Goal: Task Accomplishment & Management: Manage account settings

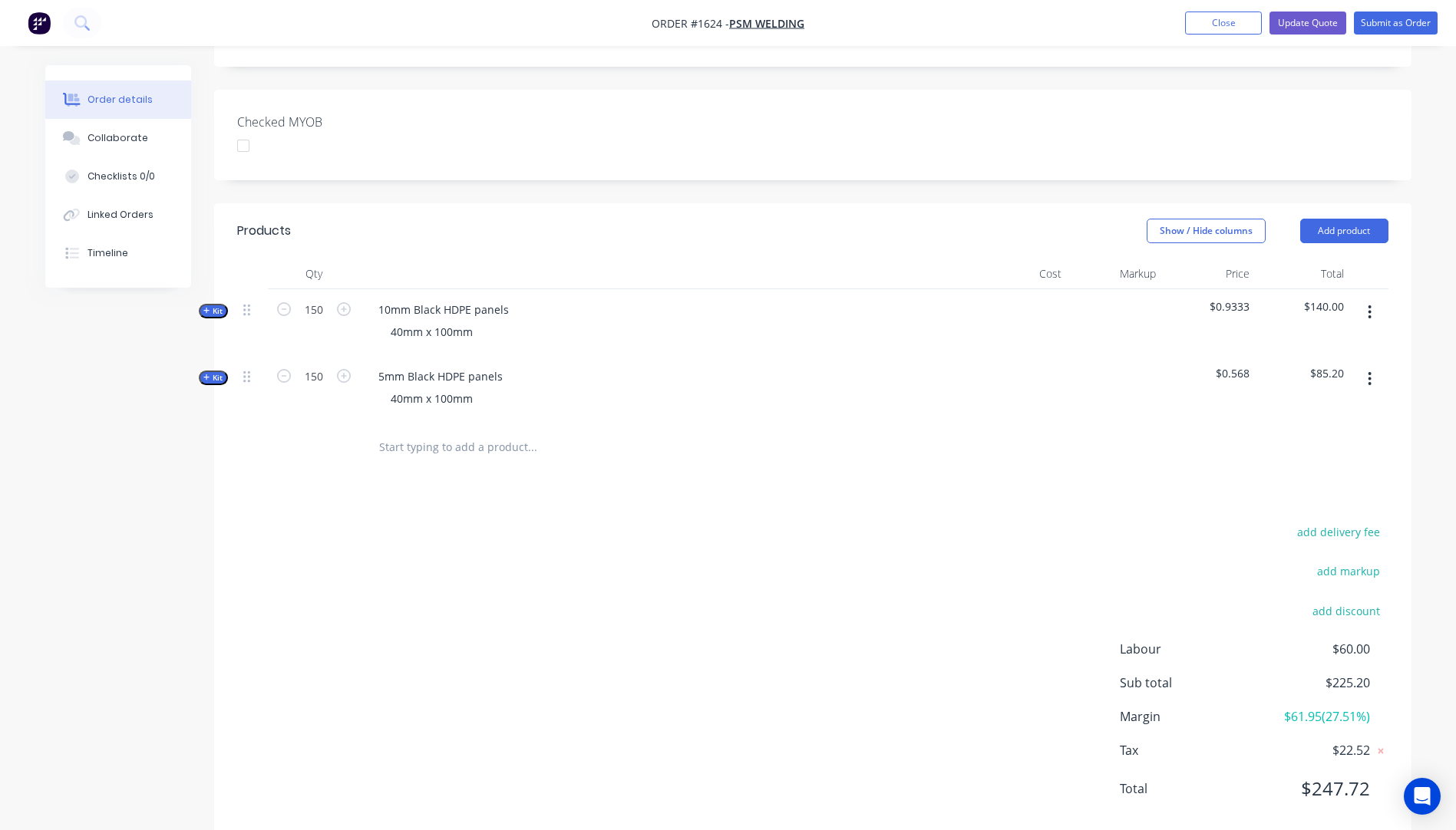
scroll to position [384, 0]
click at [1351, 521] on button "add delivery fee" at bounding box center [1338, 531] width 99 height 21
type input "52"
click at [724, 542] on div "Delivery fee Delivery fee Delivery fee name (Optional) 52 52 $0 add markup add …" at bounding box center [812, 667] width 1151 height 293
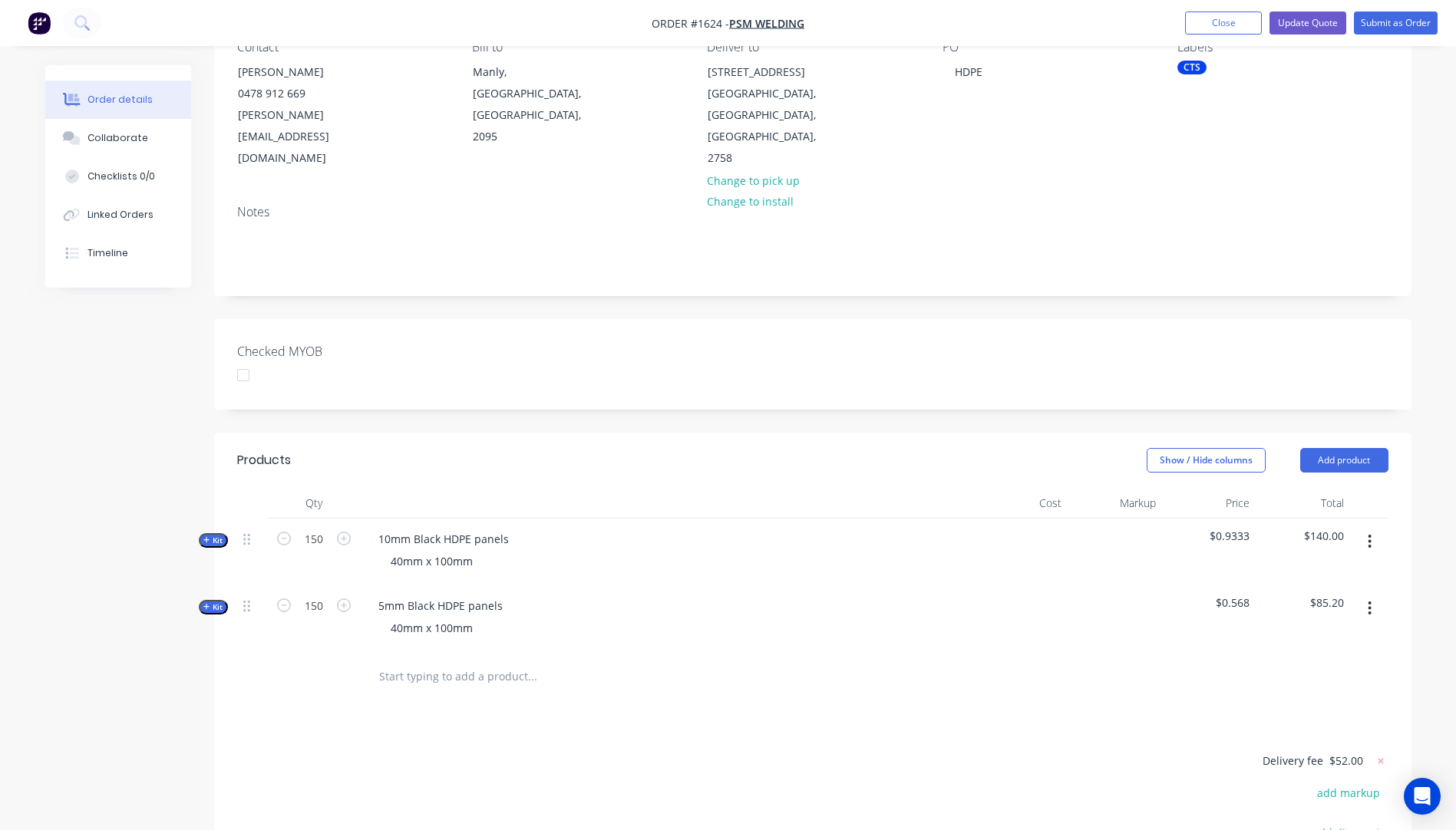
scroll to position [0, 0]
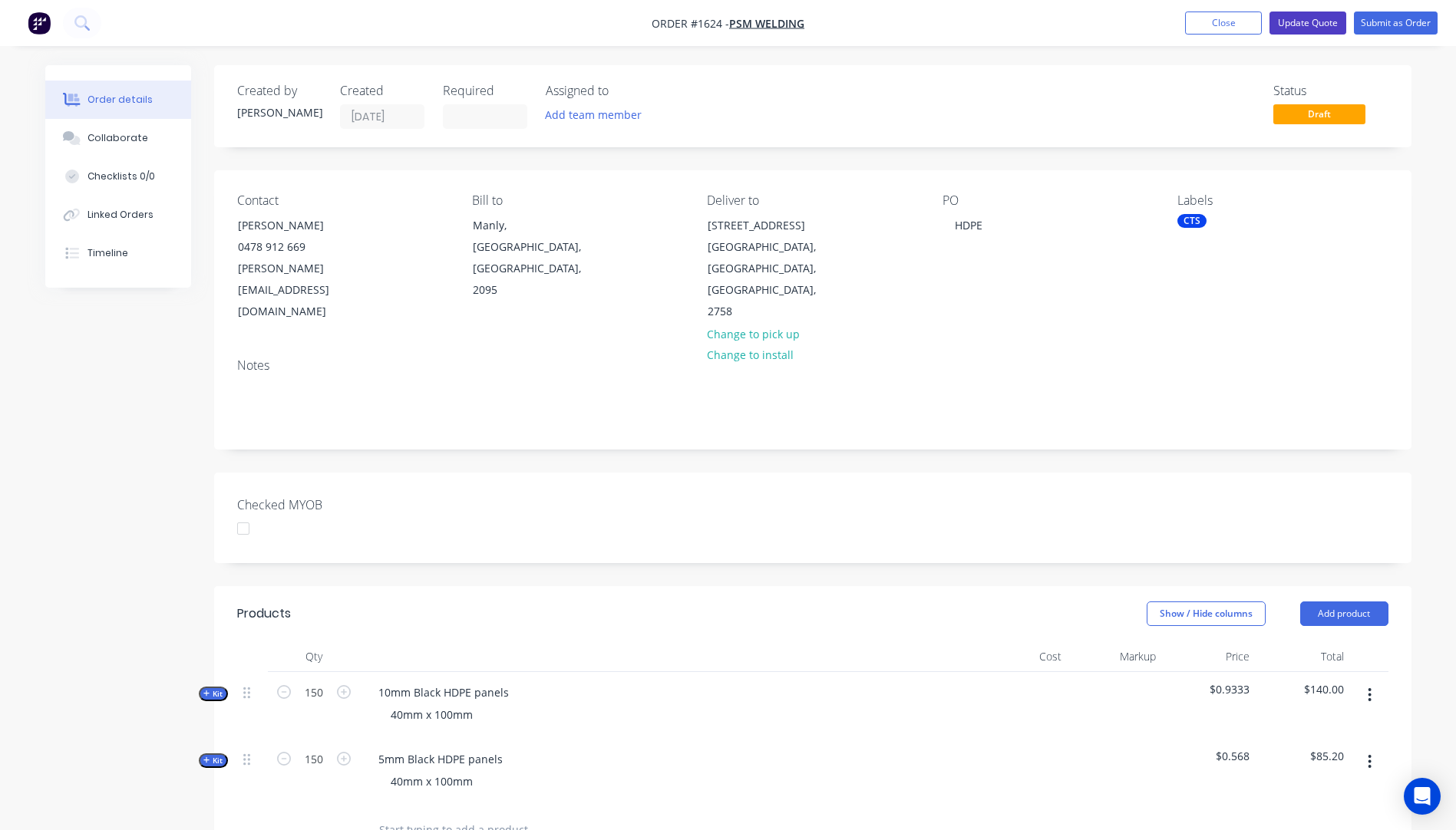
click at [1301, 23] on button "Update Quote" at bounding box center [1307, 23] width 77 height 23
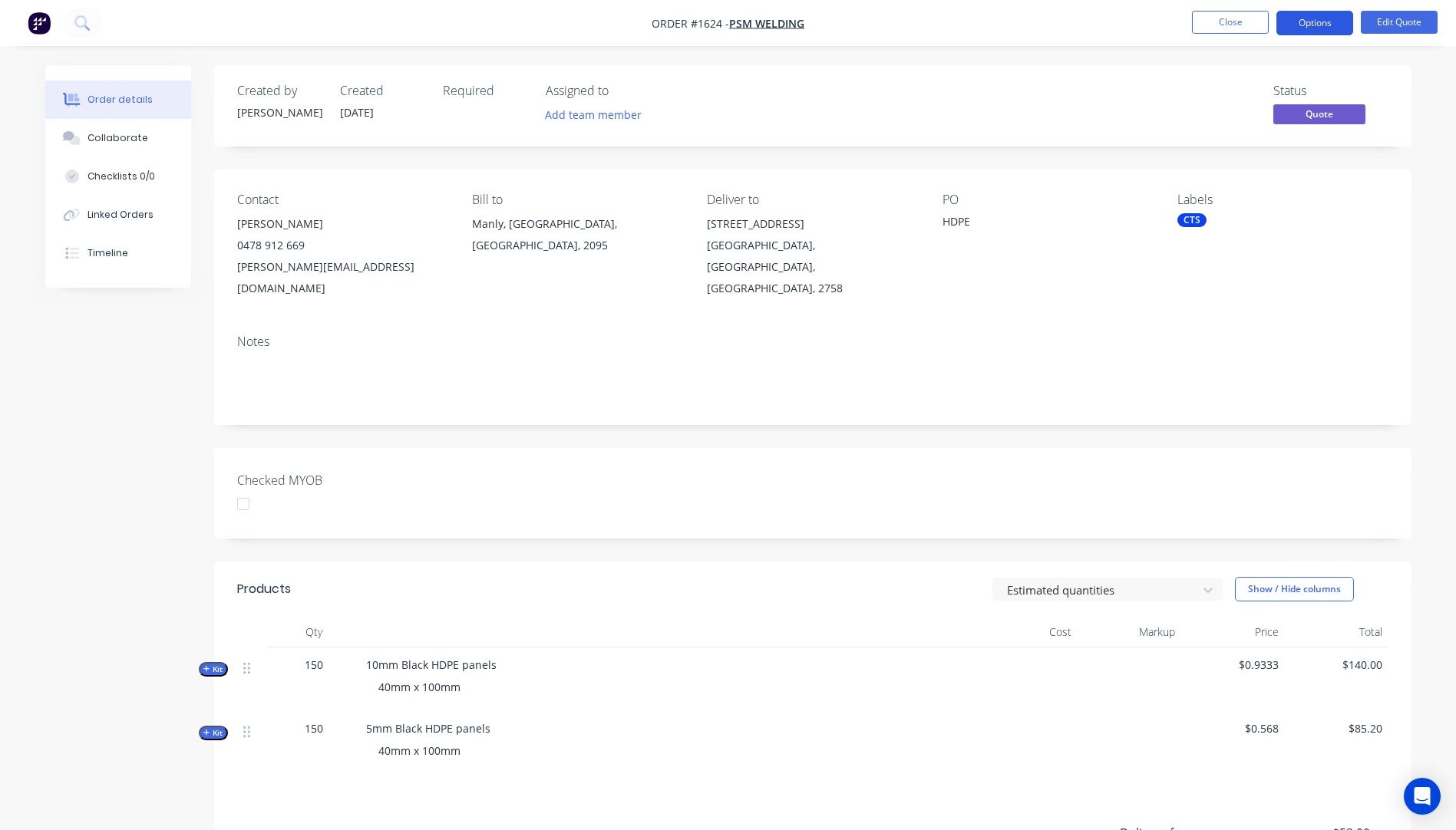
click at [1307, 22] on button "Options" at bounding box center [1314, 23] width 77 height 25
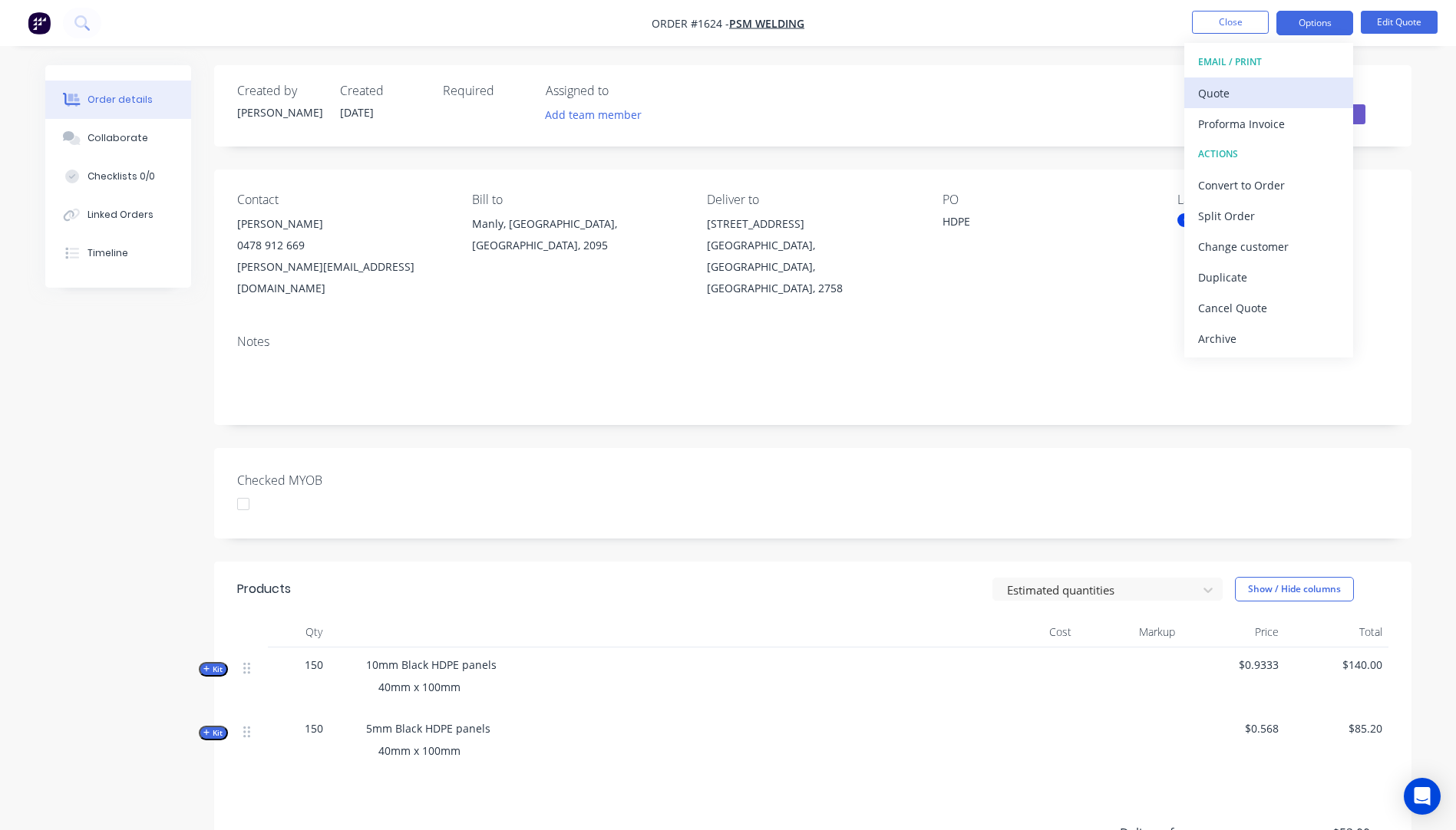
click at [1228, 96] on div "Quote" at bounding box center [1268, 93] width 141 height 22
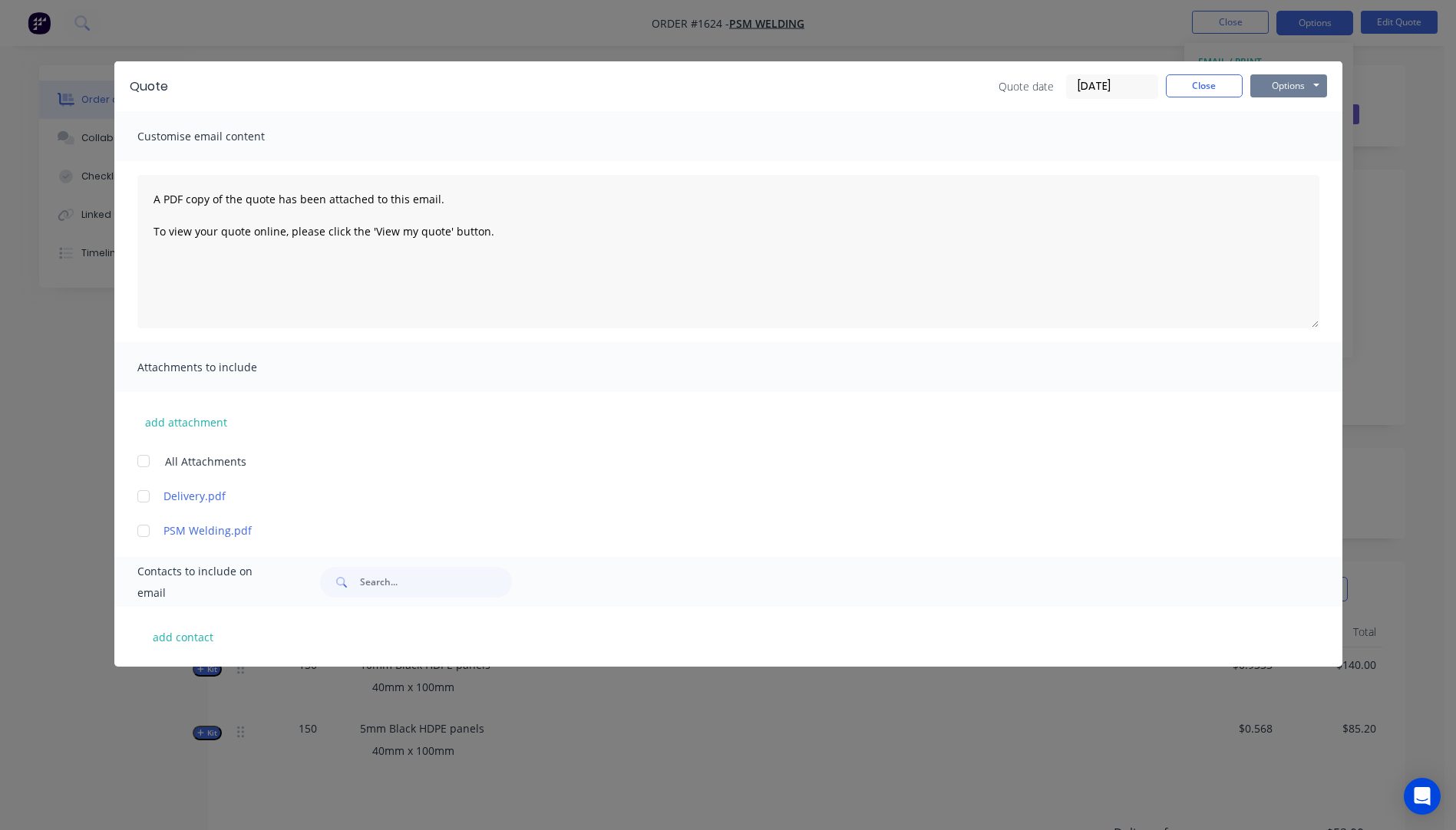
click at [1269, 87] on button "Options" at bounding box center [1288, 86] width 77 height 23
click at [1280, 111] on button "Preview" at bounding box center [1299, 113] width 98 height 25
click at [197, 641] on button "add contact" at bounding box center [184, 636] width 92 height 23
select select "AU"
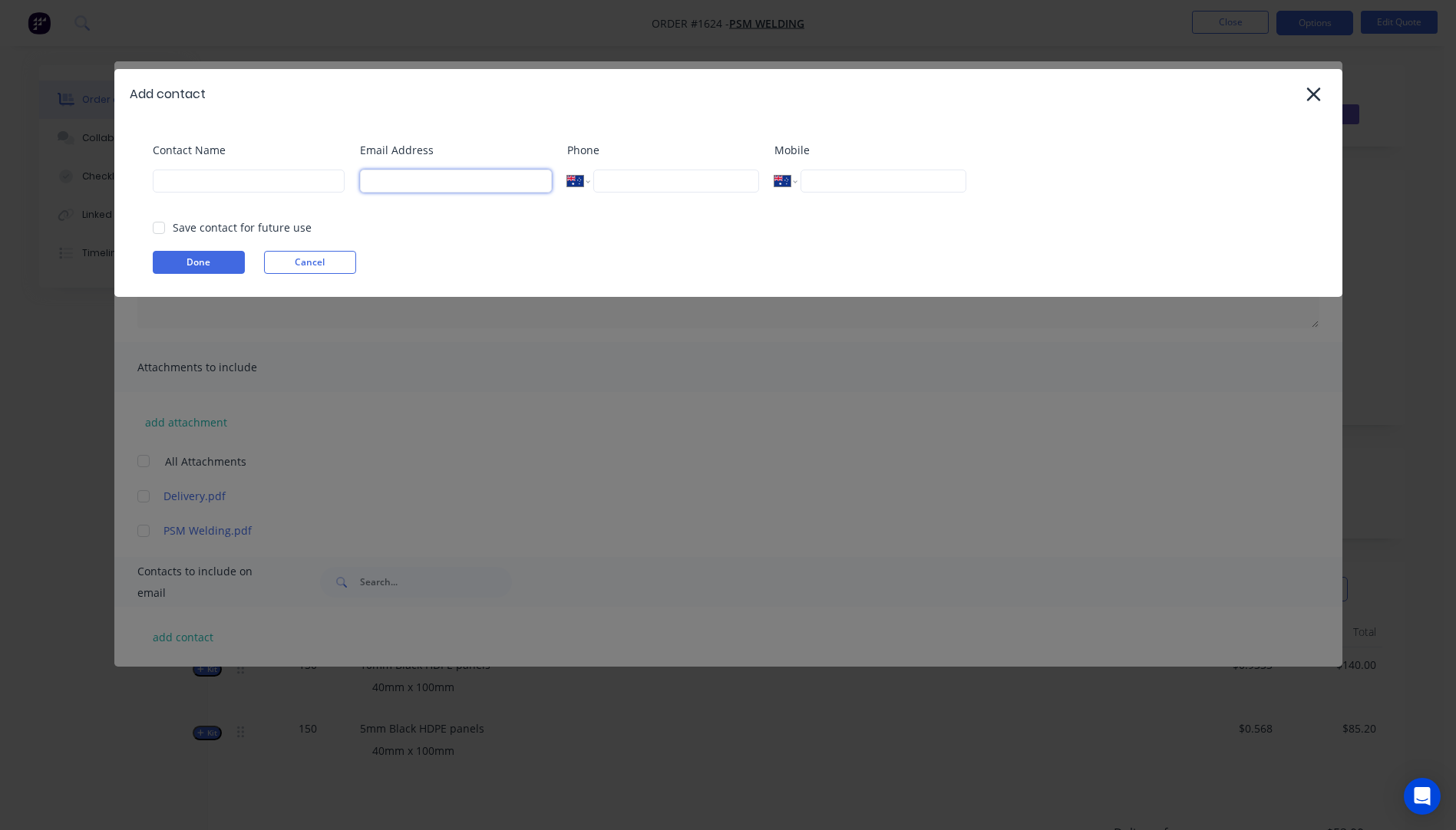
click at [457, 173] on input at bounding box center [455, 181] width 192 height 23
type input "[PERSON_NAME][EMAIL_ADDRESS][DOMAIN_NAME]"
click at [204, 180] on input at bounding box center [249, 181] width 192 height 23
type input "[PERSON_NAME]"
click at [221, 266] on button "Done" at bounding box center [199, 262] width 92 height 23
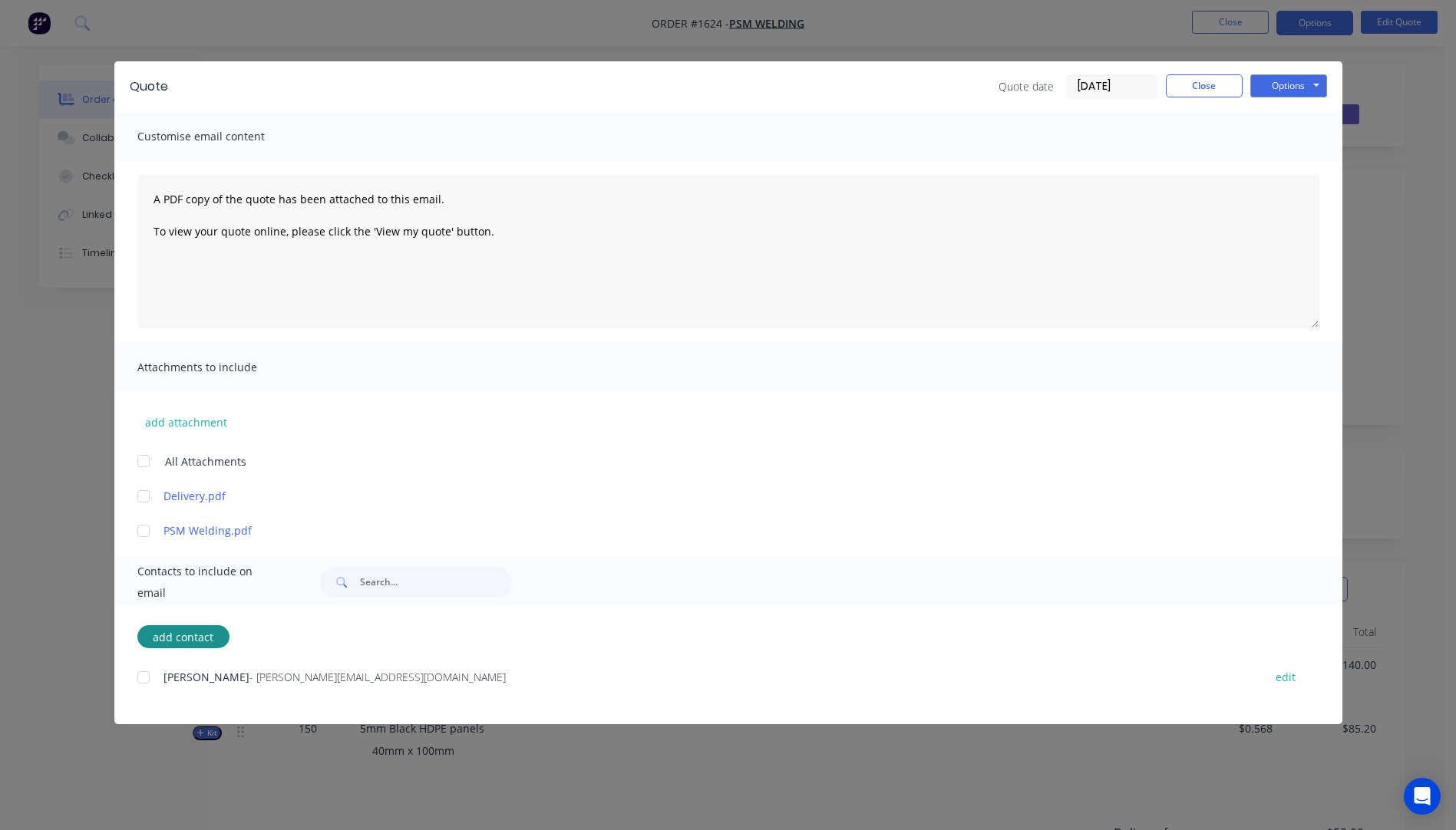
click at [144, 674] on div at bounding box center [143, 677] width 31 height 31
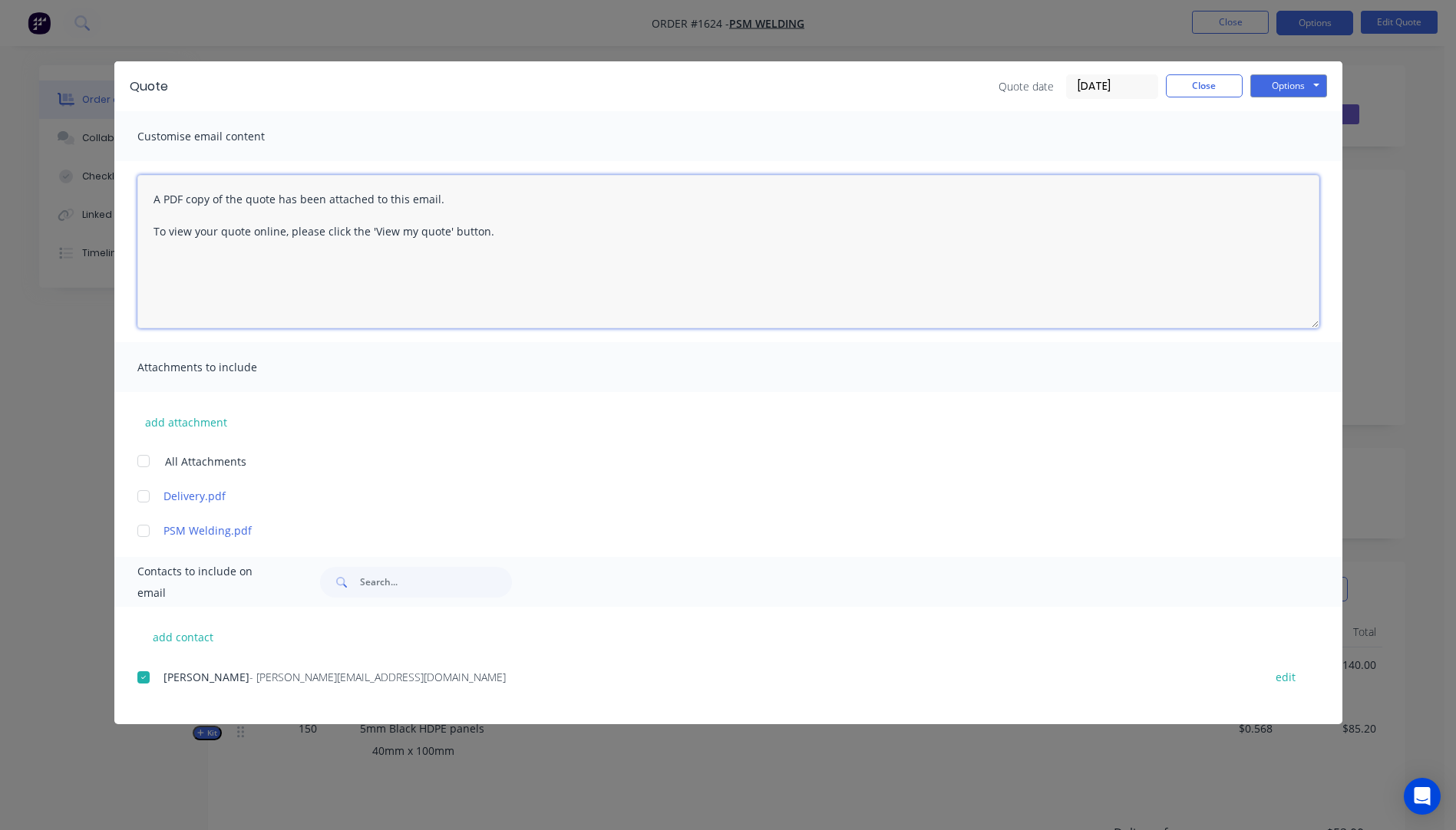
paste textarea "Hi, Please contact us if you have any questions. Regards, [PERSON_NAME] [EMAIL_…"
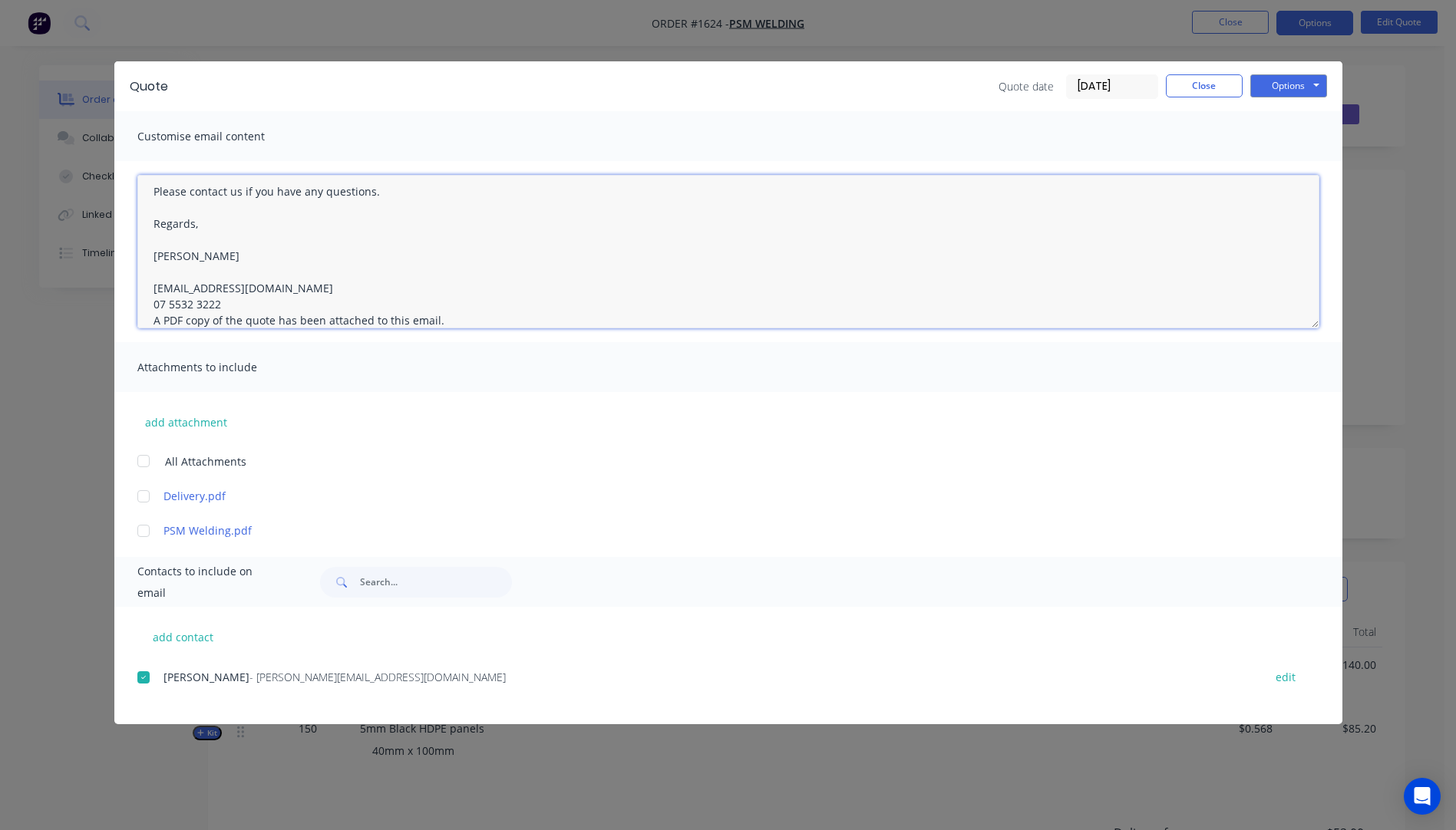
click at [229, 300] on textarea "Hi, Please contact us if you have any questions. Regards, [PERSON_NAME] [EMAIL_…" at bounding box center [728, 252] width 1181 height 154
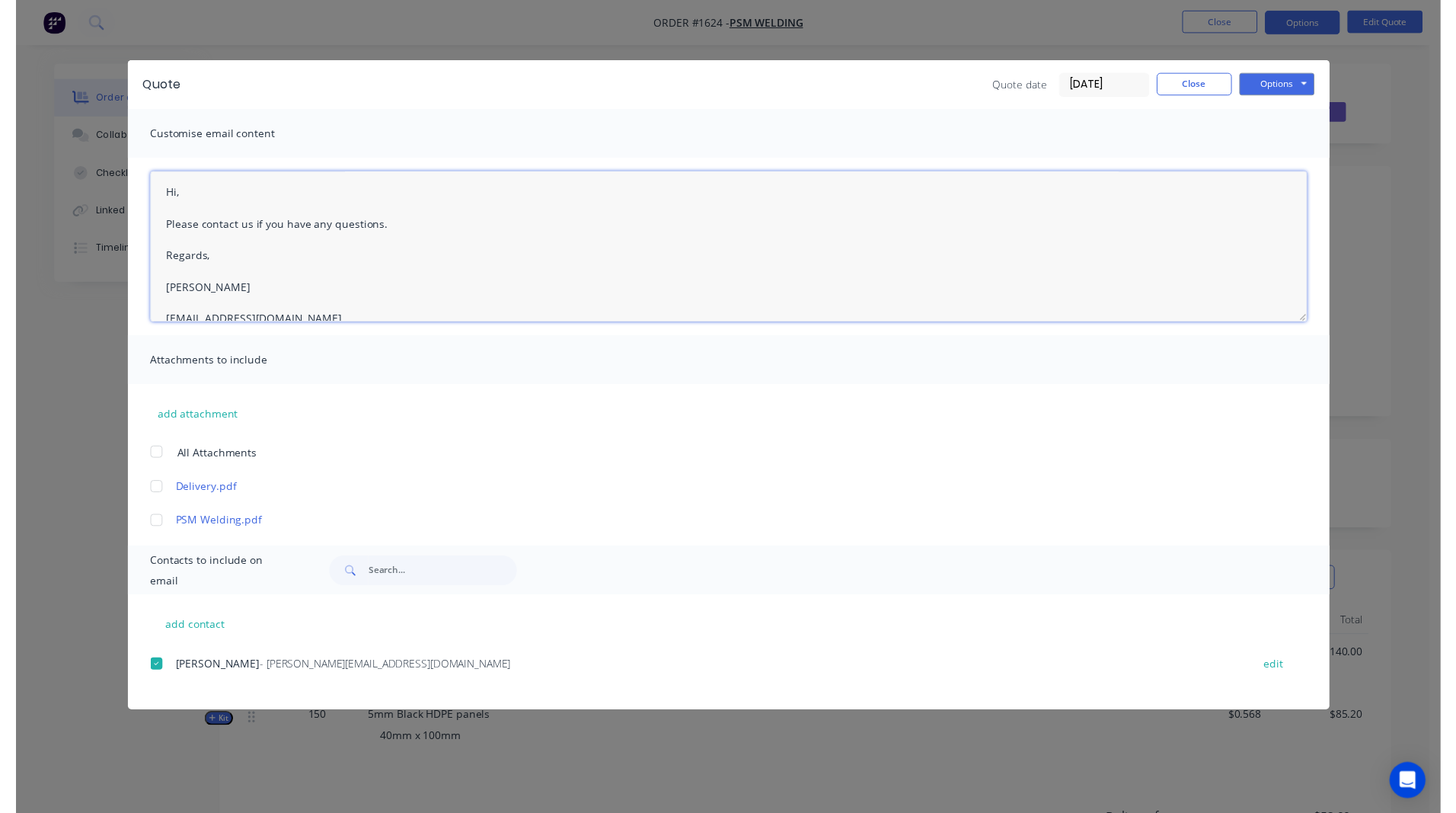
scroll to position [0, 0]
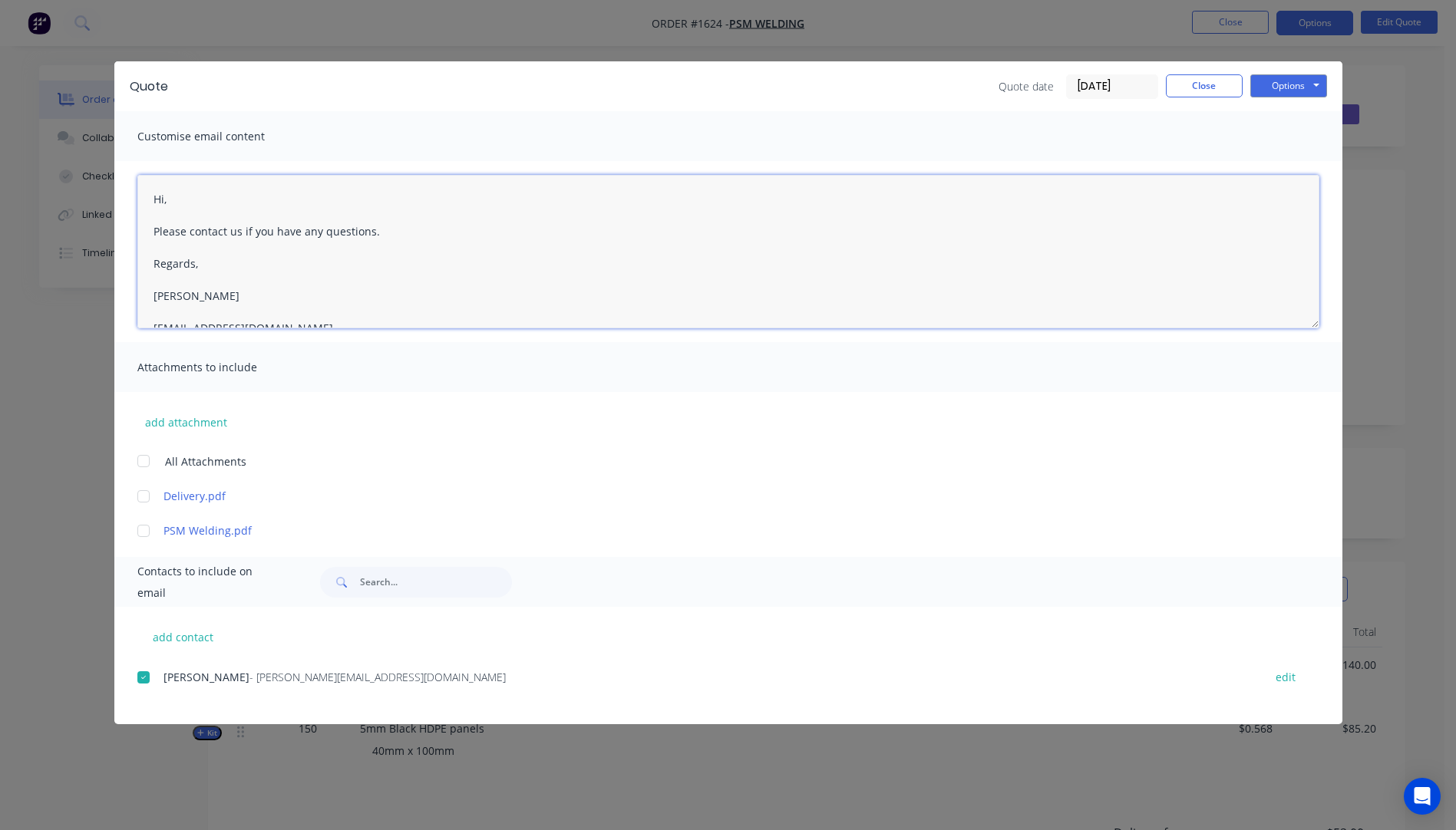
click at [184, 203] on textarea "Hi, Please contact us if you have any questions. Regards, [PERSON_NAME] [EMAIL_…" at bounding box center [728, 252] width 1181 height 154
type textarea "Hi [PERSON_NAME], Please see attached quote with updated delivery address. Plea…"
click at [151, 497] on div at bounding box center [143, 496] width 31 height 31
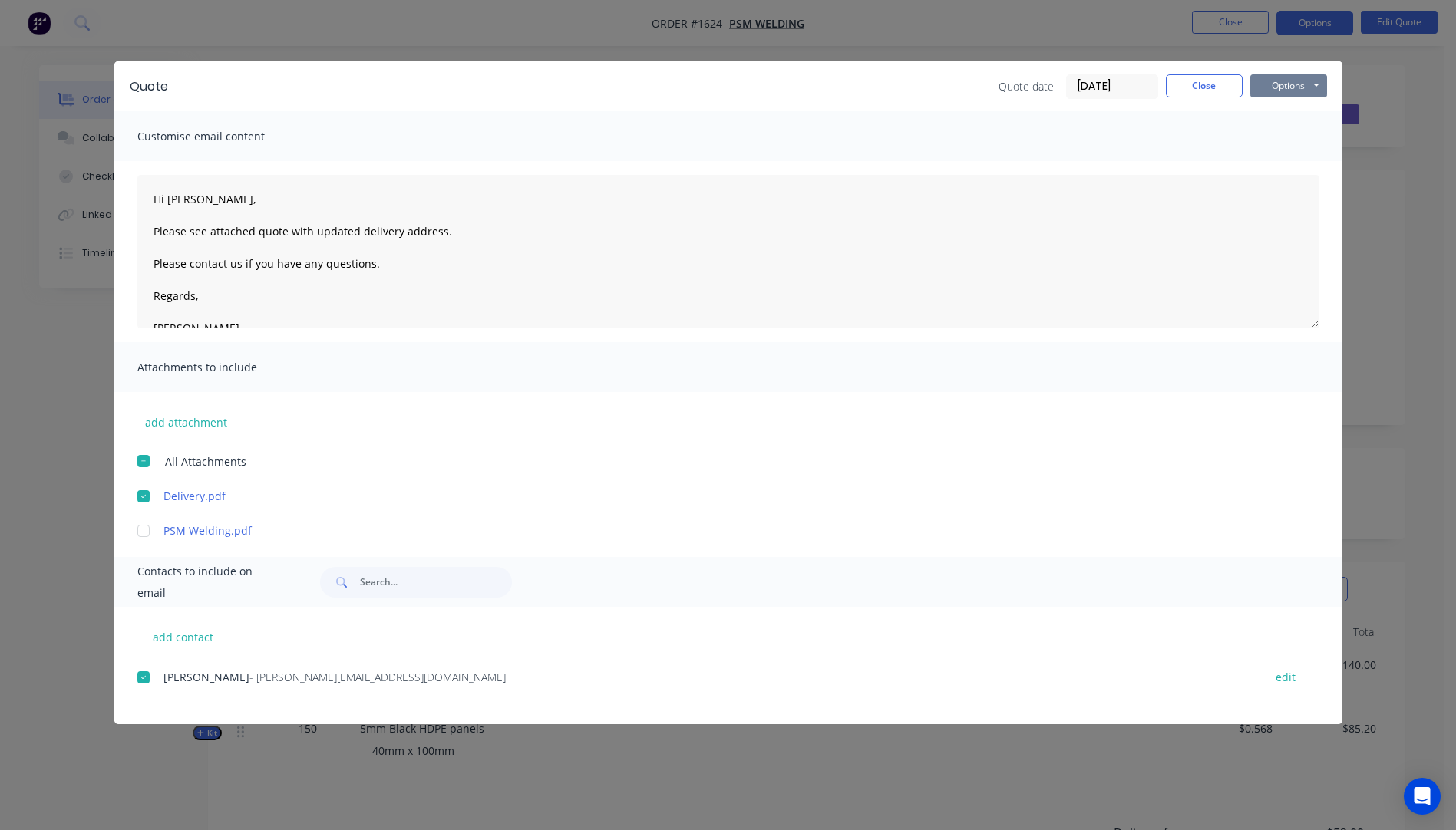
click at [1269, 91] on button "Options" at bounding box center [1288, 86] width 77 height 23
click at [1284, 168] on button "Email" at bounding box center [1299, 163] width 98 height 25
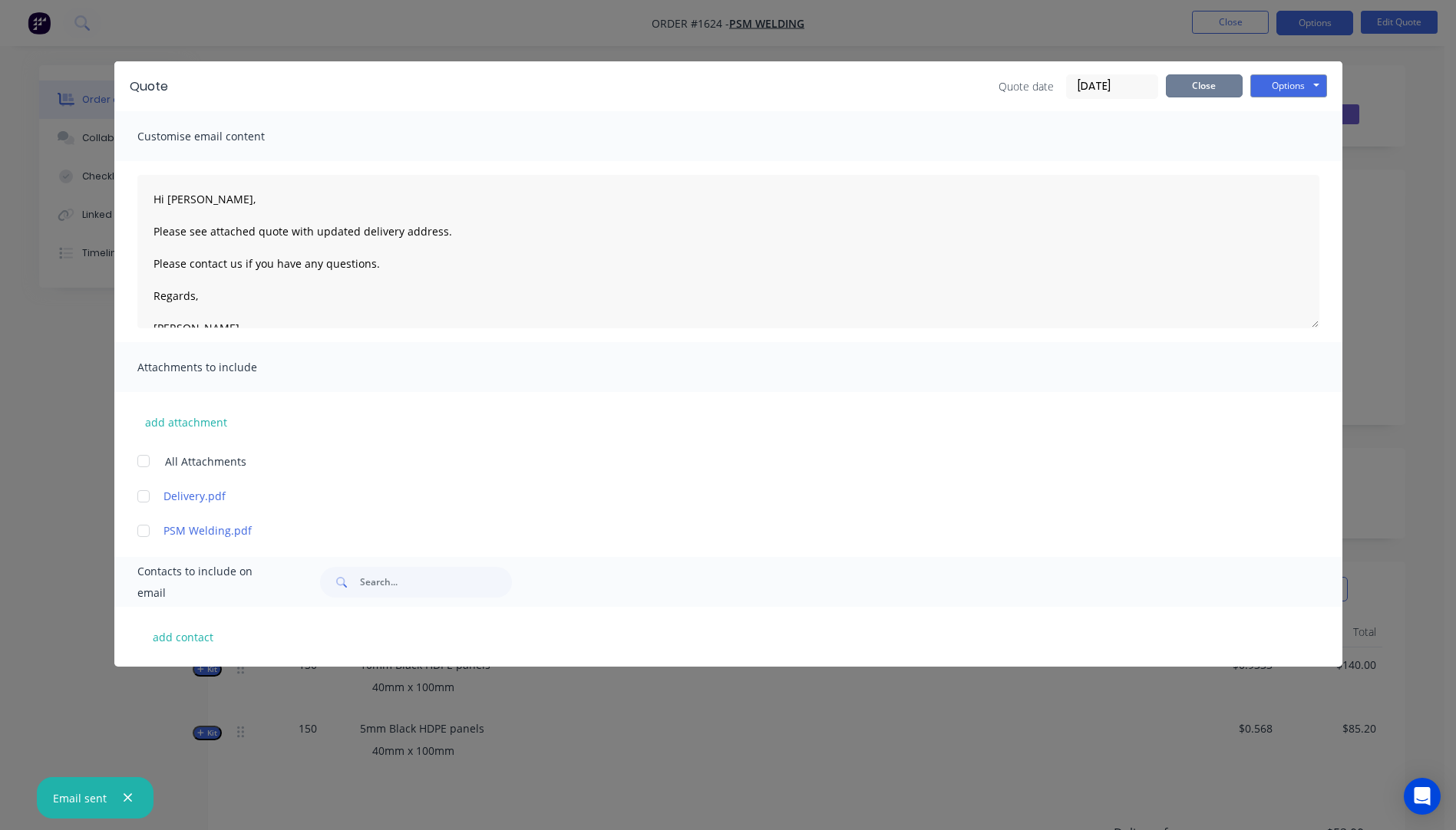
click at [1204, 90] on button "Close" at bounding box center [1203, 86] width 77 height 23
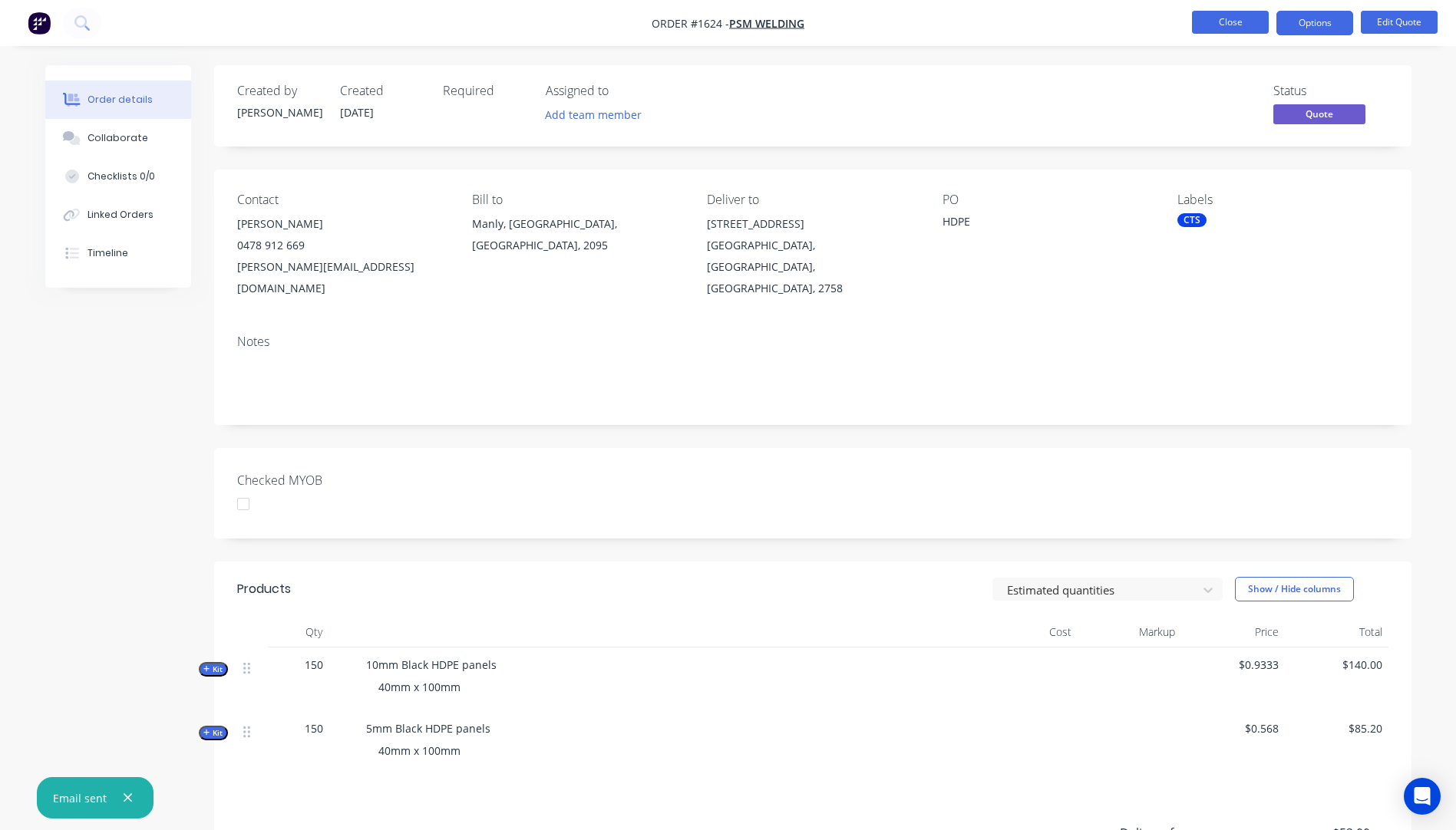
click at [1215, 33] on button "Close" at bounding box center [1229, 22] width 77 height 23
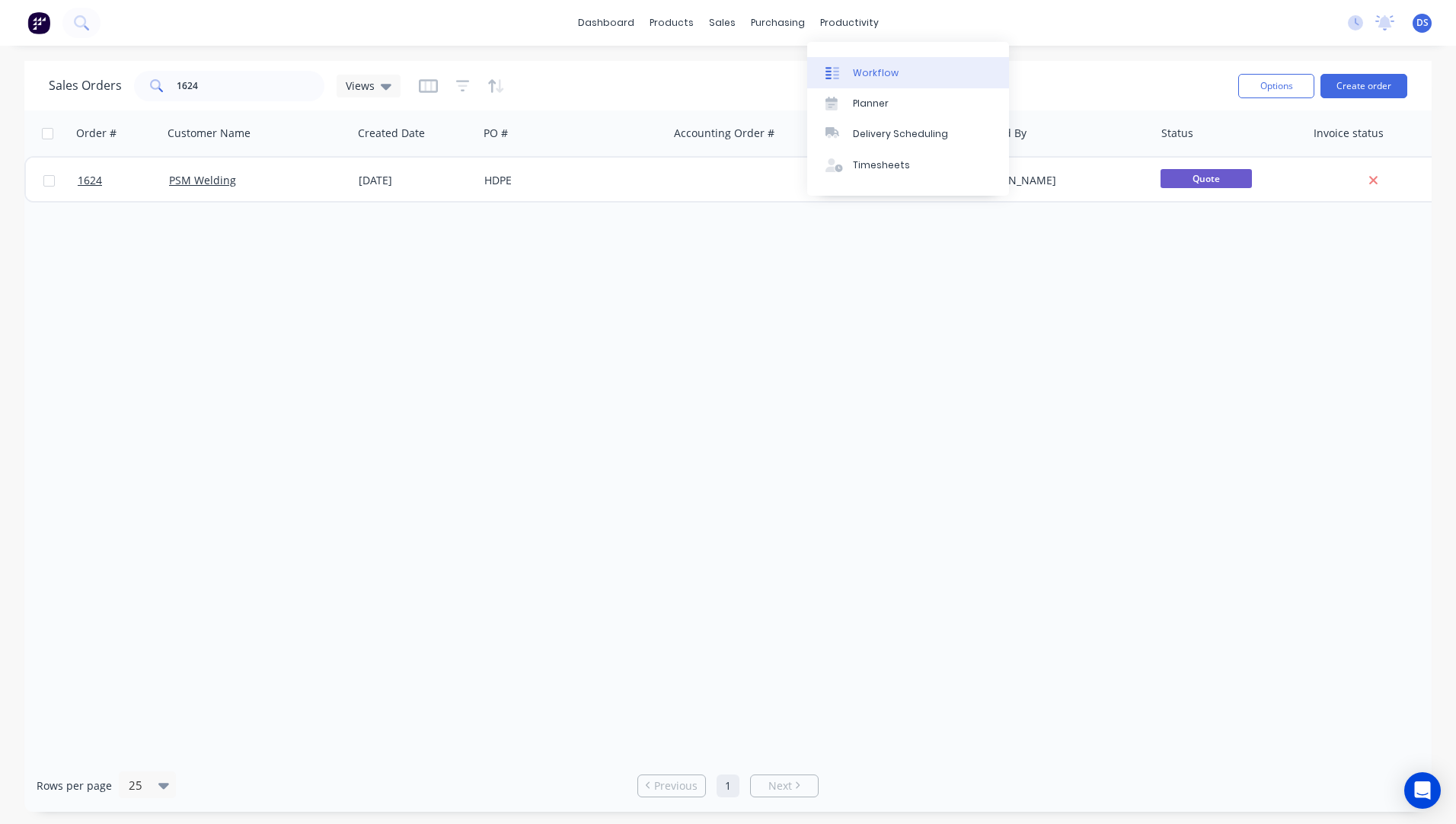
click at [871, 74] on div "Workflow" at bounding box center [876, 73] width 46 height 14
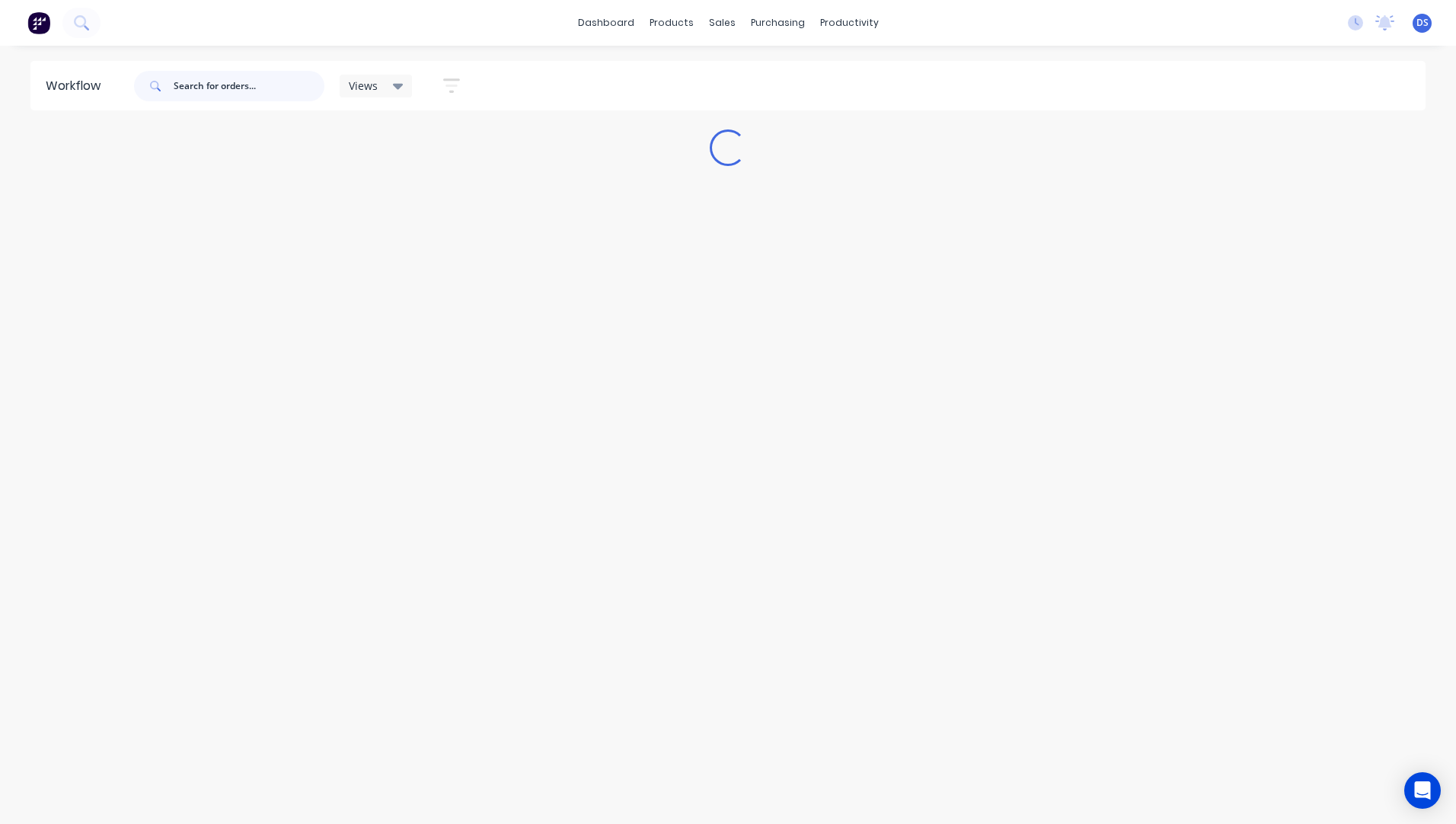
click at [218, 94] on input "text" at bounding box center [249, 85] width 151 height 31
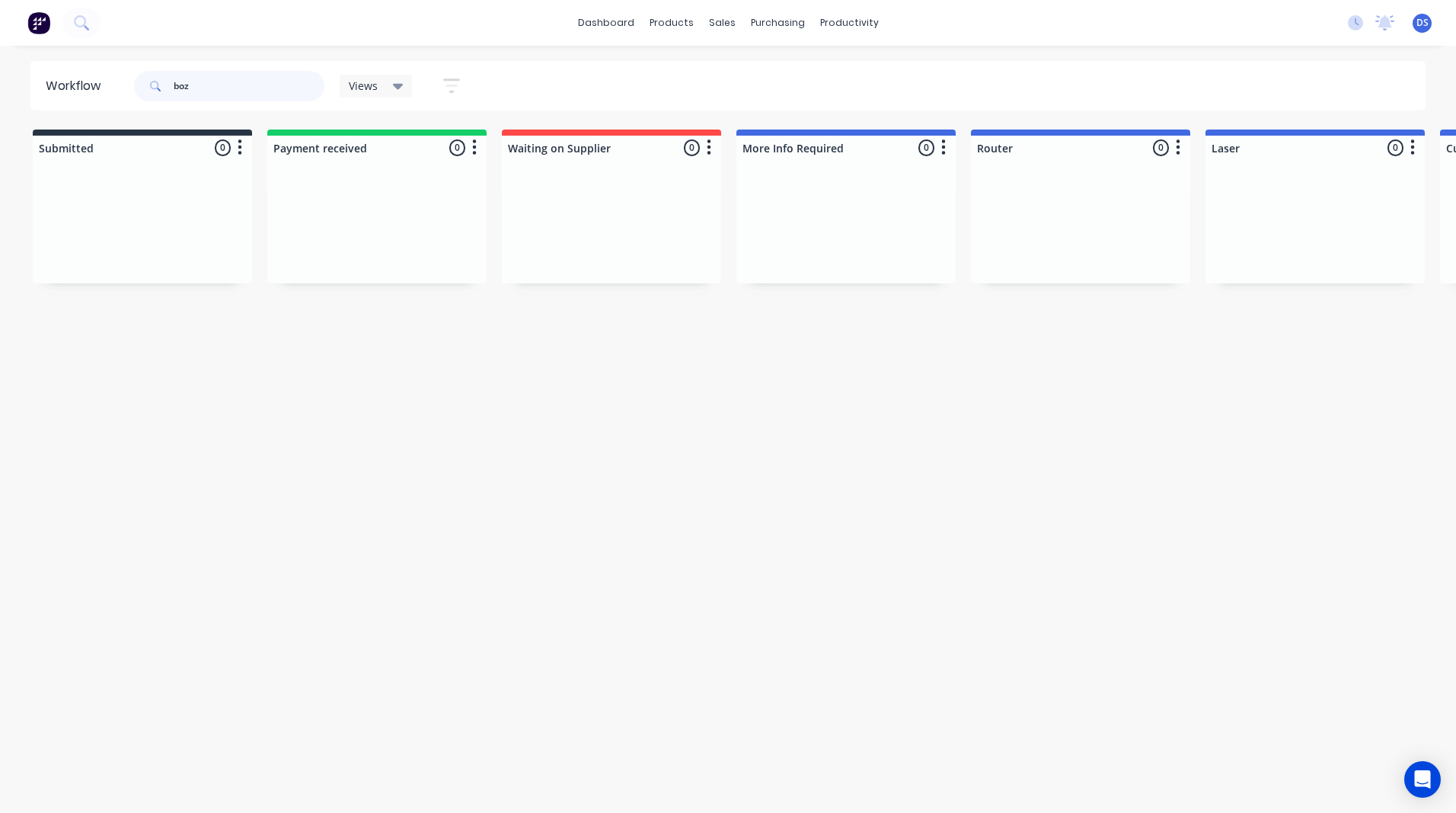
type input "boz"
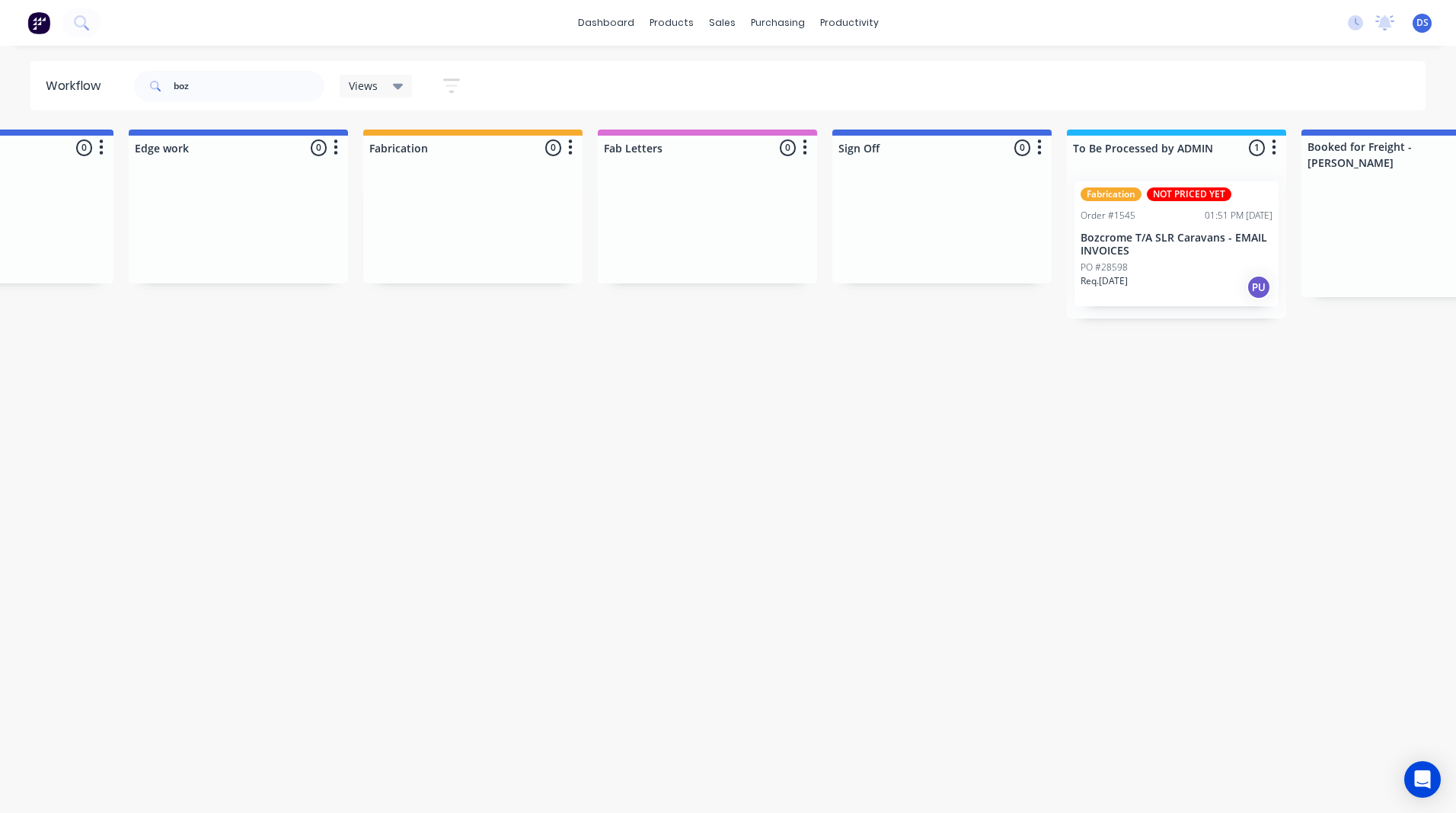
scroll to position [0, 2188]
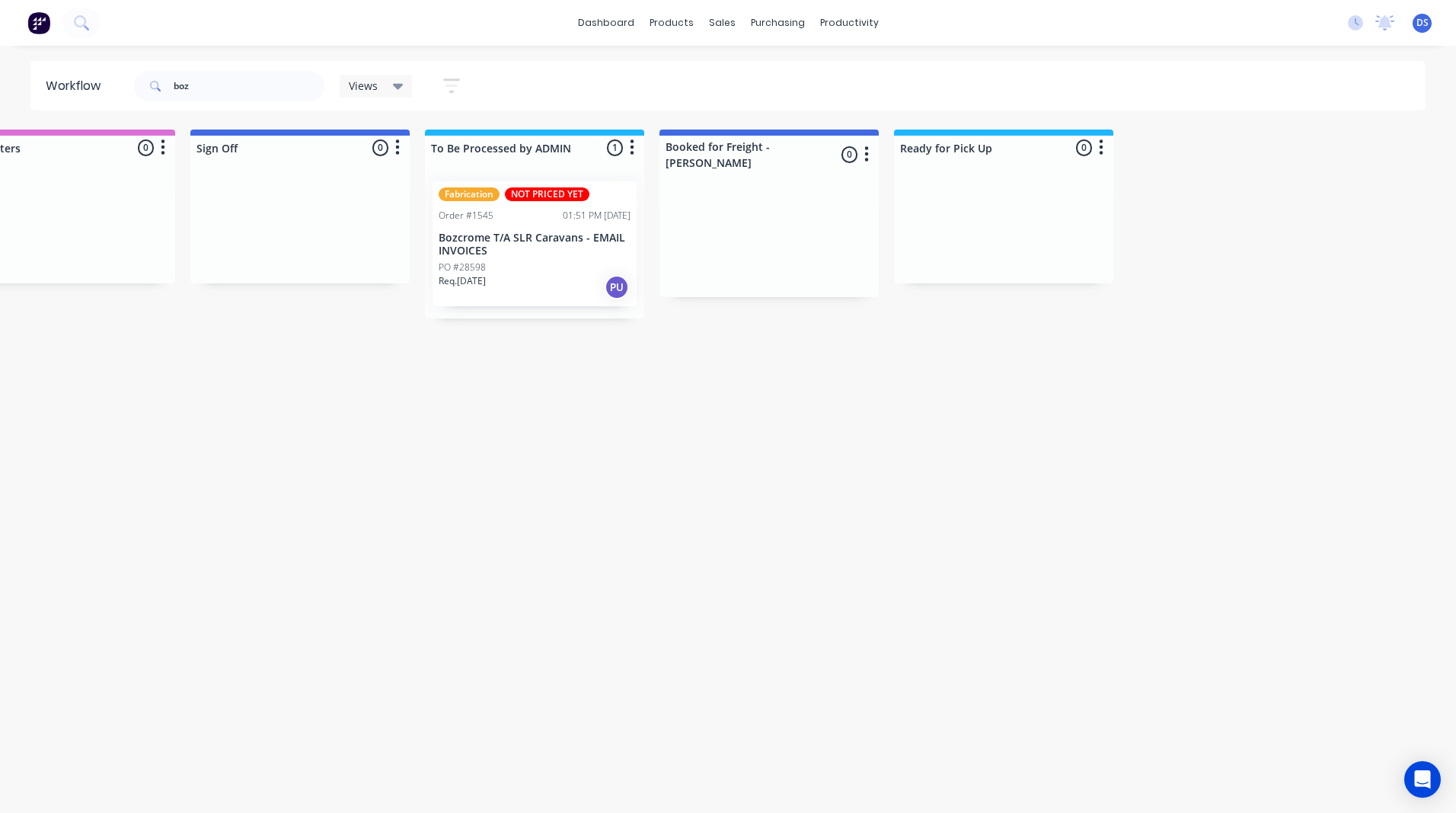
drag, startPoint x: 510, startPoint y: 353, endPoint x: 1017, endPoint y: 351, distance: 507.0
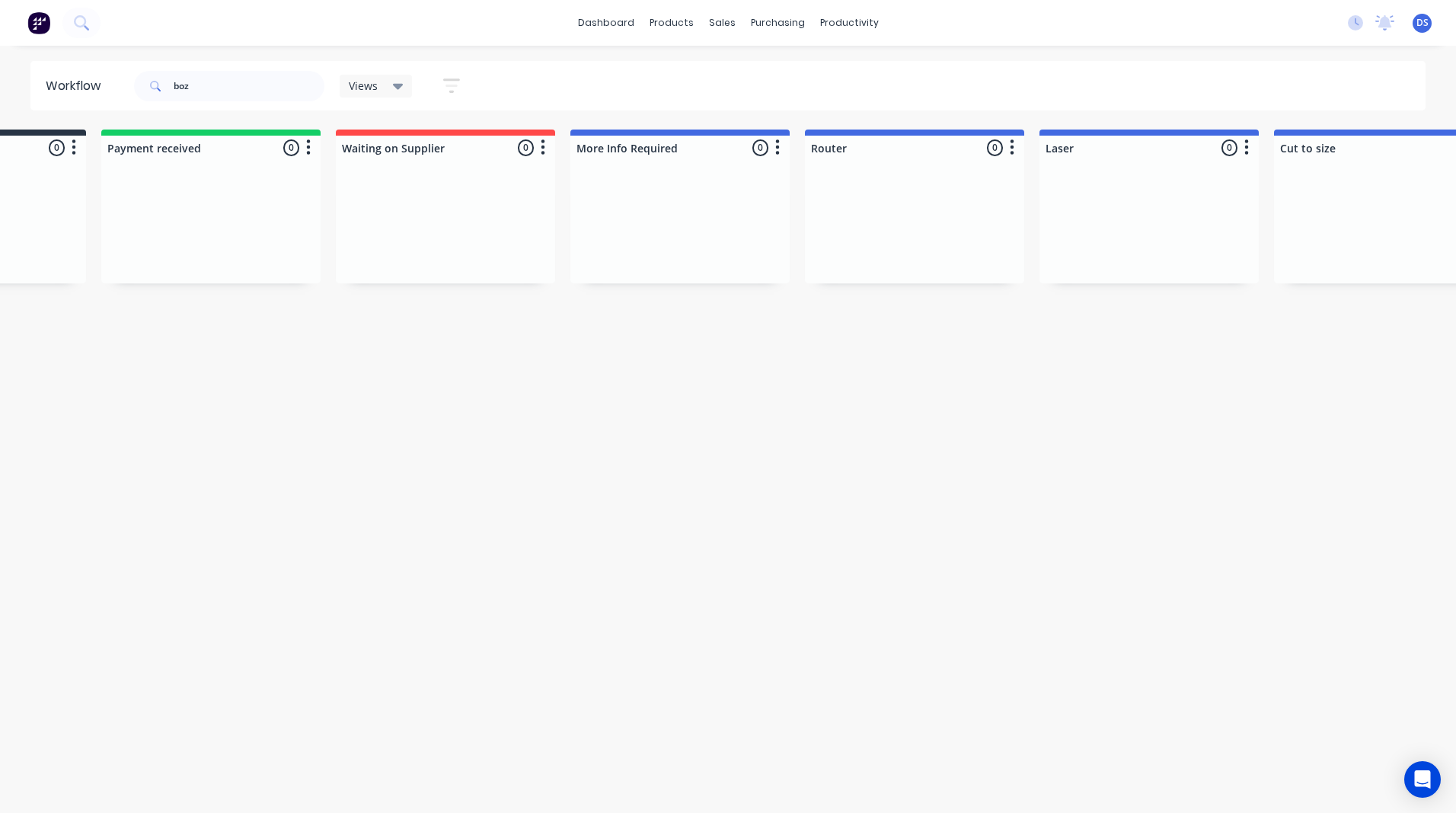
scroll to position [0, 0]
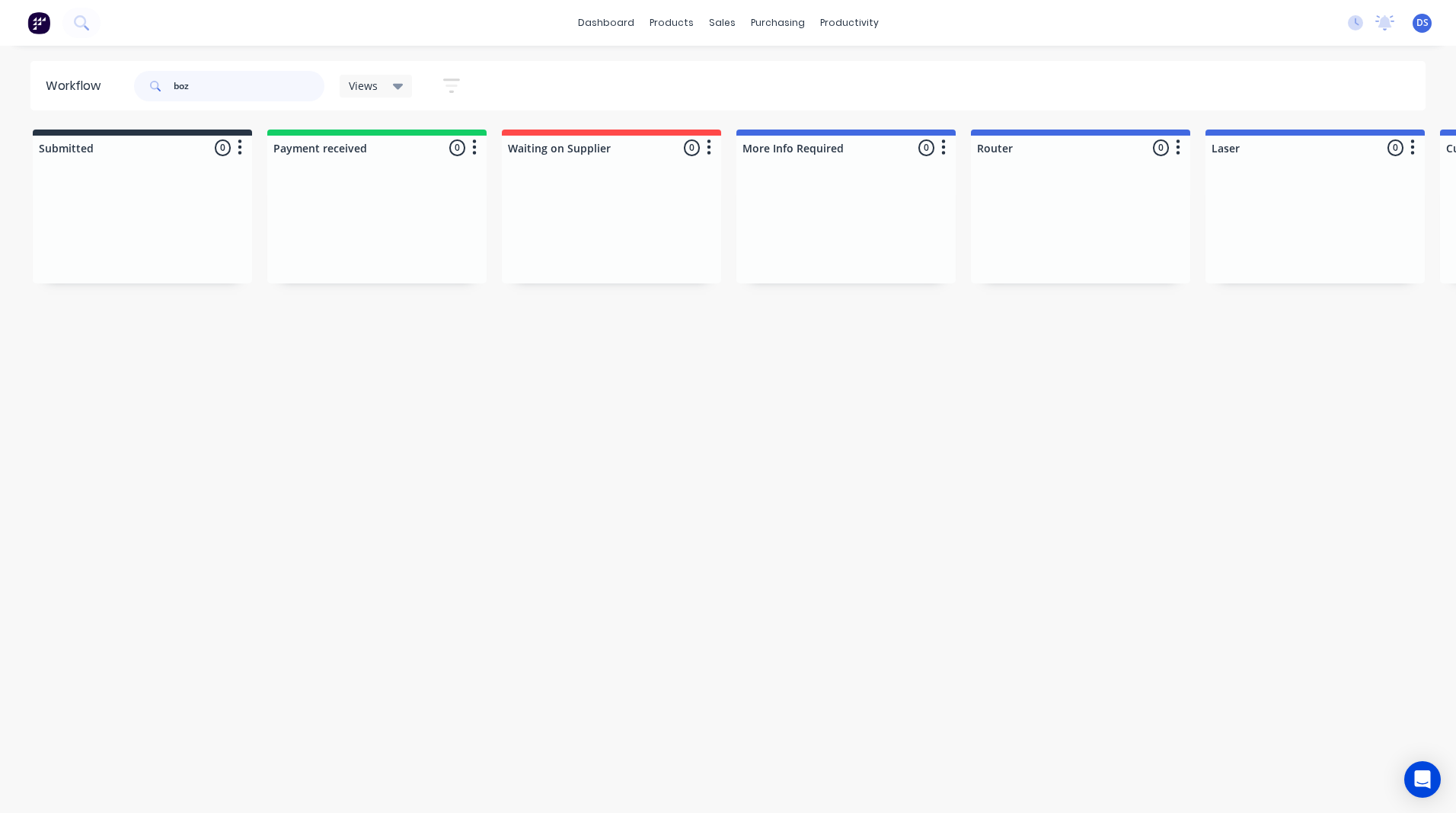
drag, startPoint x: 259, startPoint y: 91, endPoint x: 140, endPoint y: 90, distance: 119.0
click at [140, 90] on div "boz" at bounding box center [229, 85] width 190 height 31
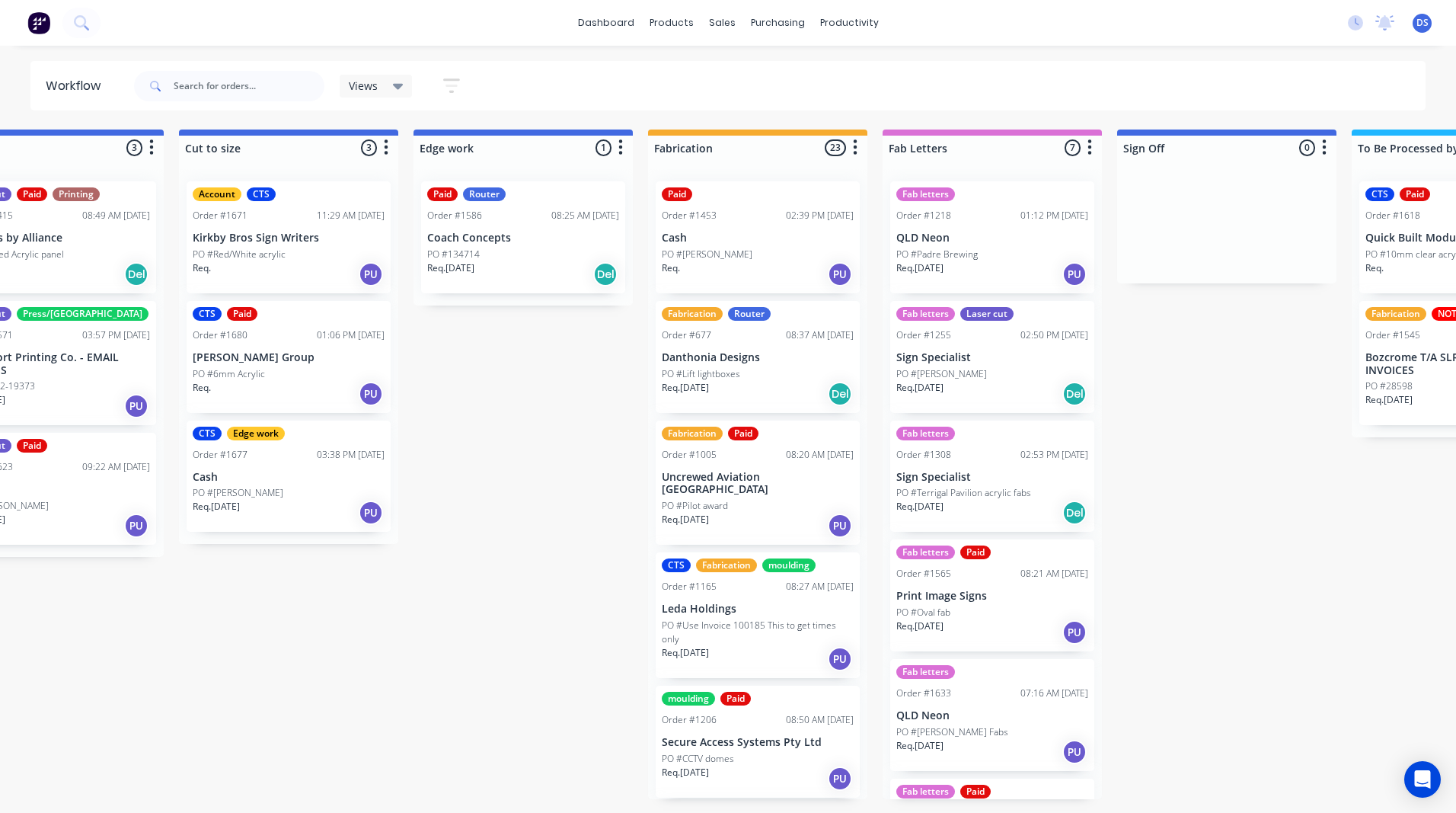
scroll to position [0, 2188]
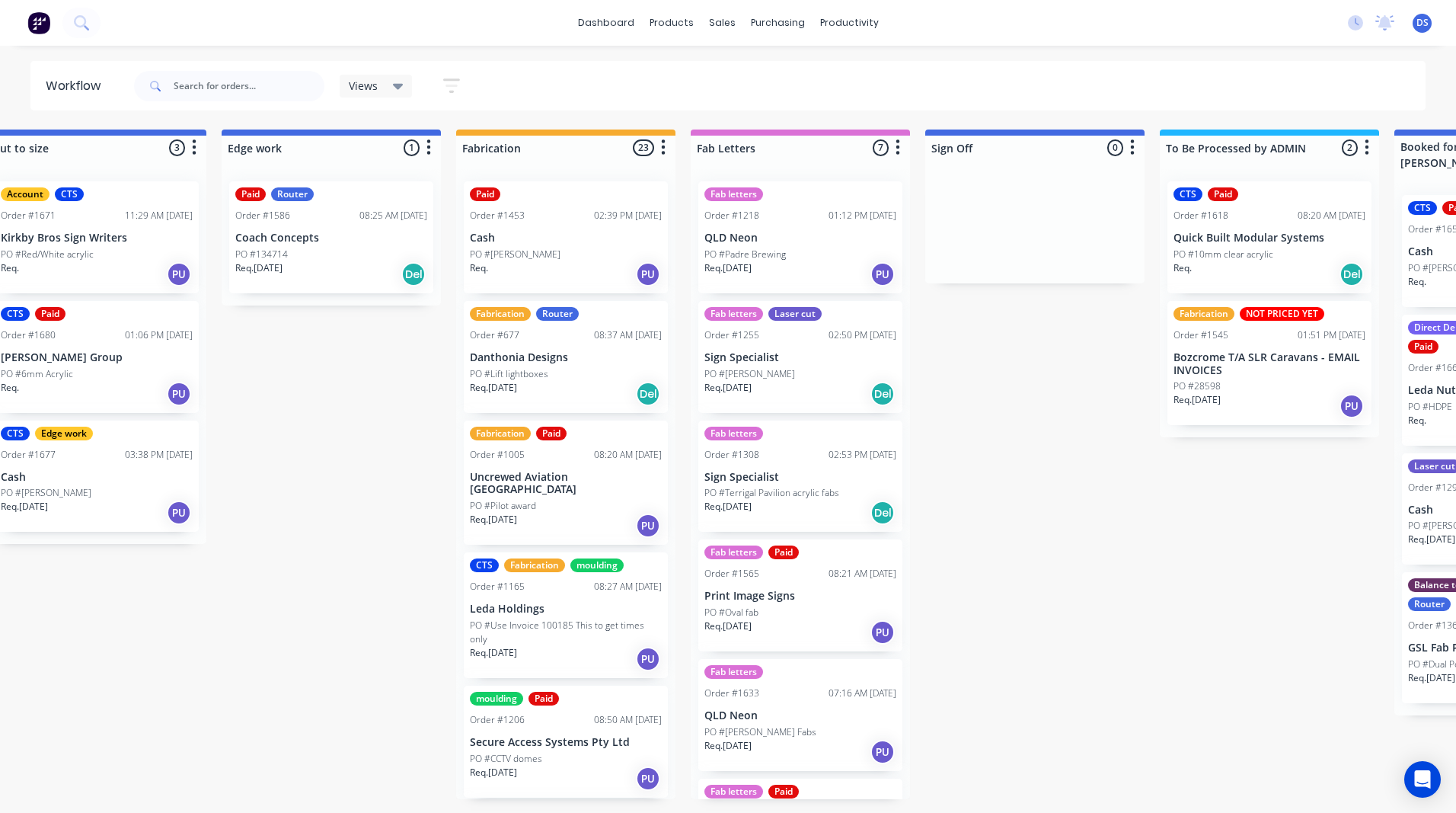
drag, startPoint x: 435, startPoint y: 446, endPoint x: 403, endPoint y: 415, distance: 44.6
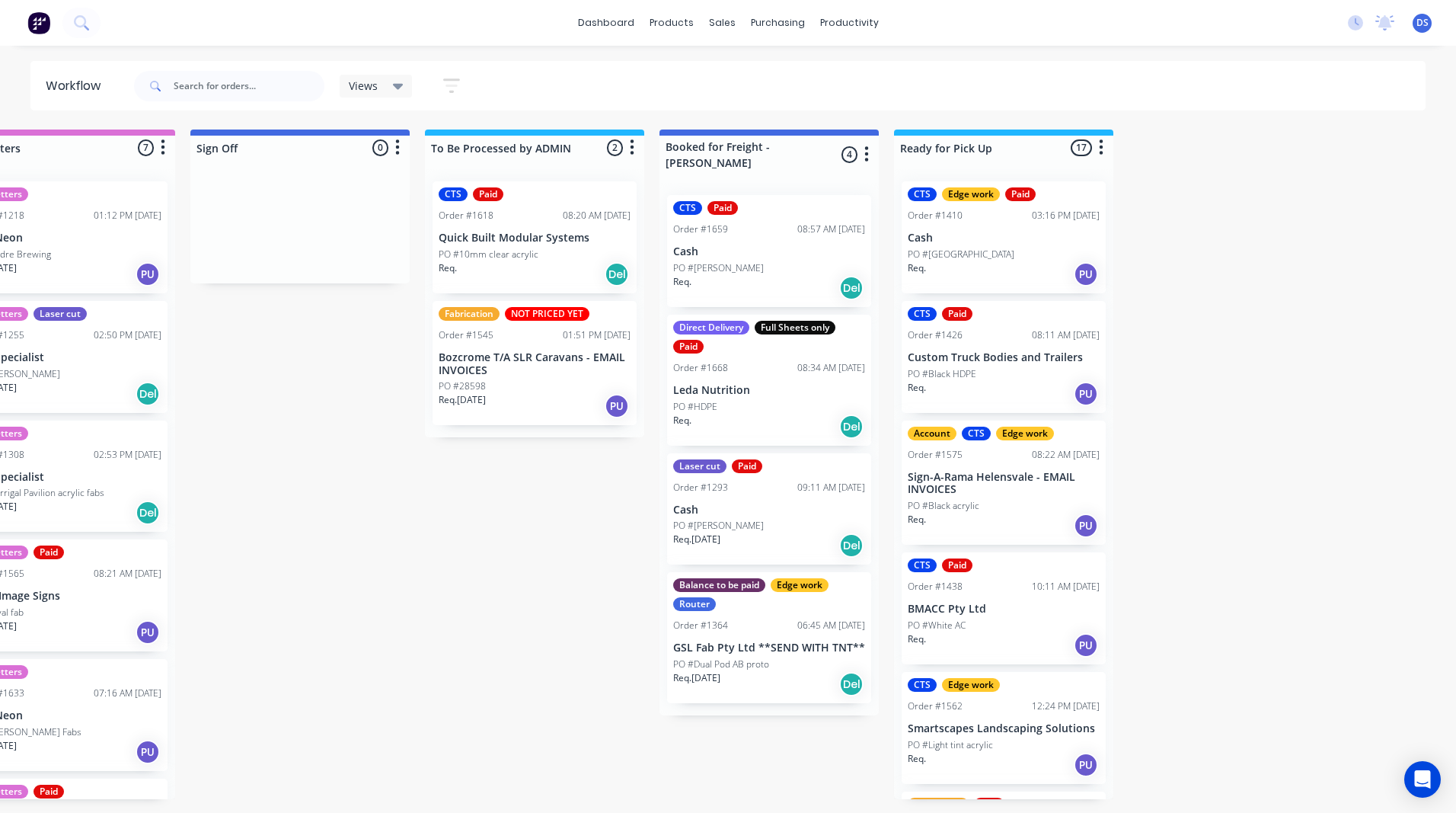
drag, startPoint x: 642, startPoint y: 454, endPoint x: 840, endPoint y: 461, distance: 198.1
click at [756, 77] on div "Sales Orders" at bounding box center [778, 73] width 62 height 14
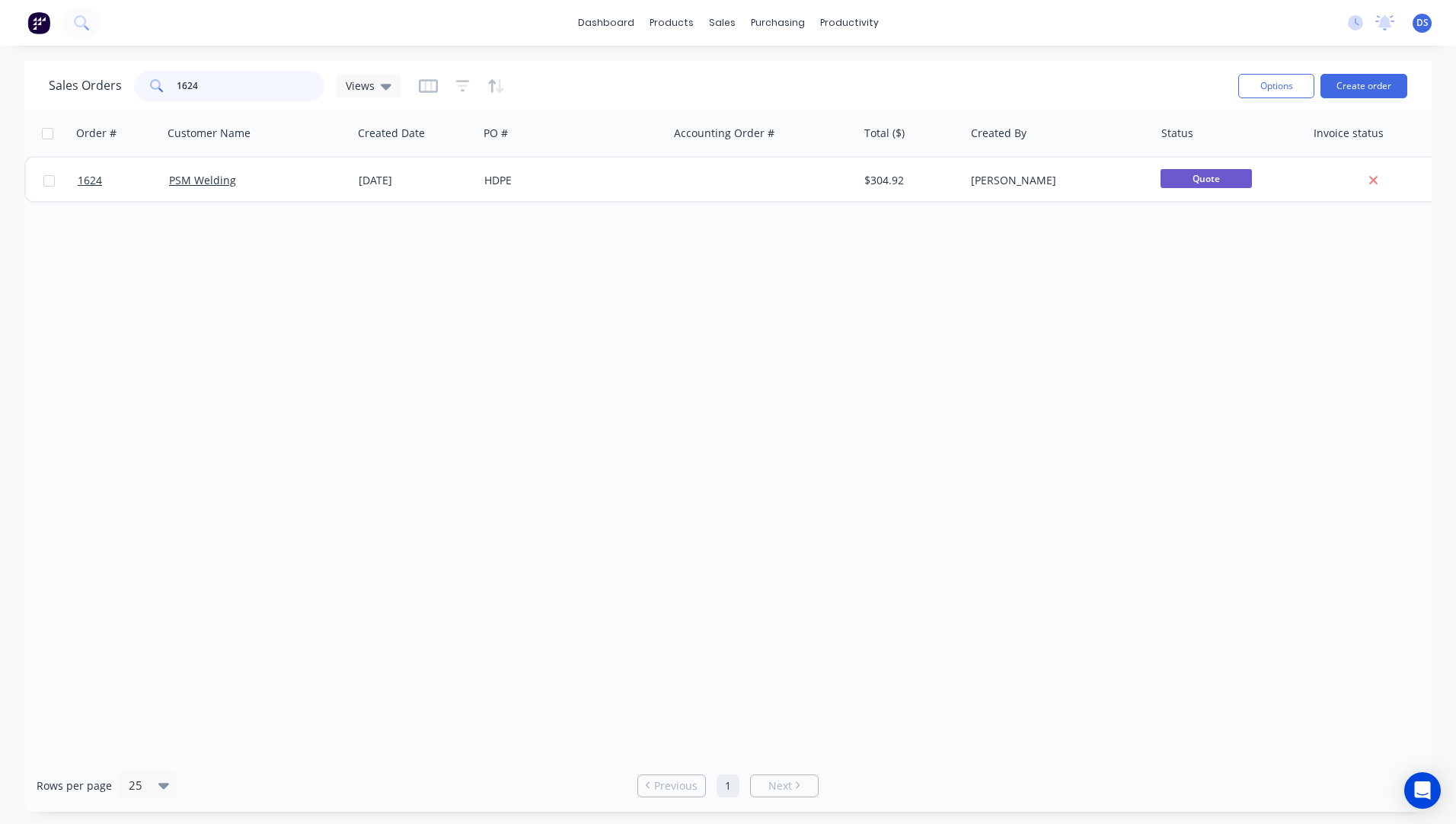
drag, startPoint x: 229, startPoint y: 87, endPoint x: 155, endPoint y: 89, distance: 74.0
click at [155, 89] on div "1624" at bounding box center [229, 85] width 190 height 31
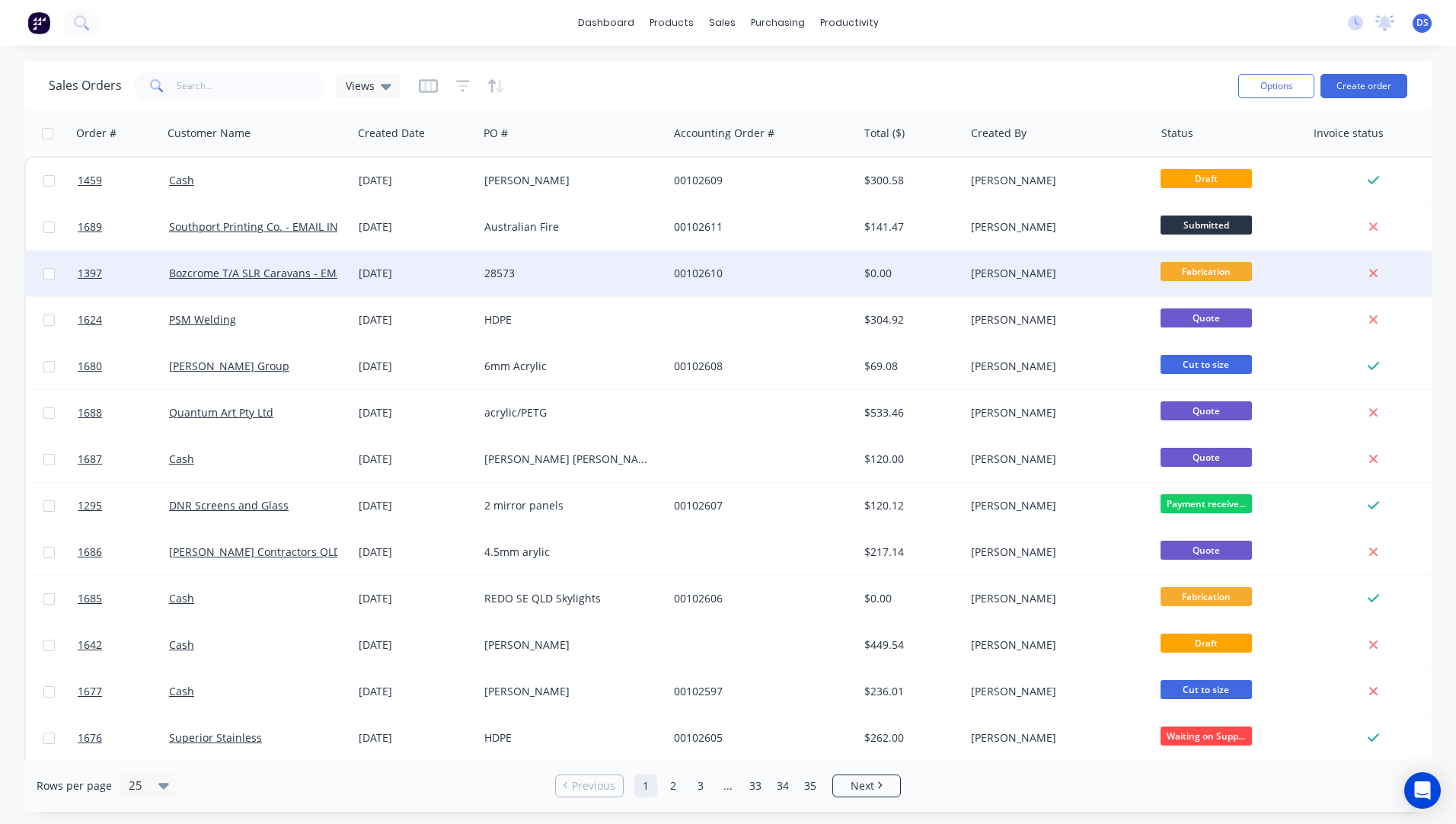
click at [382, 273] on div "[DATE]" at bounding box center [415, 273] width 114 height 15
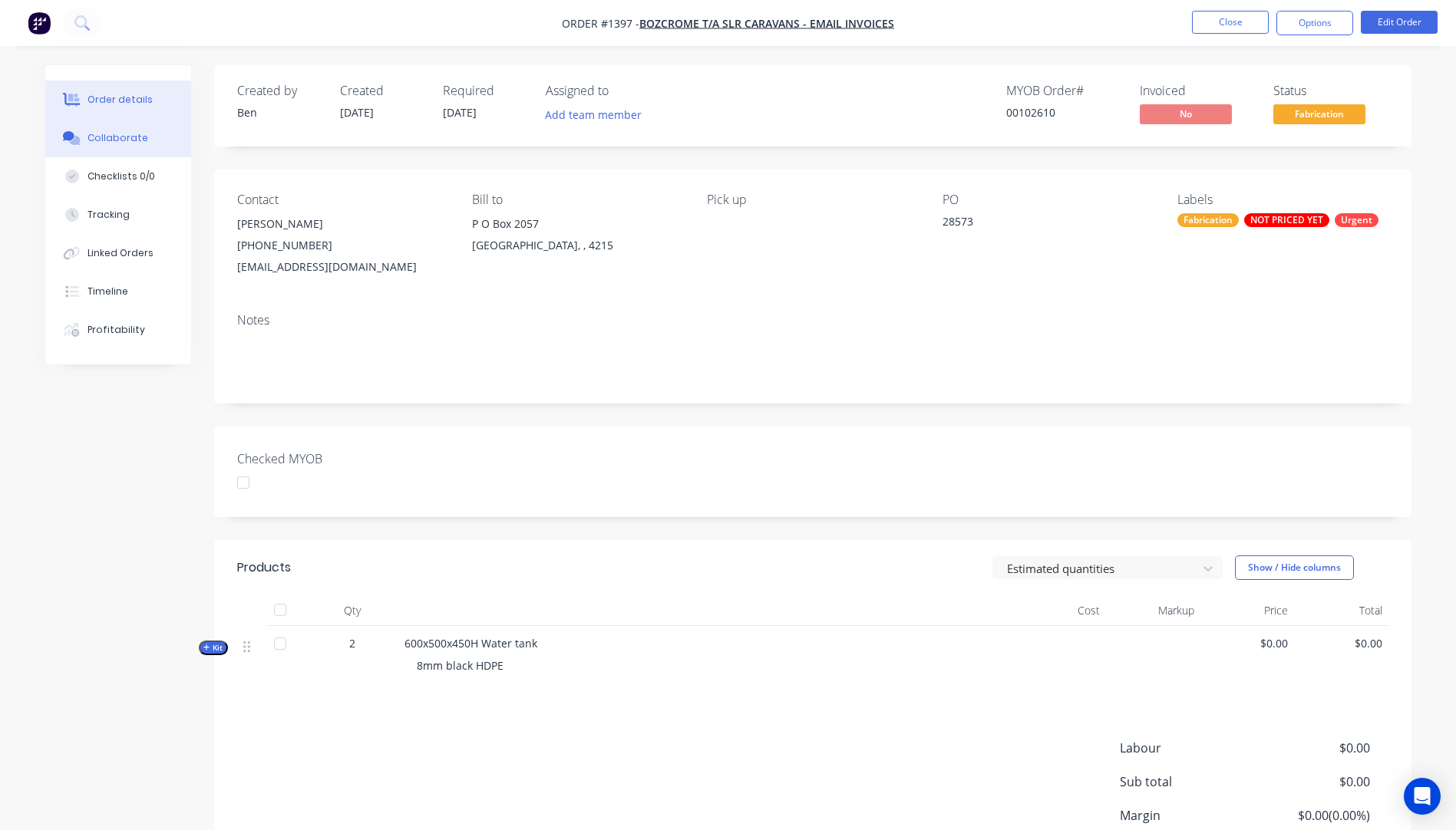
click at [108, 145] on button "Collaborate" at bounding box center [118, 138] width 146 height 38
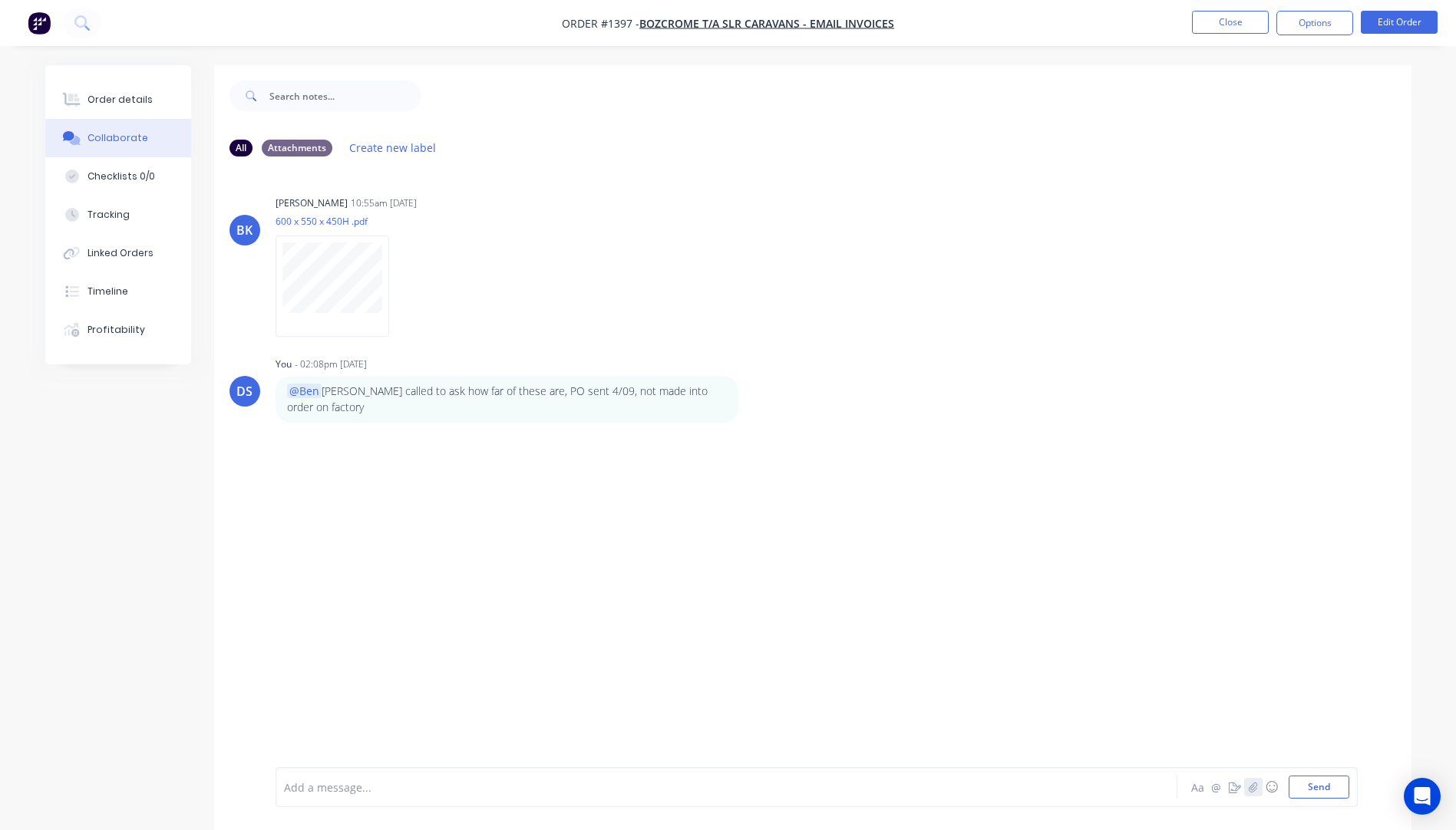
click at [1251, 785] on icon "button" at bounding box center [1252, 787] width 8 height 10
click at [1318, 791] on button "Send" at bounding box center [1318, 787] width 61 height 23
click at [1229, 25] on button "Close" at bounding box center [1229, 22] width 77 height 23
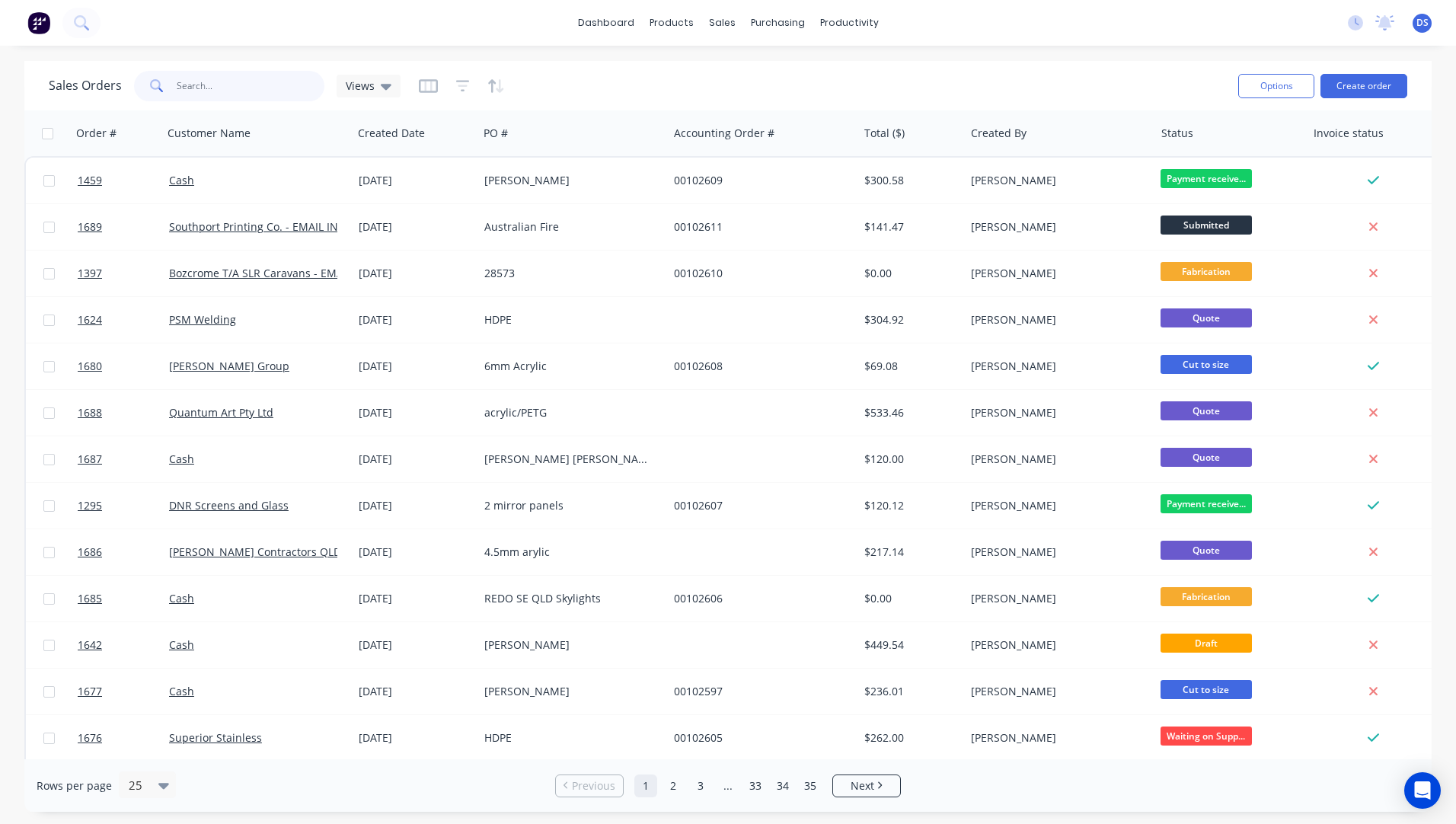
drag, startPoint x: 231, startPoint y: 88, endPoint x: 202, endPoint y: 77, distance: 31.0
click at [194, 80] on input "text" at bounding box center [251, 85] width 149 height 31
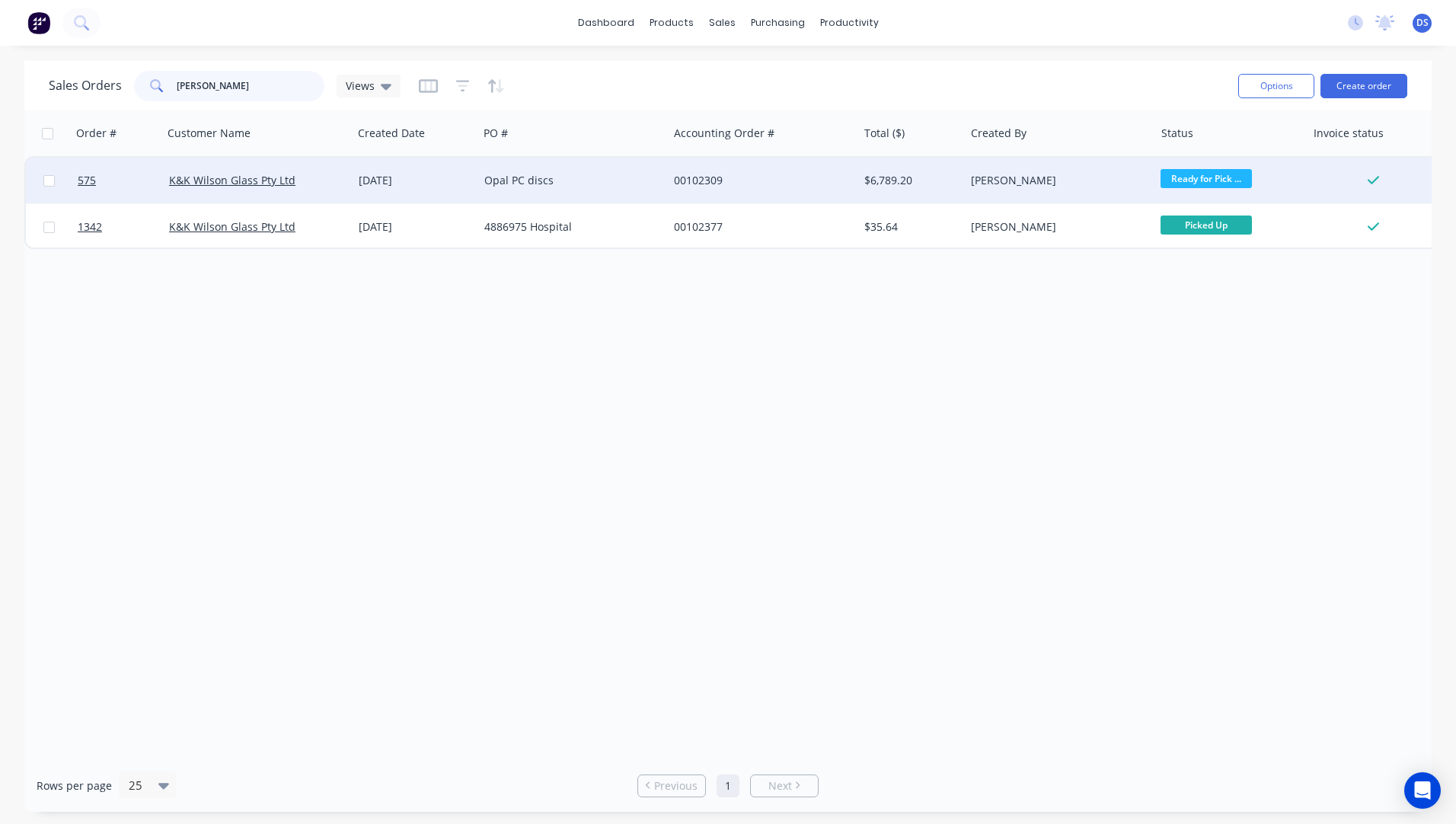
type input "[PERSON_NAME]"
click at [519, 184] on div "Opal PC discs" at bounding box center [569, 179] width 169 height 15
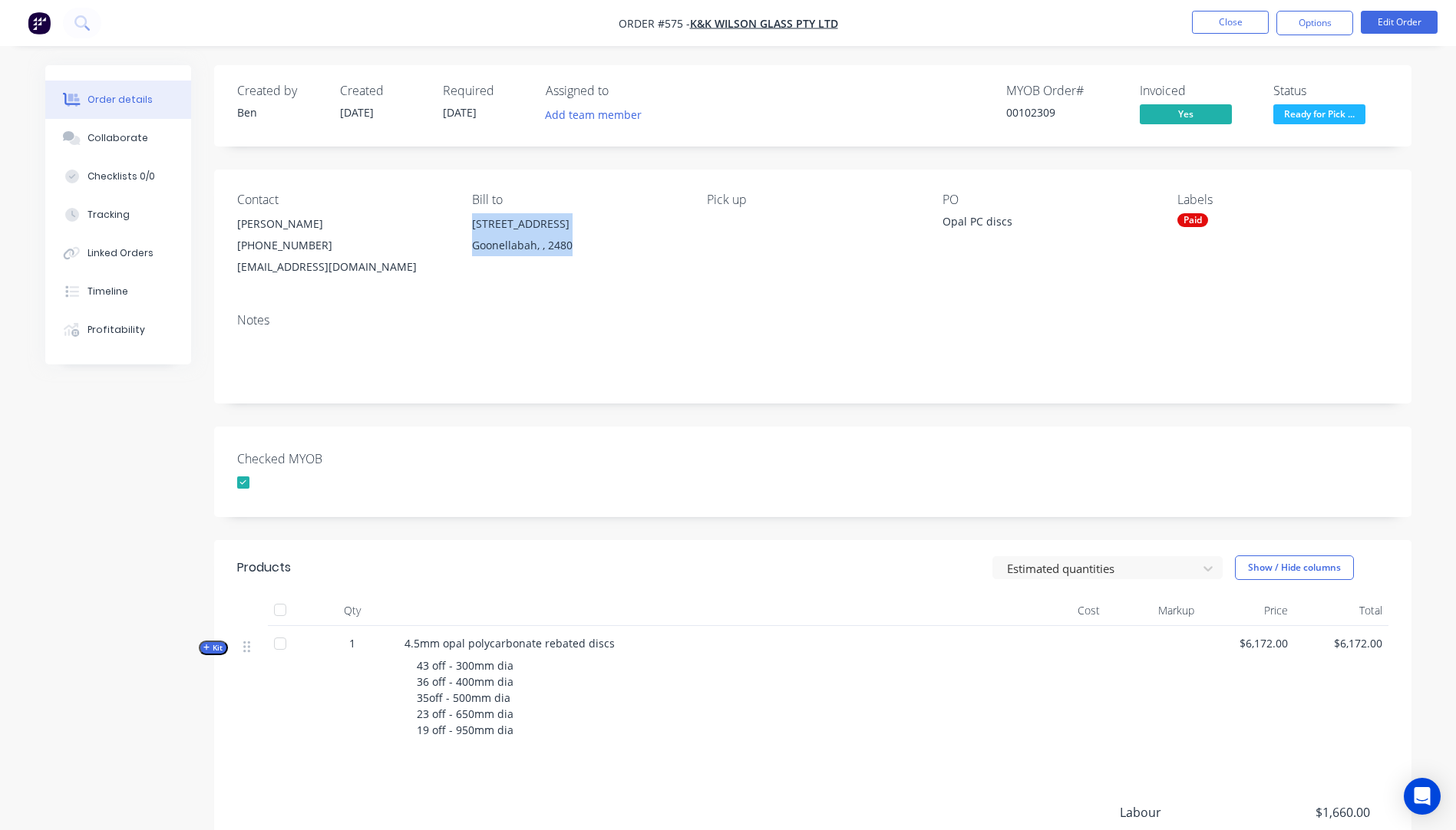
drag, startPoint x: 575, startPoint y: 244, endPoint x: 473, endPoint y: 227, distance: 103.4
click at [473, 227] on div "[STREET_ADDRESS]" at bounding box center [577, 238] width 211 height 49
drag, startPoint x: 473, startPoint y: 227, endPoint x: 483, endPoint y: 230, distance: 10.4
copy div "[STREET_ADDRESS]"
click at [1234, 22] on button "Close" at bounding box center [1229, 22] width 77 height 23
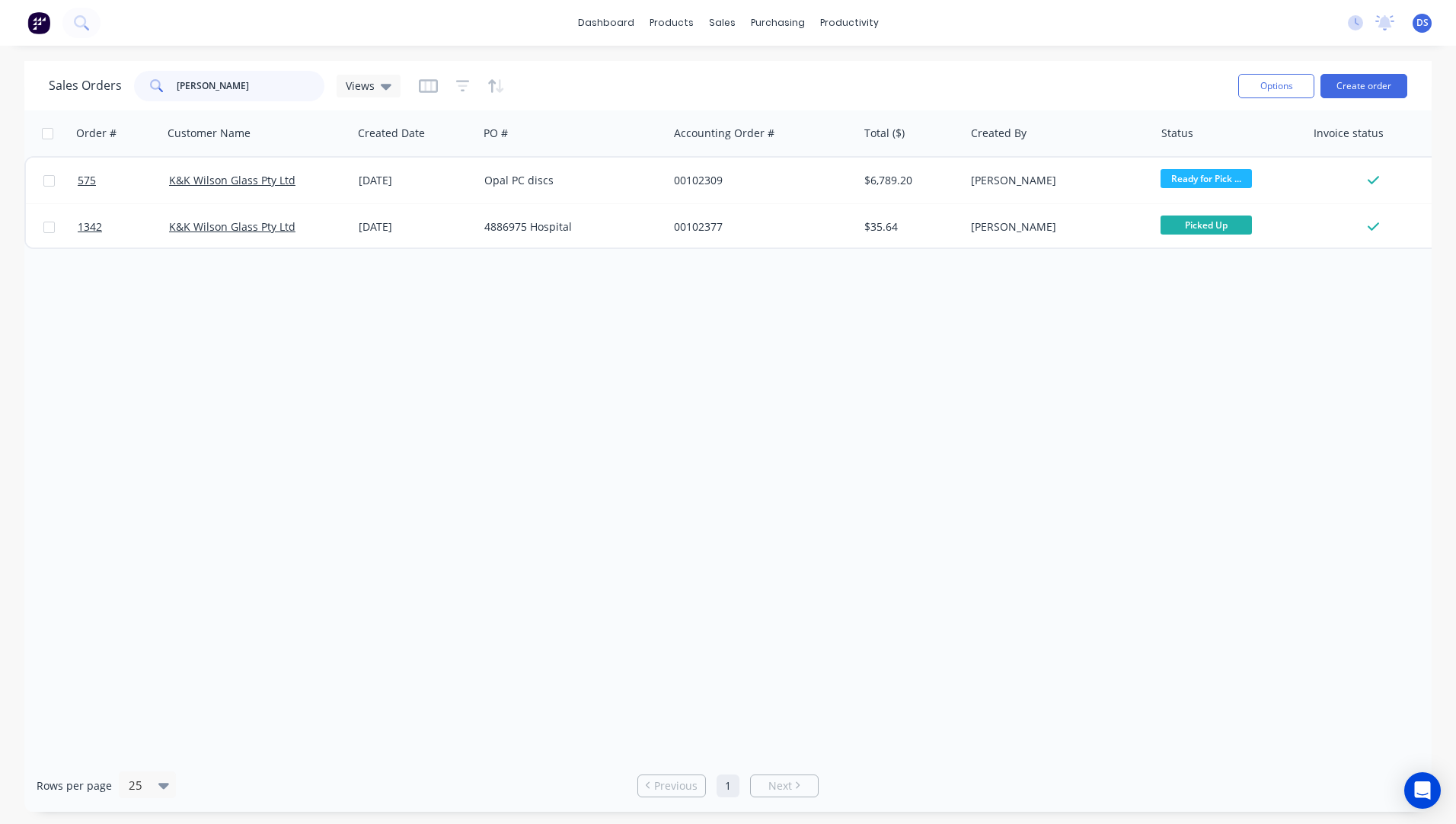
drag, startPoint x: 229, startPoint y: 89, endPoint x: 109, endPoint y: 68, distance: 121.8
click at [109, 68] on div "Sales Orders [PERSON_NAME] Views" at bounding box center [637, 86] width 1177 height 38
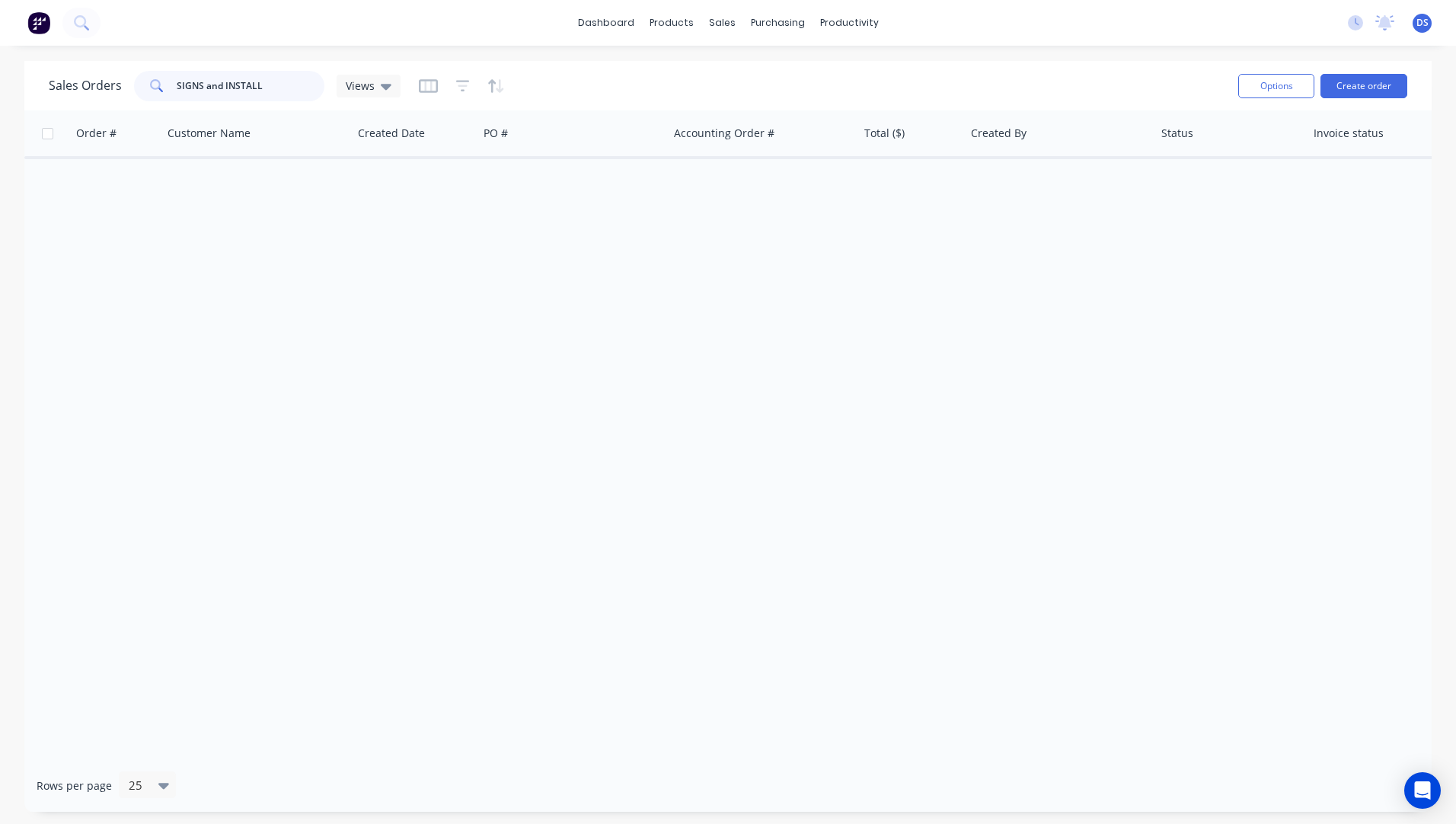
type input "SIGNS and INSTALL"
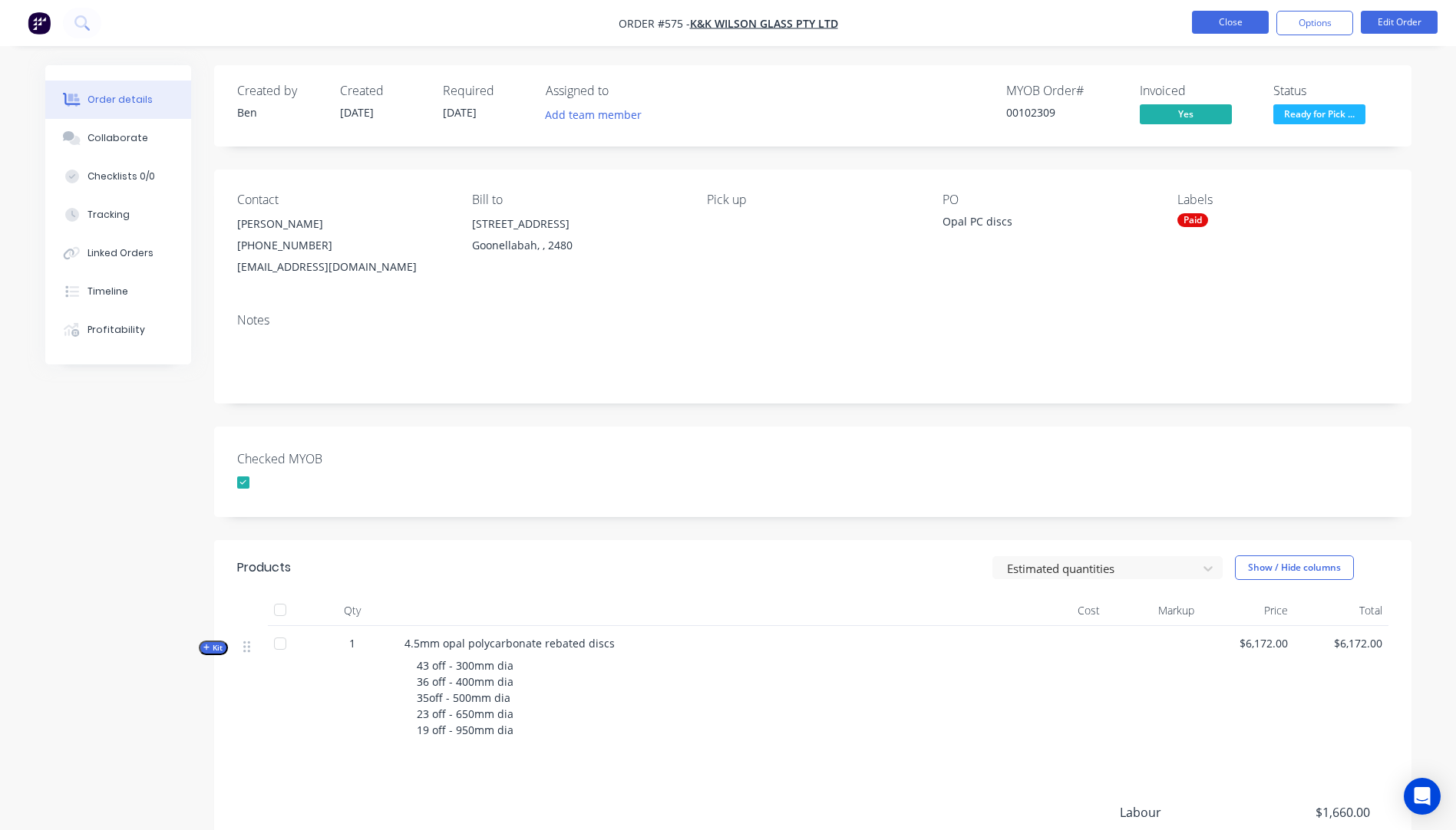
click at [1228, 27] on button "Close" at bounding box center [1229, 22] width 77 height 23
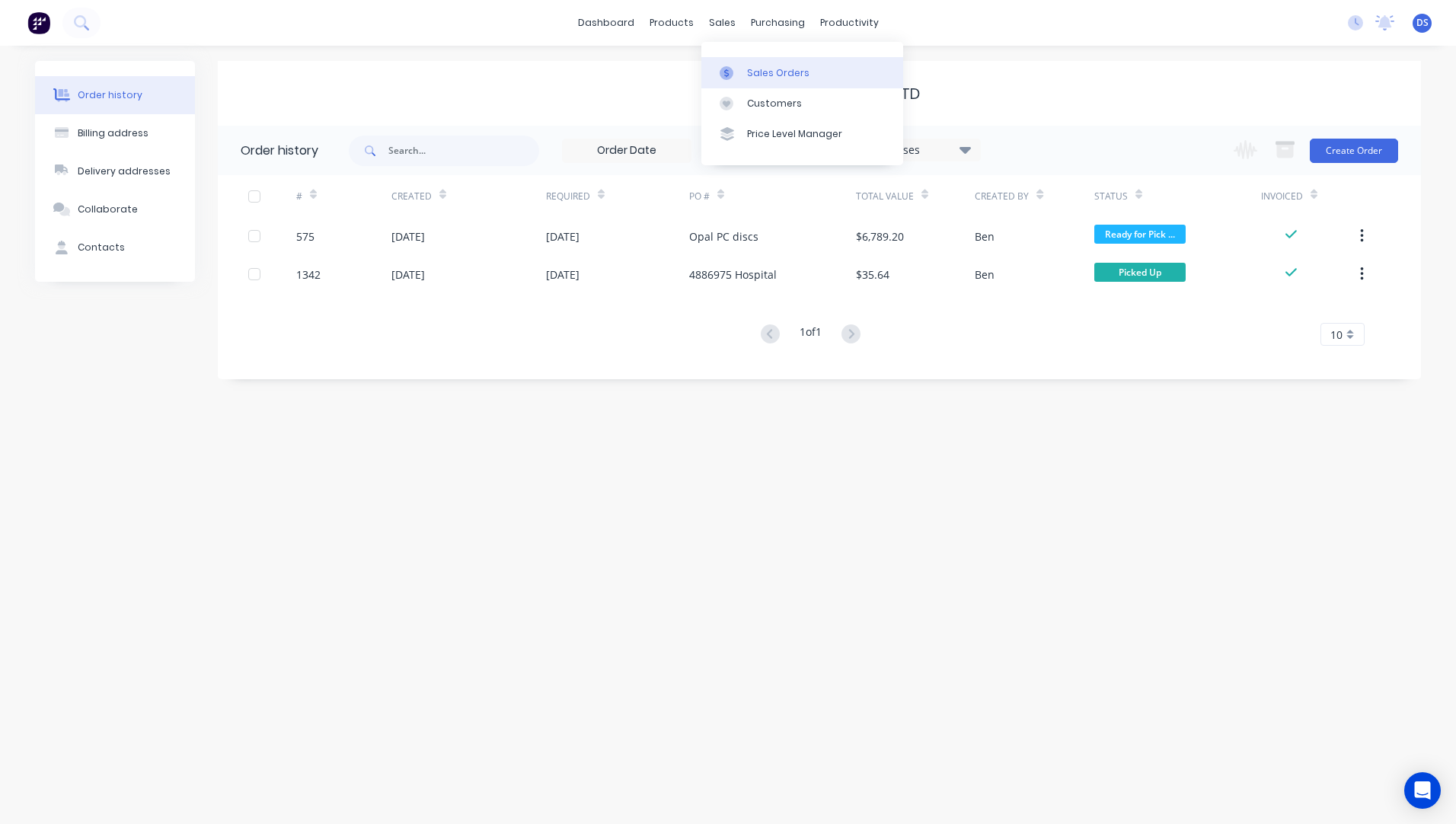
click at [752, 70] on div "Sales Orders" at bounding box center [778, 73] width 62 height 14
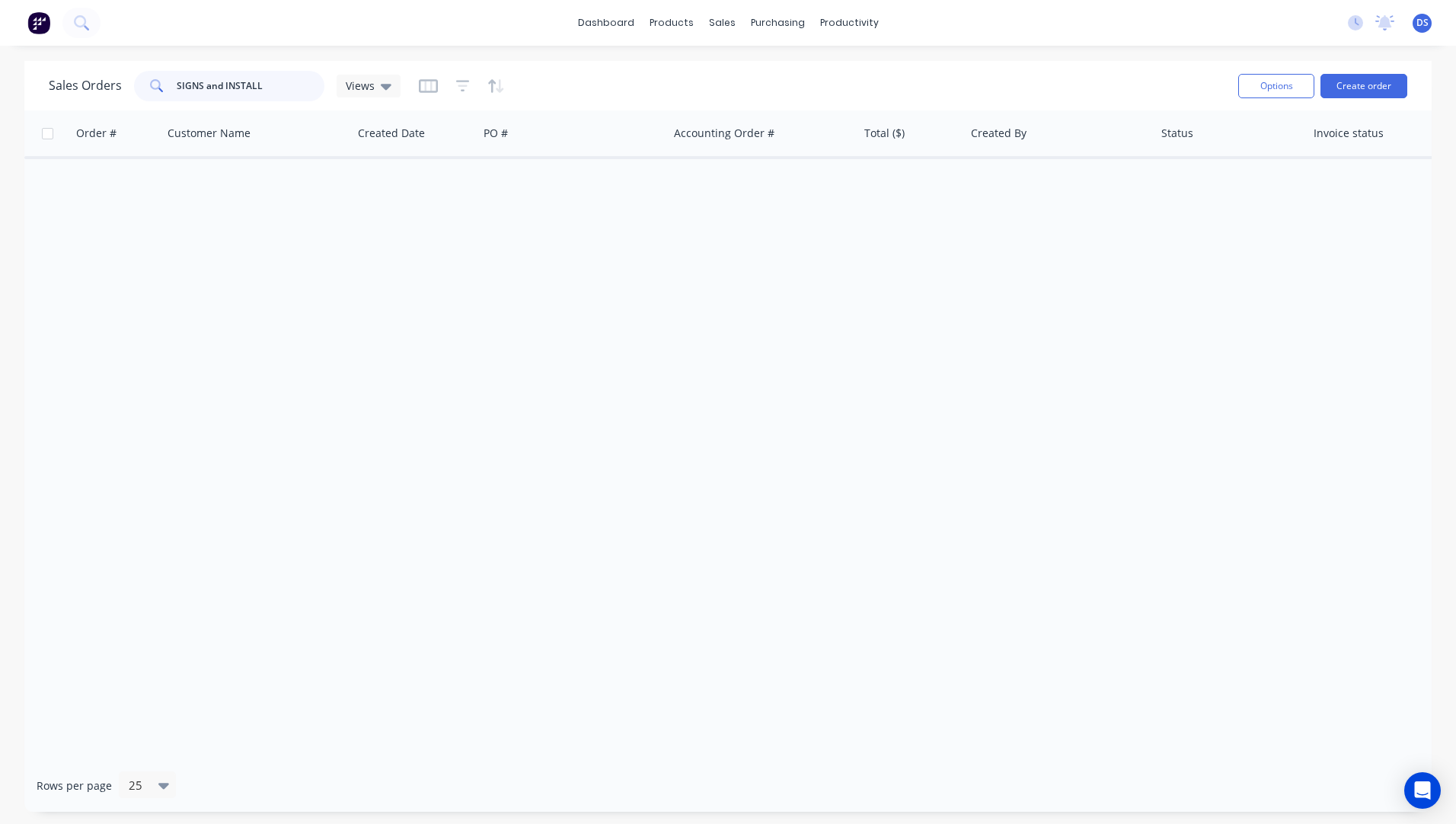
drag, startPoint x: 201, startPoint y: 84, endPoint x: 130, endPoint y: 84, distance: 71.0
click at [130, 84] on div "Sales Orders SIGNS and INSTALL Views" at bounding box center [224, 85] width 352 height 31
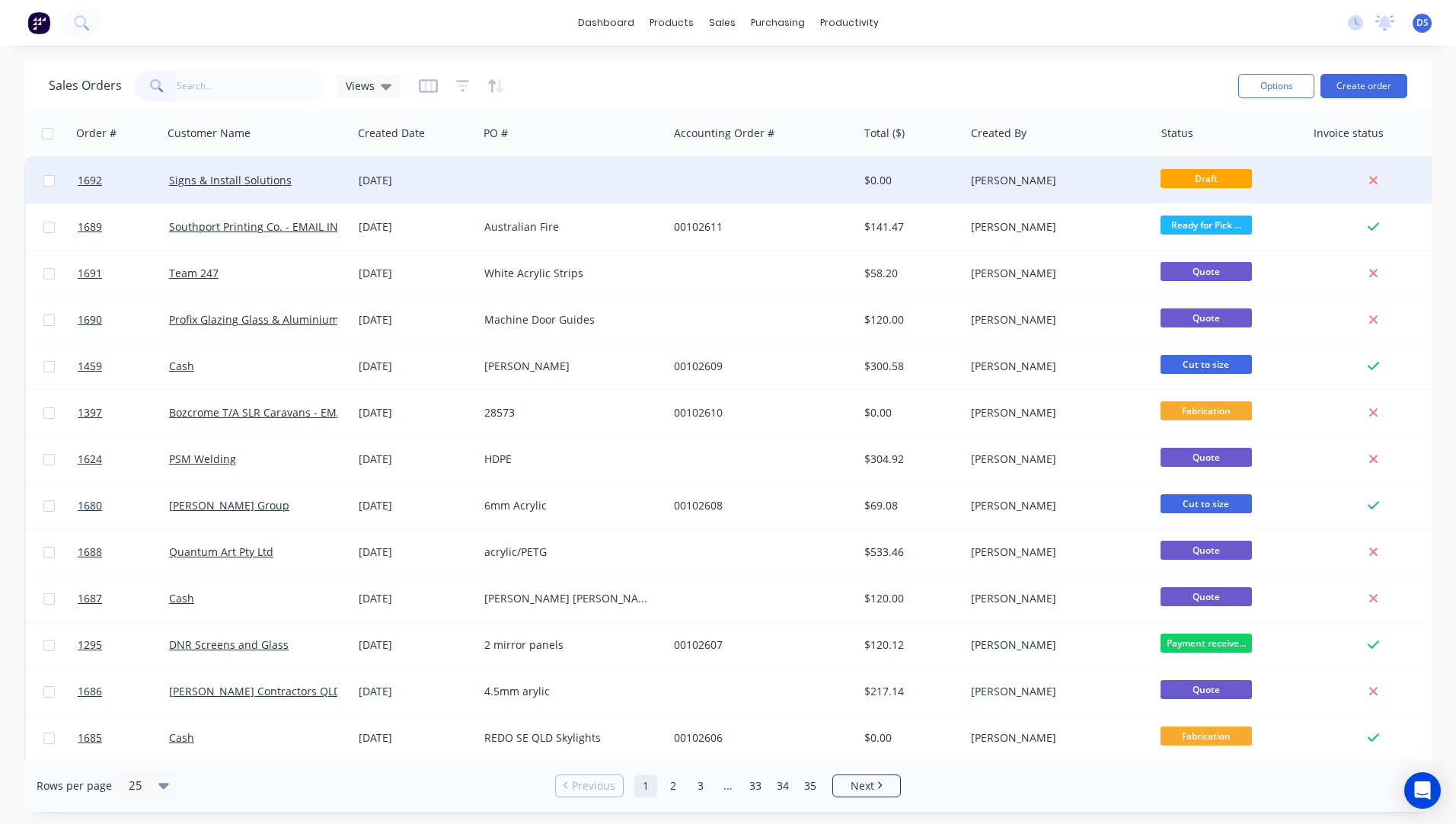
click at [454, 182] on div "[DATE]" at bounding box center [415, 179] width 114 height 15
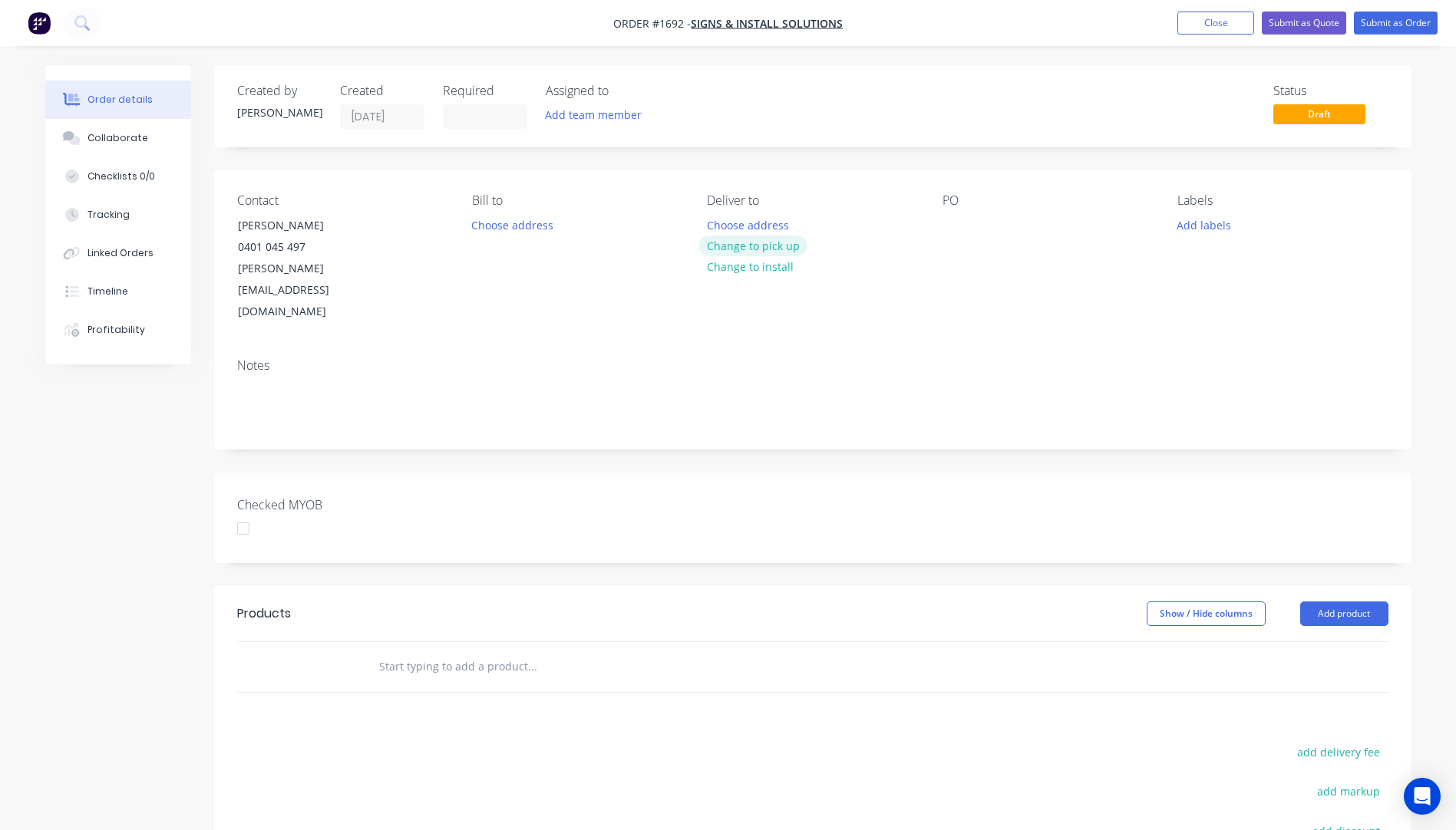
click at [734, 246] on button "Change to pick up" at bounding box center [752, 246] width 109 height 21
click at [950, 224] on div at bounding box center [955, 225] width 25 height 22
click at [1207, 224] on button "Add labels" at bounding box center [1203, 224] width 71 height 21
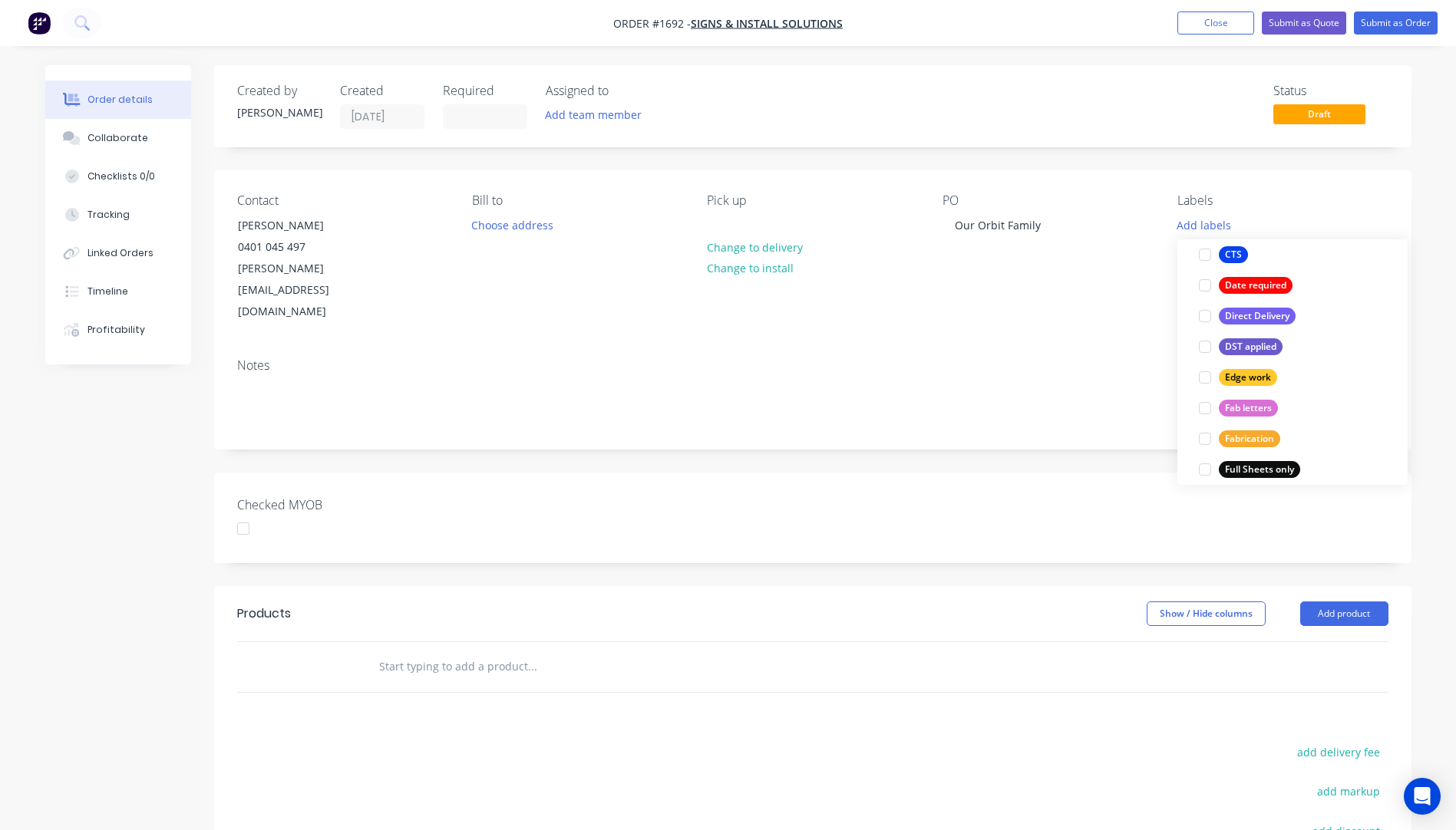
scroll to position [307, 0]
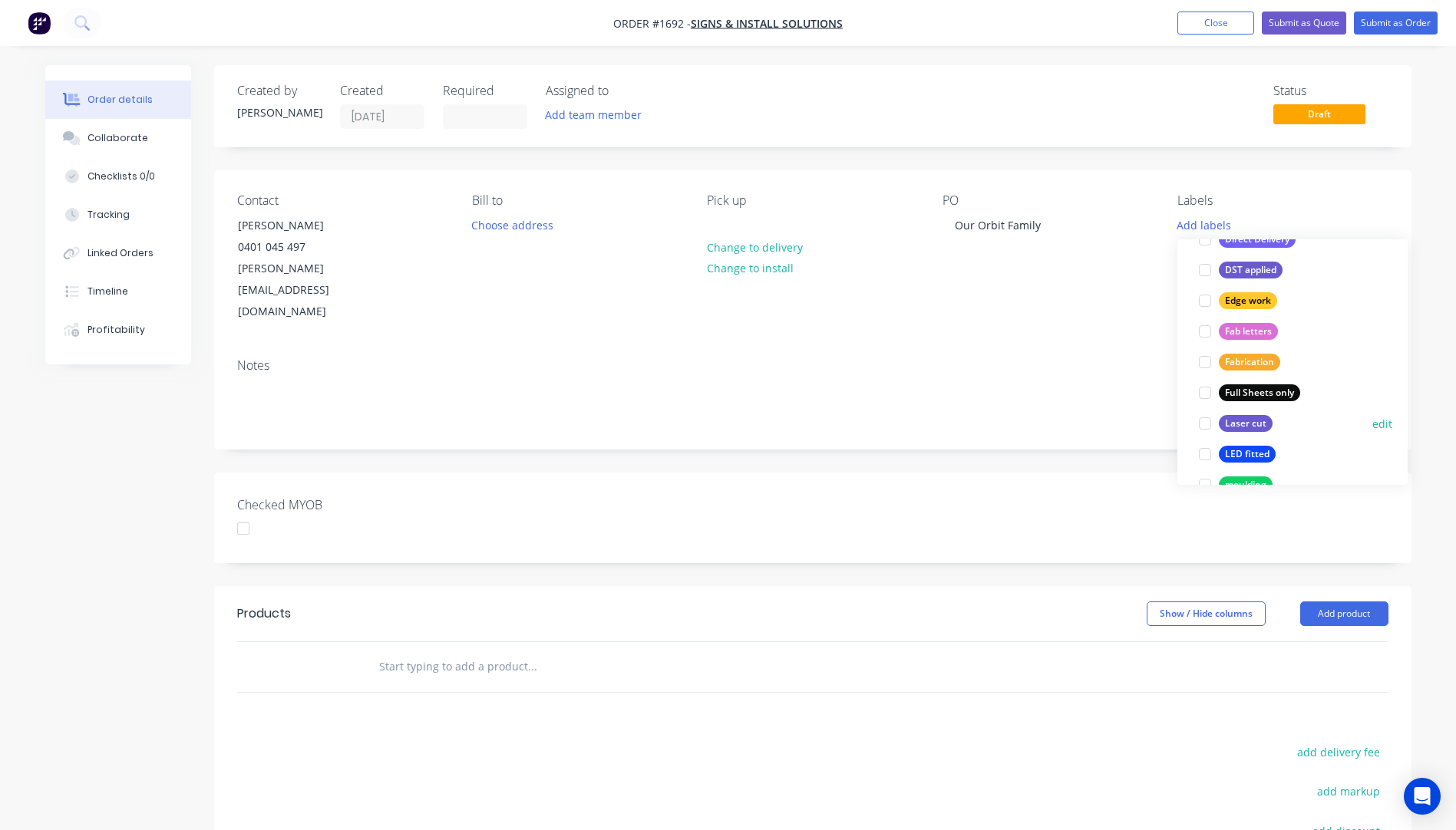
click at [1231, 419] on div "Laser cut" at bounding box center [1245, 423] width 54 height 17
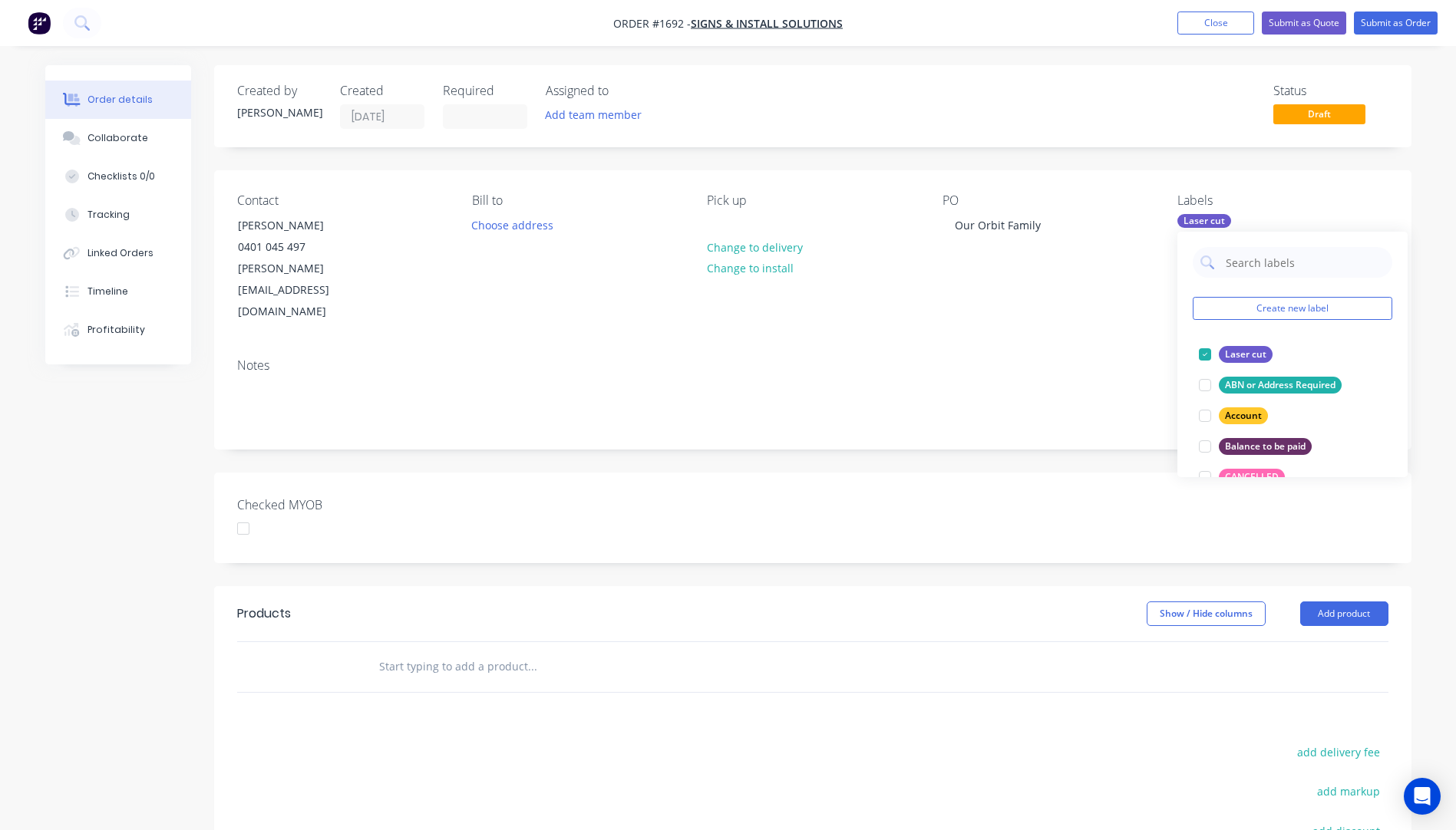
drag, startPoint x: 1115, startPoint y: 273, endPoint x: 1123, endPoint y: 276, distance: 8.5
click at [1119, 274] on div "PO Our Orbit Family" at bounding box center [1048, 259] width 211 height 130
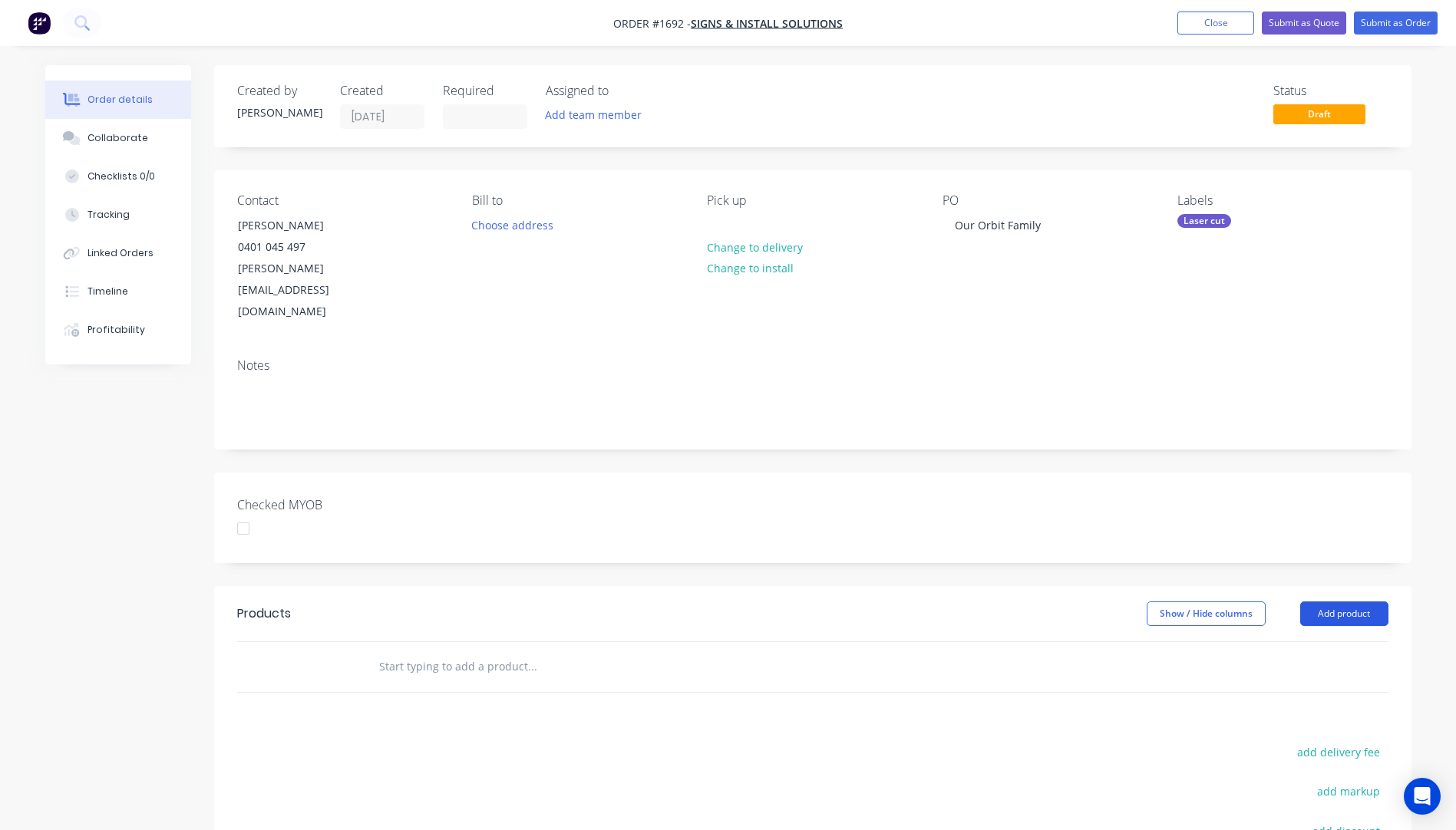
click at [1364, 601] on button "Add product" at bounding box center [1344, 613] width 88 height 25
click at [1325, 641] on div "Product catalogue" at bounding box center [1315, 652] width 118 height 22
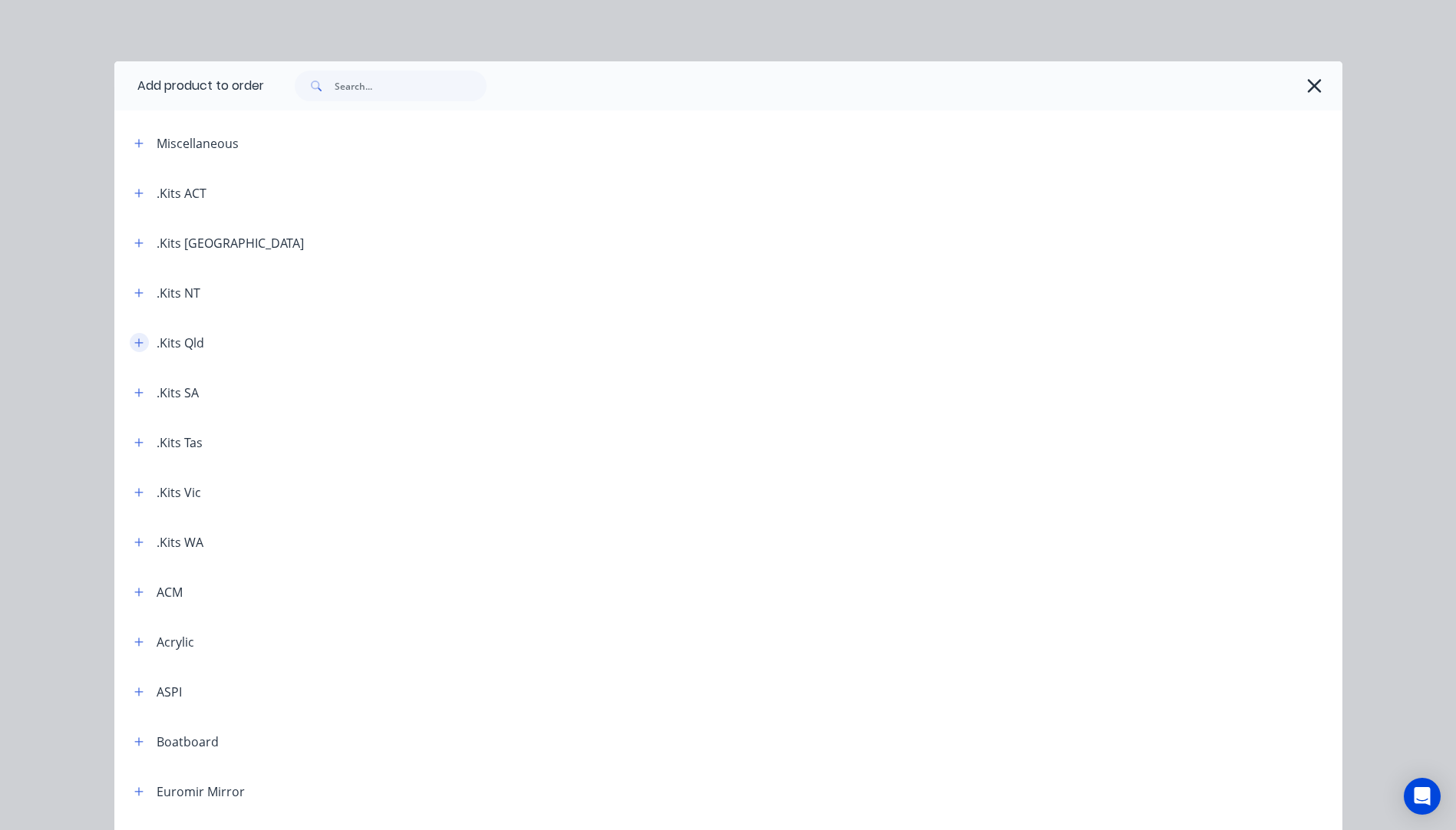
click at [136, 349] on button "button" at bounding box center [139, 343] width 19 height 19
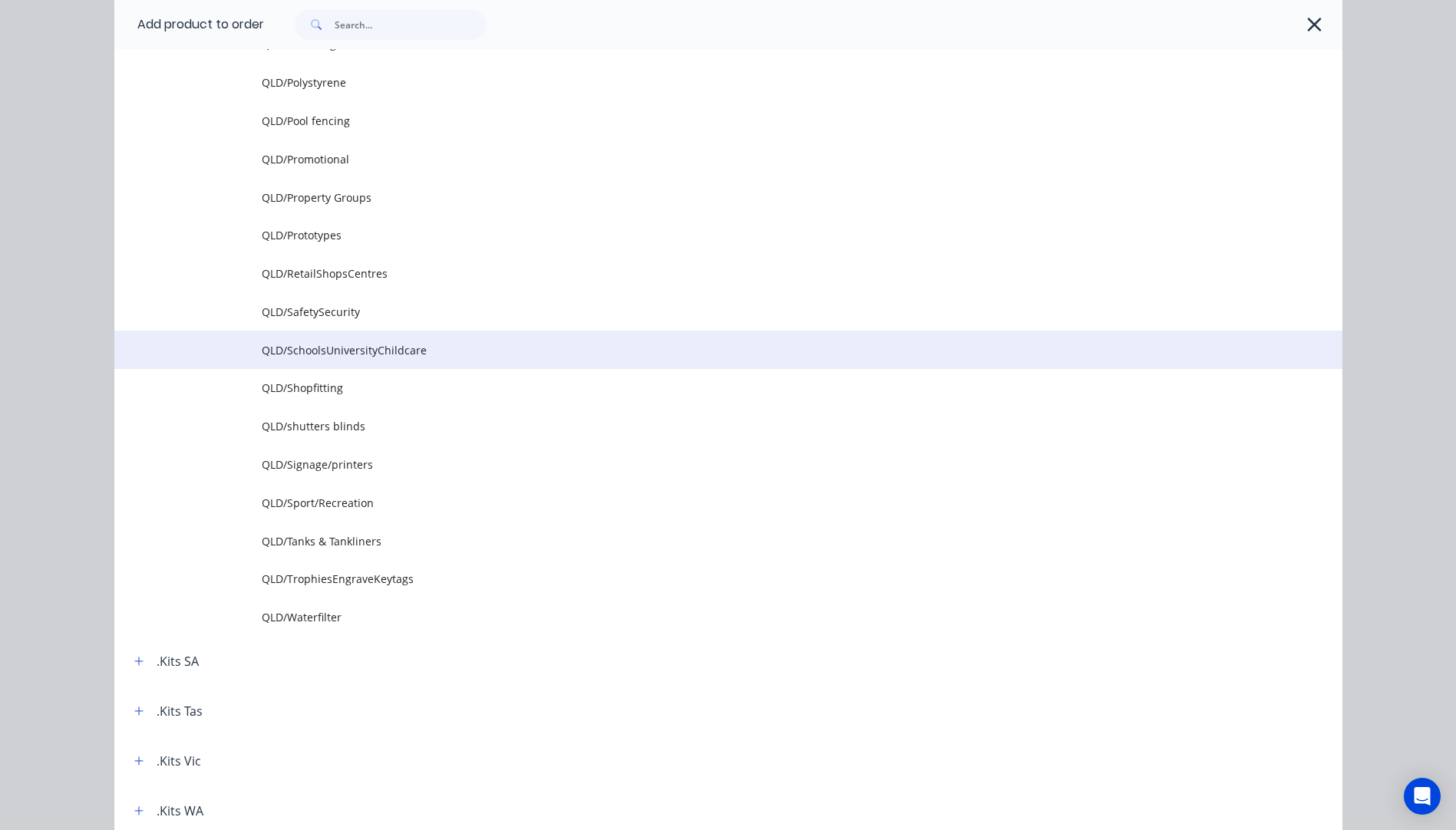
scroll to position [2073, 0]
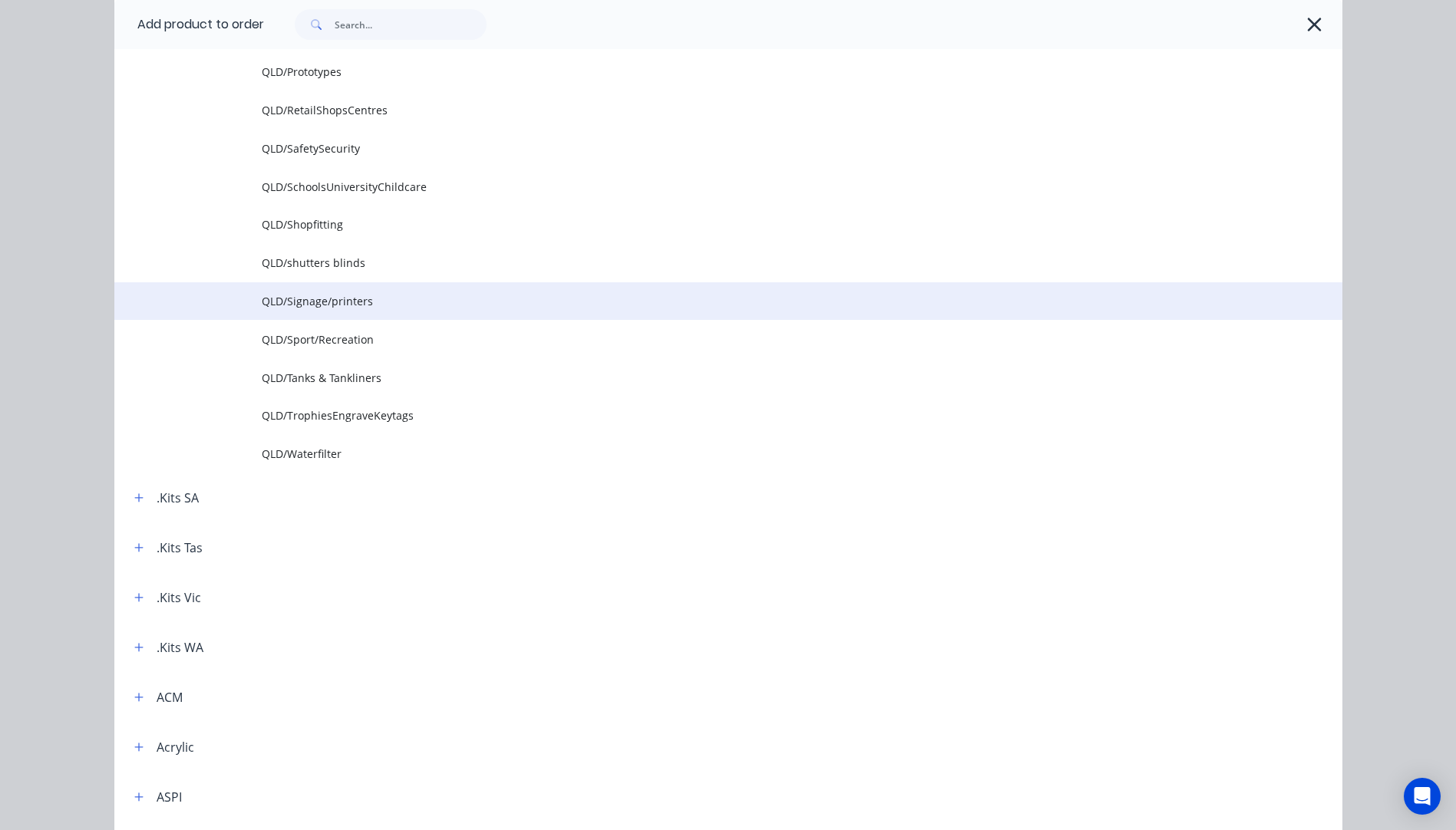
click at [322, 300] on span "QLD/Signage/printers" at bounding box center [693, 302] width 864 height 16
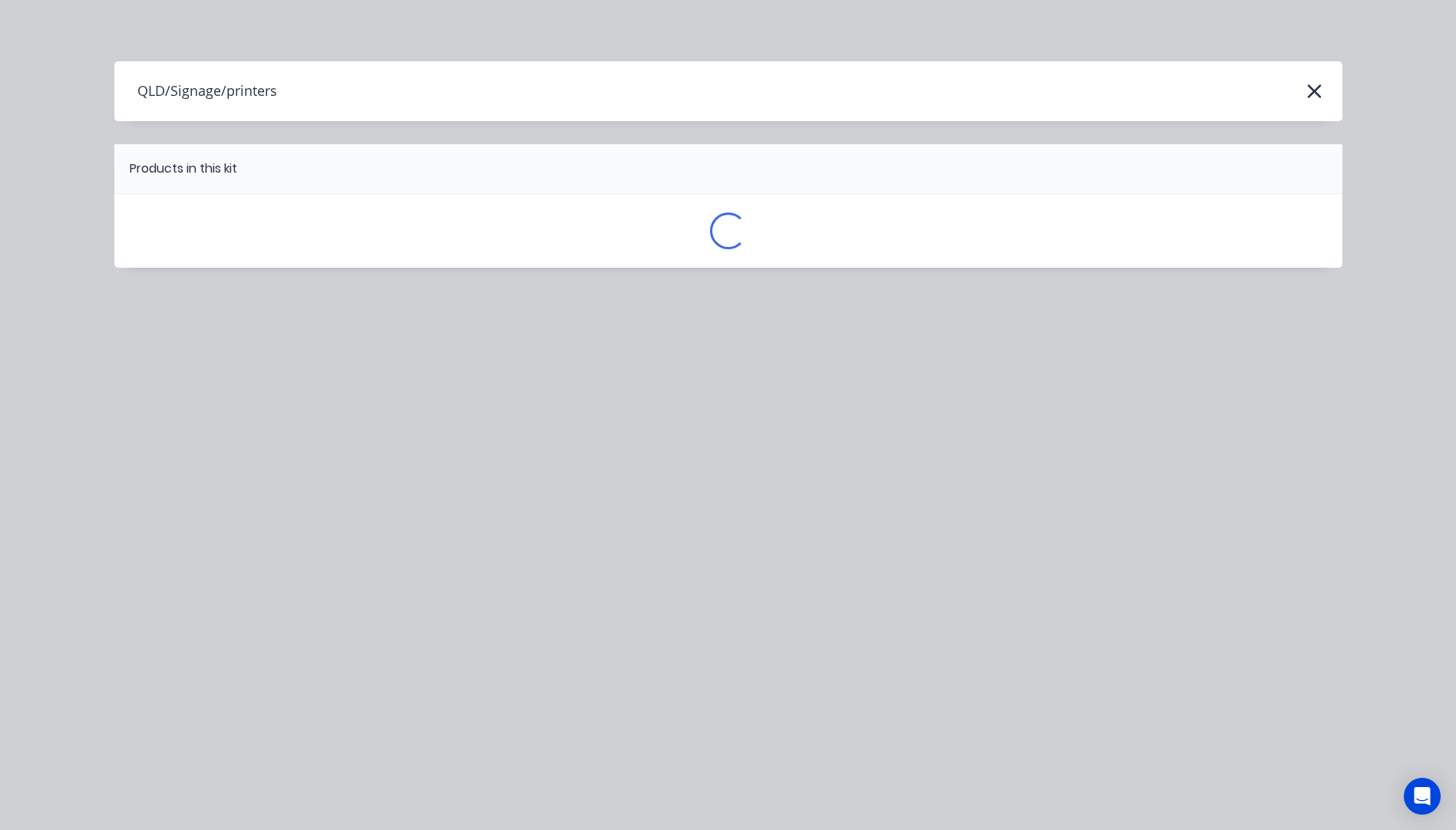
scroll to position [0, 0]
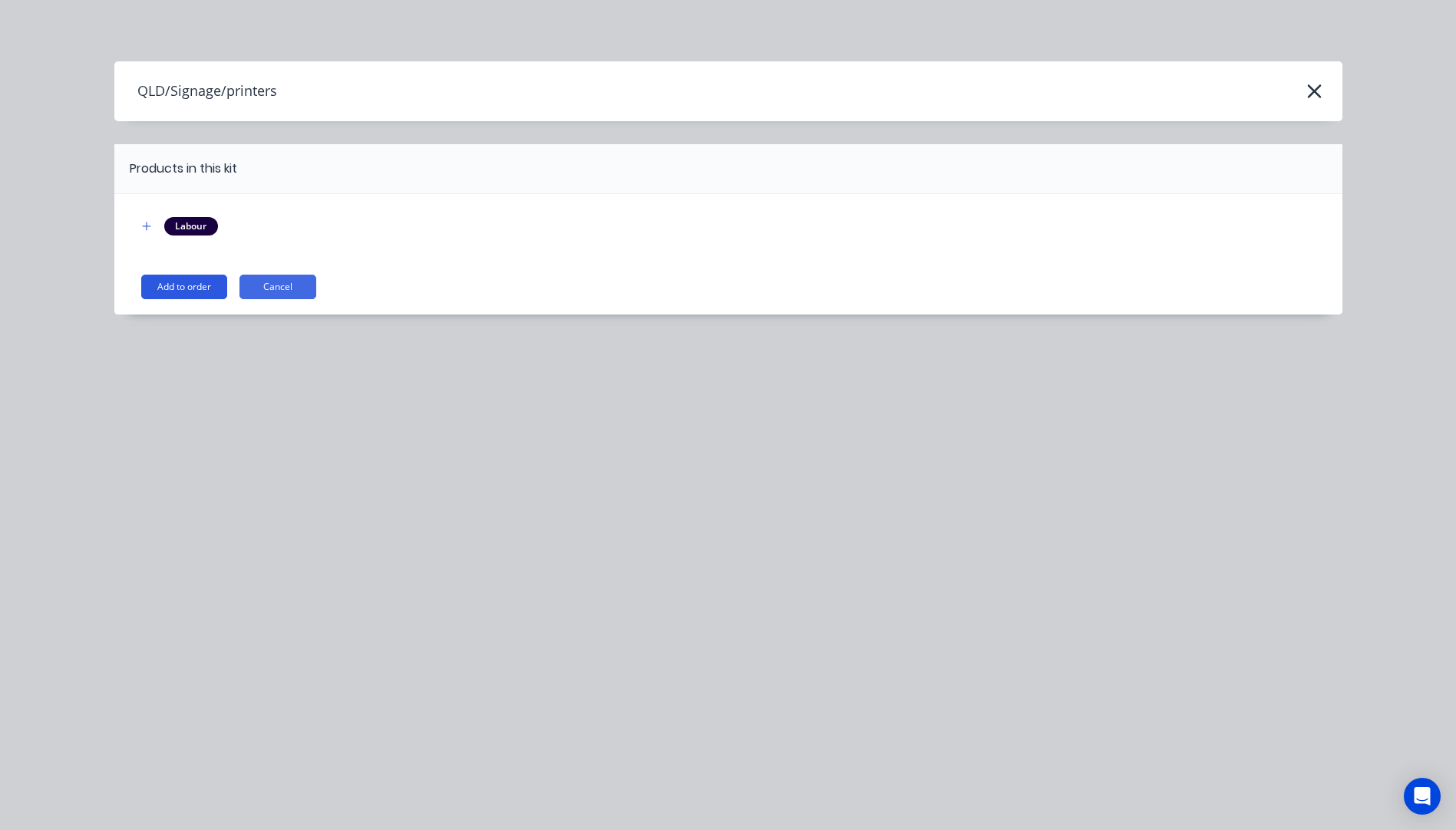
click at [184, 288] on button "Add to order" at bounding box center [184, 287] width 86 height 25
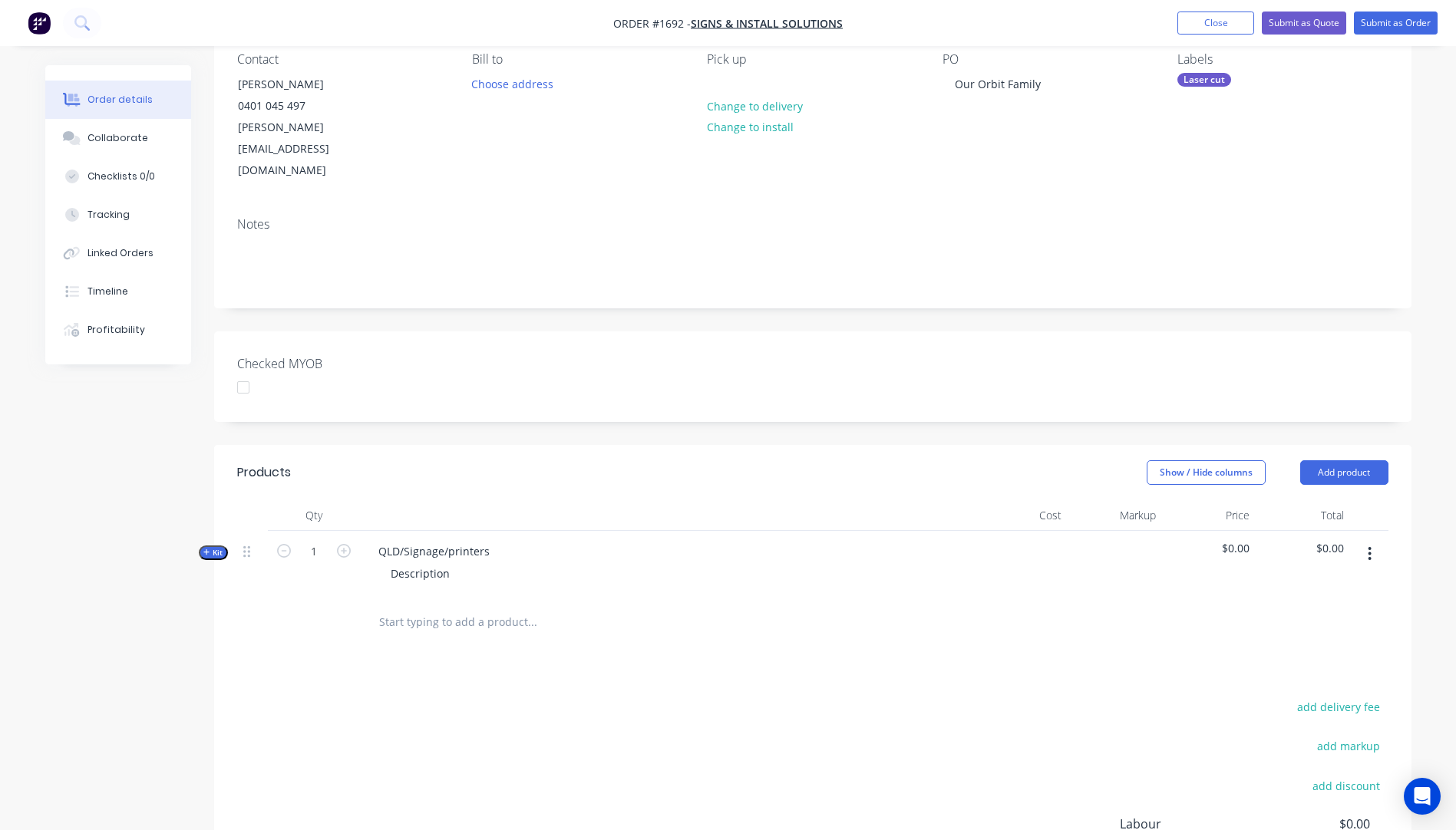
scroll to position [307, 0]
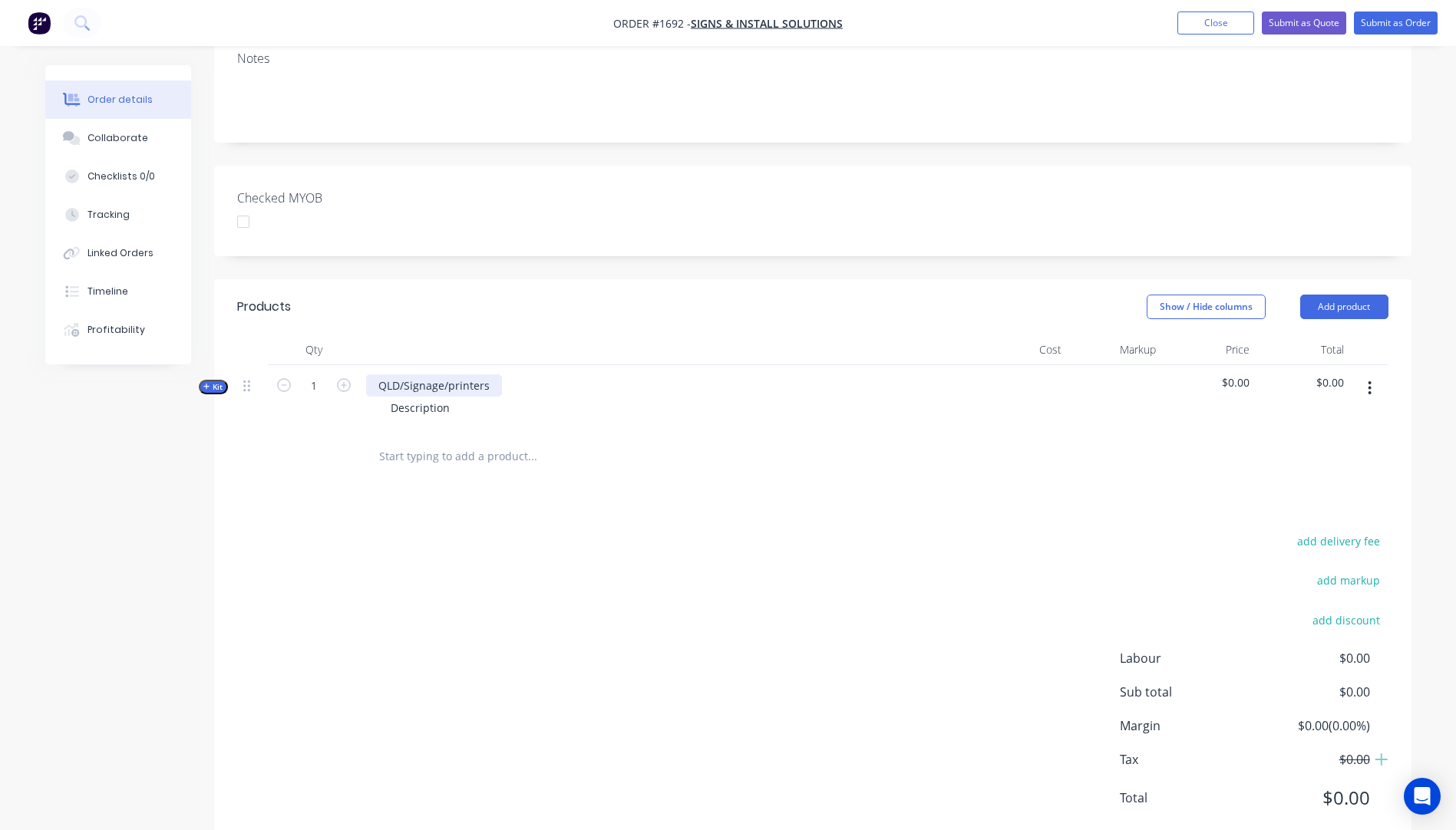
click at [490, 375] on div "QLD/Signage/printers" at bounding box center [434, 386] width 136 height 22
drag, startPoint x: 490, startPoint y: 346, endPoint x: 372, endPoint y: 339, distance: 118.2
click at [372, 375] on div "QLD/Signage/printers" at bounding box center [434, 386] width 136 height 22
drag, startPoint x: 454, startPoint y: 364, endPoint x: 379, endPoint y: 365, distance: 75.0
click at [379, 397] on div "Description" at bounding box center [420, 408] width 84 height 22
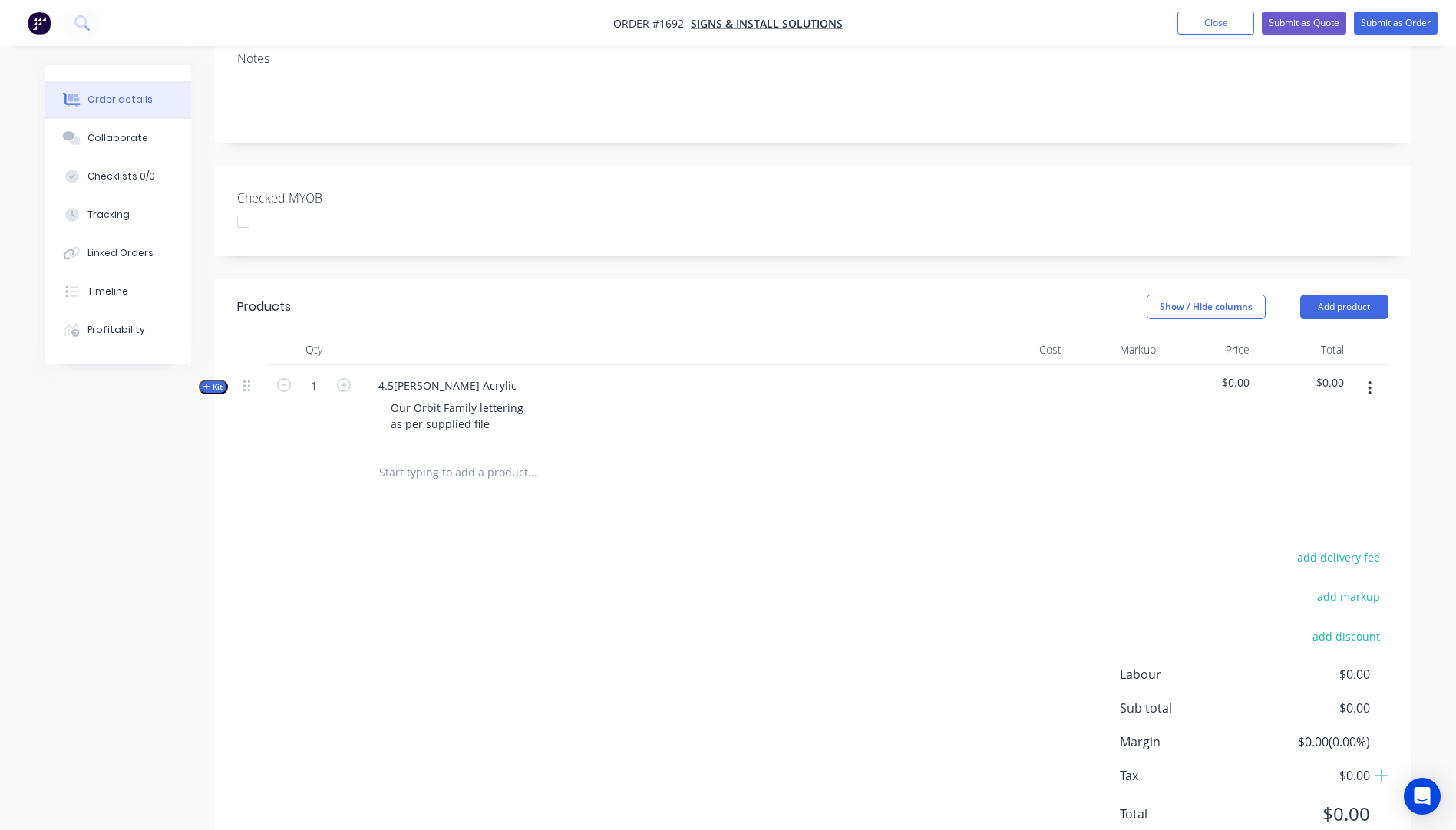
drag, startPoint x: 561, startPoint y: 493, endPoint x: 557, endPoint y: 479, distance: 14.6
click at [559, 491] on div "Products Show / Hide columns Add product Qty Cost Markup Price Total Kit 1 4.5[…" at bounding box center [812, 573] width 1197 height 587
click at [204, 383] on icon "button" at bounding box center [207, 387] width 7 height 8
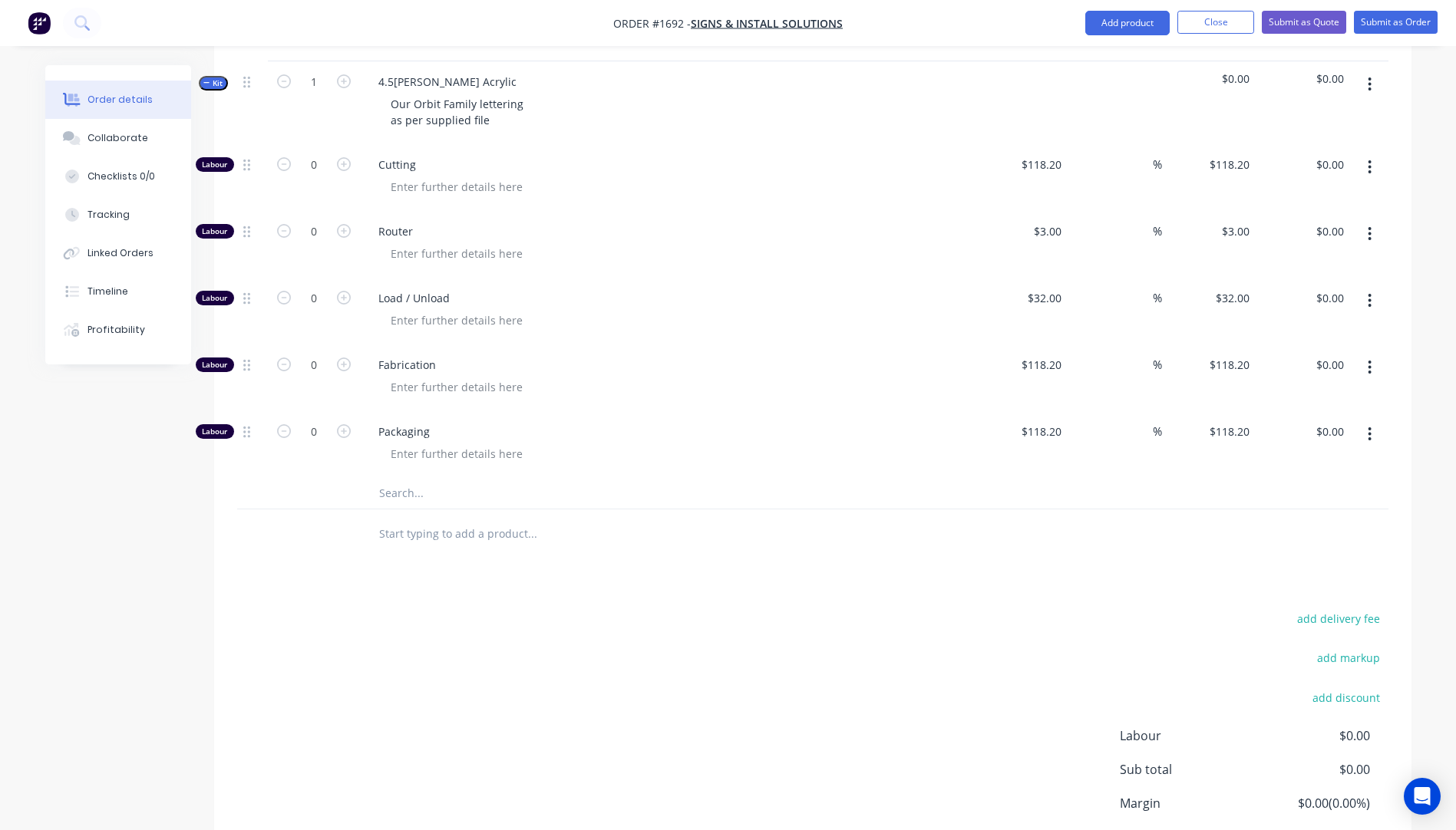
scroll to position [614, 0]
click at [394, 475] on input "text" at bounding box center [531, 490] width 307 height 31
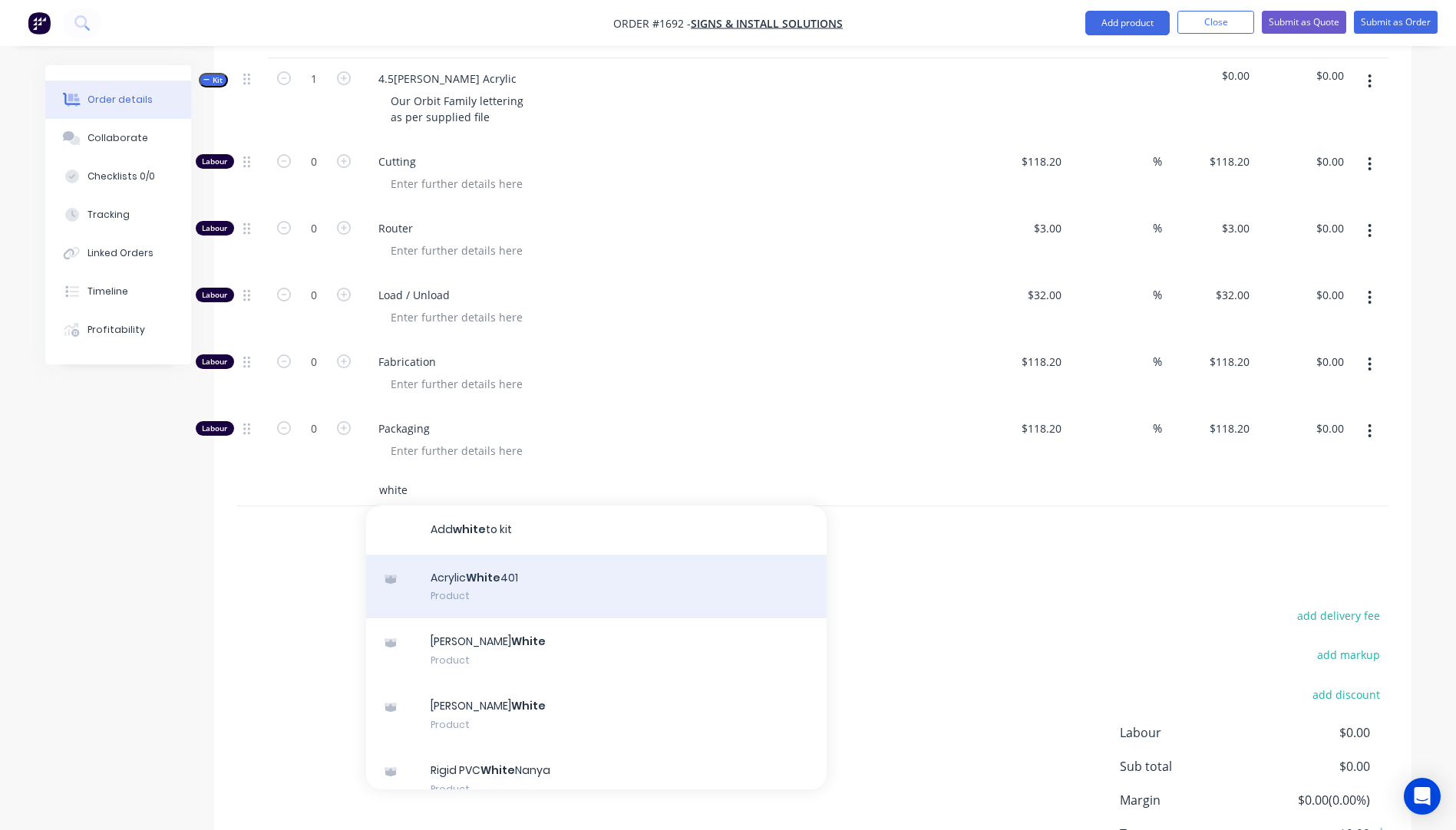
type input "white"
click at [489, 555] on div "Acrylic White 401 Product" at bounding box center [596, 587] width 460 height 65
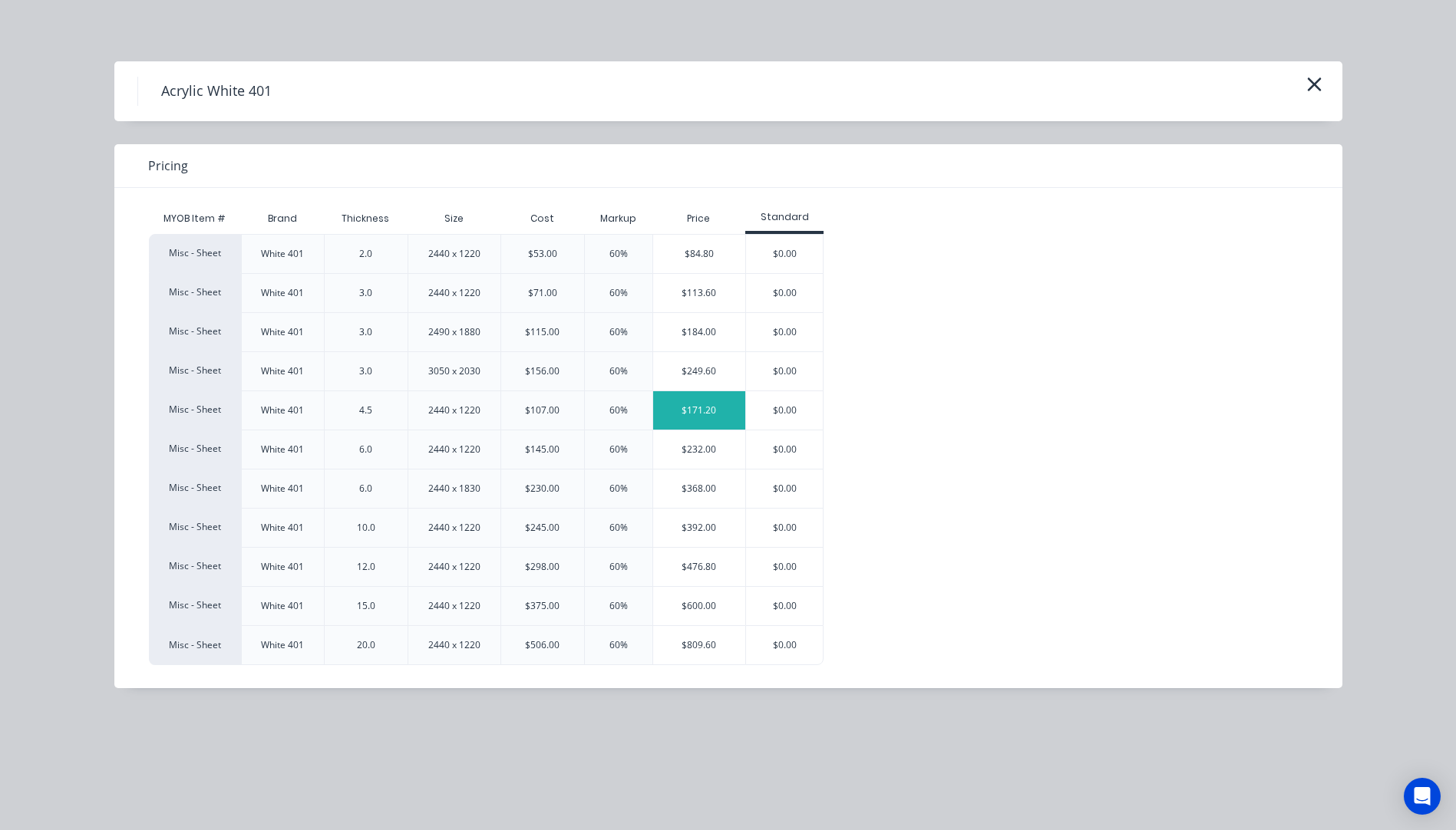
click at [699, 422] on div "$171.20" at bounding box center [699, 411] width 93 height 38
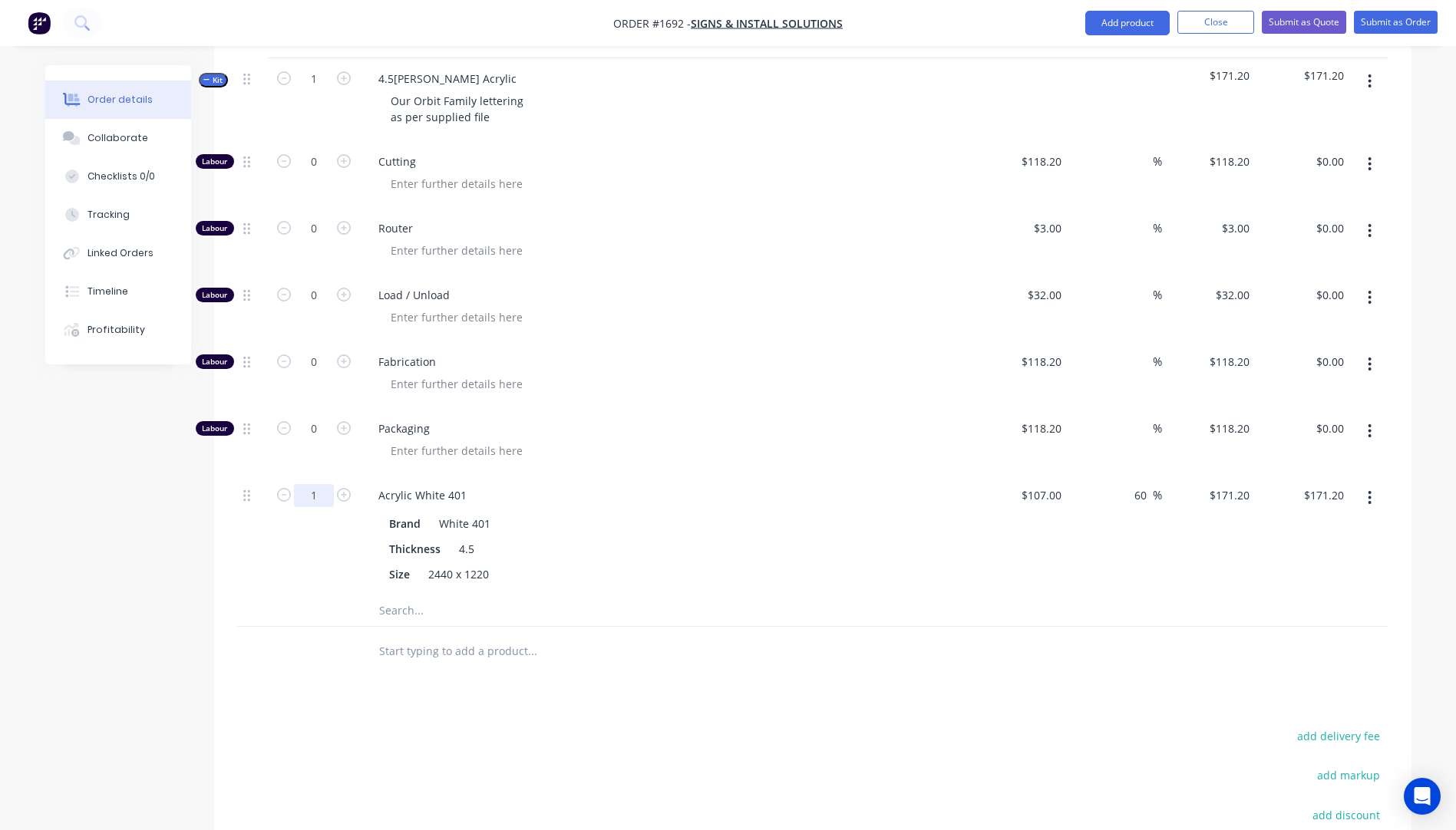
click at [324, 484] on input "1" at bounding box center [314, 495] width 40 height 23
type input "0.2"
type input "$34.24"
click at [707, 484] on div "Acrylic White 401" at bounding box center [667, 495] width 601 height 22
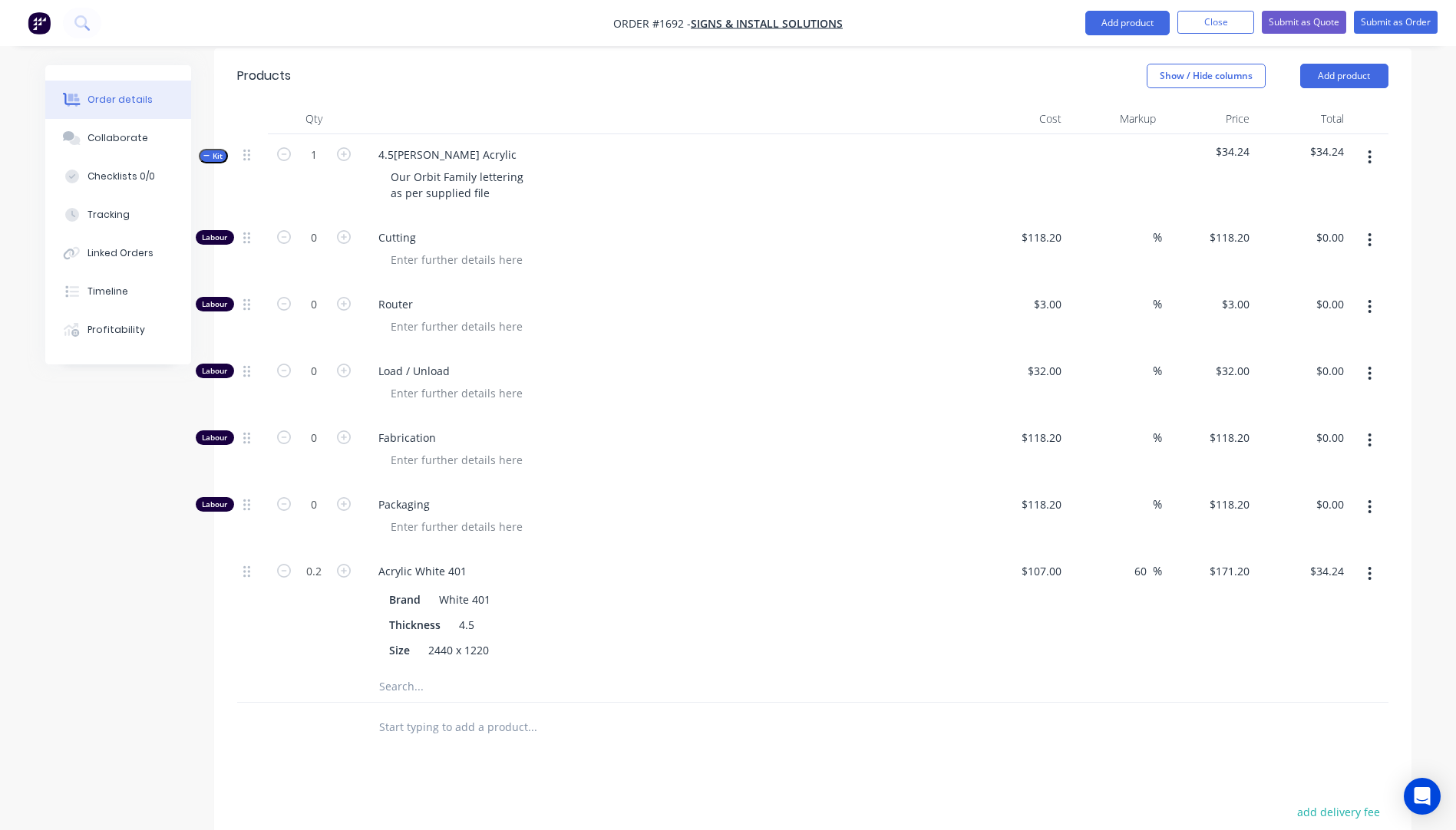
scroll to position [537, 0]
click at [344, 298] on icon "button" at bounding box center [344, 305] width 14 height 14
type input "1"
type input "$3.00"
click at [344, 298] on icon "button" at bounding box center [344, 305] width 14 height 14
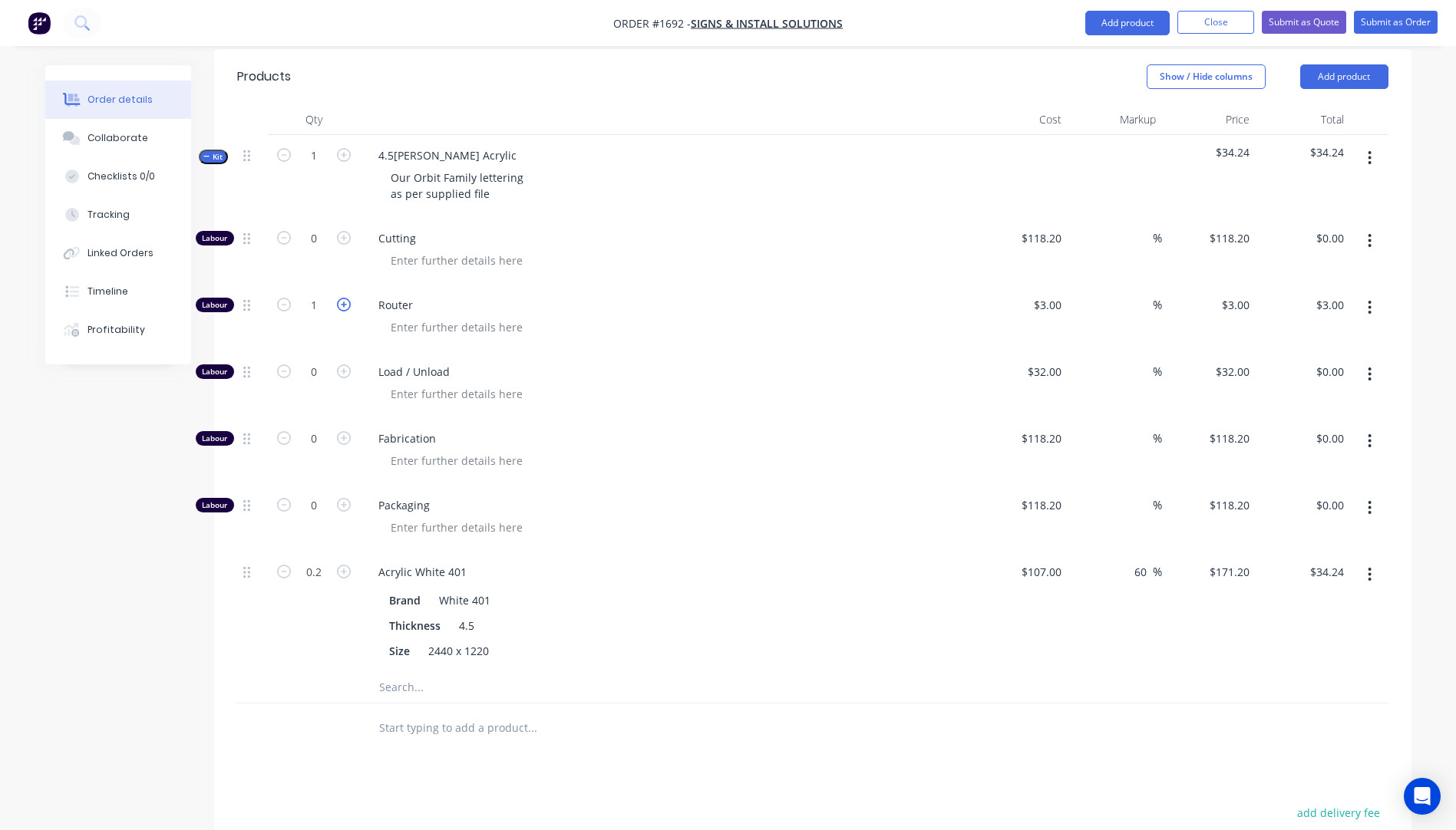
type input "2"
type input "$6.00"
click at [344, 298] on icon "button" at bounding box center [344, 305] width 14 height 14
type input "3"
type input "$9.00"
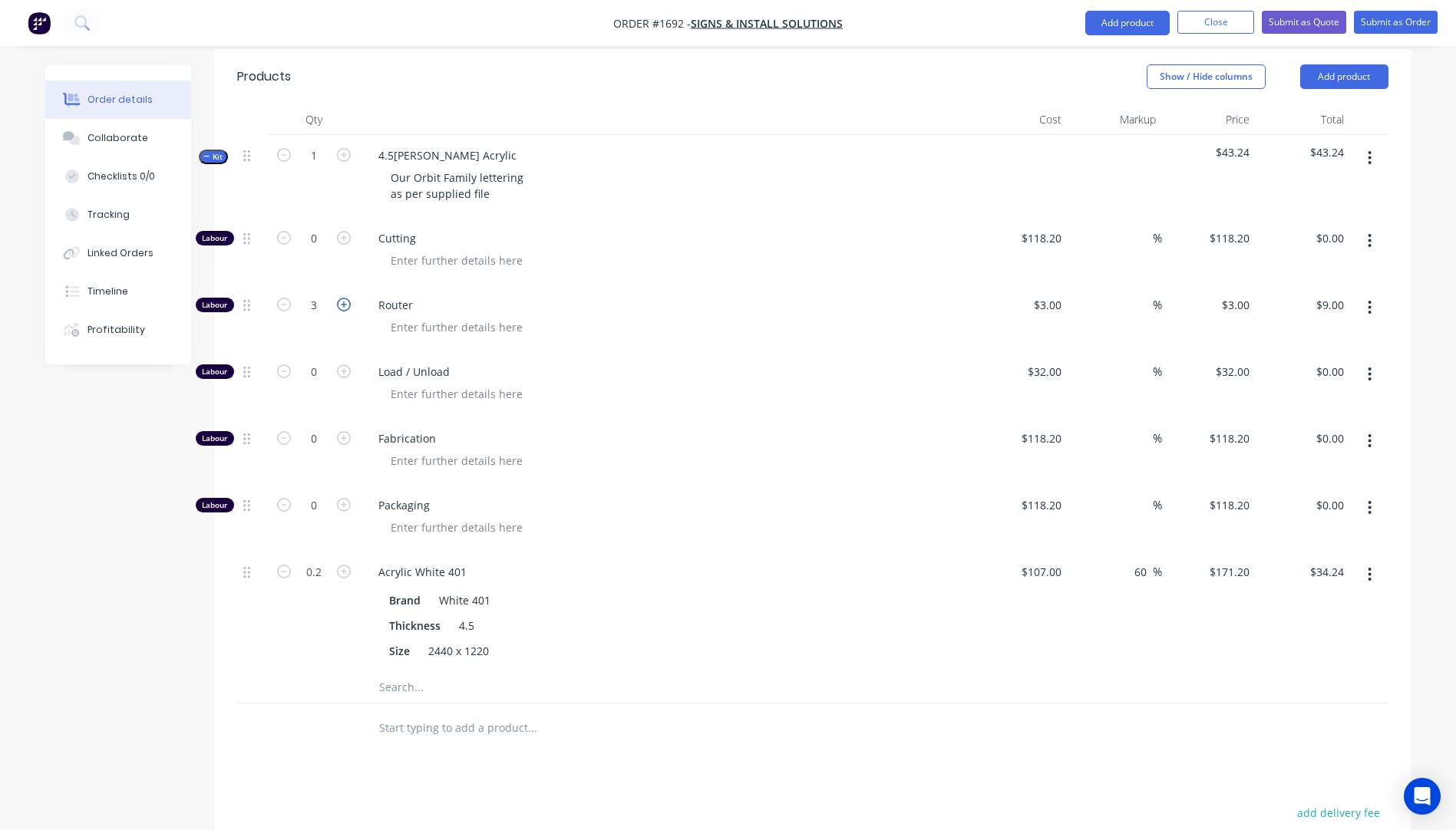
click at [344, 298] on icon "button" at bounding box center [344, 305] width 14 height 14
type input "4"
type input "$12.00"
click at [344, 298] on icon "button" at bounding box center [344, 305] width 14 height 14
type input "5"
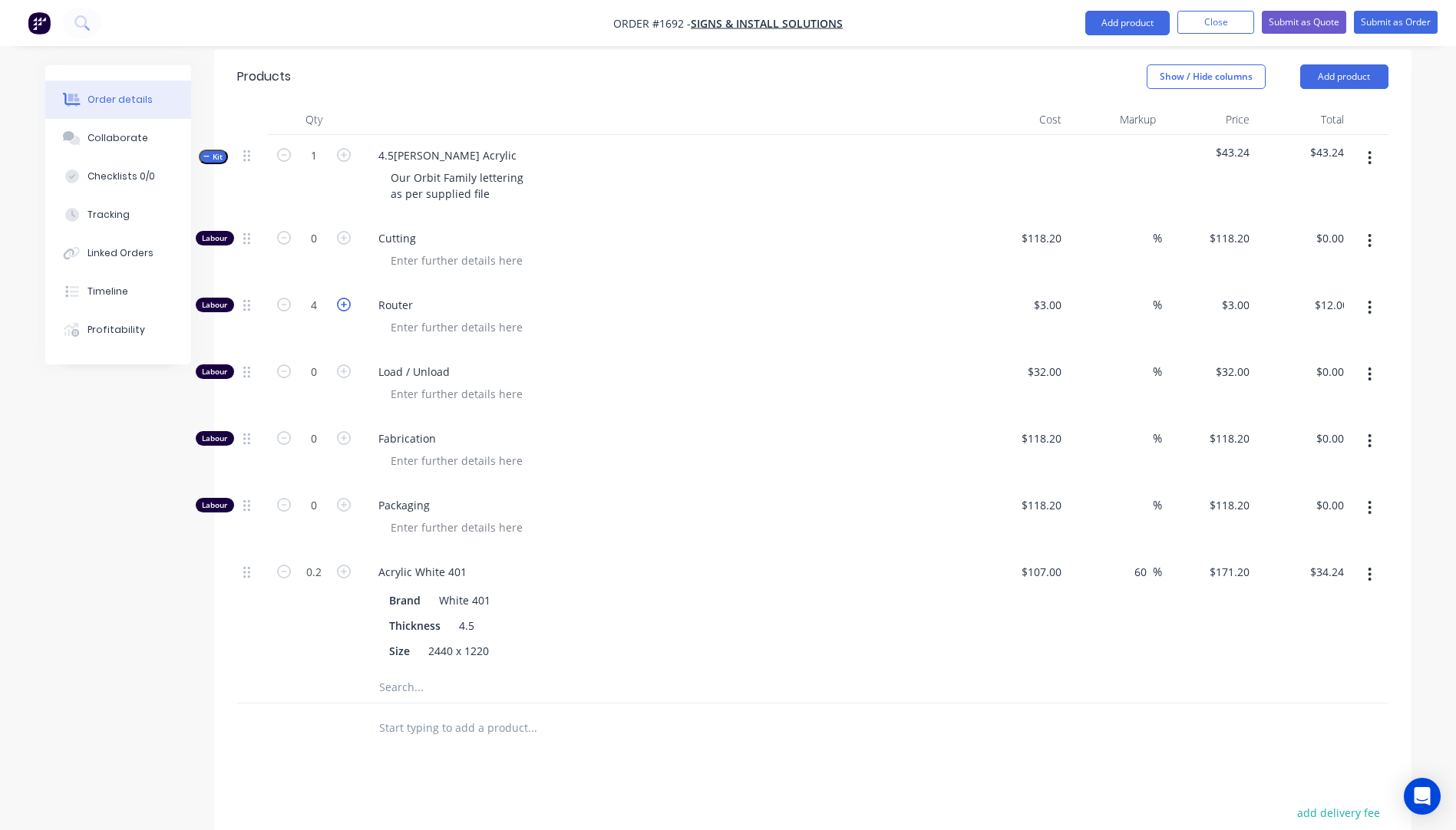
type input "$15.00"
click at [344, 298] on icon "button" at bounding box center [344, 305] width 14 height 14
type input "6"
type input "$18.00"
click at [344, 298] on icon "button" at bounding box center [344, 305] width 14 height 14
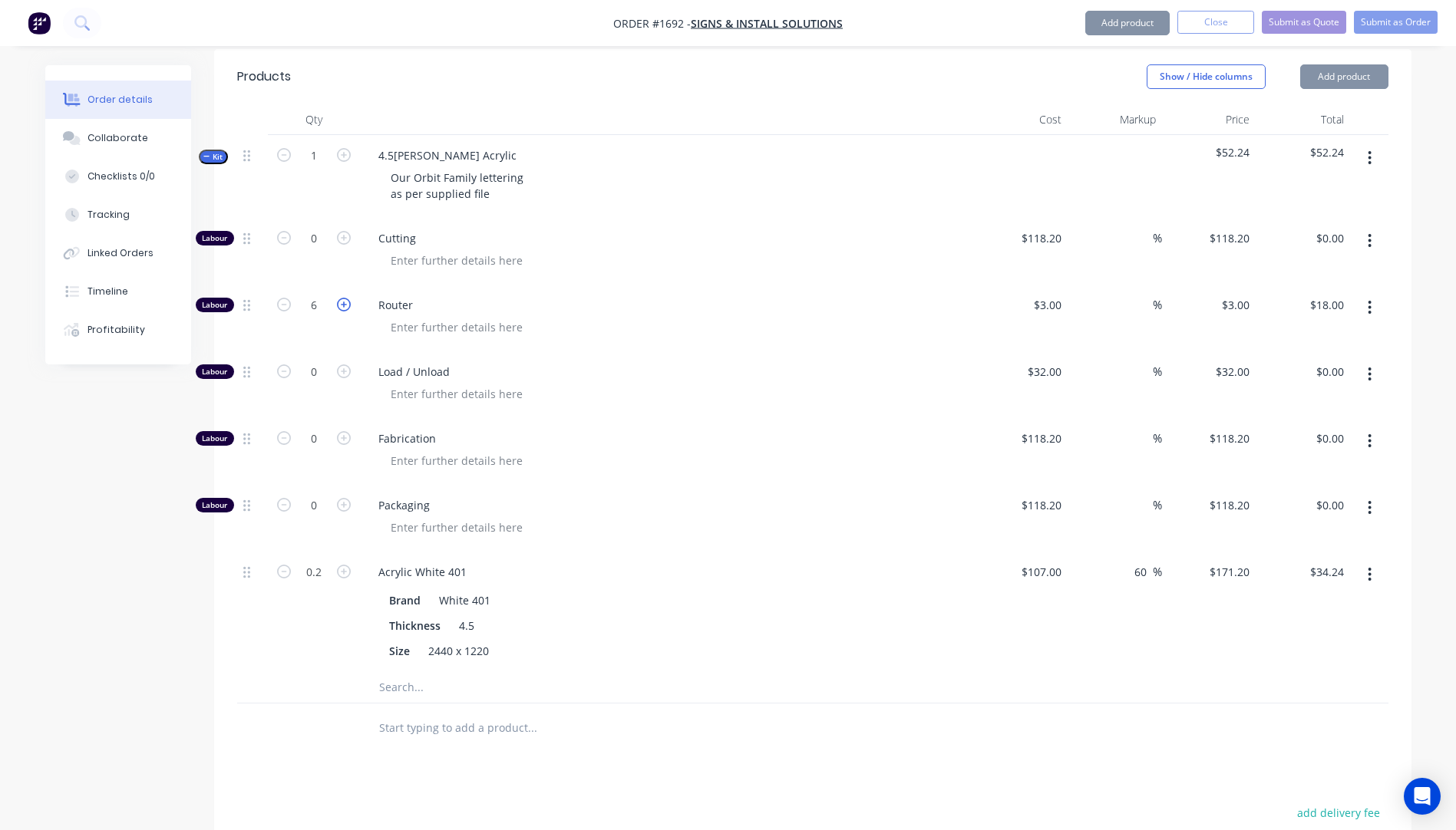
type input "7"
type input "$21.00"
click at [344, 298] on icon "button" at bounding box center [344, 305] width 14 height 14
type input "8"
type input "$24.00"
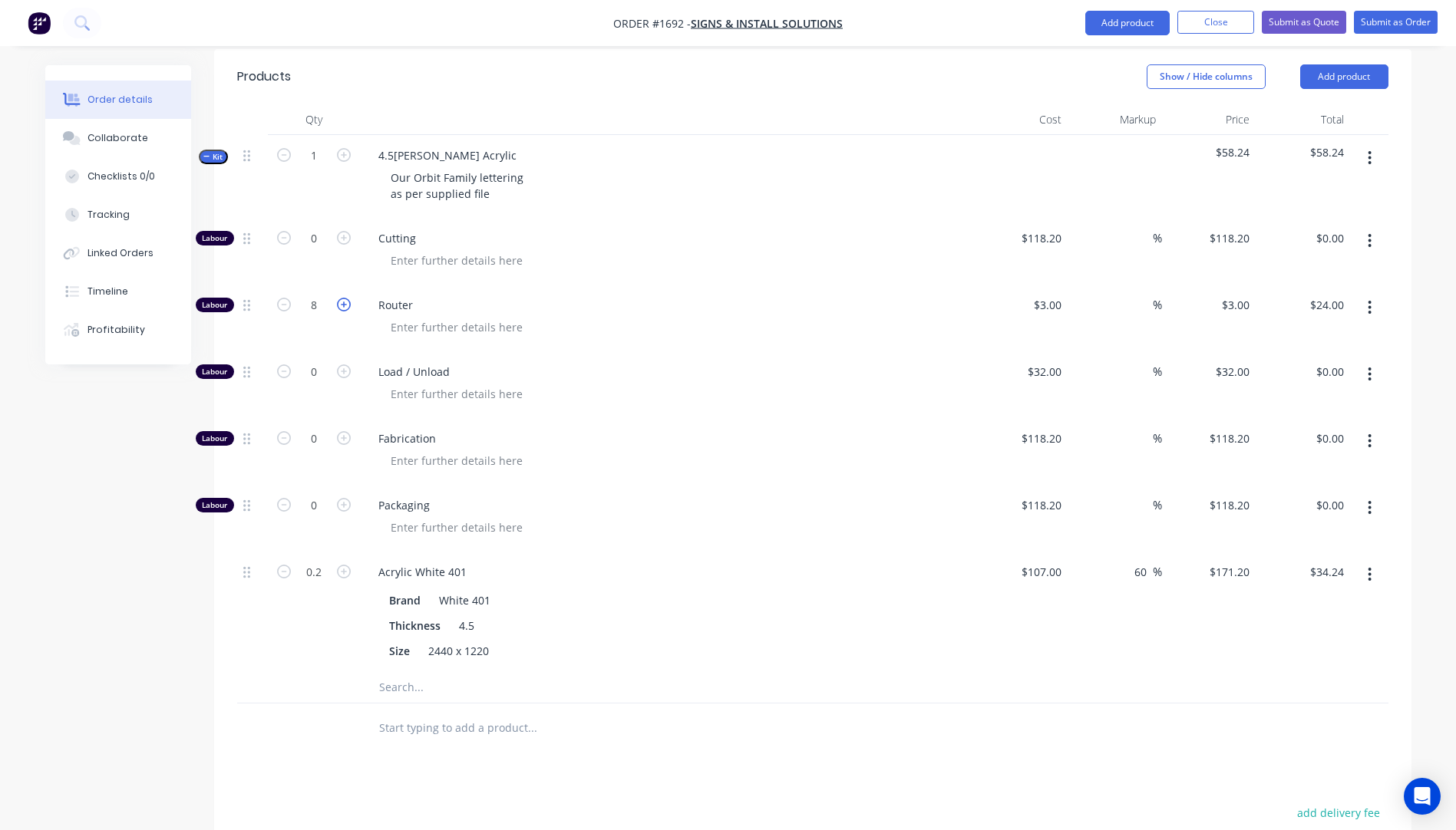
click at [344, 298] on icon "button" at bounding box center [344, 305] width 14 height 14
type input "9"
type input "$27.00"
click at [344, 298] on icon "button" at bounding box center [344, 305] width 14 height 14
type input "10"
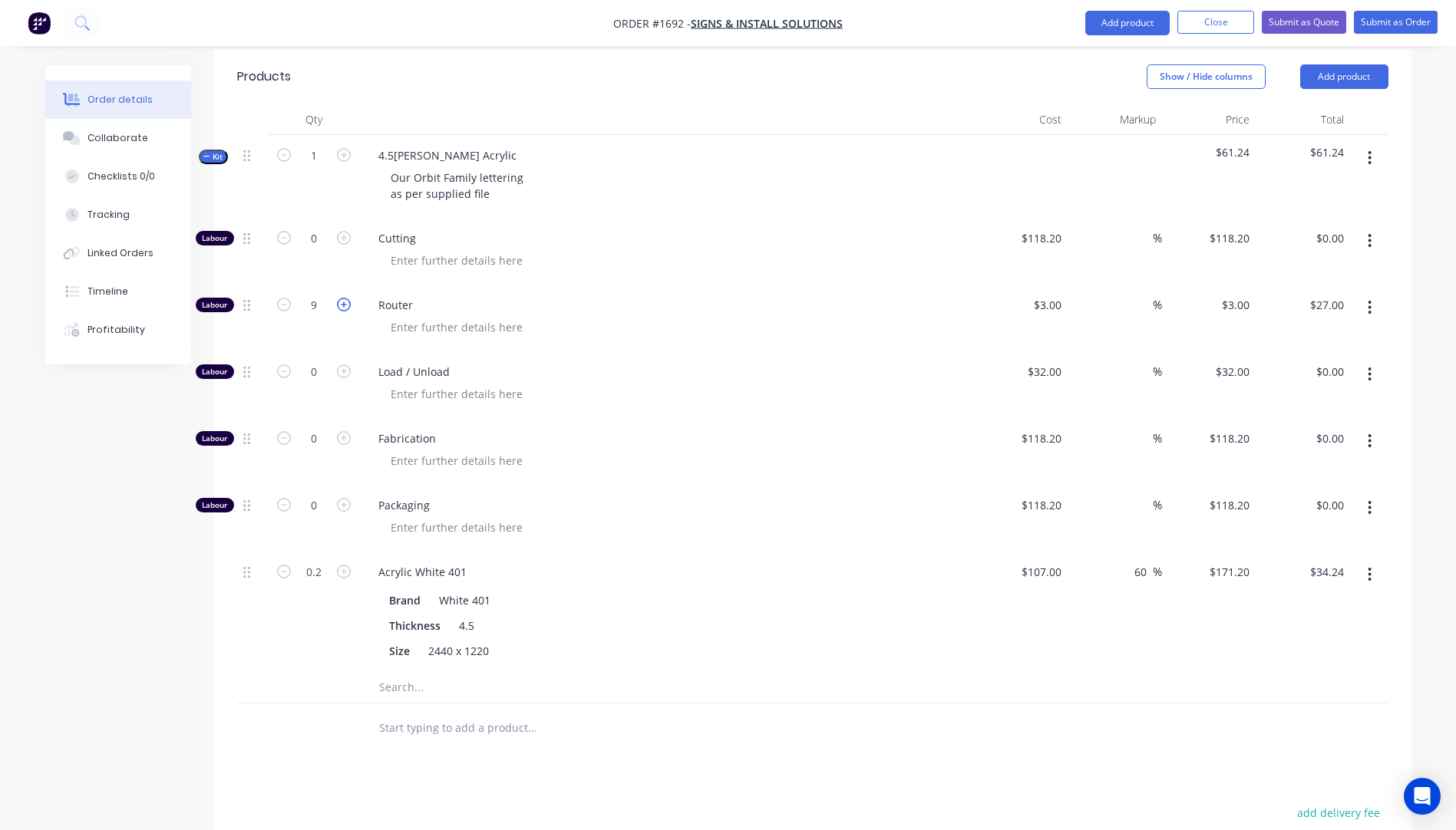
type input "$30.00"
click at [347, 365] on icon "button" at bounding box center [344, 372] width 14 height 14
type input "1"
type input "$32.00"
click at [797, 449] on div at bounding box center [673, 460] width 589 height 22
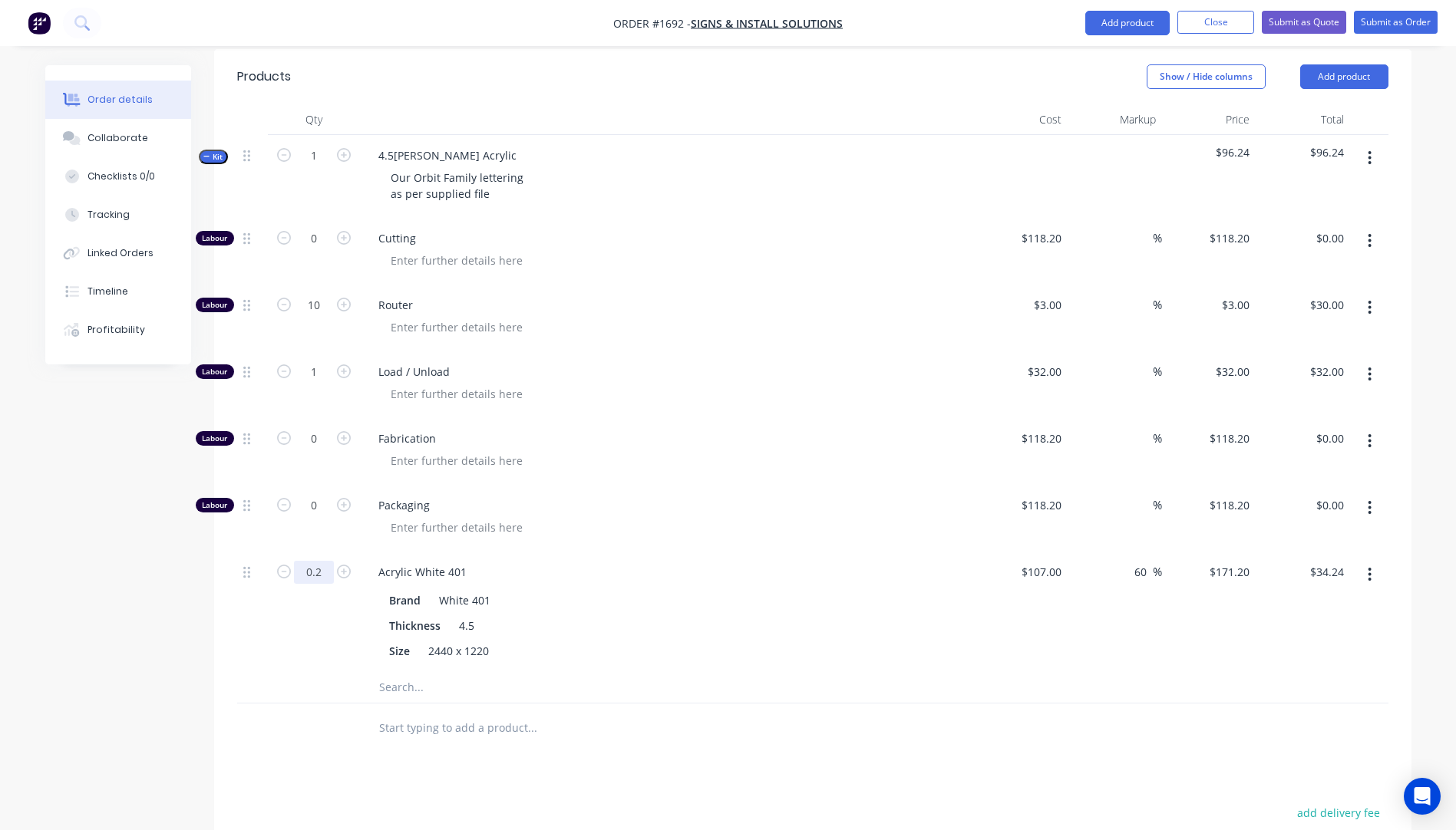
click at [328, 561] on input "0.2" at bounding box center [314, 572] width 40 height 23
type input "0.15"
type input "$25.68"
click at [734, 504] on div "Packaging" at bounding box center [666, 518] width 614 height 67
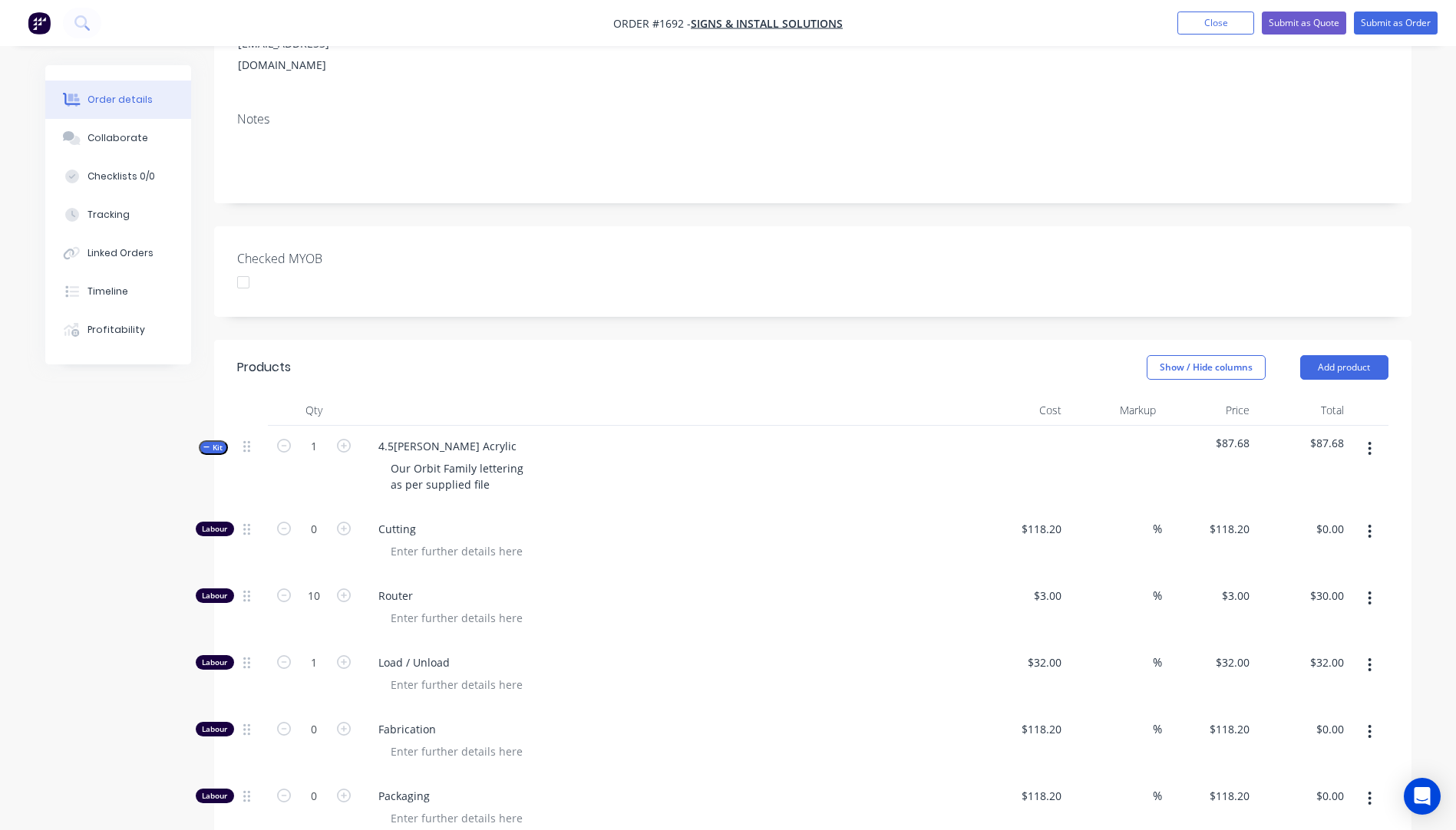
scroll to position [0, 0]
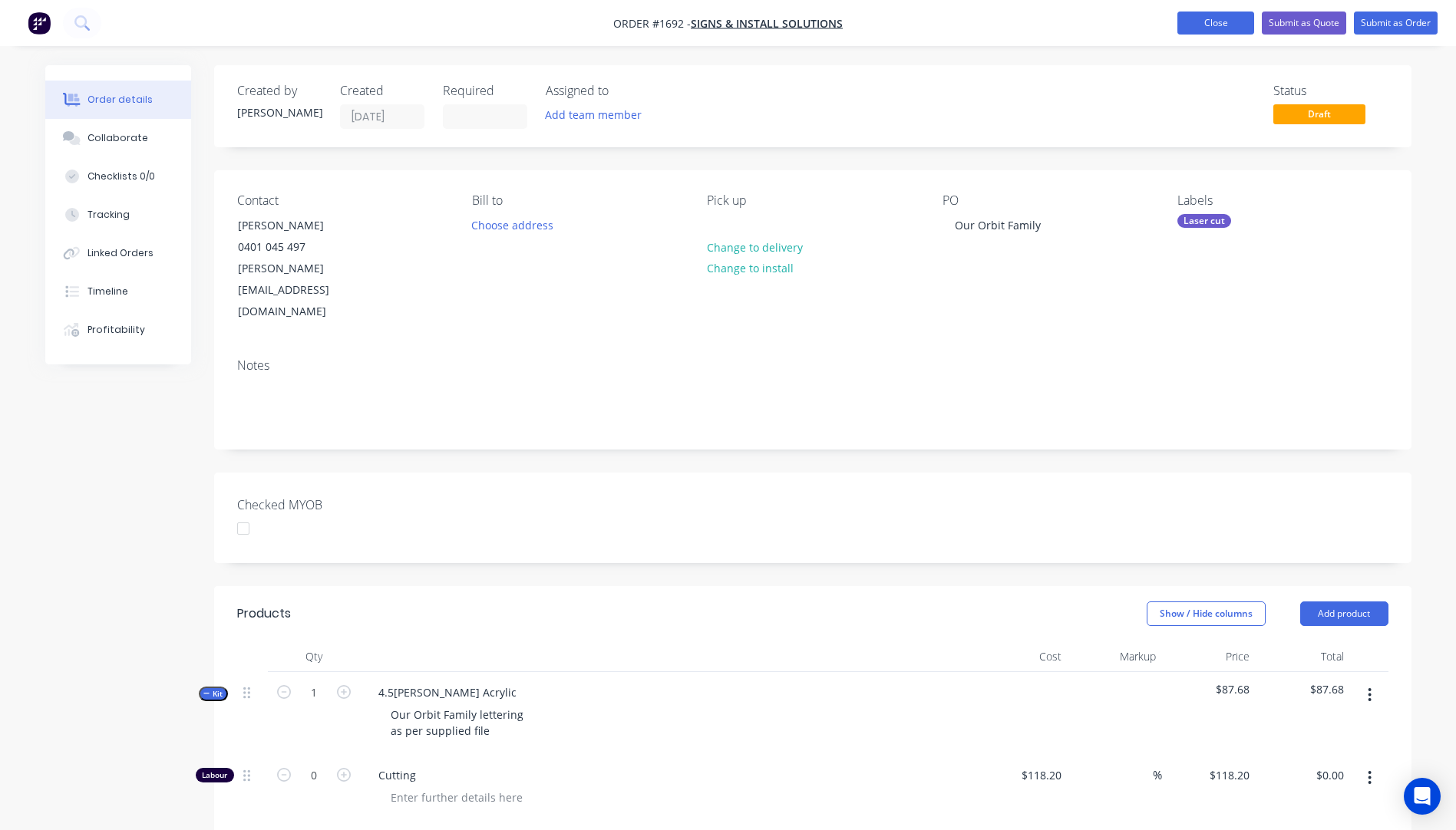
click at [1213, 23] on button "Close" at bounding box center [1215, 23] width 77 height 23
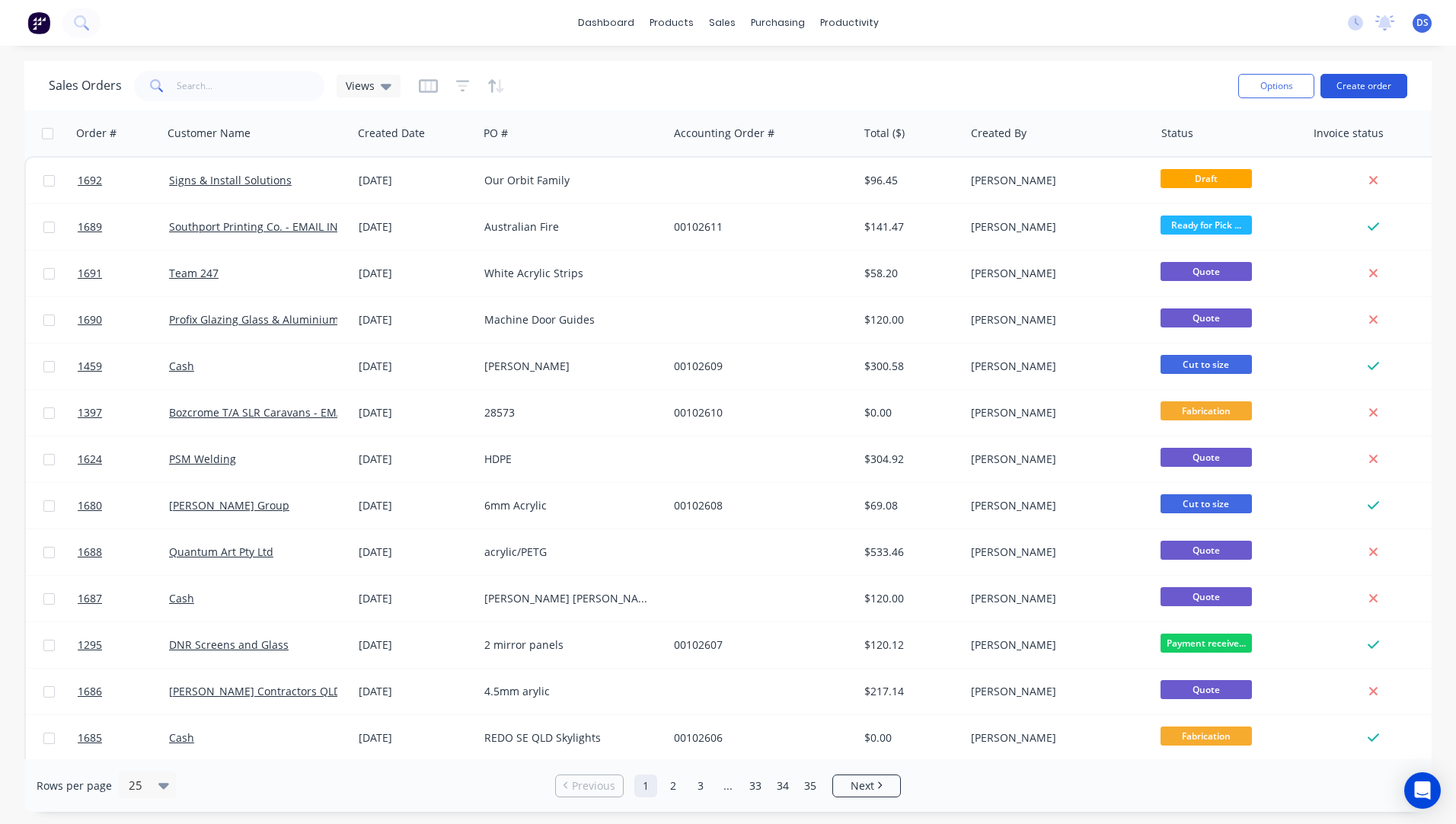
click at [1371, 92] on button "Create order" at bounding box center [1365, 86] width 87 height 25
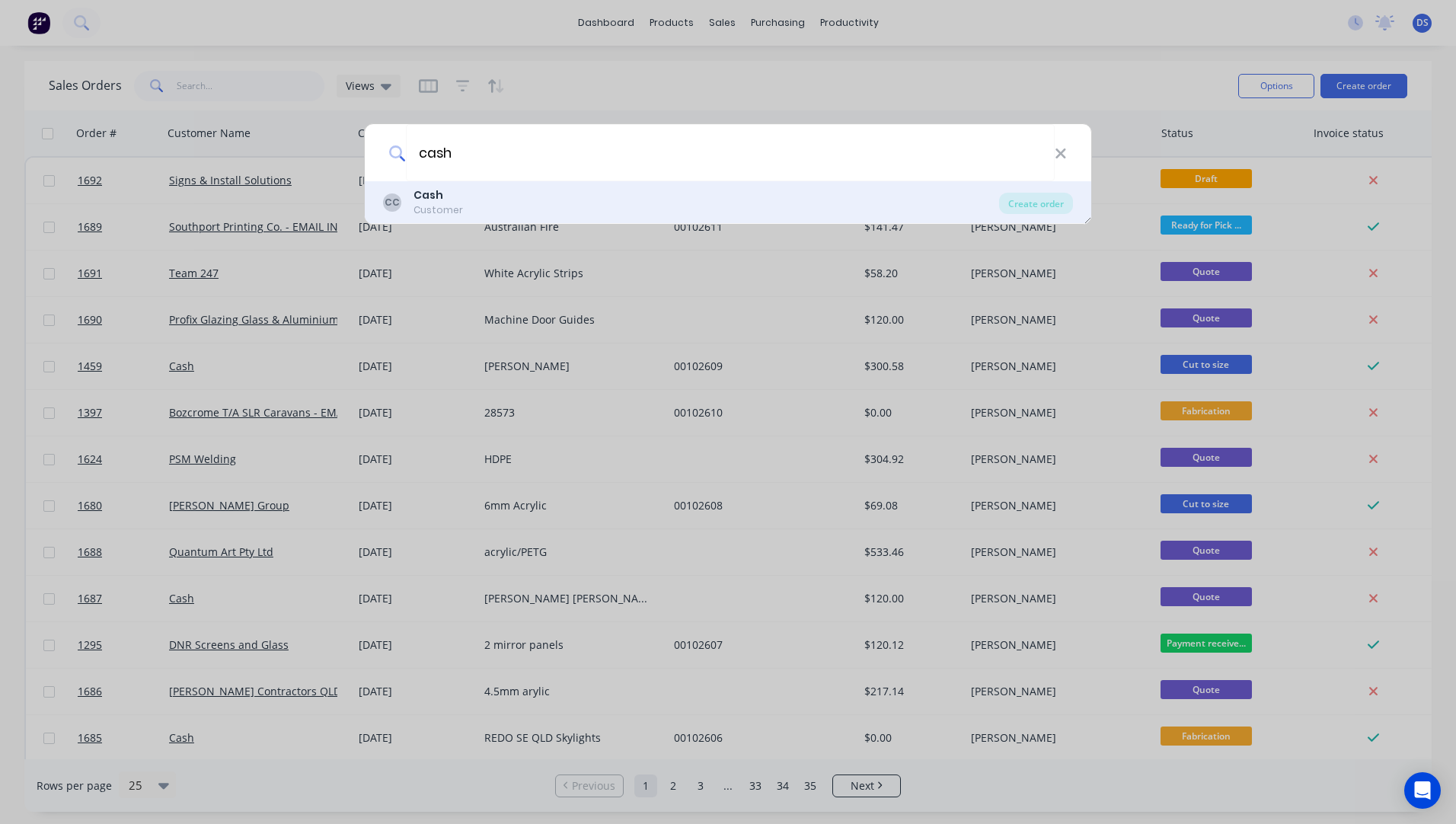
type input "cash"
click at [440, 199] on b "Cash" at bounding box center [428, 194] width 30 height 15
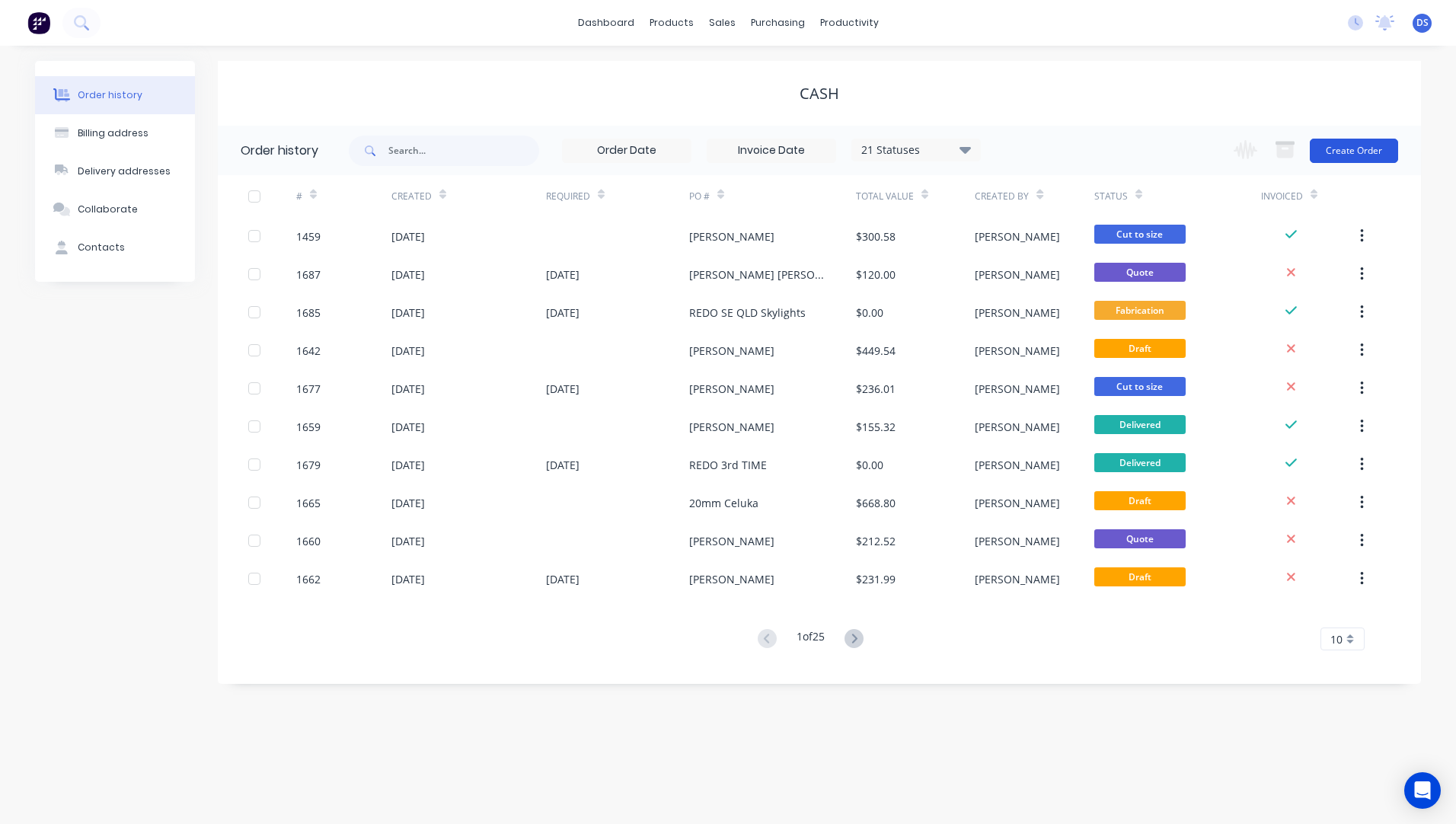
click at [1334, 153] on button "Create Order" at bounding box center [1354, 151] width 88 height 25
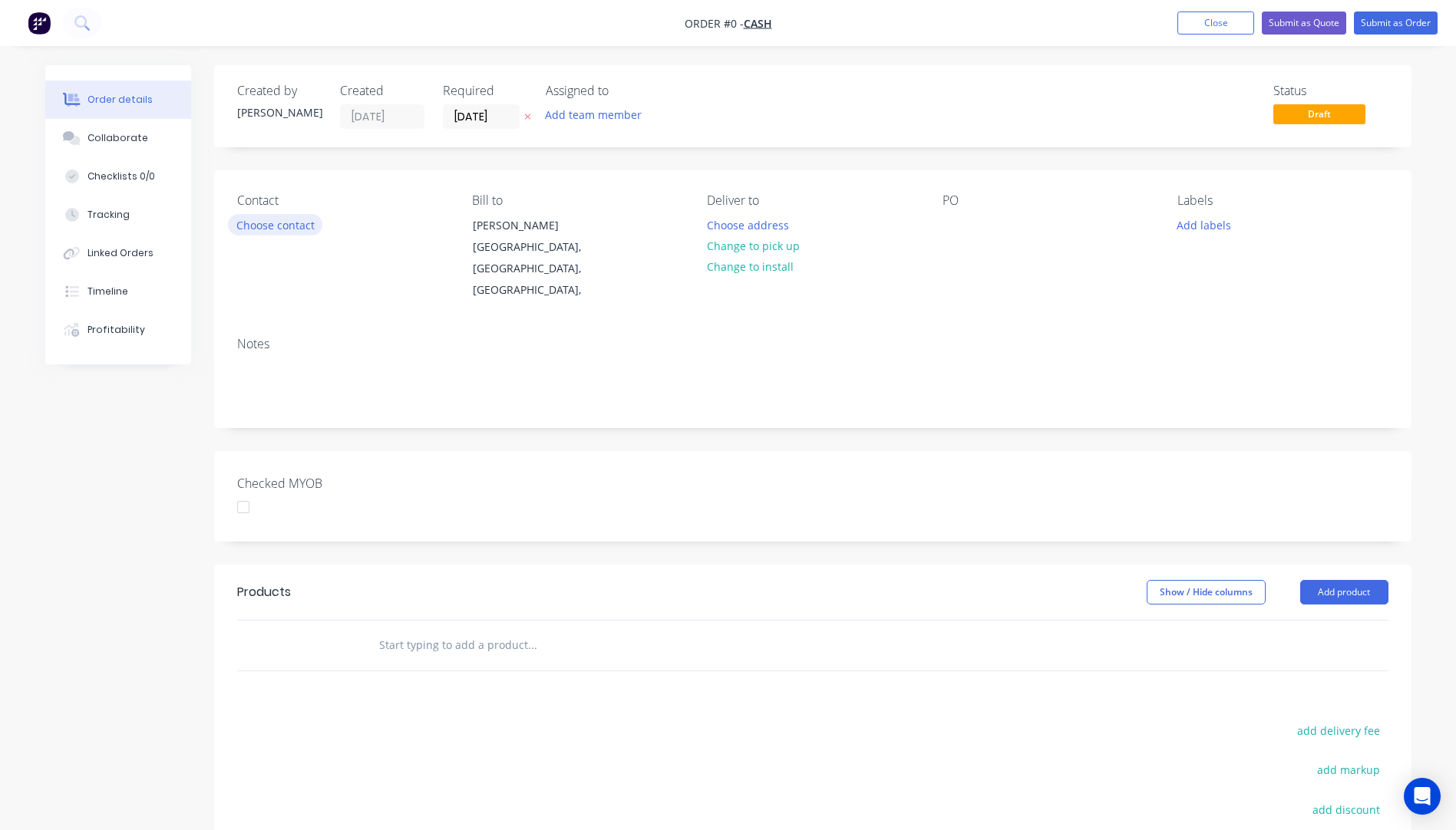
click at [290, 227] on button "Choose contact" at bounding box center [275, 224] width 95 height 21
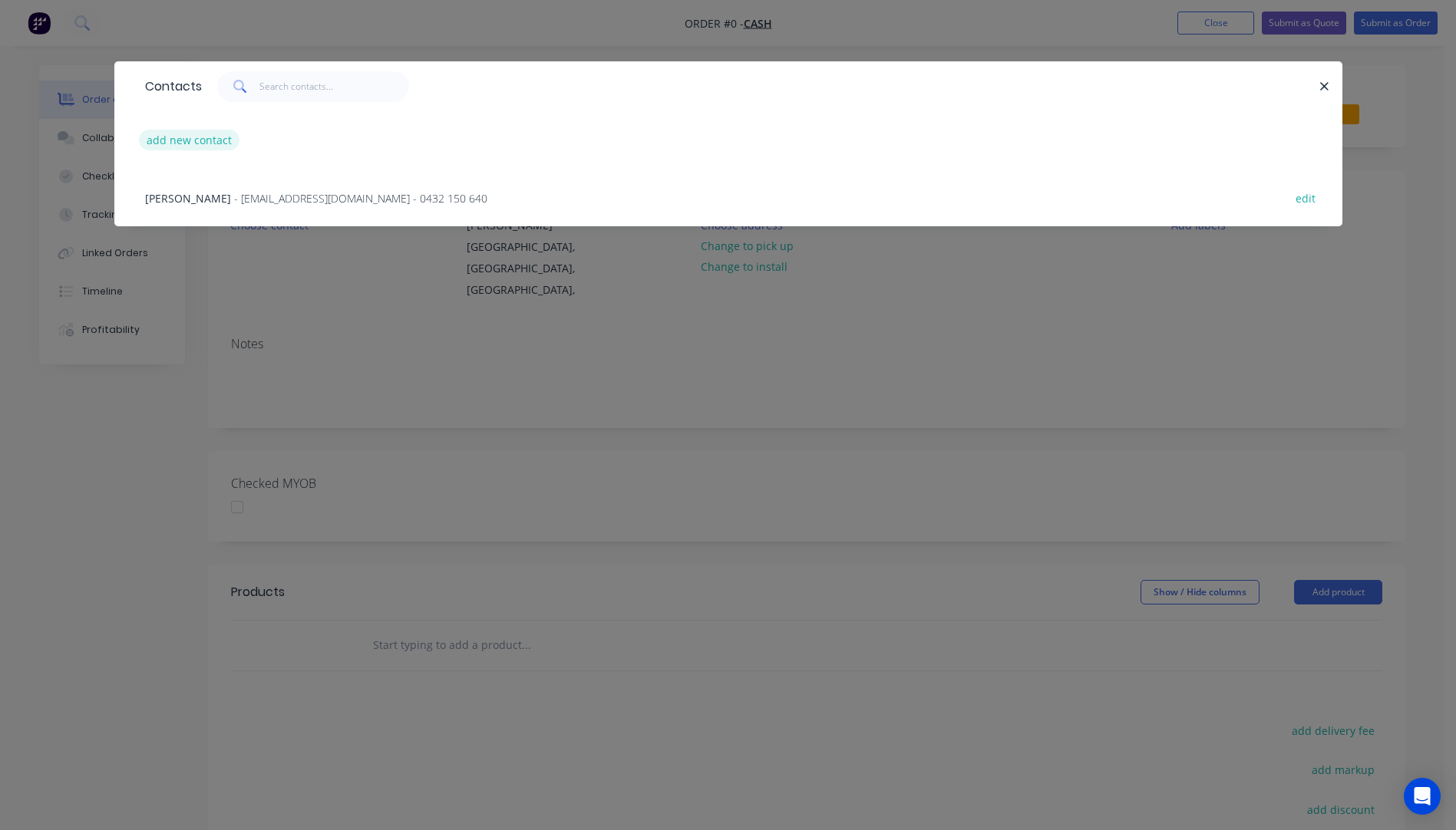
click at [161, 140] on button "add new contact" at bounding box center [189, 140] width 101 height 21
select select "AU"
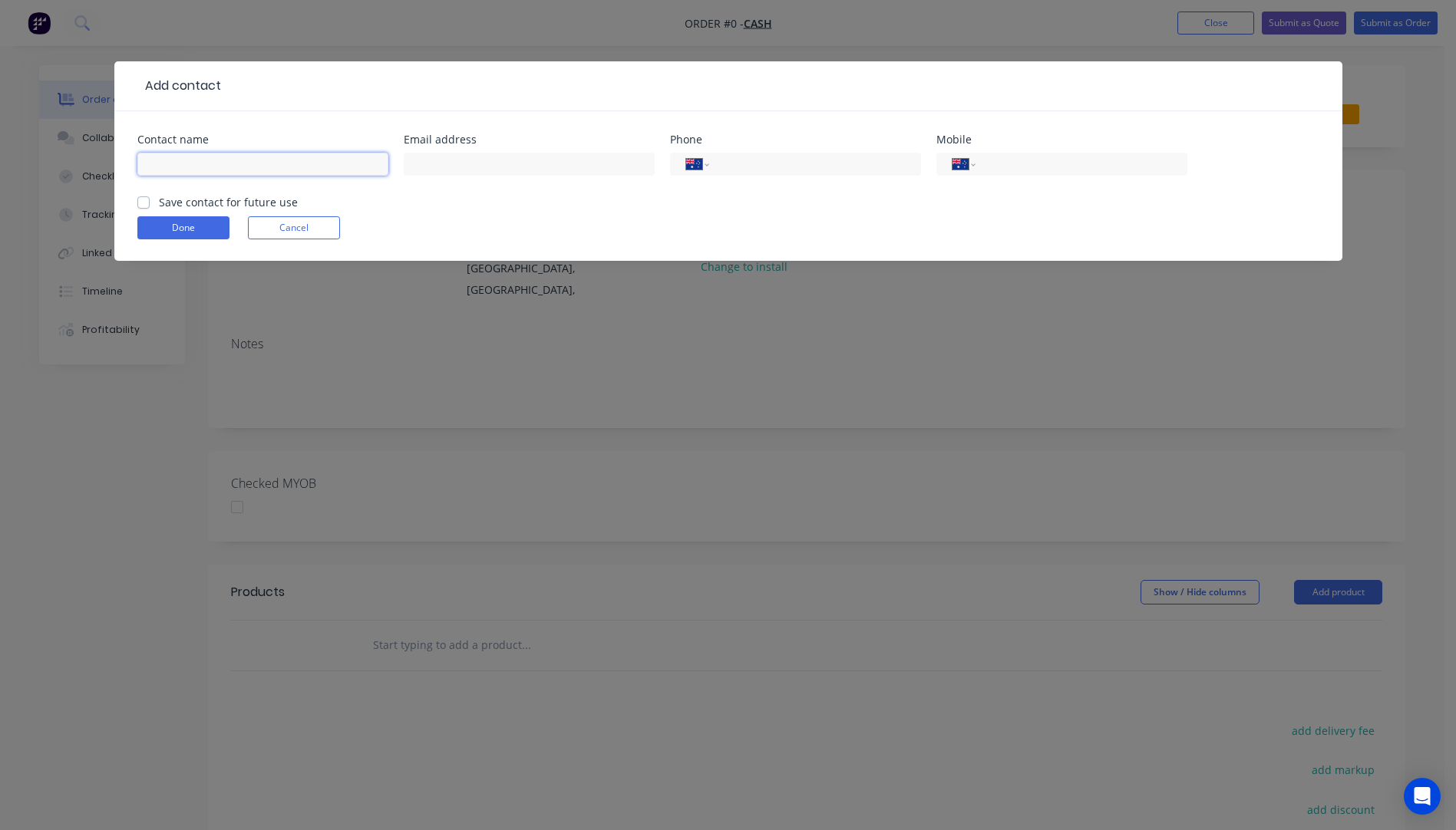
paste input "Regards [PERSON_NAME] 0429 361 975"
drag, startPoint x: 353, startPoint y: 162, endPoint x: 285, endPoint y: 166, distance: 68.1
click at [285, 166] on input "Regards [PERSON_NAME] 0429 361 975" at bounding box center [263, 164] width 251 height 23
type input "Regards [PERSON_NAME]"
paste input "0429 361 975"
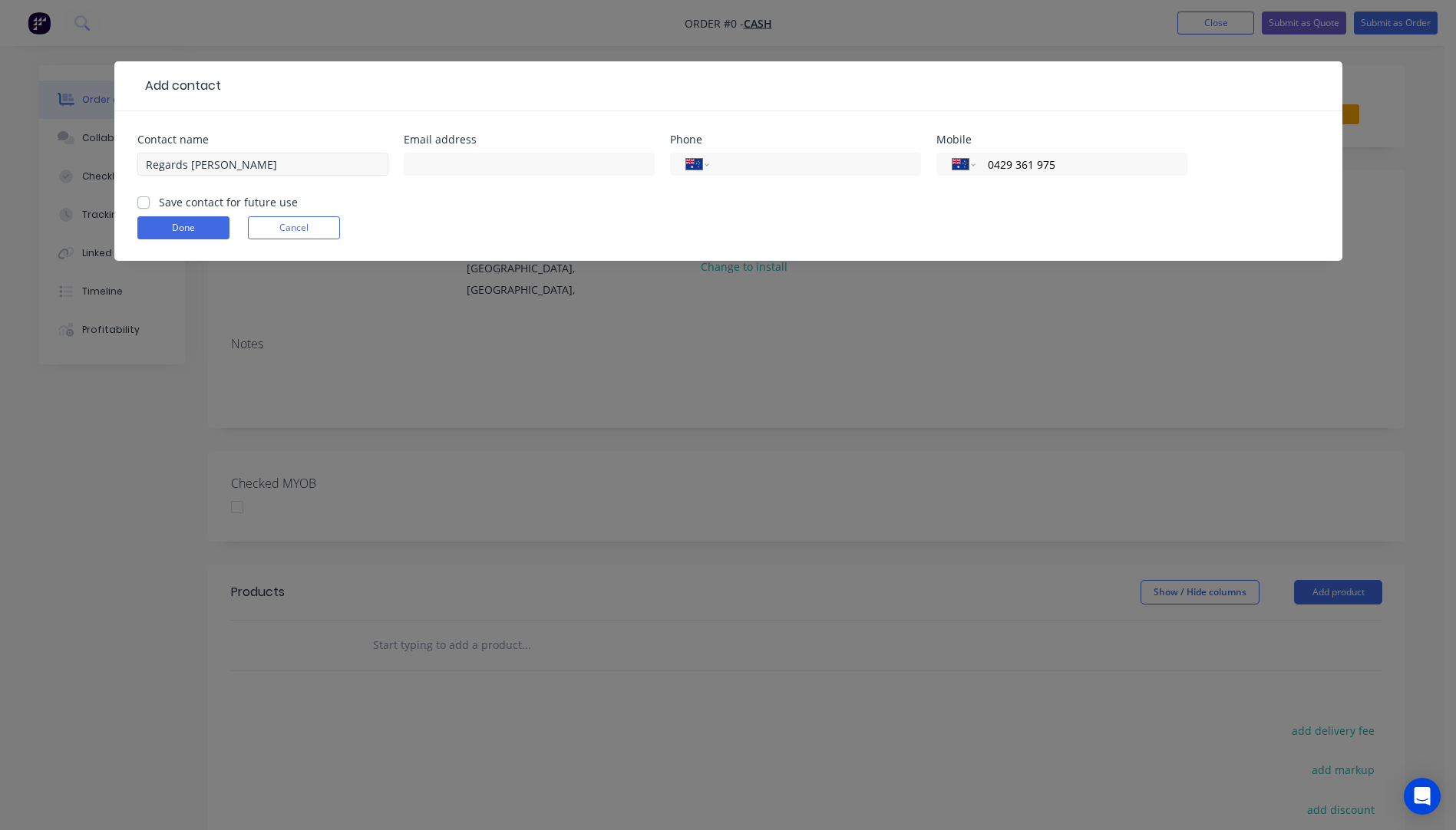
type input "0429 361 975"
drag, startPoint x: 191, startPoint y: 161, endPoint x: 120, endPoint y: 167, distance: 71.3
click at [120, 167] on div "Contact name Regards [PERSON_NAME] Email address Phone International [GEOGRAPHI…" at bounding box center [729, 186] width 1228 height 150
click at [261, 164] on input "[PERSON_NAME]" at bounding box center [263, 164] width 251 height 23
type input "[PERSON_NAME]"
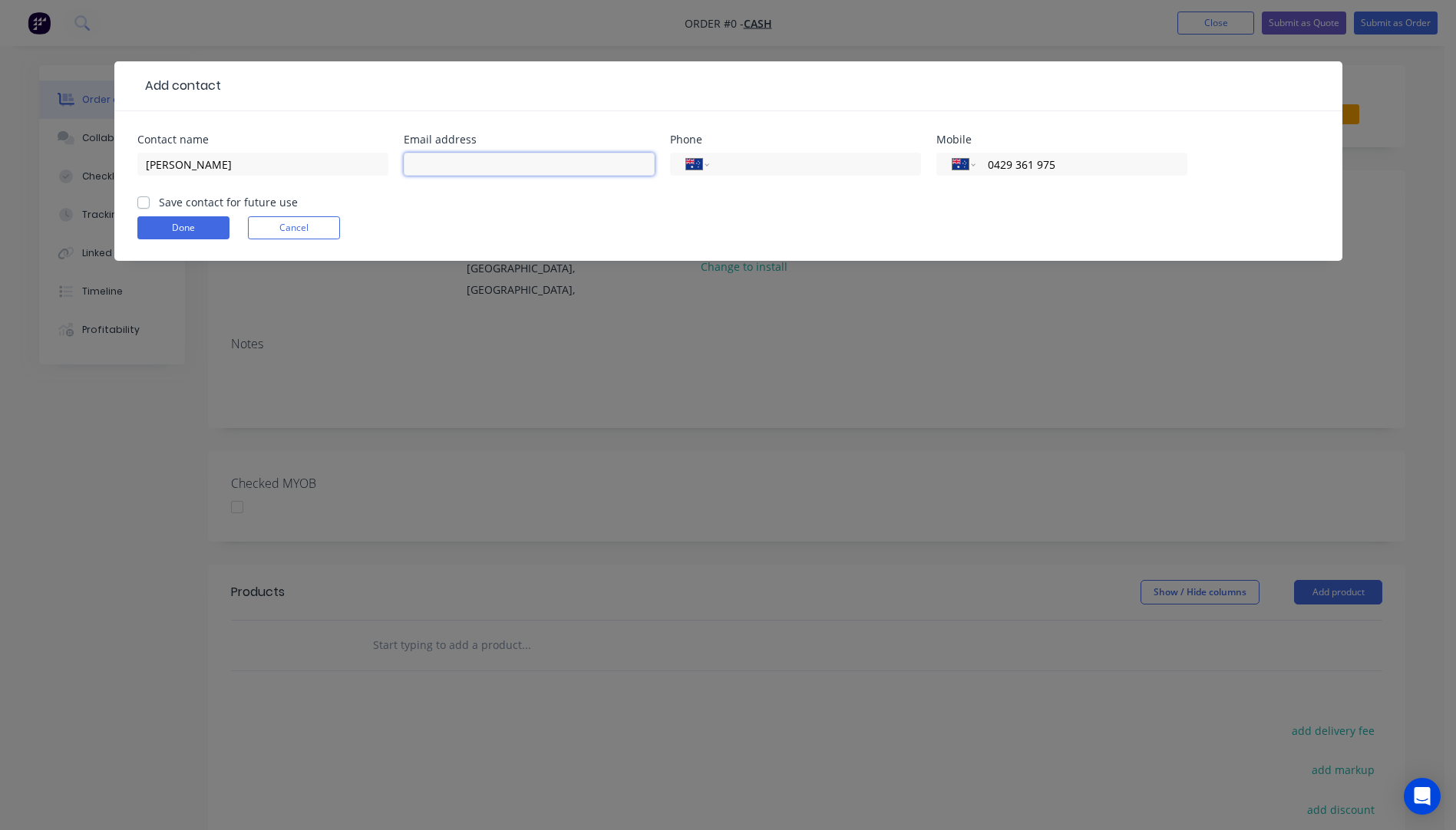
paste input "[EMAIL_ADDRESS][DOMAIN_NAME]"
type input "[EMAIL_ADDRESS][DOMAIN_NAME]"
click at [188, 231] on button "Done" at bounding box center [184, 228] width 92 height 23
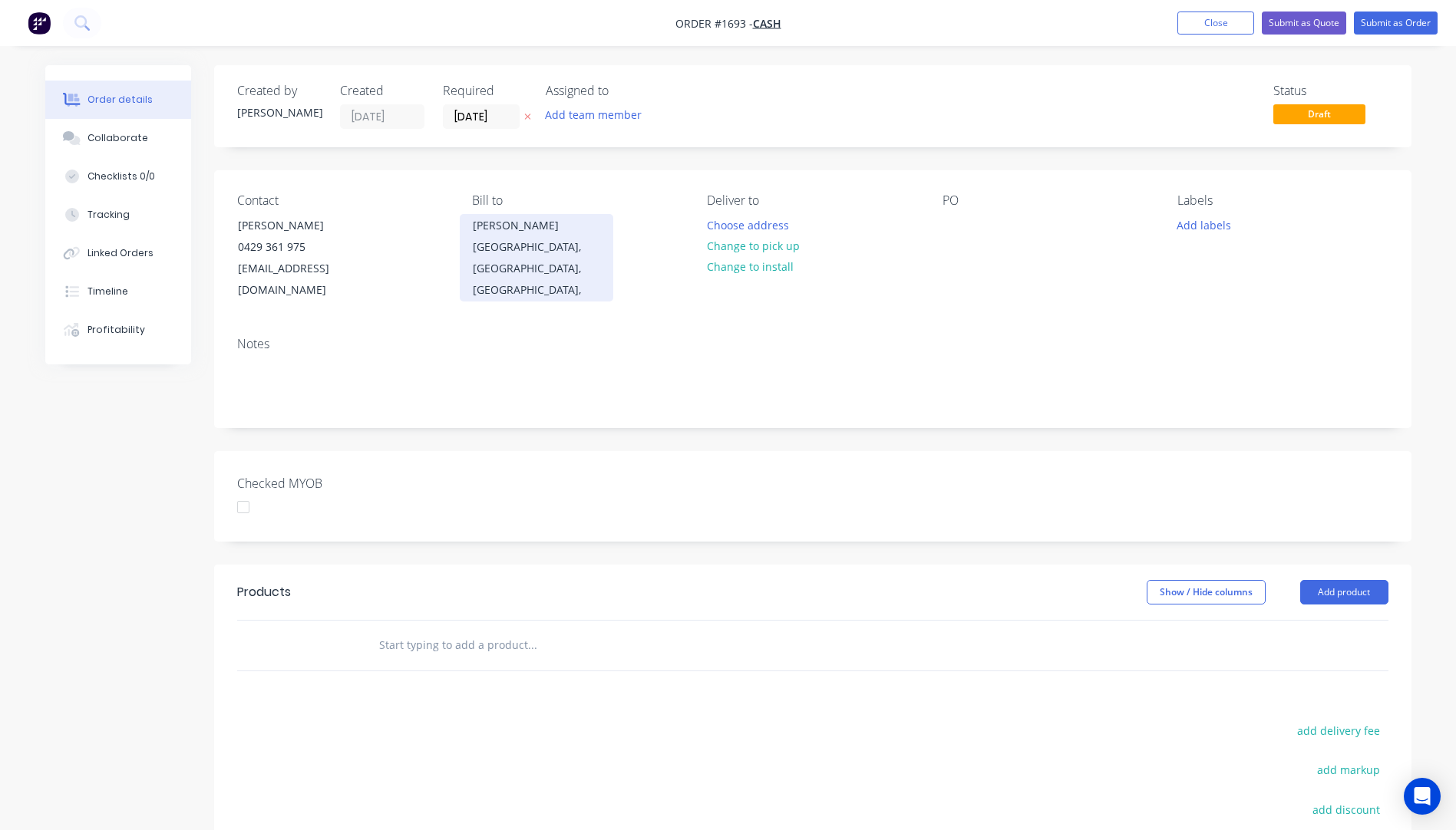
click at [505, 235] on div "[PERSON_NAME]" at bounding box center [536, 226] width 128 height 22
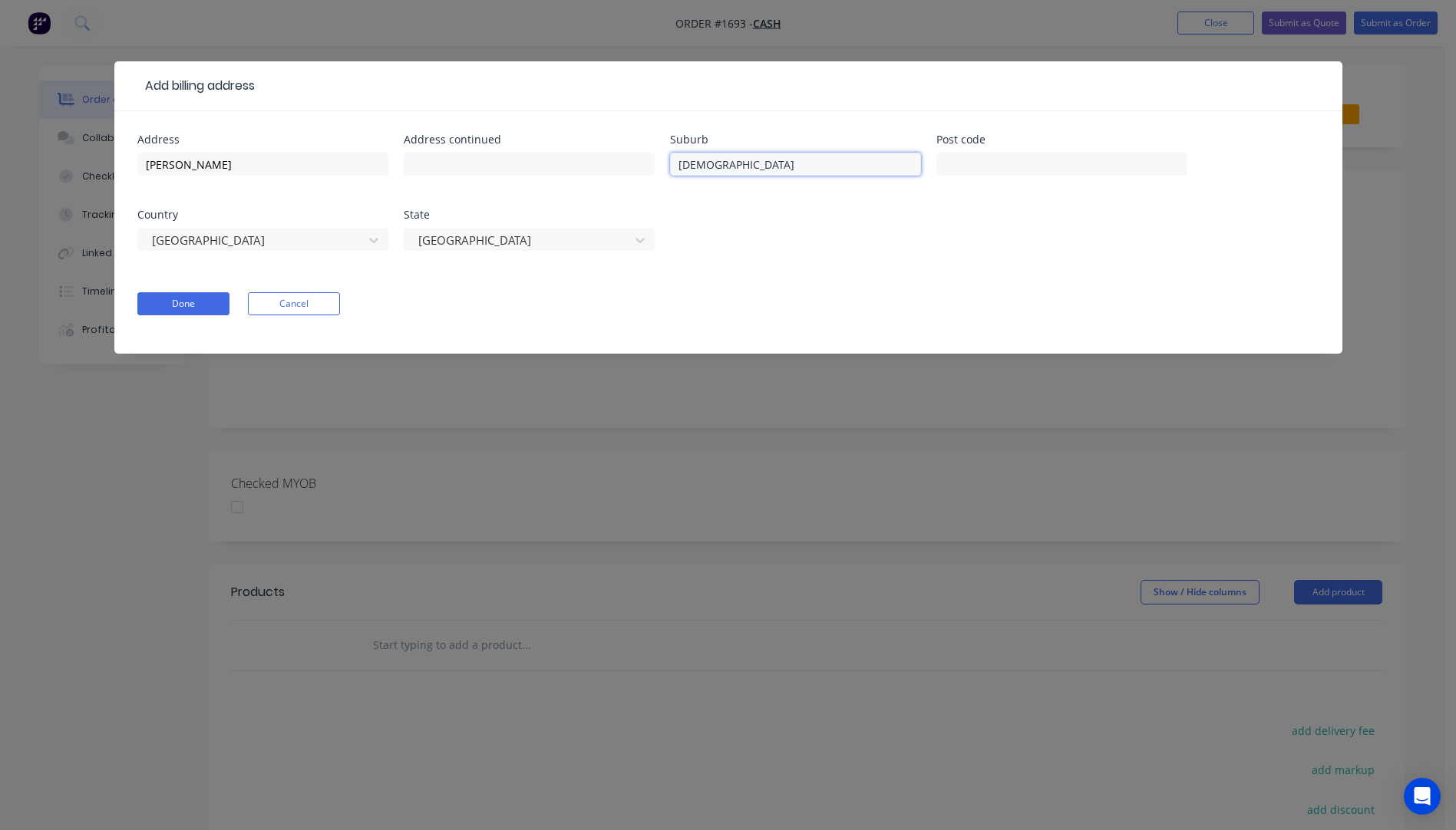
drag, startPoint x: 780, startPoint y: 174, endPoint x: 585, endPoint y: 178, distance: 195.0
click at [585, 178] on div "Address [PERSON_NAME] Address continued Suburb [GEOGRAPHIC_DATA] Post code Coun…" at bounding box center [728, 201] width 1181 height 135
drag, startPoint x: 201, startPoint y: 166, endPoint x: 102, endPoint y: 169, distance: 99.0
click at [102, 169] on div "Add billing address Address [PERSON_NAME] Address continued Suburb Post code Co…" at bounding box center [728, 415] width 1456 height 830
click at [181, 306] on button "Done" at bounding box center [184, 304] width 92 height 23
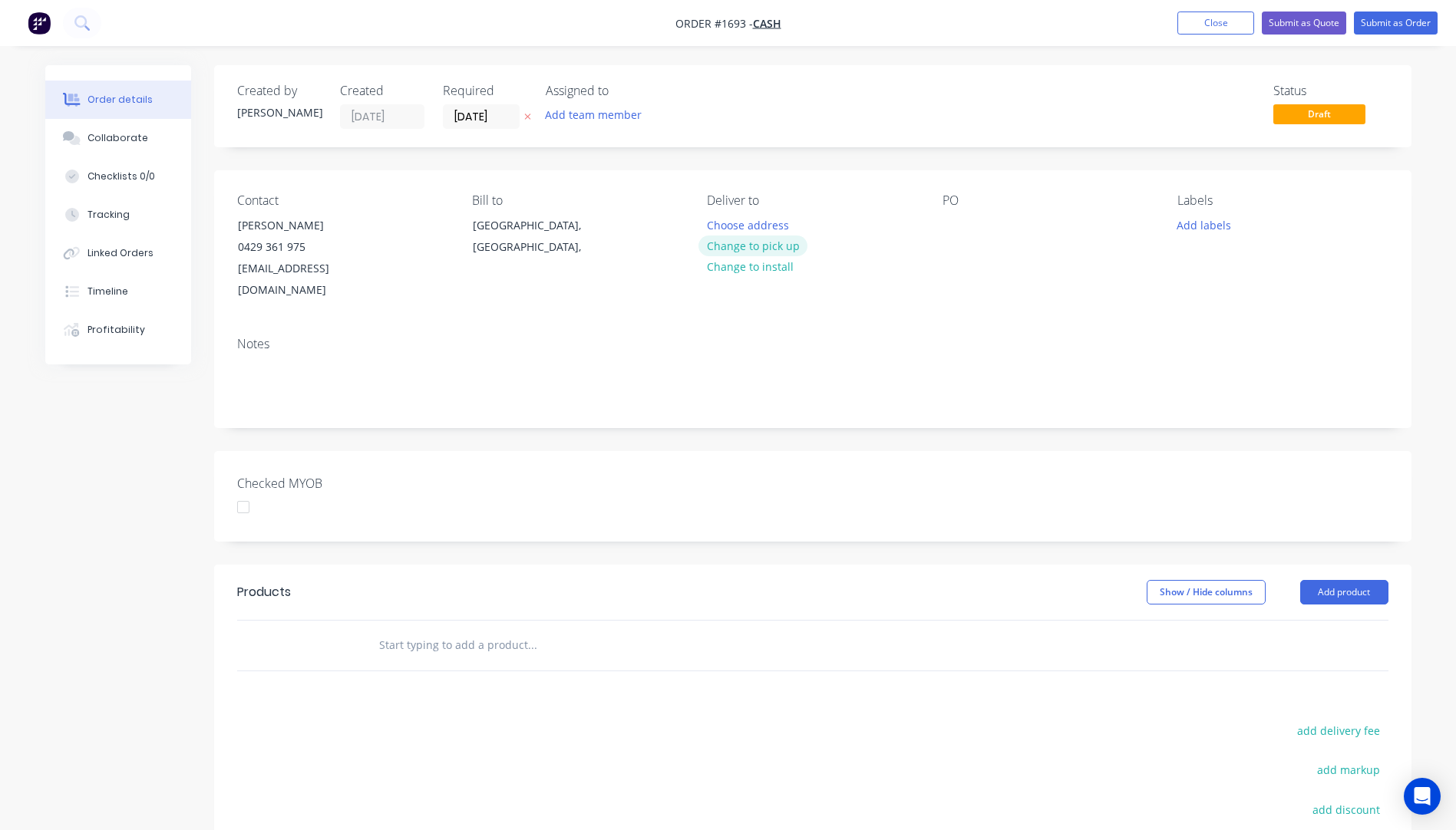
click at [754, 248] on button "Change to pick up" at bounding box center [752, 246] width 109 height 21
click at [710, 217] on div at bounding box center [719, 225] width 25 height 22
paste div
click at [814, 224] on div "Cameron Marshall0429 361 [EMAIL_ADDRESS][DOMAIN_NAME]" at bounding box center [812, 233] width 211 height 38
click at [738, 257] on div "[PERSON_NAME] 0429 361 [EMAIL_ADDRESS][DOMAIN_NAME]" at bounding box center [812, 241] width 211 height 55
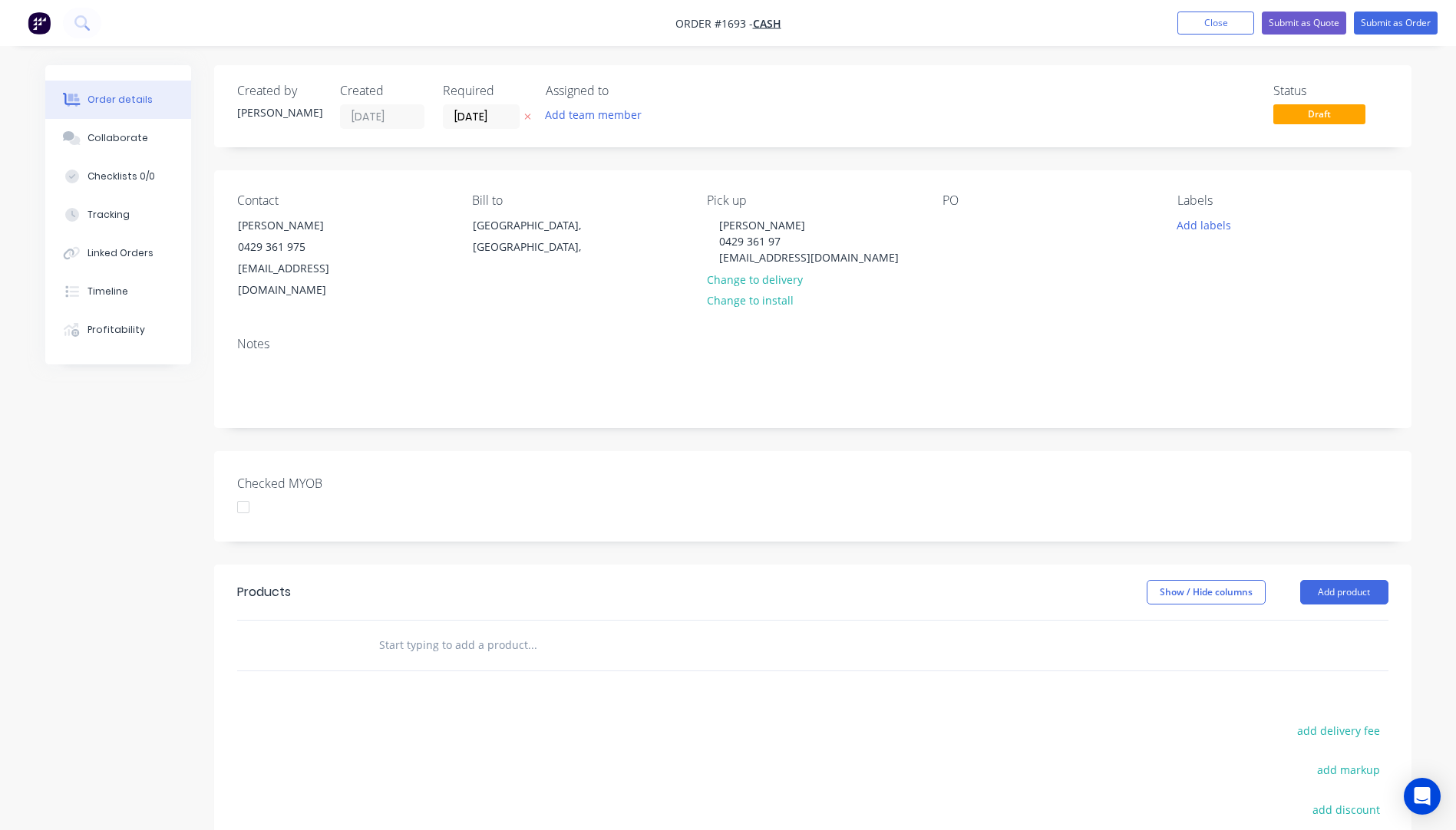
click at [824, 337] on div "Notes" at bounding box center [812, 344] width 1151 height 15
click at [955, 226] on div at bounding box center [955, 225] width 25 height 22
click at [1206, 230] on button "Add labels" at bounding box center [1203, 224] width 71 height 21
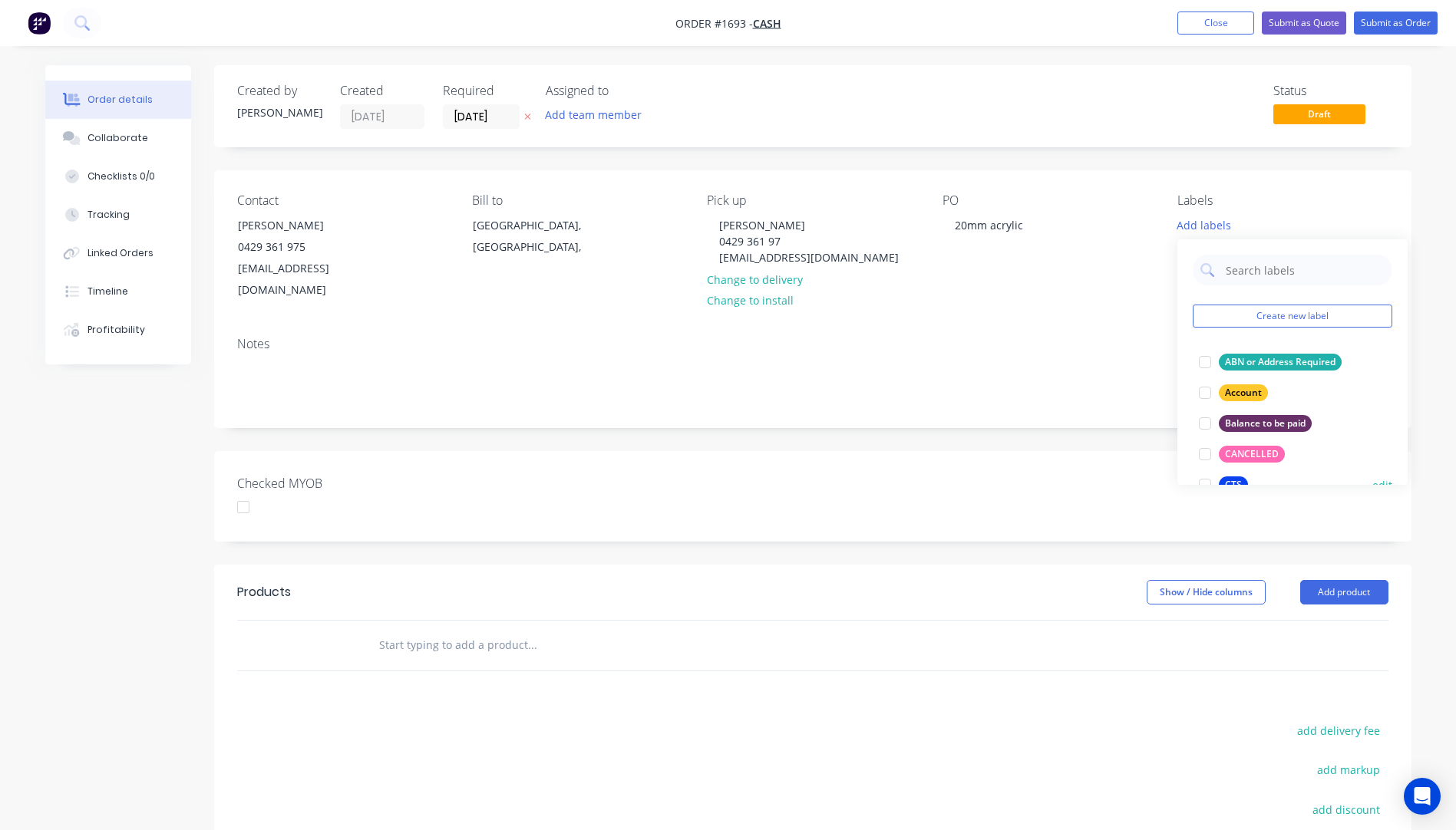
click at [1235, 478] on div "CTS" at bounding box center [1232, 484] width 29 height 17
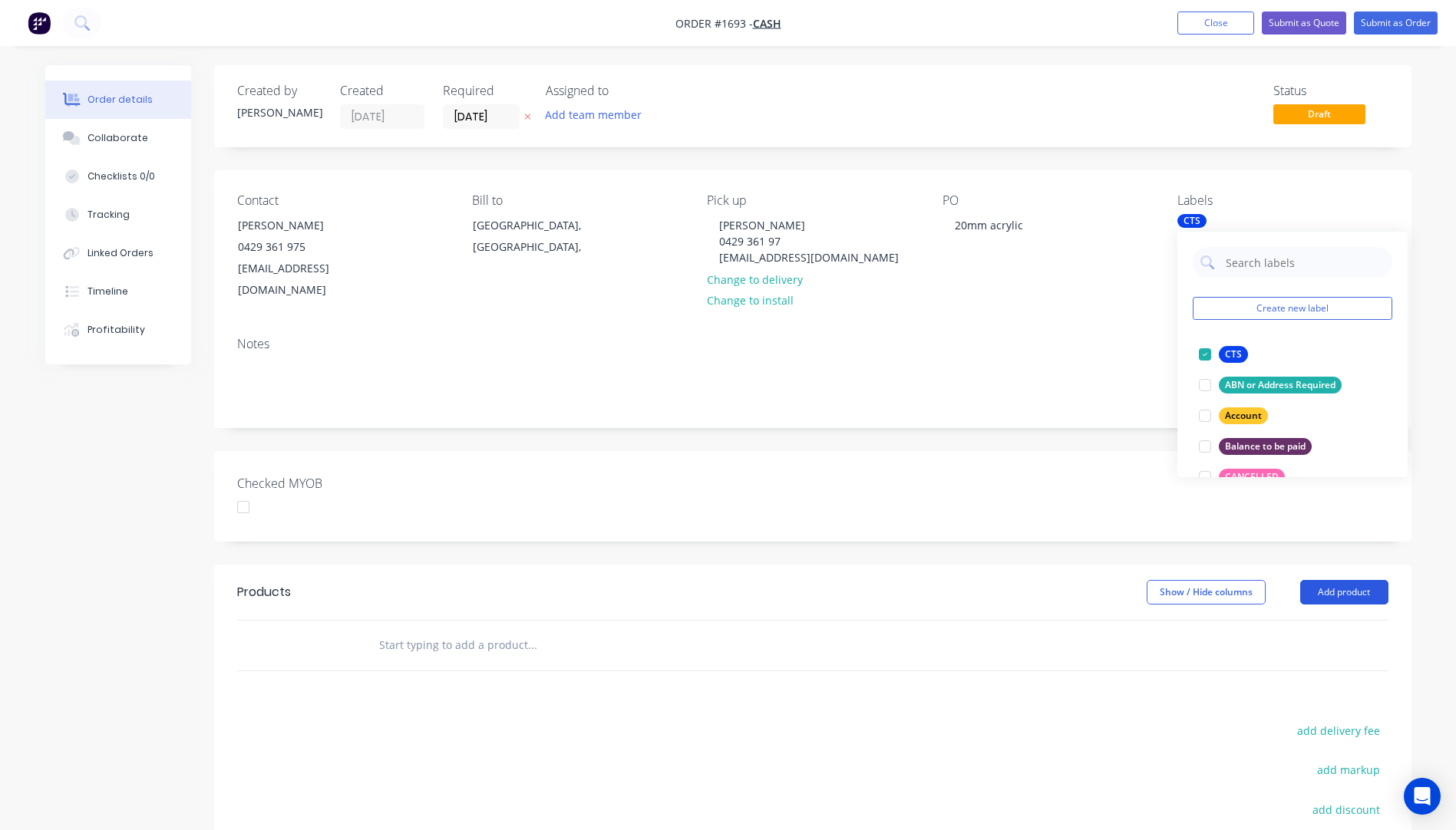
click at [1344, 580] on button "Add product" at bounding box center [1344, 592] width 88 height 25
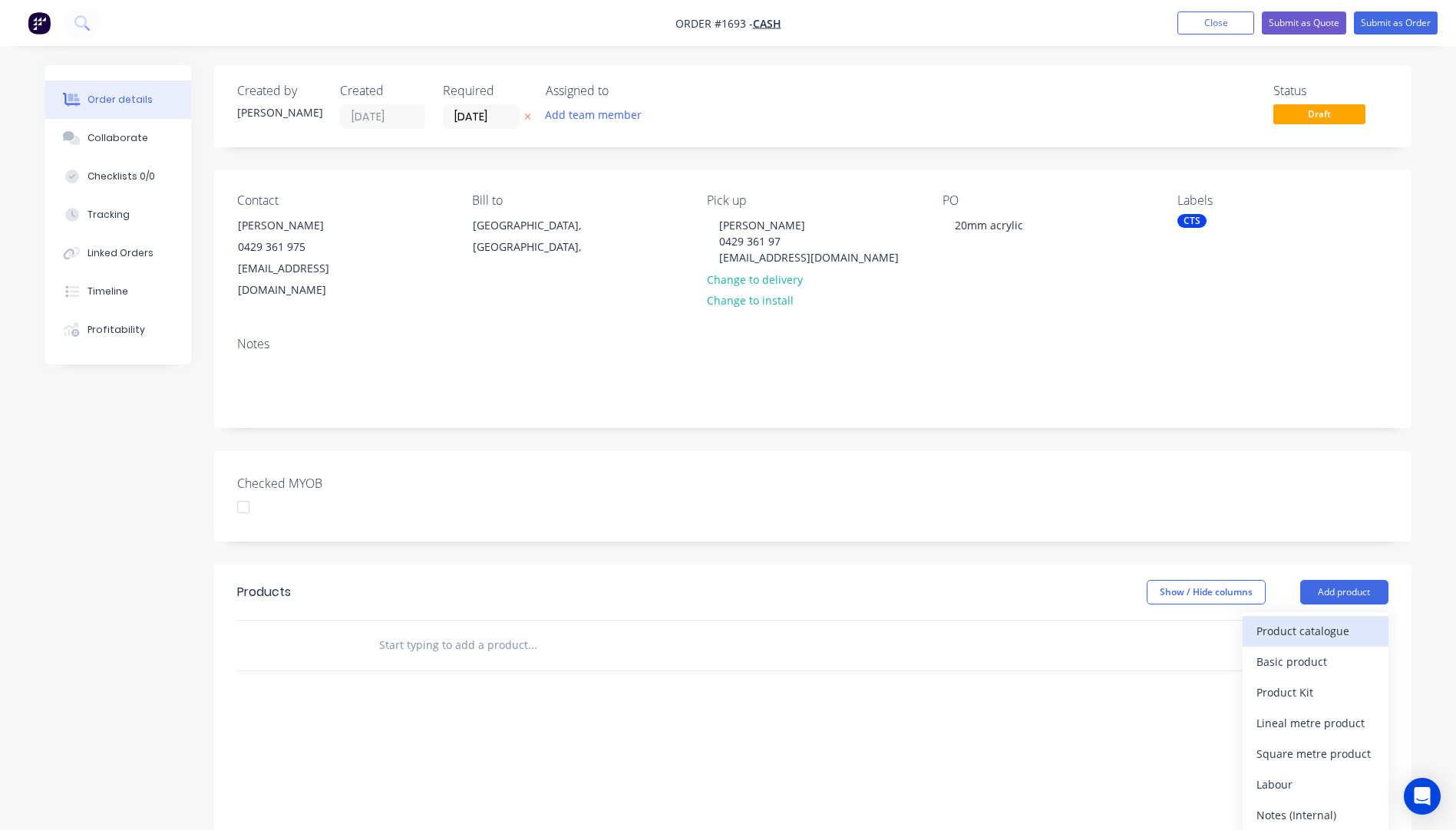
click at [1324, 620] on div "Product catalogue" at bounding box center [1315, 631] width 118 height 22
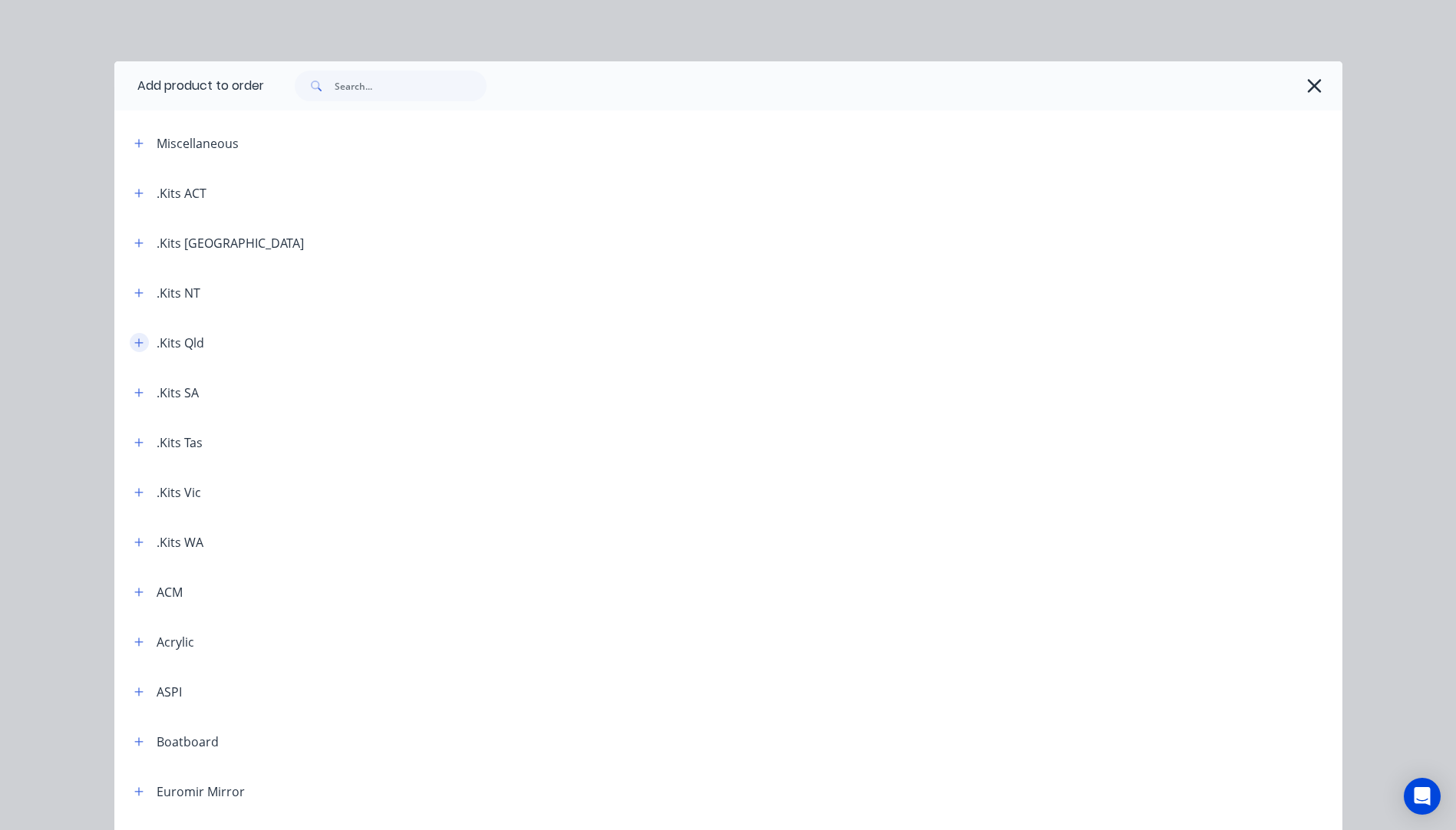
click at [134, 346] on icon "button" at bounding box center [138, 343] width 8 height 8
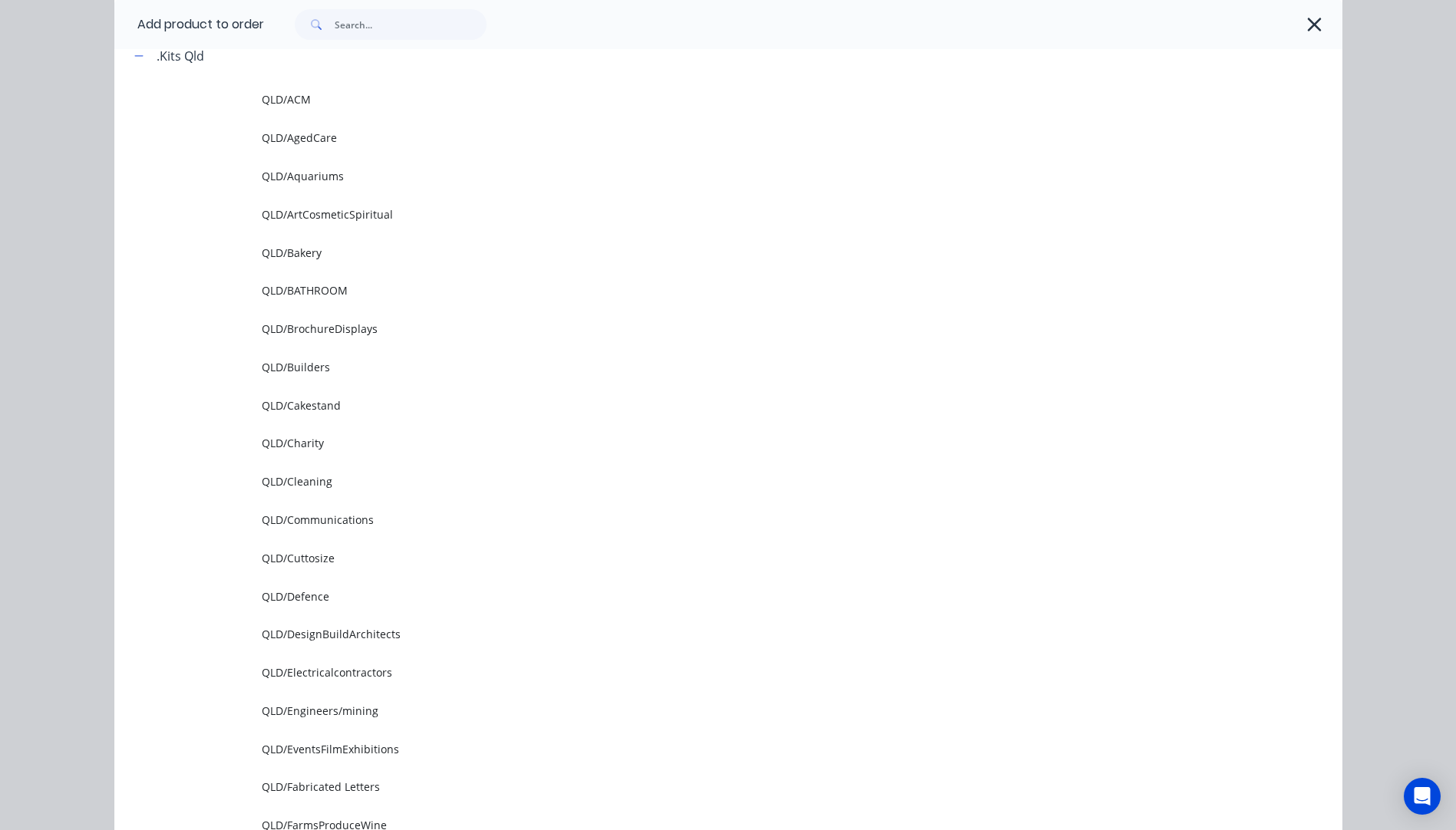
scroll to position [307, 0]
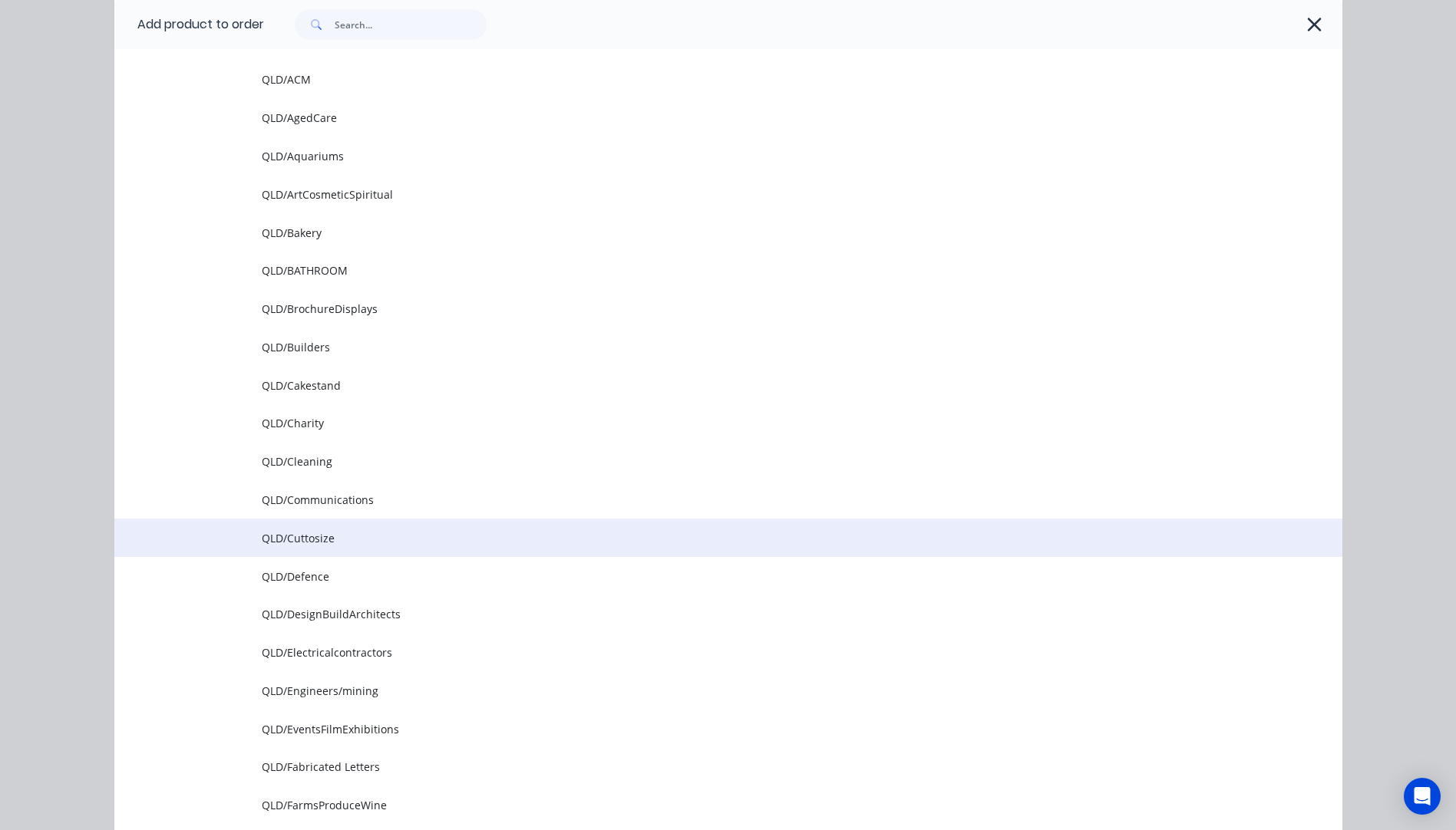
click at [301, 547] on td "QLD/Cuttosize" at bounding box center [802, 537] width 1081 height 38
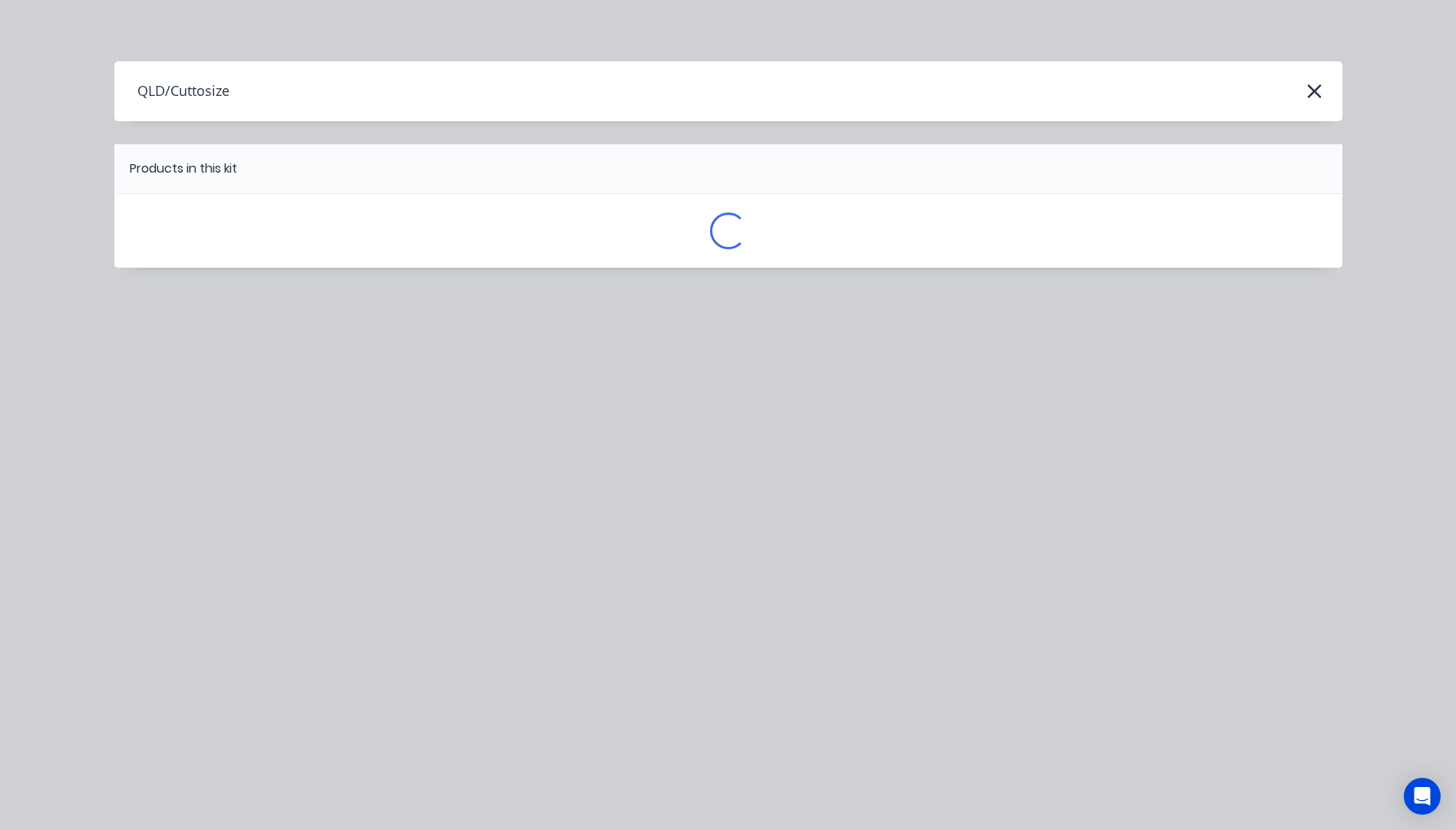
scroll to position [0, 0]
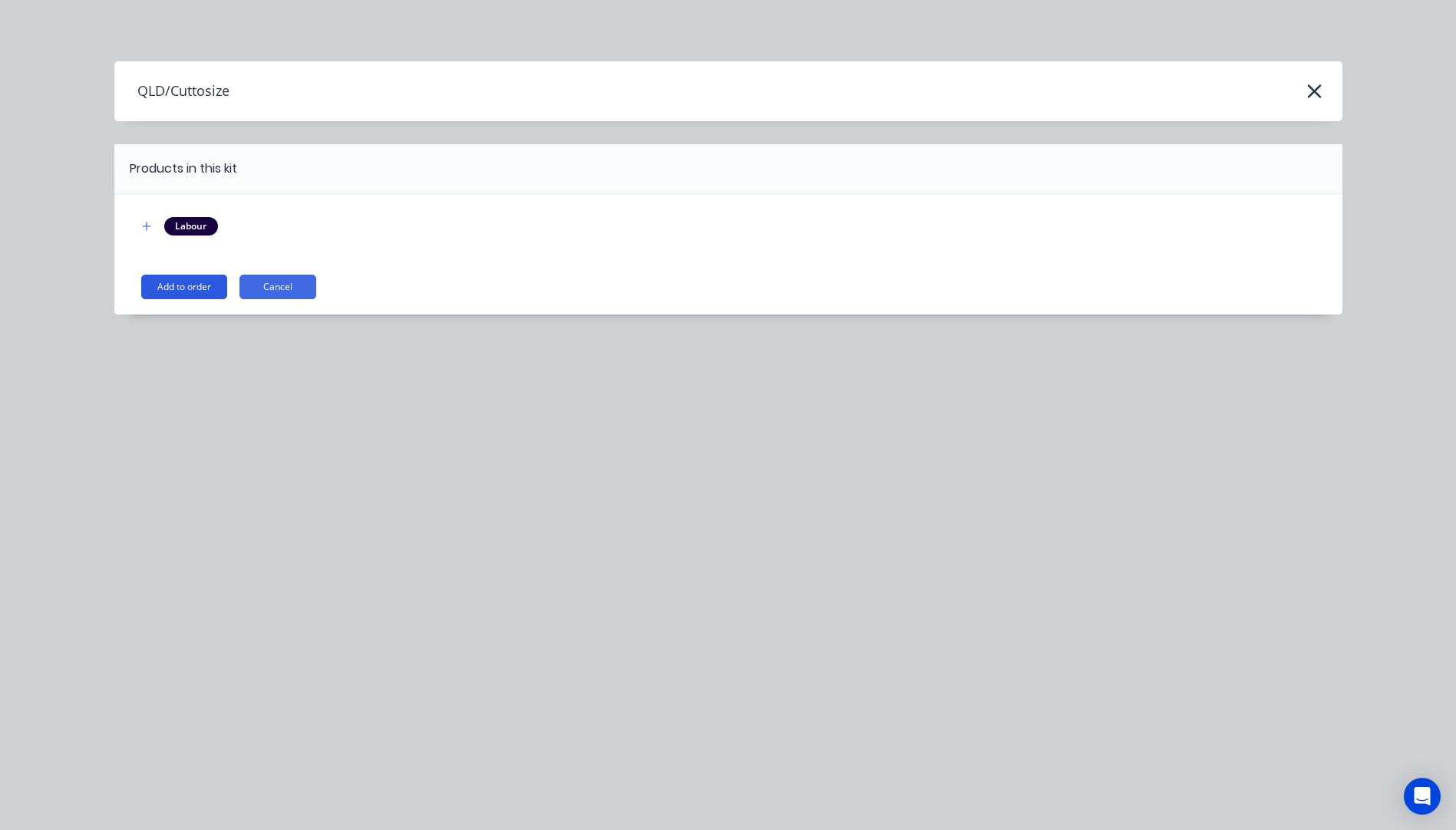
click at [199, 291] on button "Add to order" at bounding box center [184, 287] width 86 height 25
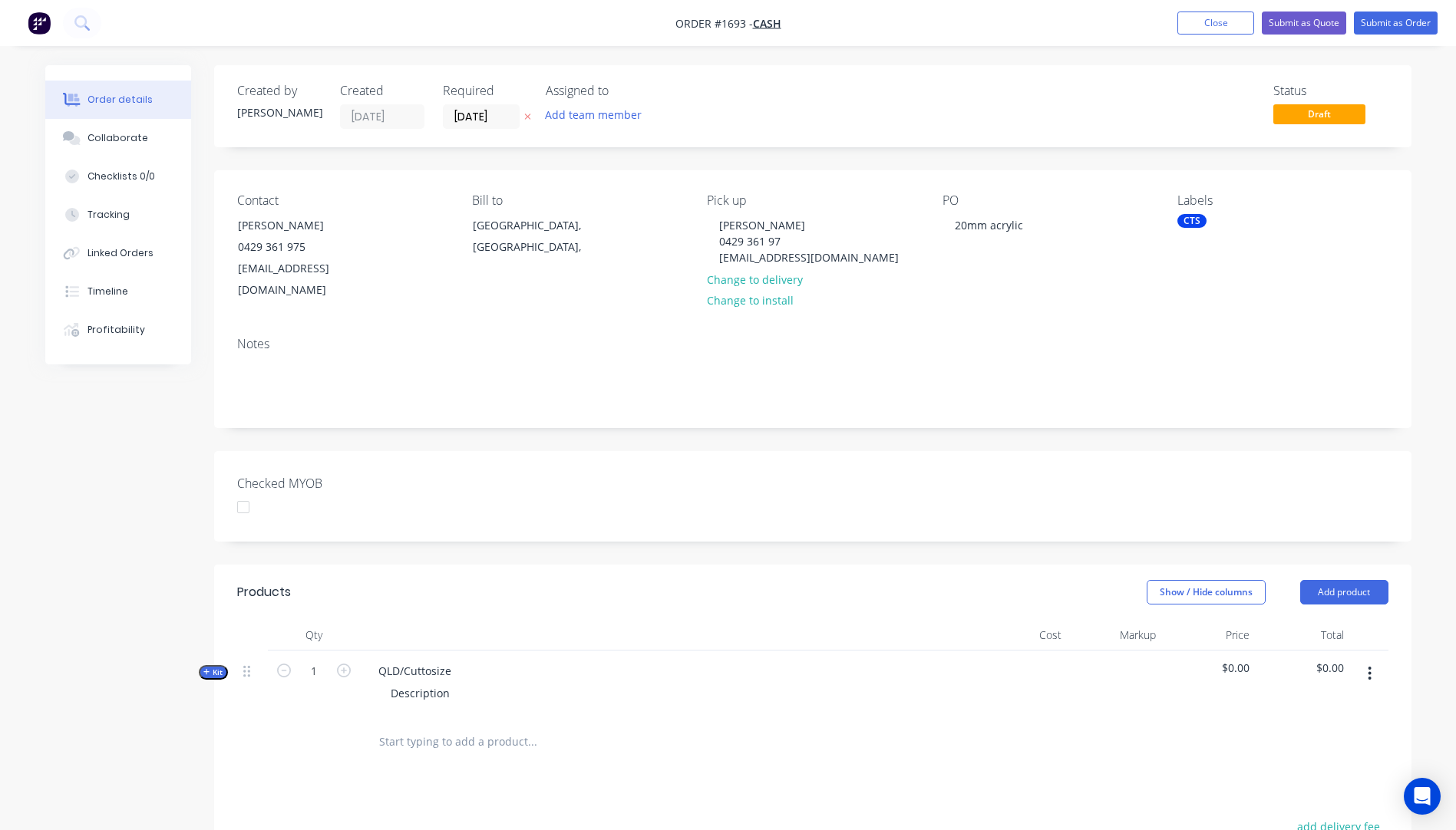
click at [524, 111] on button "button" at bounding box center [527, 117] width 16 height 18
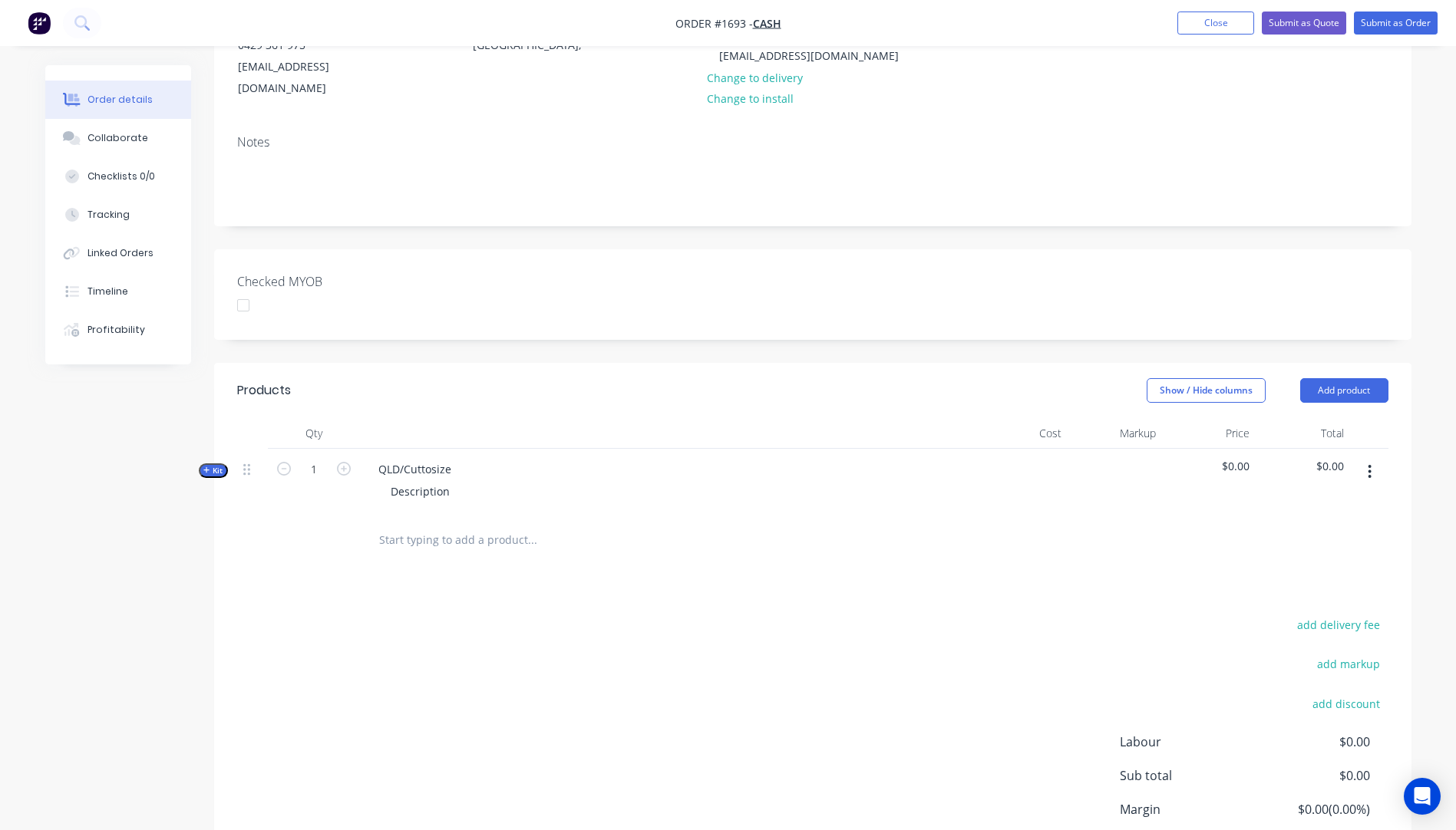
scroll to position [307, 0]
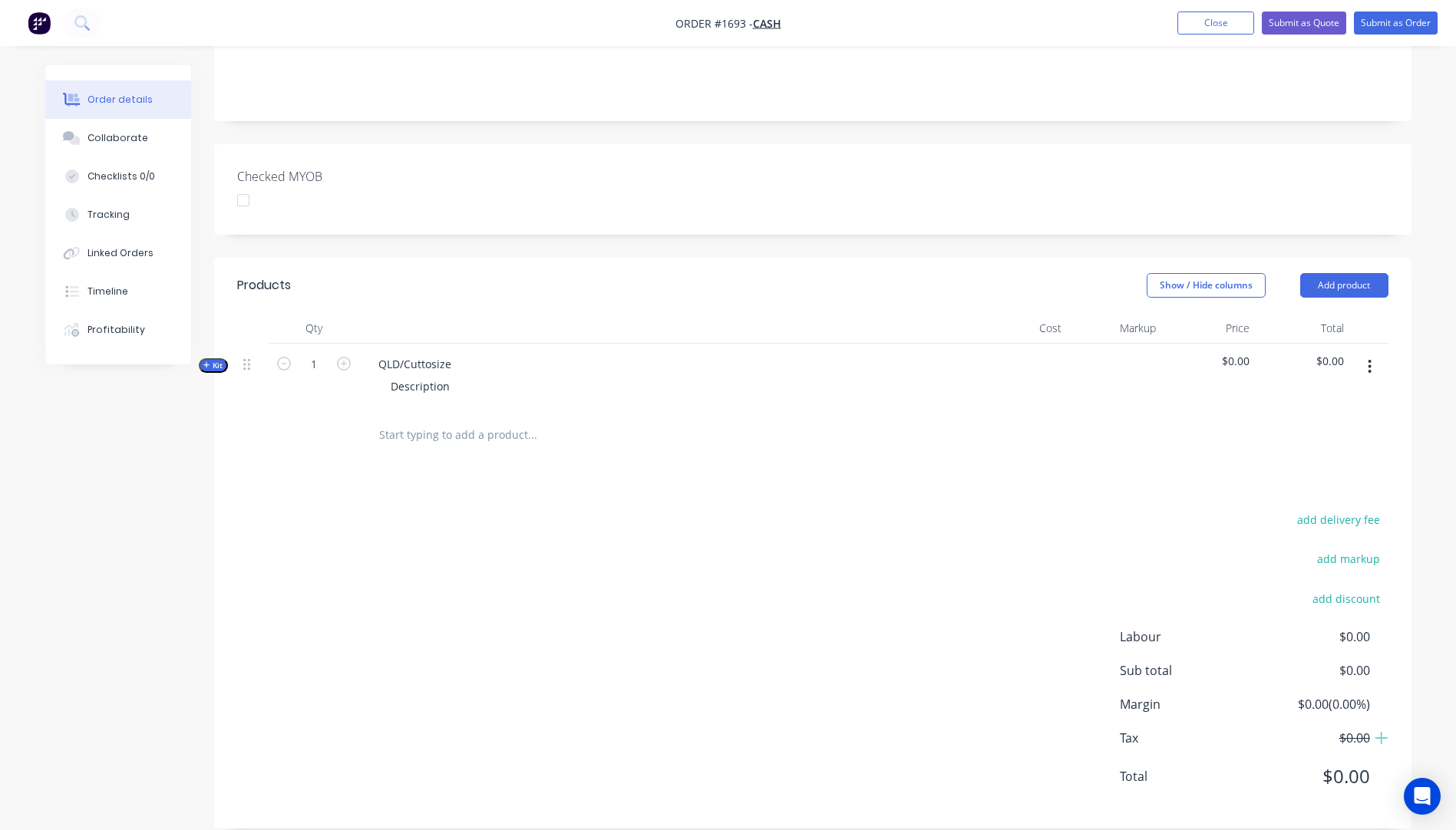
click at [208, 362] on icon "button" at bounding box center [207, 366] width 7 height 8
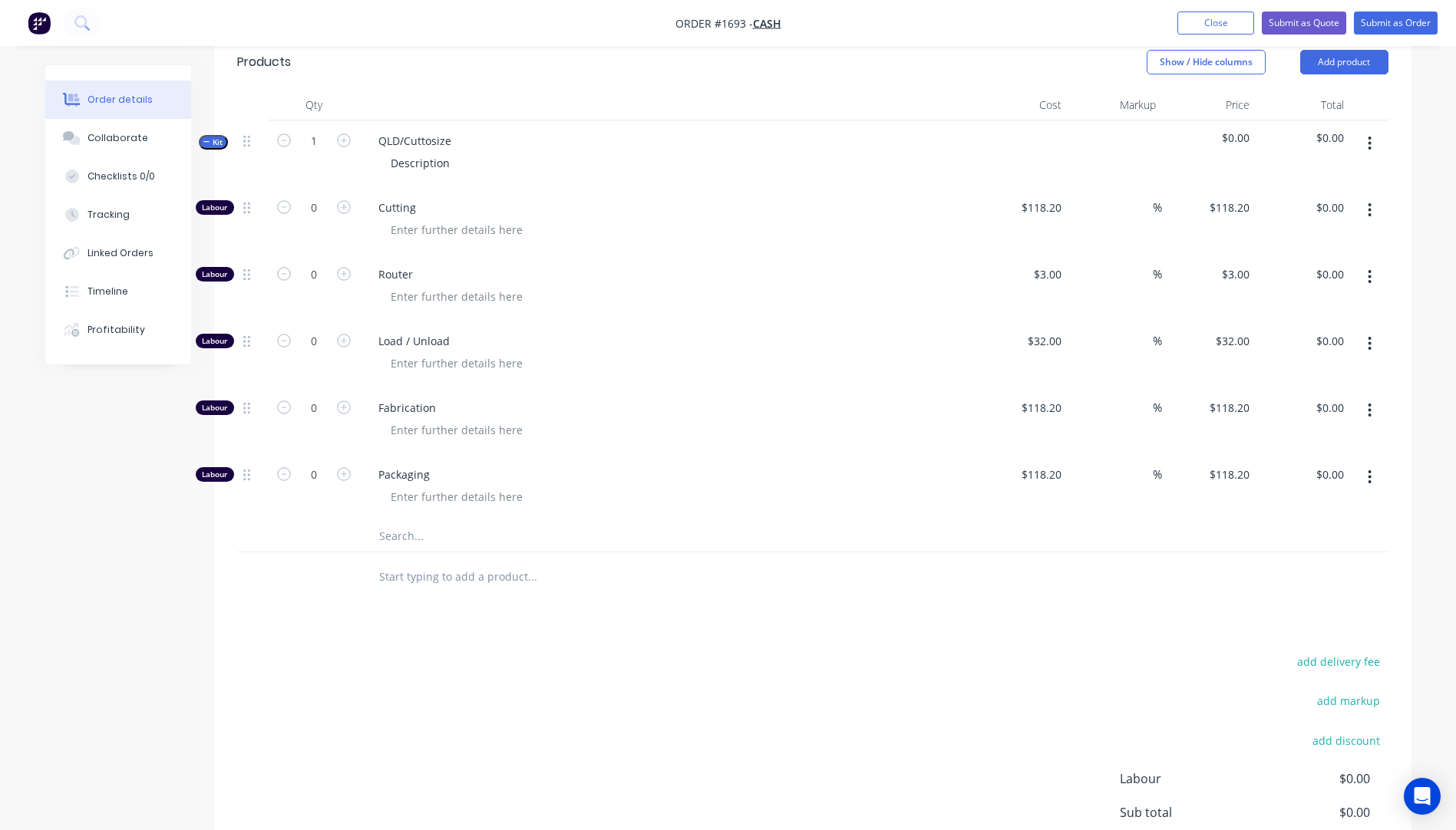
scroll to position [537, 0]
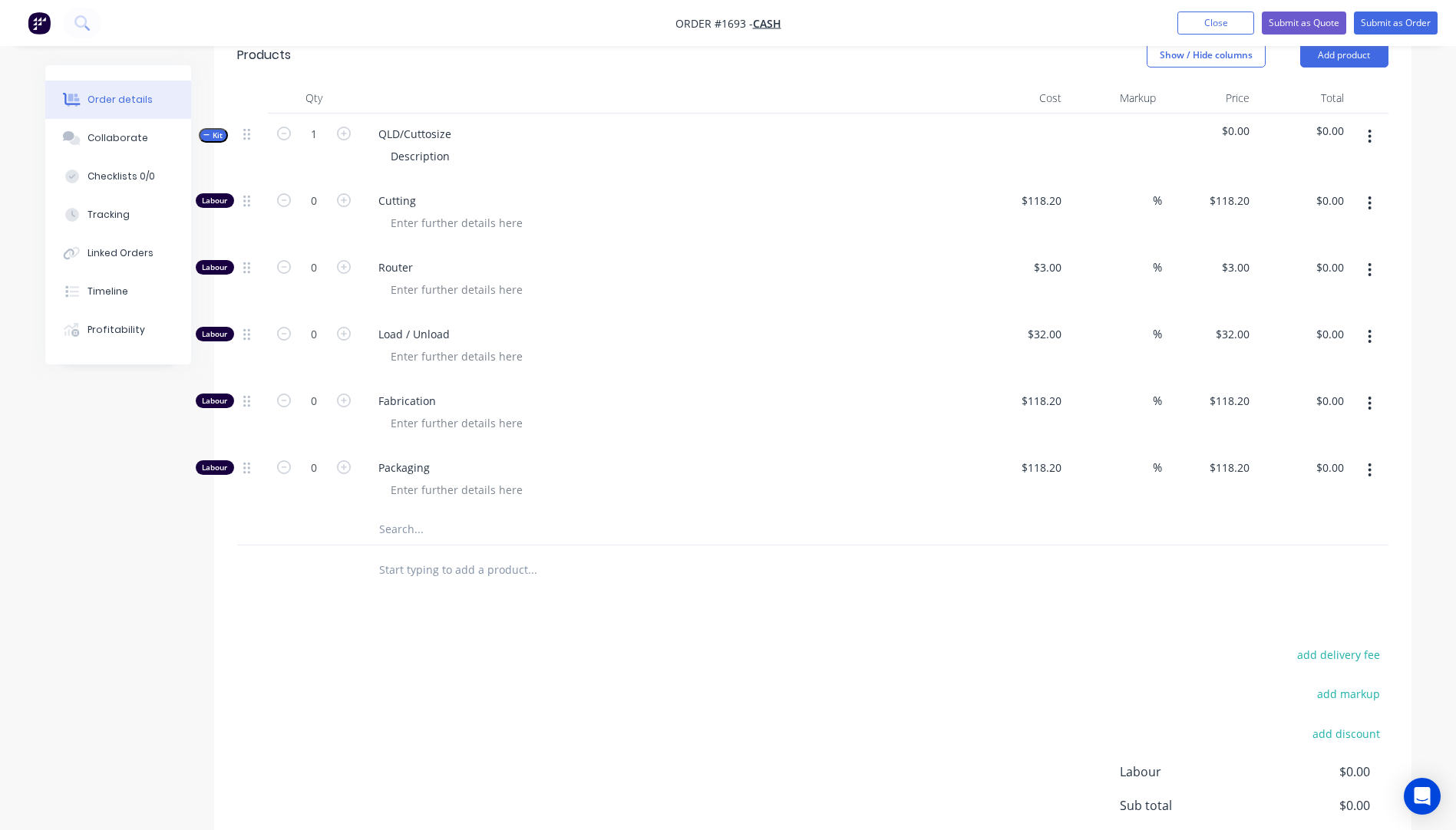
click at [396, 514] on input "text" at bounding box center [531, 529] width 307 height 31
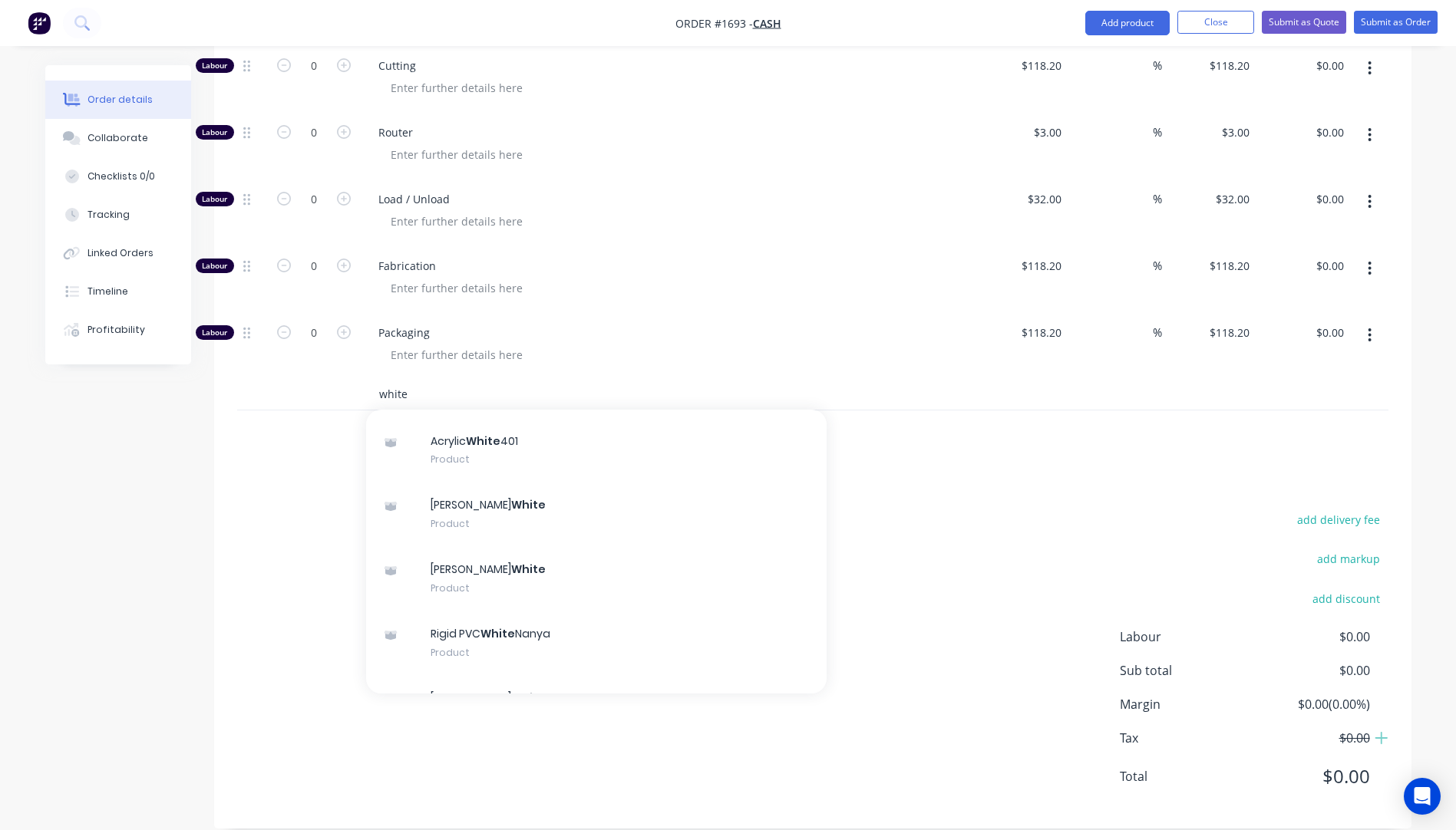
scroll to position [0, 0]
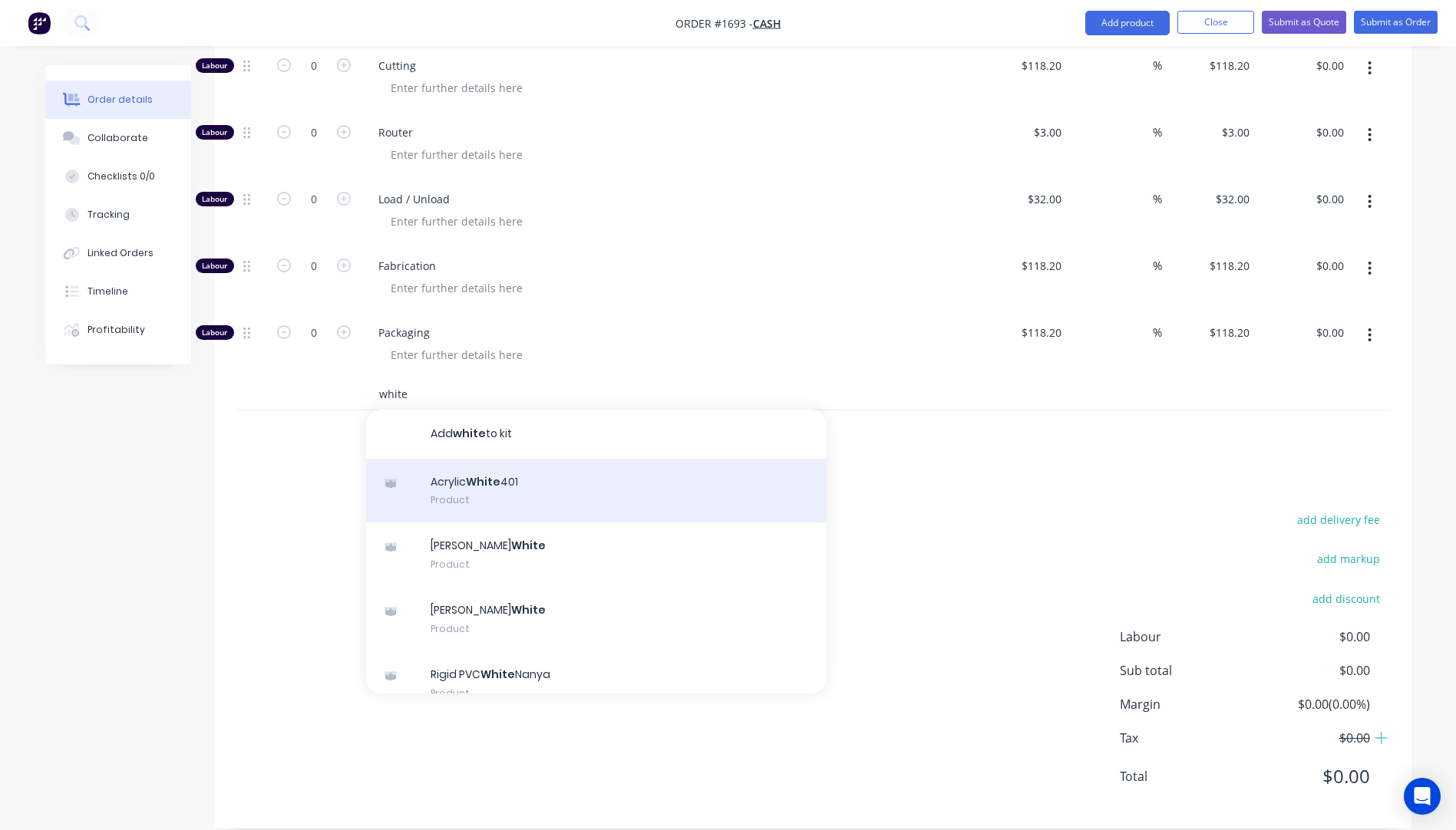
type input "white"
click at [470, 469] on div "Acrylic White 401 Product" at bounding box center [596, 491] width 460 height 65
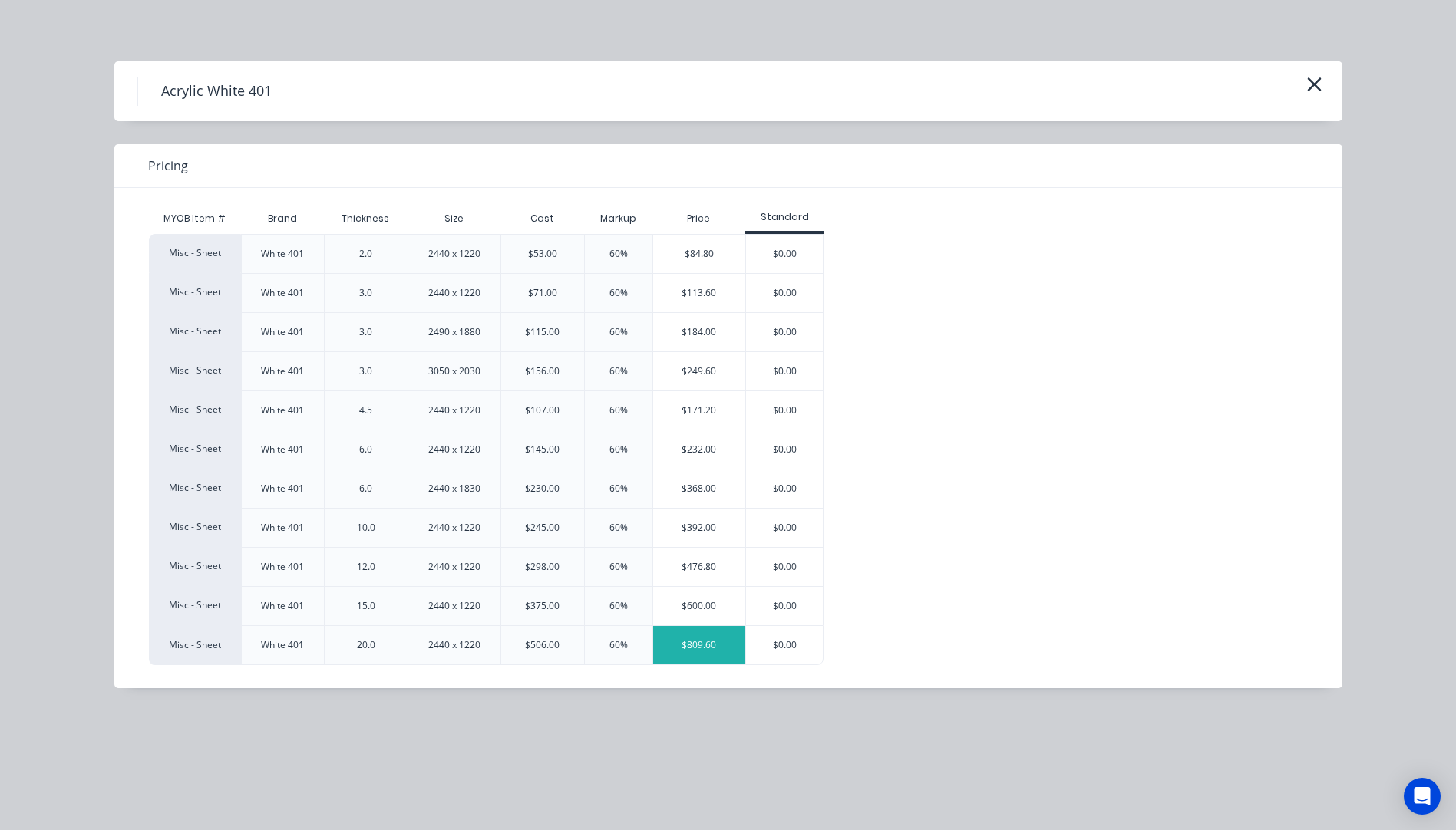
click at [710, 646] on div "$809.60" at bounding box center [699, 645] width 93 height 38
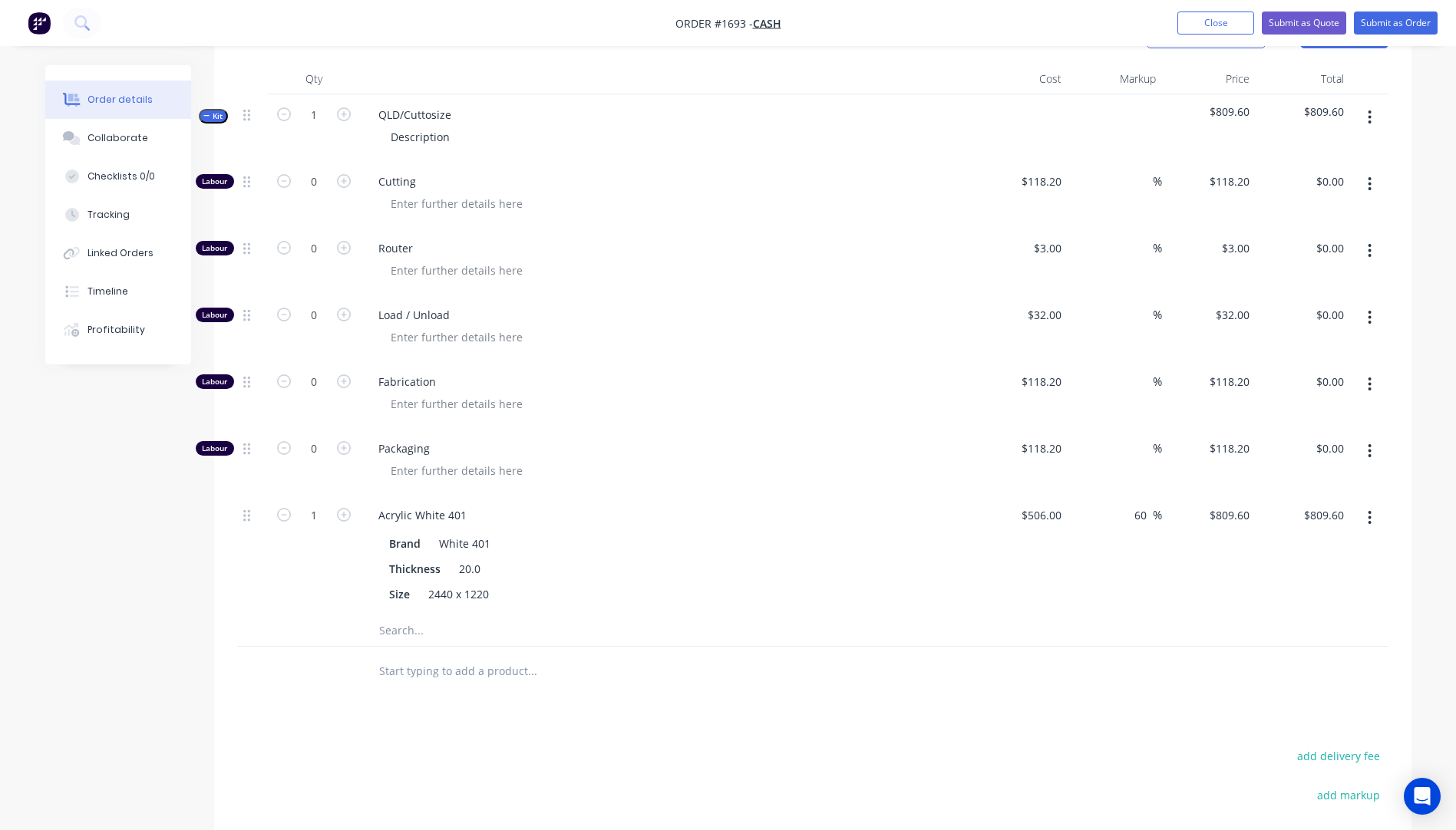
scroll to position [518, 0]
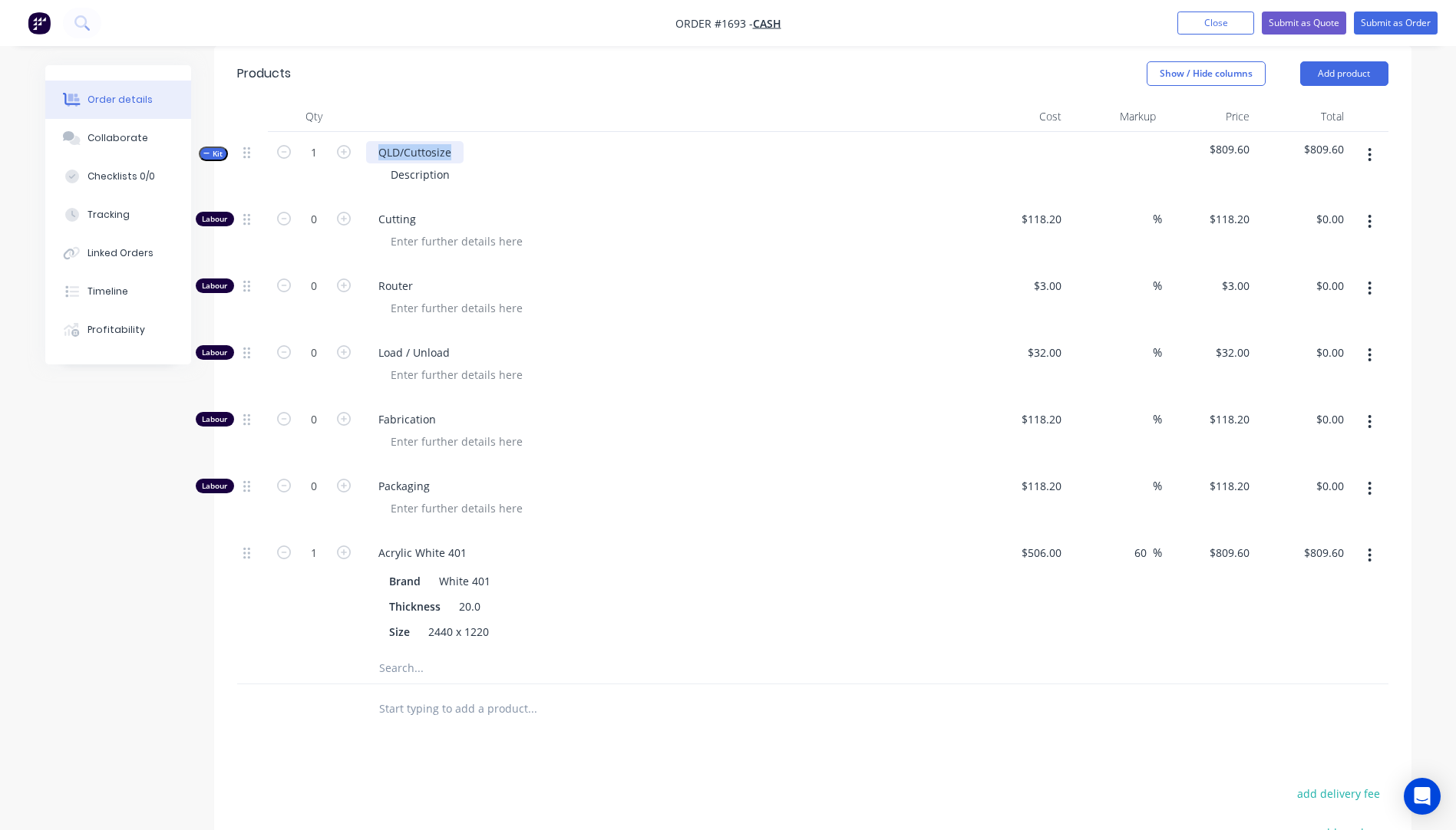
drag, startPoint x: 450, startPoint y: 129, endPoint x: 369, endPoint y: 124, distance: 81.2
click at [369, 141] on div "QLD/Cuttosize" at bounding box center [415, 152] width 98 height 22
click at [457, 164] on div "Description" at bounding box center [667, 175] width 601 height 22
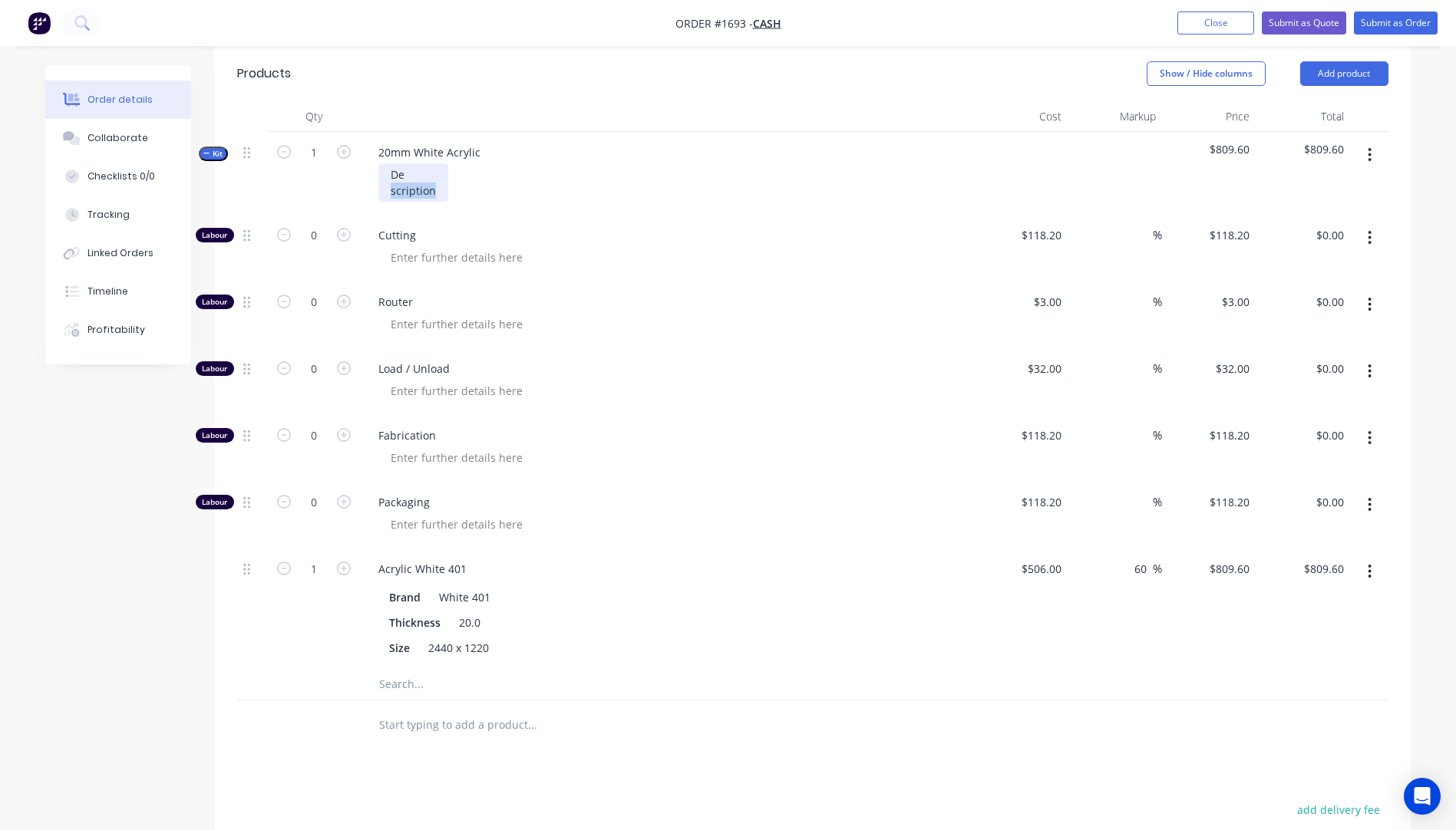
drag, startPoint x: 432, startPoint y: 174, endPoint x: 380, endPoint y: 162, distance: 53.4
click at [380, 164] on div "De scription" at bounding box center [413, 183] width 70 height 38
click at [510, 175] on div "20 @ 40mm x 1220mm 20 @ 20mm x 1220mm" at bounding box center [448, 183] width 141 height 38
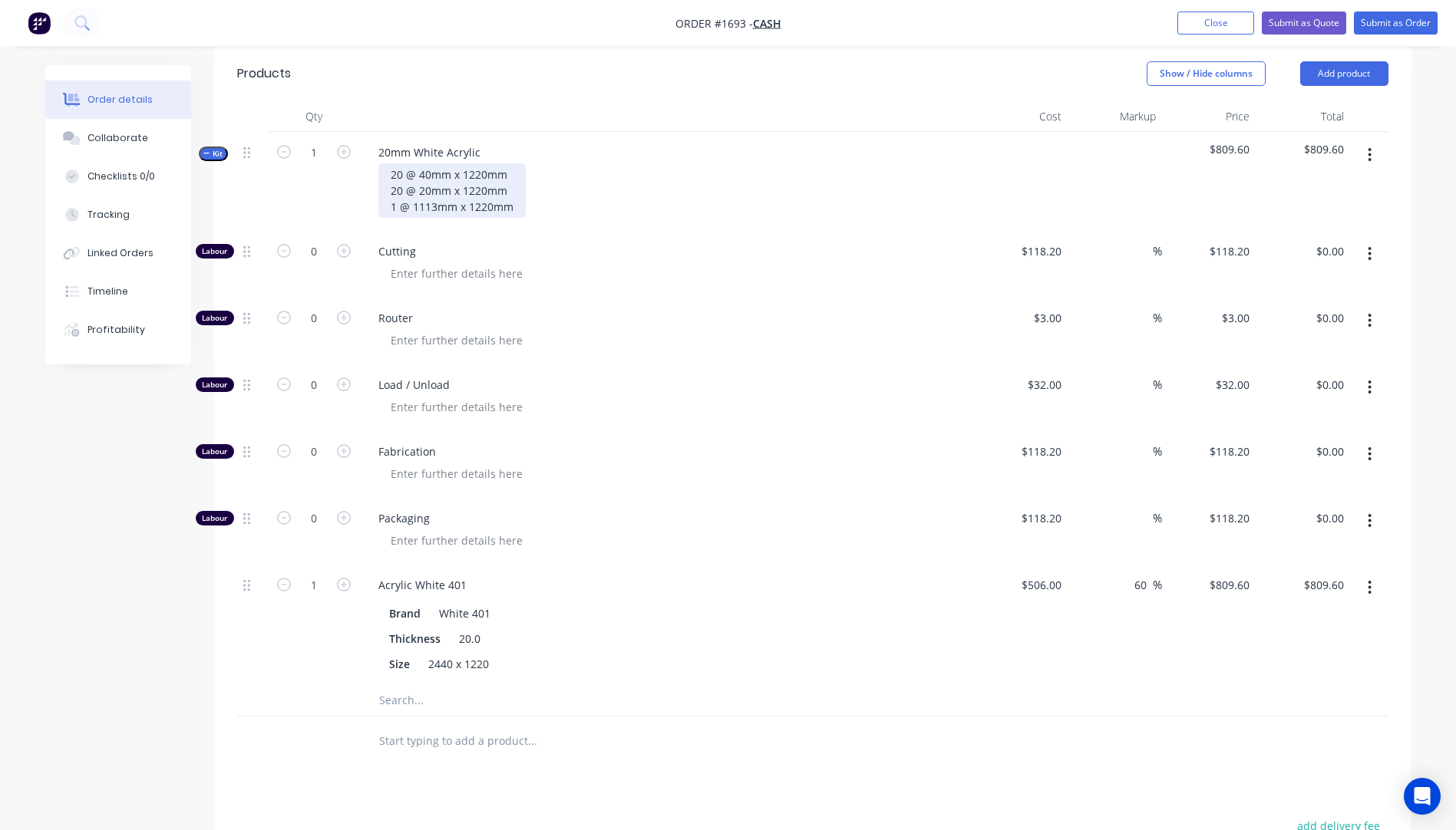
click at [518, 186] on div "20 @ 40mm x 1220mm 20 @ 20mm x 1220mm 1 @ 1113mm x 1220mm" at bounding box center [452, 191] width 148 height 55
click at [608, 275] on div "Cutting" at bounding box center [666, 264] width 614 height 67
click at [340, 244] on icon "button" at bounding box center [344, 251] width 14 height 14
type input "1"
type input "$118.20"
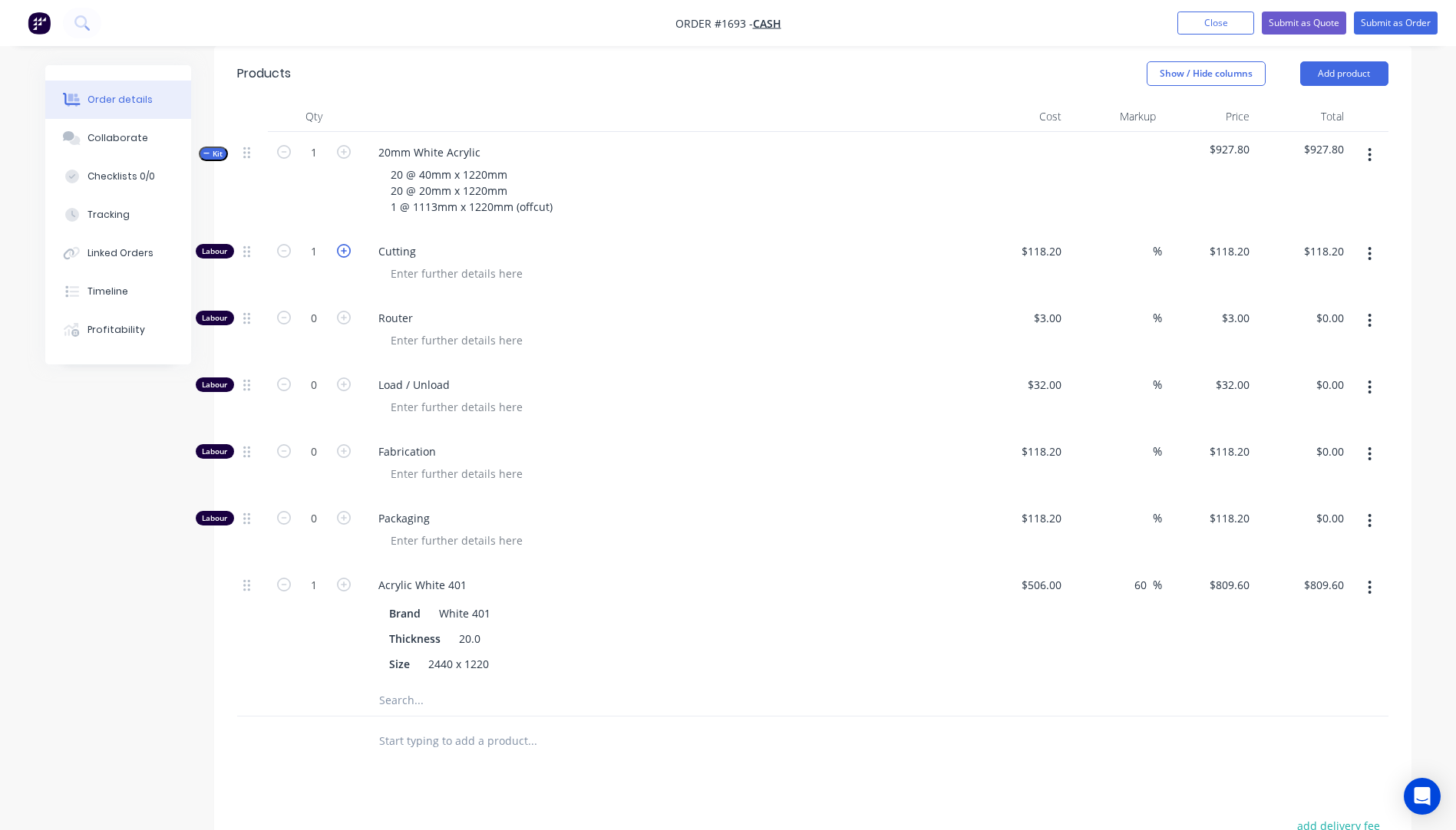
click at [340, 244] on icon "button" at bounding box center [344, 251] width 14 height 14
type input "2"
type input "$236.40"
click at [340, 244] on icon "button" at bounding box center [344, 251] width 14 height 14
type input "3"
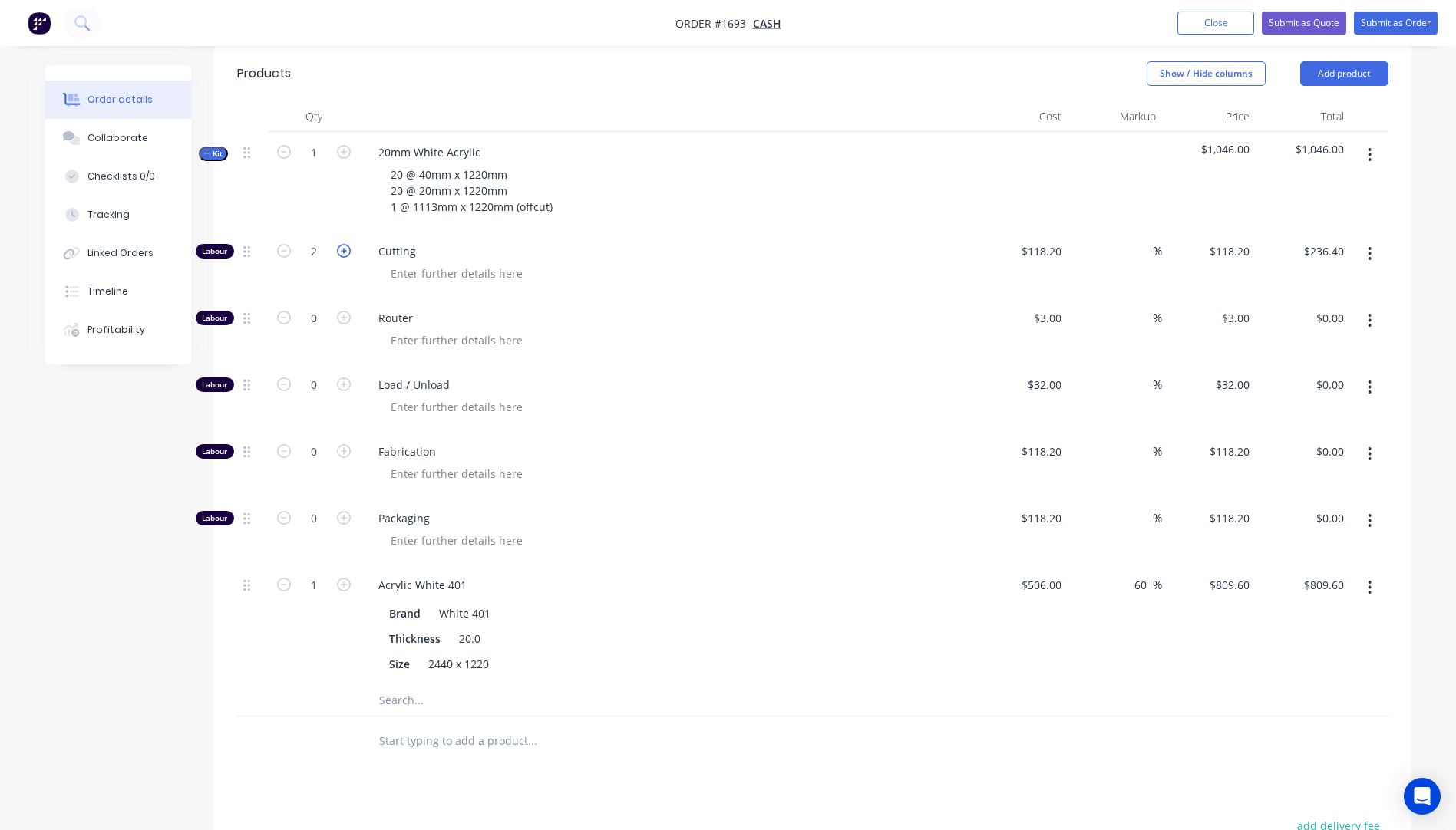
type input "$354.60"
click at [661, 365] on div "Load / Unload" at bounding box center [666, 398] width 614 height 67
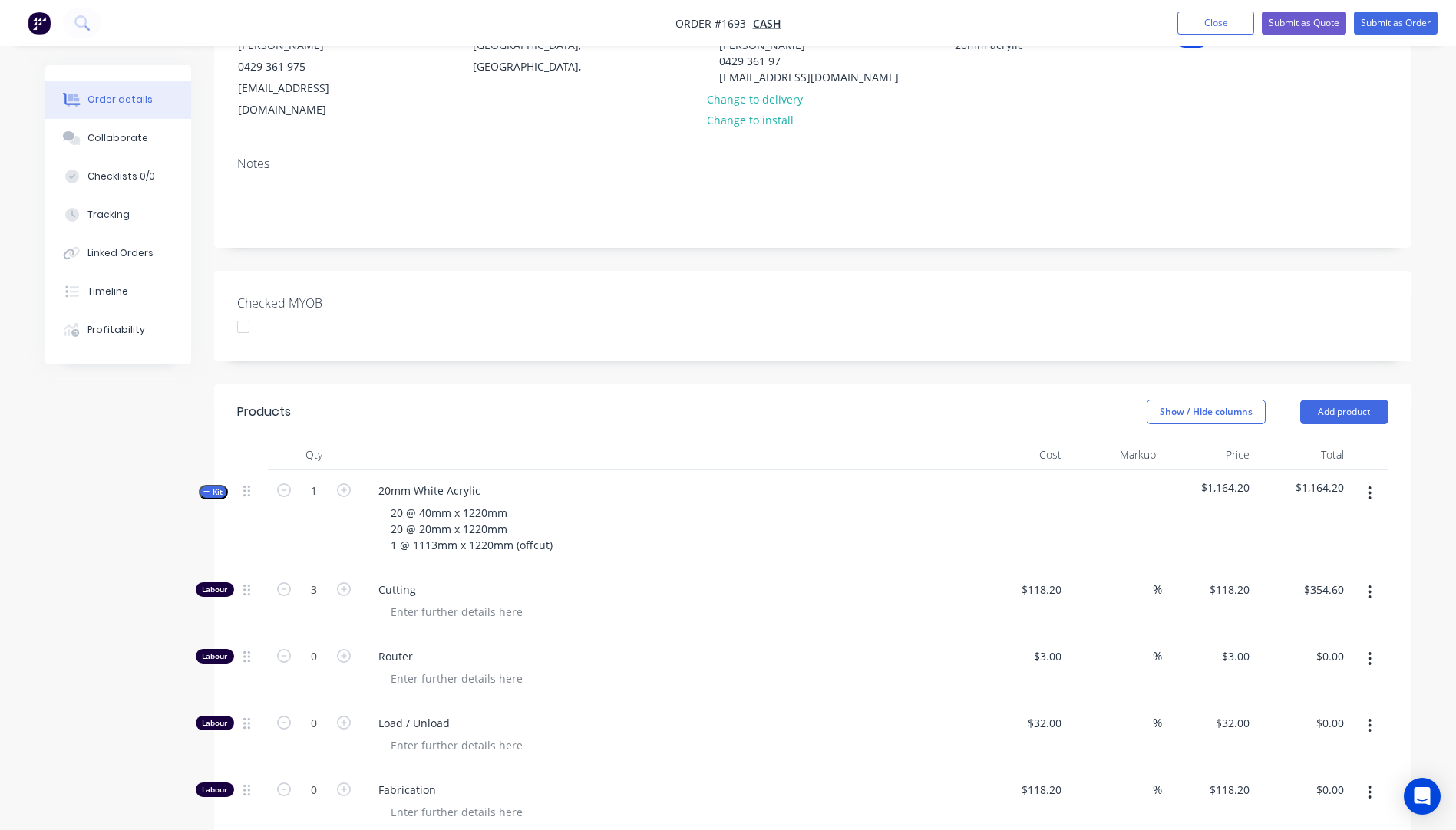
scroll to position [0, 0]
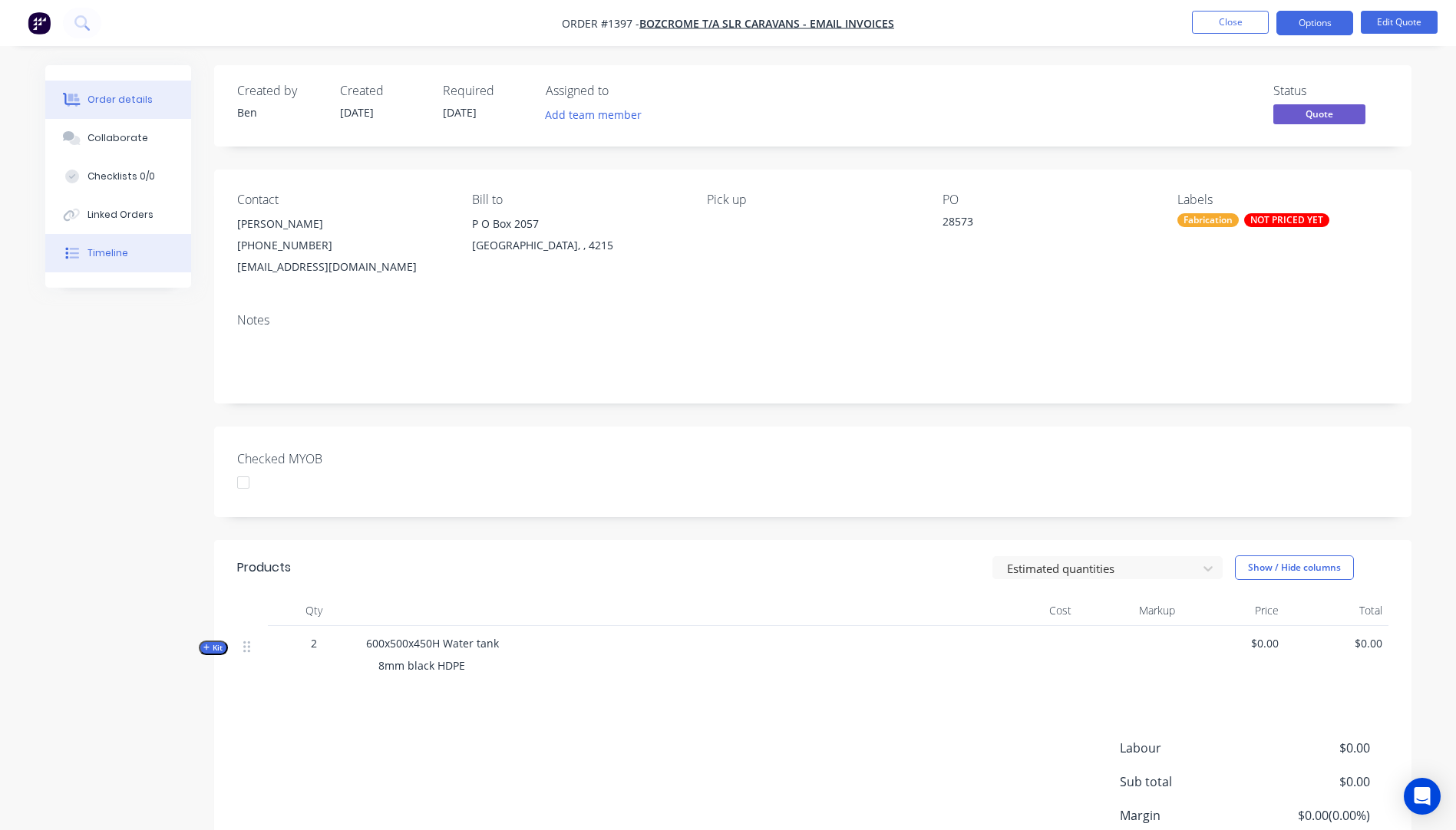
click at [114, 257] on div "Timeline" at bounding box center [108, 254] width 41 height 14
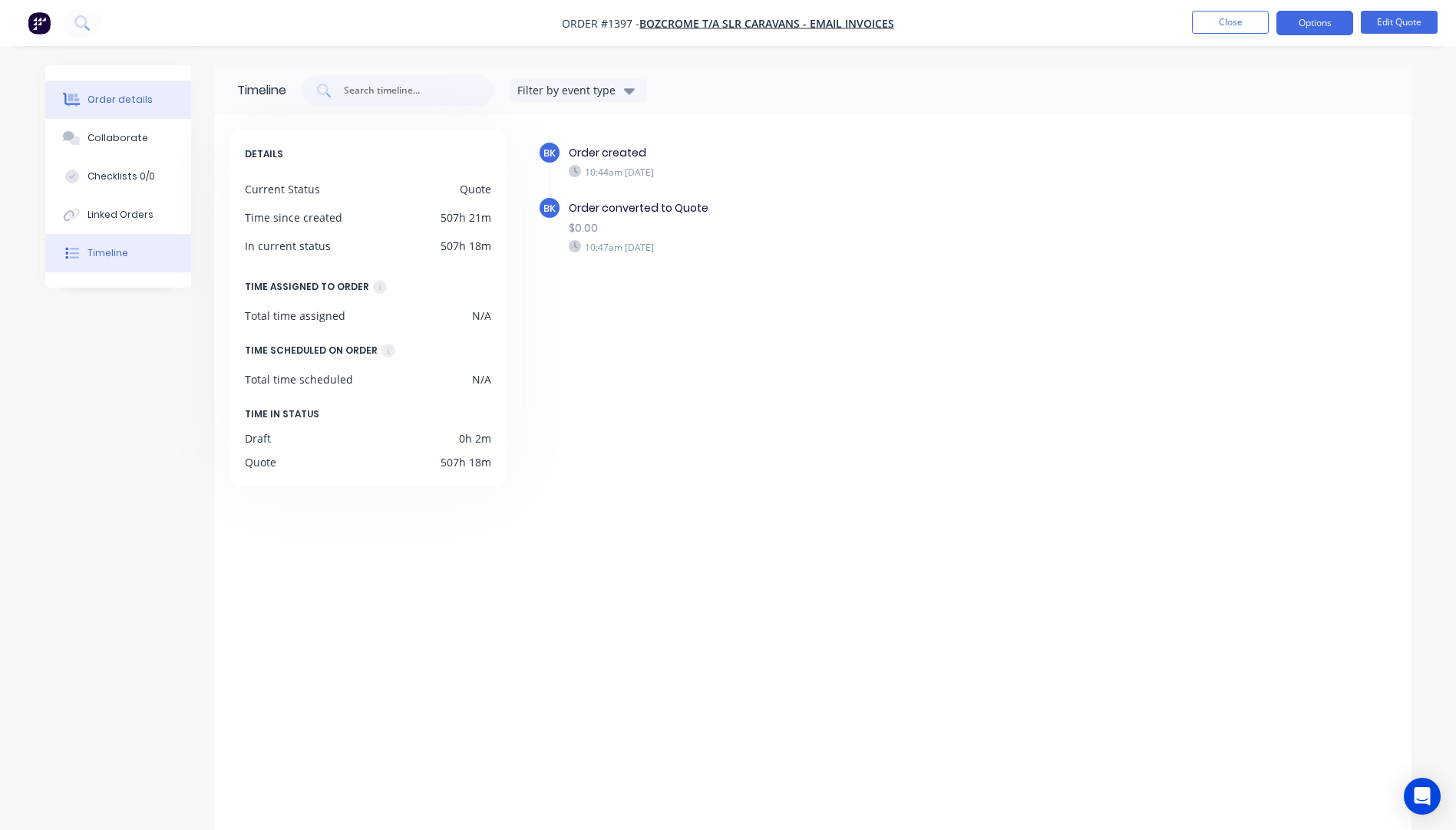
click at [120, 111] on button "Order details" at bounding box center [118, 100] width 146 height 38
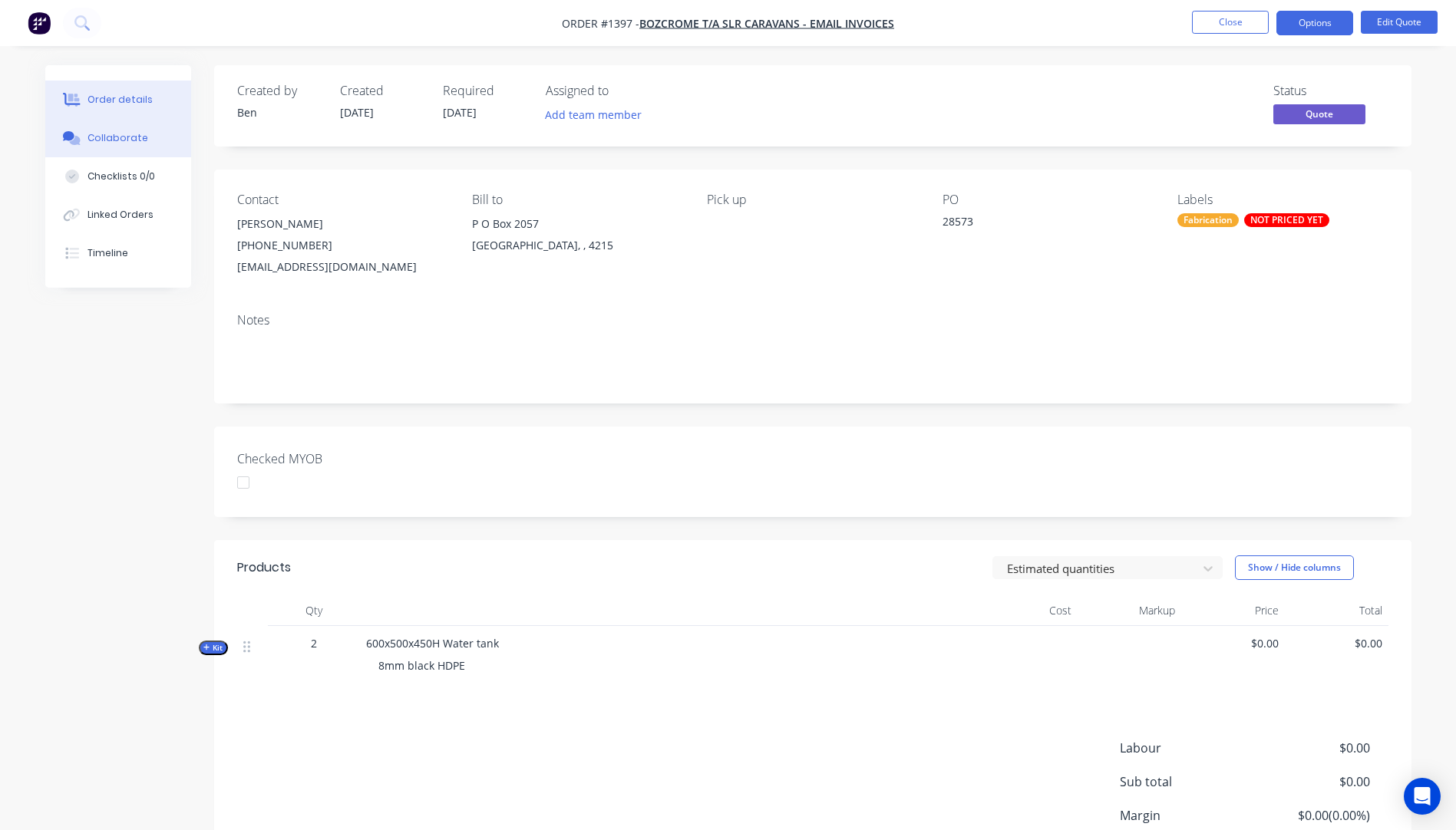
click at [131, 139] on div "Collaborate" at bounding box center [118, 138] width 61 height 14
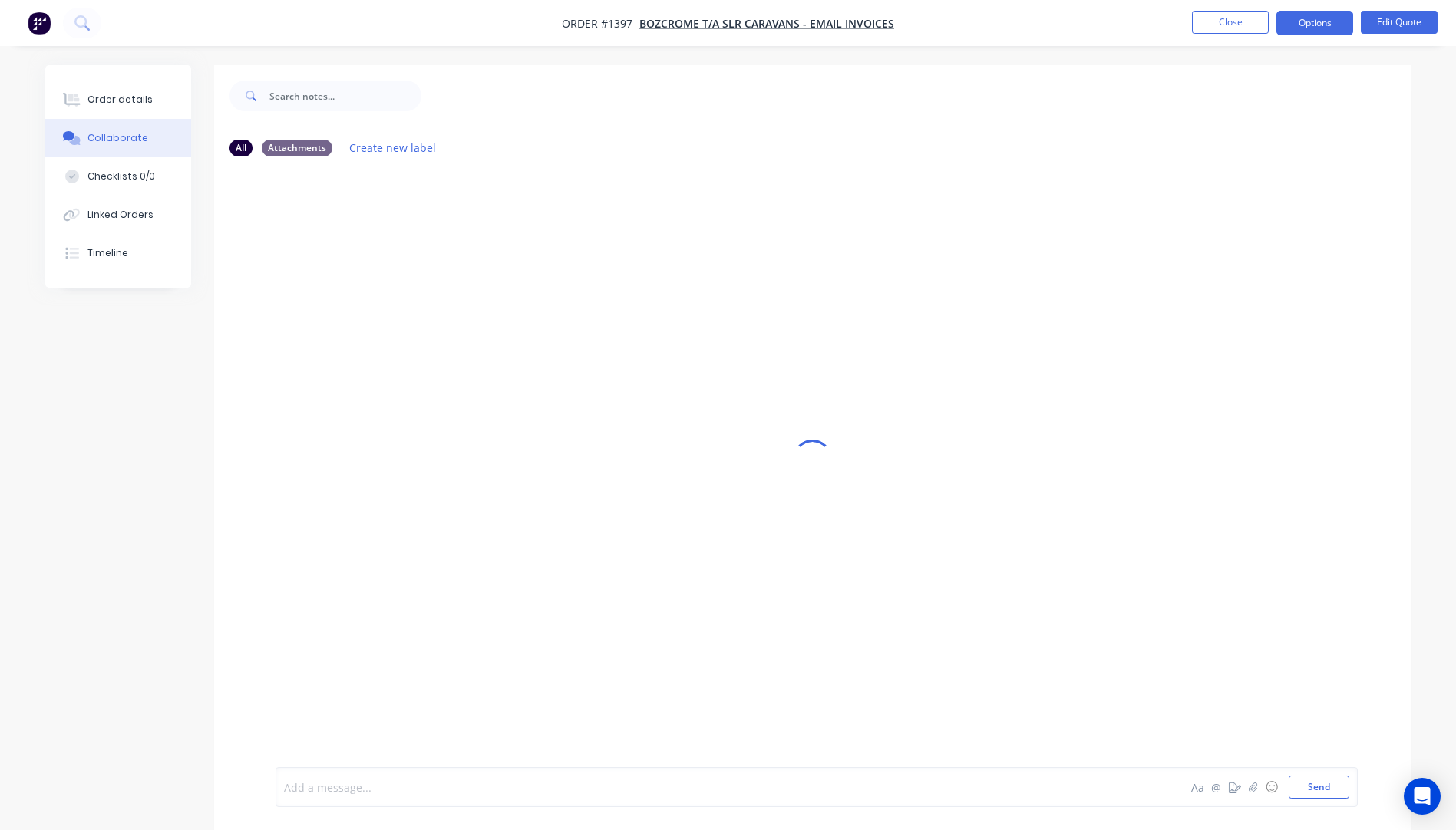
click at [347, 791] on div at bounding box center [683, 788] width 798 height 16
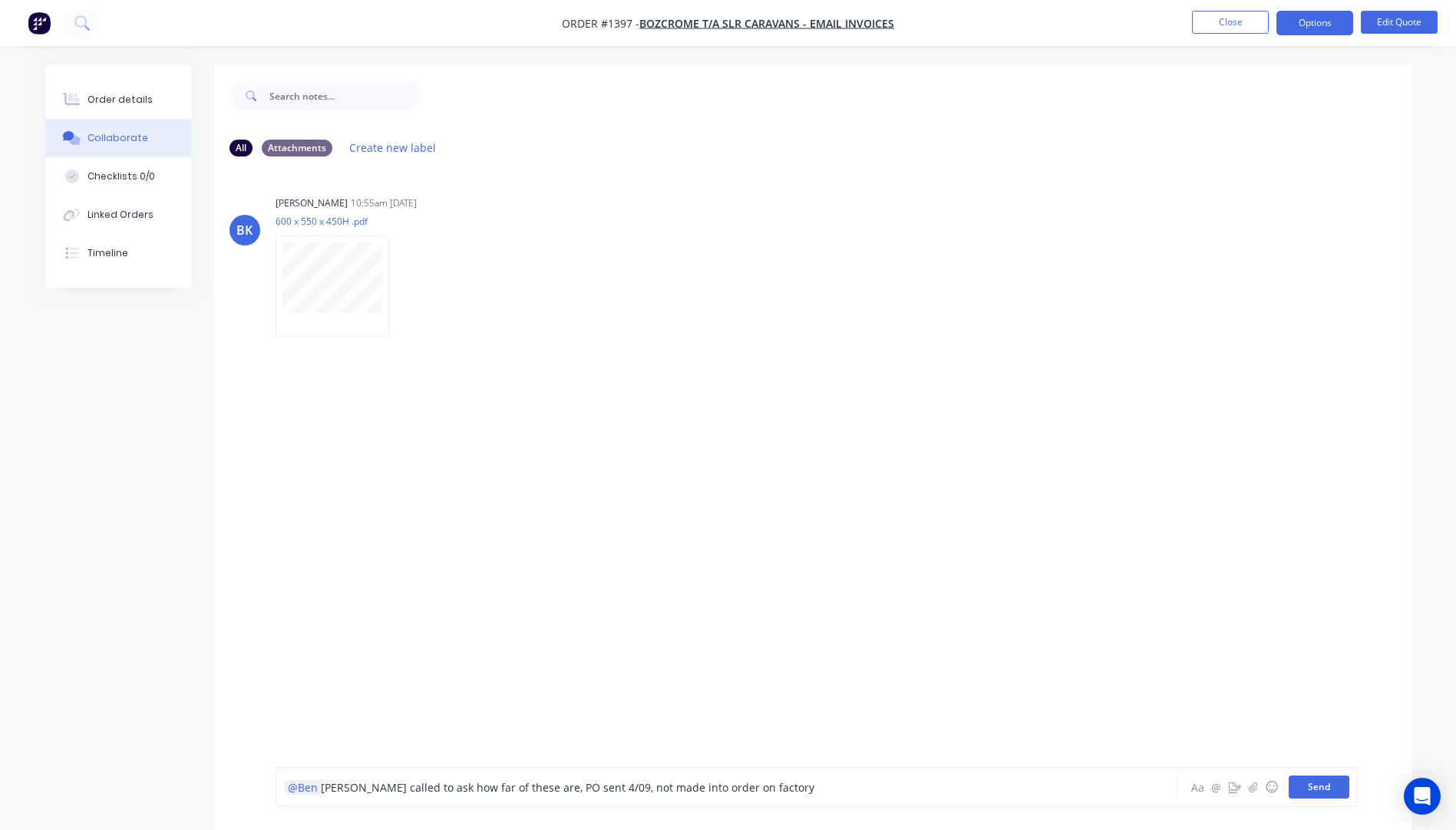
click at [1324, 791] on button "Send" at bounding box center [1318, 787] width 61 height 23
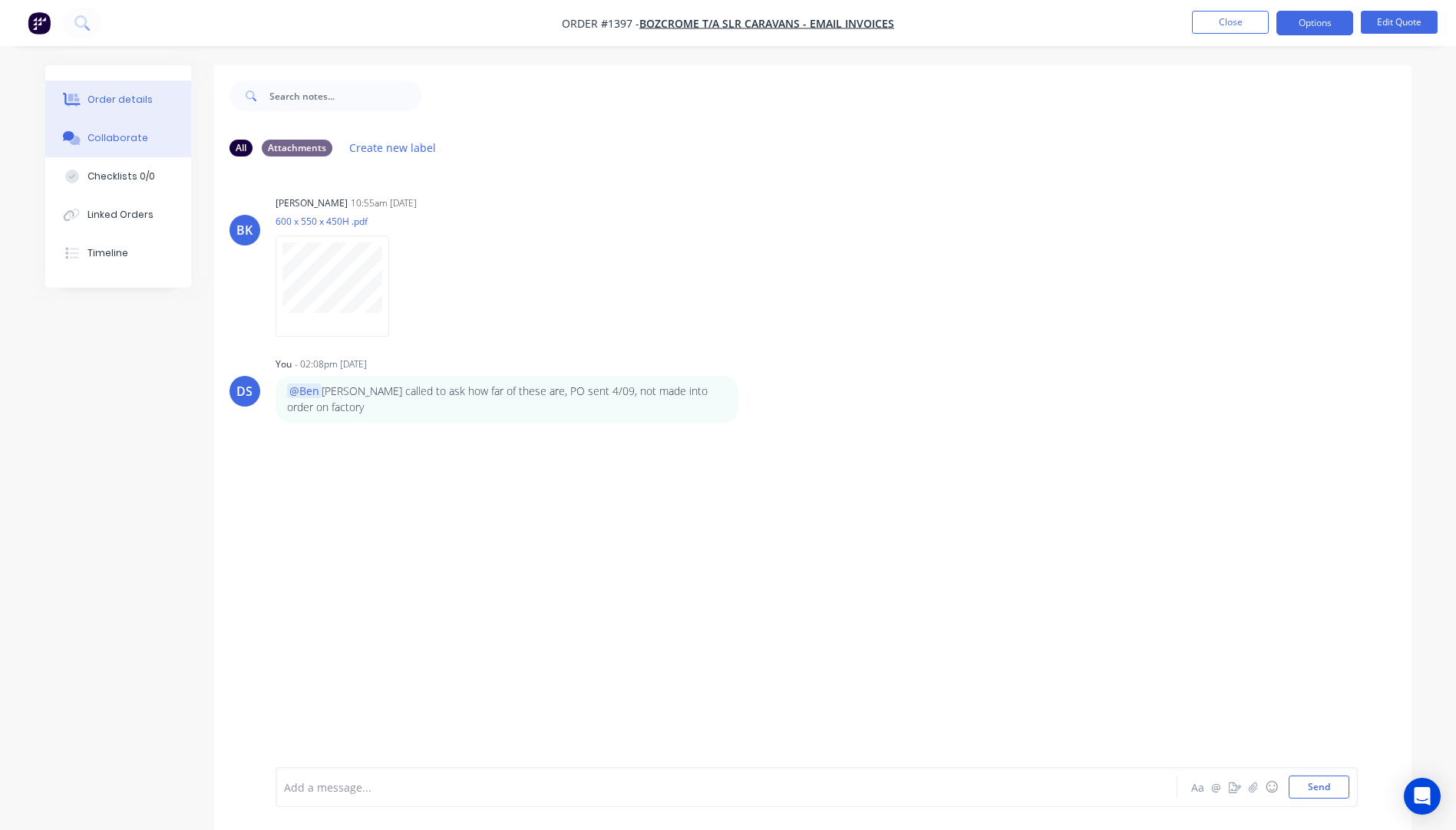
click at [122, 99] on div "Order details" at bounding box center [120, 100] width 65 height 14
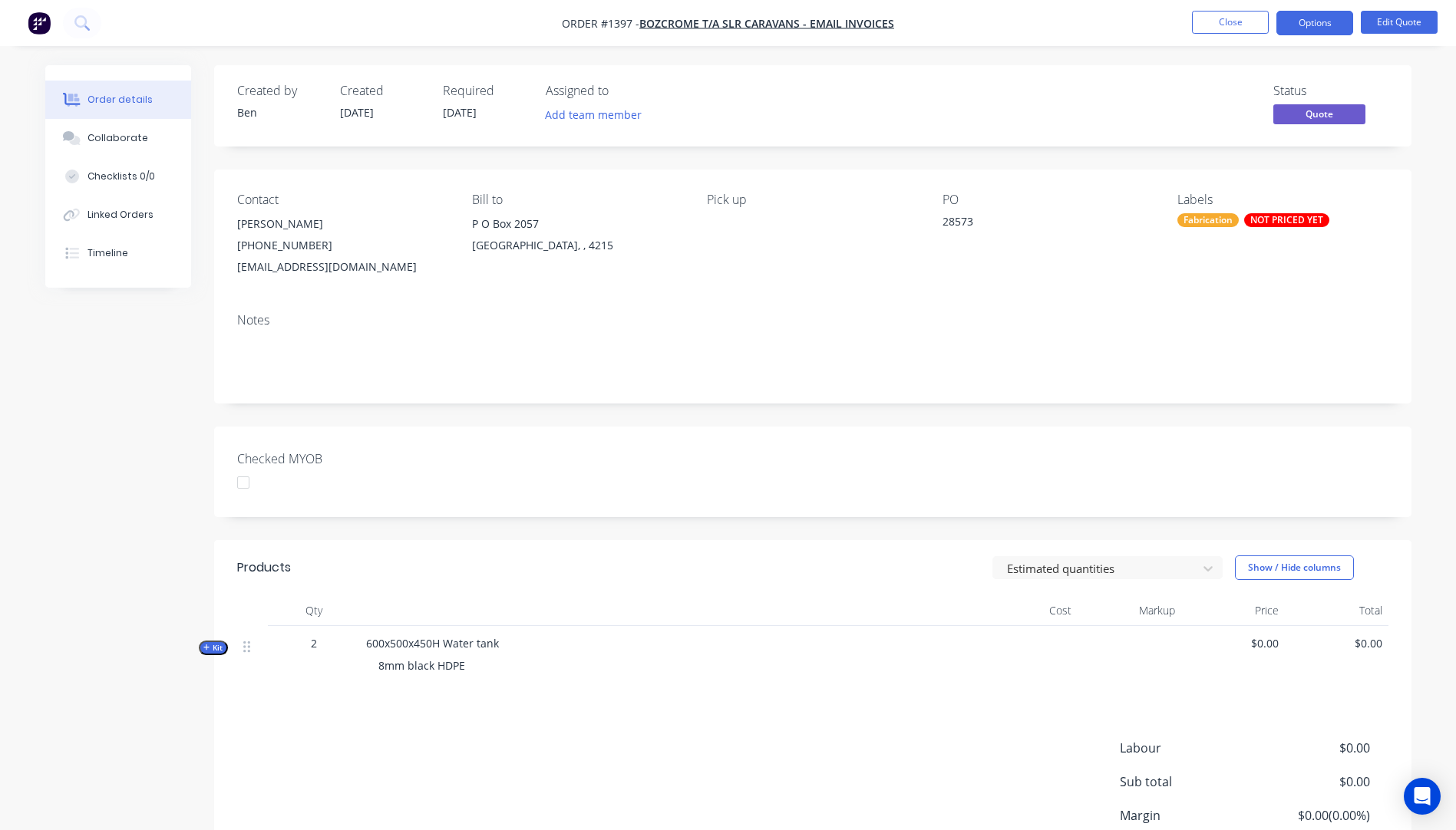
click at [1278, 220] on div "NOT PRICED YET" at bounding box center [1286, 221] width 85 height 14
click at [1138, 236] on div "PO 28573" at bounding box center [1048, 235] width 211 height 85
click at [1317, 32] on button "Options" at bounding box center [1314, 23] width 77 height 25
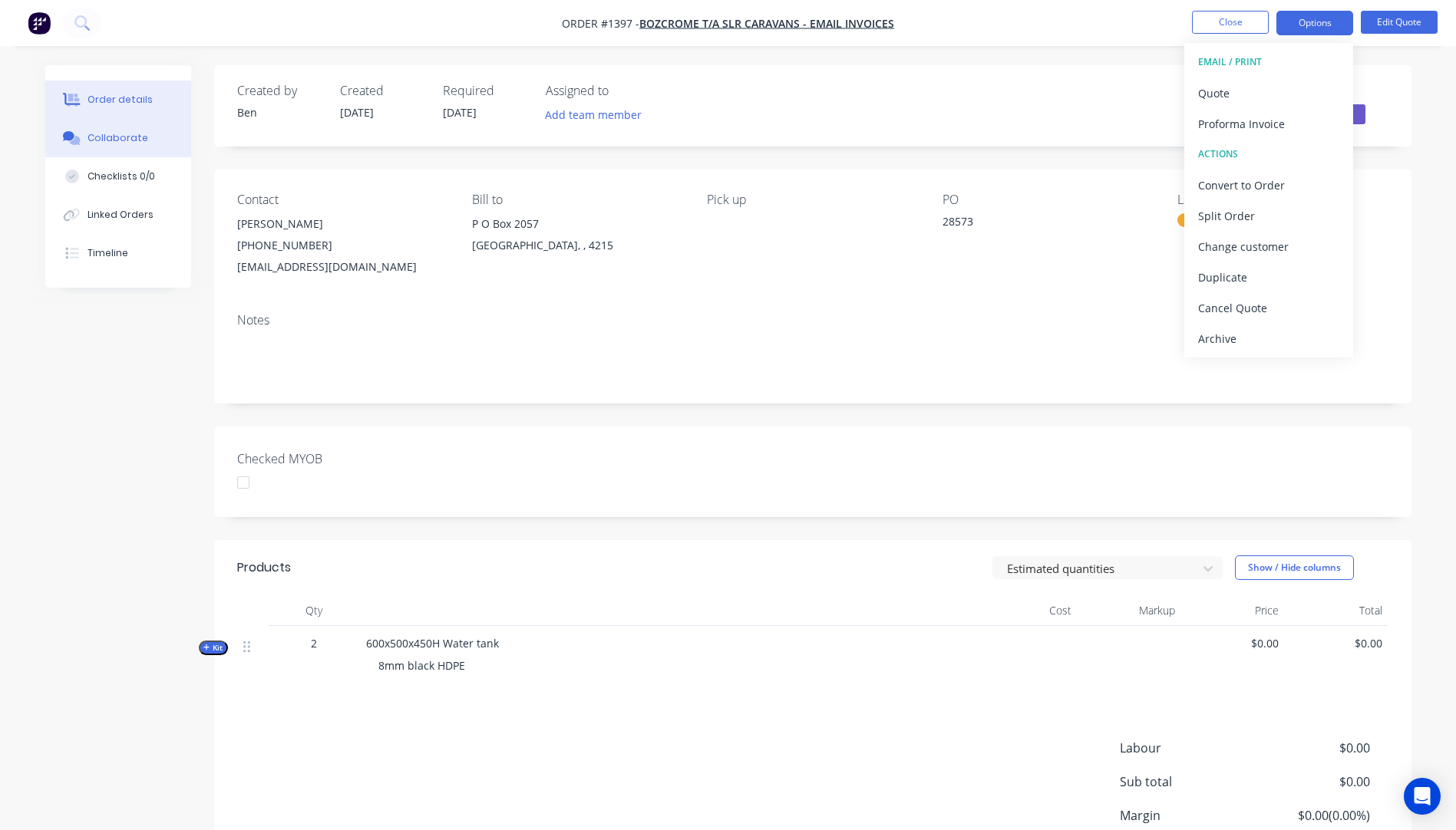
click at [131, 144] on div "Collaborate" at bounding box center [118, 138] width 61 height 14
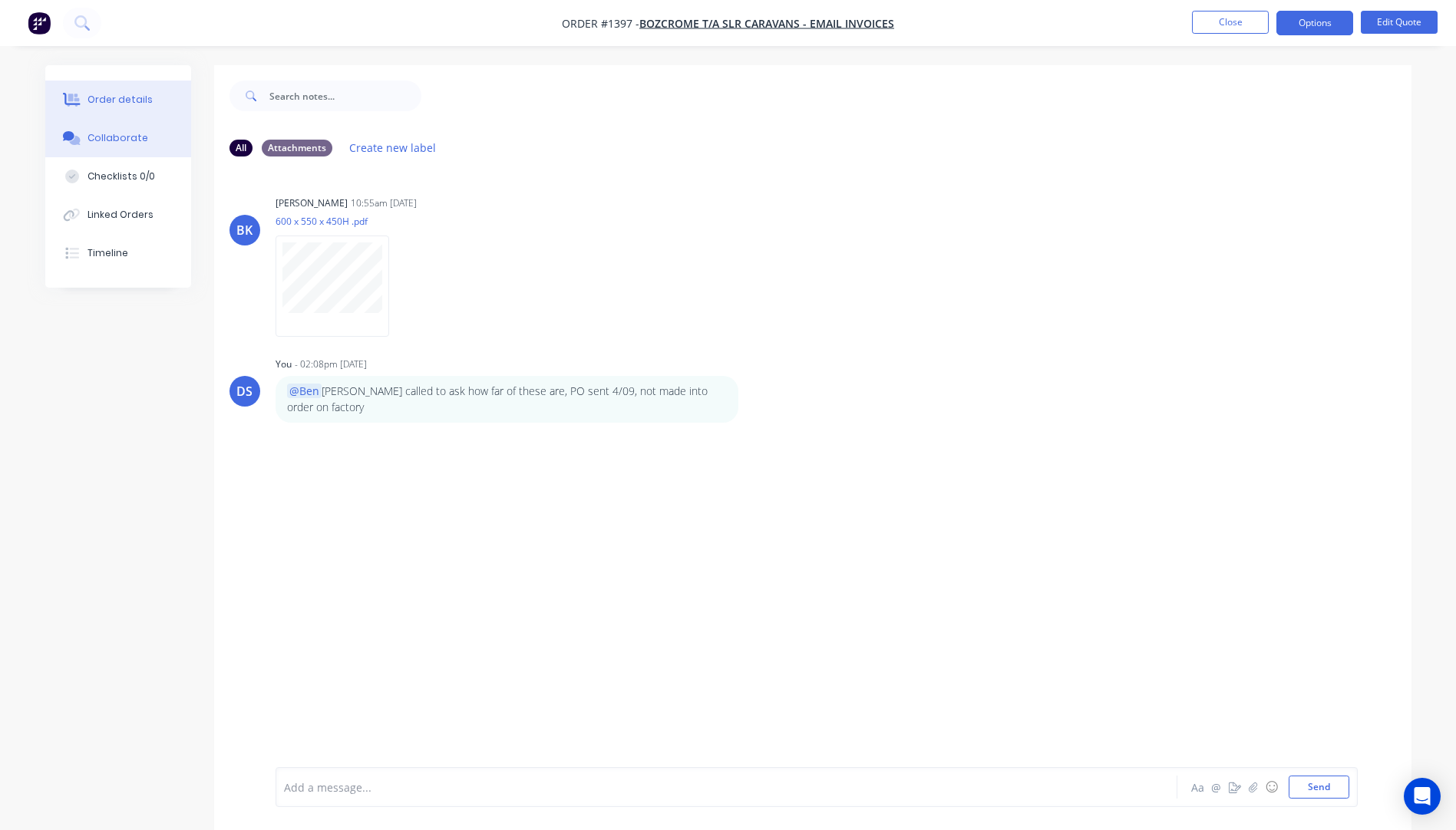
click at [108, 106] on div "Order details" at bounding box center [120, 100] width 65 height 14
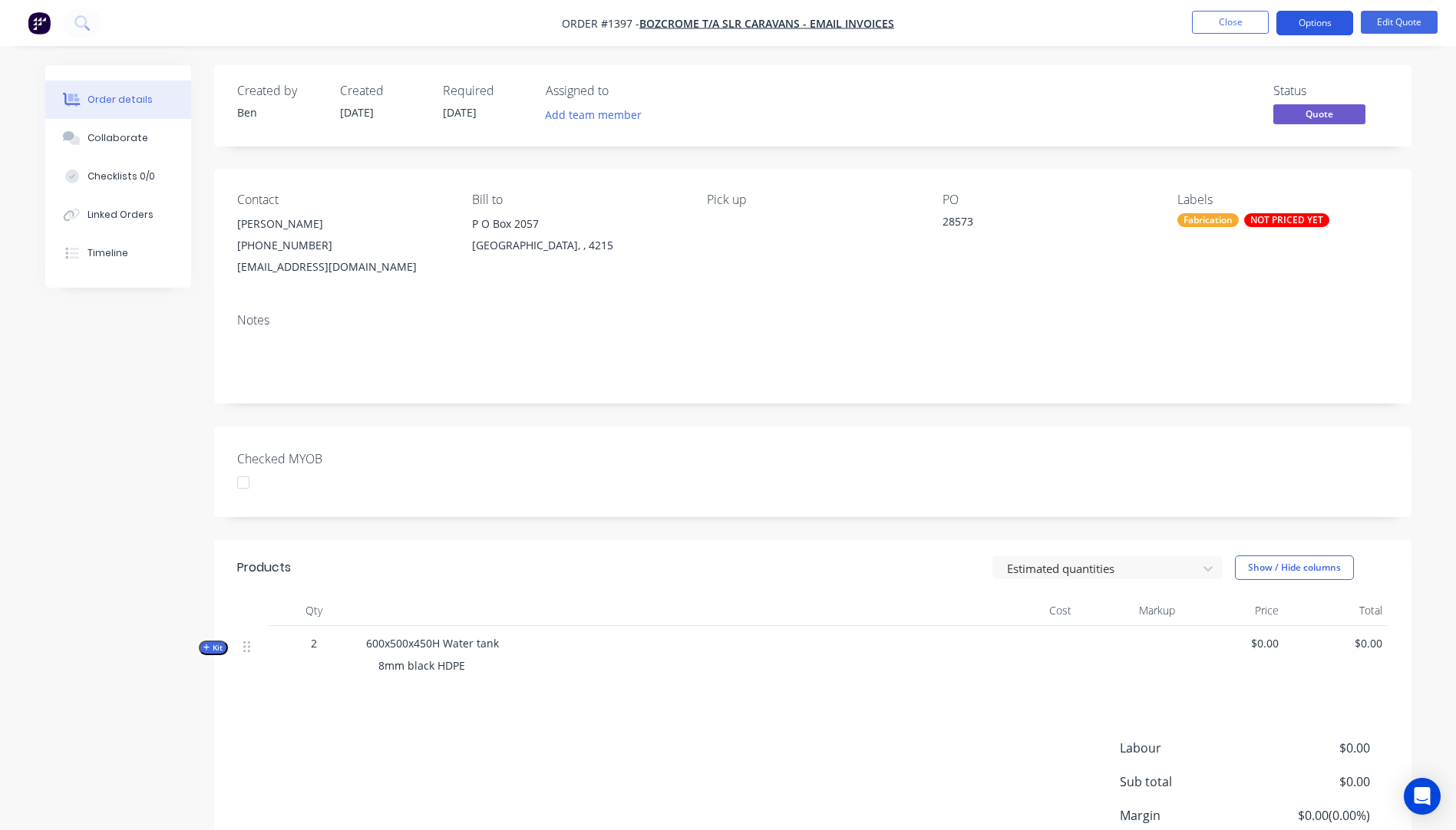
click at [1306, 22] on button "Options" at bounding box center [1314, 23] width 77 height 25
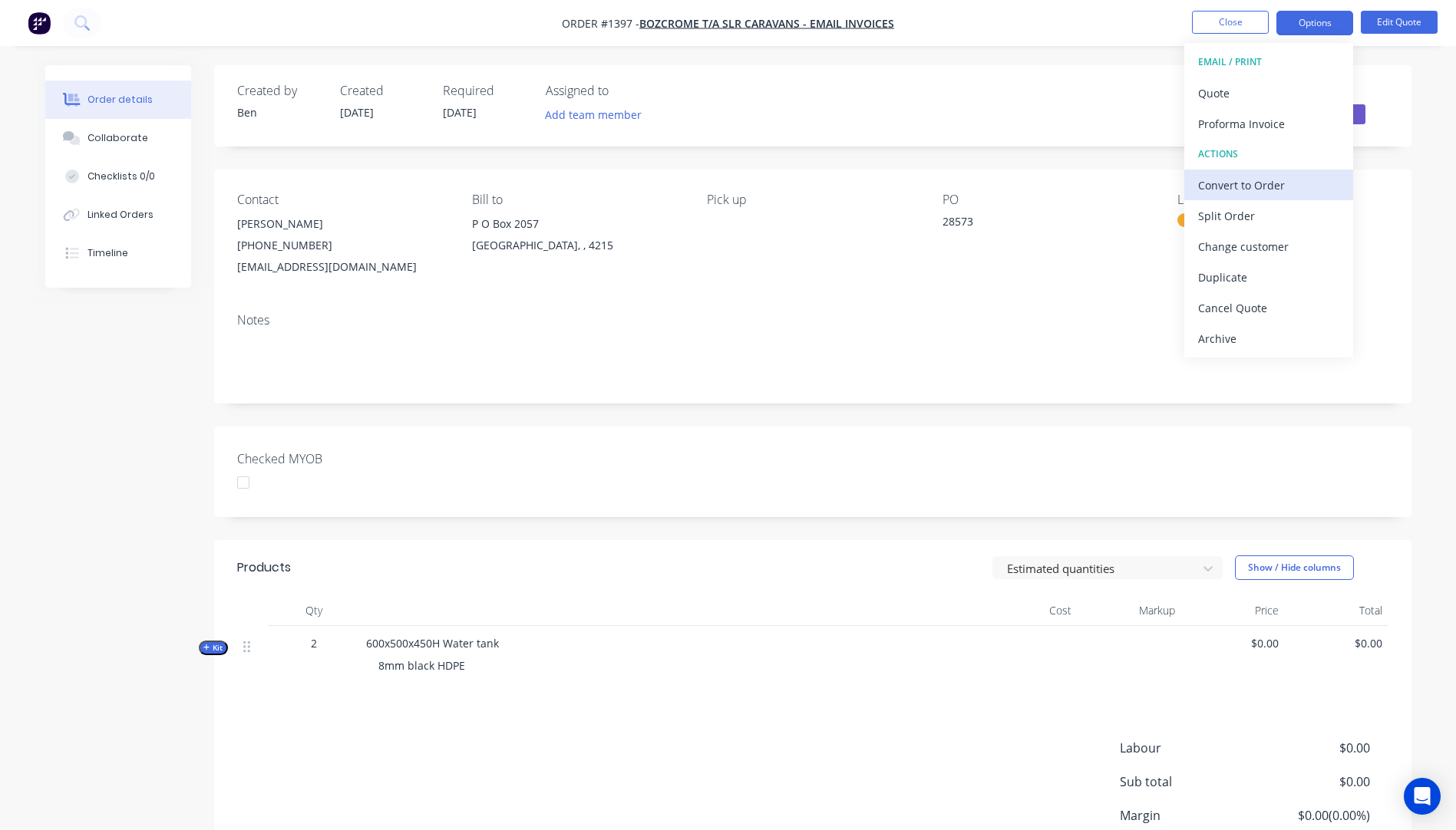
click at [1230, 187] on div "Convert to Order" at bounding box center [1268, 185] width 141 height 22
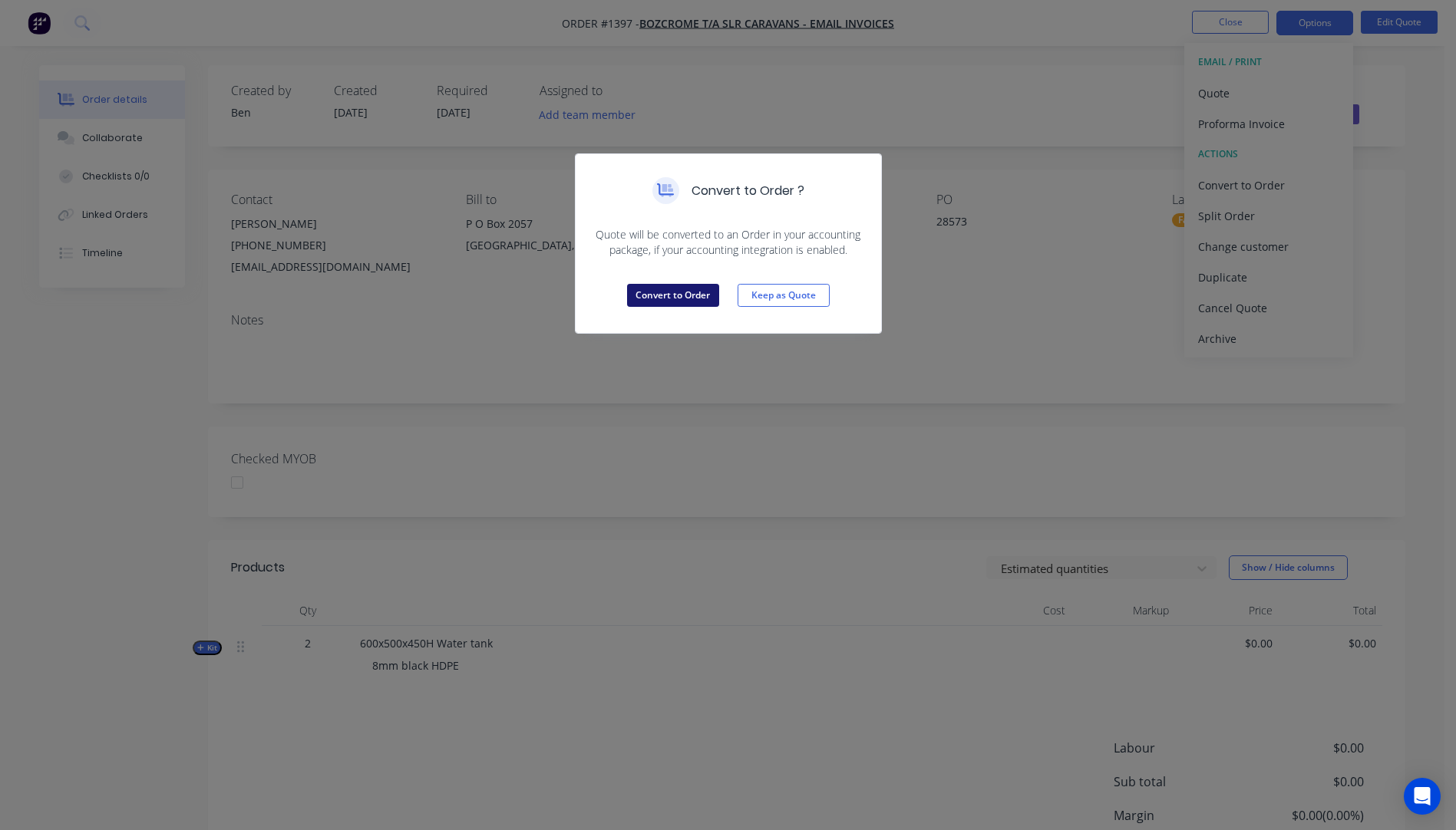
click at [688, 297] on button "Convert to Order" at bounding box center [673, 295] width 92 height 23
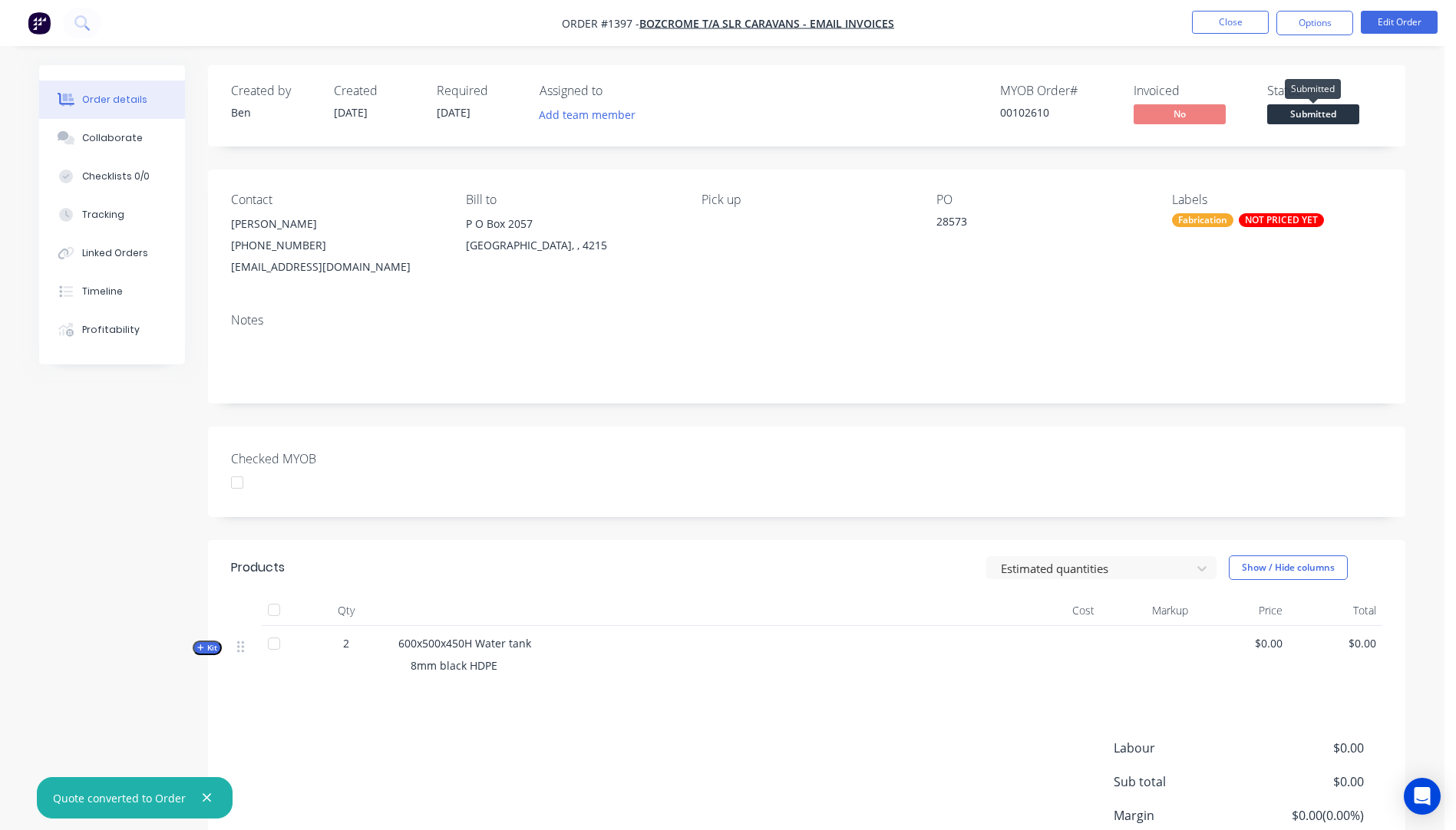
click at [1317, 121] on span "Submitted" at bounding box center [1313, 114] width 92 height 19
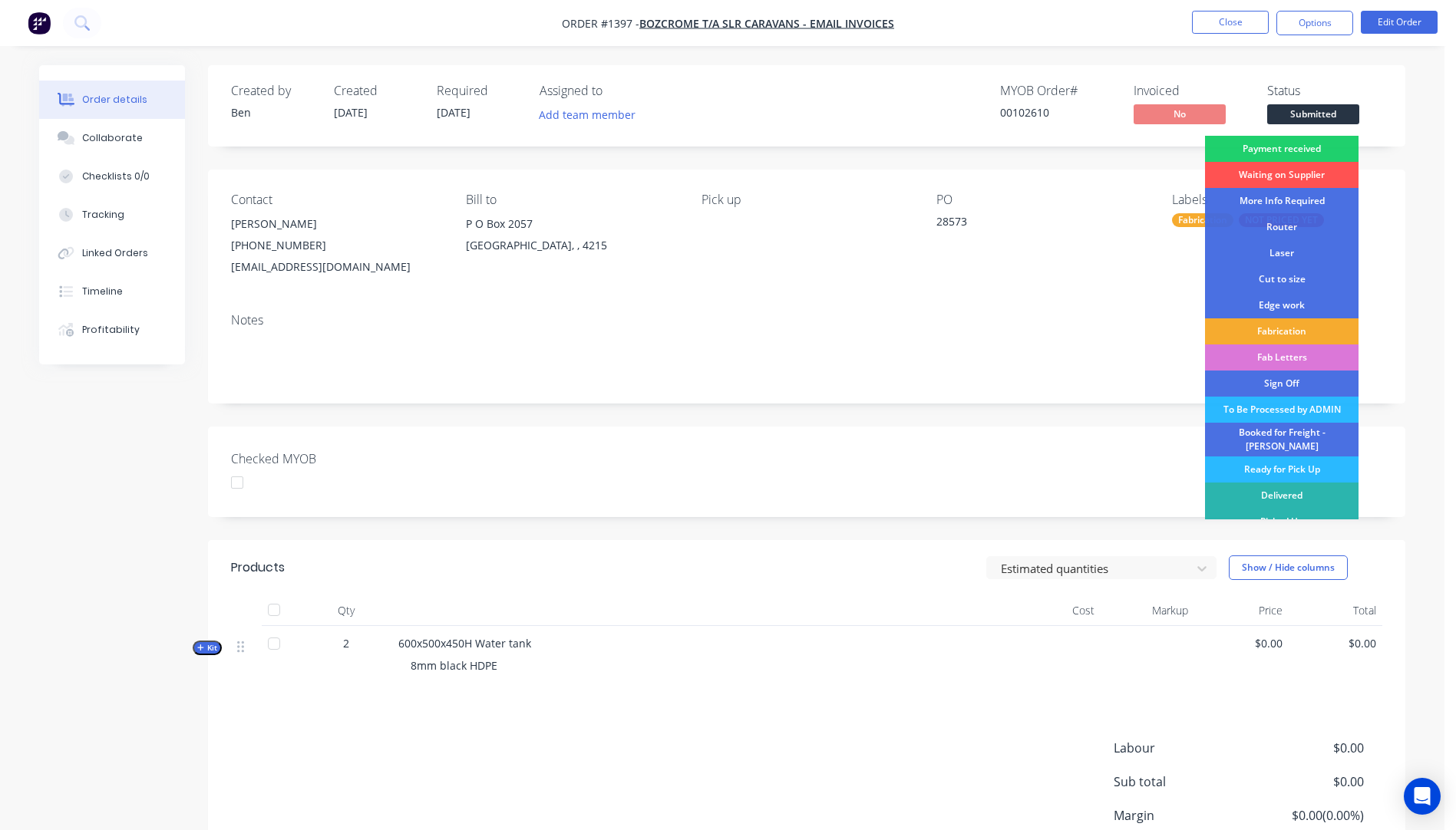
click at [1275, 330] on div "Fabrication" at bounding box center [1282, 332] width 154 height 26
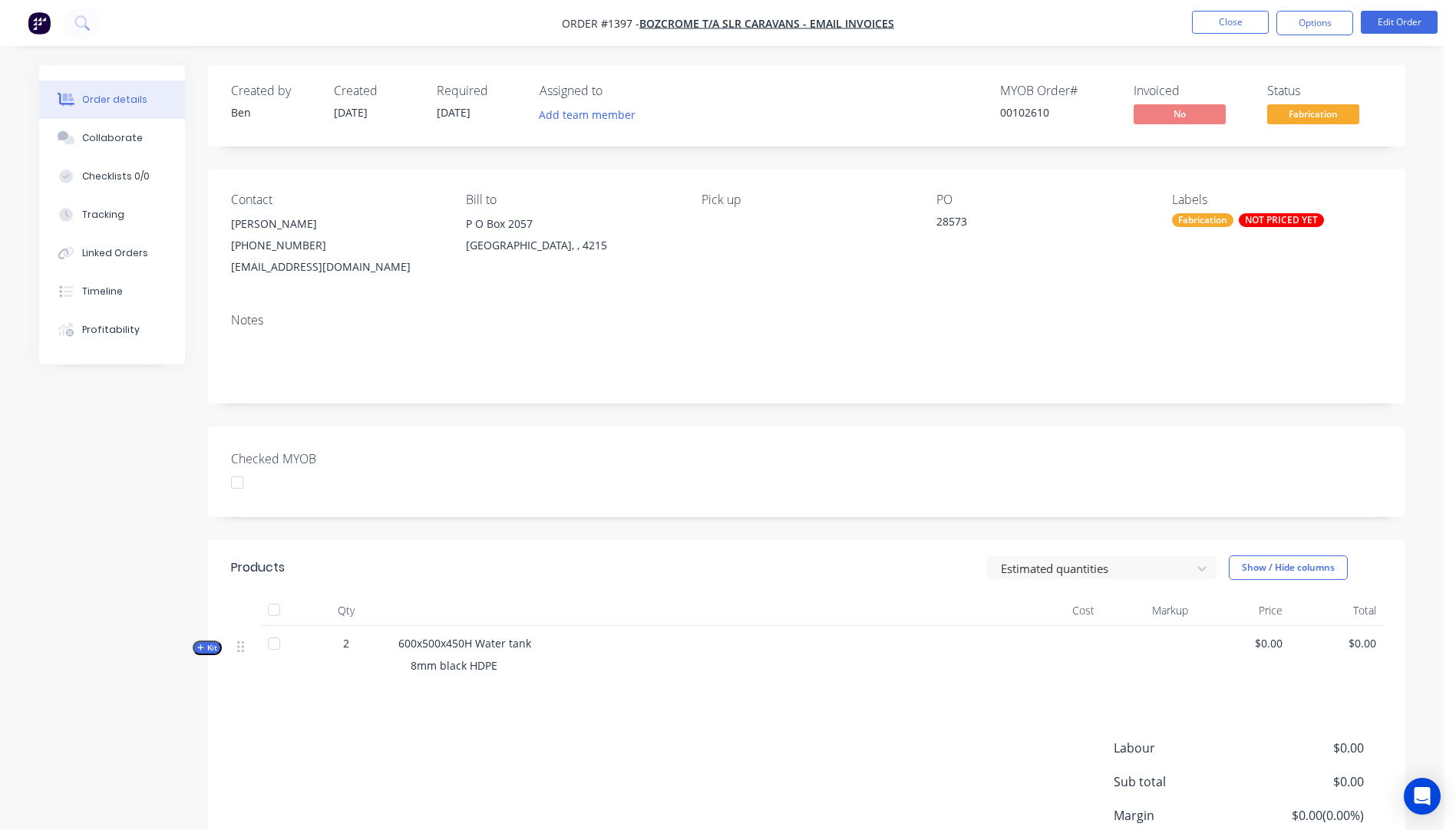
click at [1270, 219] on div "NOT PRICED YET" at bounding box center [1280, 221] width 85 height 14
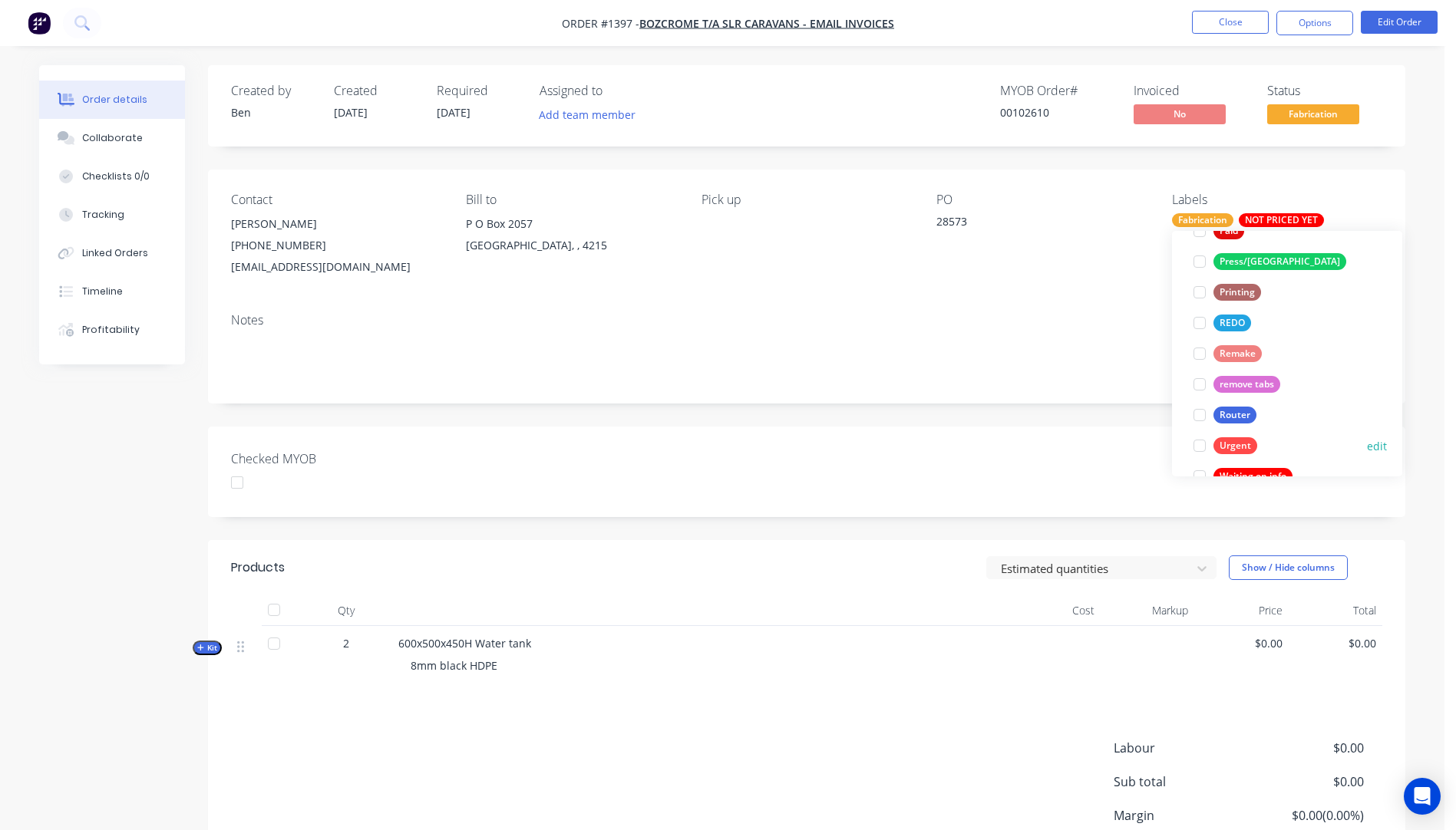
click at [1238, 442] on div "Urgent" at bounding box center [1235, 445] width 44 height 17
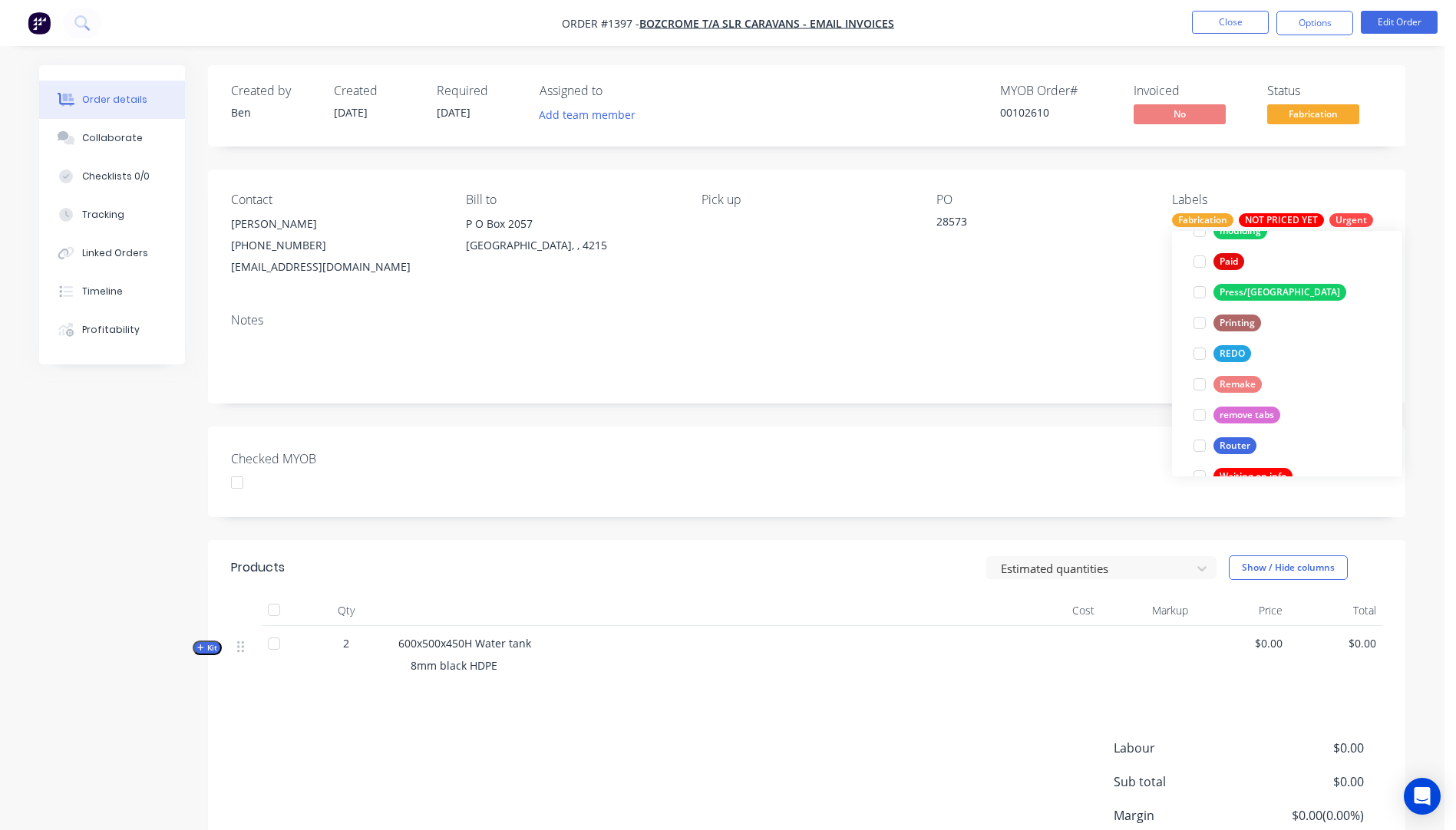
scroll to position [0, 0]
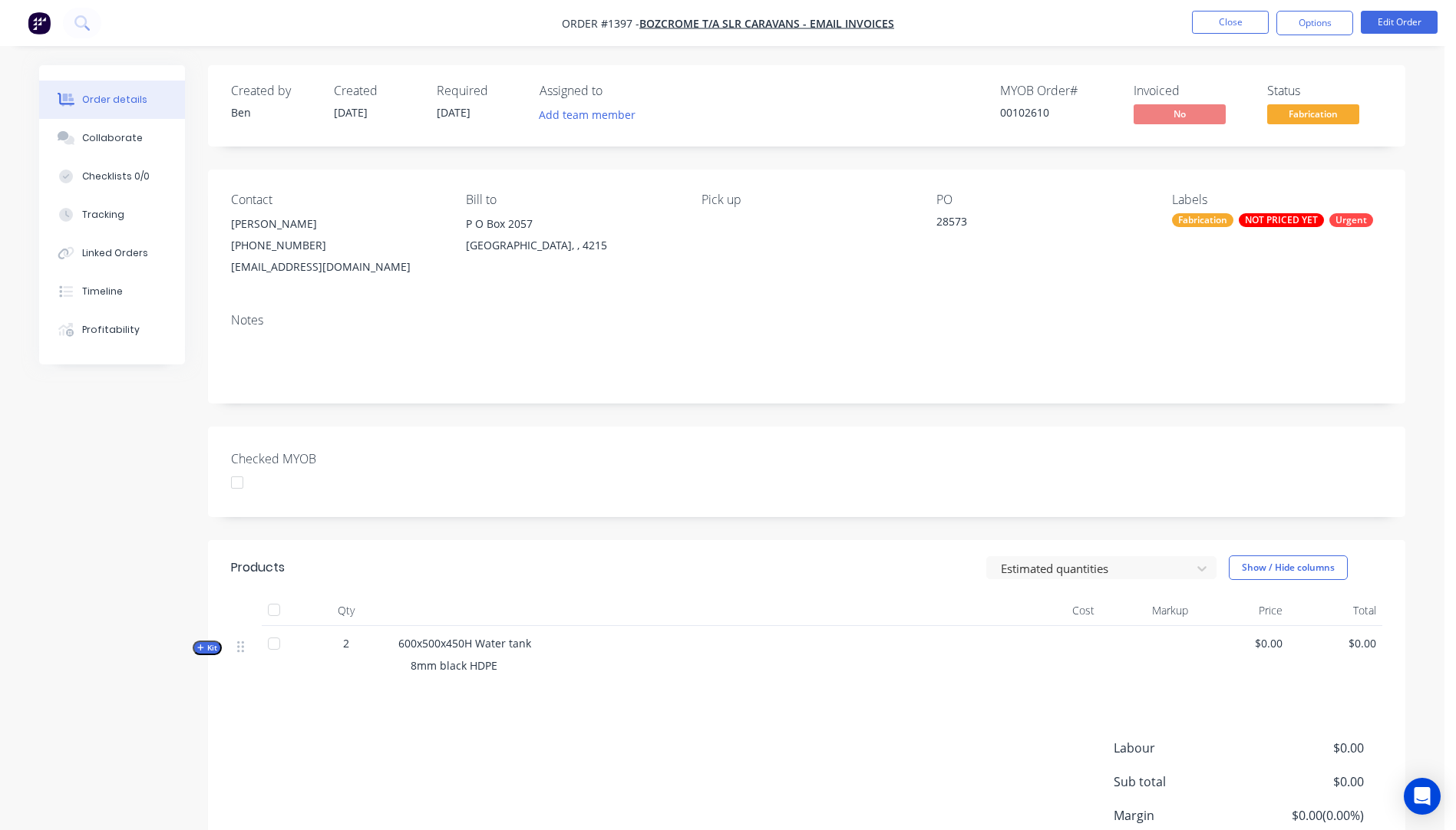
click at [1086, 265] on div "PO 28573" at bounding box center [1042, 235] width 211 height 85
click at [1234, 19] on button "Close" at bounding box center [1229, 22] width 77 height 23
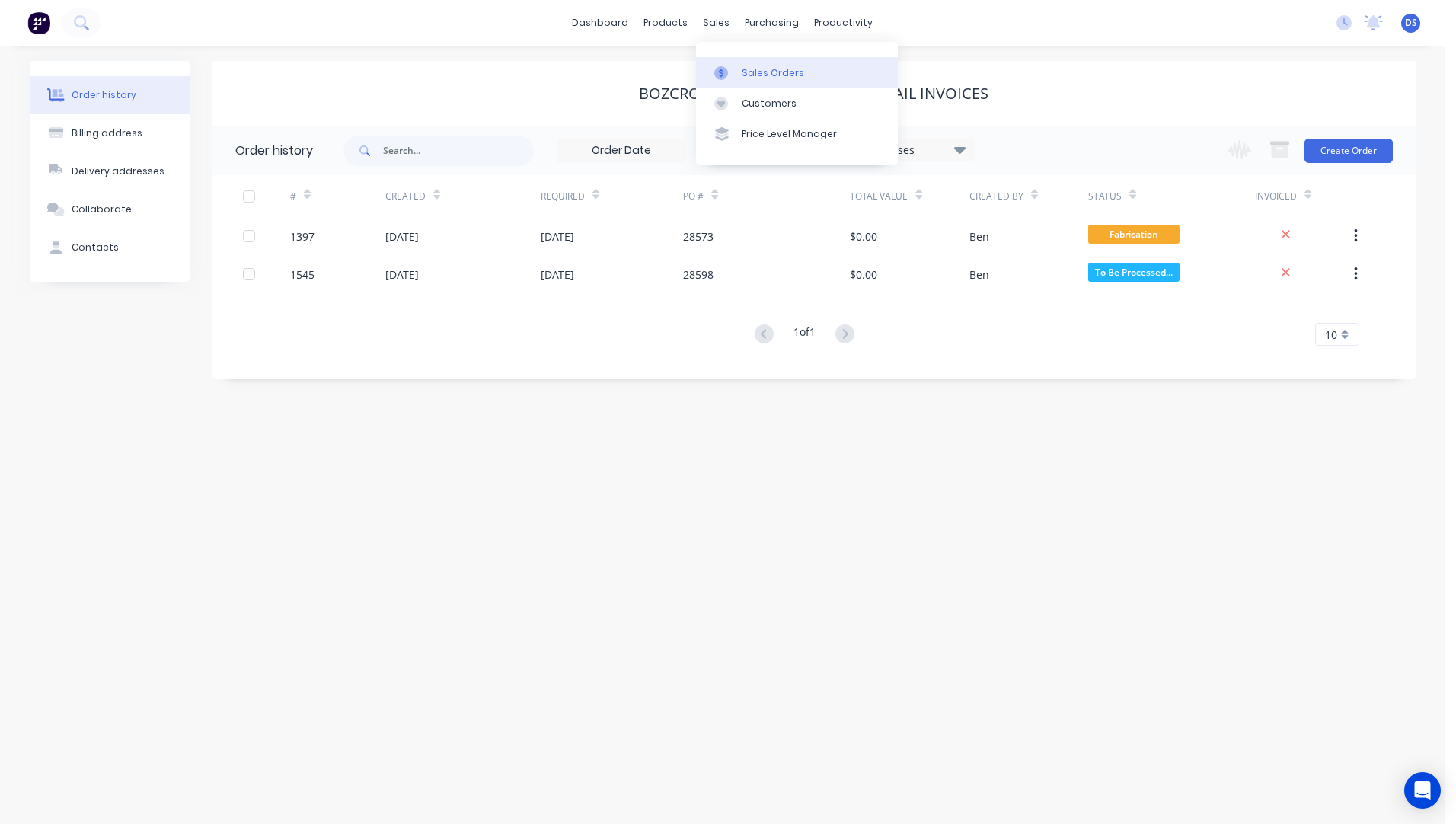
click at [764, 80] on link "Sales Orders" at bounding box center [797, 72] width 202 height 31
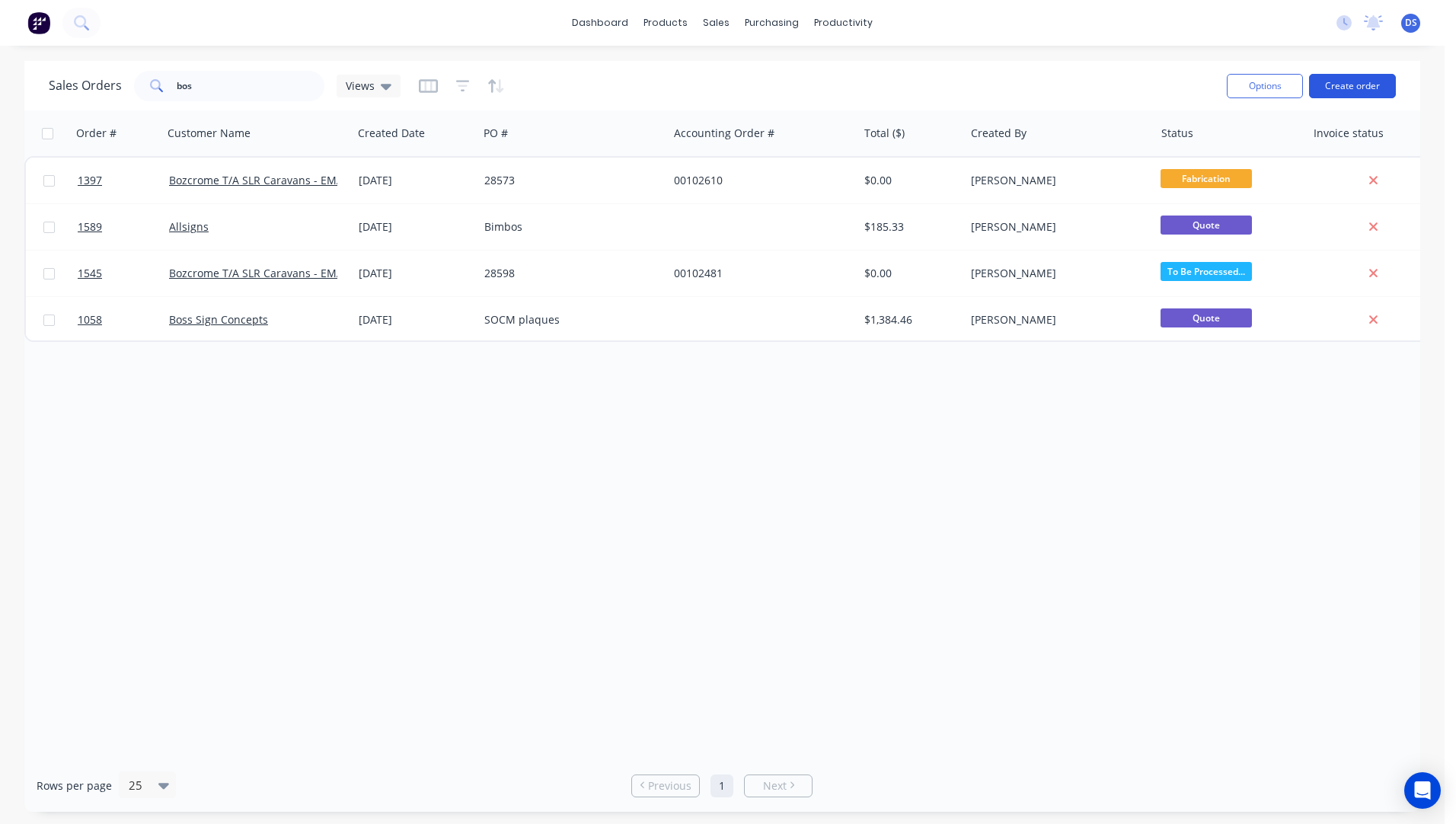
click at [1347, 93] on button "Create order" at bounding box center [1353, 86] width 87 height 25
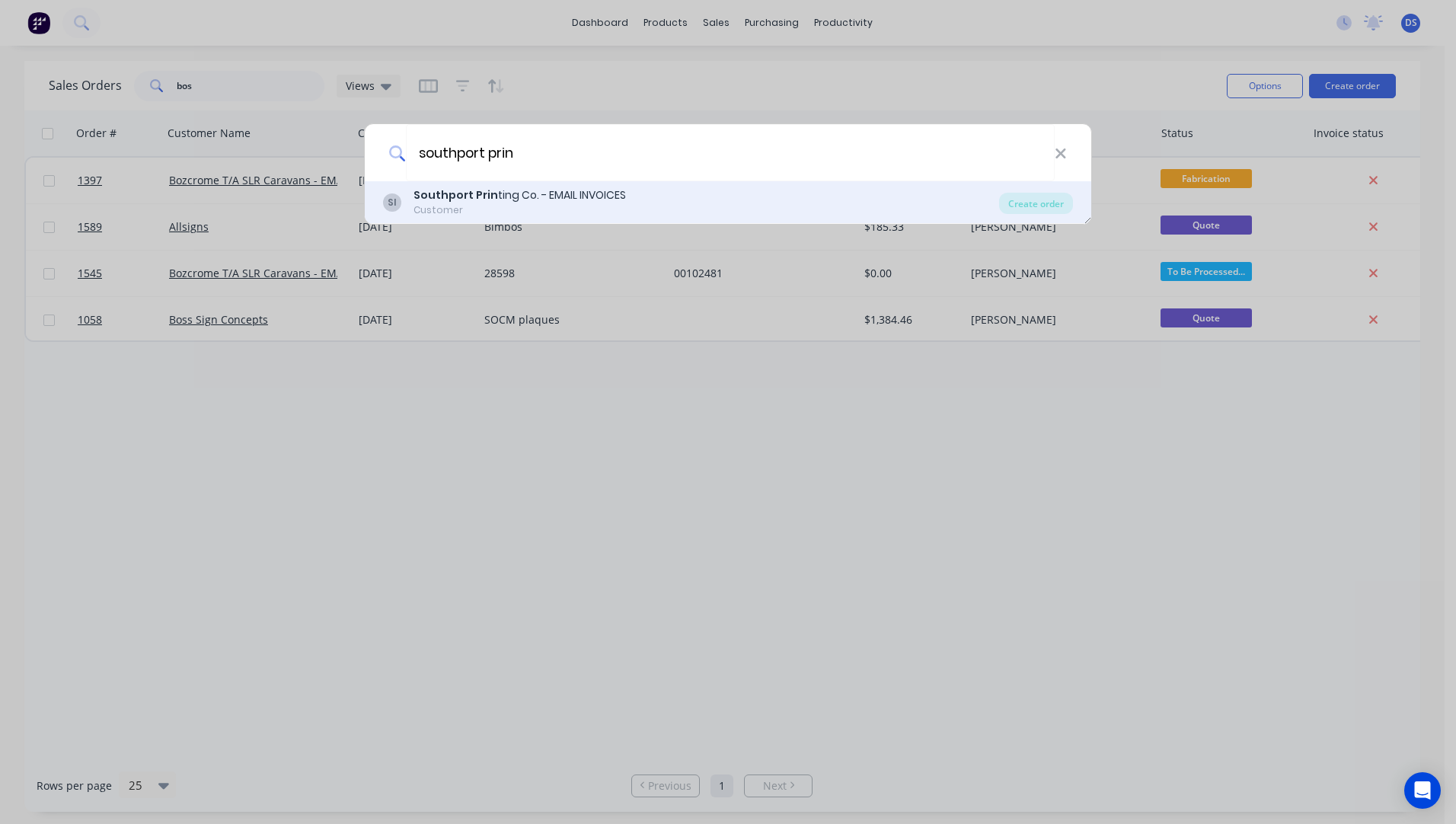
type input "southport prin"
click at [451, 196] on b "Southport Prin" at bounding box center [455, 194] width 84 height 15
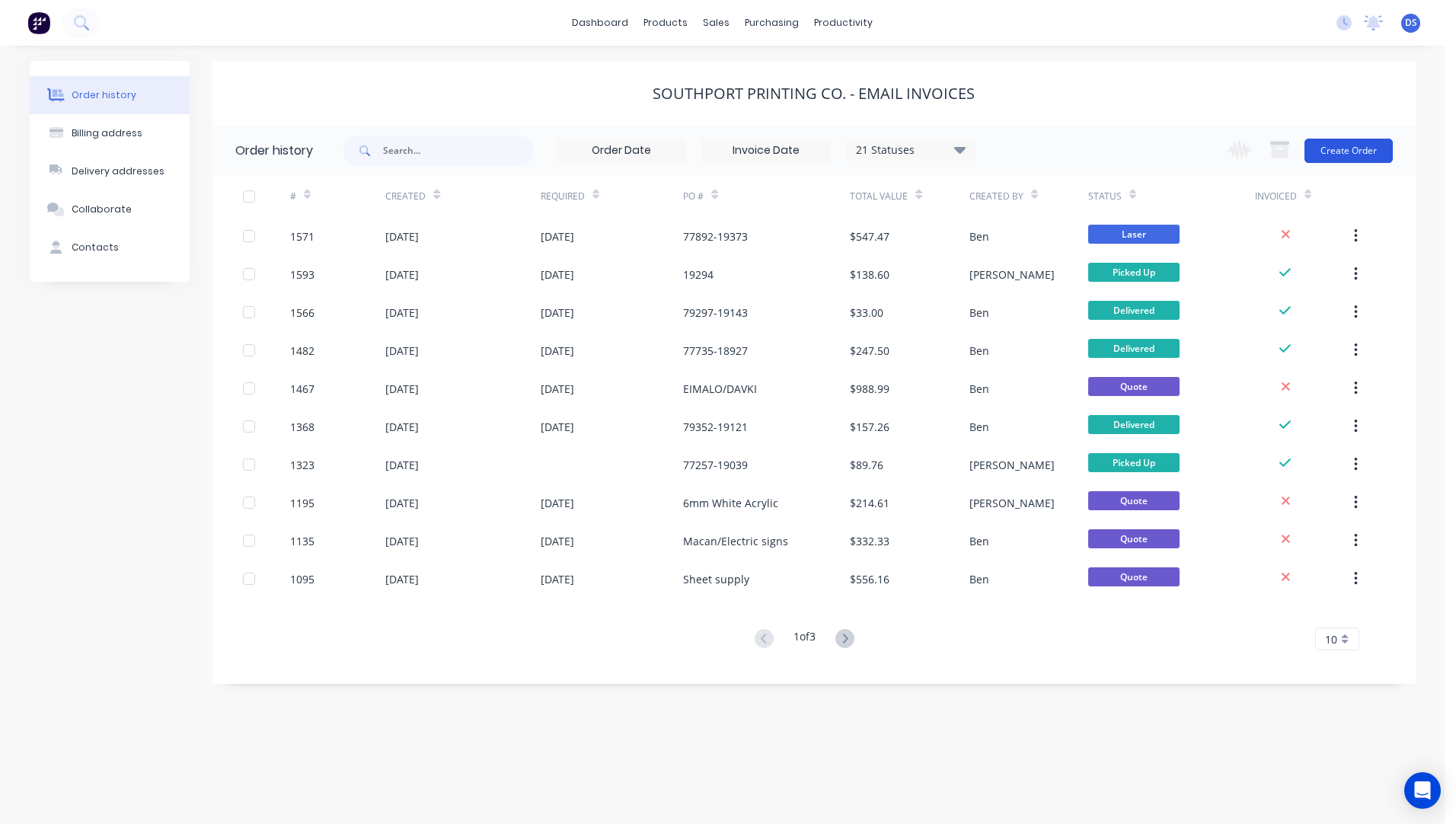
click at [1359, 160] on button "Create Order" at bounding box center [1348, 151] width 88 height 25
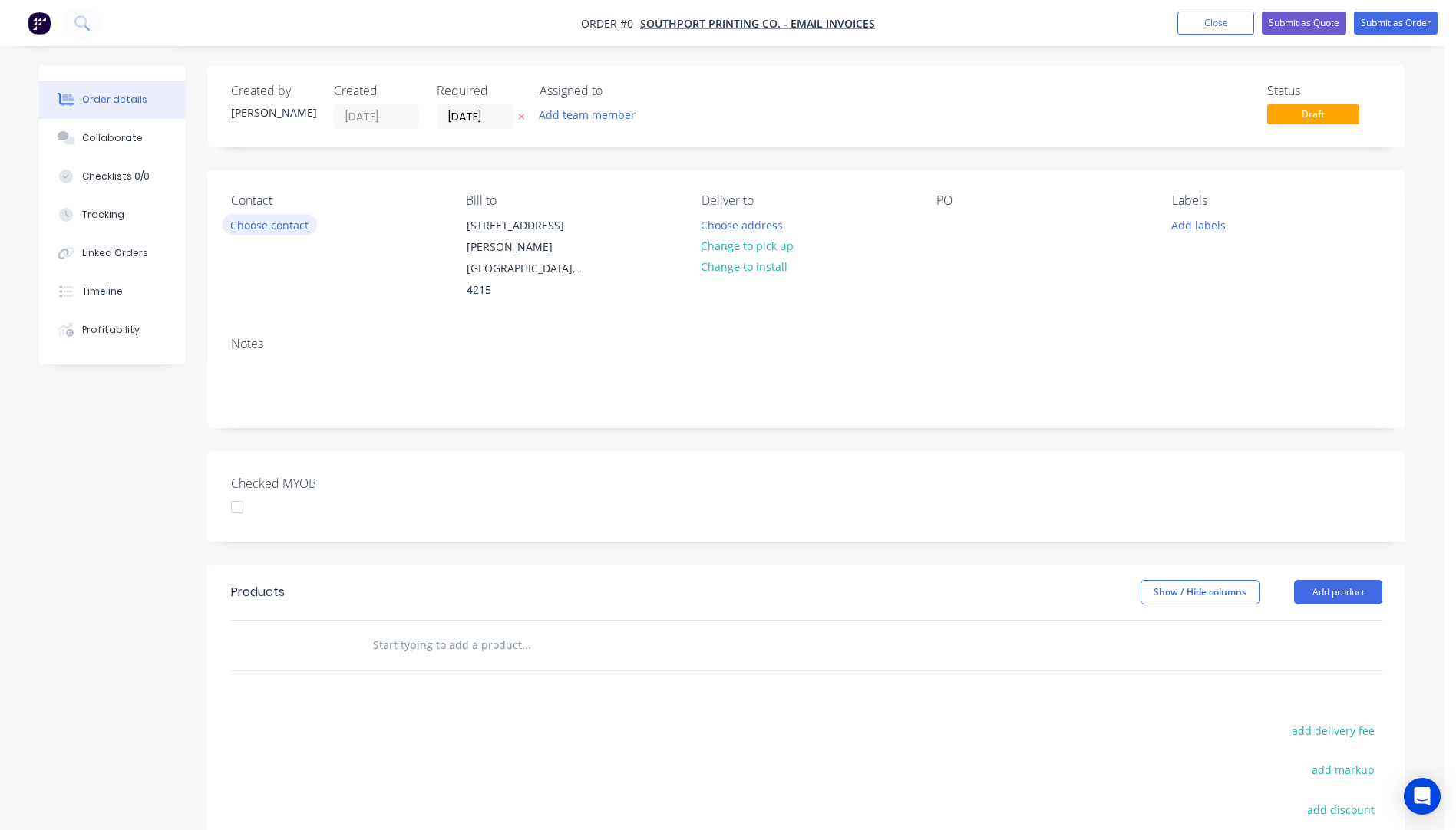
click at [262, 231] on button "Choose contact" at bounding box center [270, 224] width 95 height 21
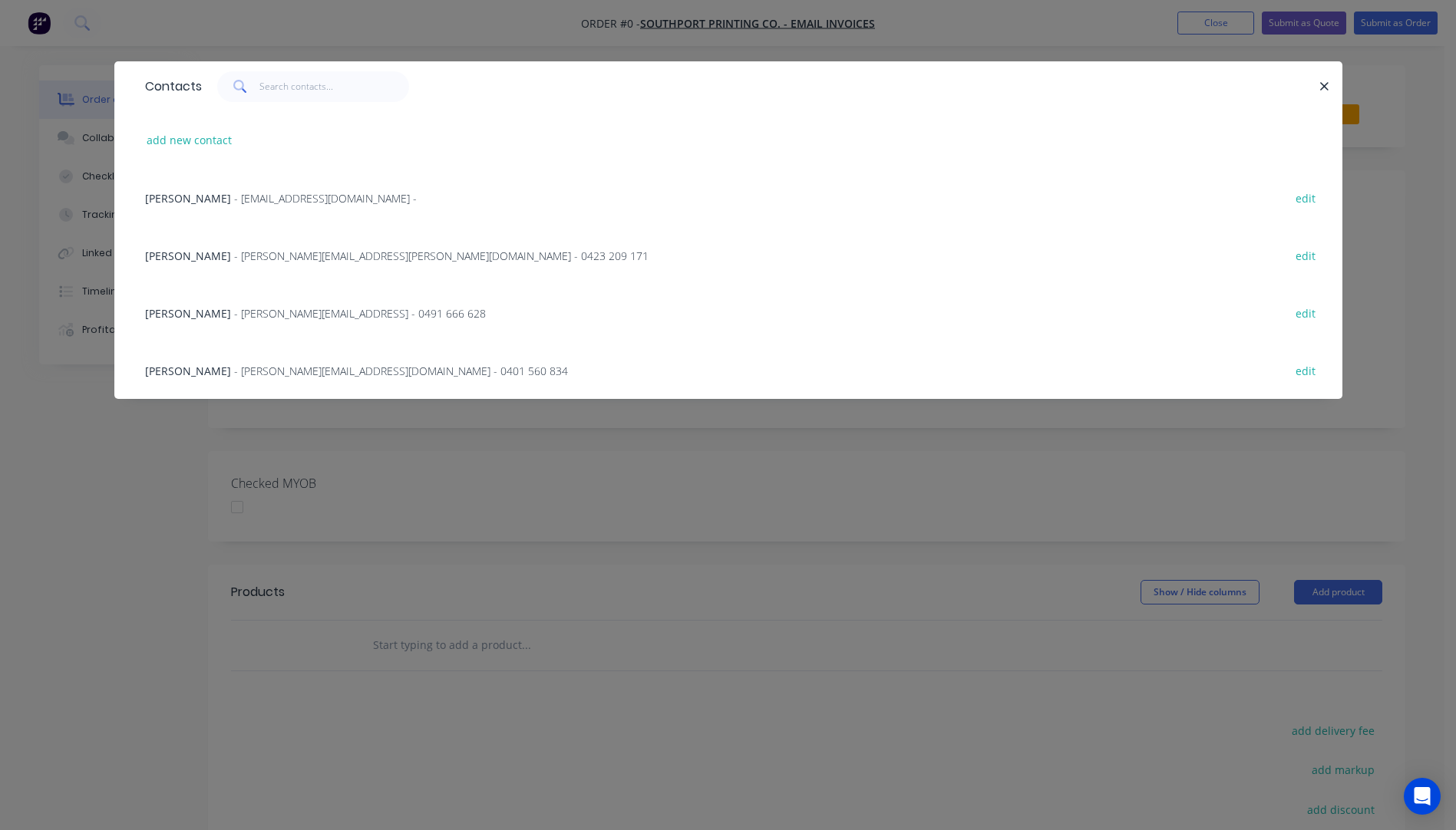
click at [234, 370] on span "- reed@southportprintingco.com.au - 0401 560 834" at bounding box center [400, 371] width 334 height 15
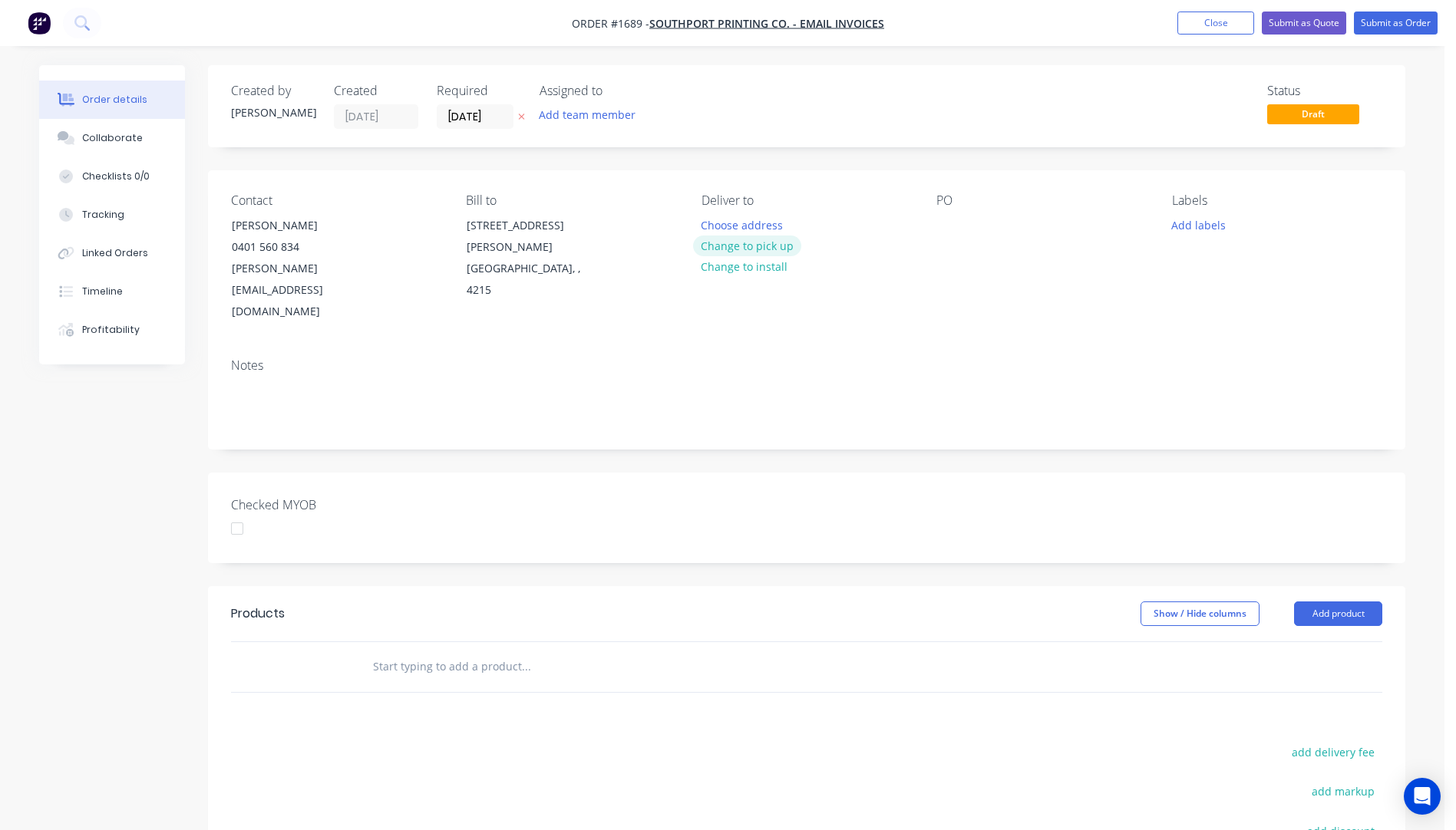
click at [751, 249] on button "Change to pick up" at bounding box center [747, 246] width 109 height 21
click at [947, 221] on div at bounding box center [949, 225] width 25 height 22
click at [1198, 225] on button "Add labels" at bounding box center [1197, 224] width 71 height 21
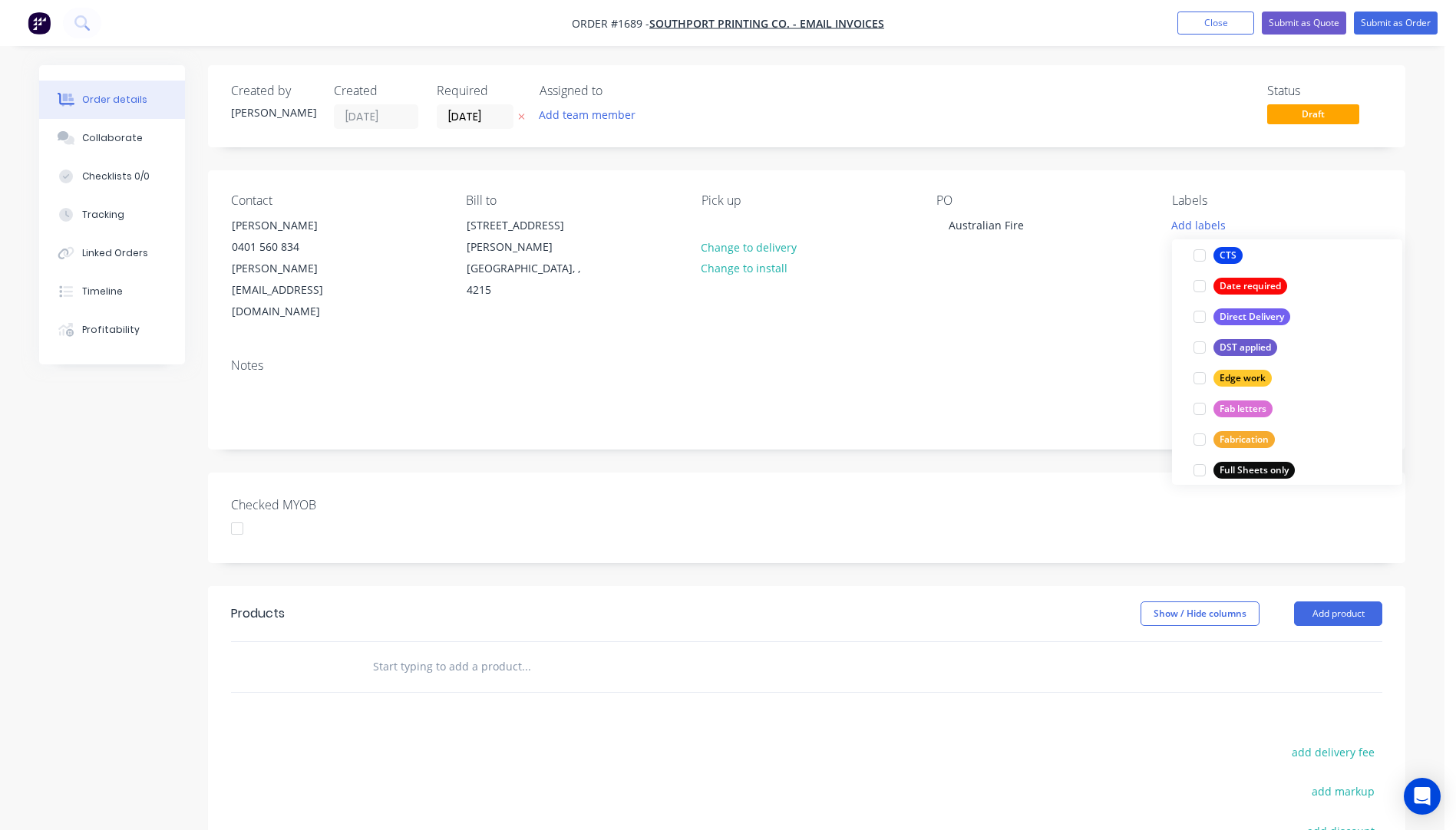
scroll to position [231, 0]
click at [1271, 472] on div "Full Sheets only" at bounding box center [1253, 469] width 81 height 17
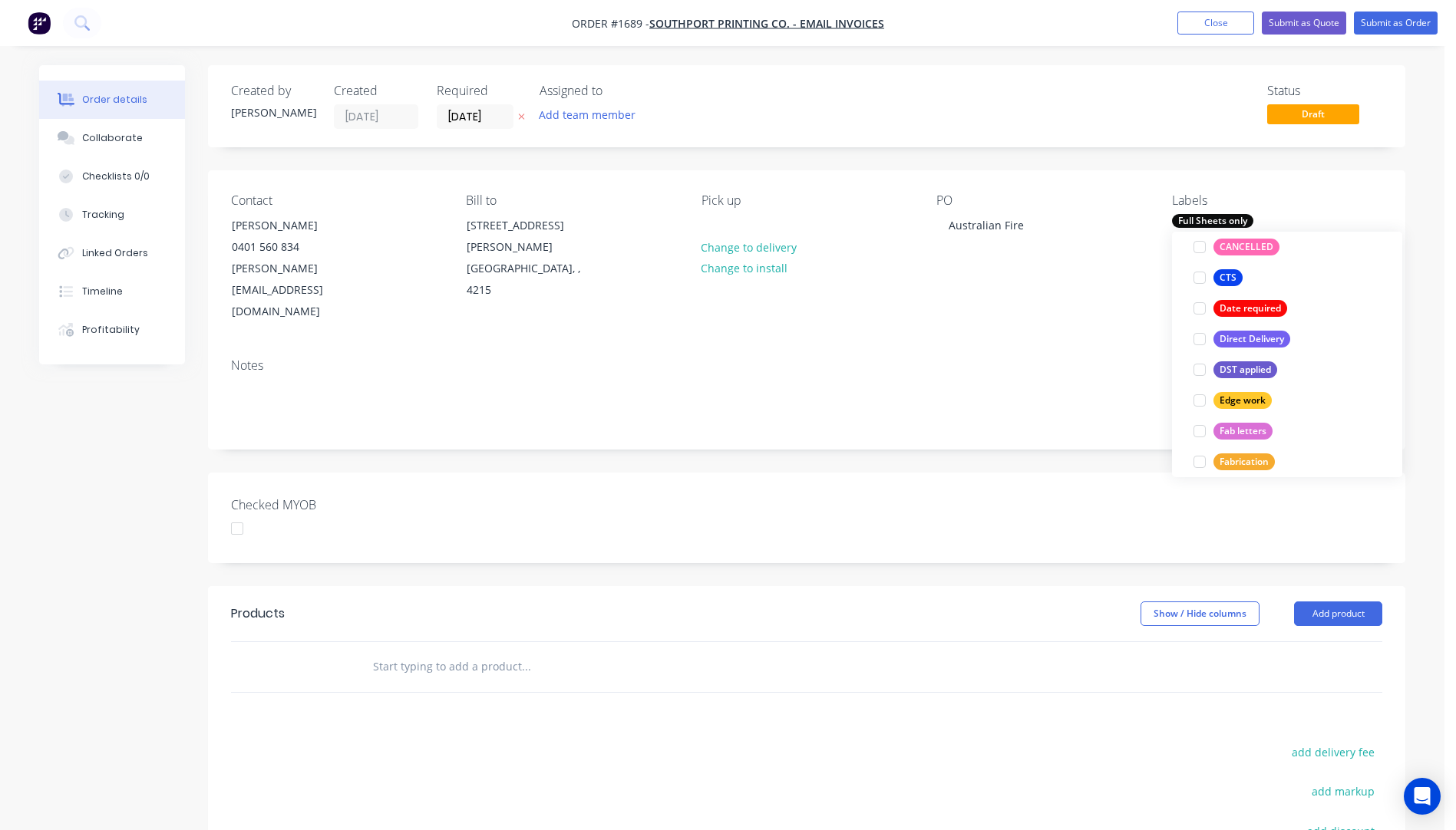
scroll to position [0, 0]
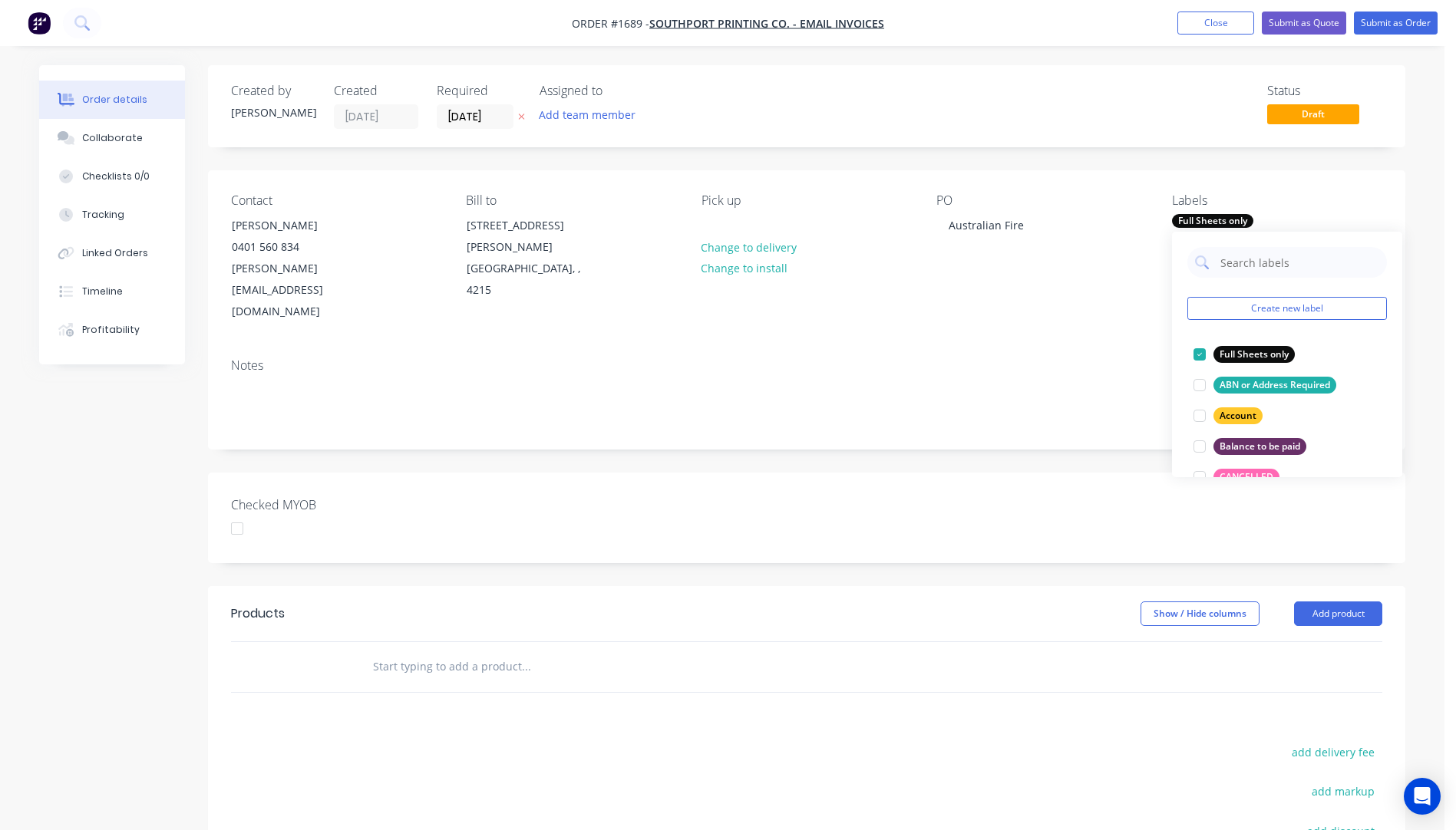
click at [1100, 274] on div "PO Australian Fire" at bounding box center [1042, 259] width 211 height 130
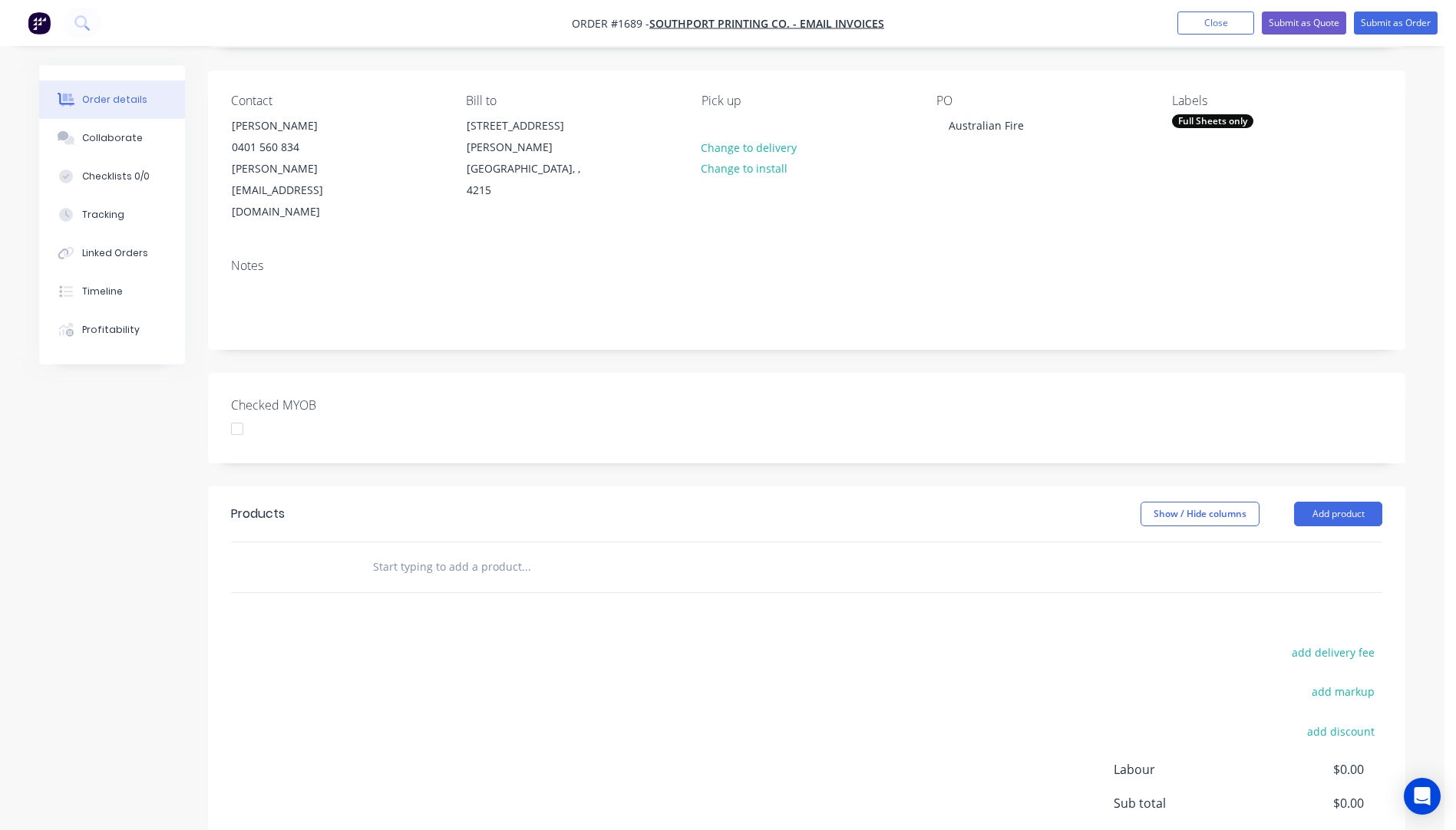
scroll to position [154, 0]
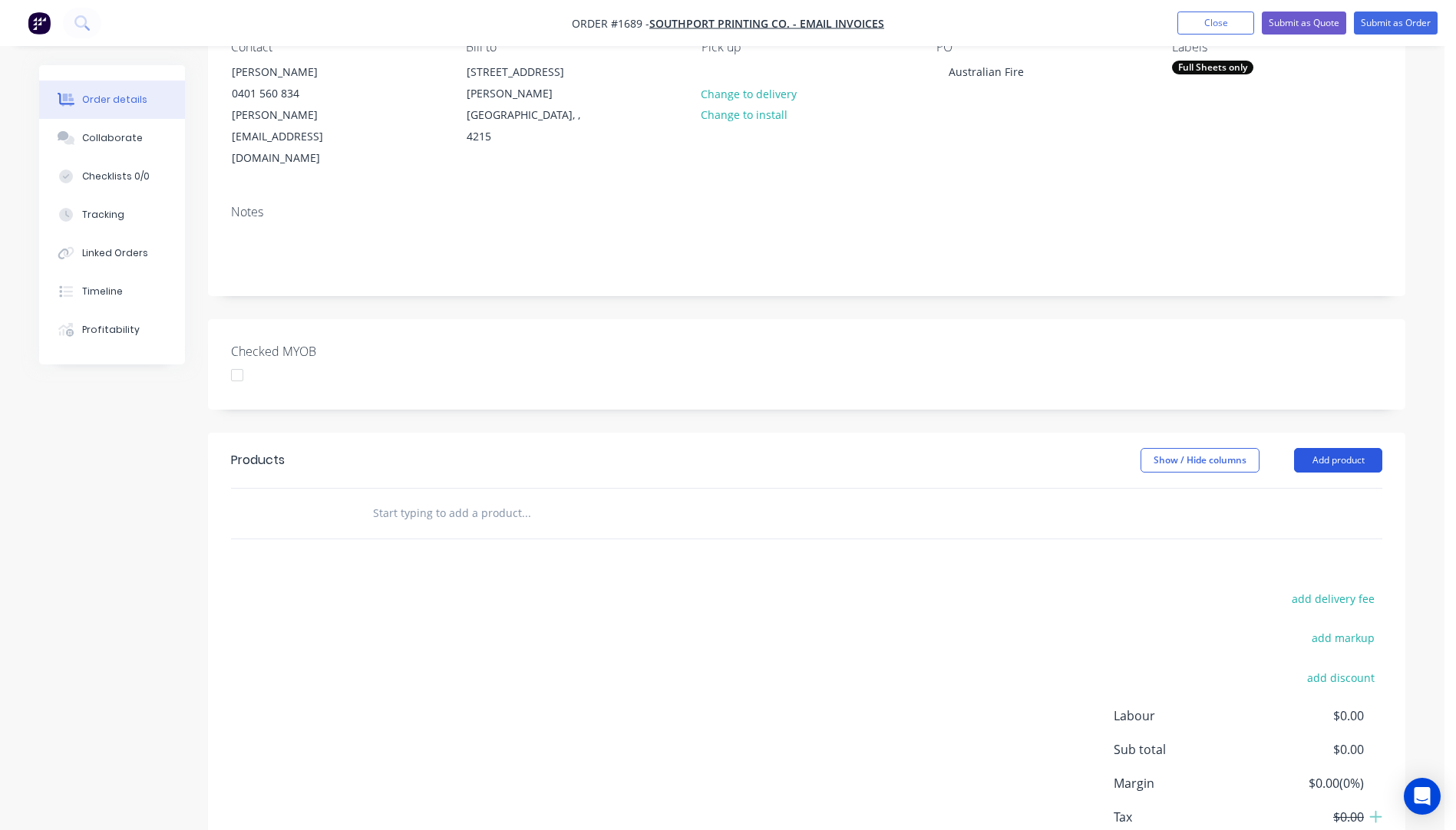
click at [1354, 448] on button "Add product" at bounding box center [1338, 460] width 88 height 25
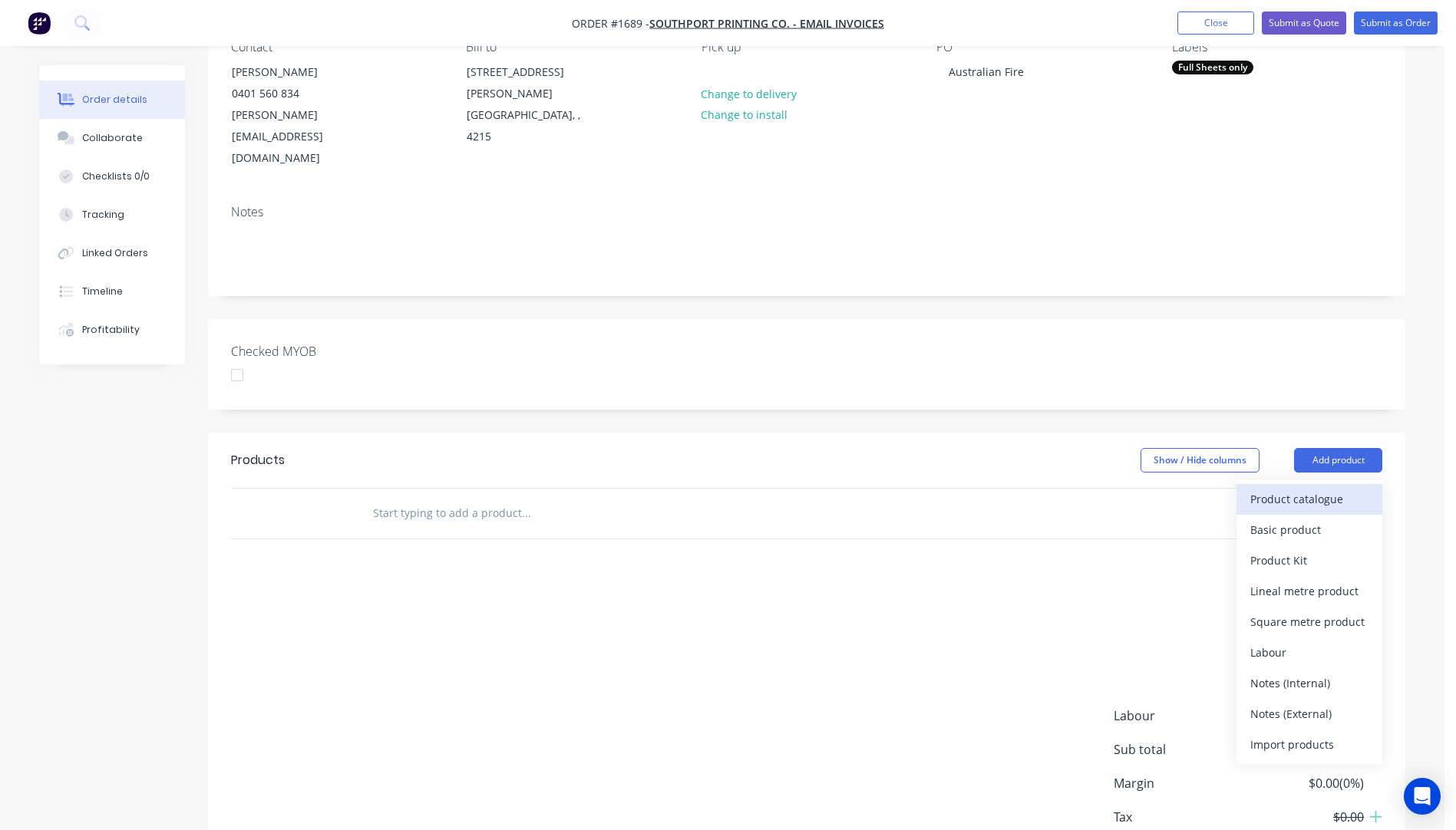
click at [1320, 484] on button "Product catalogue" at bounding box center [1309, 499] width 146 height 31
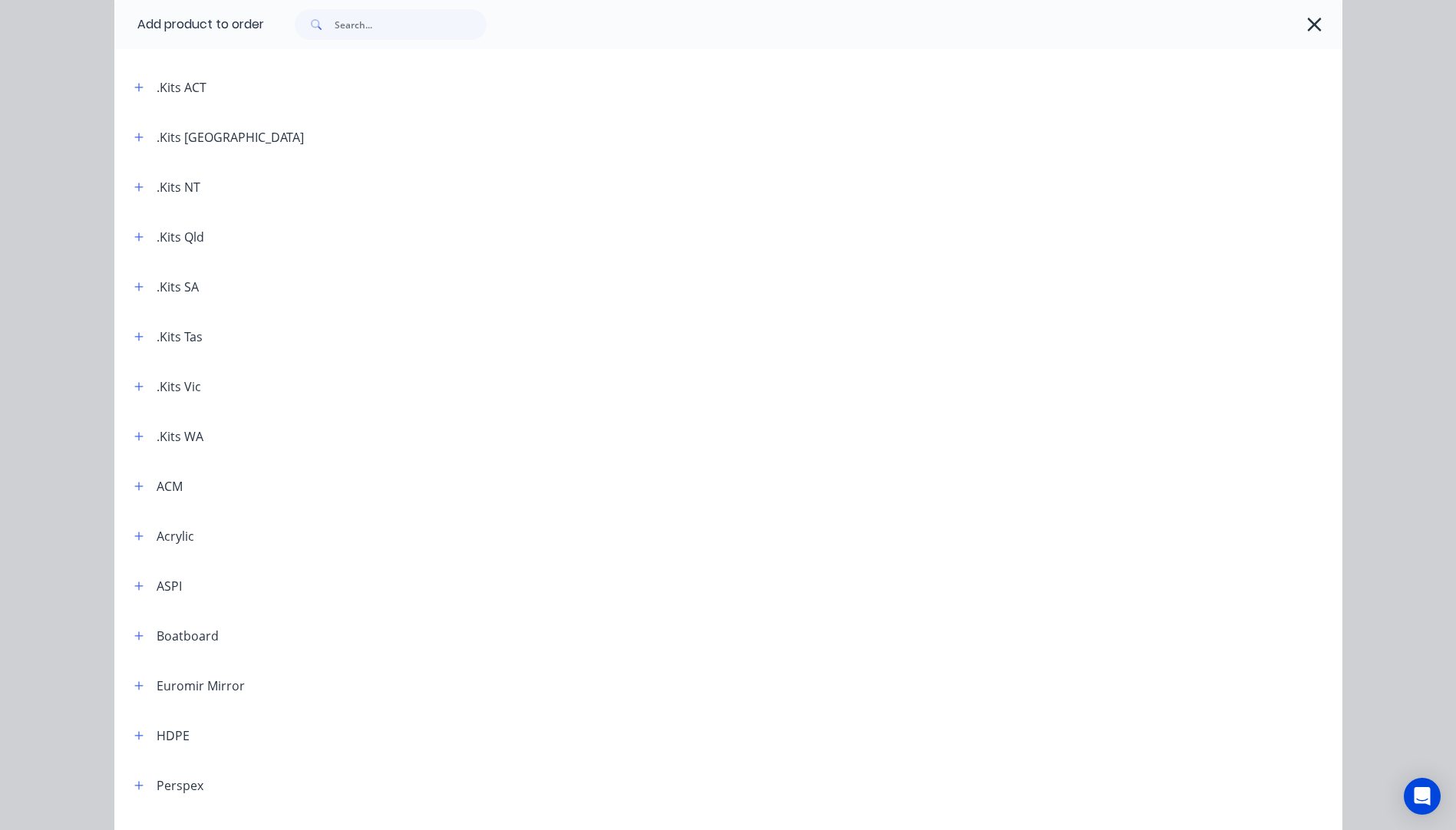
scroll to position [65, 0]
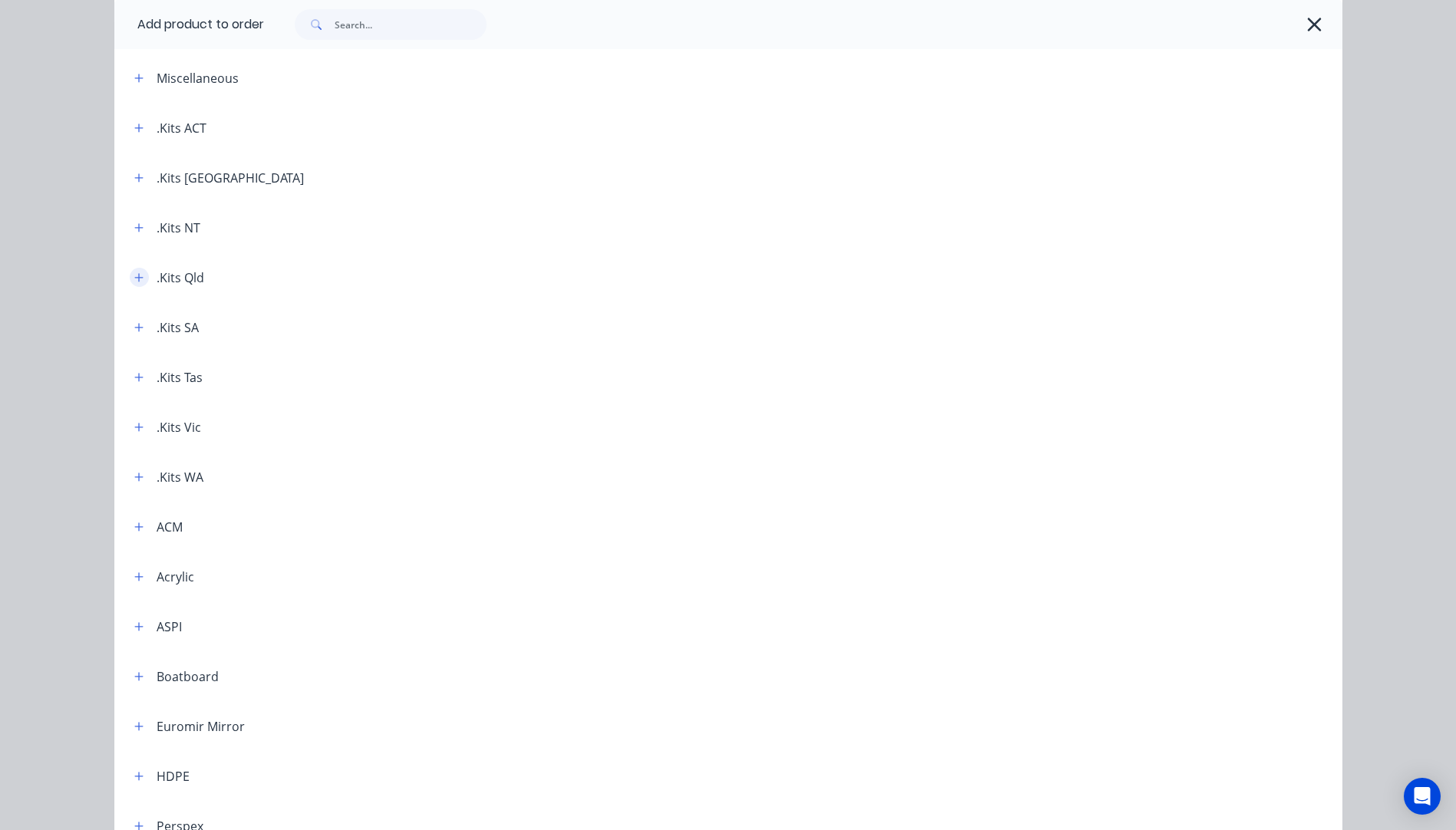
click at [137, 280] on icon "button" at bounding box center [138, 278] width 9 height 11
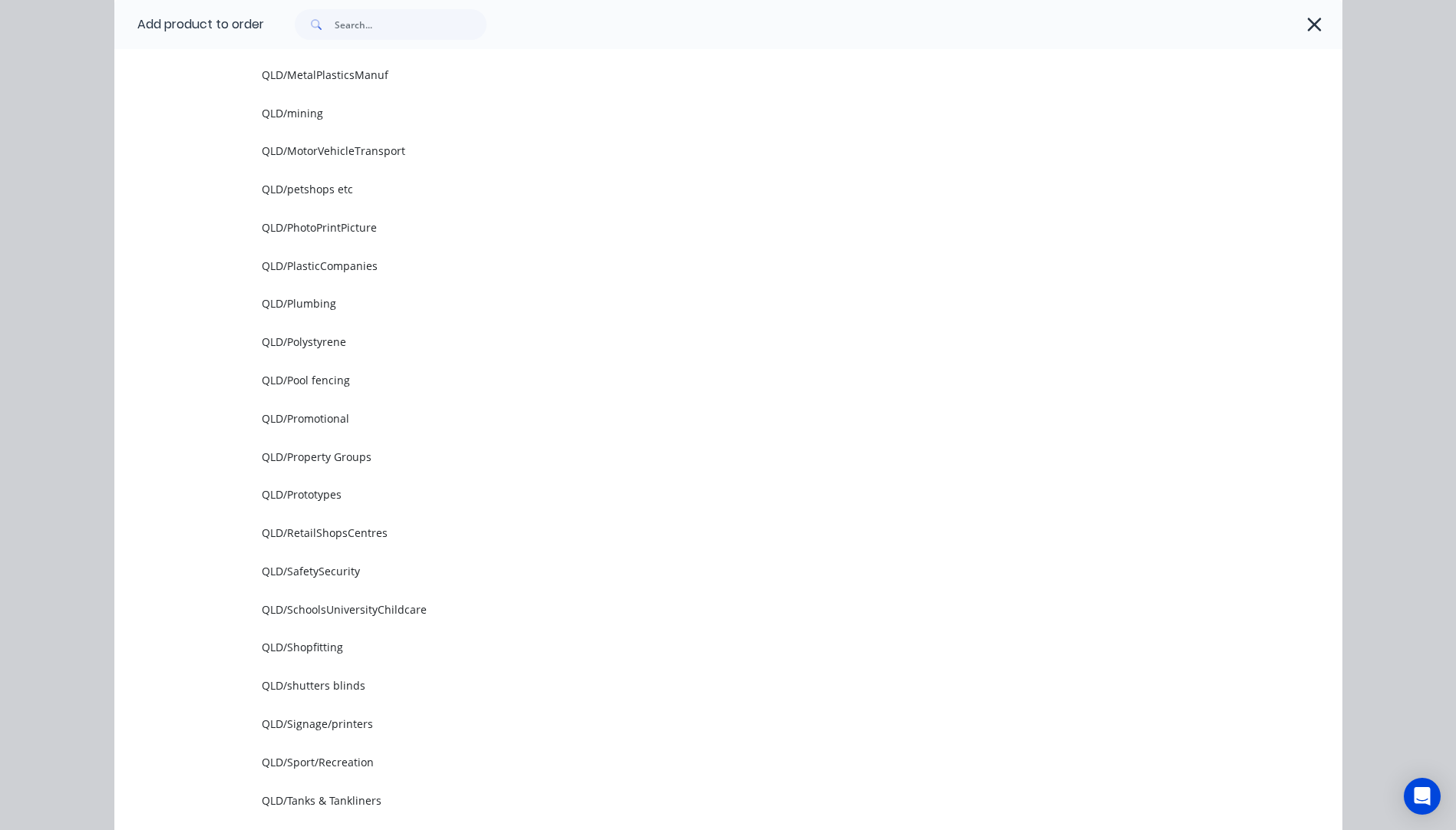
scroll to position [1831, 0]
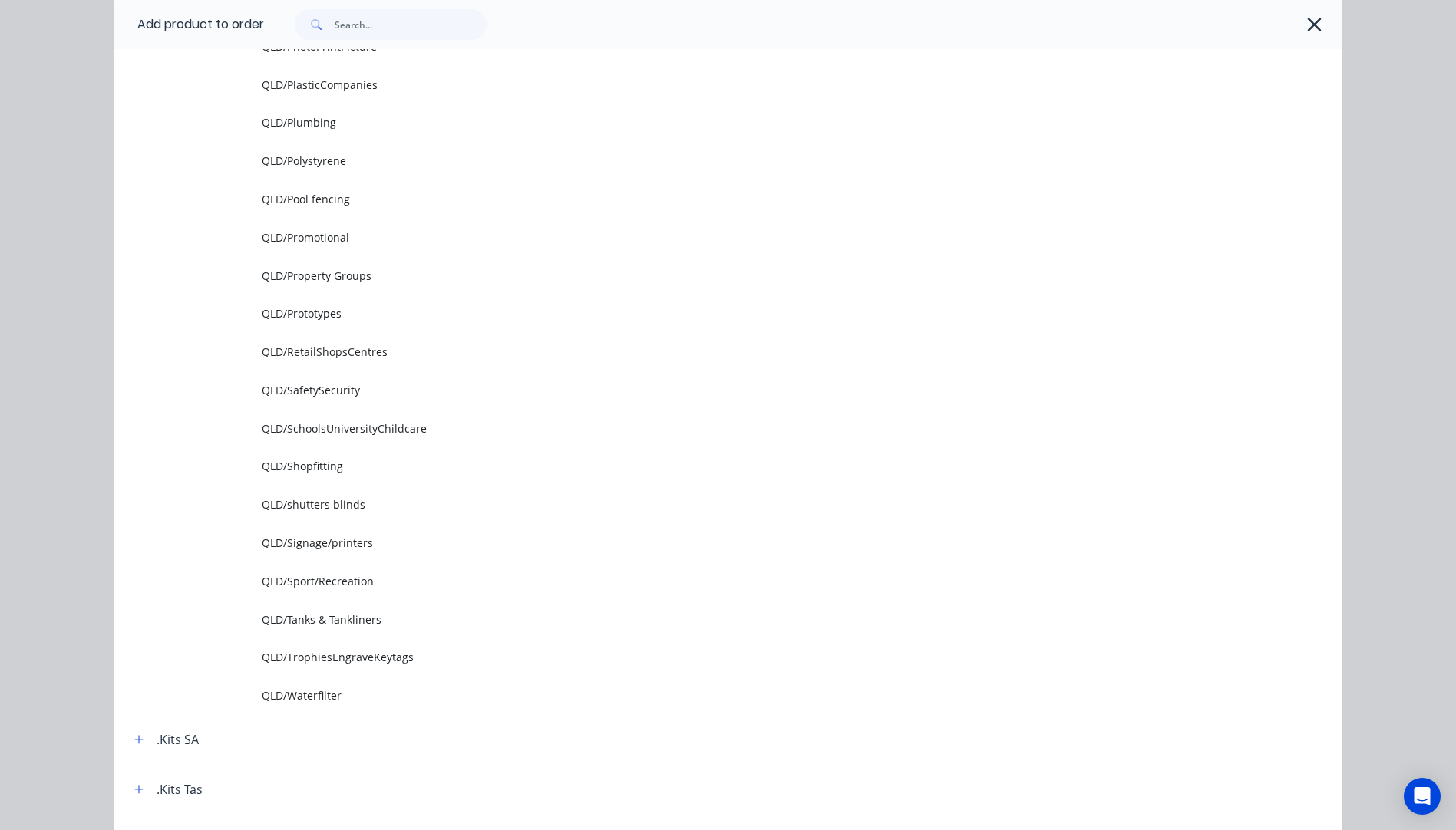
click at [349, 547] on span "QLD/Signage/printers" at bounding box center [693, 543] width 864 height 16
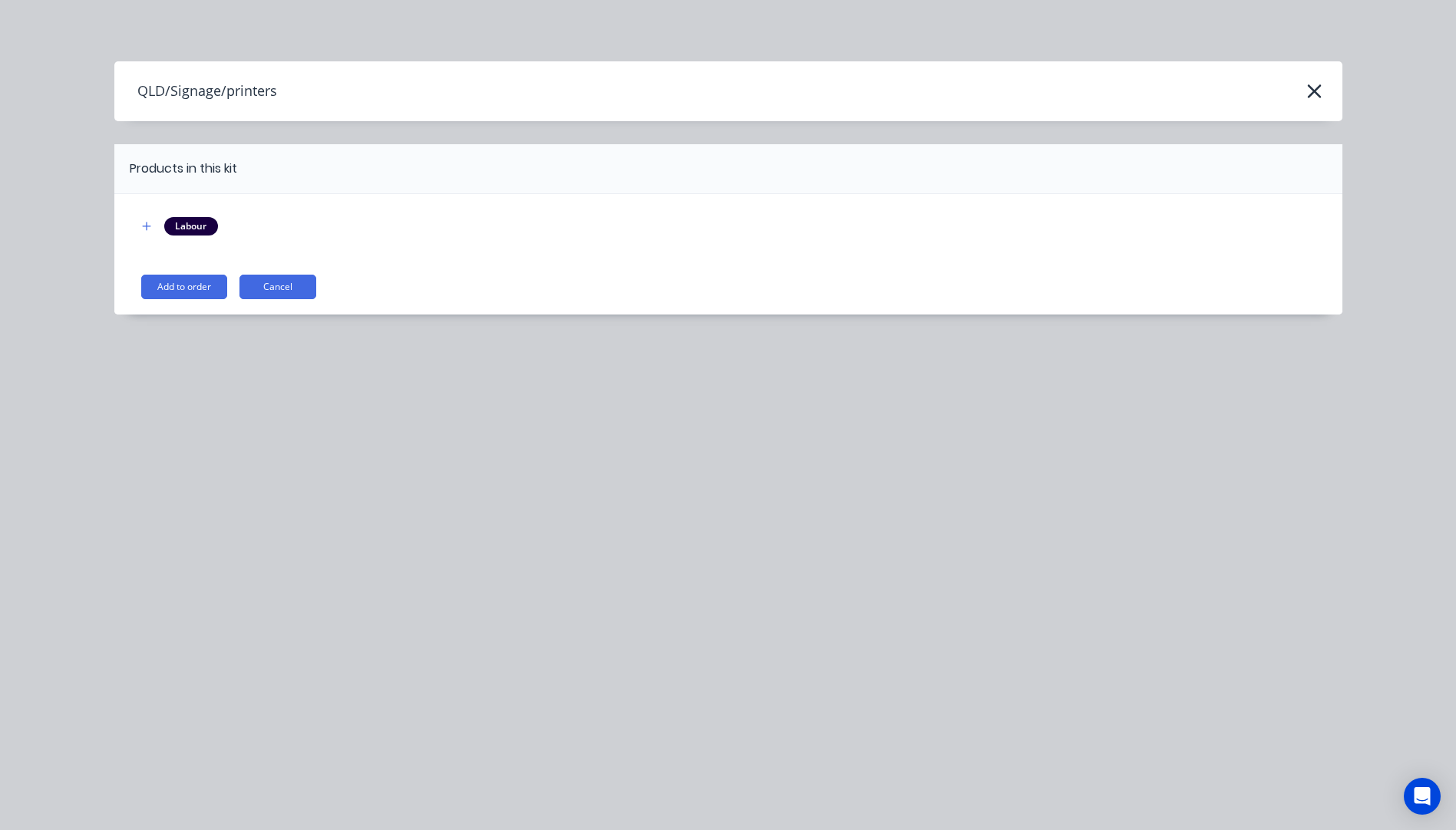
scroll to position [0, 0]
click at [180, 294] on button "Add to order" at bounding box center [184, 287] width 86 height 25
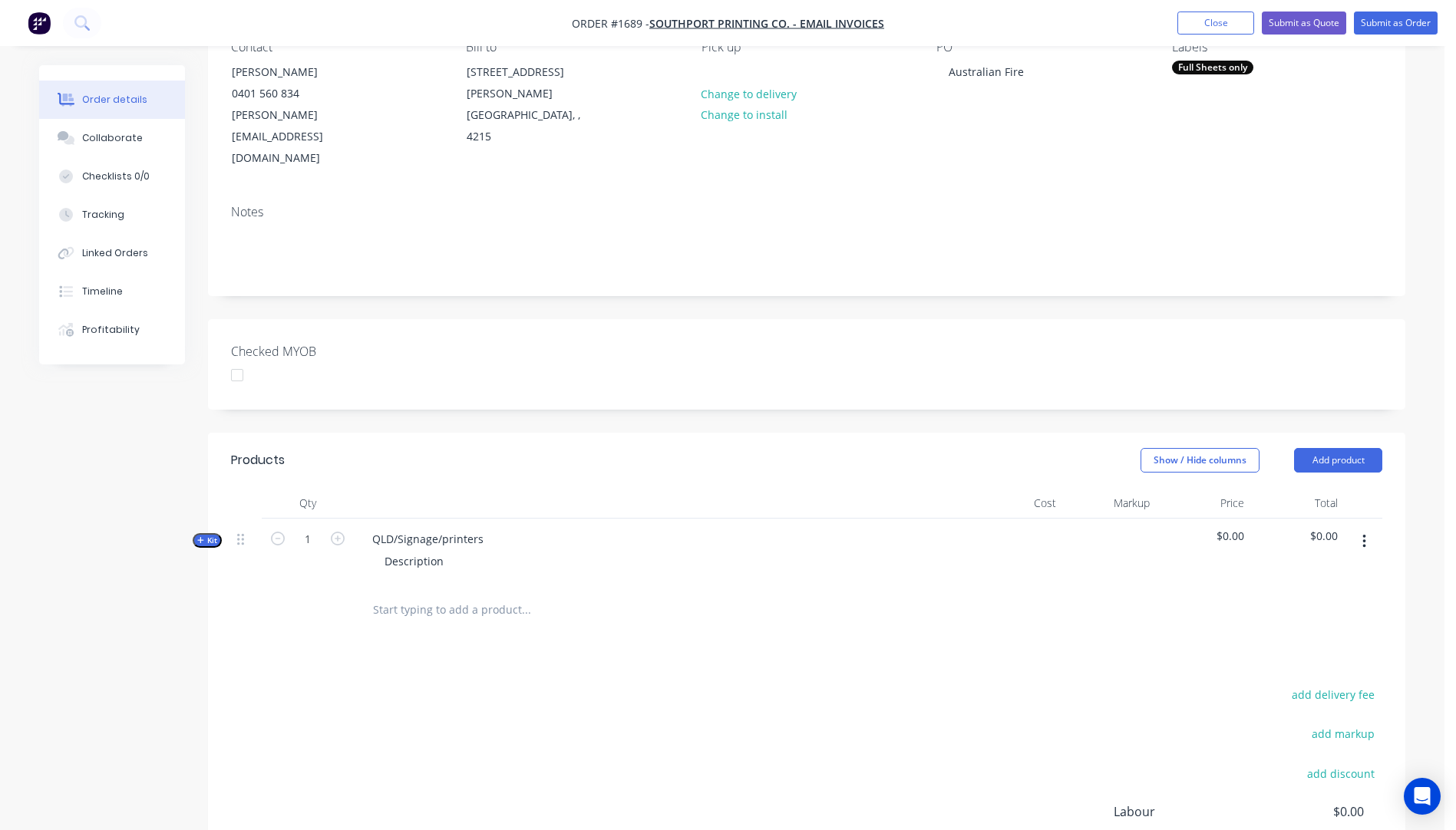
click at [198, 536] on icon "button" at bounding box center [200, 540] width 7 height 8
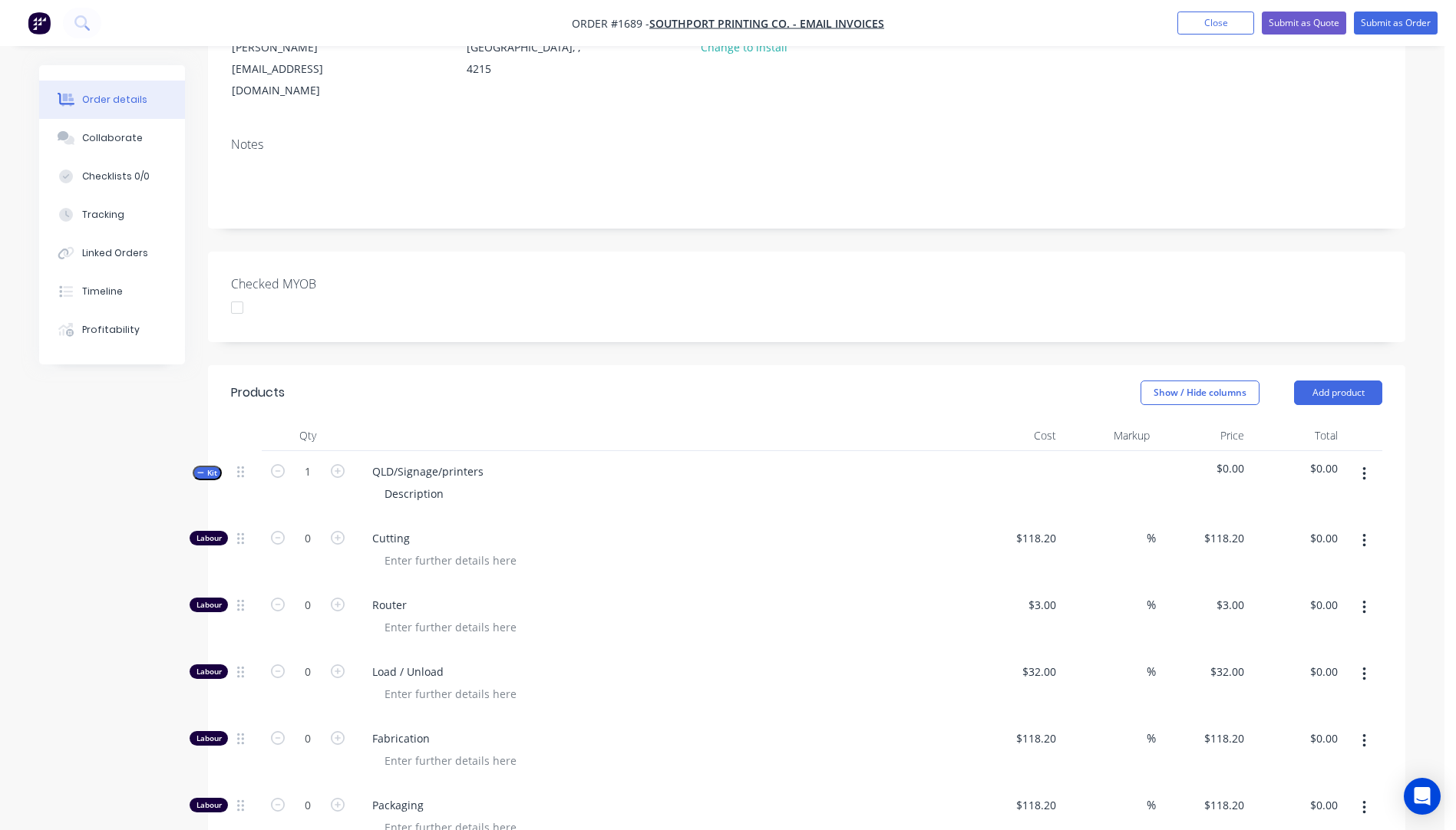
scroll to position [614, 0]
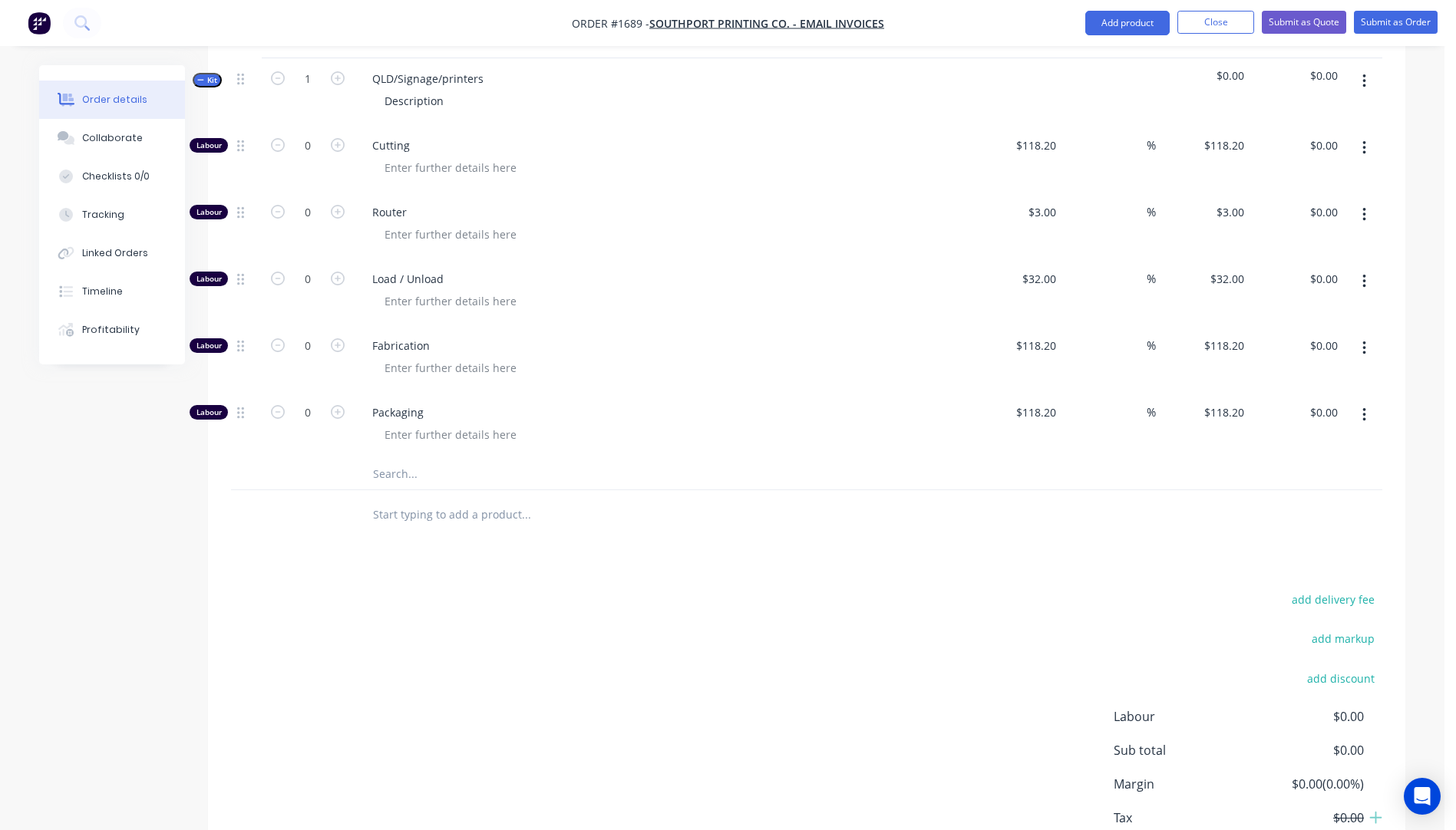
click at [410, 459] on input "text" at bounding box center [525, 474] width 307 height 31
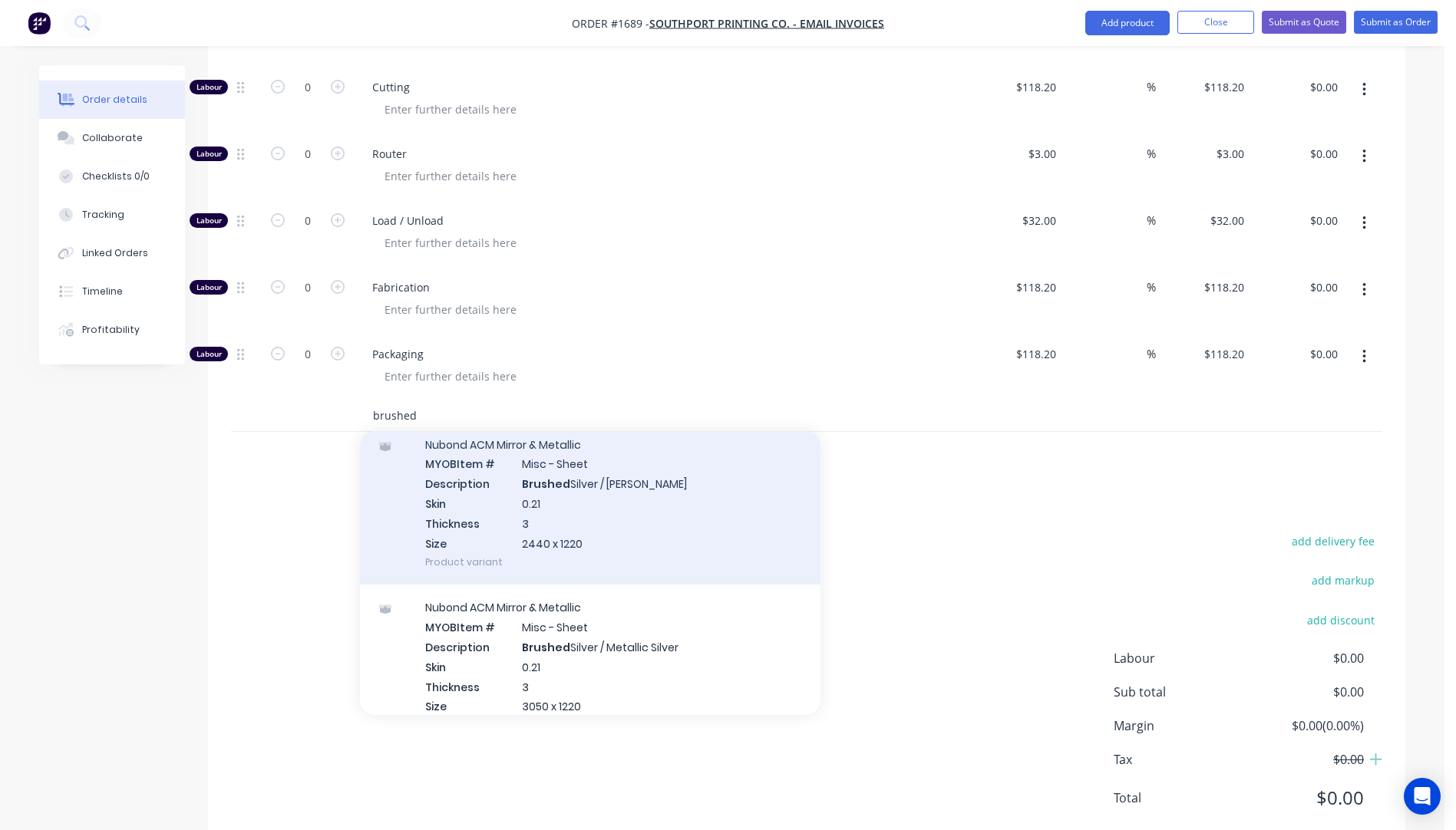
scroll to position [154, 0]
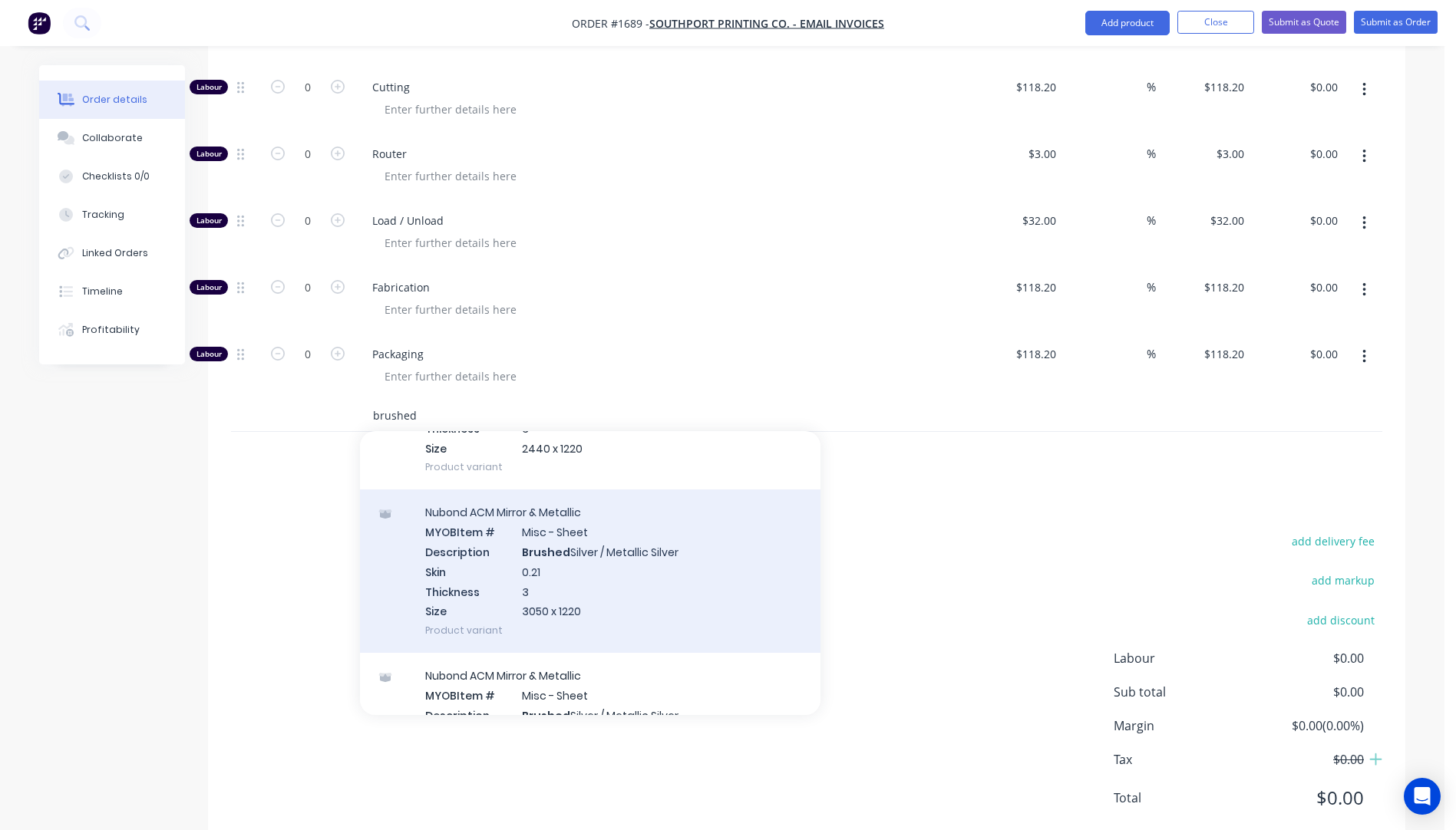
type input "brushed"
click at [565, 544] on div "Nubond ACM Mirror & Metallic MYOB Item # Misc - Sheet Description Brushed Silve…" at bounding box center [589, 571] width 460 height 164
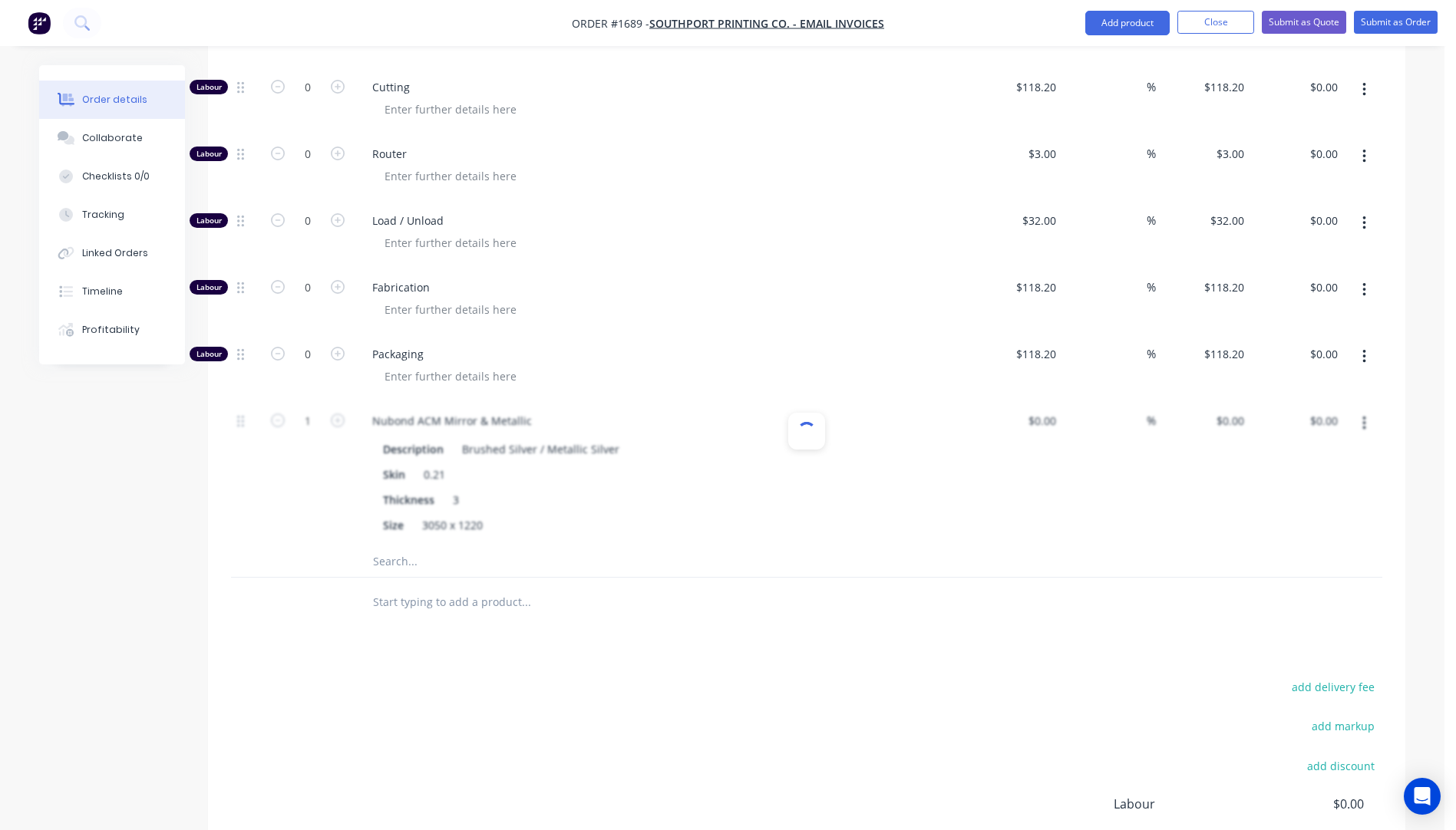
type input "$82.36"
type input "60"
type input "$131.776"
type input "$131.78"
click at [443, 514] on div "3050 x 1220" at bounding box center [452, 525] width 73 height 22
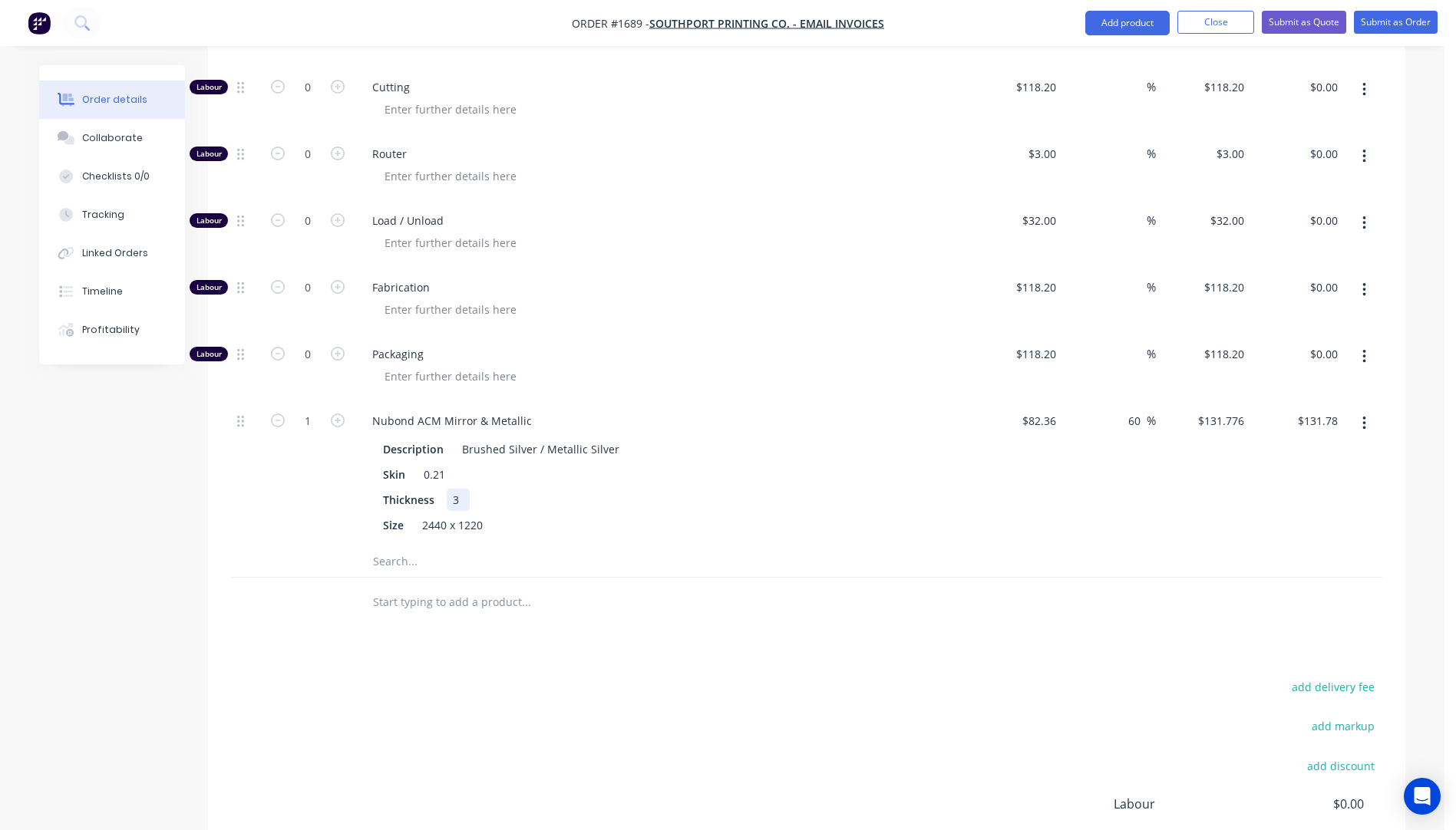
click at [568, 489] on div "Thickness 3" at bounding box center [657, 500] width 562 height 22
click at [1048, 410] on input "82.36" at bounding box center [1041, 420] width 41 height 22
type input "$80.38"
type input "$128.608"
type input "$128.61"
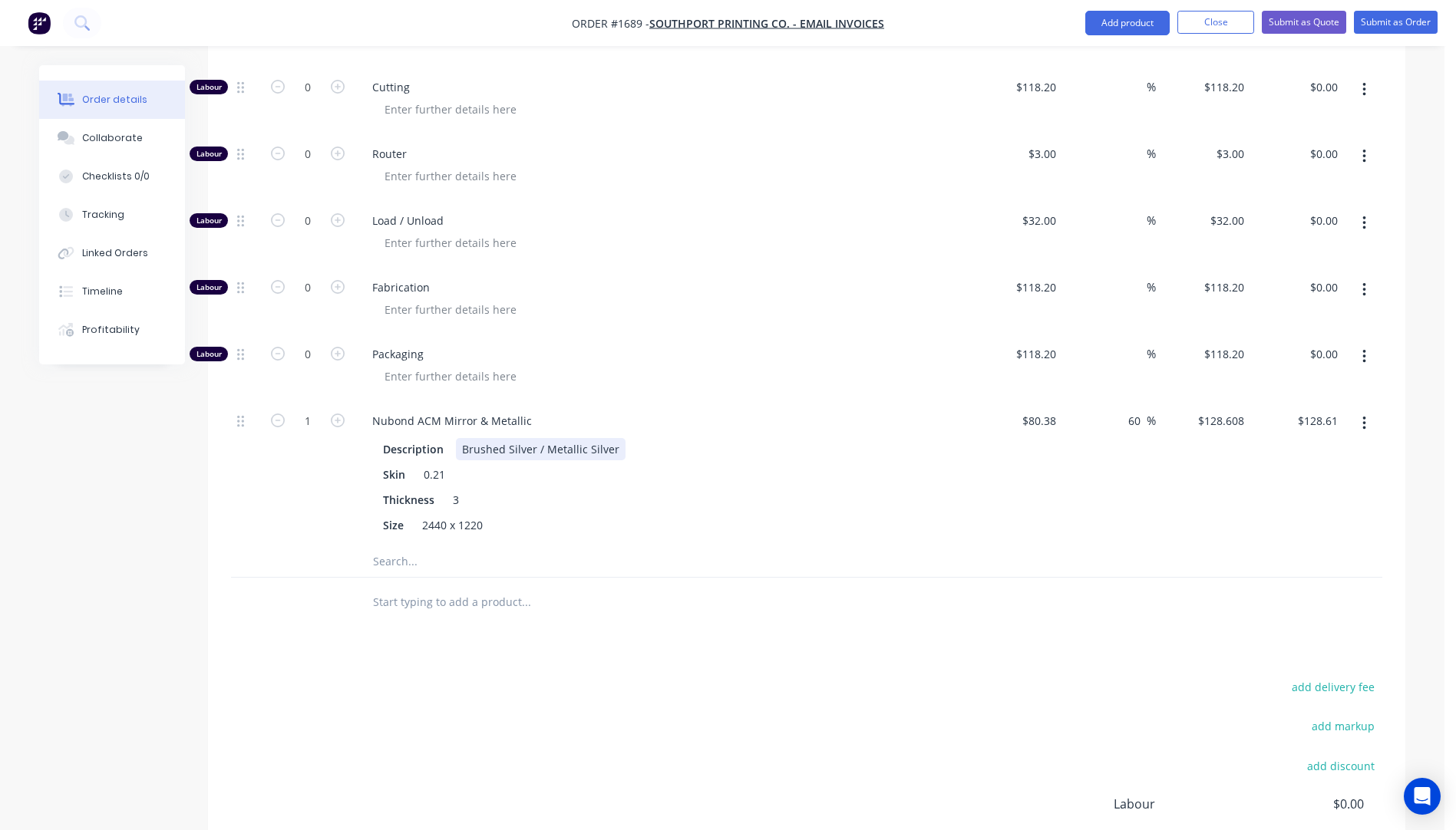
click at [954, 435] on div "Description Brushed Silver / Metallic Silver Skin 0.21 Thickness 3 Size 2440 x …" at bounding box center [660, 485] width 601 height 101
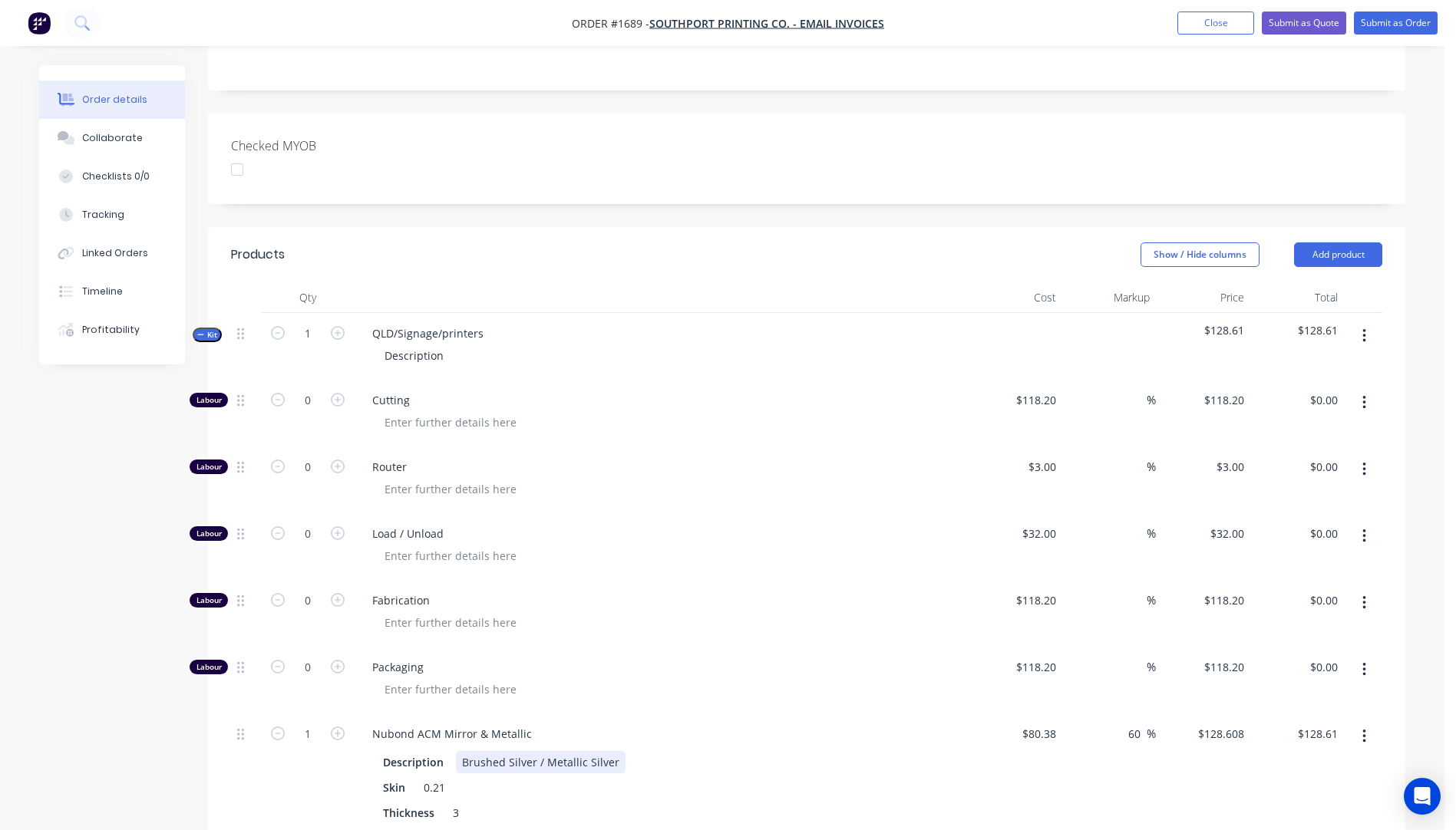
scroll to position [358, 0]
click at [683, 591] on div "Fabrication" at bounding box center [660, 615] width 614 height 67
drag, startPoint x: 480, startPoint y: 291, endPoint x: 369, endPoint y: 288, distance: 111.0
click at [369, 324] on div "QLD/Signage/printers" at bounding box center [427, 335] width 136 height 22
drag, startPoint x: 445, startPoint y: 319, endPoint x: 364, endPoint y: 304, distance: 82.4
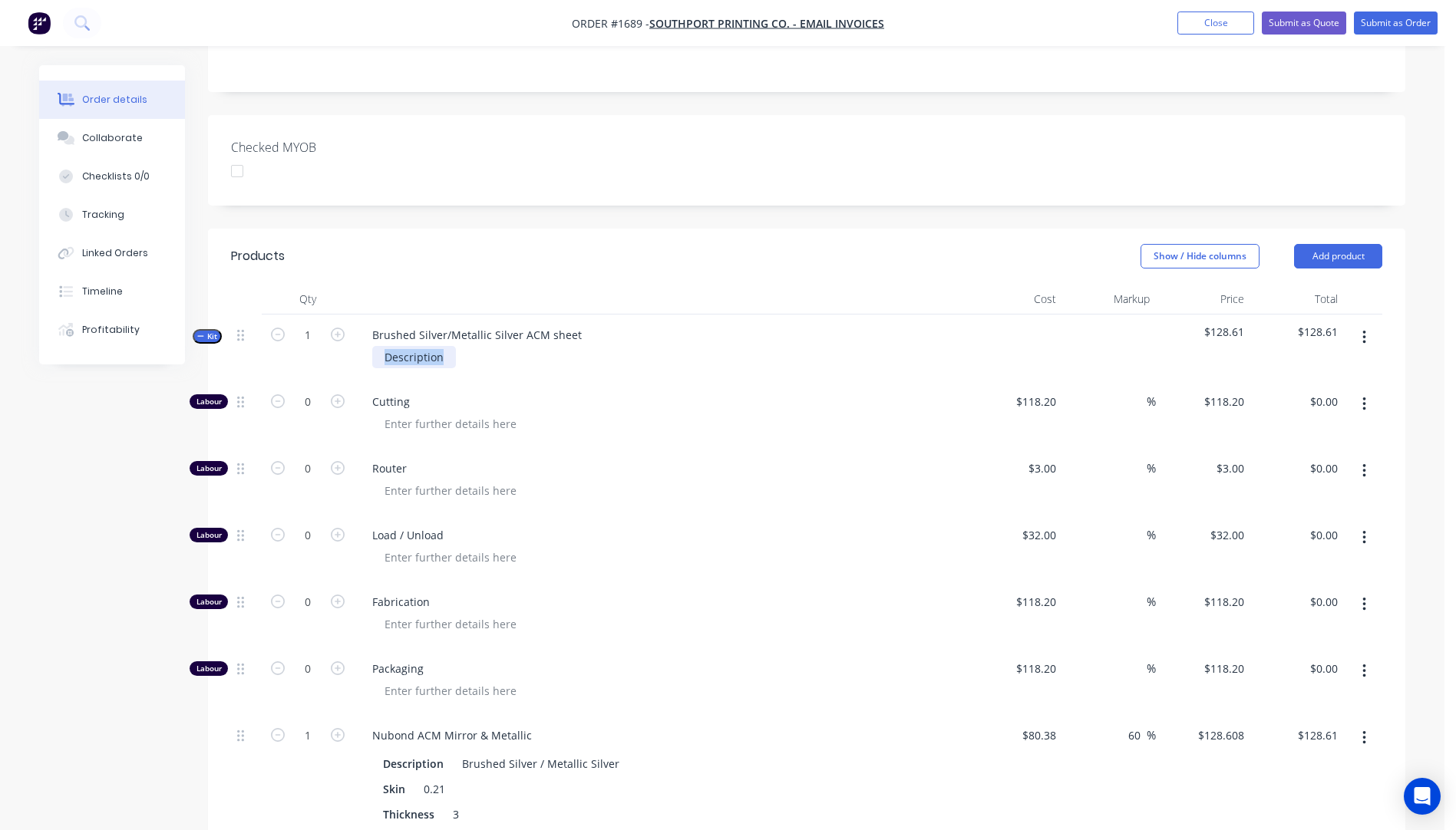
click at [364, 347] on div "Description" at bounding box center [660, 358] width 601 height 22
click at [724, 448] on div "Router" at bounding box center [660, 481] width 614 height 67
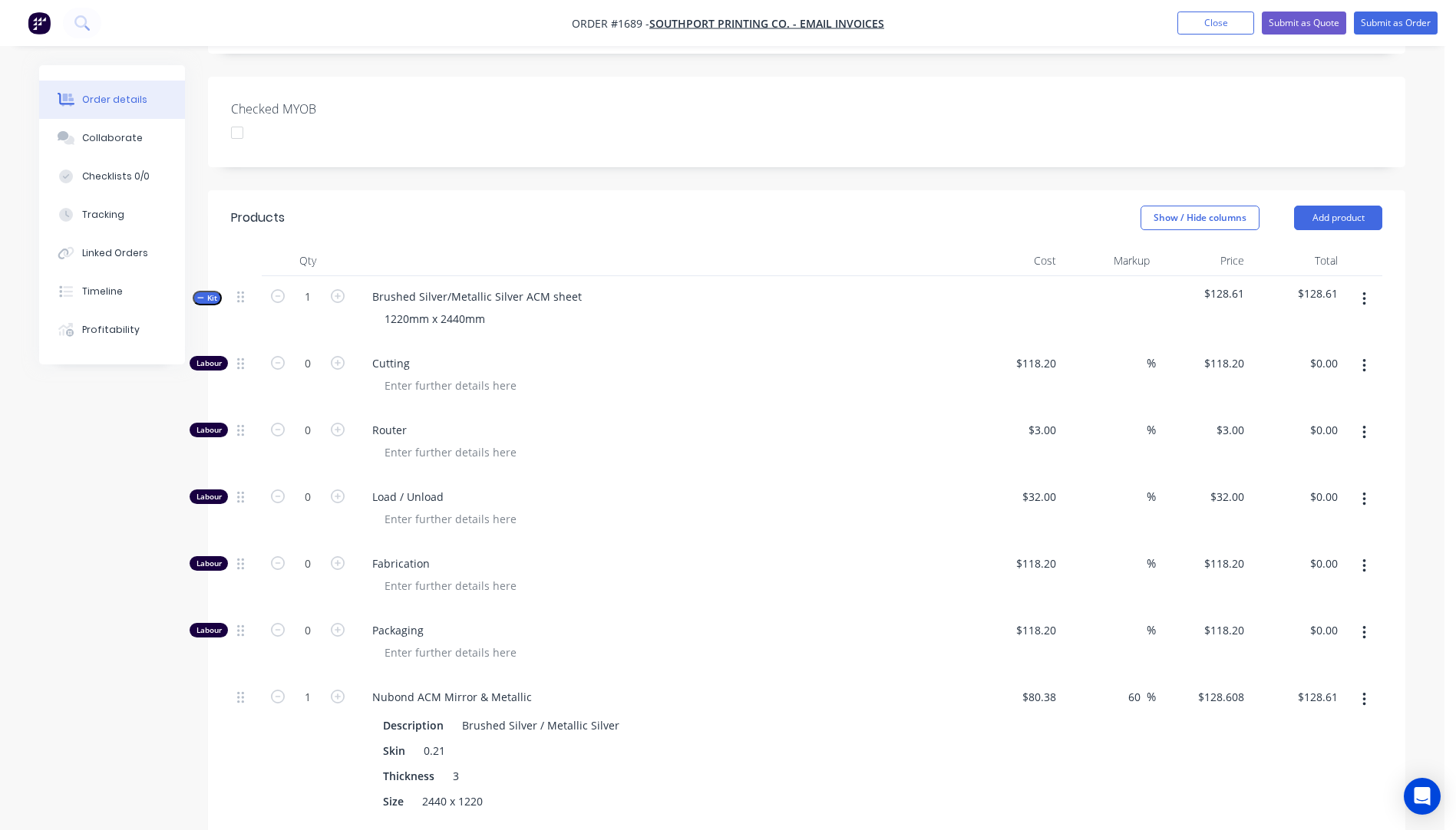
scroll to position [384, 0]
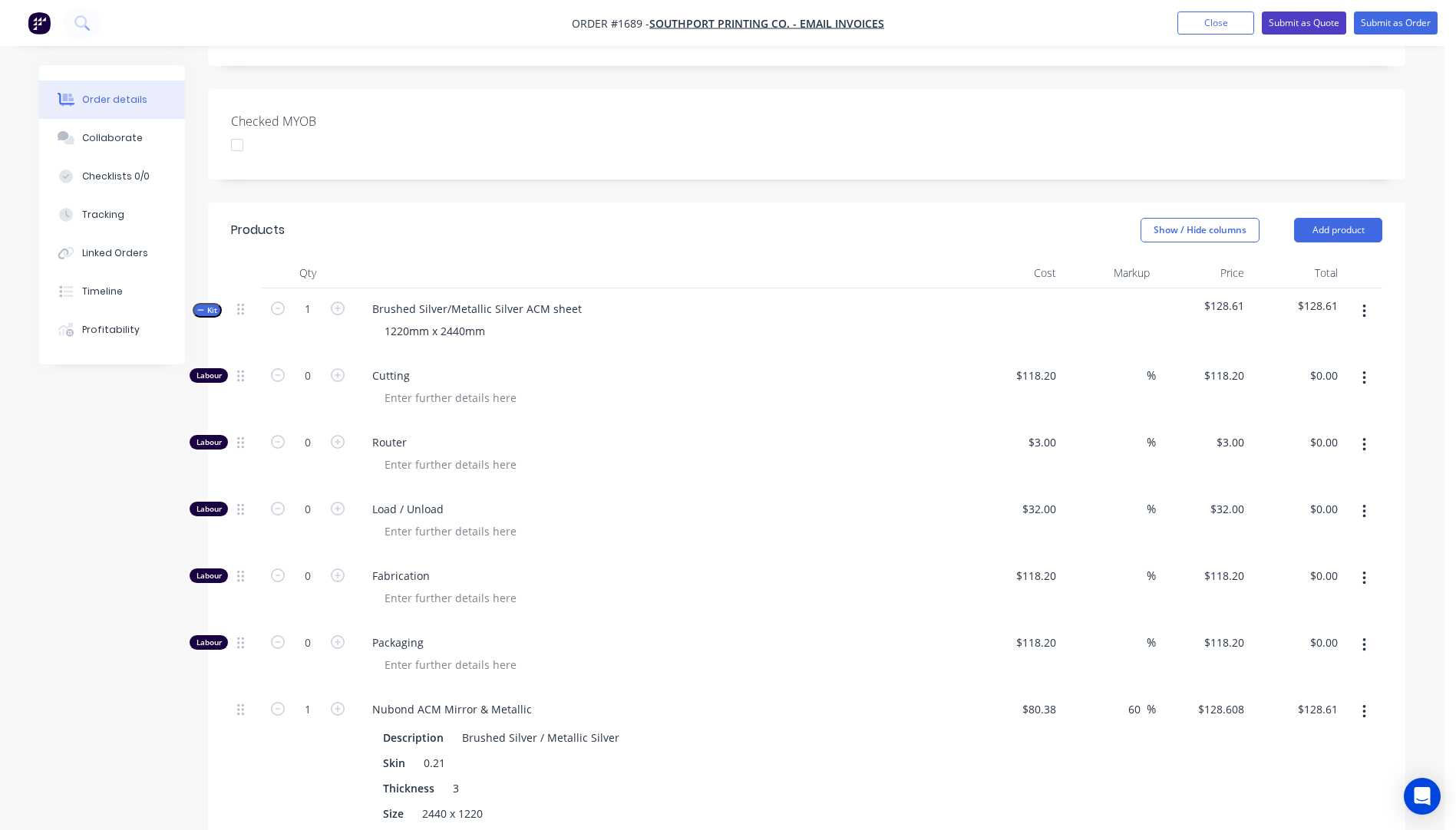
click at [1299, 28] on button "Submit as Quote" at bounding box center [1303, 23] width 85 height 23
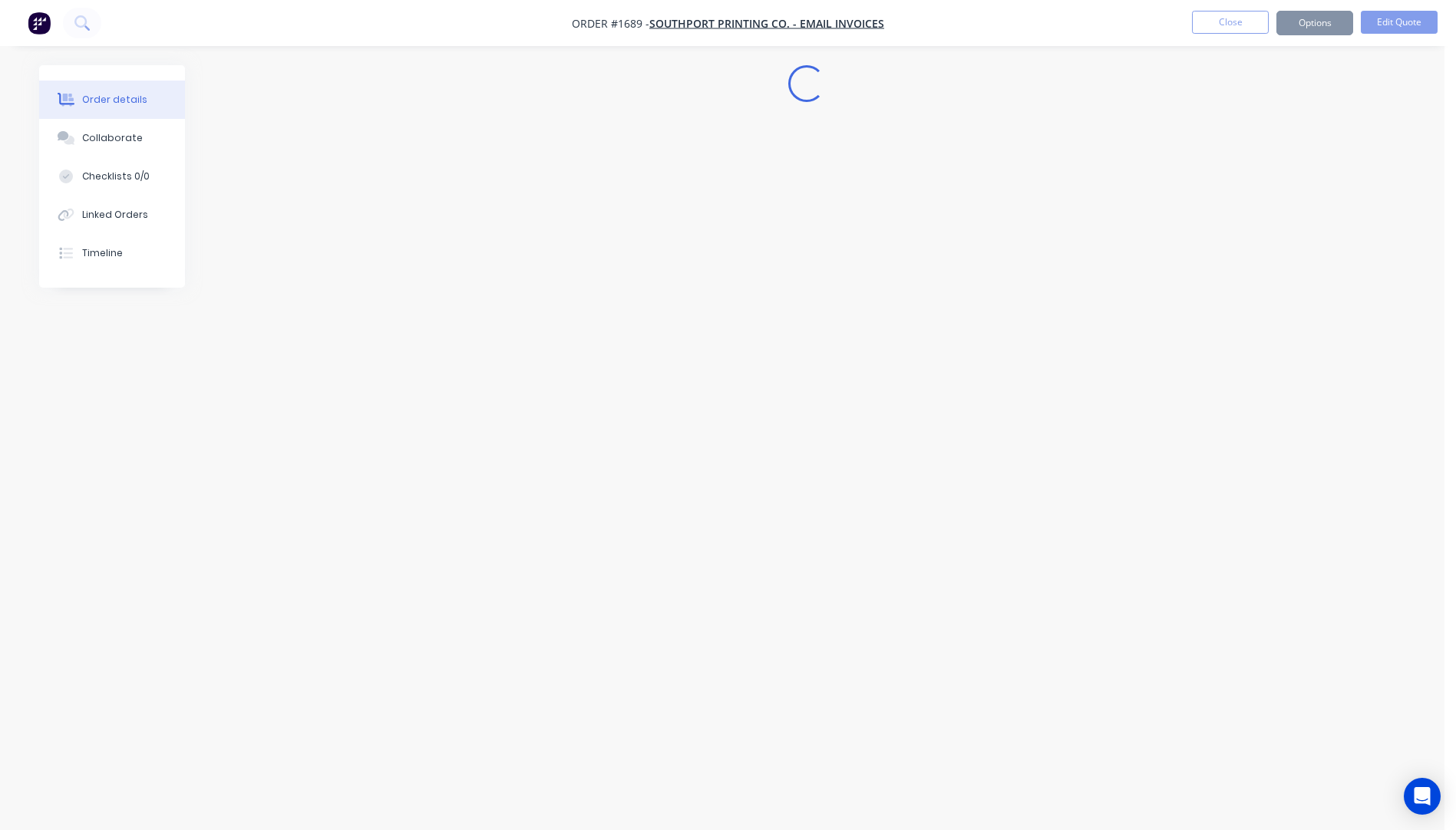
scroll to position [0, 0]
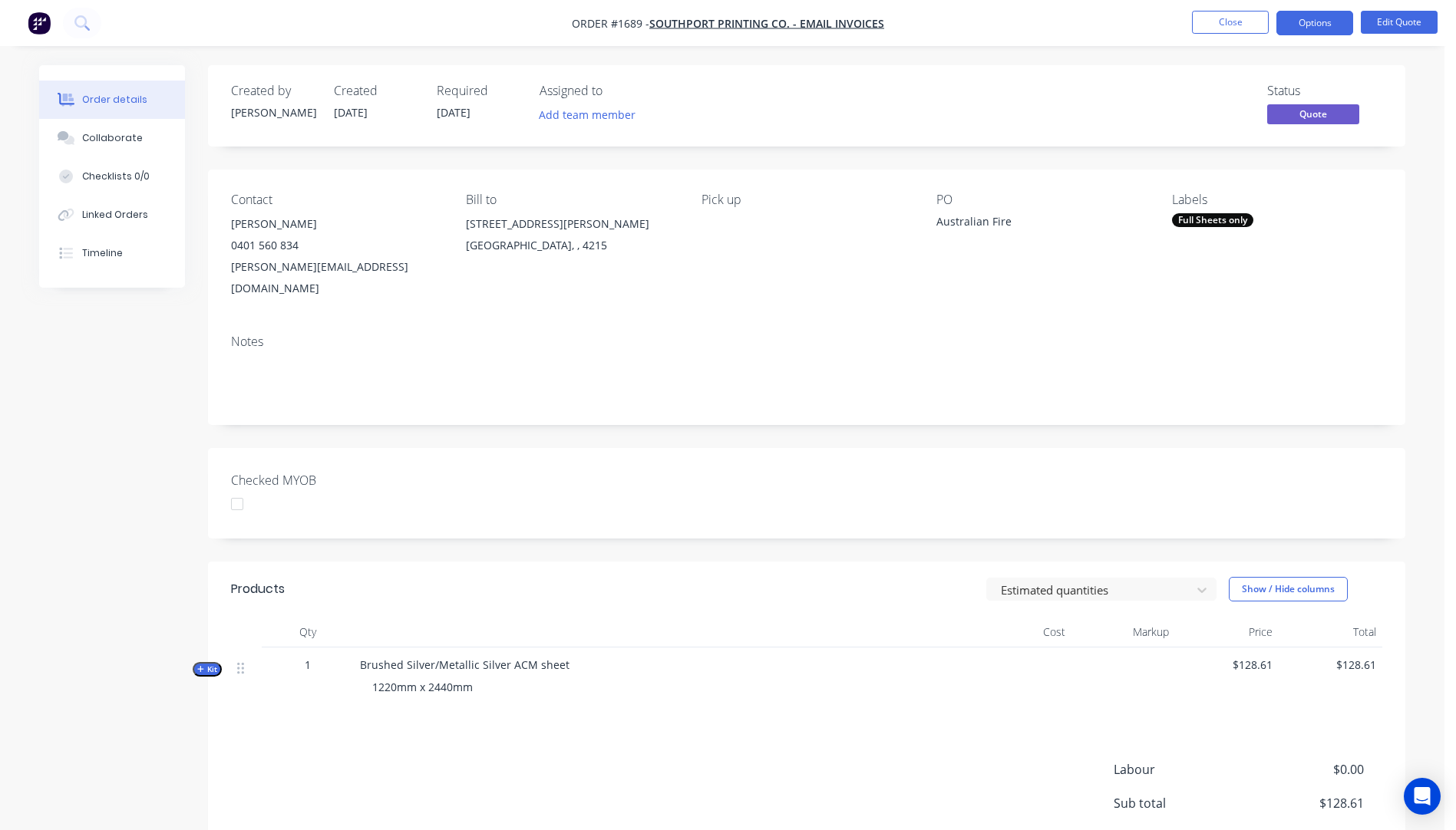
click at [1299, 28] on button "Options" at bounding box center [1314, 23] width 77 height 25
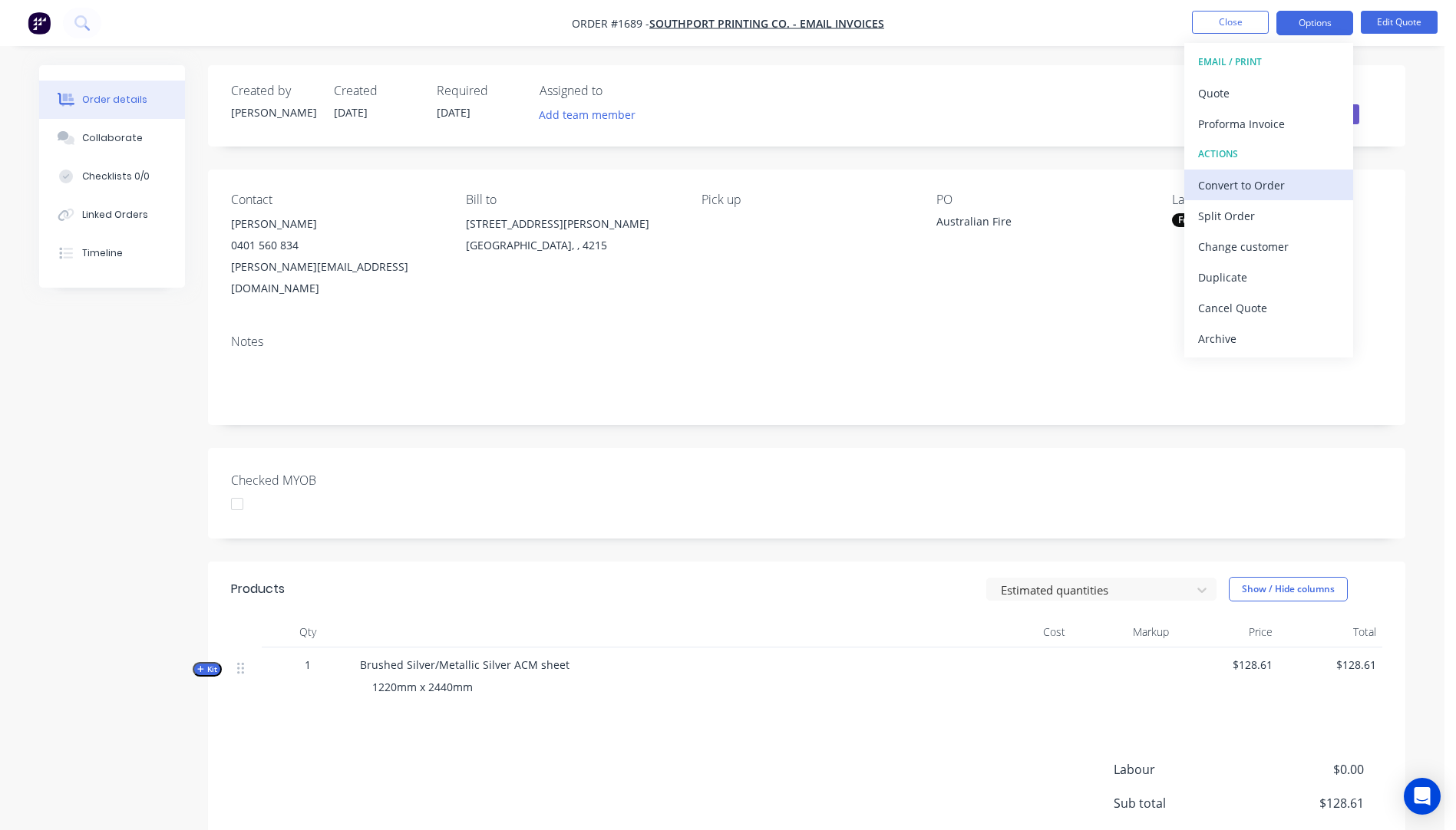
click at [1231, 186] on div "Convert to Order" at bounding box center [1268, 185] width 141 height 22
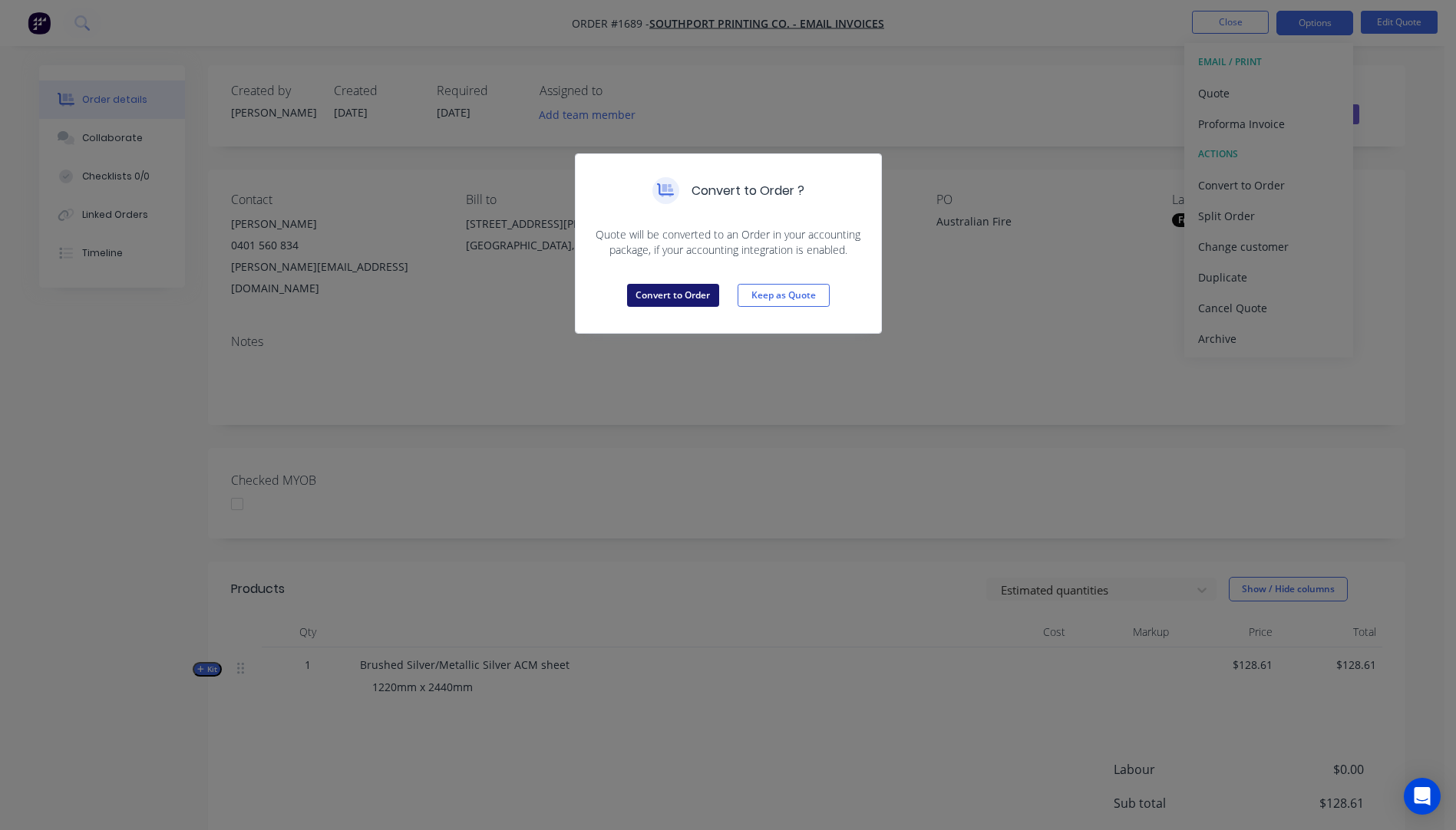
click at [698, 299] on button "Convert to Order" at bounding box center [673, 295] width 92 height 23
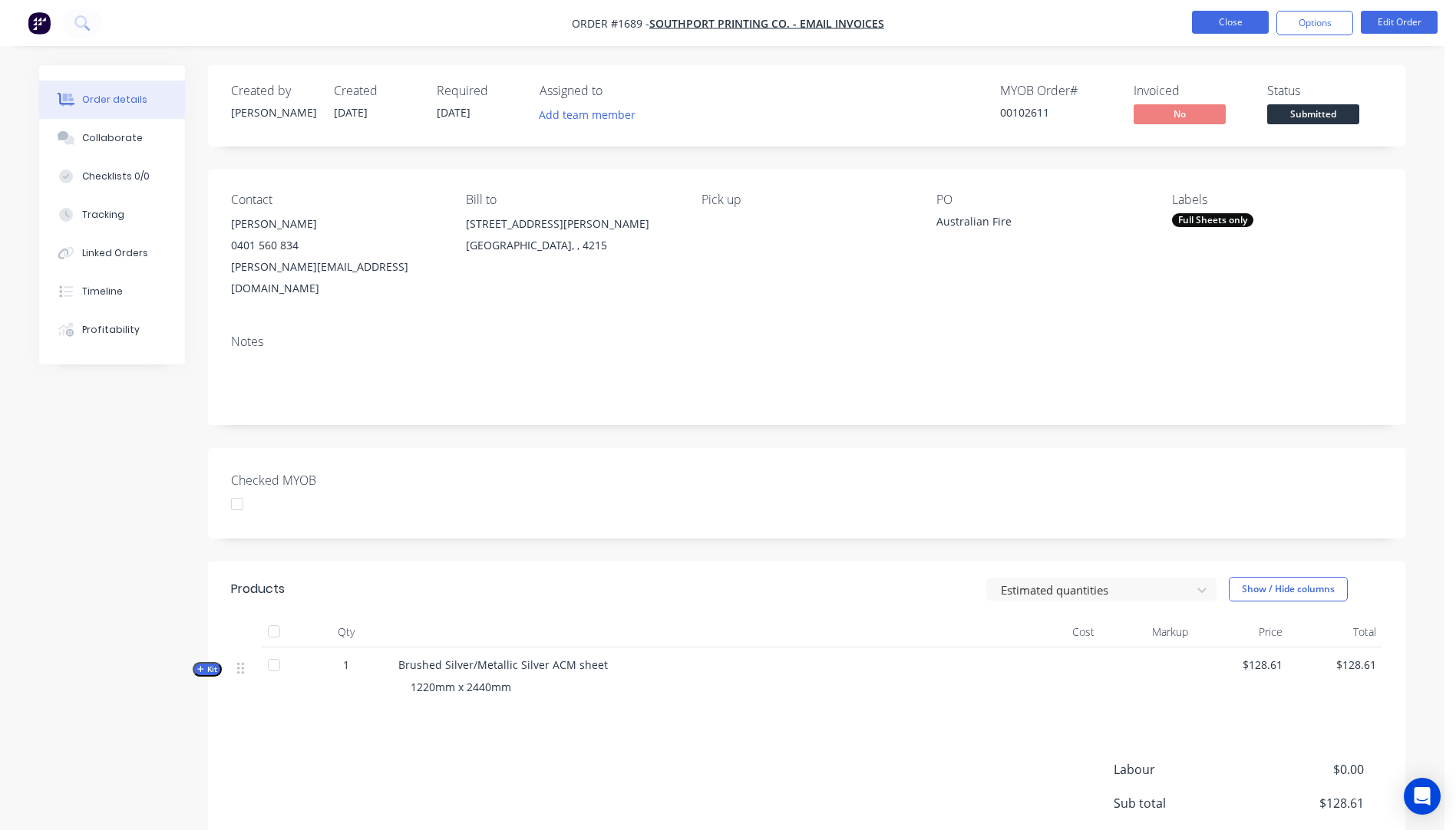
click at [1226, 23] on button "Close" at bounding box center [1229, 22] width 77 height 23
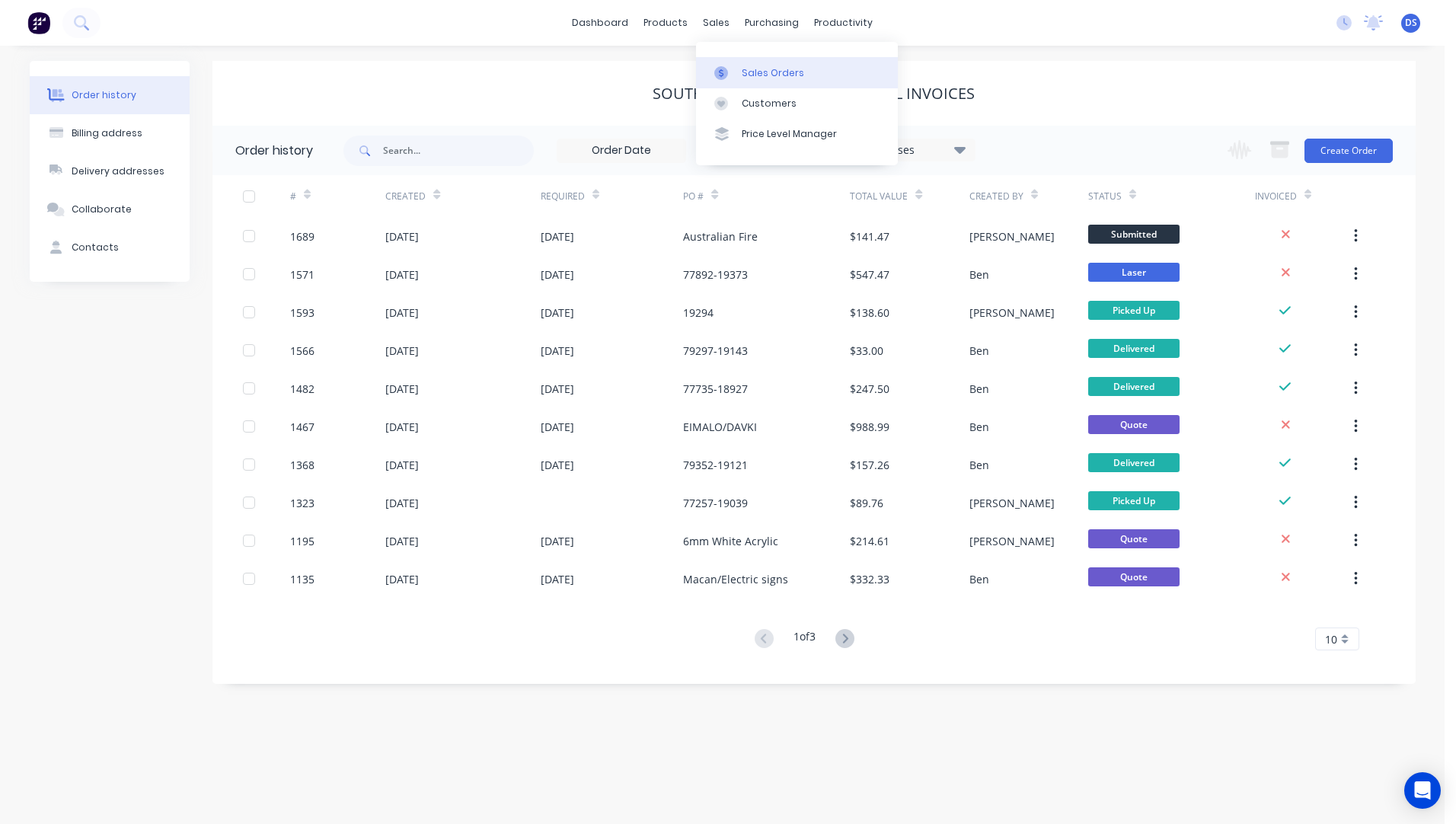
click at [761, 82] on link "Sales Orders" at bounding box center [797, 72] width 202 height 31
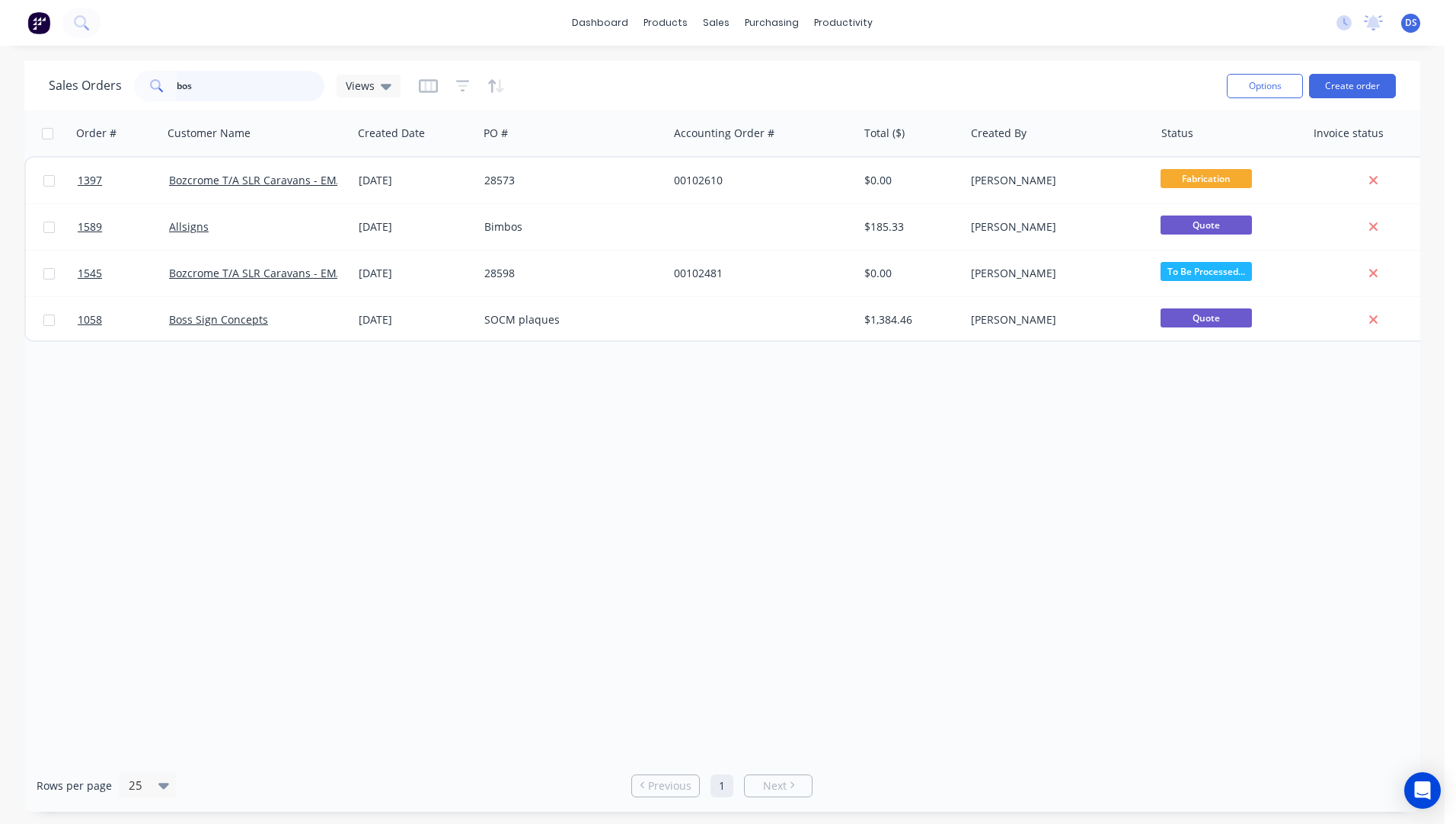
click at [229, 90] on input "bos" at bounding box center [251, 85] width 149 height 31
drag, startPoint x: 223, startPoint y: 93, endPoint x: 164, endPoint y: 69, distance: 63.7
click at [164, 70] on div "bos" at bounding box center [229, 85] width 190 height 31
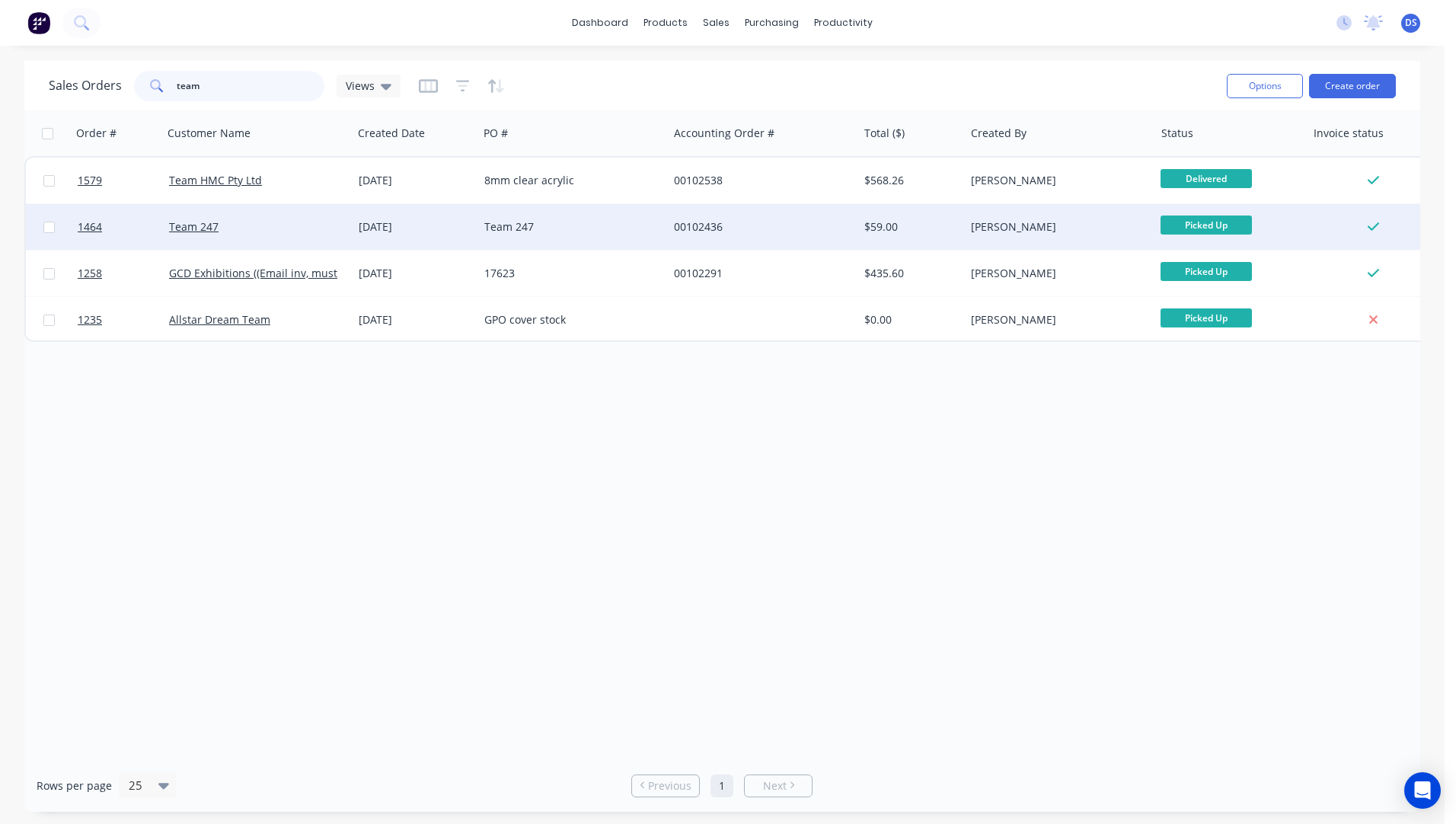
type input "team"
click at [218, 230] on div "Team 247" at bounding box center [254, 226] width 169 height 15
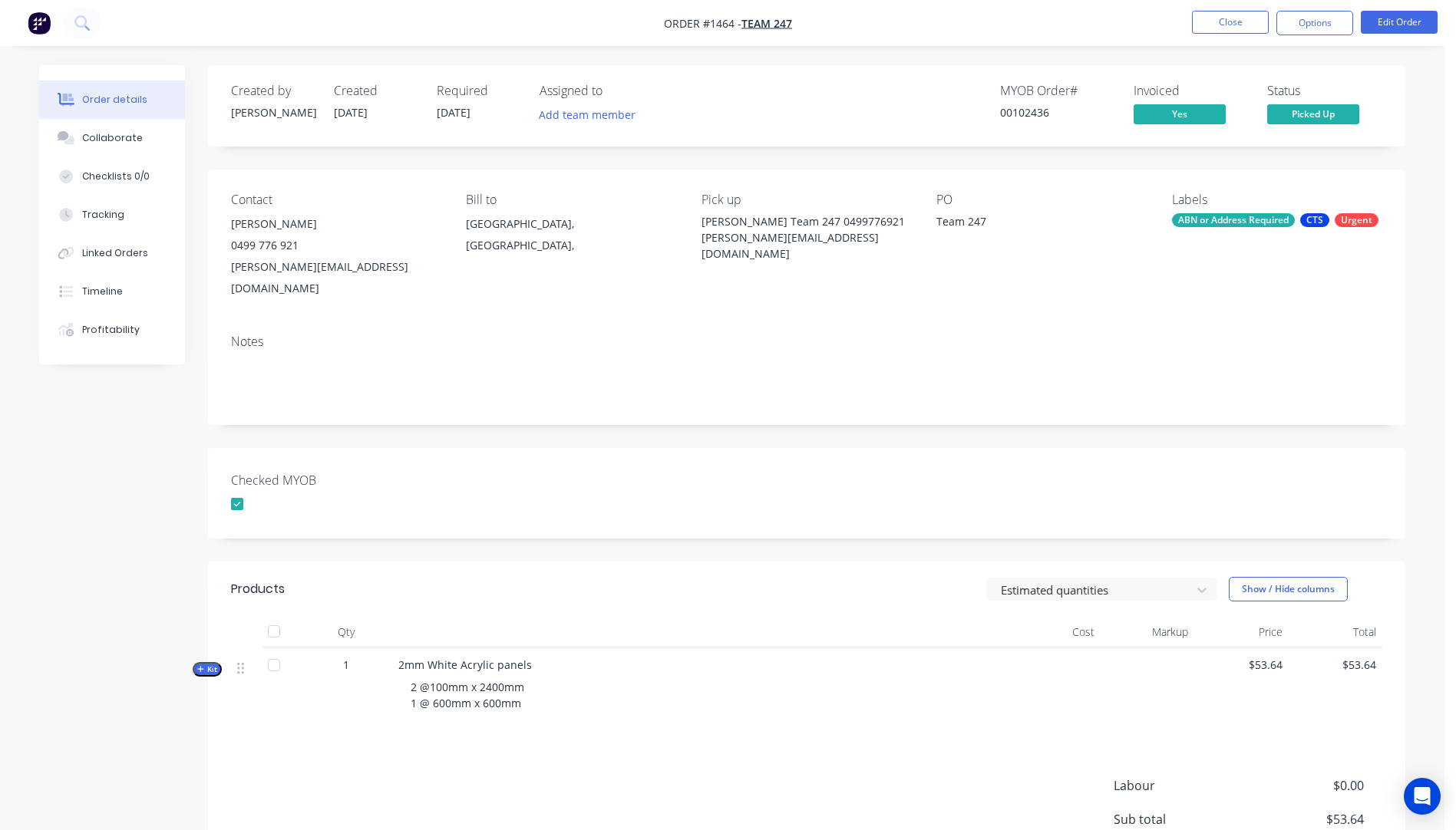
click at [108, 105] on div "Order details" at bounding box center [114, 100] width 65 height 14
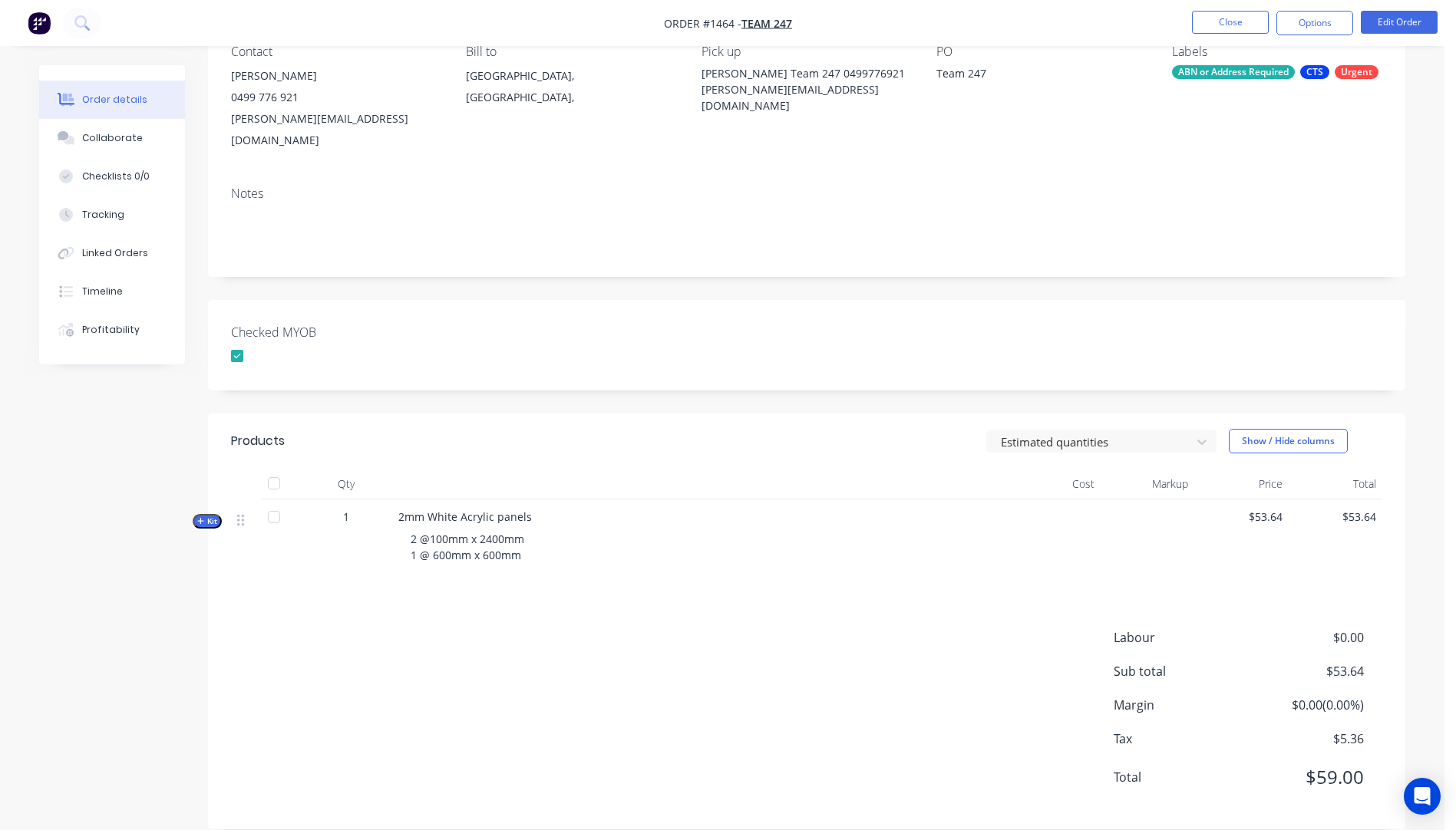
scroll to position [149, 0]
click at [204, 515] on span "Kit" at bounding box center [207, 521] width 20 height 12
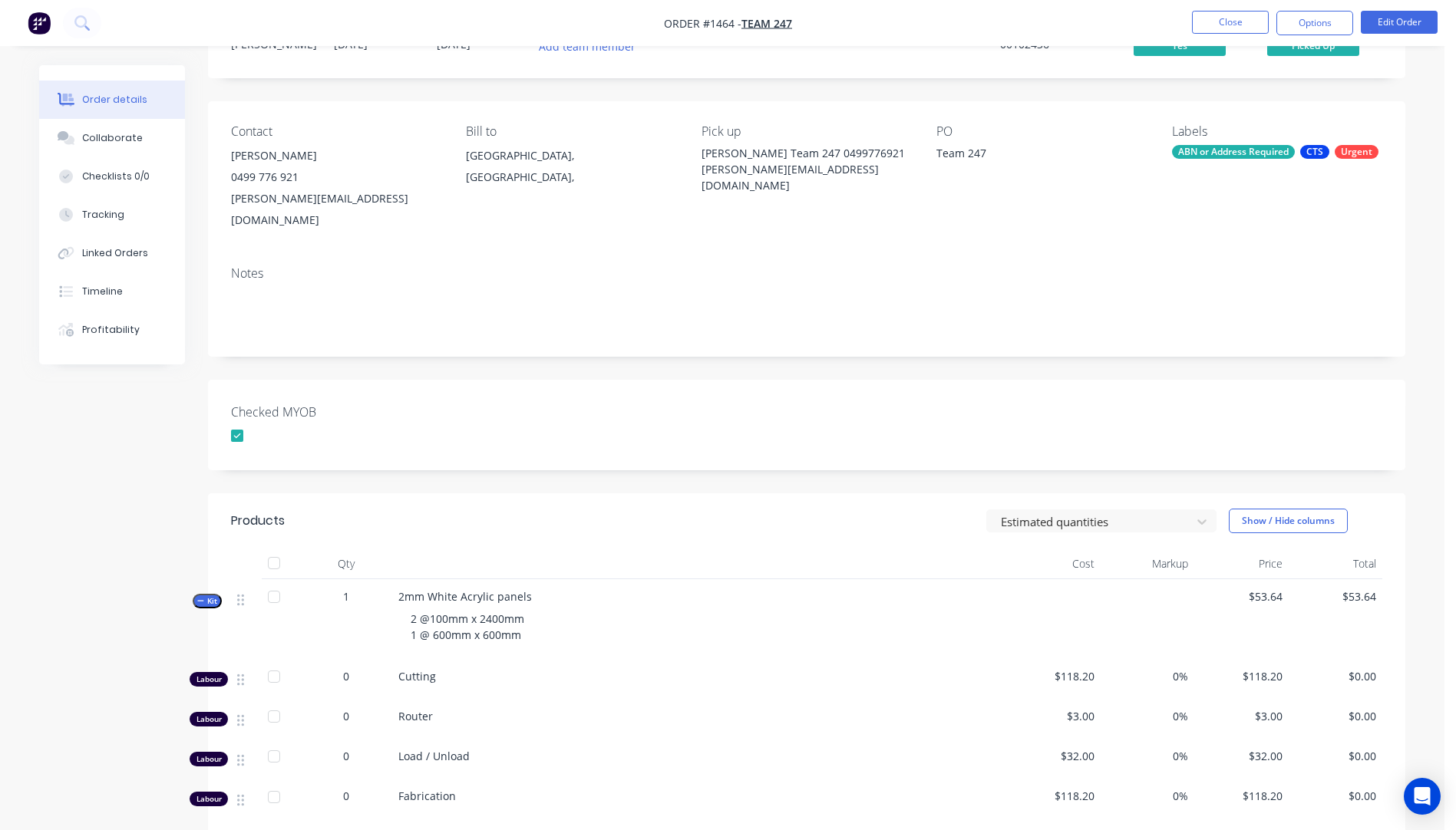
scroll to position [0, 0]
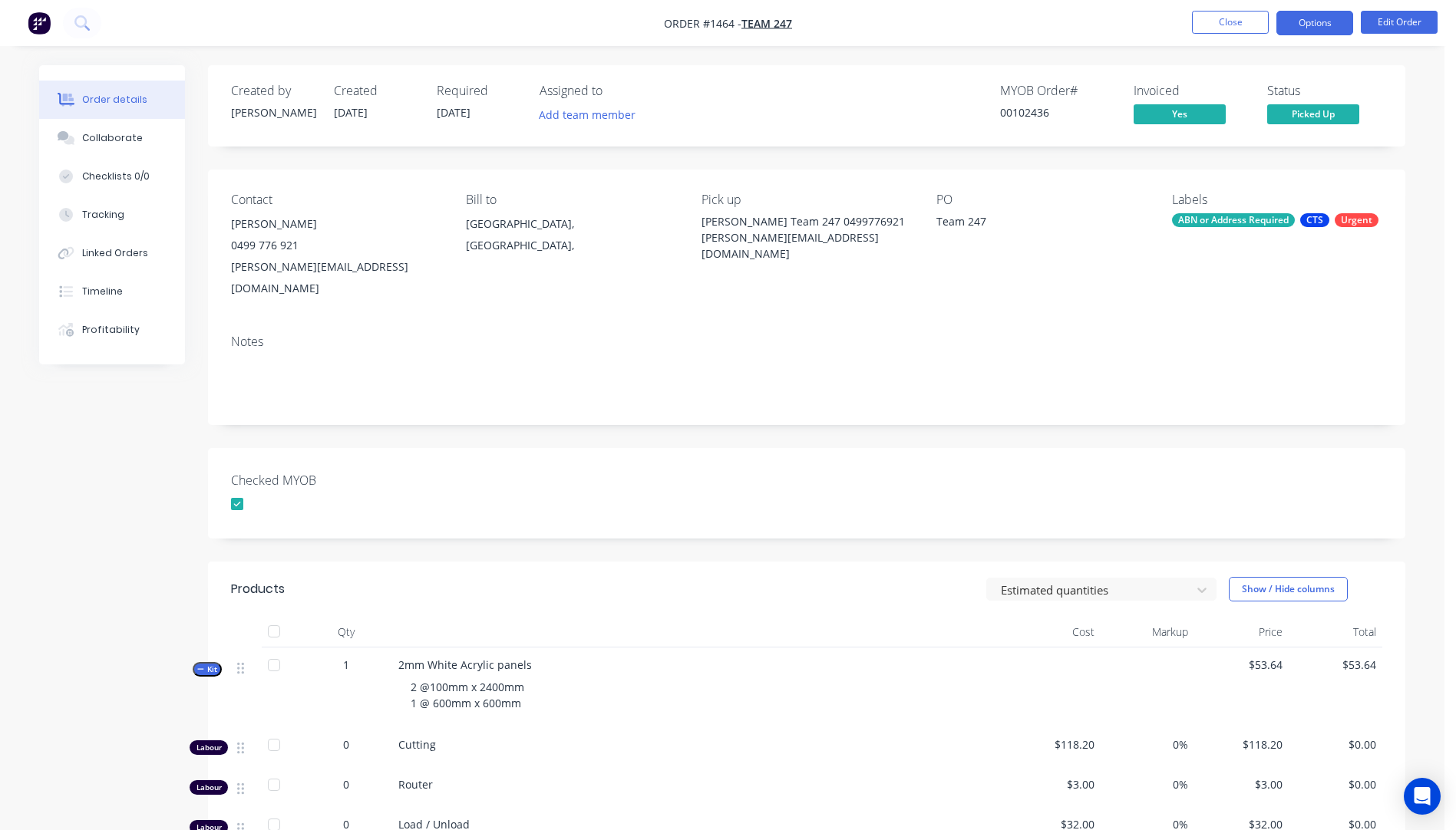
click at [1312, 33] on button "Options" at bounding box center [1314, 23] width 77 height 25
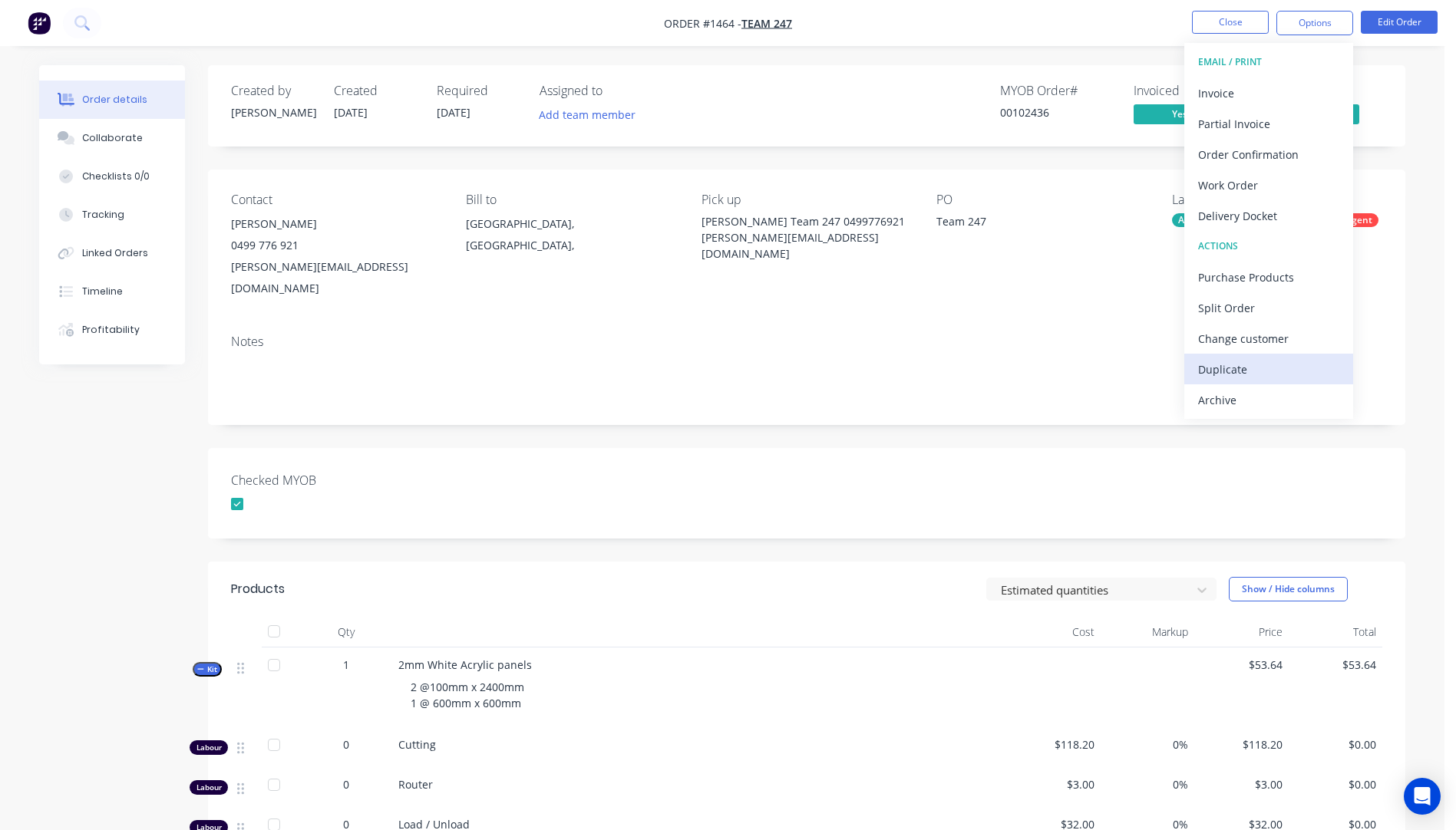
click at [1224, 378] on div "Duplicate" at bounding box center [1268, 370] width 141 height 22
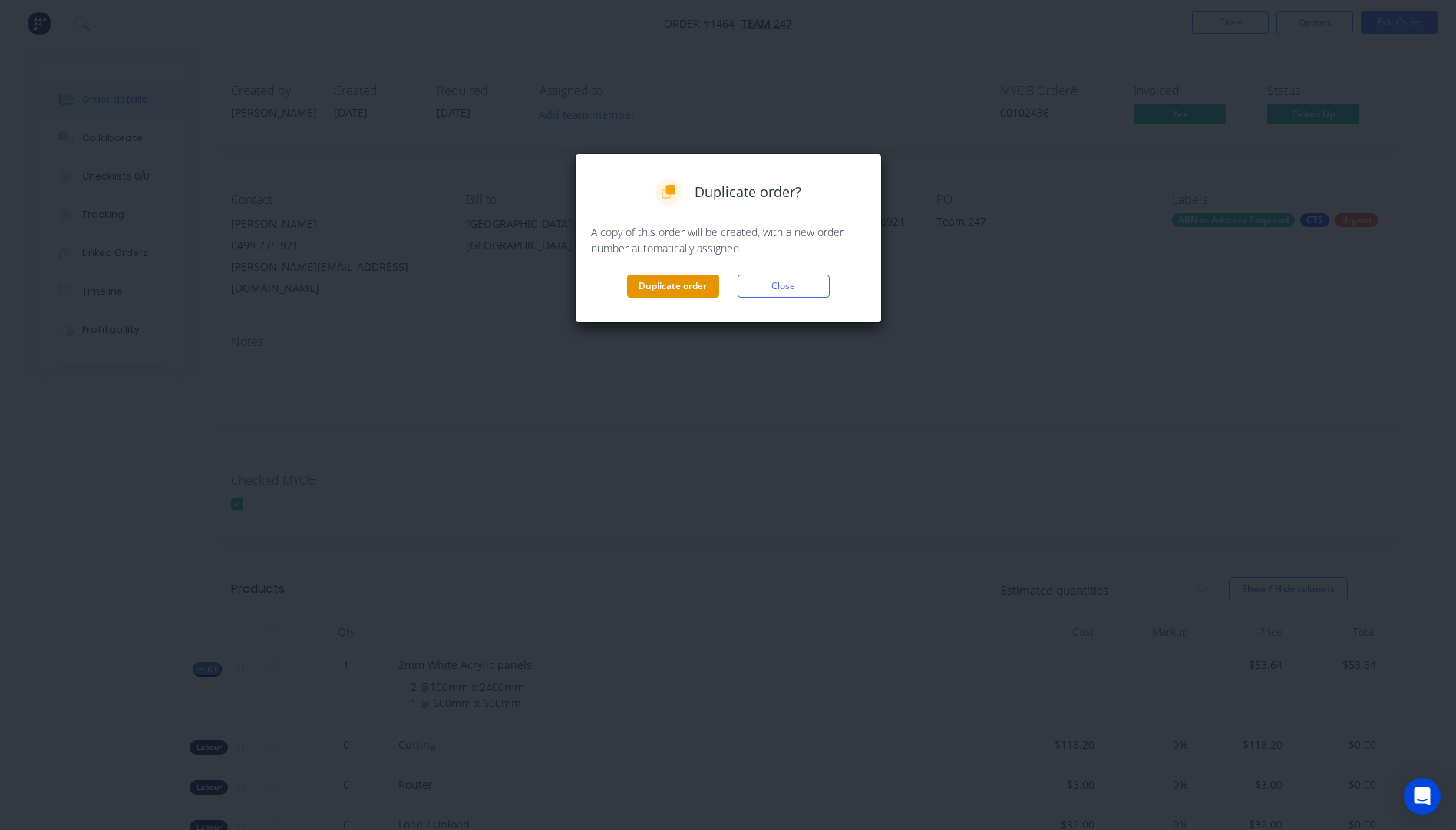
click at [681, 295] on button "Duplicate order" at bounding box center [673, 286] width 92 height 23
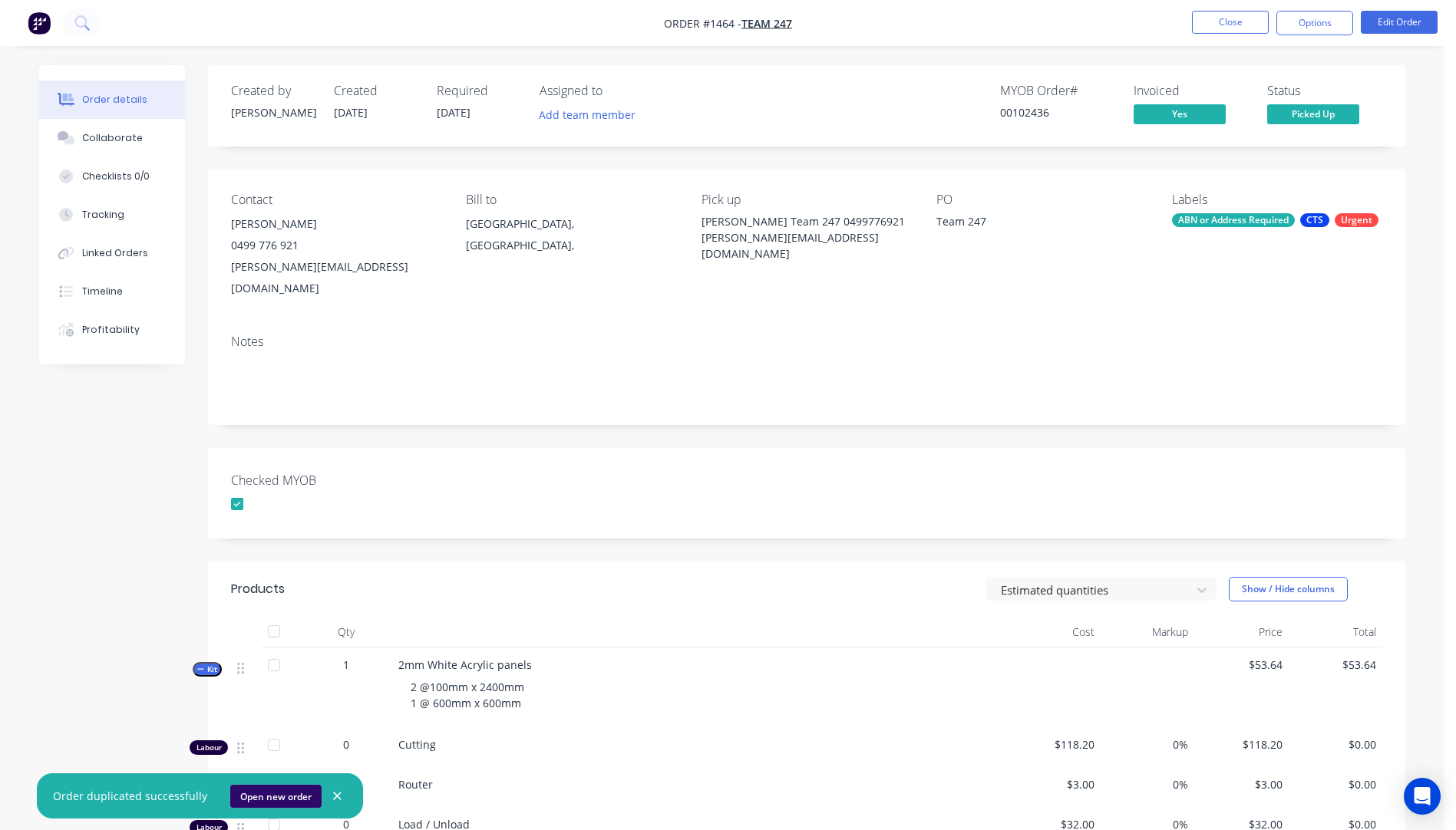
click at [290, 799] on button "Open new order" at bounding box center [276, 796] width 91 height 23
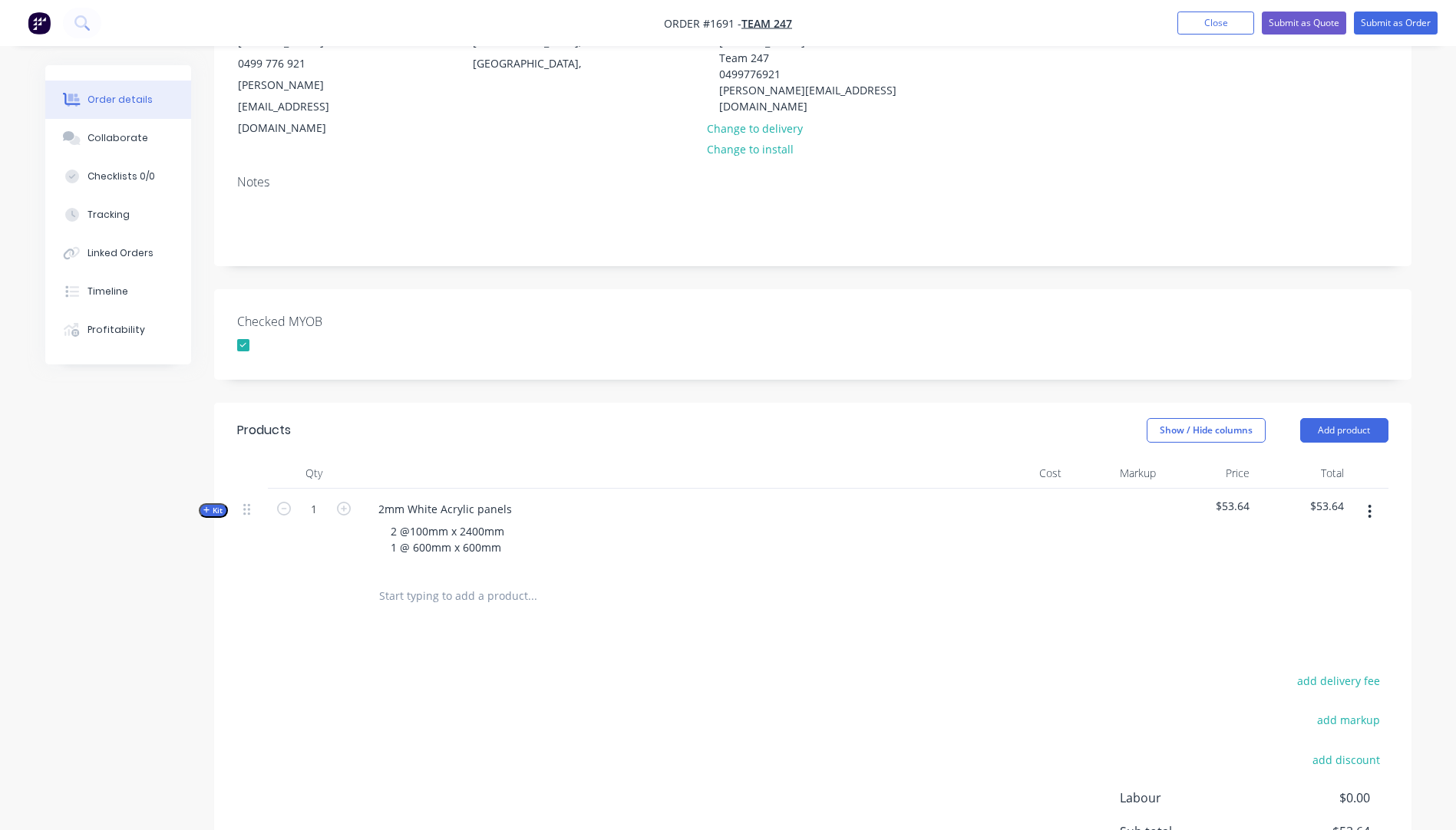
scroll to position [231, 0]
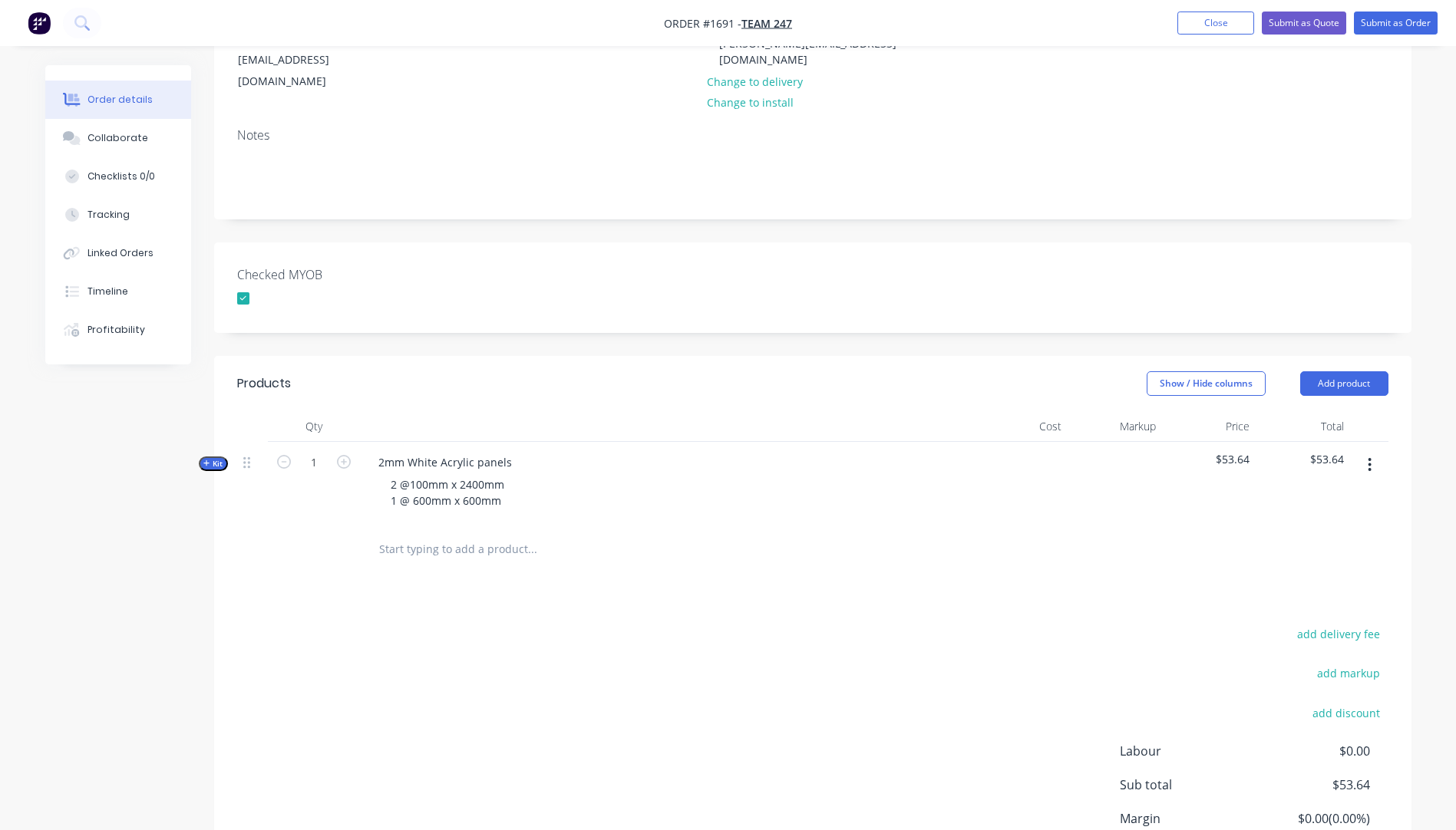
click at [209, 459] on icon "button" at bounding box center [207, 463] width 7 height 8
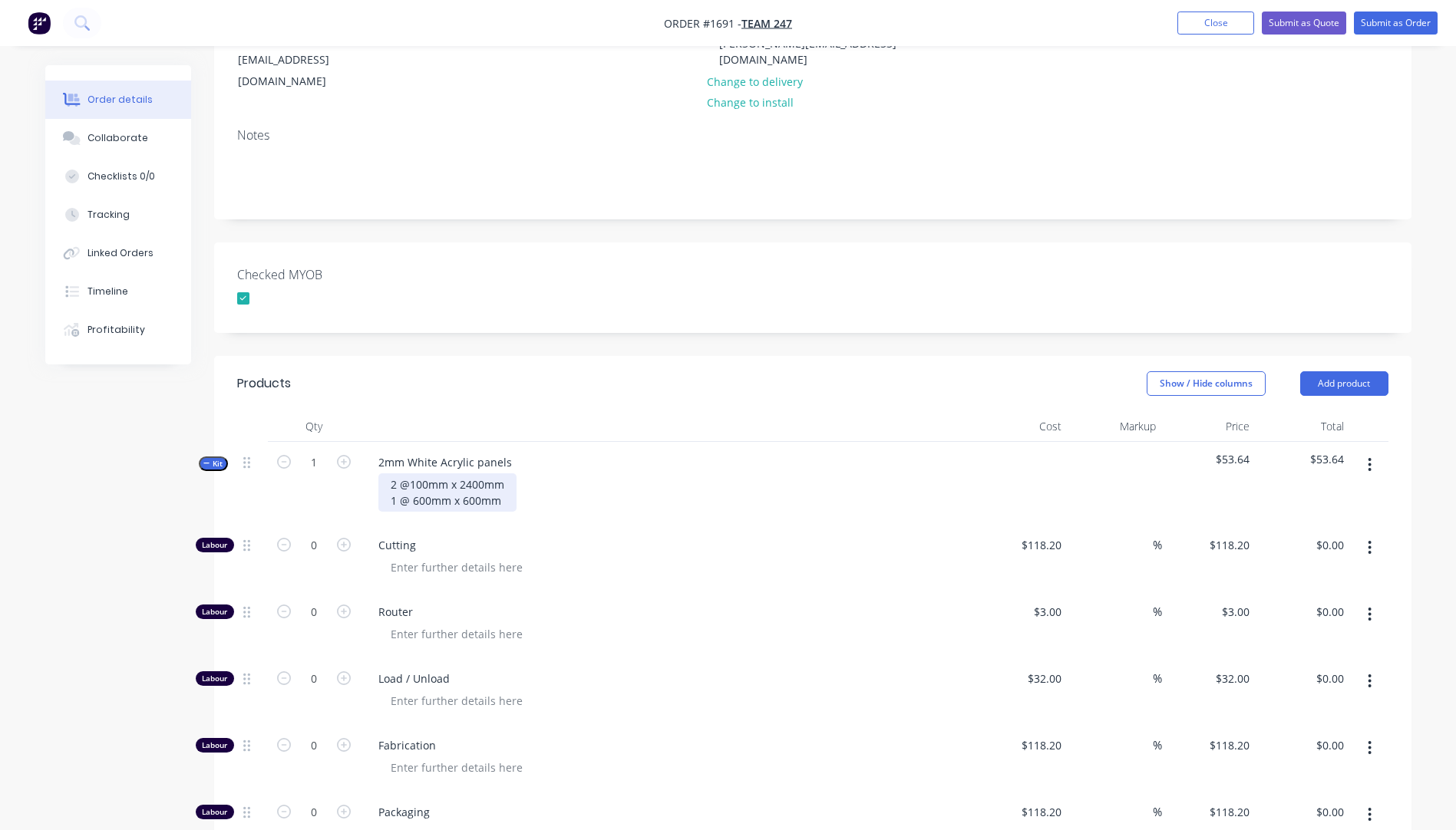
click at [401, 473] on div "2 @100mm x 2400mm 1 @ 600mm x 600mm" at bounding box center [447, 492] width 138 height 38
click at [395, 473] on div "2 @100mm x 2400mm 1 @ 600mm x 600mm" at bounding box center [447, 492] width 138 height 38
click at [646, 473] on div "5 @100mm x 2400mm 1 @ 600mm x 600mm" at bounding box center [667, 492] width 601 height 38
drag, startPoint x: 499, startPoint y: 462, endPoint x: 386, endPoint y: 461, distance: 113.0
click at [386, 473] on div "5 @100mm x 2400mm 1 @ 600mm x 600mm" at bounding box center [447, 492] width 138 height 38
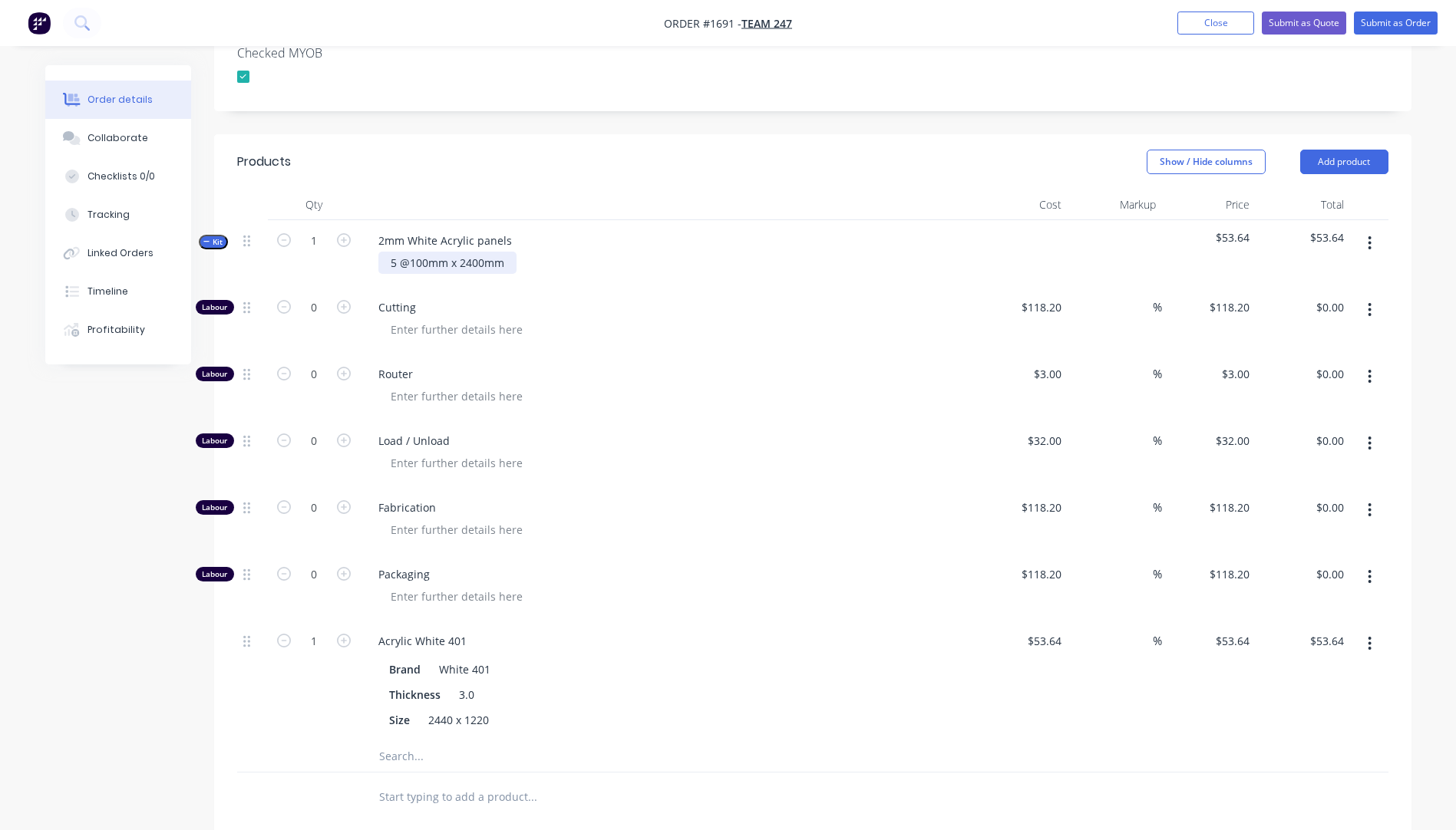
scroll to position [460, 0]
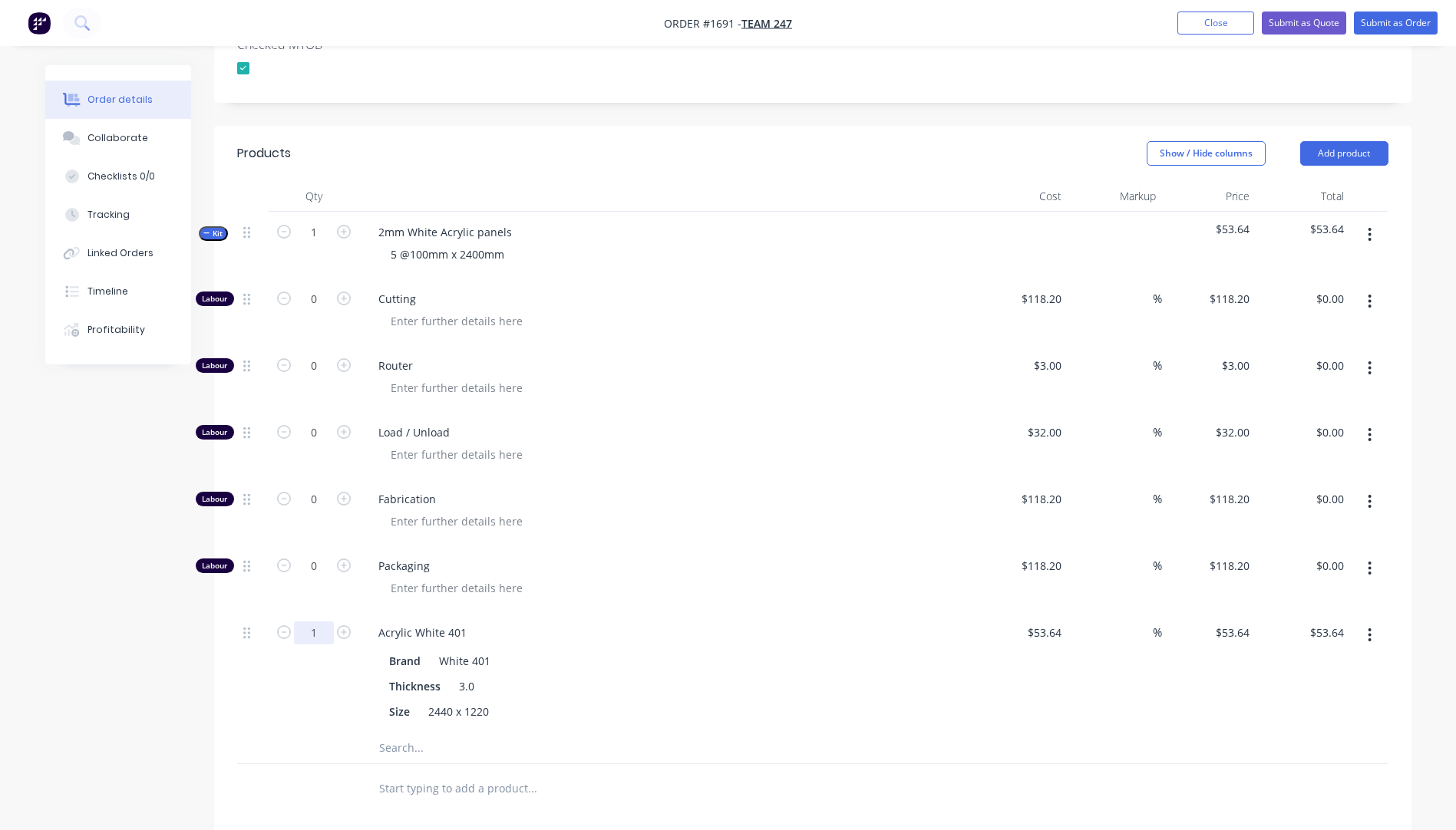
click at [313, 621] on input "1" at bounding box center [314, 632] width 40 height 23
type input "0.25"
type input "$13.41"
click at [726, 621] on div "Acrylic White 401" at bounding box center [667, 632] width 601 height 22
click at [342, 292] on icon "button" at bounding box center [344, 299] width 14 height 14
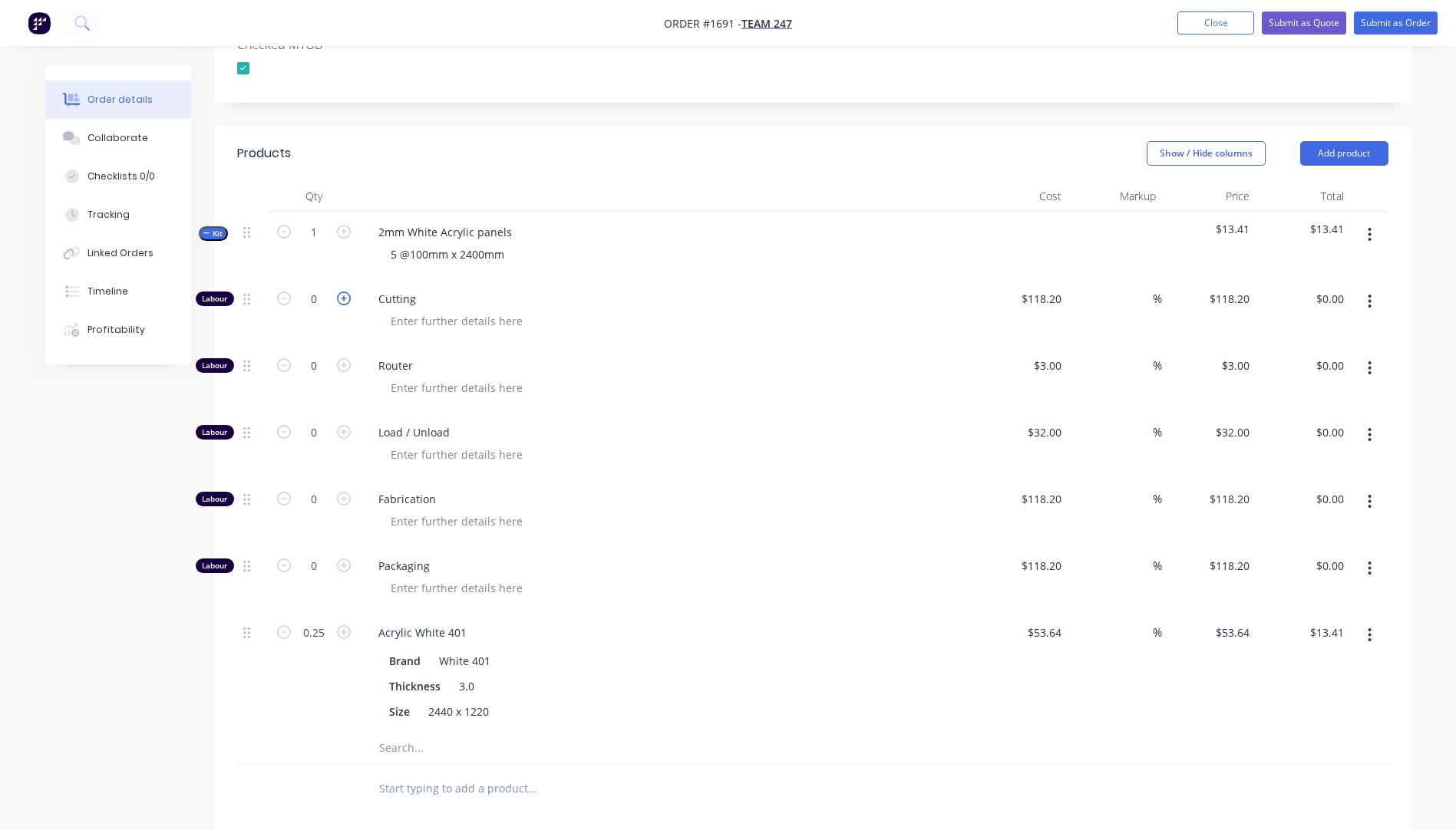
type input "1"
type input "$118.20"
click at [1039, 288] on input "118.2" at bounding box center [1044, 299] width 48 height 22
type input "$10.00"
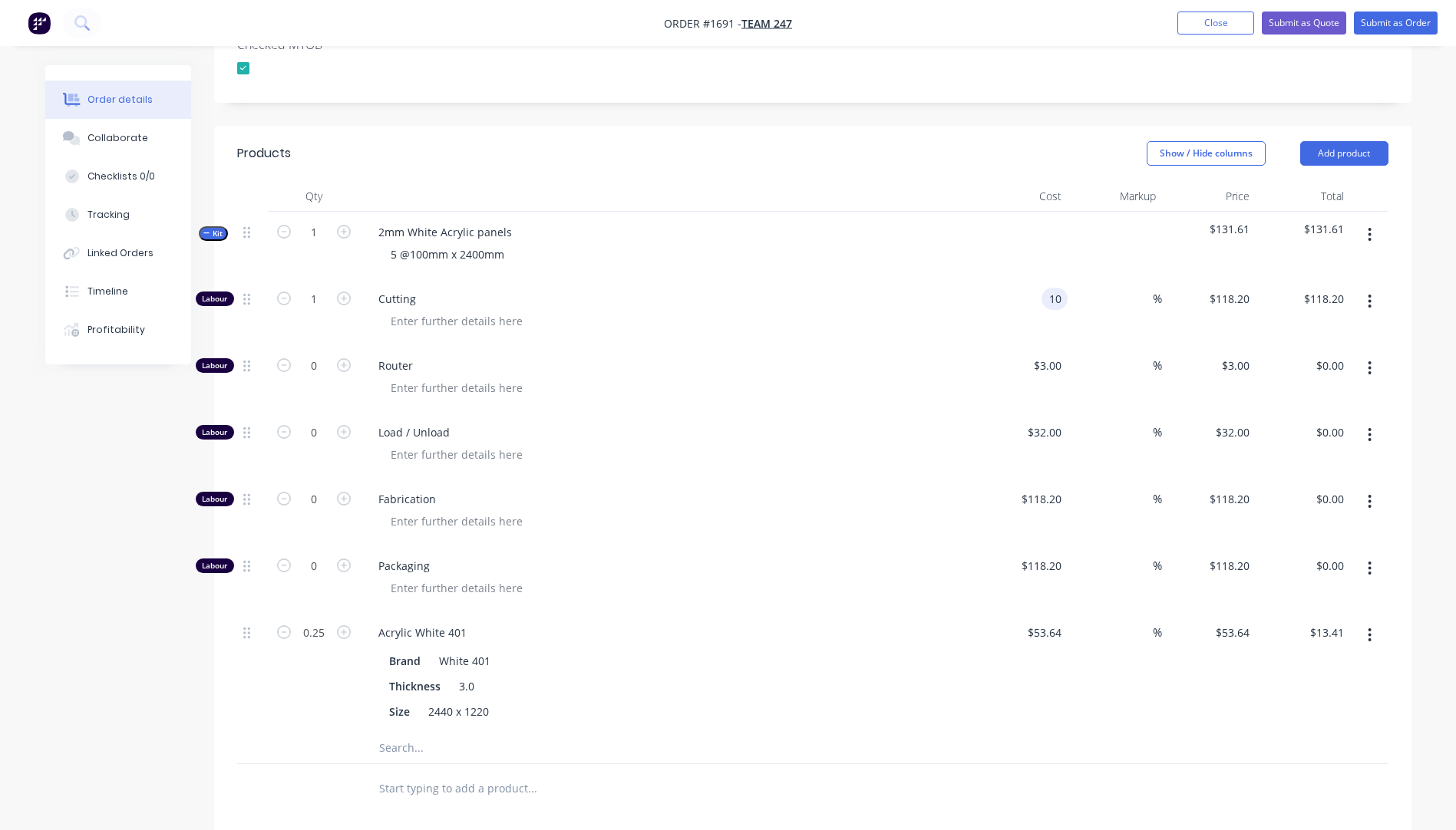
type input "$10.00"
click at [880, 346] on div "Router" at bounding box center [666, 379] width 614 height 67
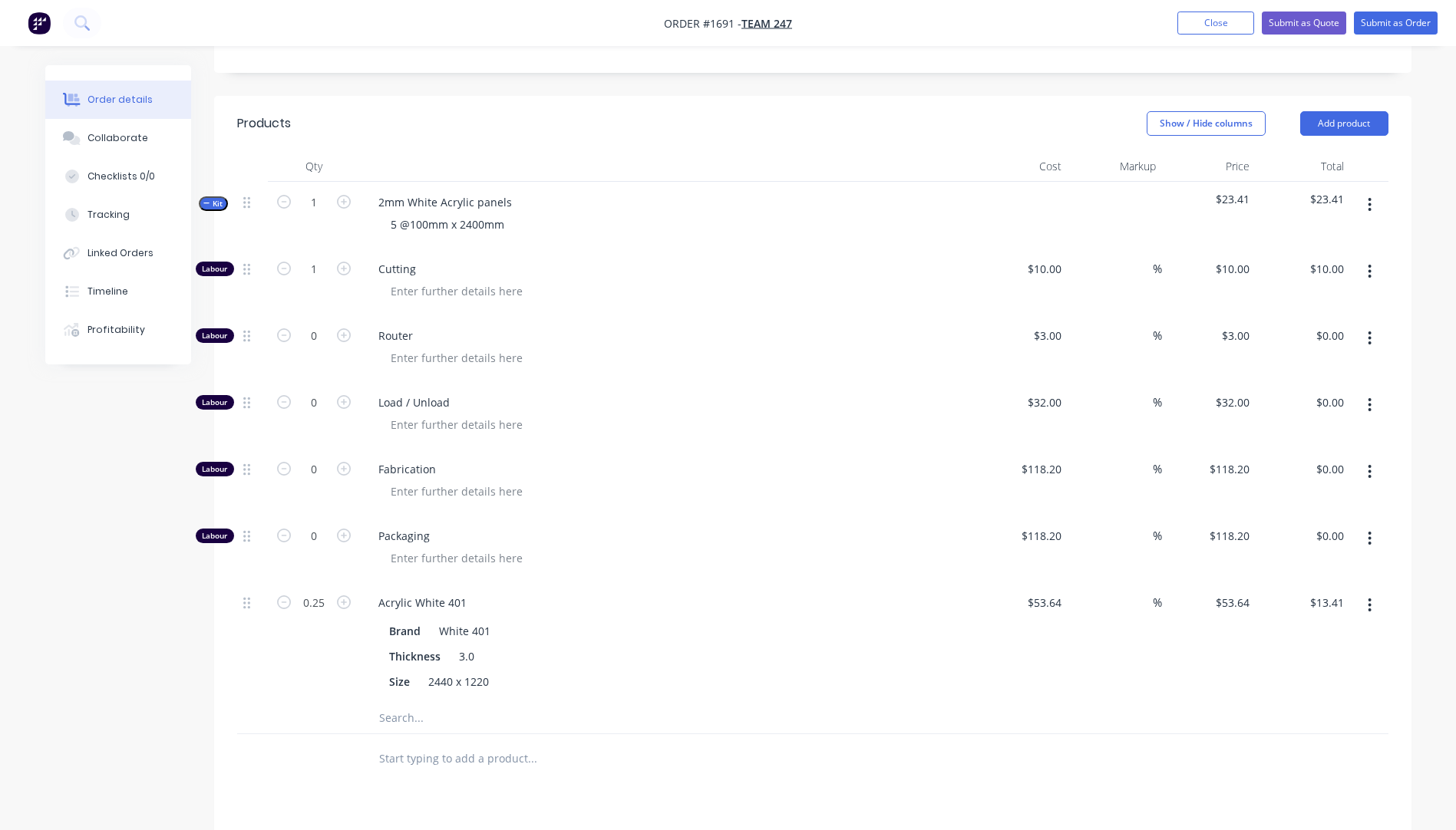
scroll to position [414, 0]
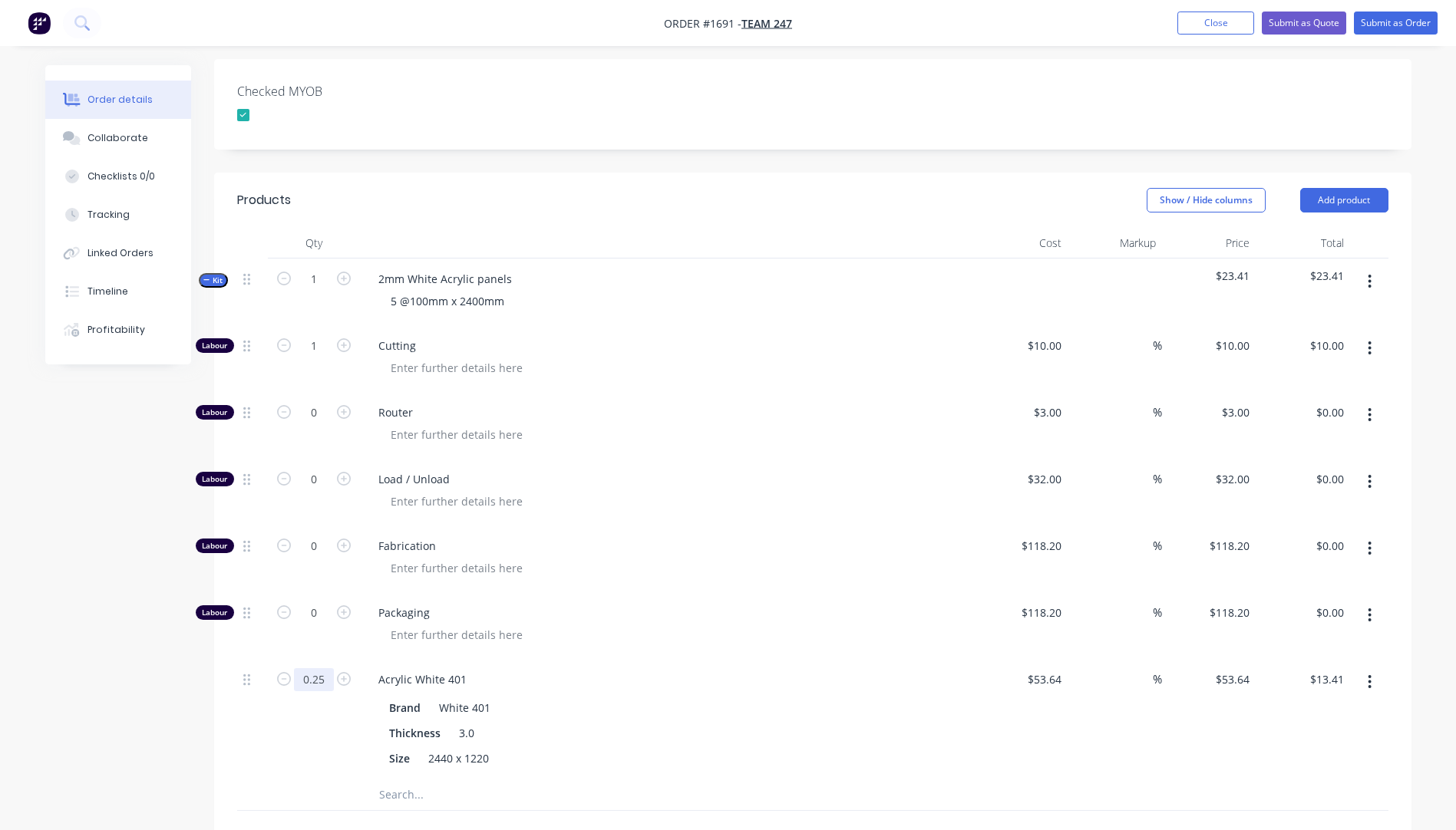
click at [330, 668] on input "0.25" at bounding box center [314, 679] width 40 height 23
type input "0.5"
type input "$26.82"
click at [649, 605] on span "Packaging" at bounding box center [673, 613] width 589 height 16
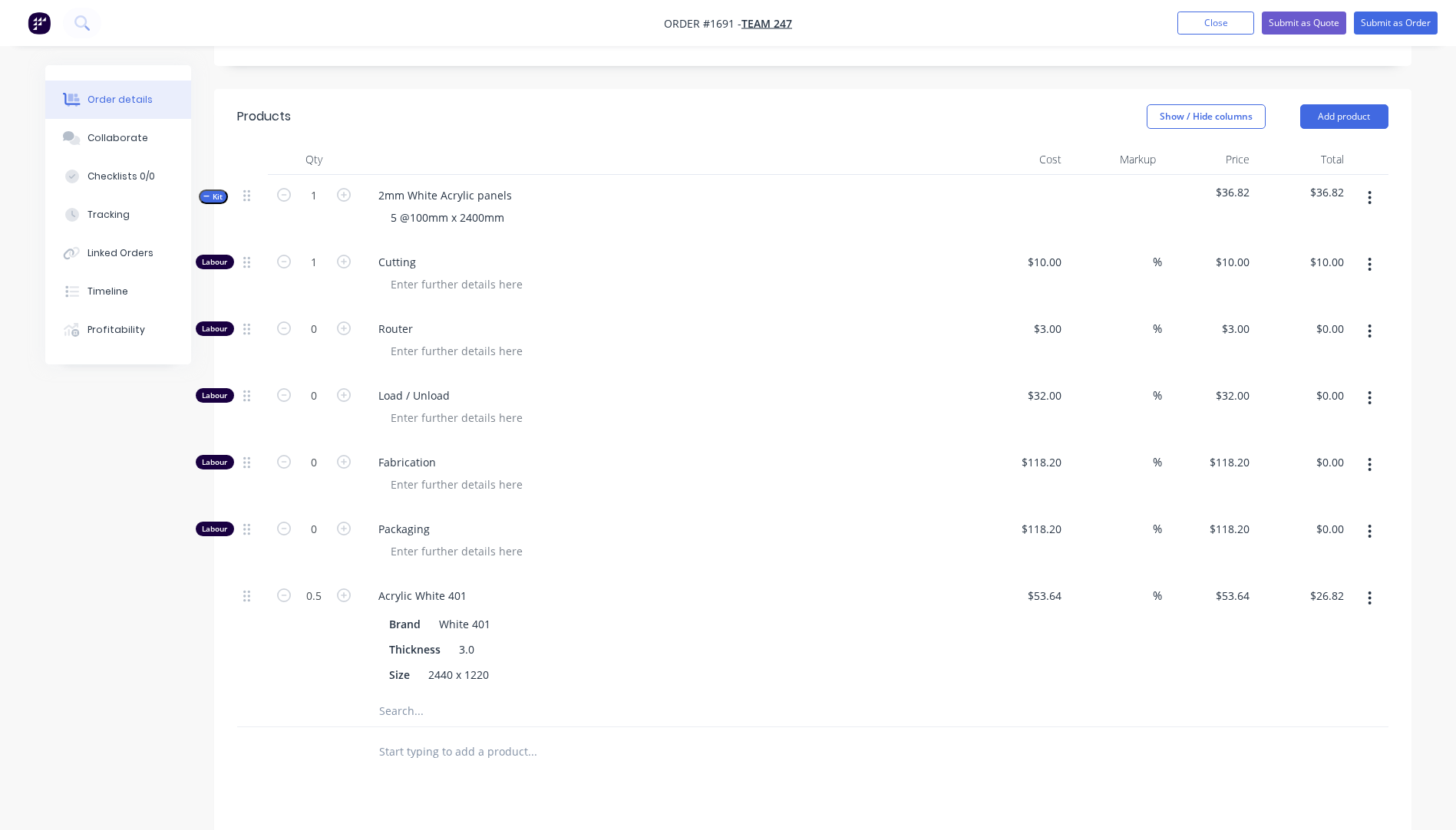
scroll to position [490, 0]
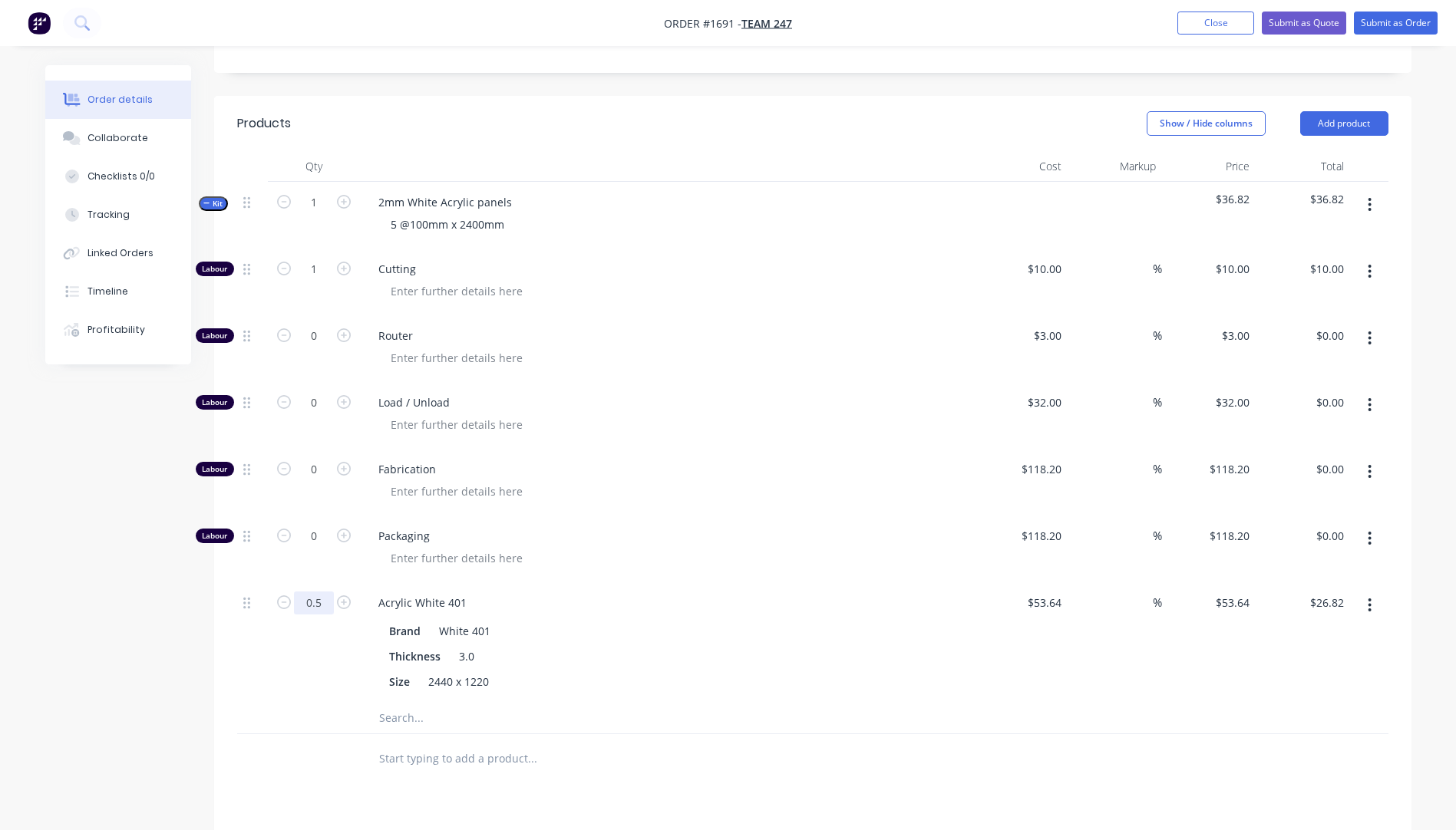
click at [324, 591] on input "0.5" at bounding box center [314, 602] width 40 height 23
type input "0.4"
type input "$21.46"
click at [676, 535] on div "Packaging" at bounding box center [666, 548] width 614 height 67
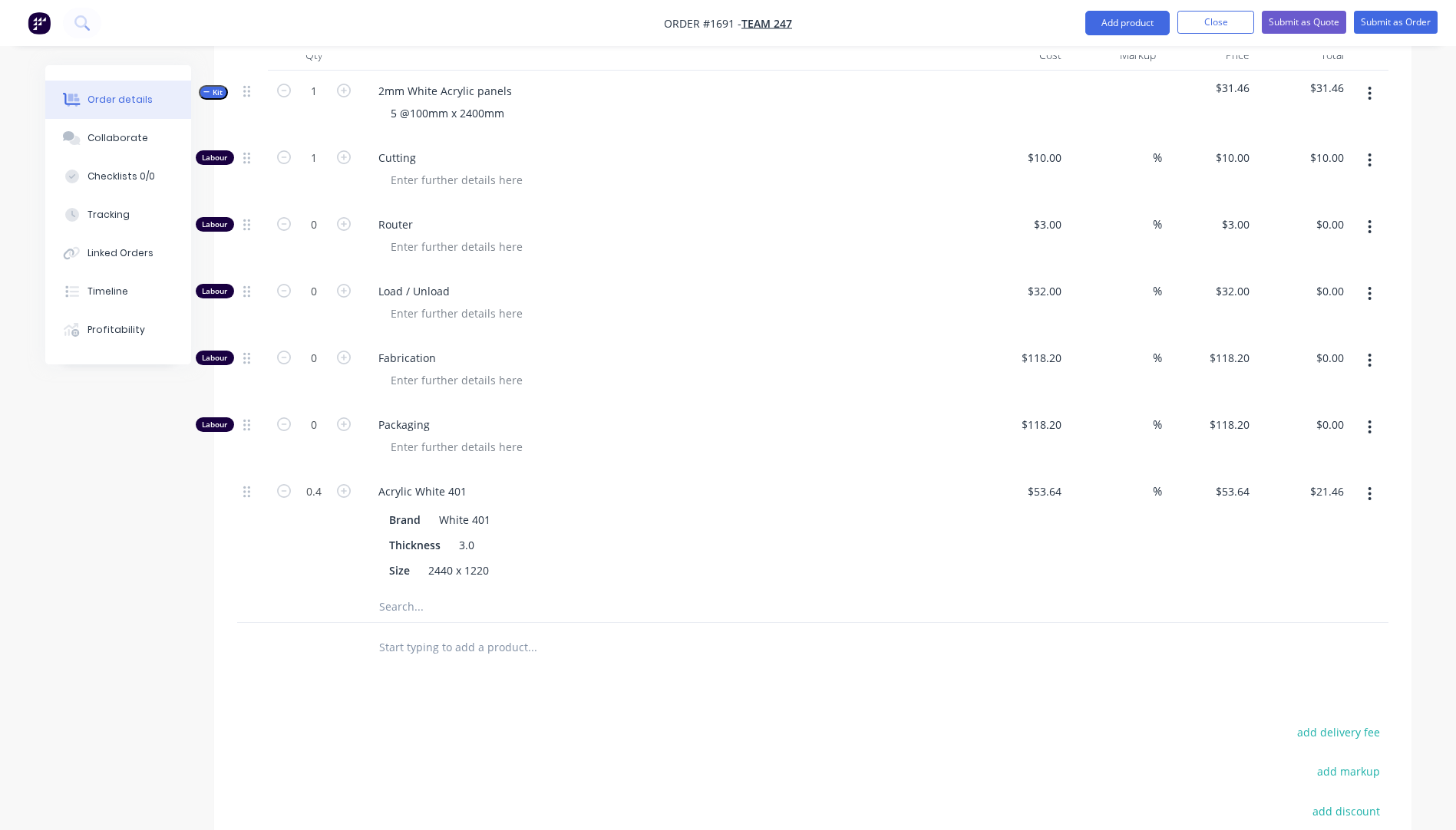
scroll to position [567, 0]
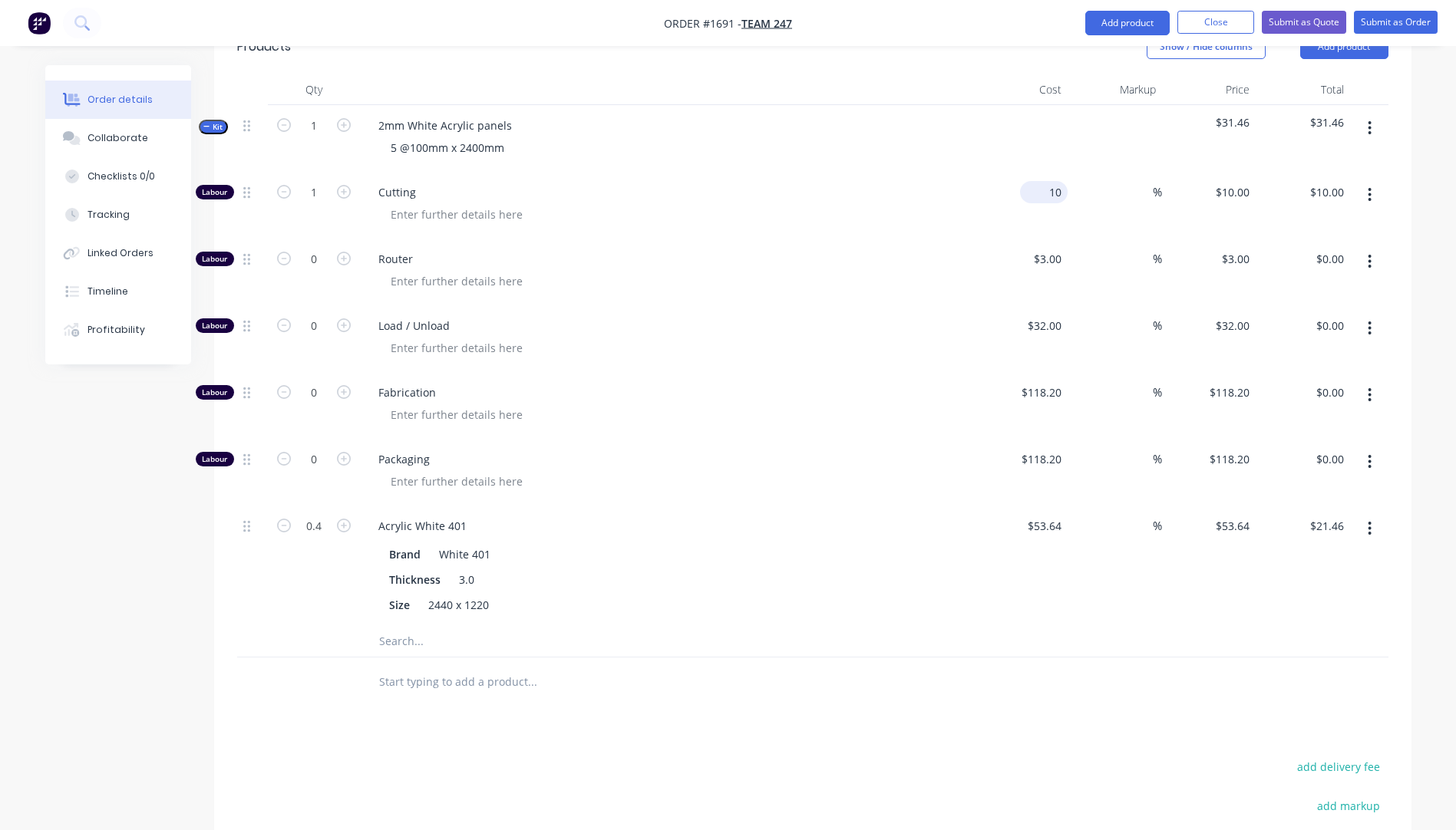
click at [1053, 181] on input "10" at bounding box center [1046, 192] width 41 height 22
type input "$10.38"
click at [913, 251] on span "Router" at bounding box center [673, 259] width 589 height 16
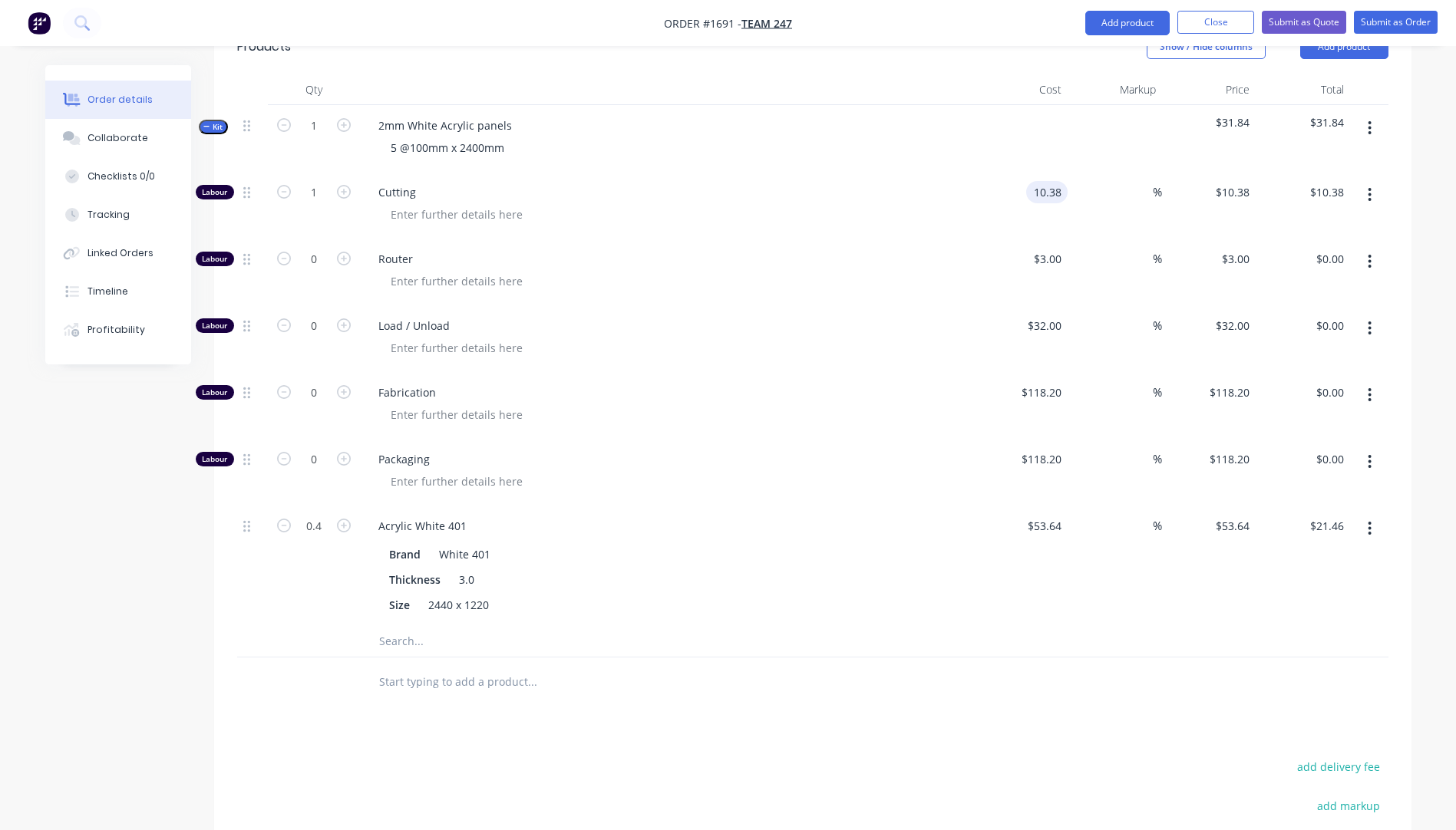
click at [1060, 181] on input "10.38" at bounding box center [1050, 192] width 35 height 22
type input "$10.35"
click at [980, 199] on div "$10.35 10.35" at bounding box center [1021, 205] width 95 height 67
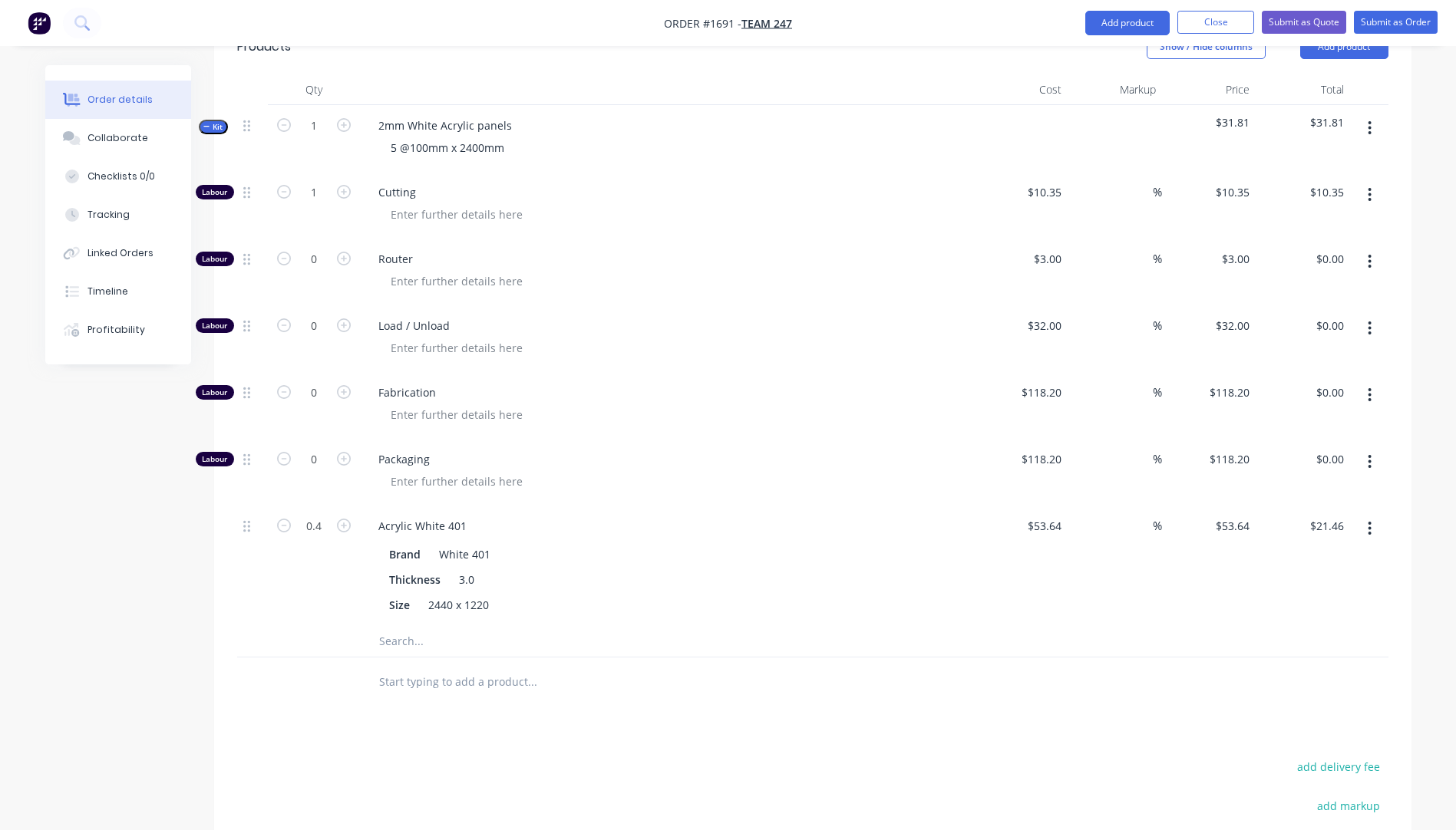
scroll to position [490, 0]
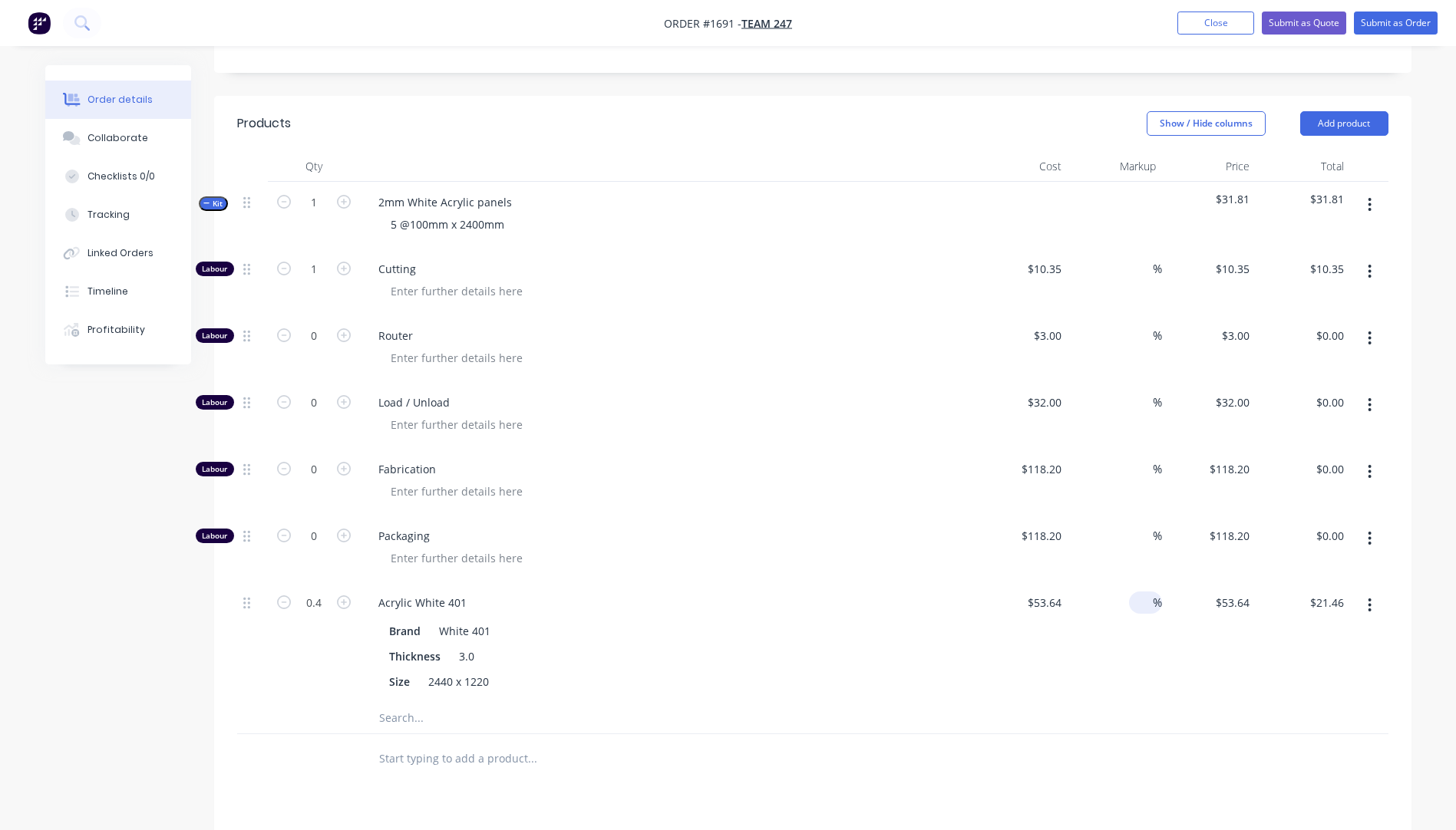
click at [1157, 594] on span "%" at bounding box center [1156, 603] width 9 height 18
type input "60"
type input "$85.824"
type input "$34.33"
click at [884, 620] on div "Brand White 401" at bounding box center [663, 631] width 562 height 22
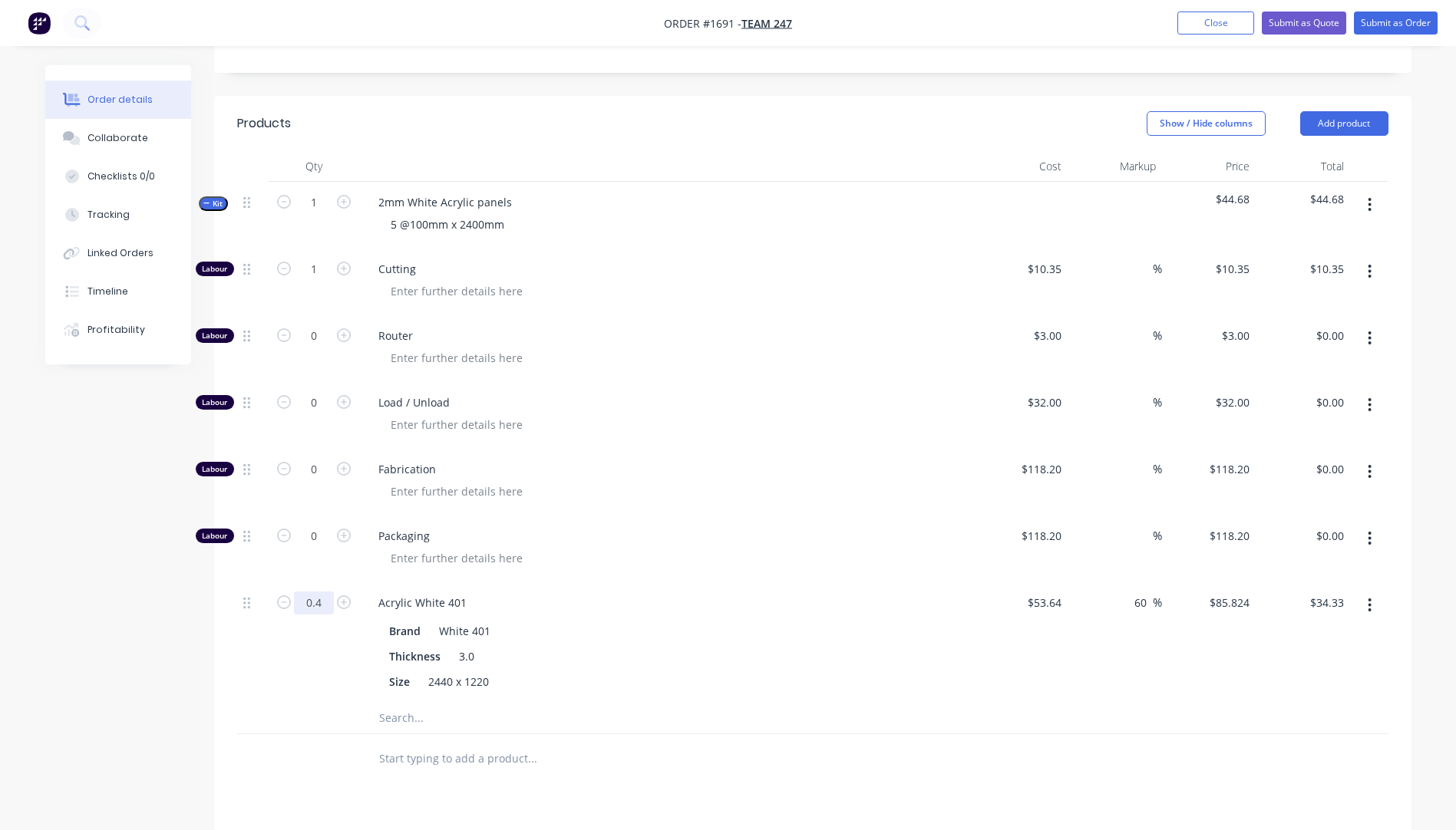
click at [319, 591] on input "0.4" at bounding box center [314, 602] width 40 height 23
type input "0.25"
type input "$21.46"
click at [787, 515] on div "Packaging" at bounding box center [666, 548] width 614 height 67
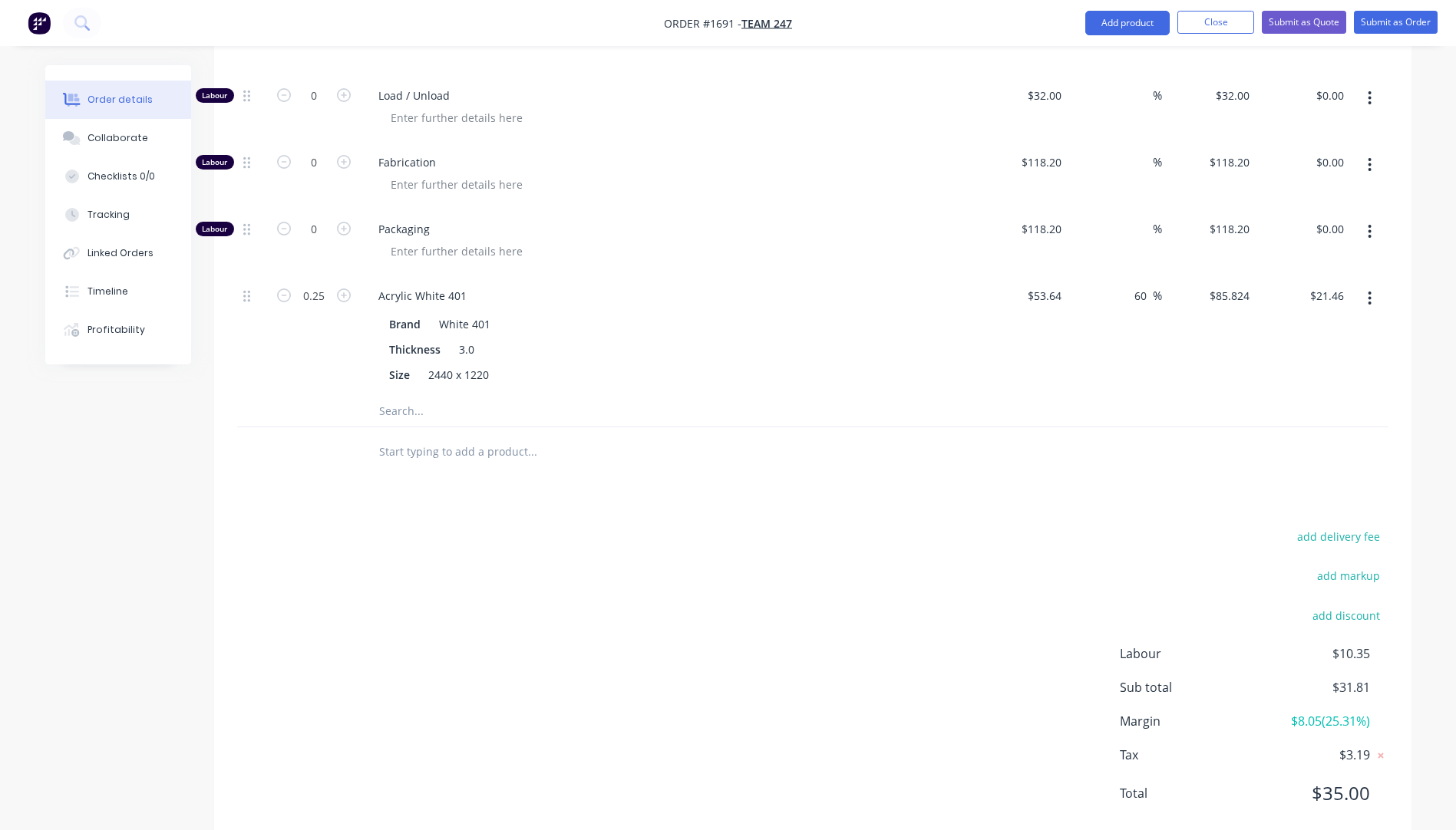
scroll to position [567, 0]
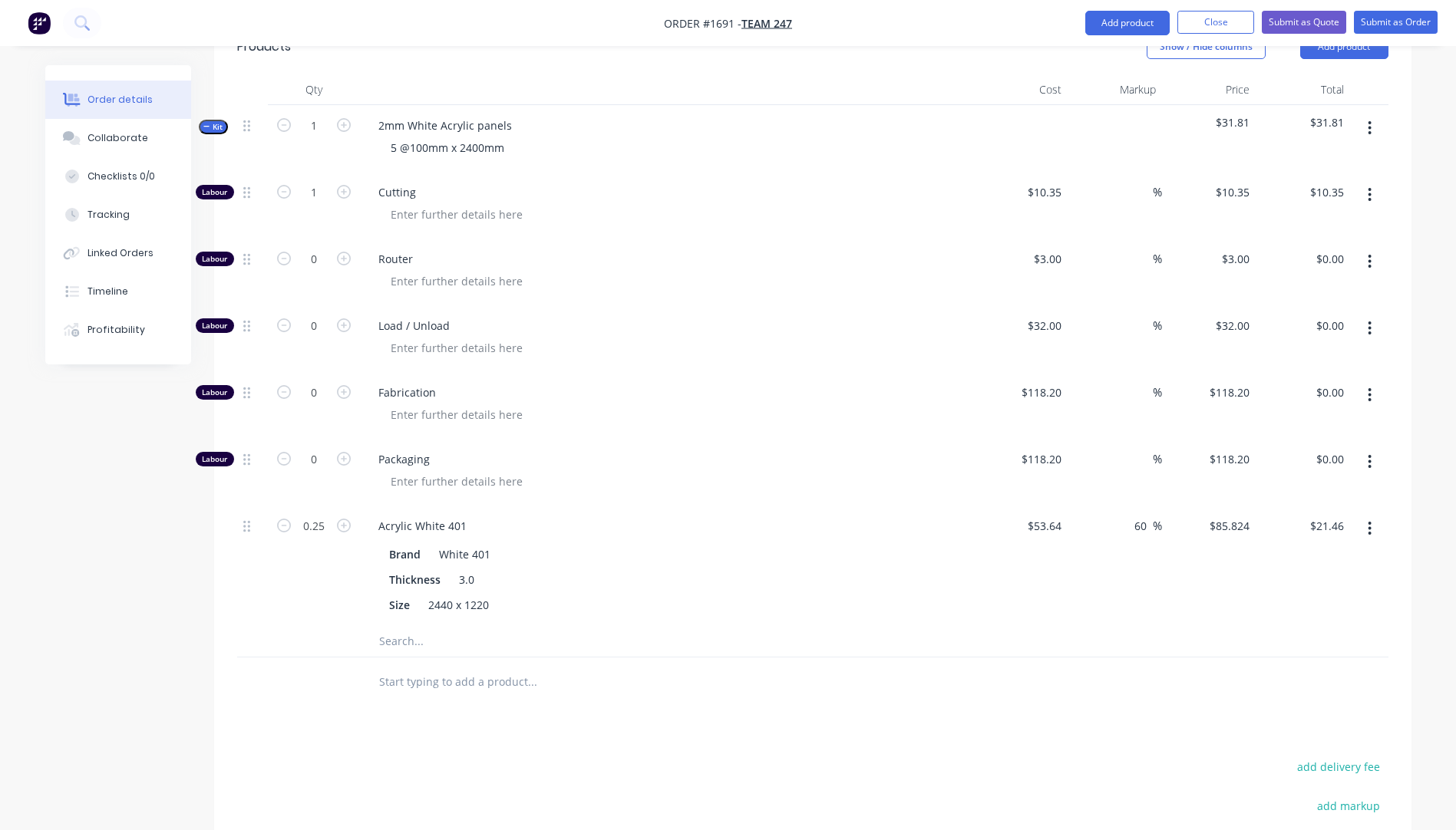
click at [787, 515] on div "Acrylic White 401" at bounding box center [667, 526] width 601 height 22
click at [287, 185] on icon "button" at bounding box center [284, 192] width 14 height 14
type input "0"
type input "$0.00"
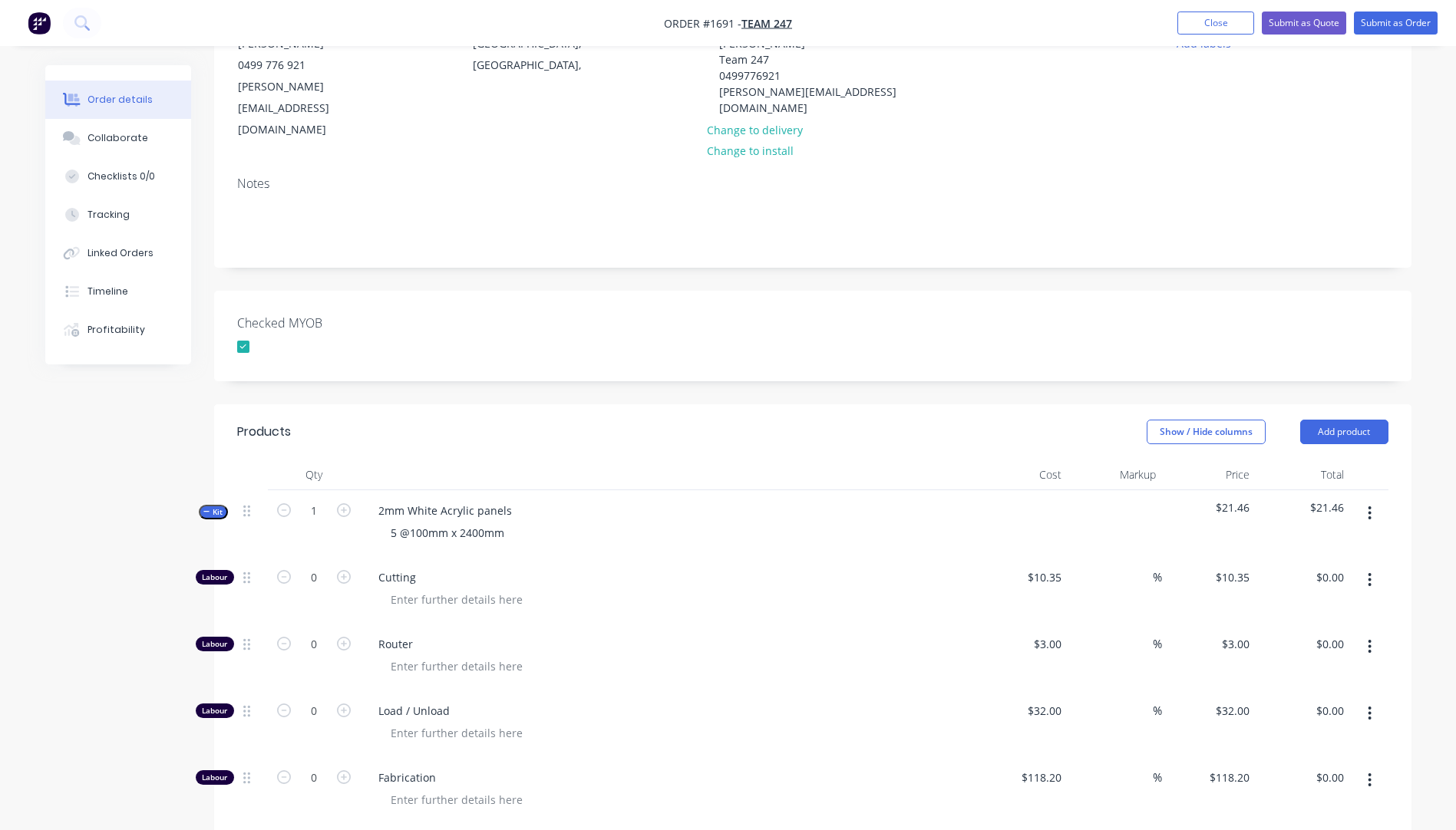
scroll to position [184, 0]
click at [347, 568] on icon "button" at bounding box center [344, 575] width 14 height 14
type input "1"
type input "$10.35"
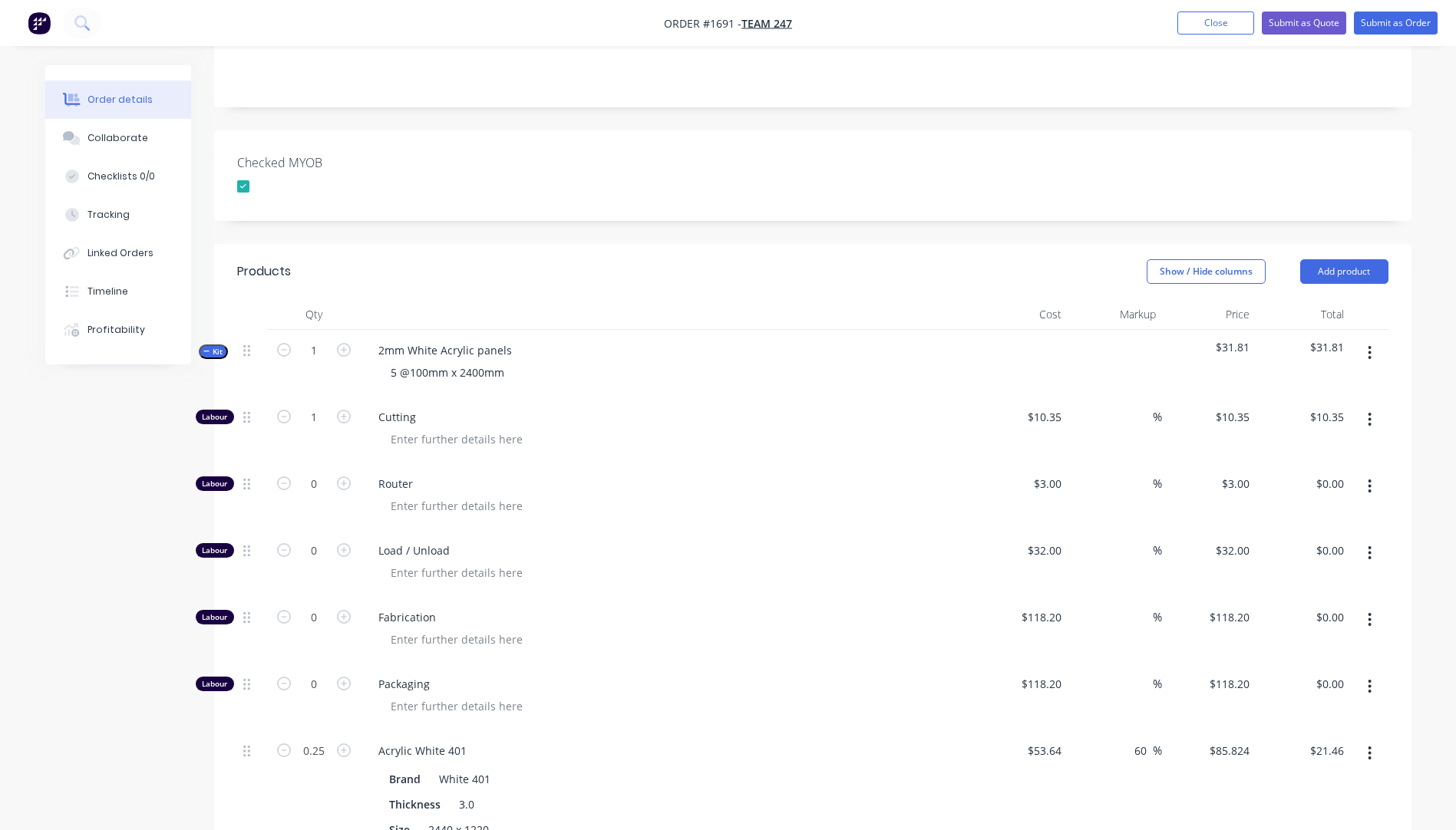
scroll to position [337, 0]
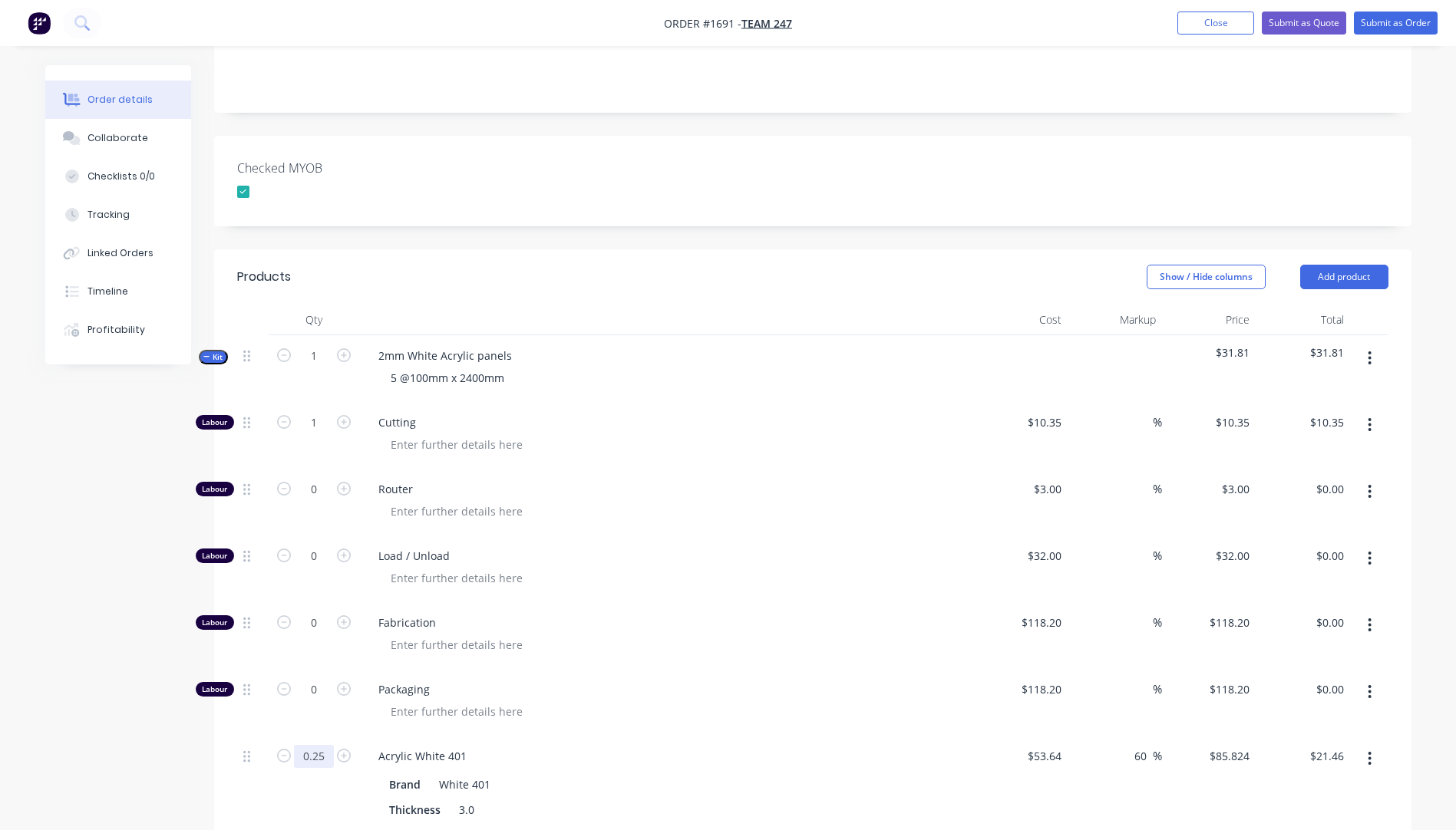
click at [320, 745] on input "0.25" at bounding box center [314, 756] width 40 height 23
type input "0.5"
type input "$42.91"
click at [723, 548] on span "Load / Unload" at bounding box center [673, 556] width 589 height 16
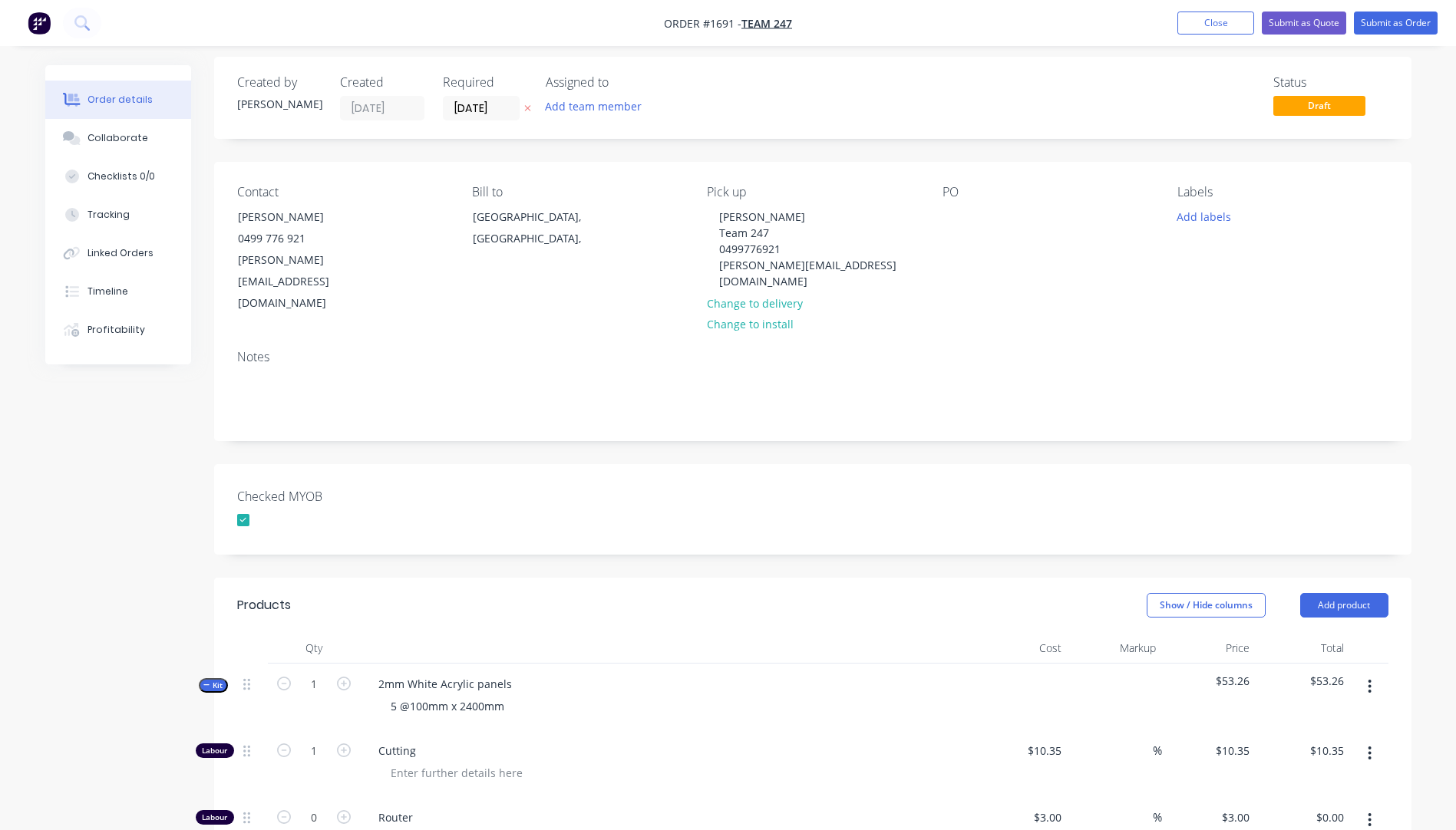
scroll to position [0, 0]
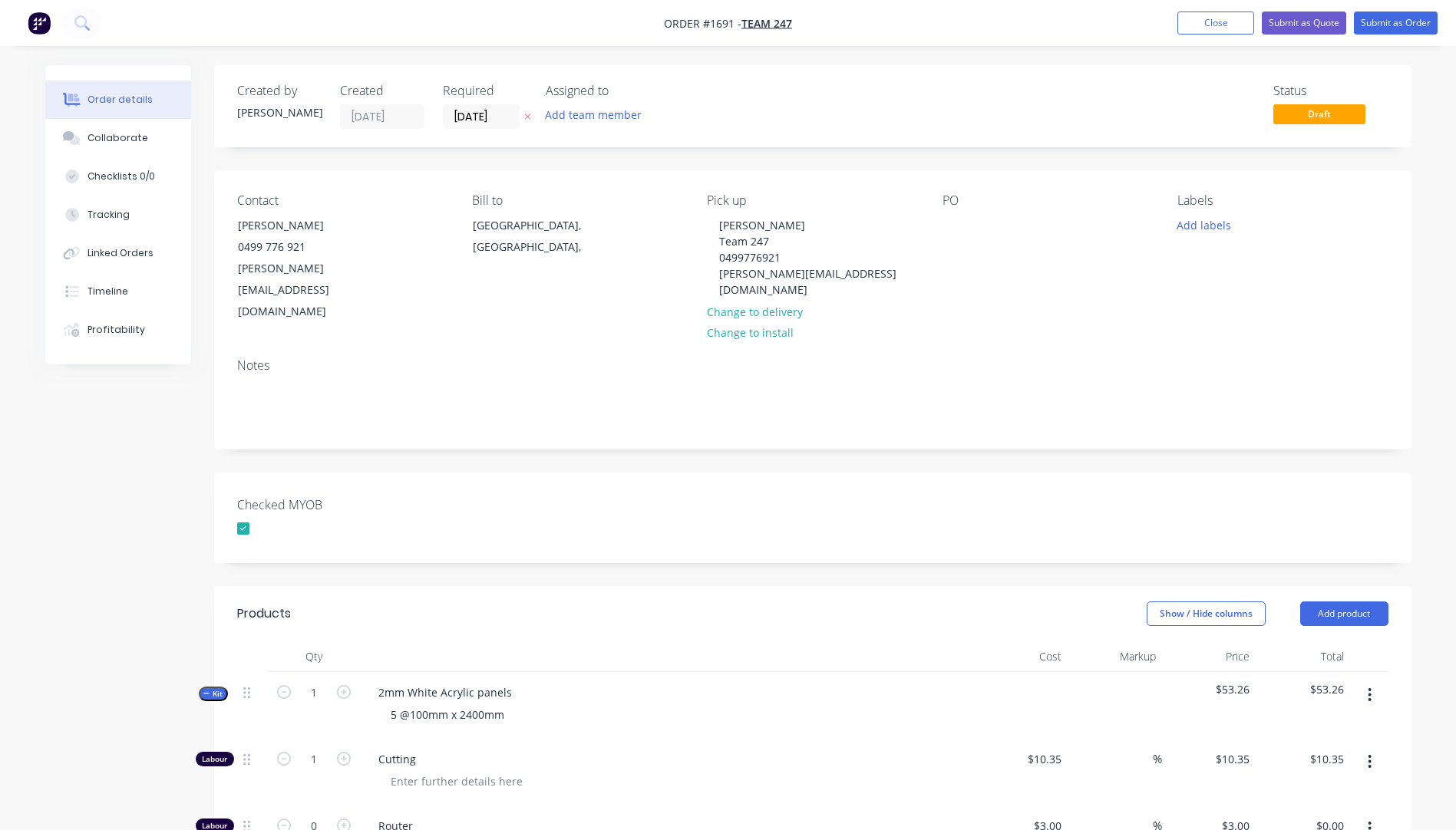
click at [529, 117] on icon "button" at bounding box center [527, 116] width 7 height 9
click at [1037, 748] on input "10.35" at bounding box center [1046, 759] width 41 height 22
type input "$10.00"
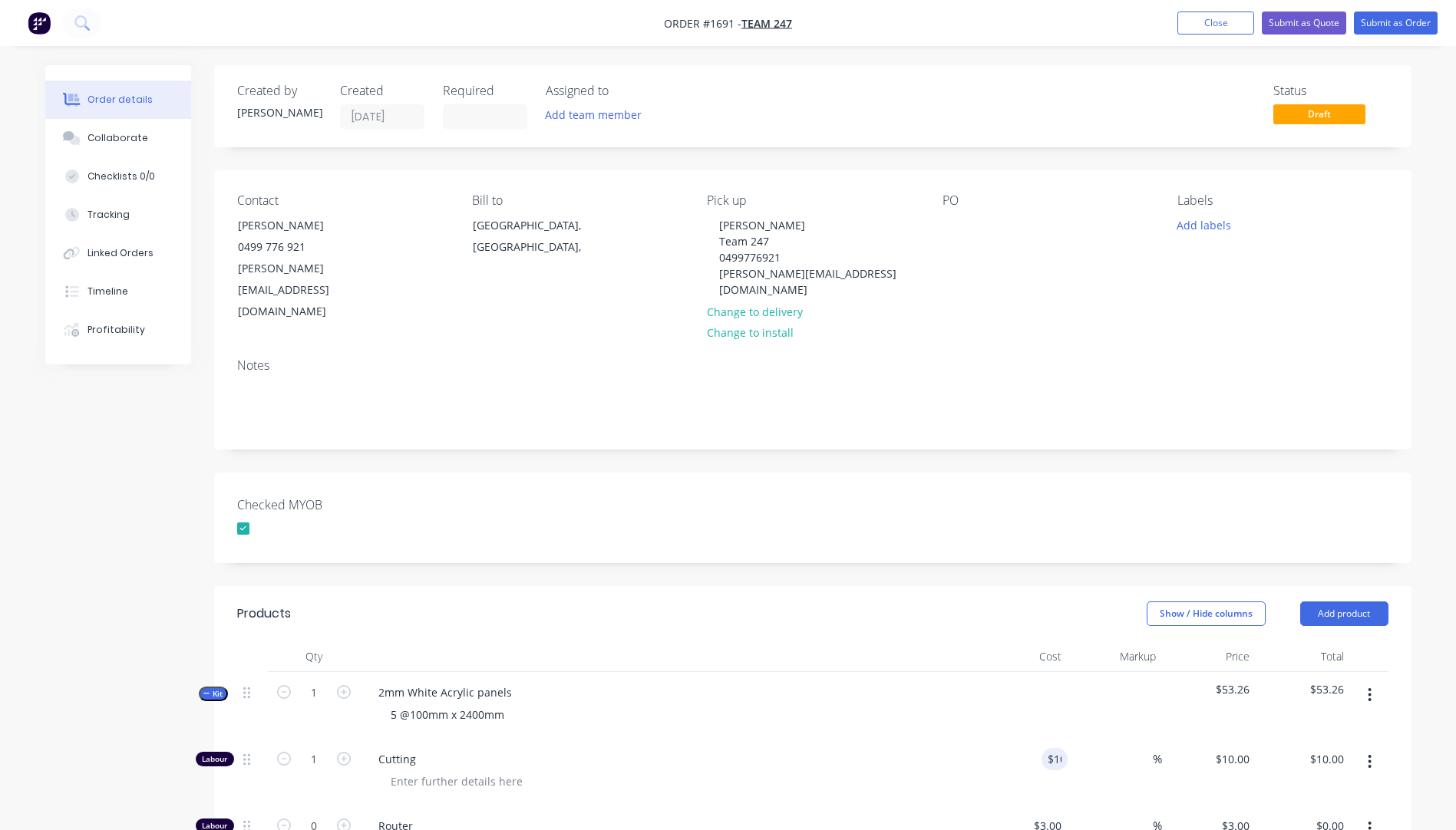
click at [939, 704] on div "5 @100mm x 2400mm" at bounding box center [667, 715] width 601 height 22
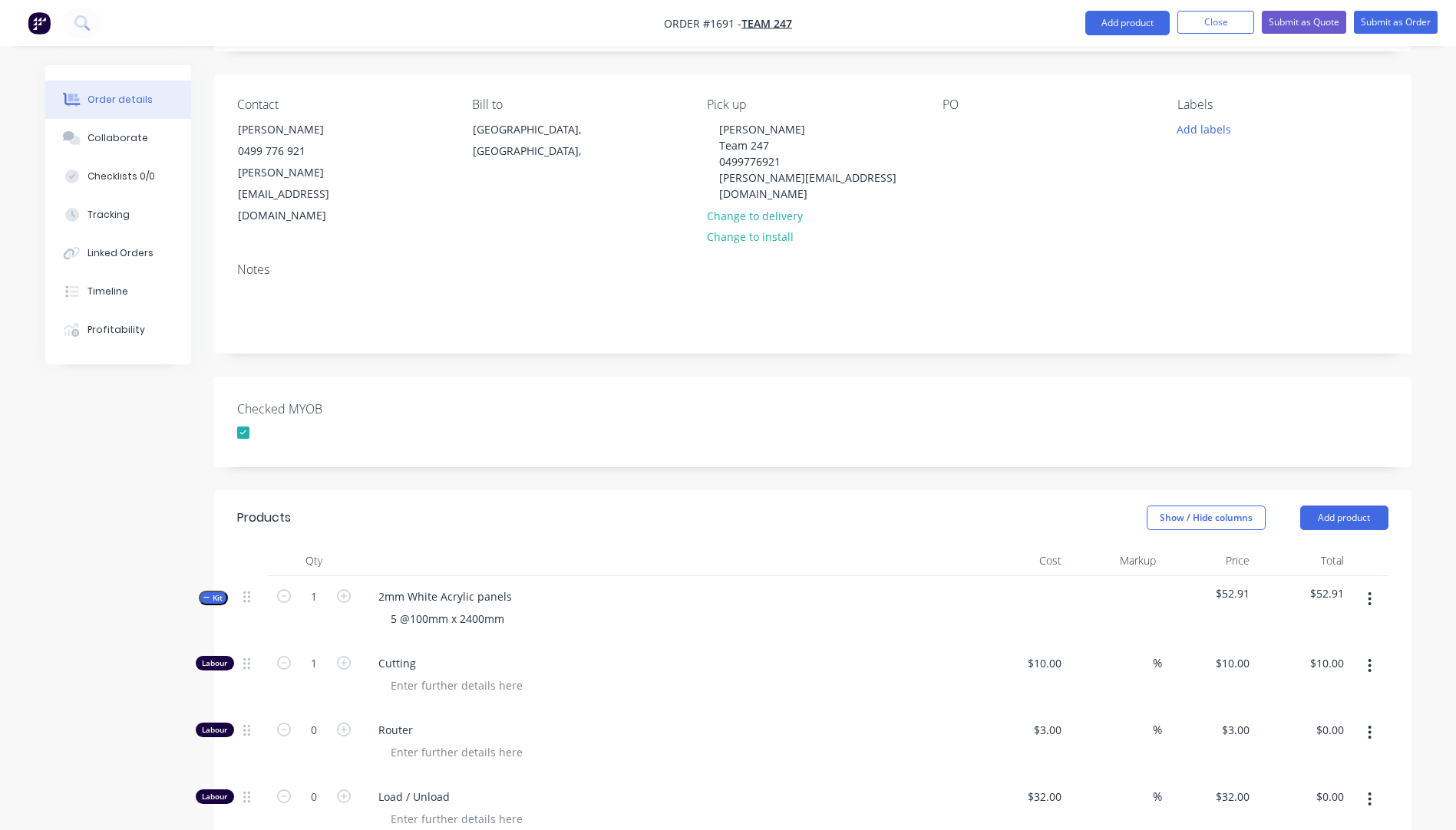
scroll to position [77, 0]
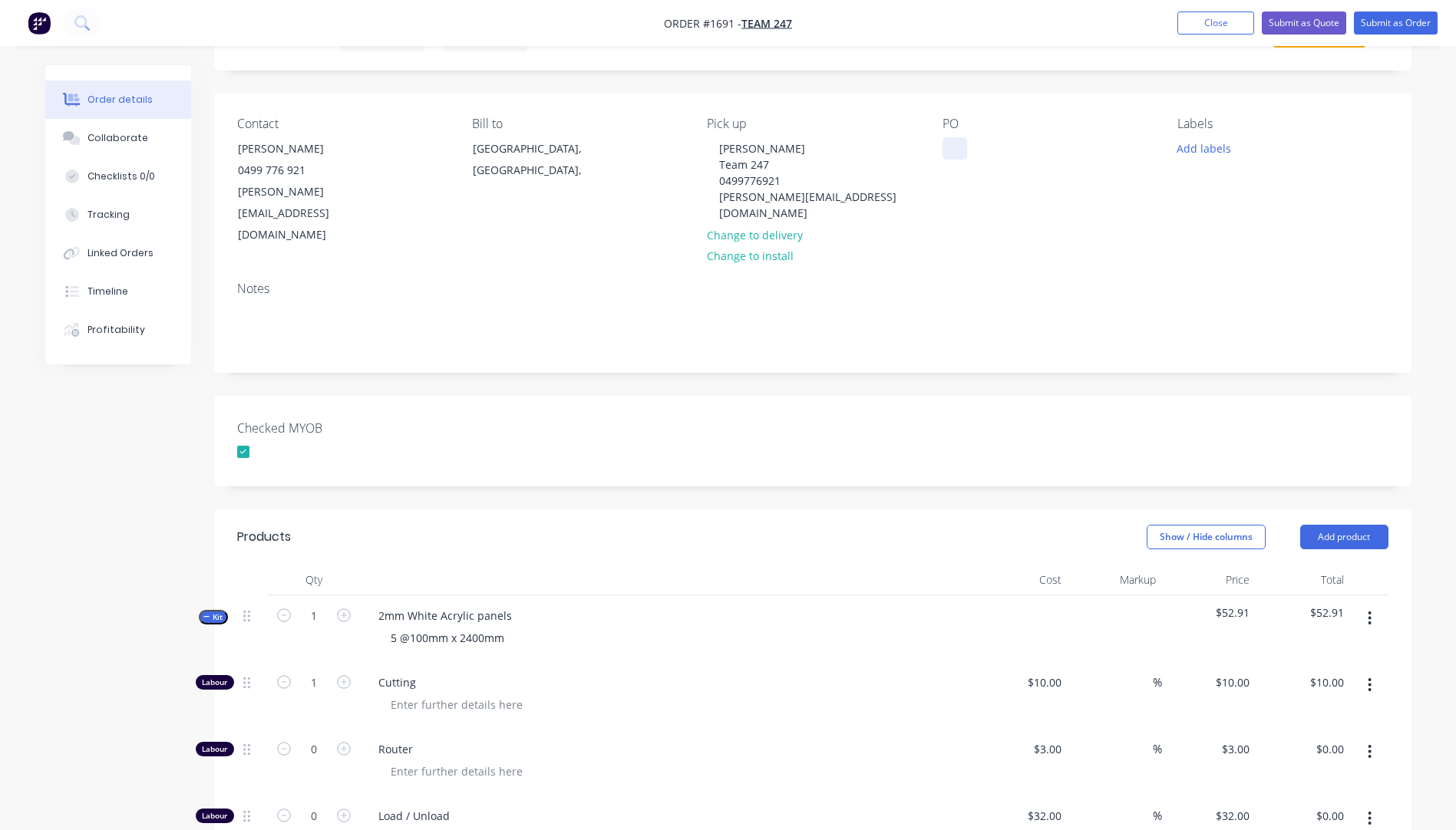
click at [950, 148] on div at bounding box center [955, 149] width 25 height 22
click at [1215, 154] on button "Add labels" at bounding box center [1203, 148] width 71 height 21
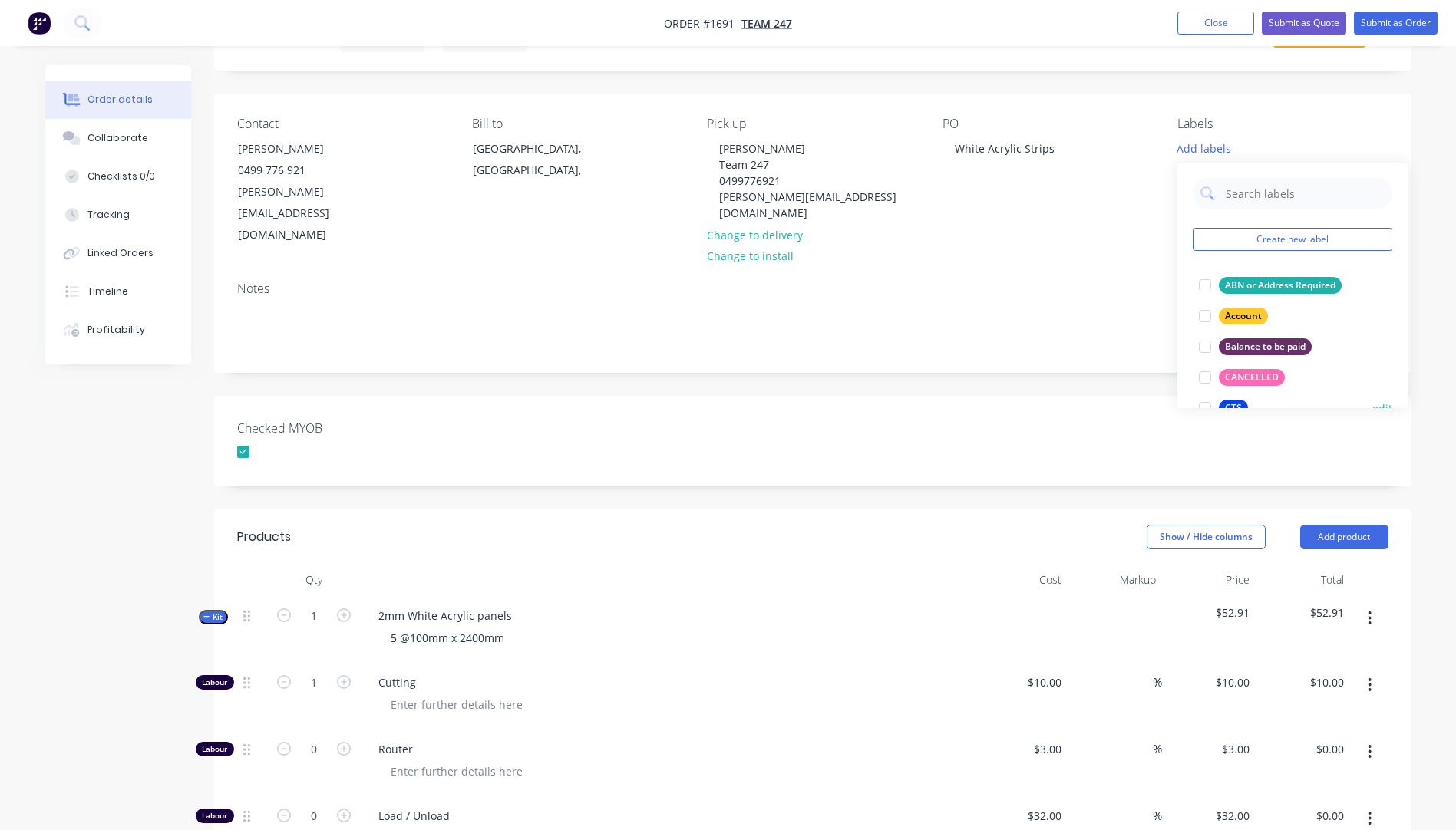
click at [1228, 403] on div "CTS" at bounding box center [1232, 408] width 29 height 17
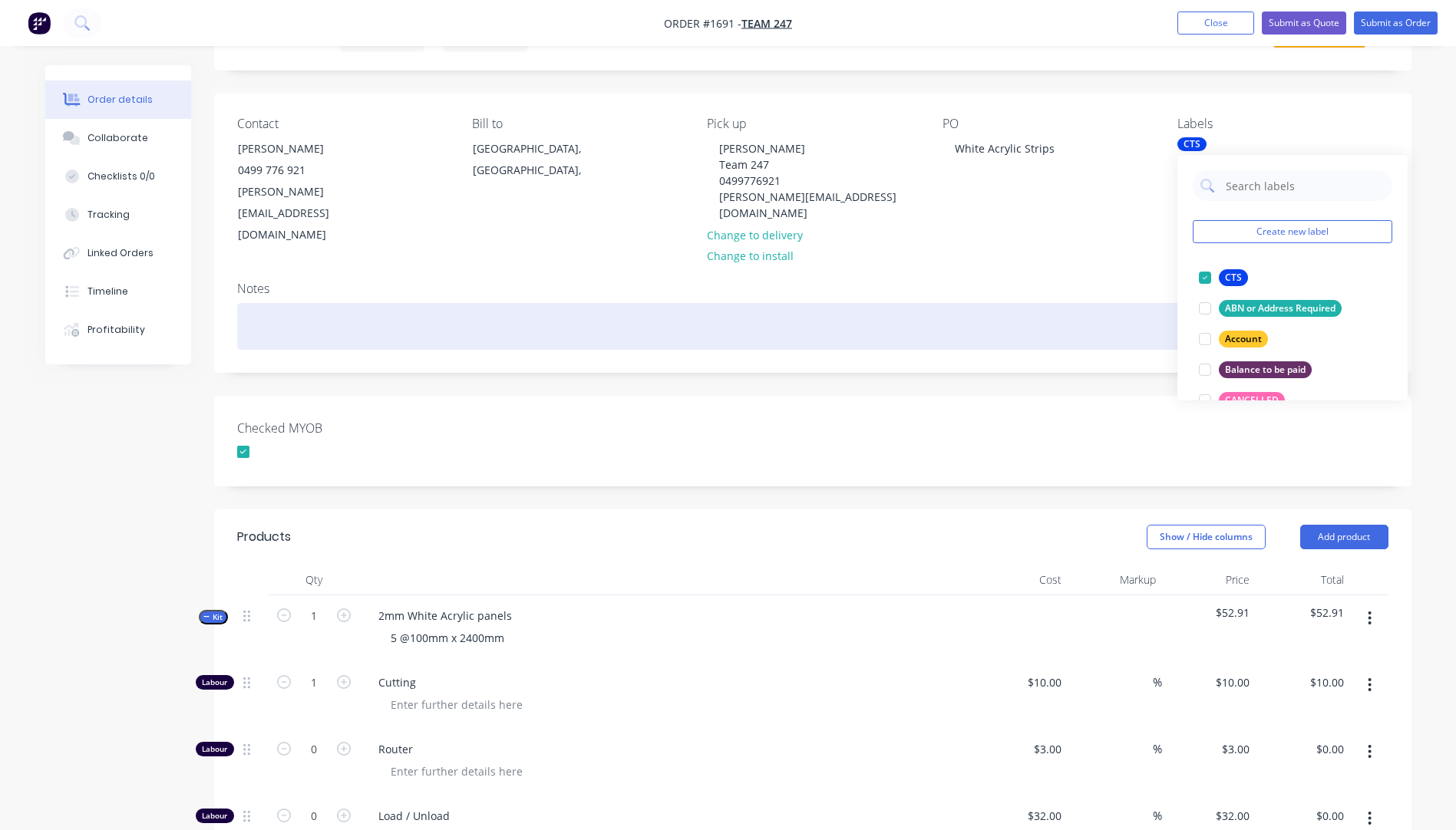
click at [1070, 304] on div at bounding box center [812, 327] width 1151 height 47
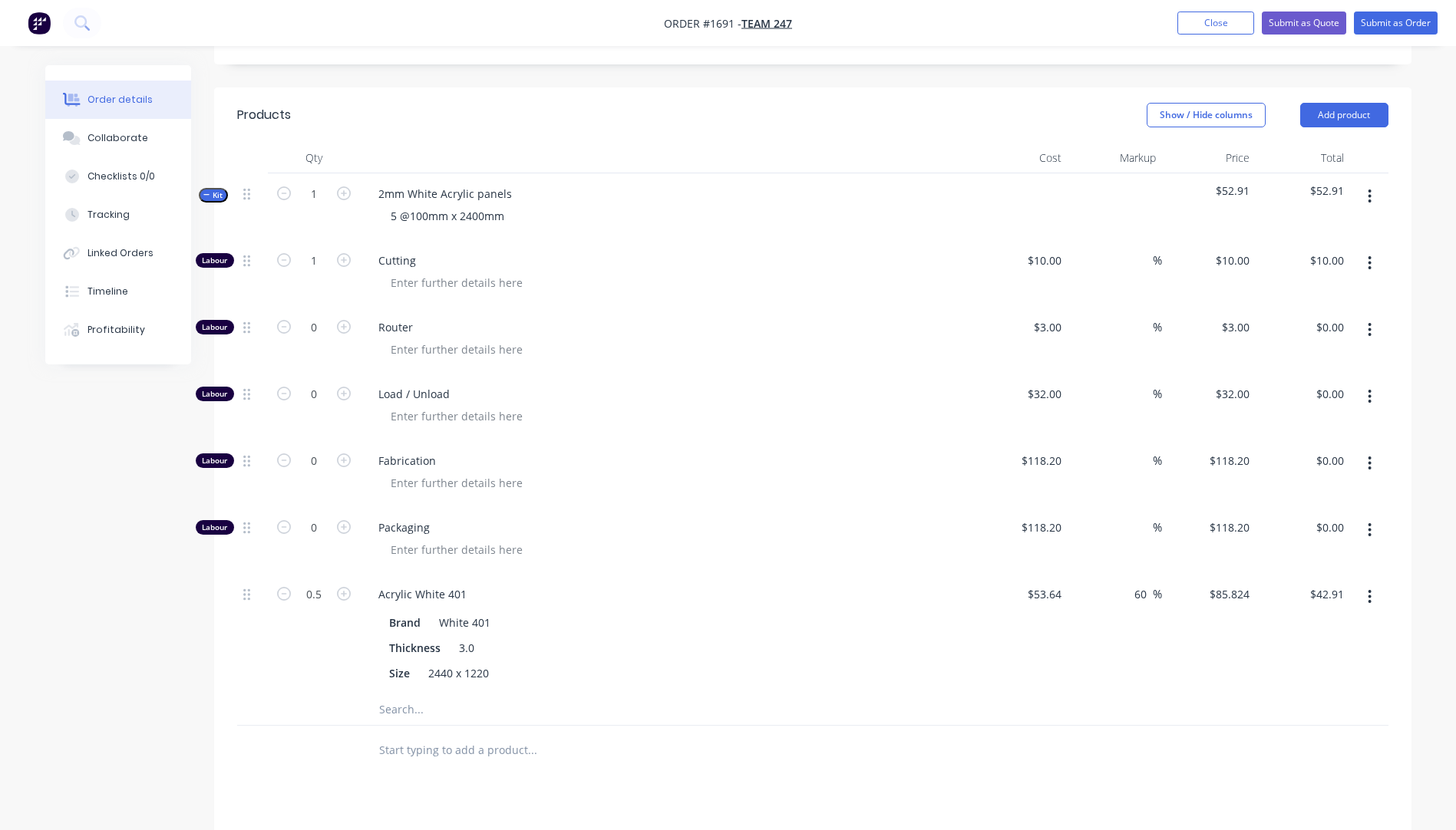
scroll to position [107, 0]
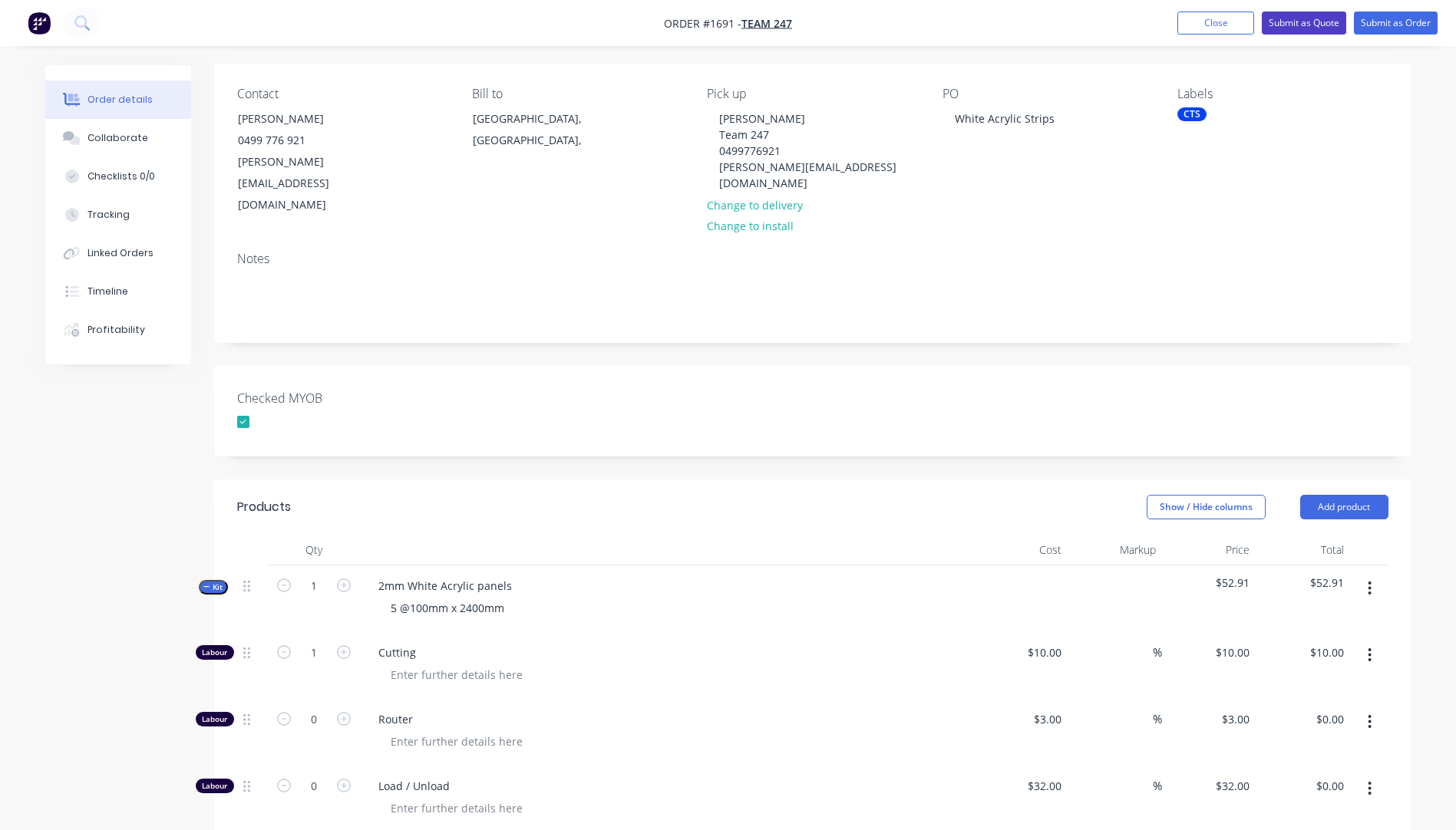
click at [1288, 28] on button "Submit as Quote" at bounding box center [1303, 23] width 85 height 23
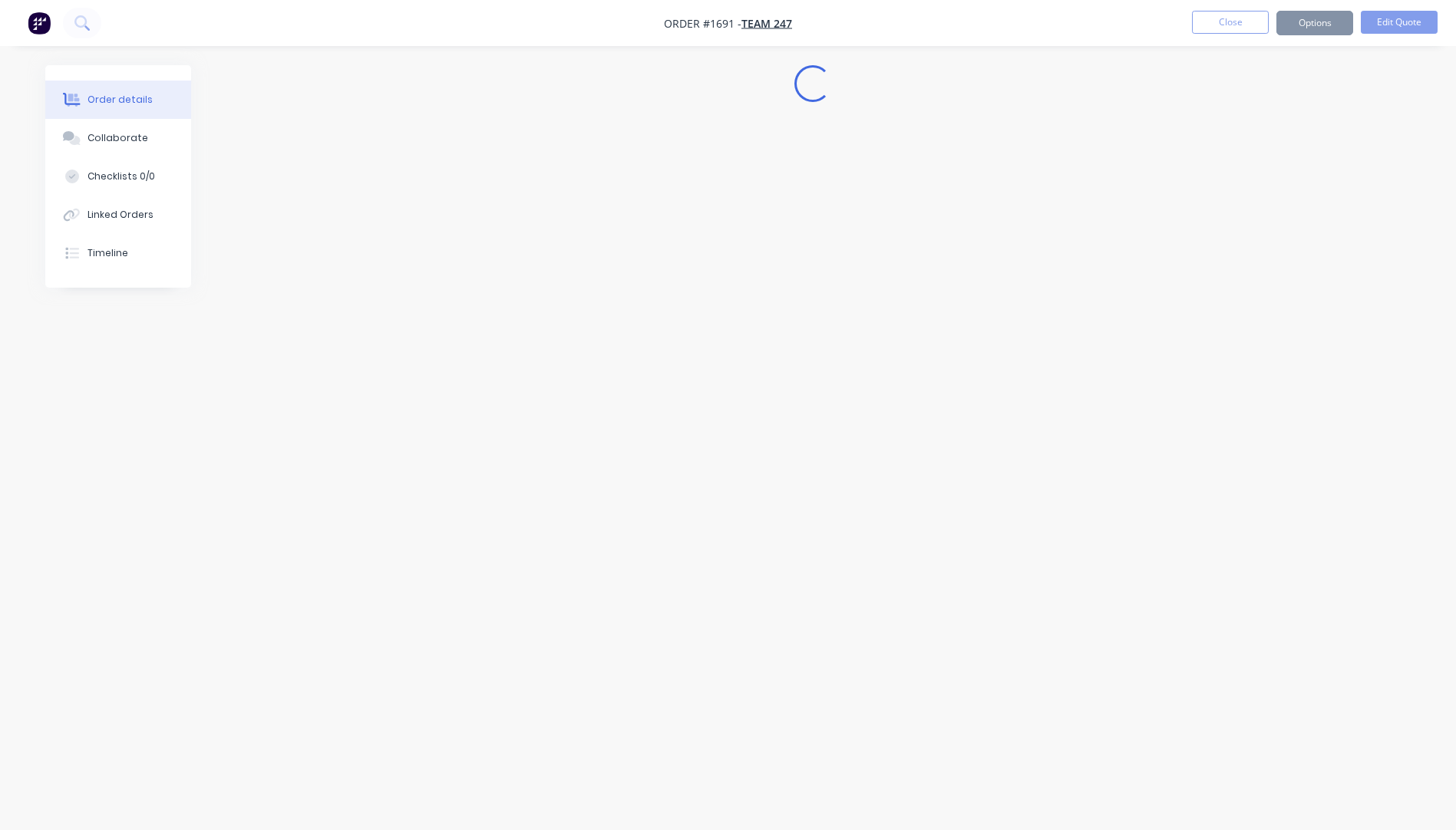
scroll to position [0, 0]
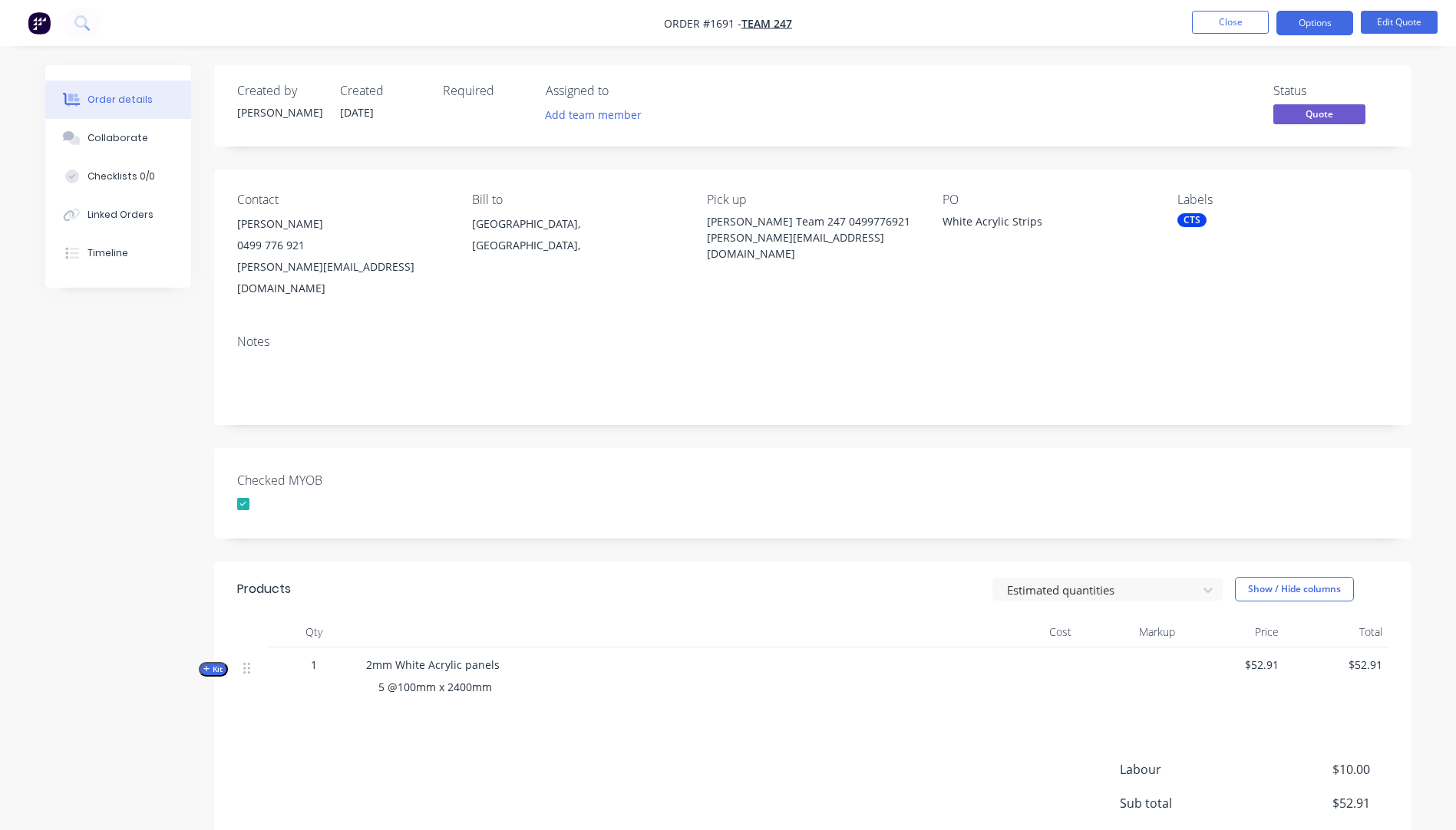
click at [1288, 28] on button "Options" at bounding box center [1314, 23] width 77 height 25
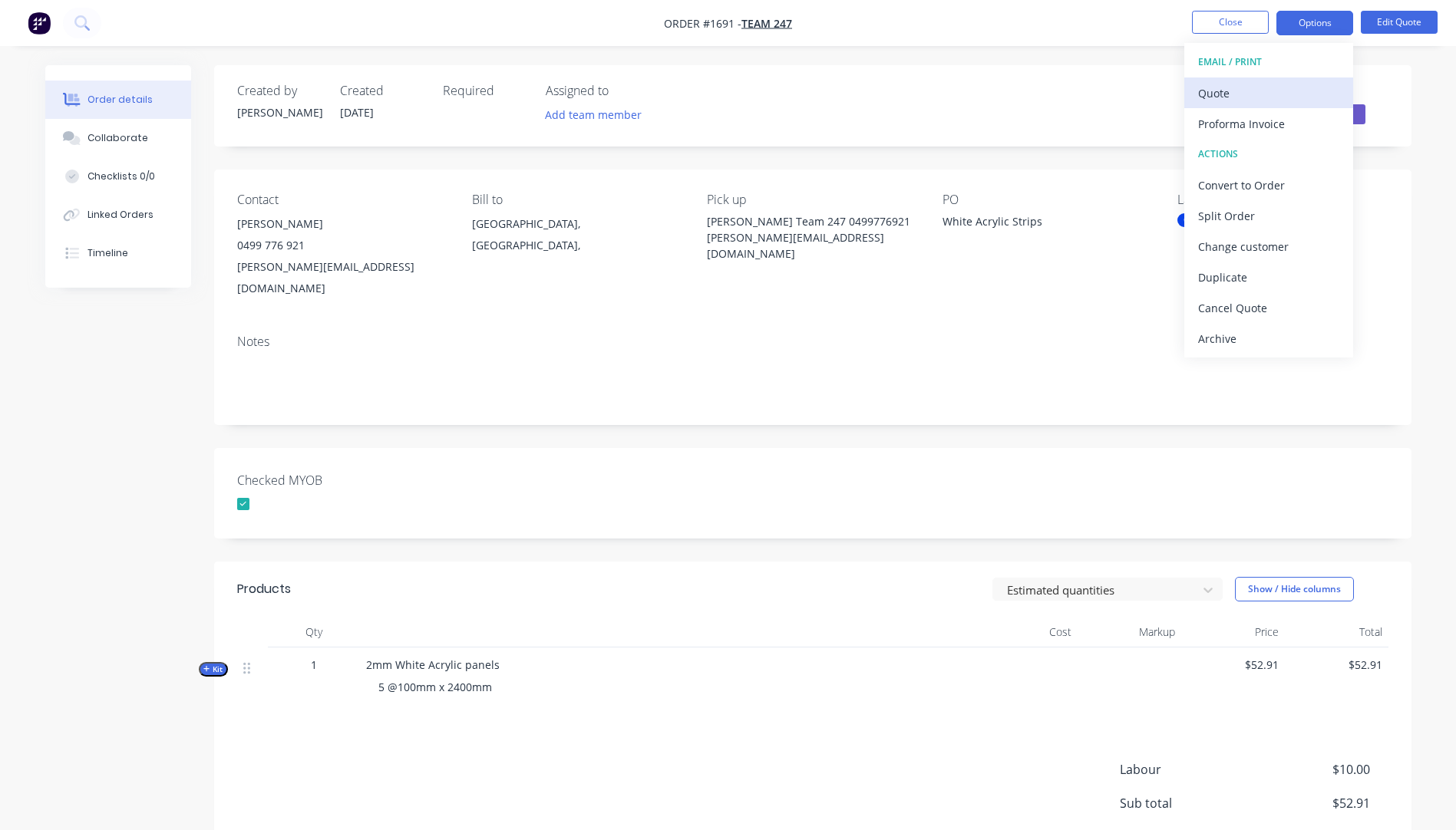
click at [1221, 99] on div "Quote" at bounding box center [1268, 93] width 141 height 22
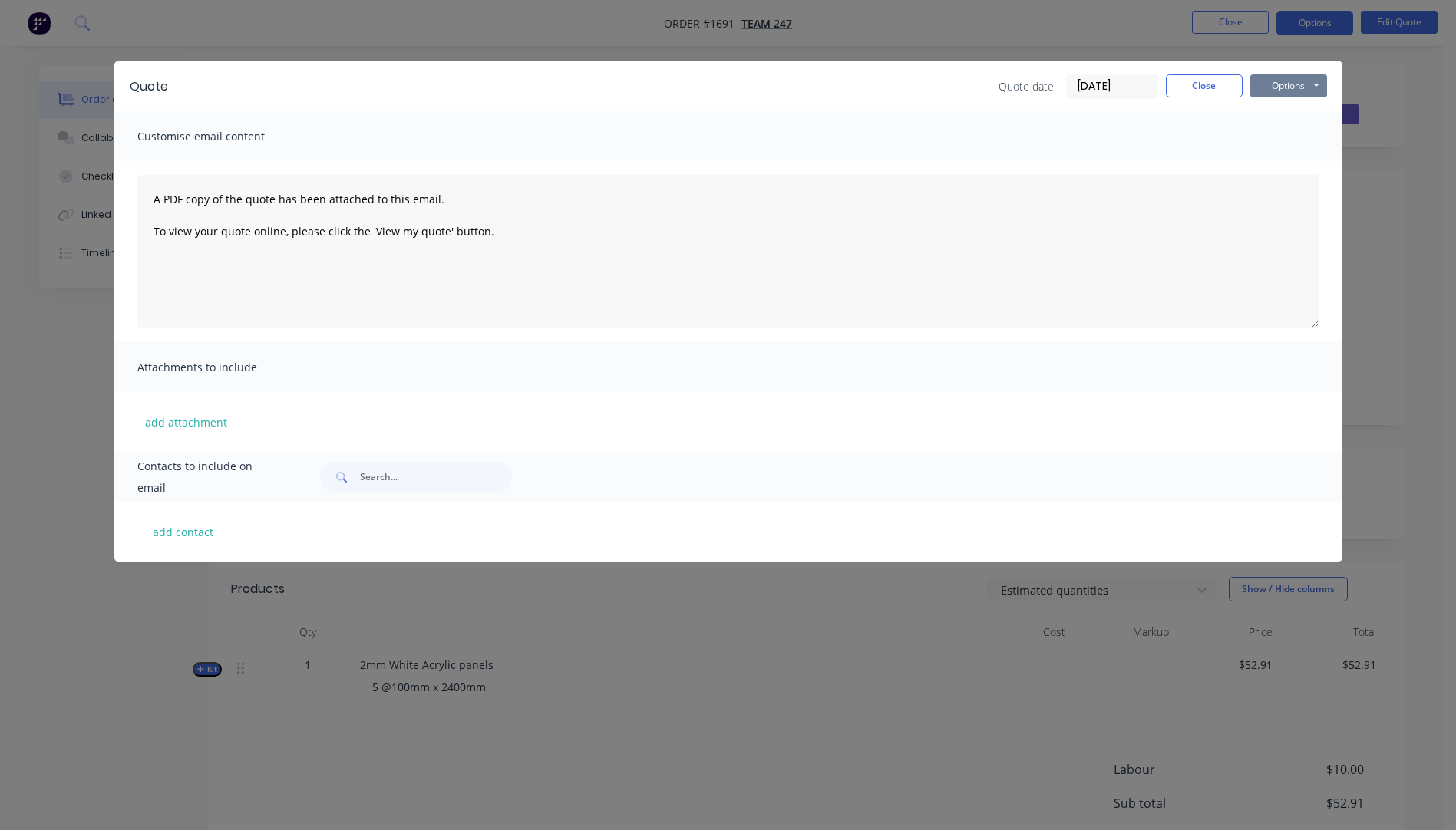
click at [1276, 82] on button "Options" at bounding box center [1288, 86] width 77 height 23
click at [1317, 121] on button "Preview" at bounding box center [1299, 113] width 98 height 25
click at [1217, 81] on button "Close" at bounding box center [1203, 86] width 77 height 23
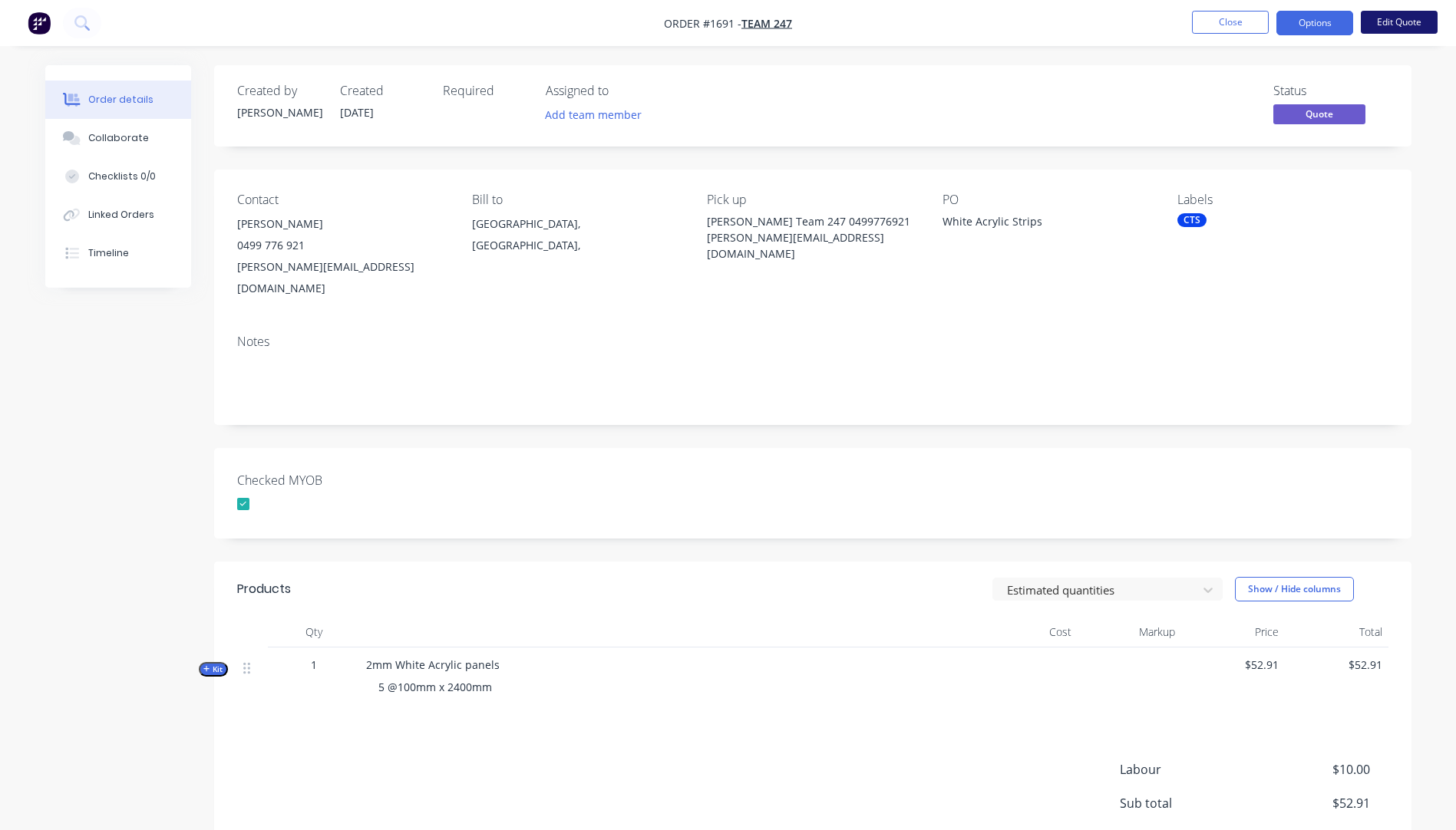
click at [1393, 27] on button "Edit Quote" at bounding box center [1399, 22] width 77 height 23
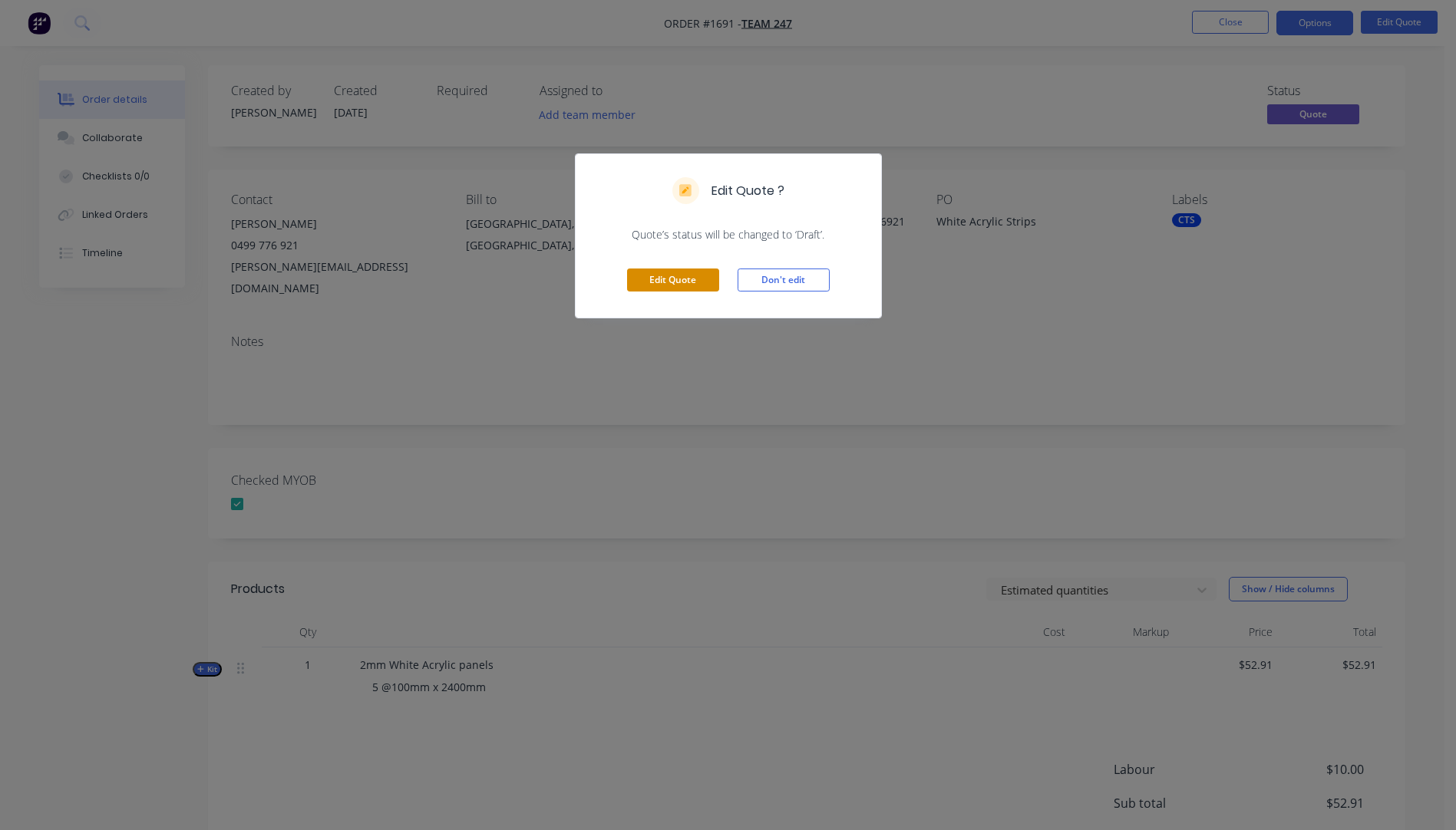
click at [688, 284] on button "Edit Quote" at bounding box center [673, 280] width 92 height 23
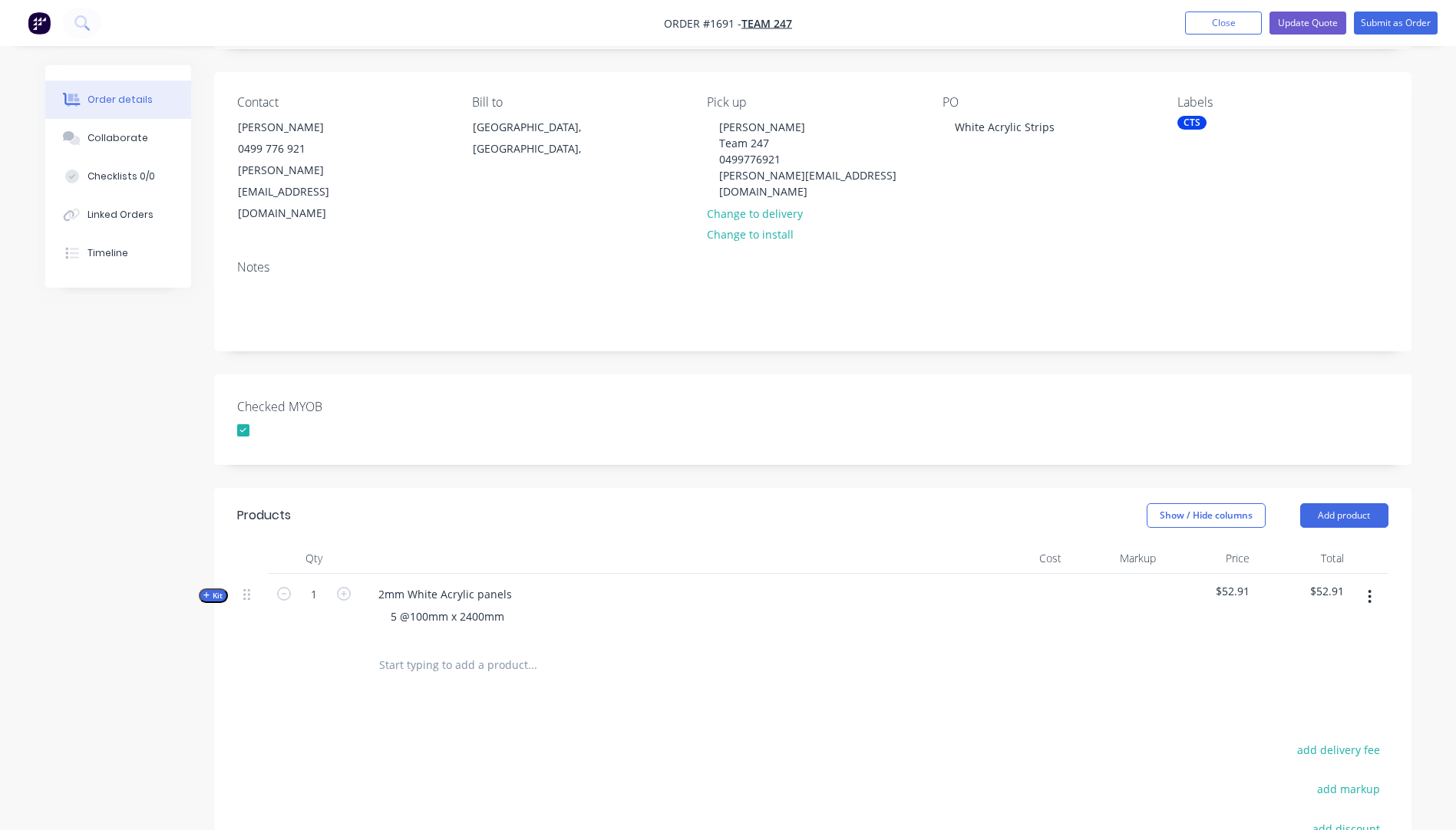
scroll to position [307, 0]
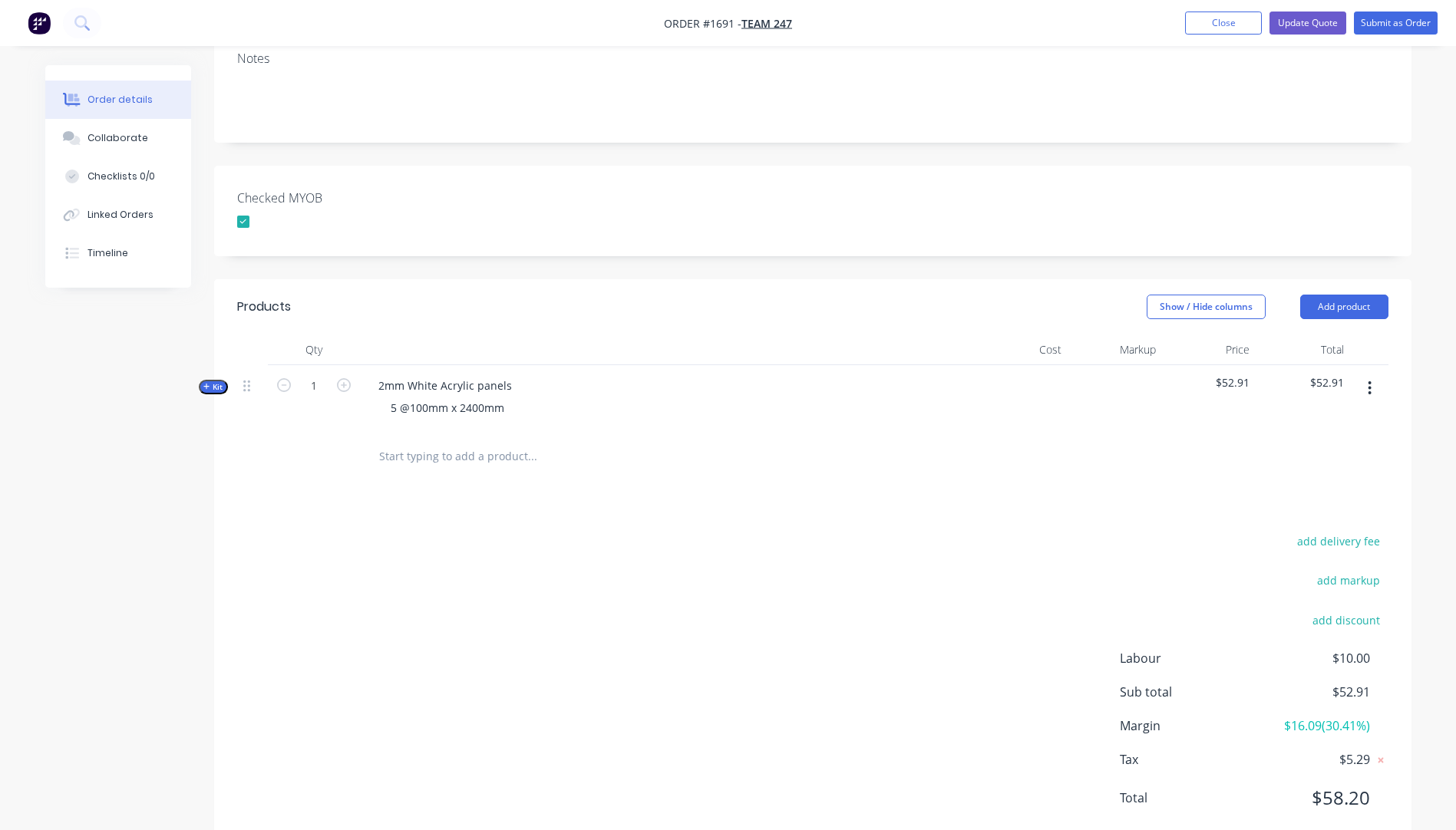
click at [205, 383] on icon "button" at bounding box center [207, 387] width 7 height 8
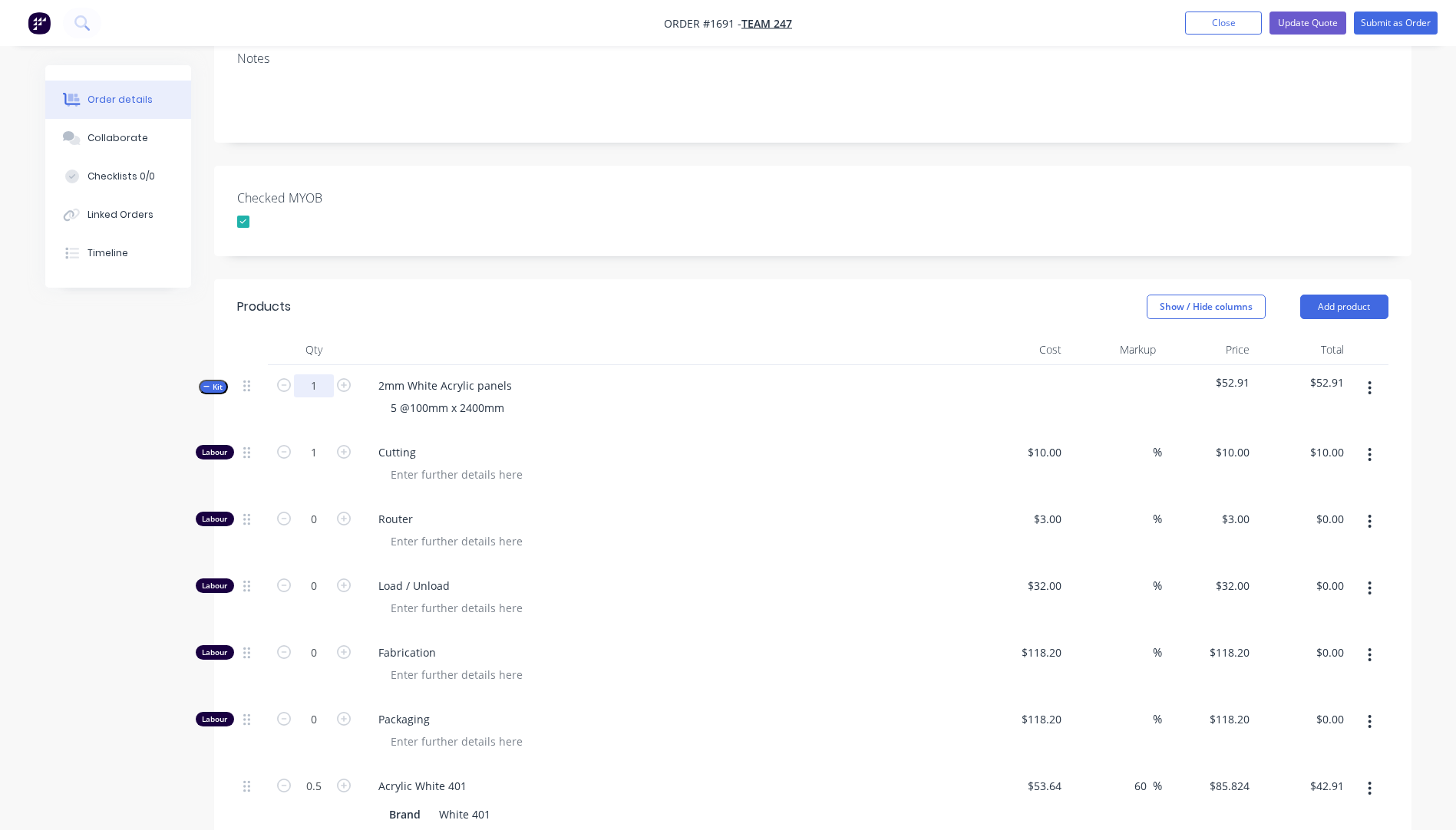
click at [321, 375] on input "1" at bounding box center [314, 386] width 40 height 23
type input "5"
type input "$50.00"
type input "2.5"
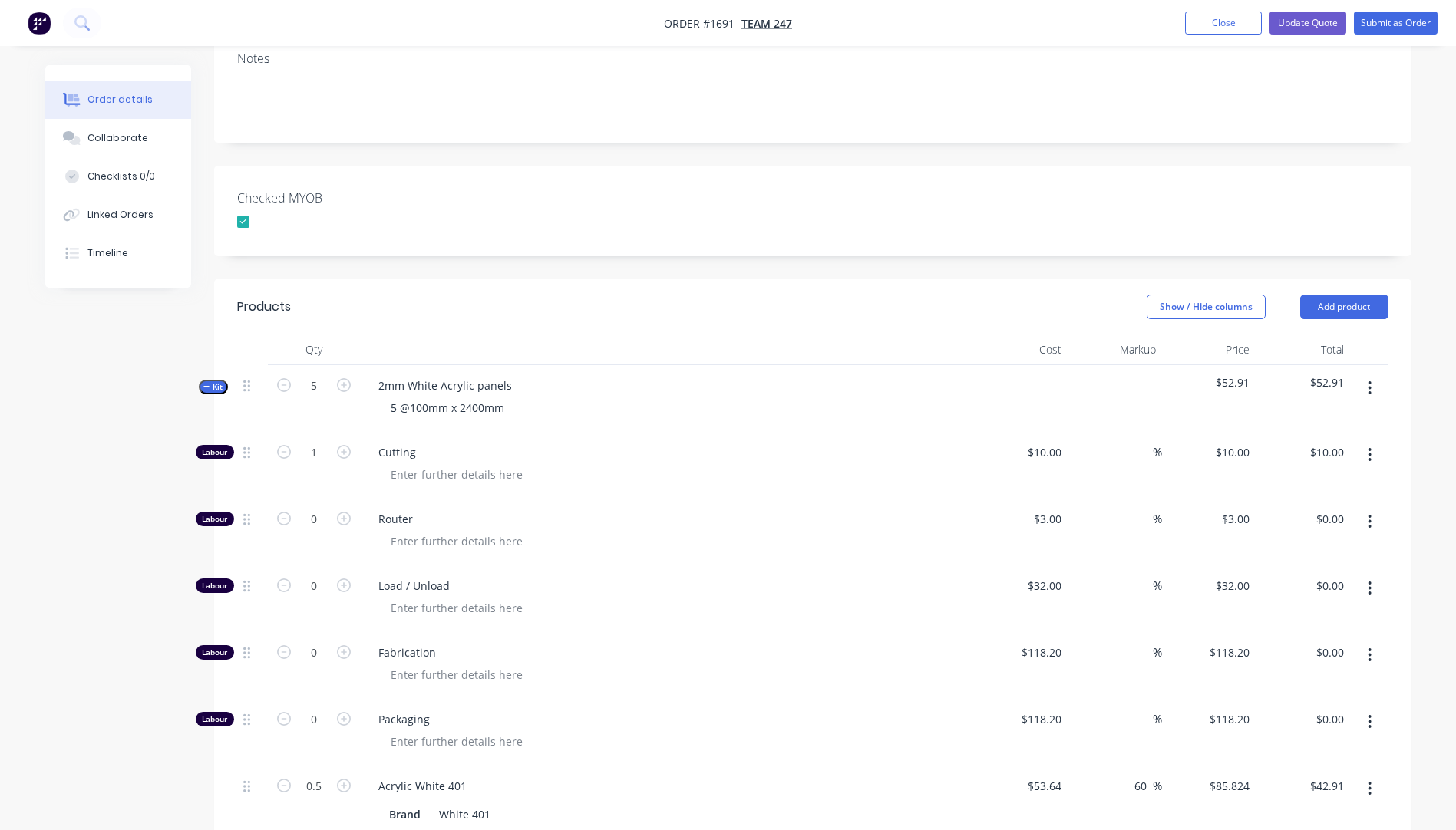
type input "$214.56"
click at [735, 444] on span "Cutting" at bounding box center [673, 452] width 589 height 16
click at [408, 397] on div "5 @100mm x 2400mm" at bounding box center [447, 408] width 138 height 22
click at [286, 445] on icon "button" at bounding box center [284, 452] width 14 height 14
type input "4"
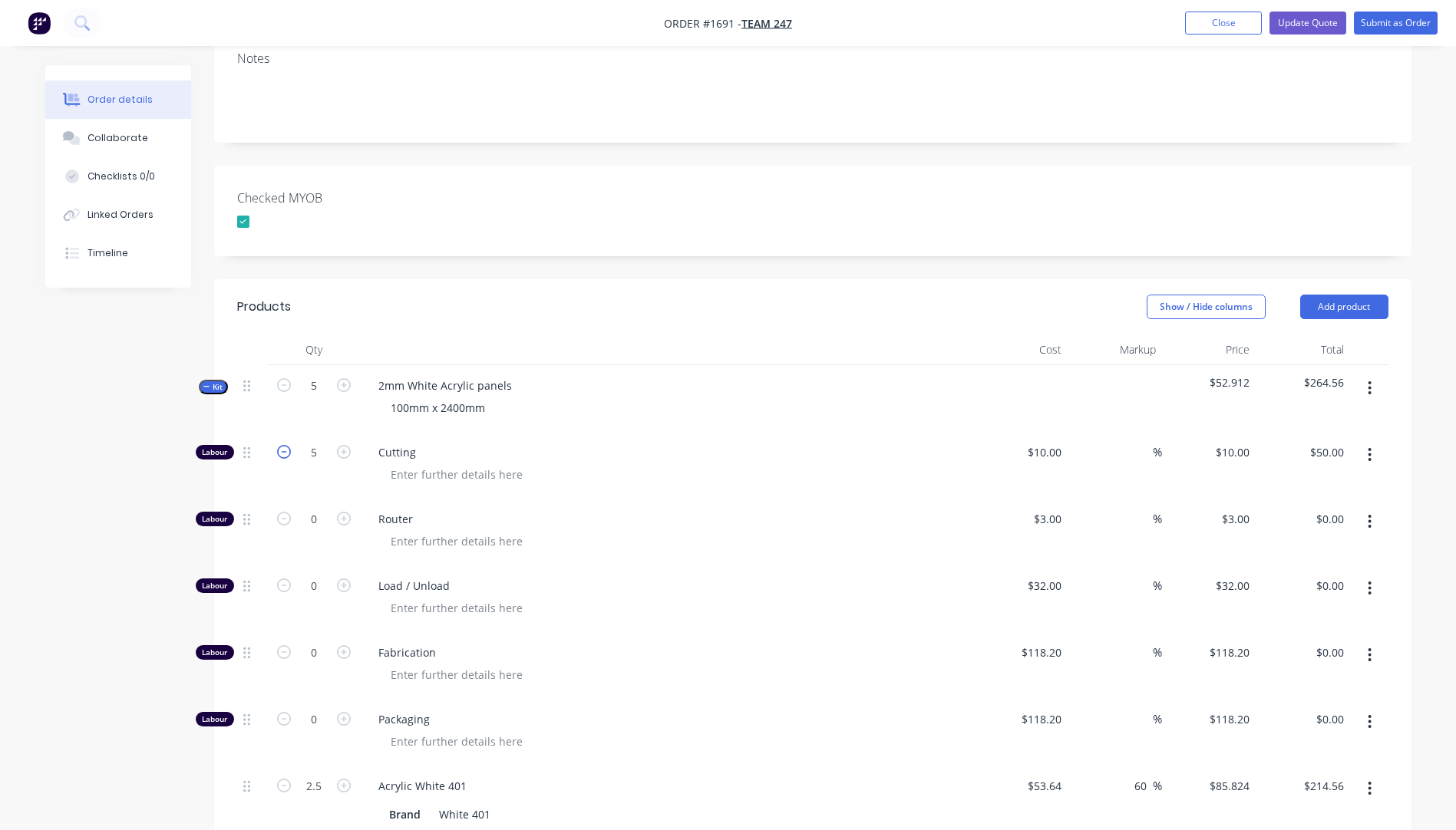
type input "$40.00"
click at [286, 445] on icon "button" at bounding box center [284, 452] width 14 height 14
type input "3"
type input "$30.00"
click at [286, 445] on icon "button" at bounding box center [284, 452] width 14 height 14
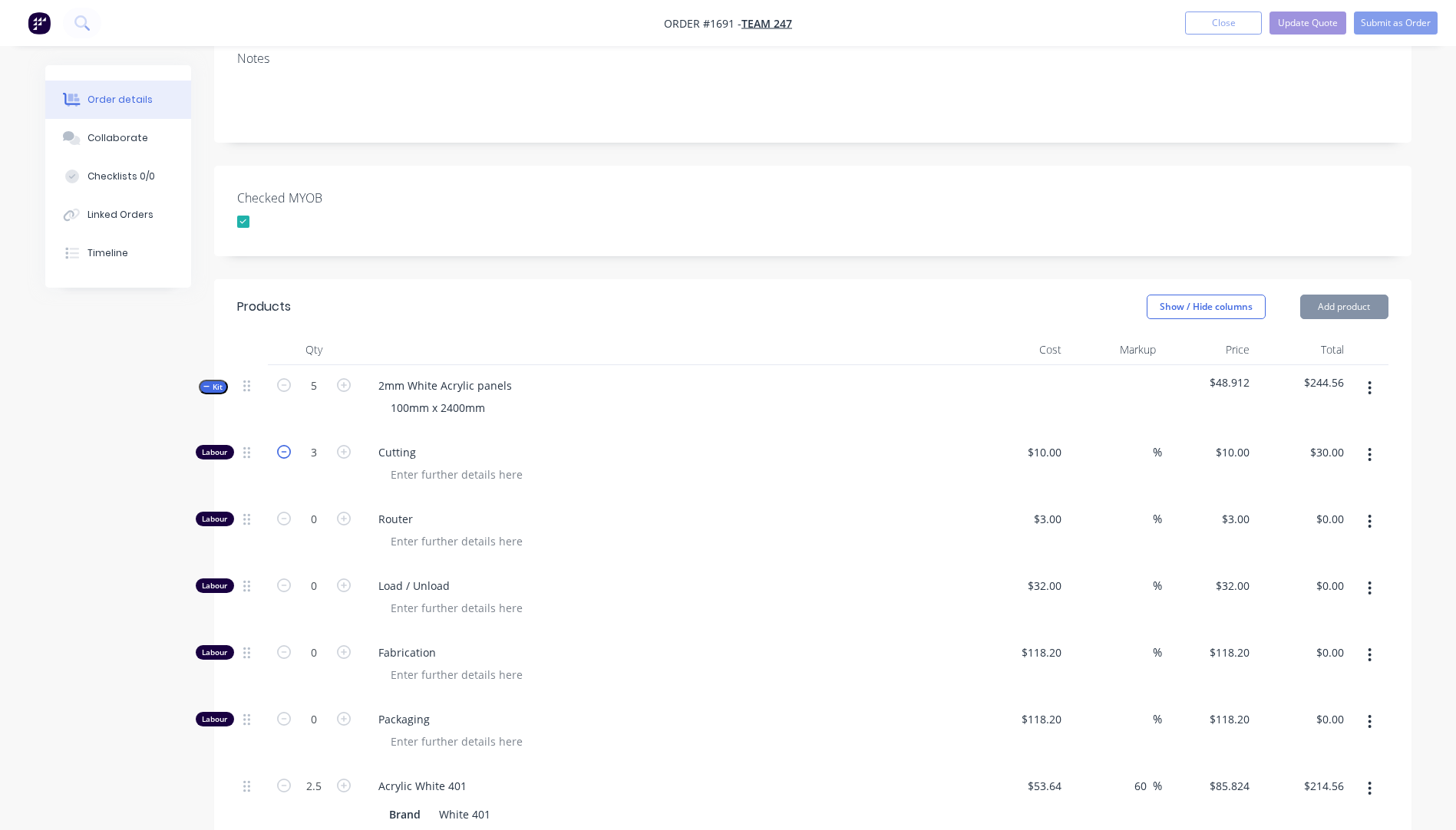
type input "2"
type input "$20.00"
click at [286, 445] on icon "button" at bounding box center [284, 452] width 14 height 14
type input "1"
type input "$10.00"
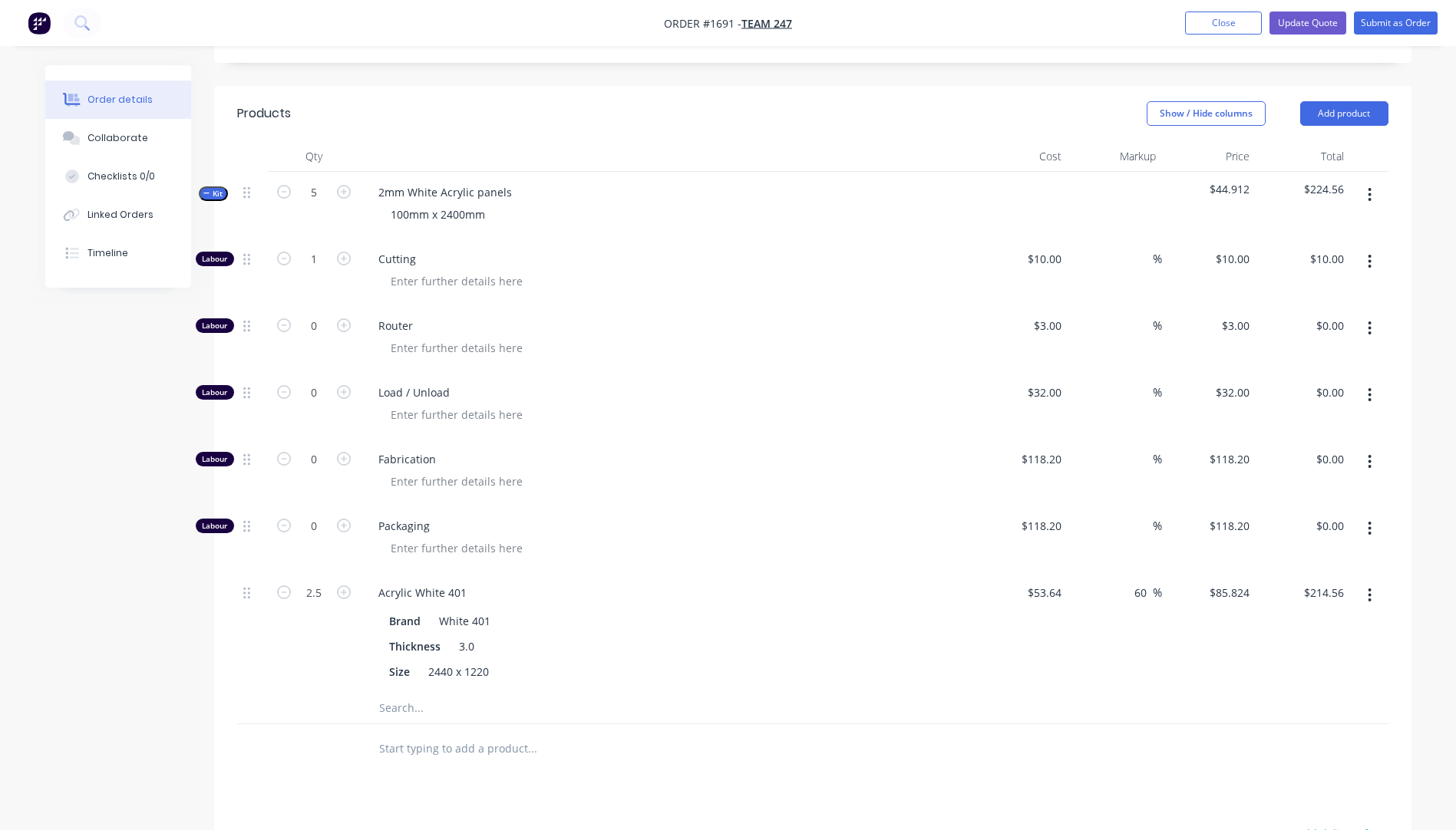
scroll to position [537, 0]
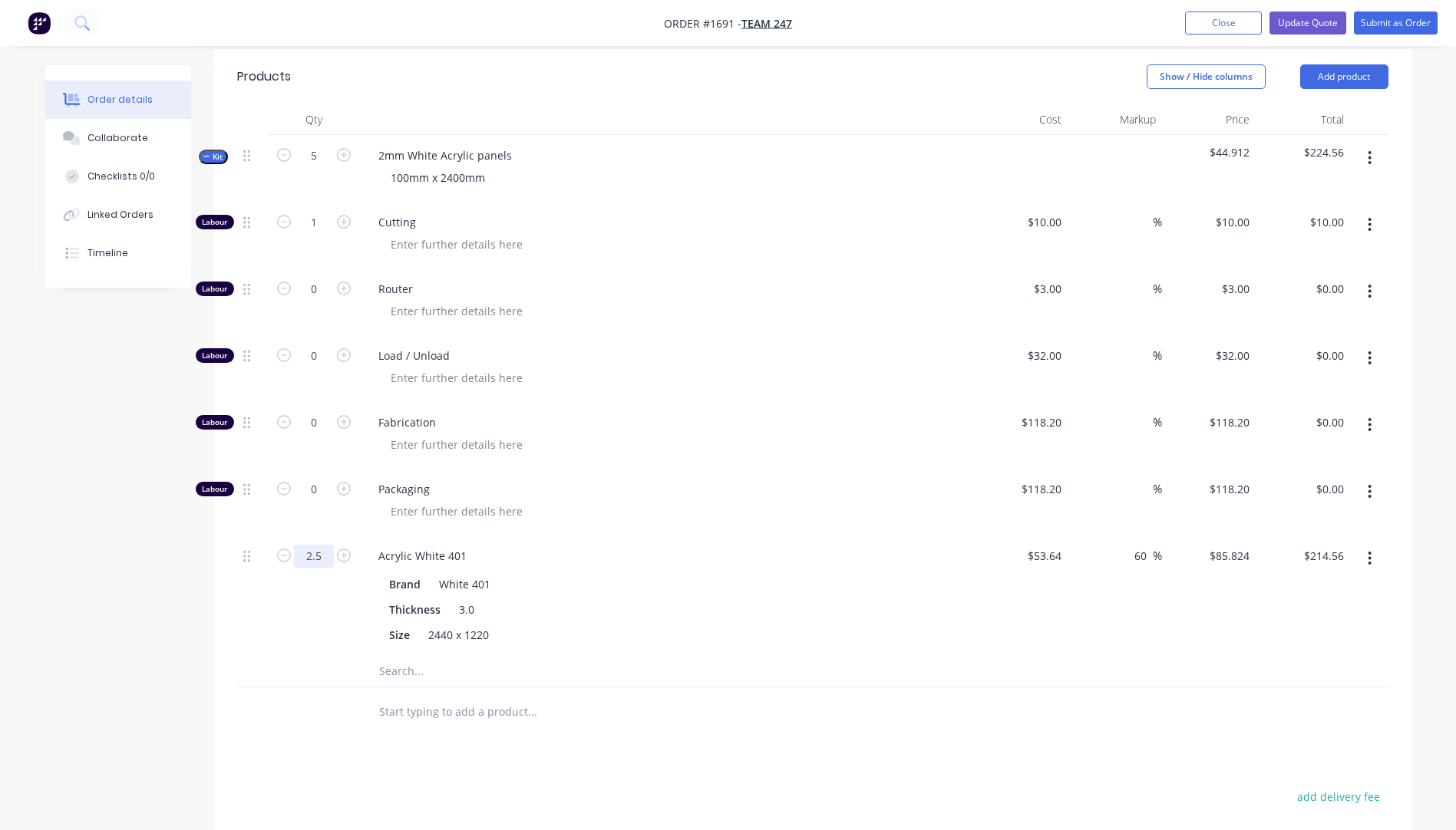
click at [328, 545] on input "2.5" at bounding box center [314, 556] width 40 height 23
type input "0.5"
type input "$42.91"
click at [654, 500] on div at bounding box center [673, 511] width 589 height 22
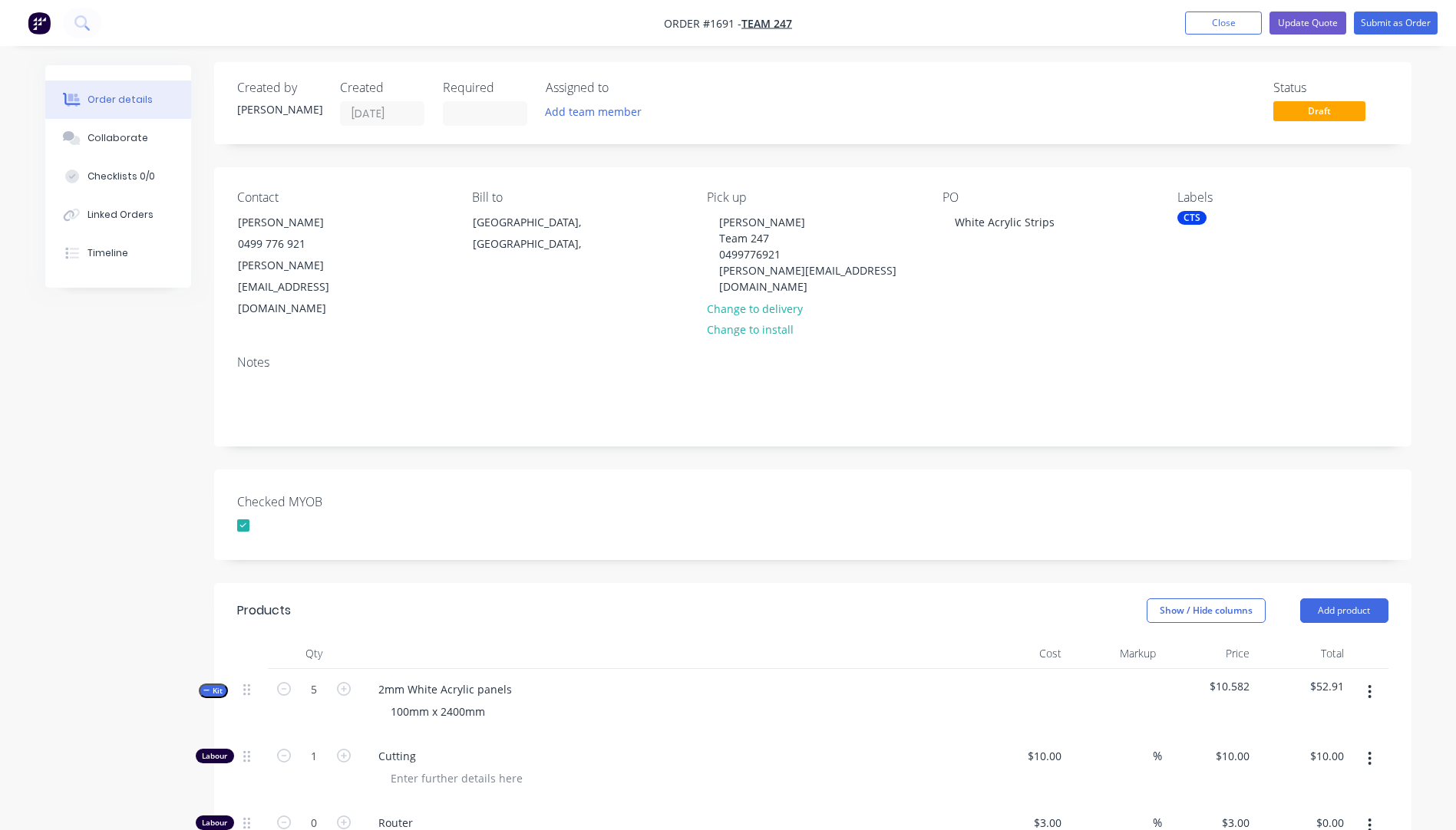
scroll to position [0, 0]
click at [1302, 22] on button "Update Quote" at bounding box center [1307, 23] width 77 height 23
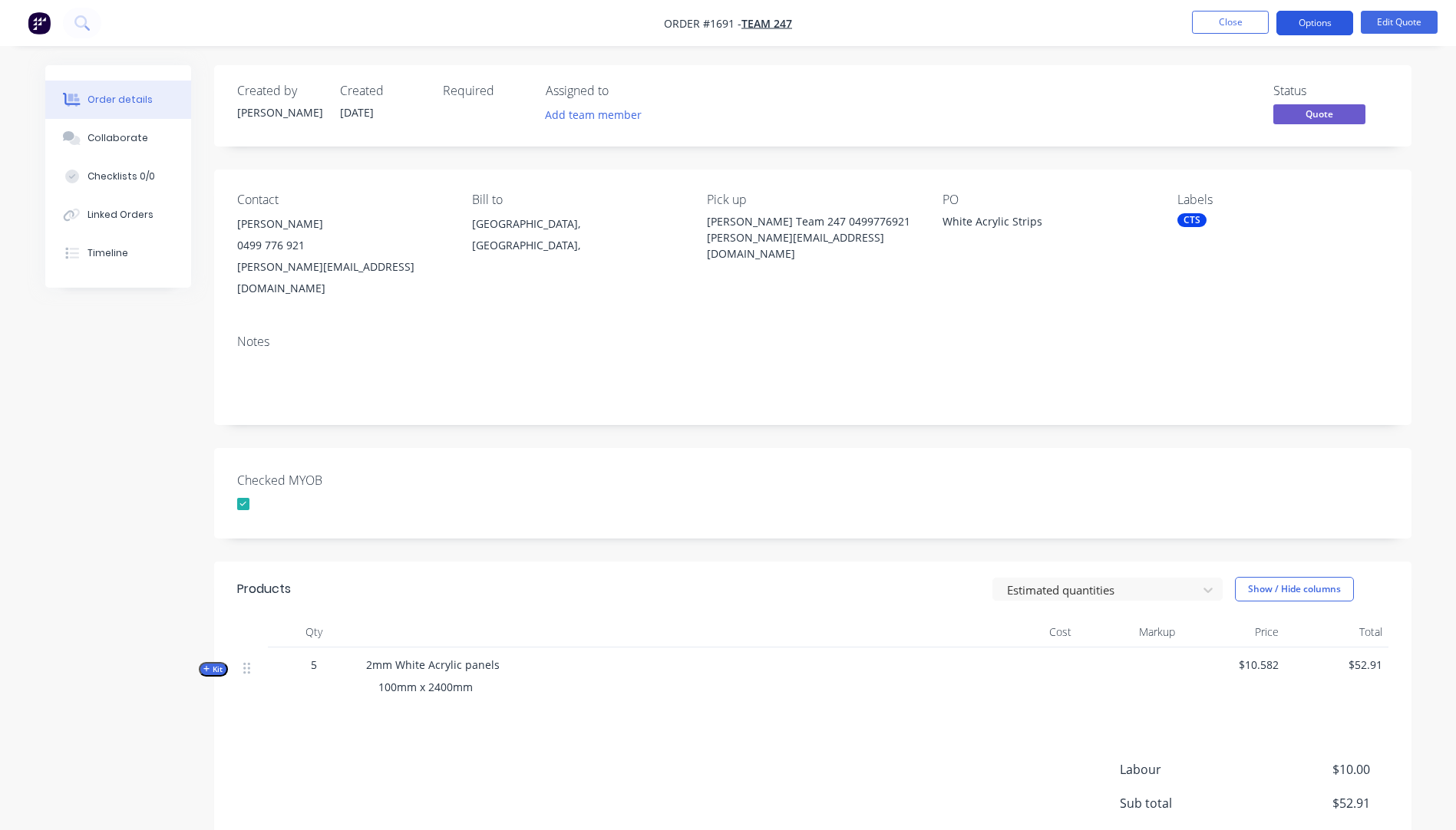
click at [1317, 28] on button "Options" at bounding box center [1314, 23] width 77 height 25
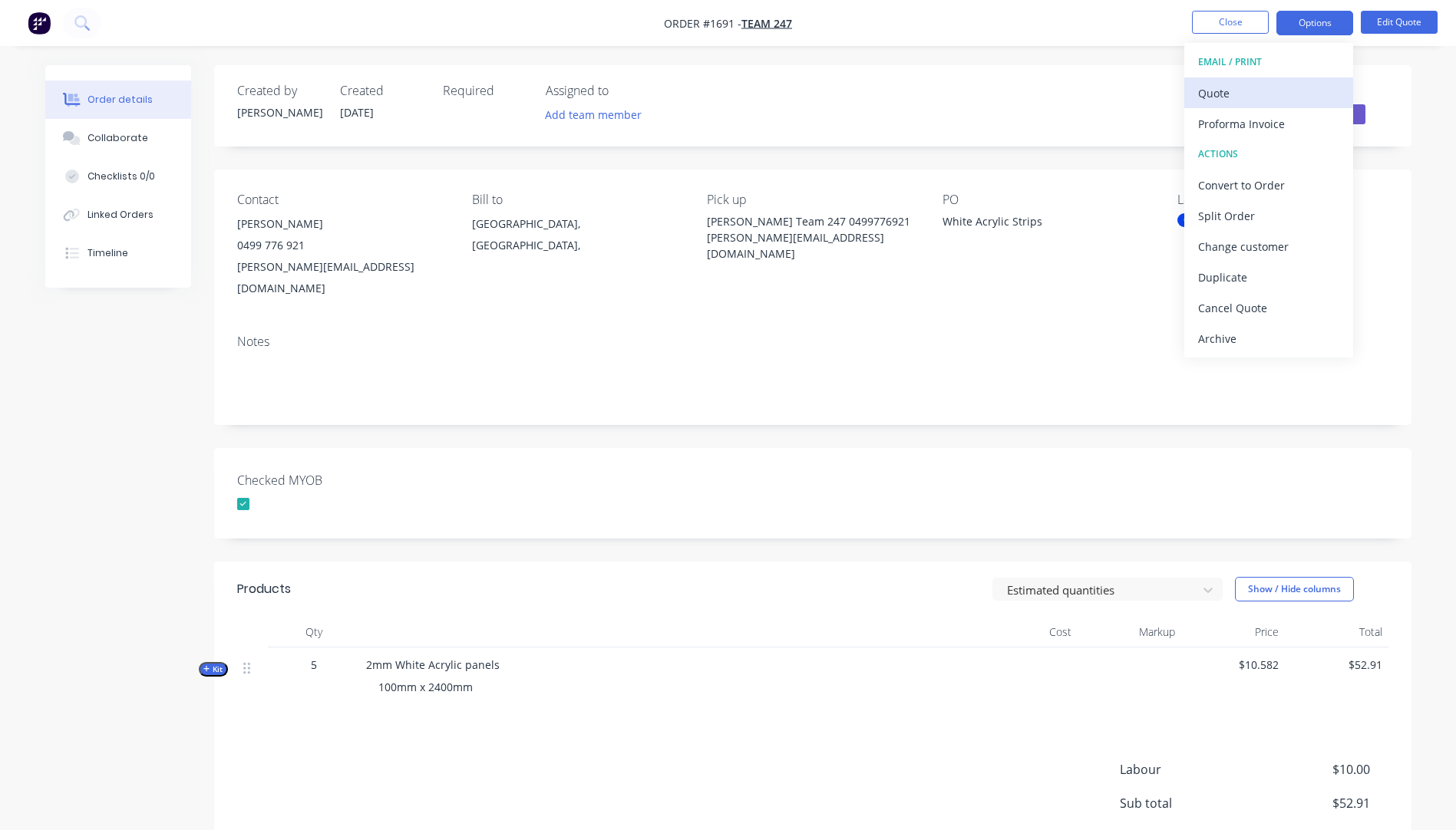
click at [1236, 88] on div "Quote" at bounding box center [1268, 93] width 141 height 22
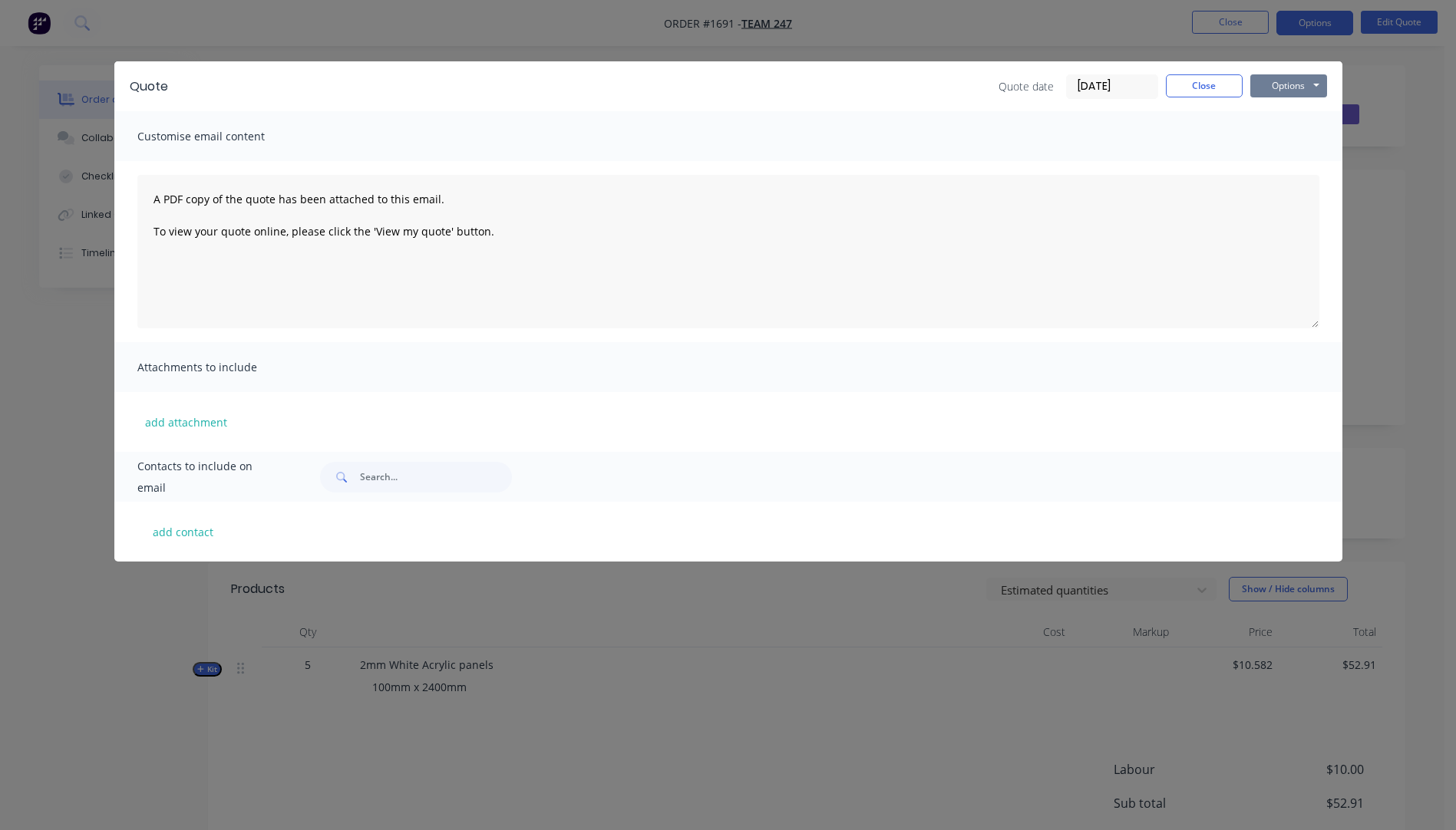
click at [1278, 83] on button "Options" at bounding box center [1288, 86] width 77 height 23
click at [1294, 110] on button "Preview" at bounding box center [1299, 113] width 98 height 25
click at [190, 538] on button "add contact" at bounding box center [184, 531] width 92 height 23
select select "AU"
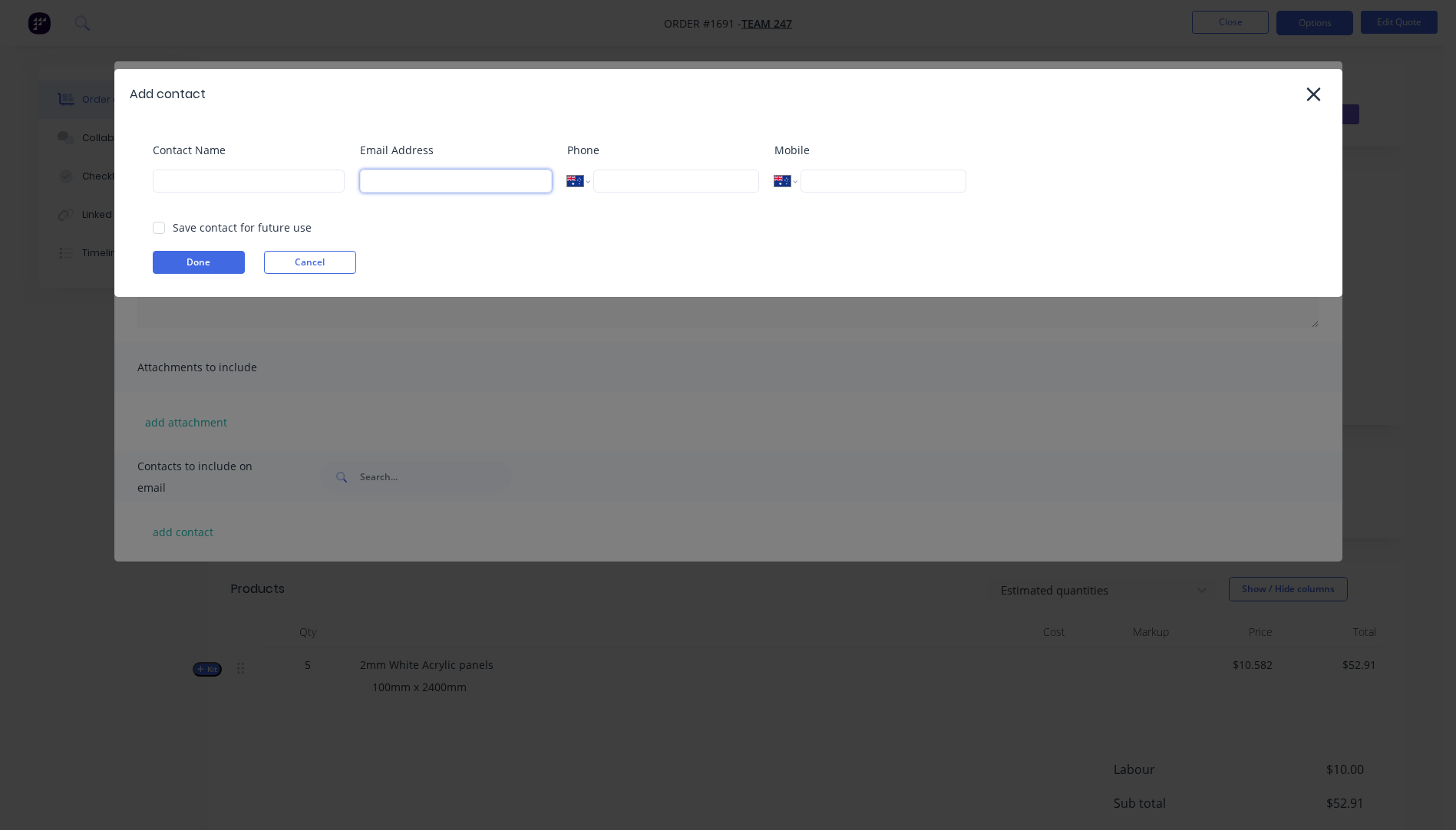
click at [381, 182] on input at bounding box center [455, 181] width 192 height 23
type input "matthew@team247.au"
click at [232, 186] on input at bounding box center [249, 181] width 192 height 23
type input "Matthew"
click at [191, 258] on button "Done" at bounding box center [199, 262] width 92 height 23
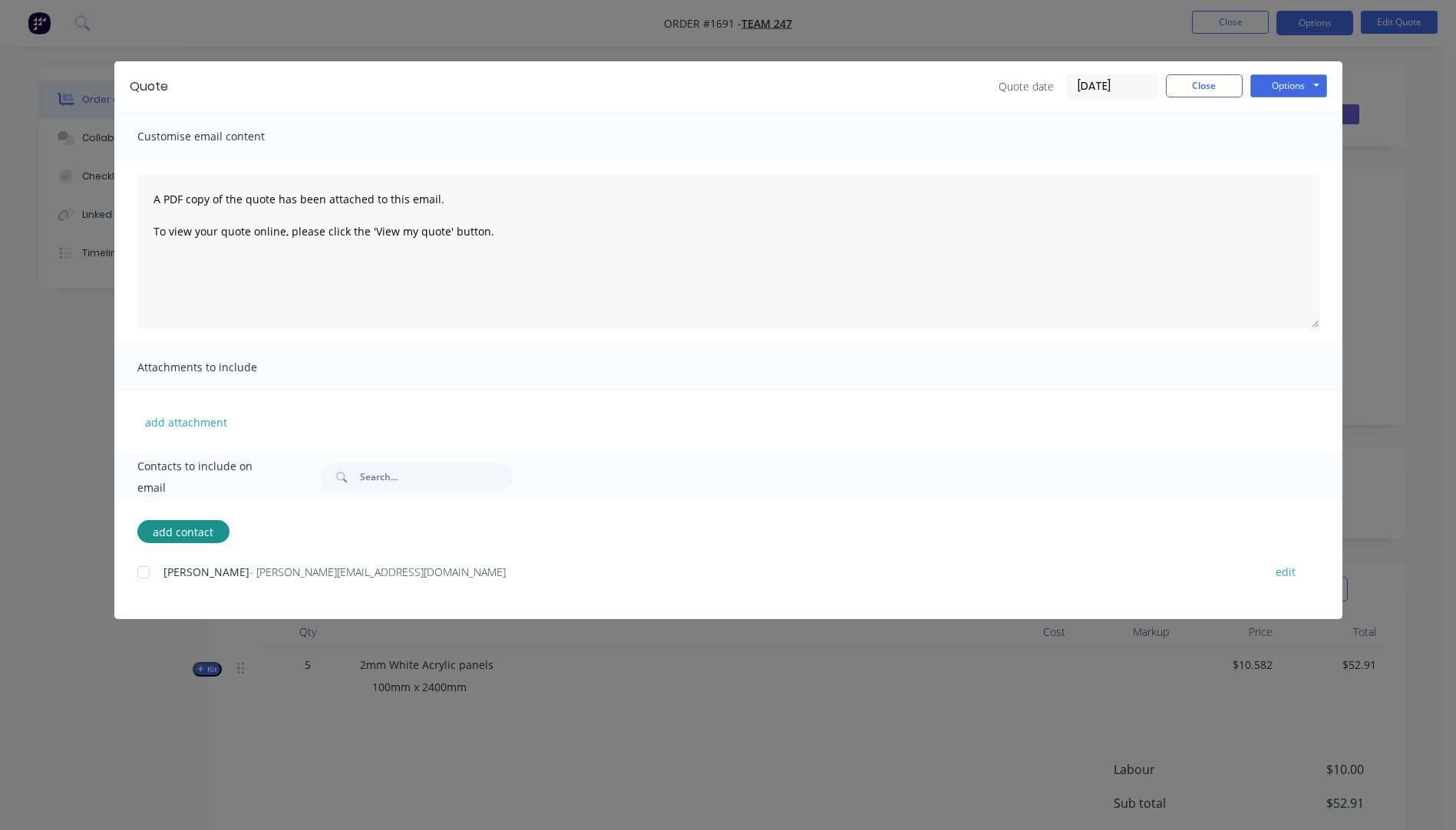
click at [141, 568] on div at bounding box center [143, 572] width 31 height 31
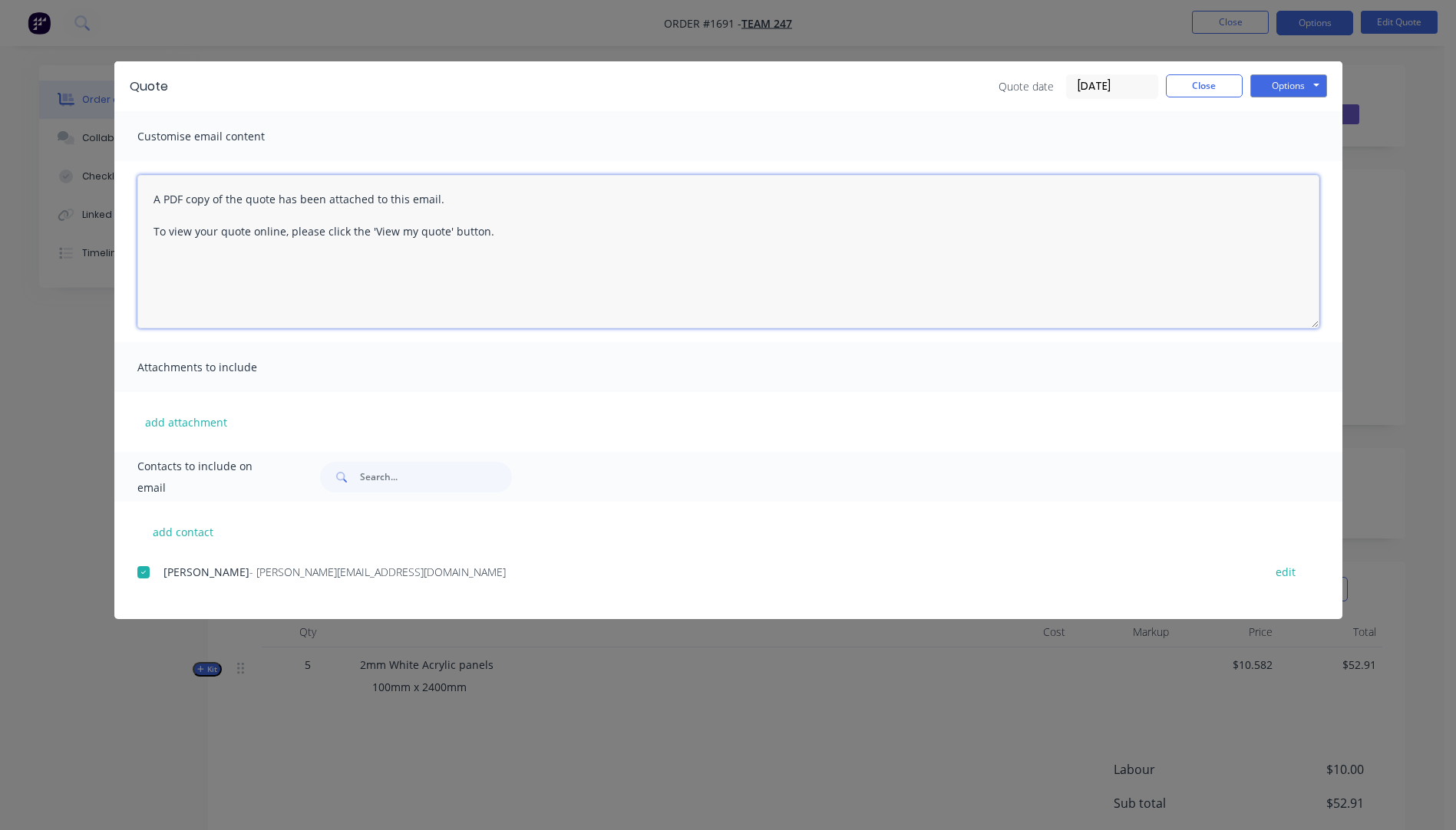
paste textarea "Hi, Please contact us if you have any questions. Regards, [PERSON_NAME] [EMAIL_…"
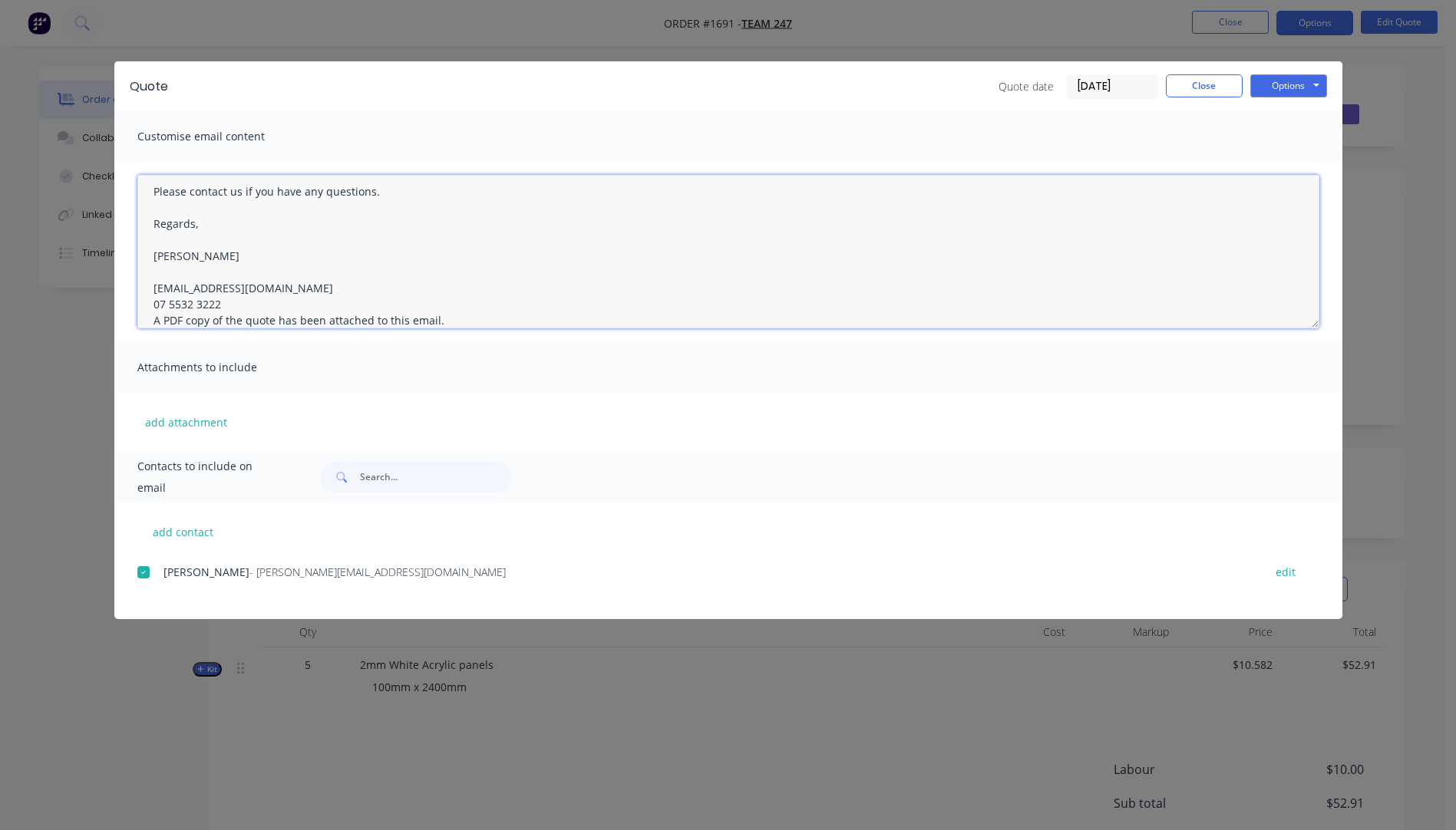
click at [223, 309] on textarea "Hi, Please contact us if you have any questions. Regards, [PERSON_NAME] [EMAIL_…" at bounding box center [728, 252] width 1181 height 154
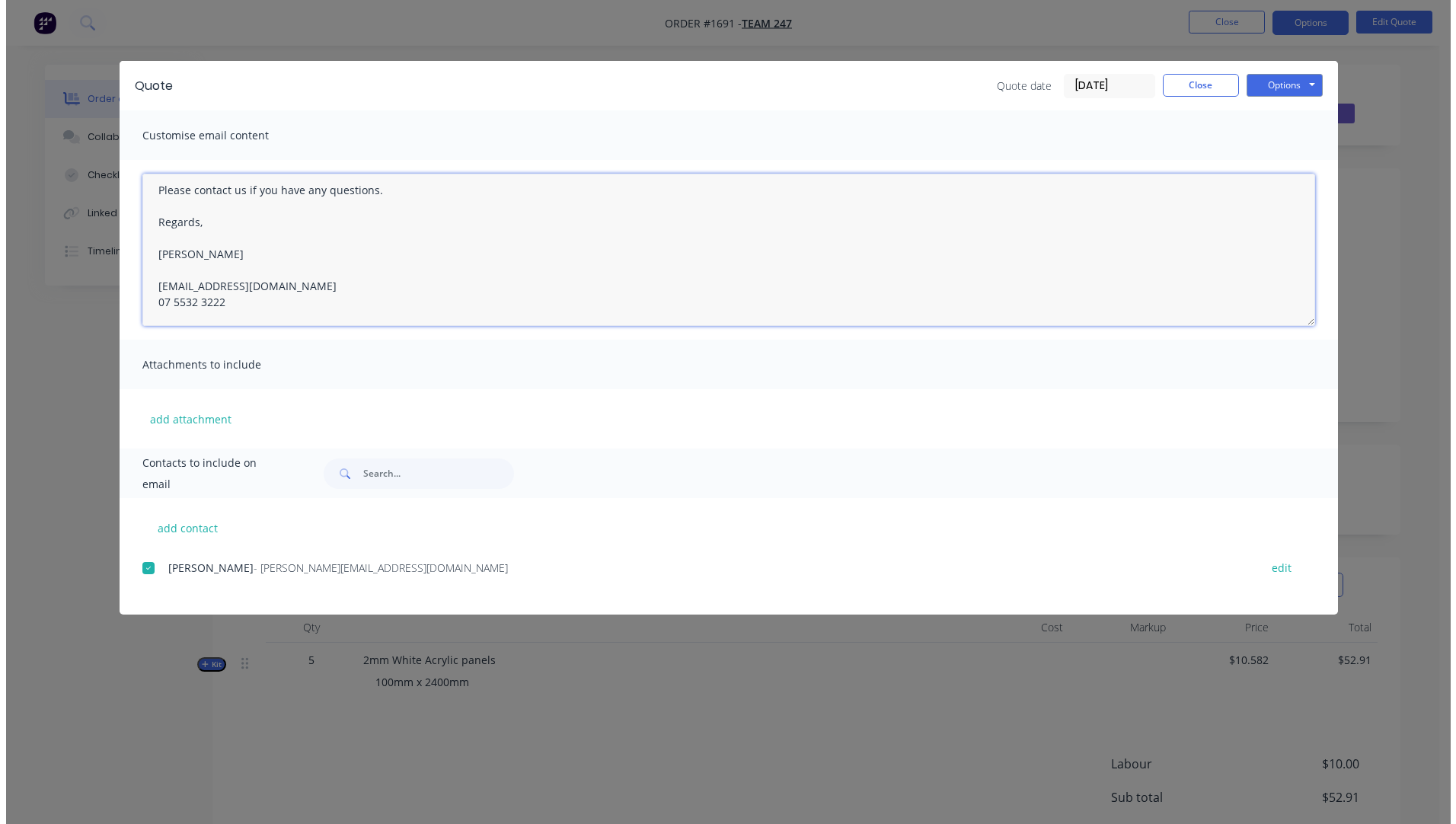
scroll to position [0, 0]
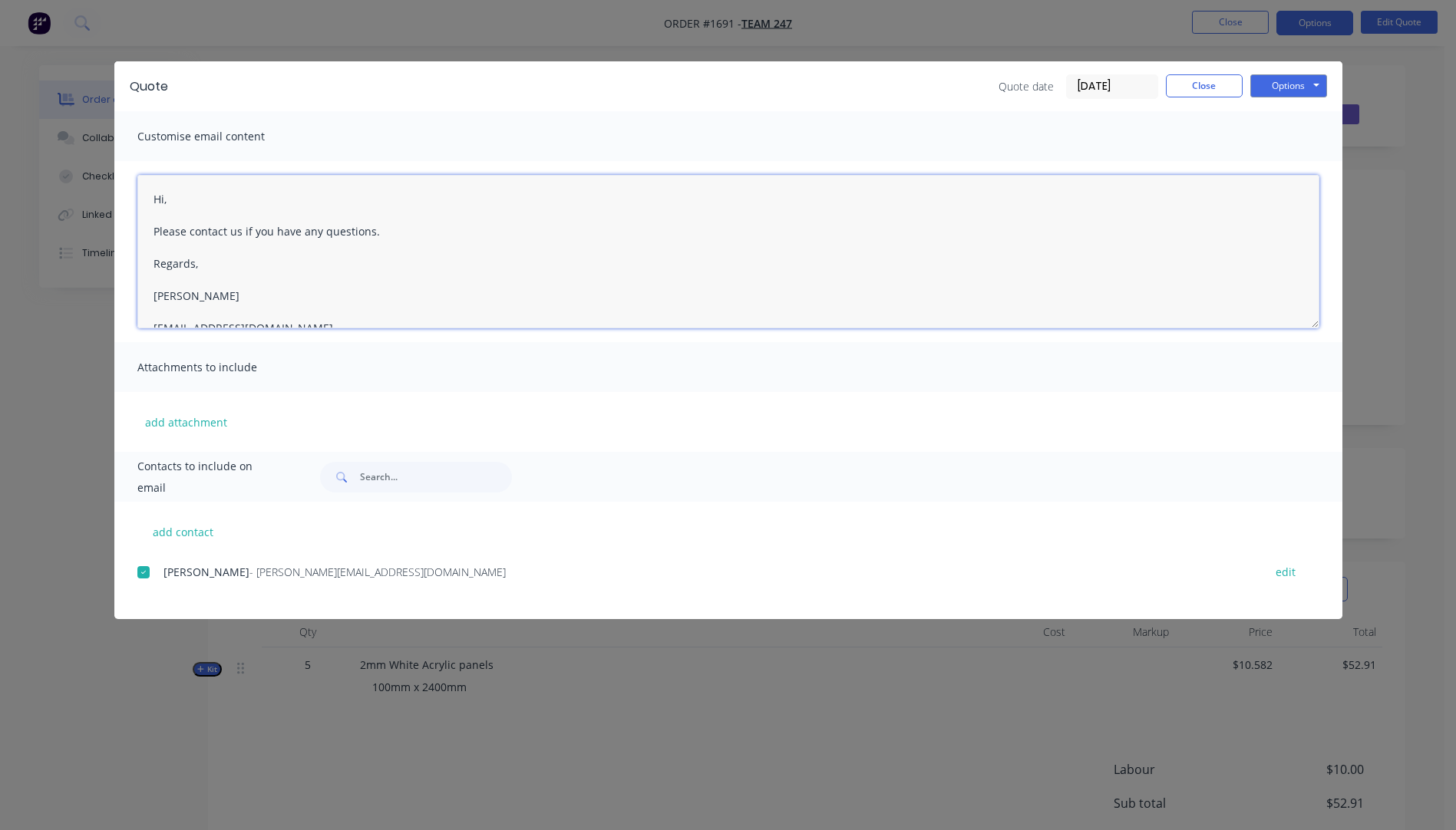
click at [191, 207] on textarea "Hi, Please contact us if you have any questions. Regards, [PERSON_NAME] [EMAIL_…" at bounding box center [728, 252] width 1181 height 154
type textarea "Hi Matthew, Please see attached quote. Please contact us if you have any questi…"
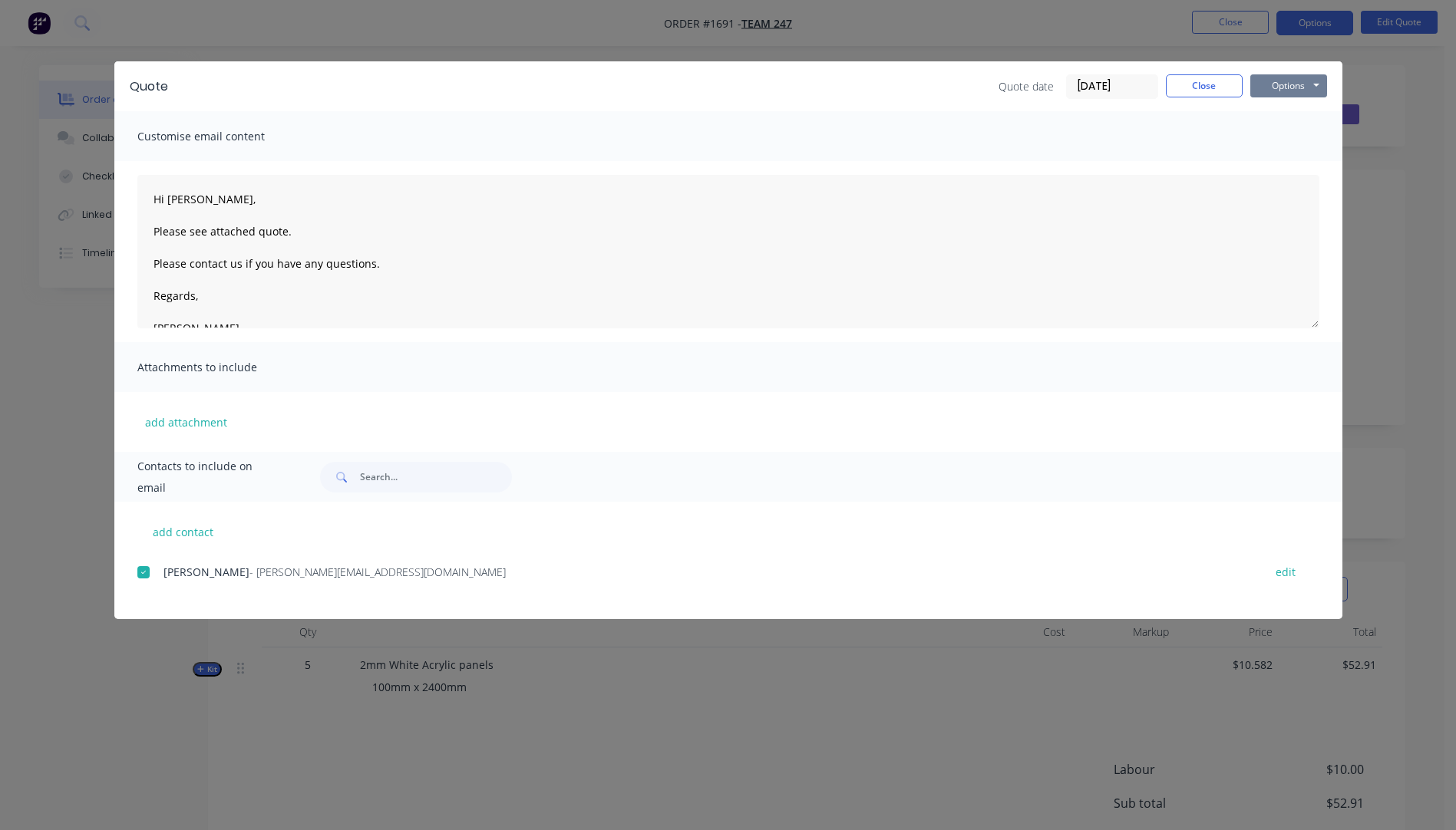
click at [1277, 94] on button "Options" at bounding box center [1288, 86] width 77 height 23
click at [1288, 168] on button "Email" at bounding box center [1299, 163] width 98 height 25
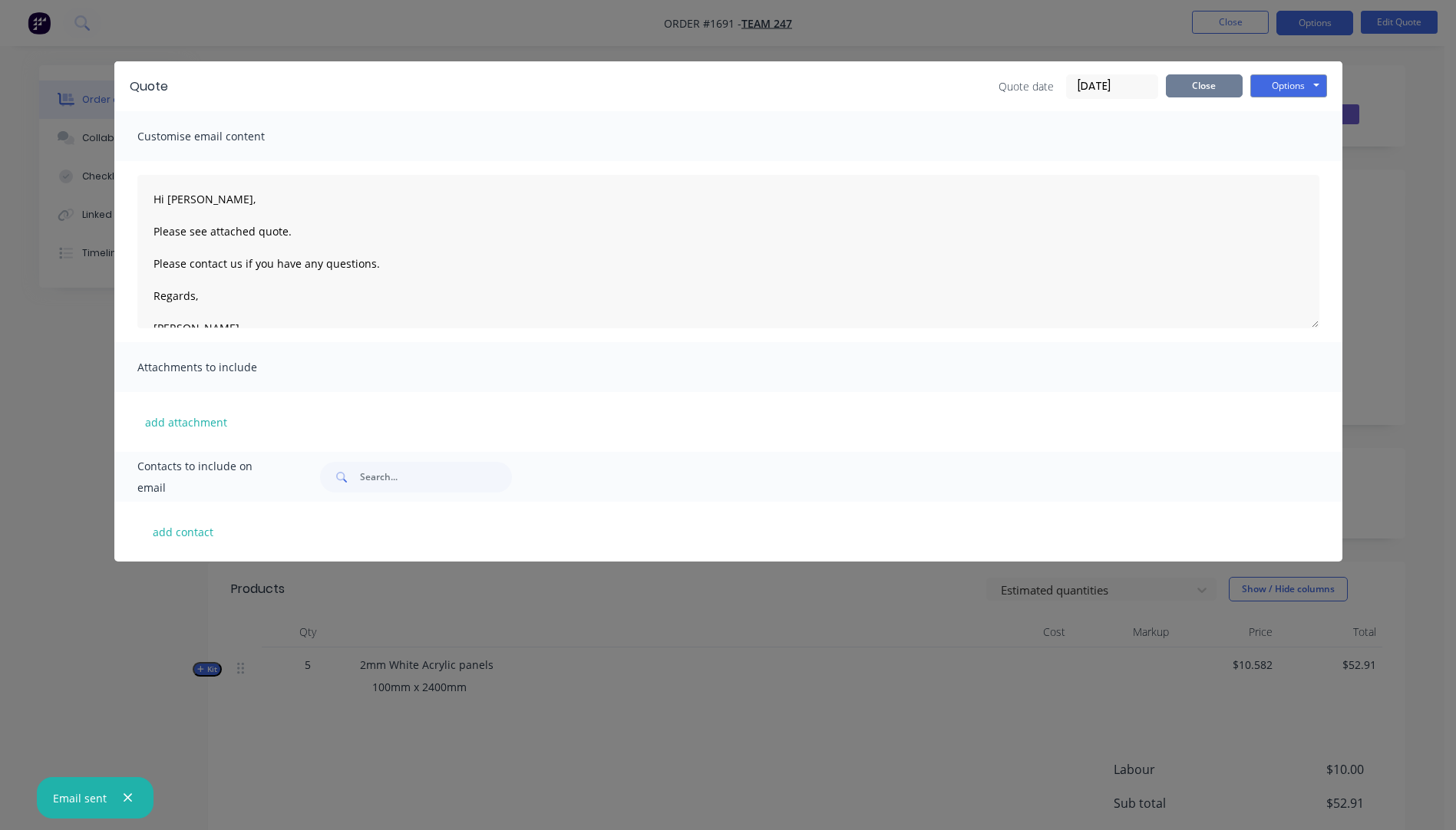
click at [1205, 88] on button "Close" at bounding box center [1203, 86] width 77 height 23
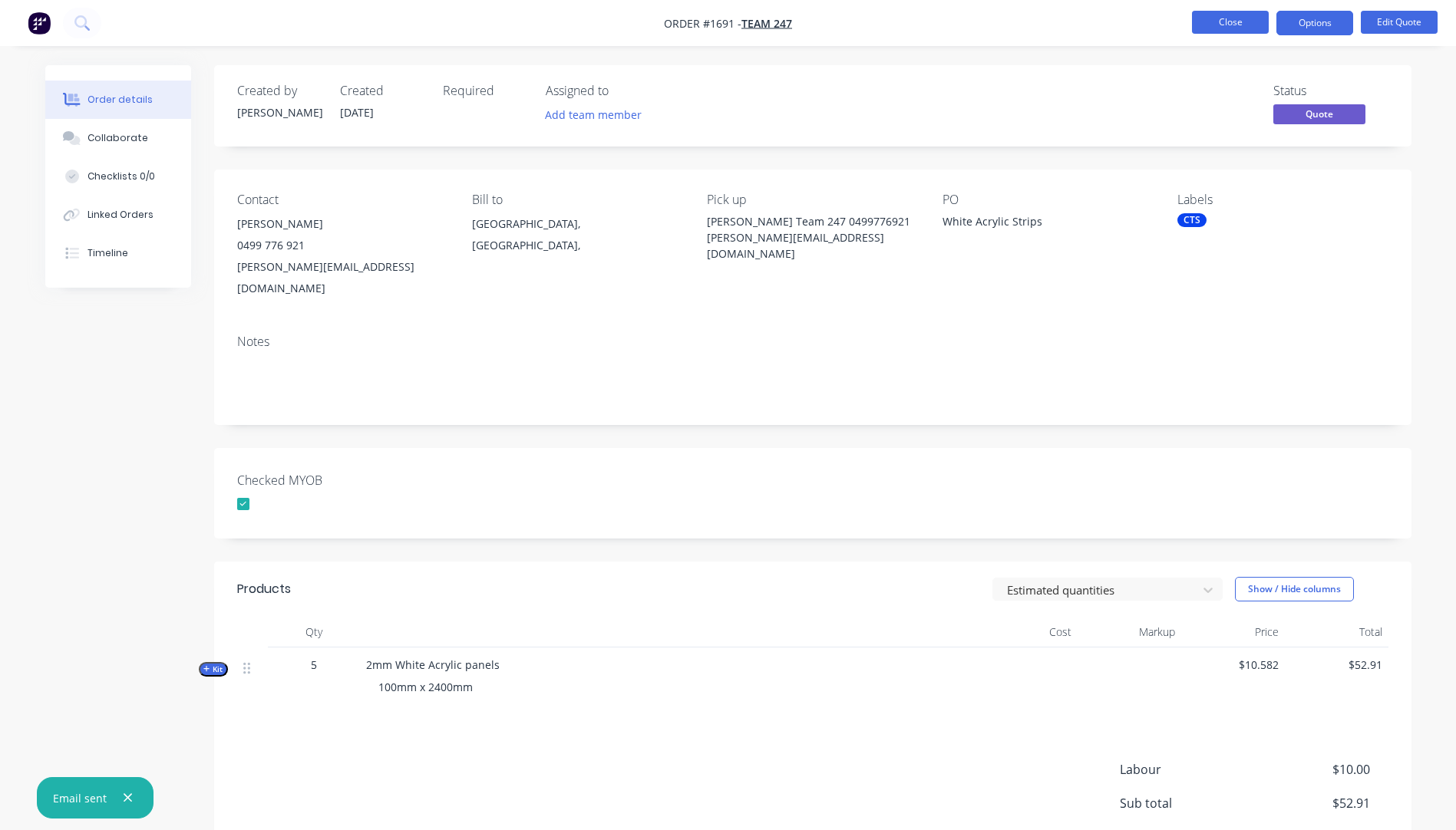
click at [1227, 22] on button "Close" at bounding box center [1229, 22] width 77 height 23
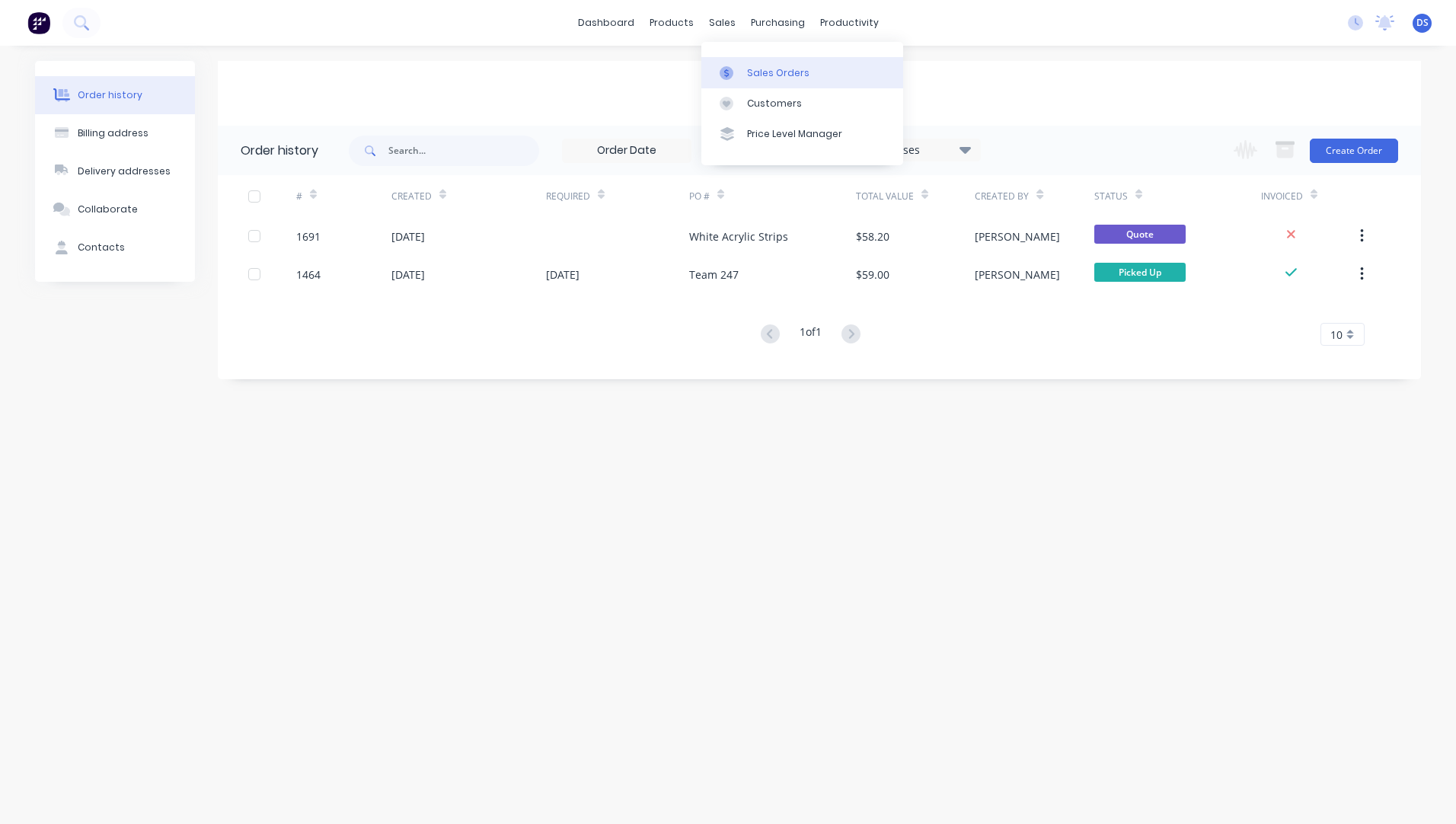
click at [769, 74] on div "Sales Orders" at bounding box center [778, 73] width 62 height 14
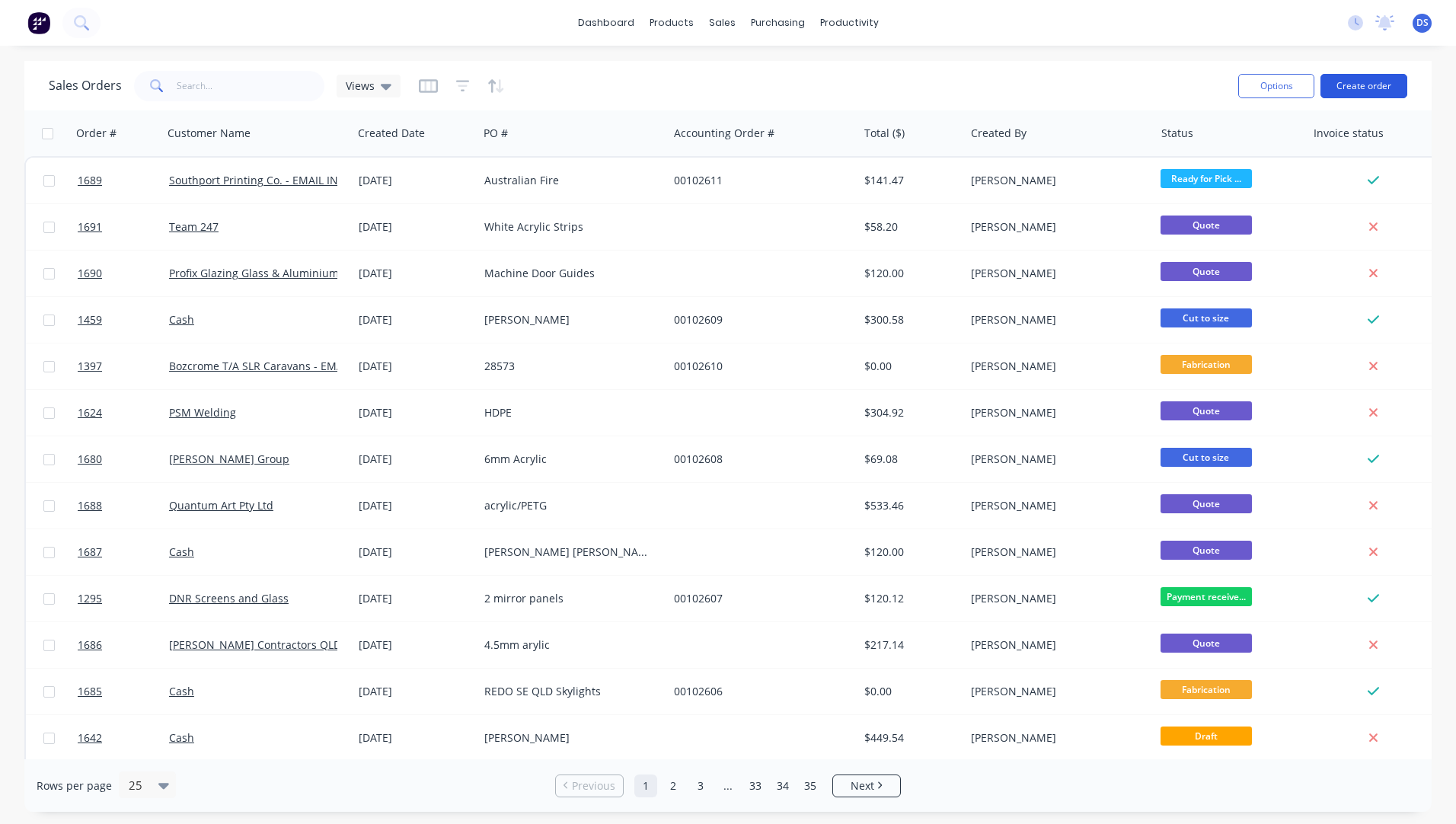
click at [1341, 83] on button "Create order" at bounding box center [1365, 86] width 87 height 25
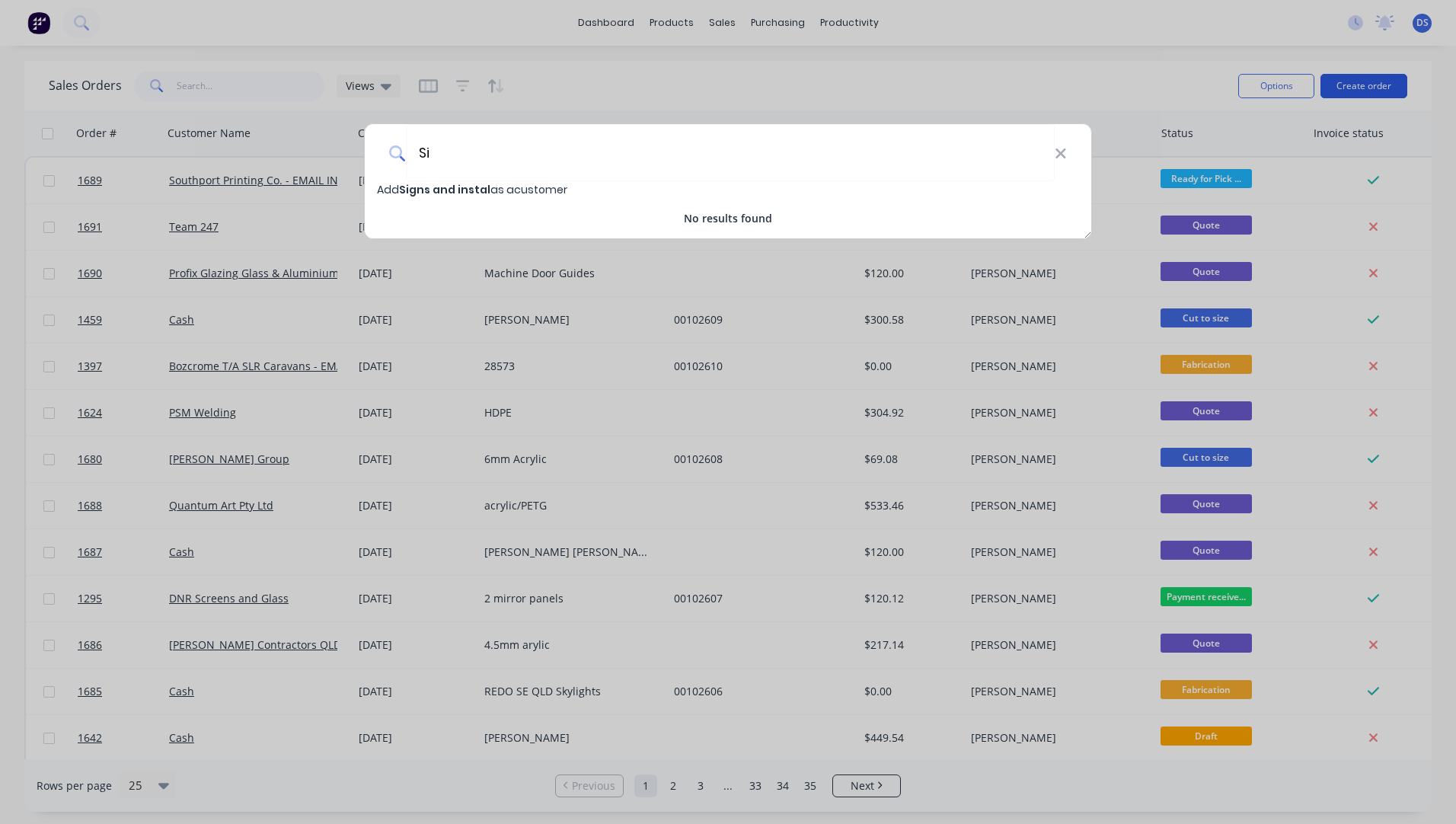
type input "S"
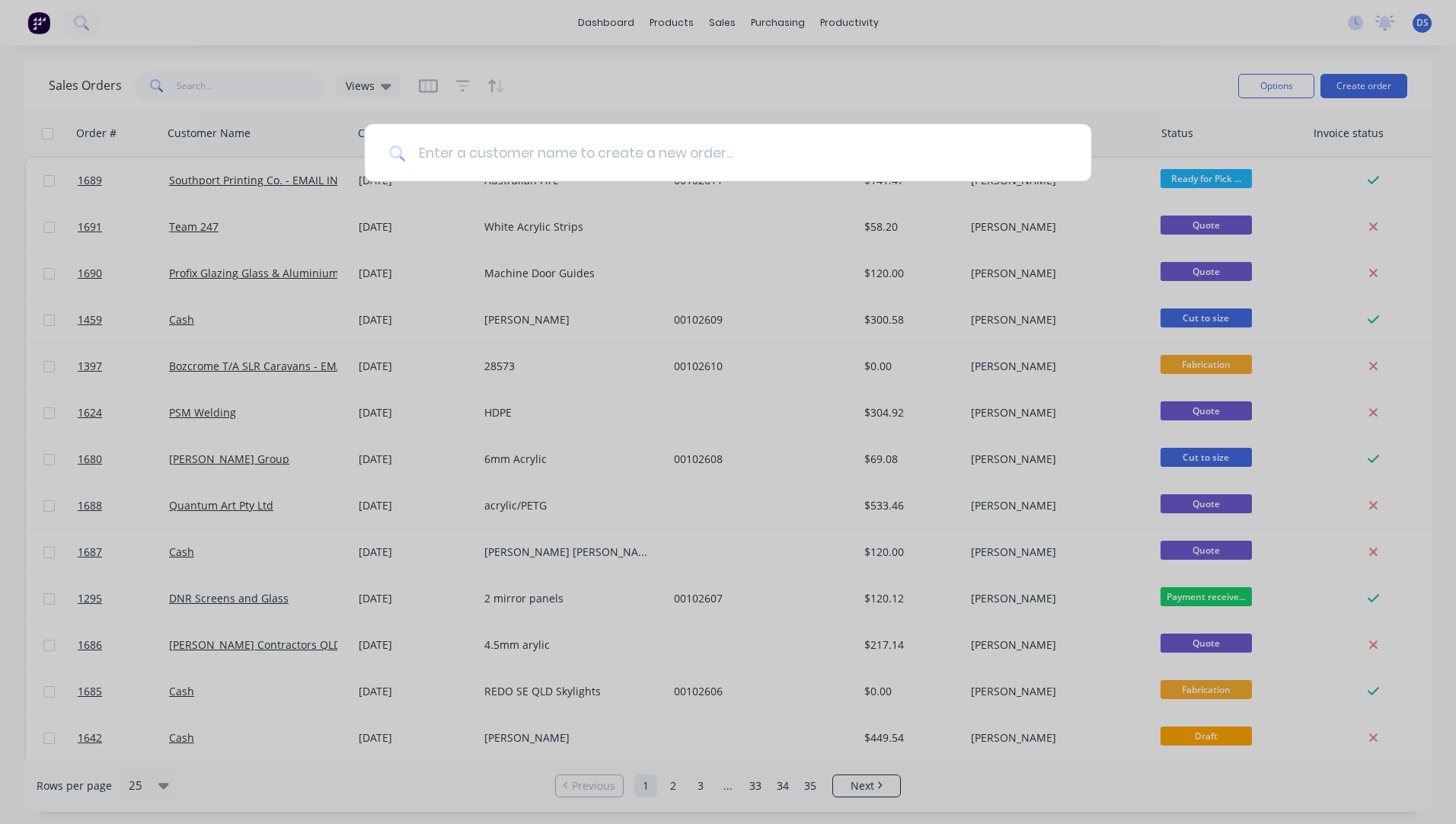
click at [435, 158] on input at bounding box center [736, 153] width 661 height 58
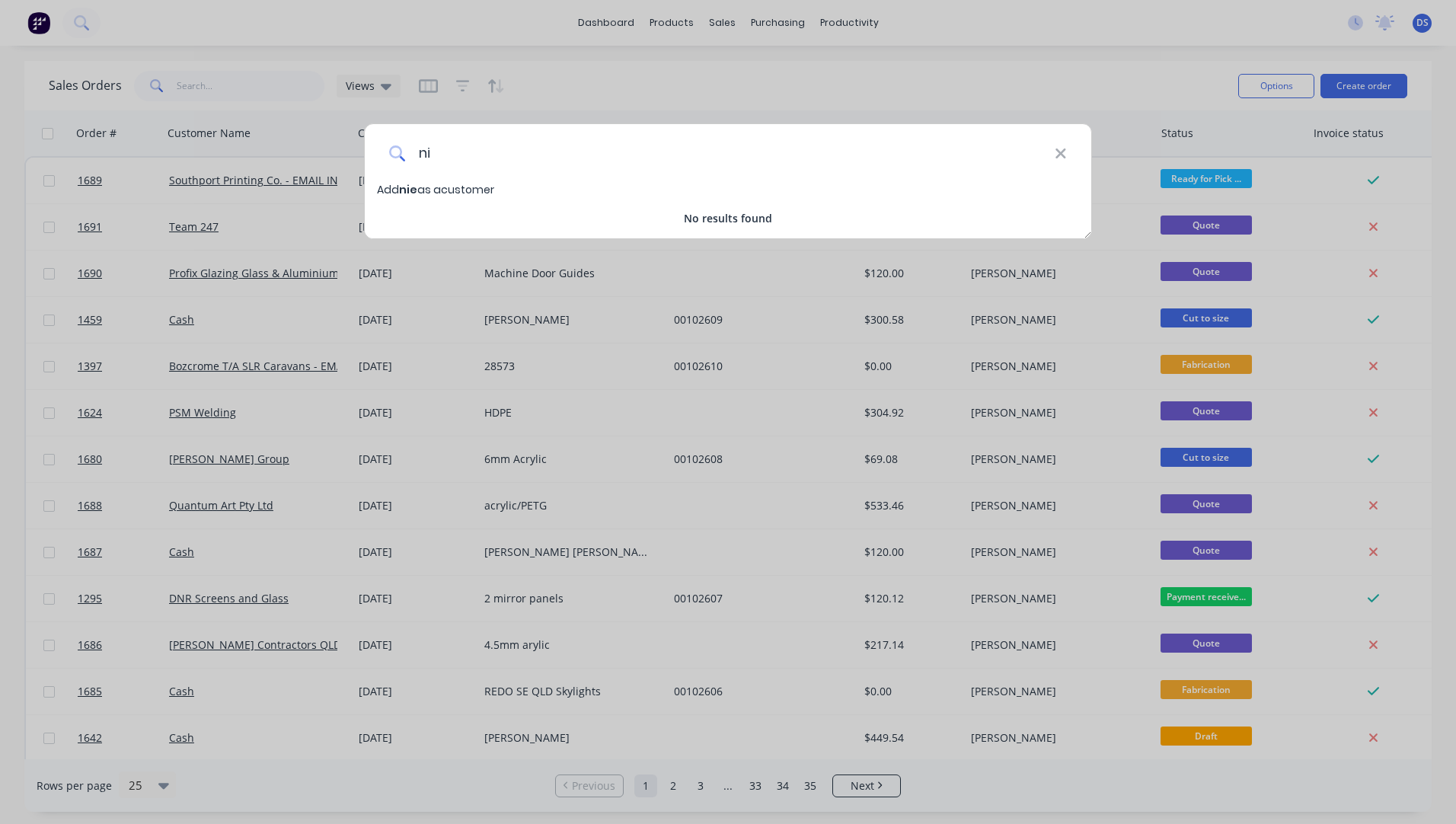
type input "n"
type input "G"
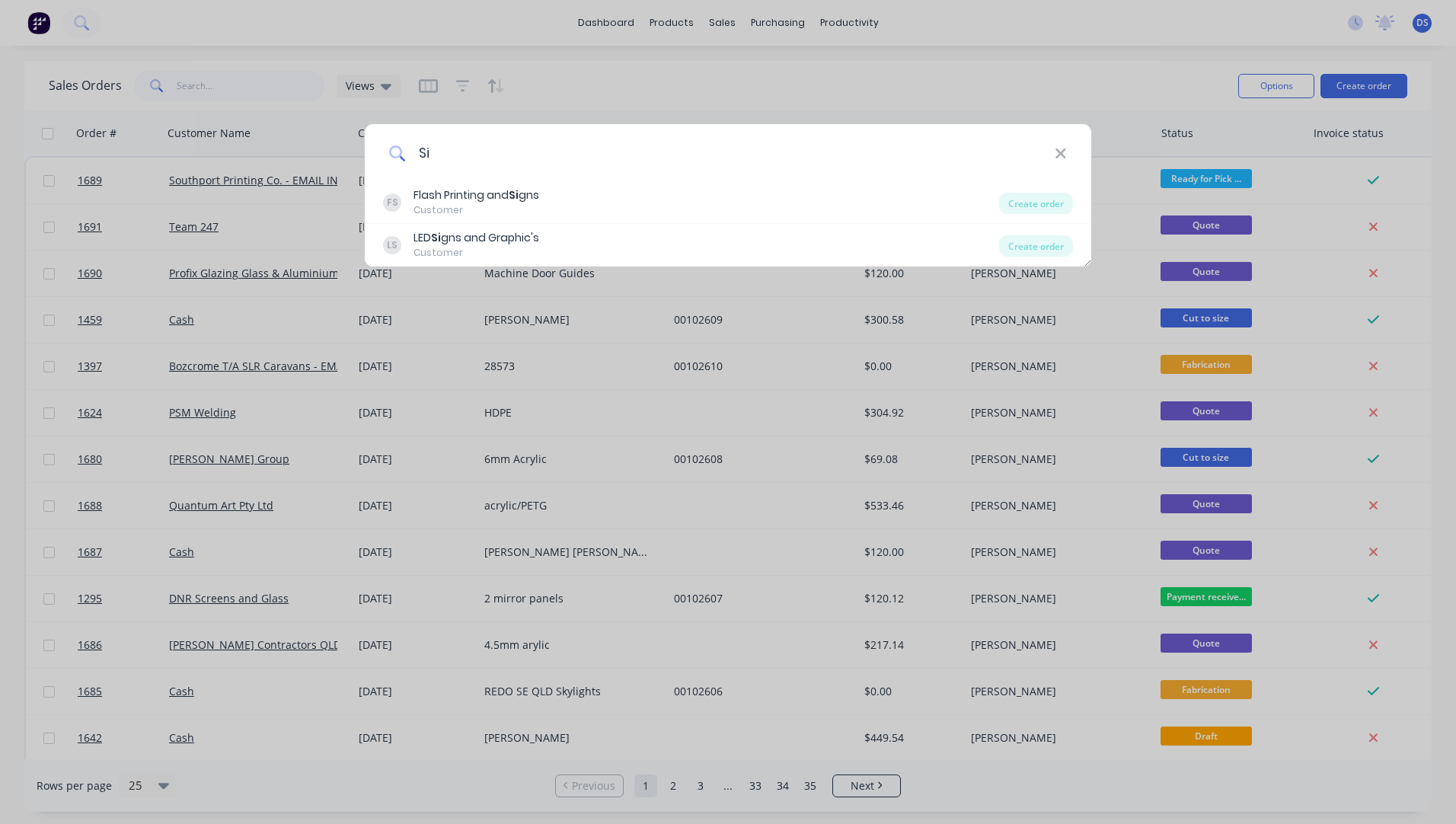
type input "S"
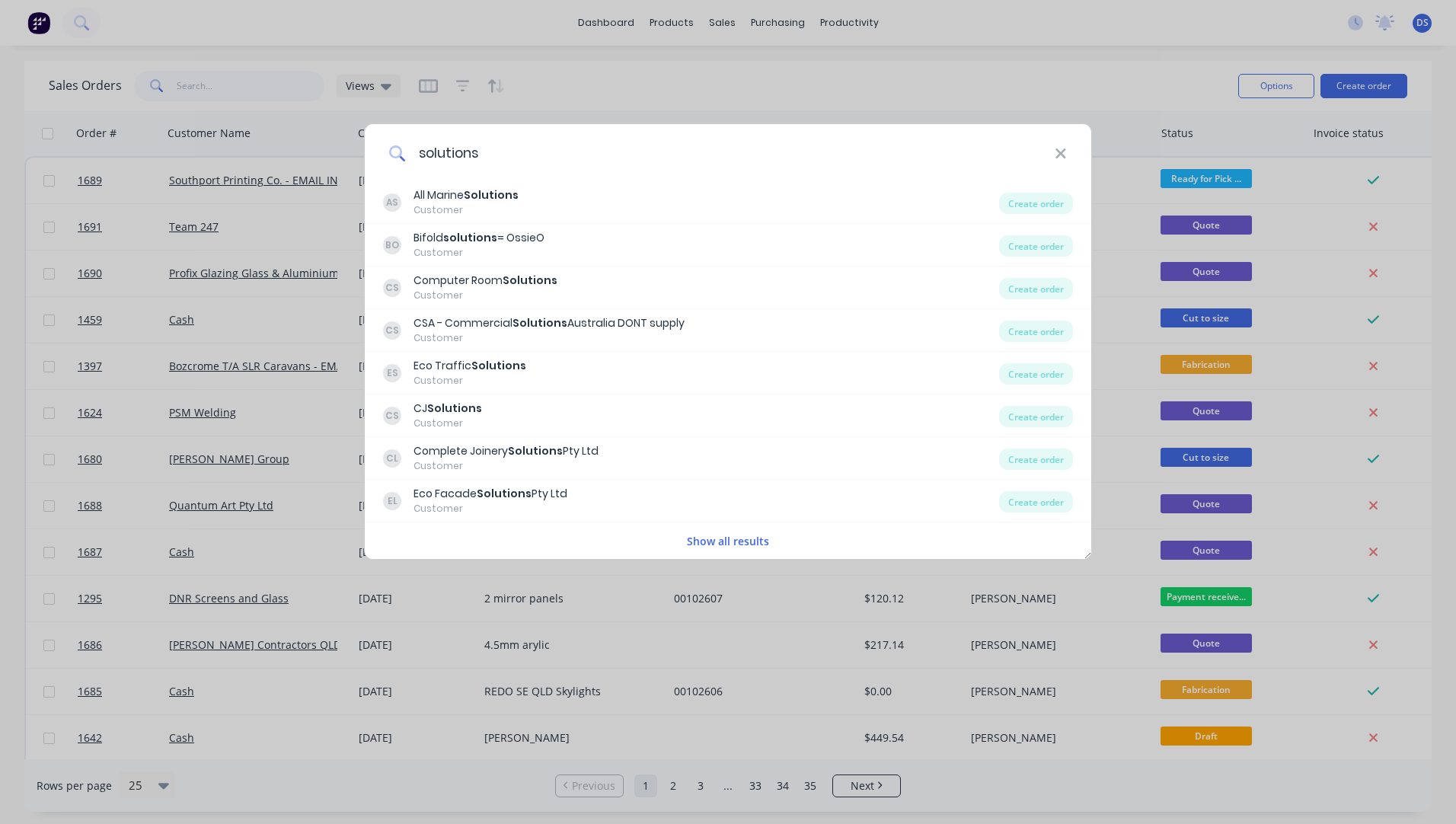
type input "solutions"
click at [731, 544] on button "Show all results" at bounding box center [728, 541] width 91 height 18
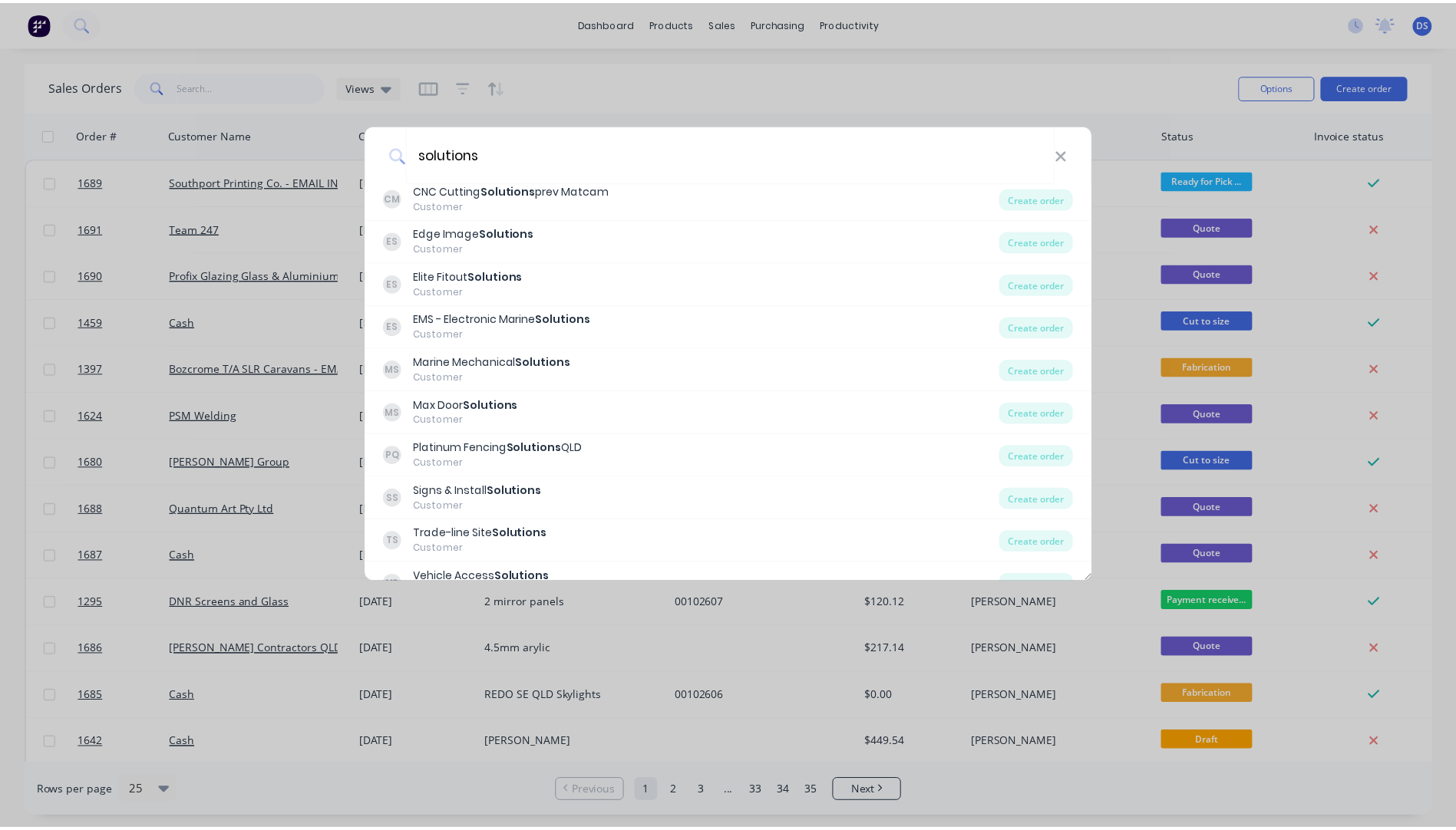
scroll to position [2481, 0]
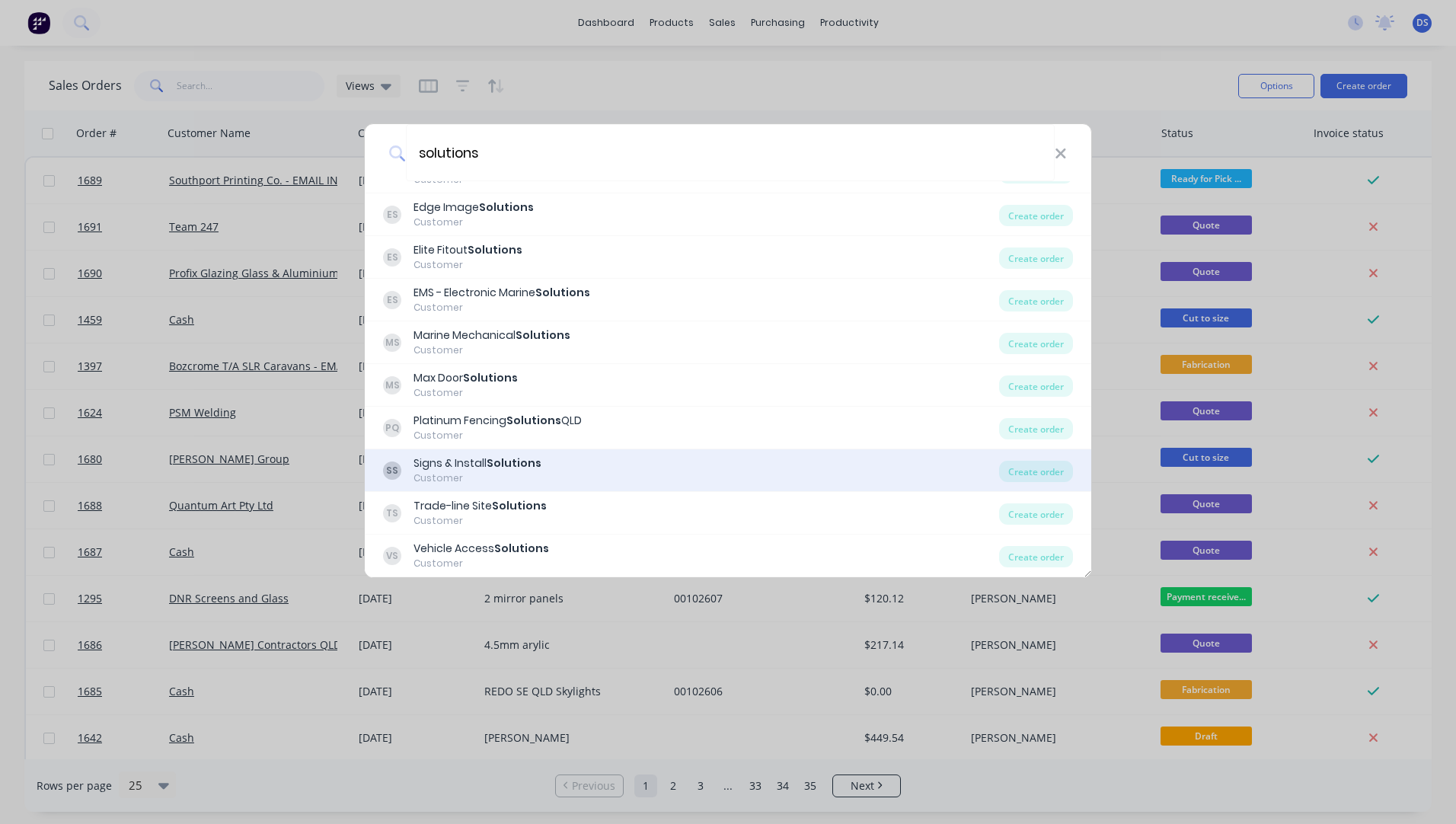
click at [502, 463] on b "Solutions" at bounding box center [513, 463] width 55 height 15
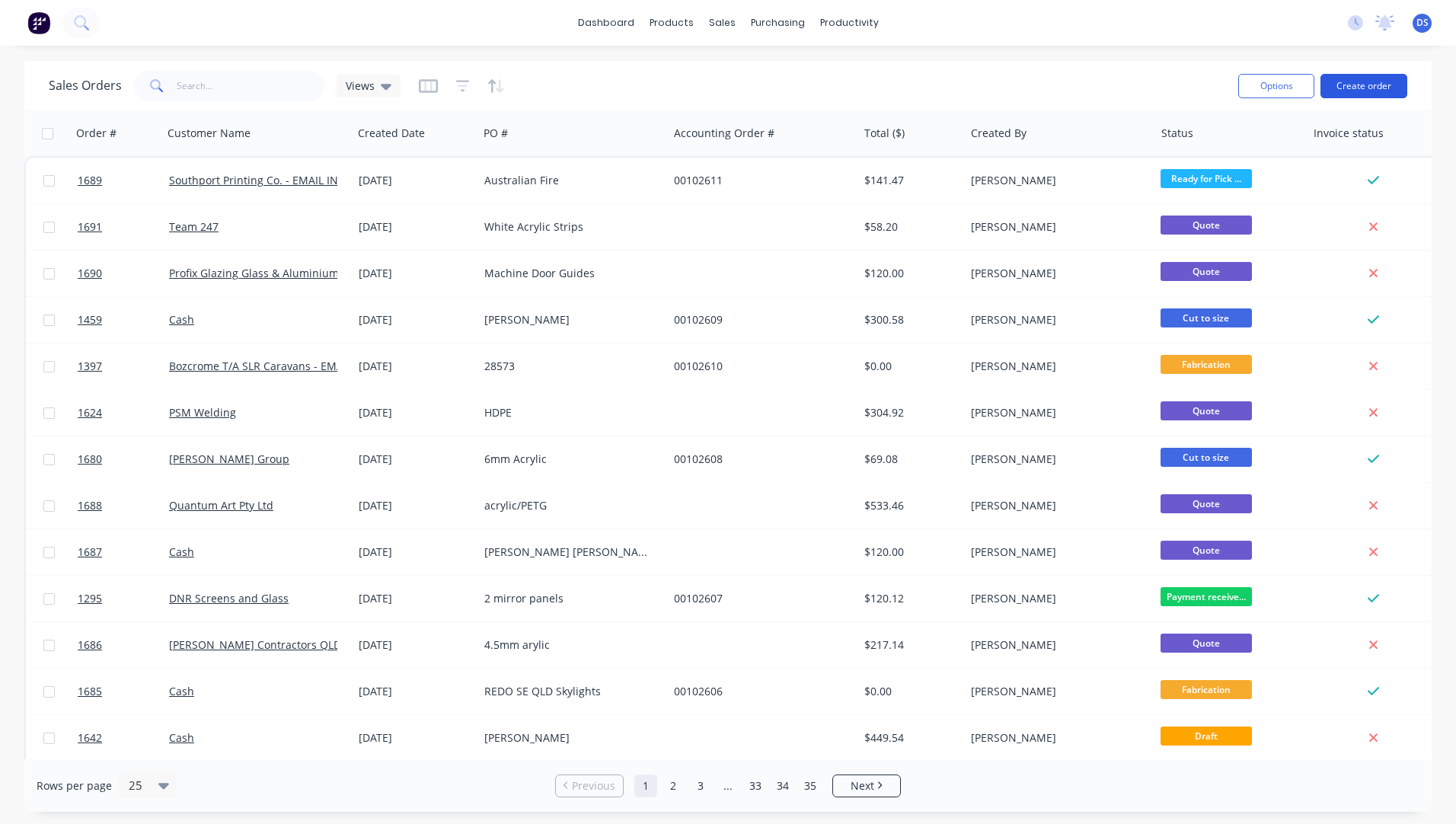
click at [1344, 89] on button "Create order" at bounding box center [1365, 86] width 87 height 25
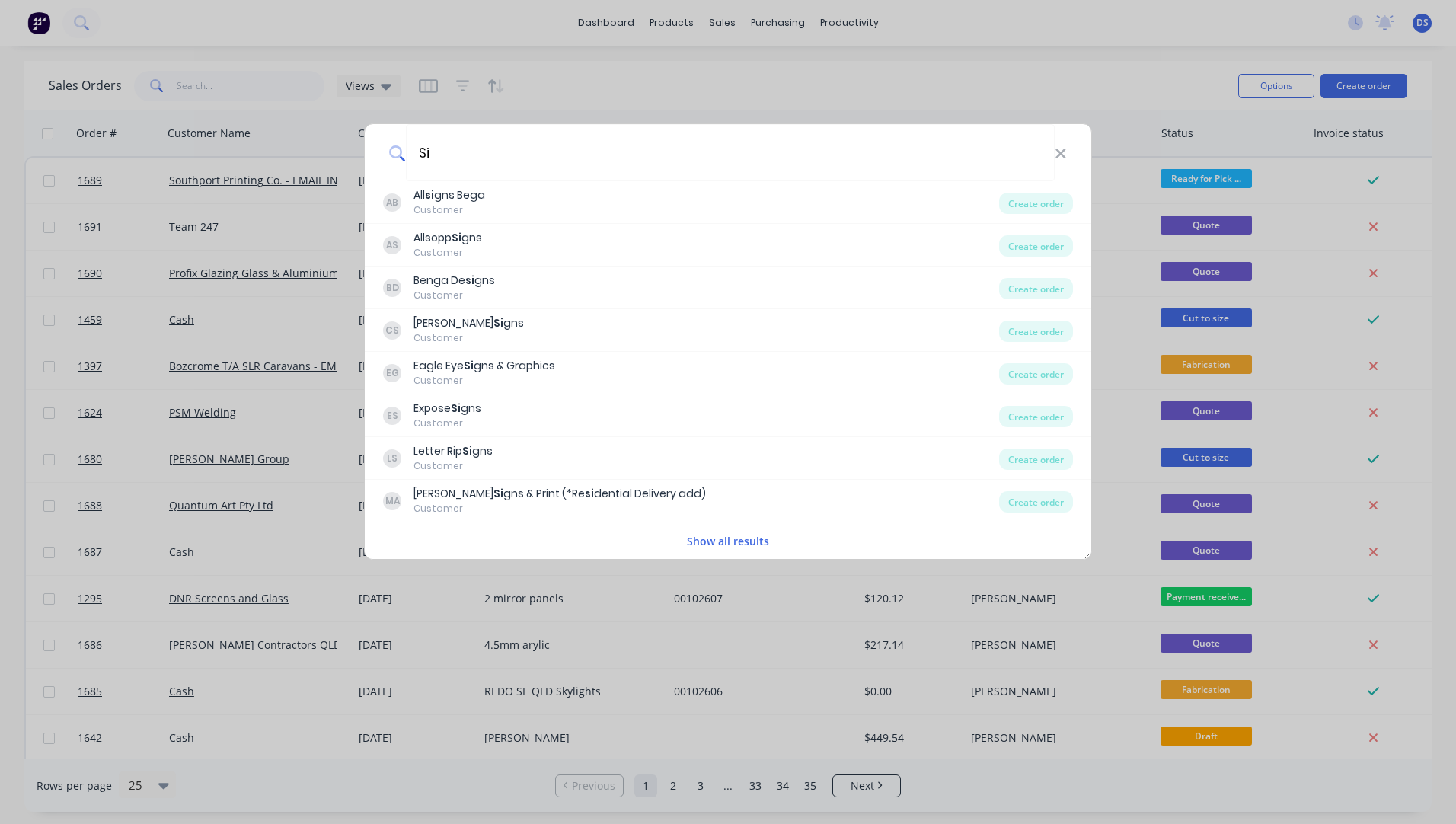
type input "S"
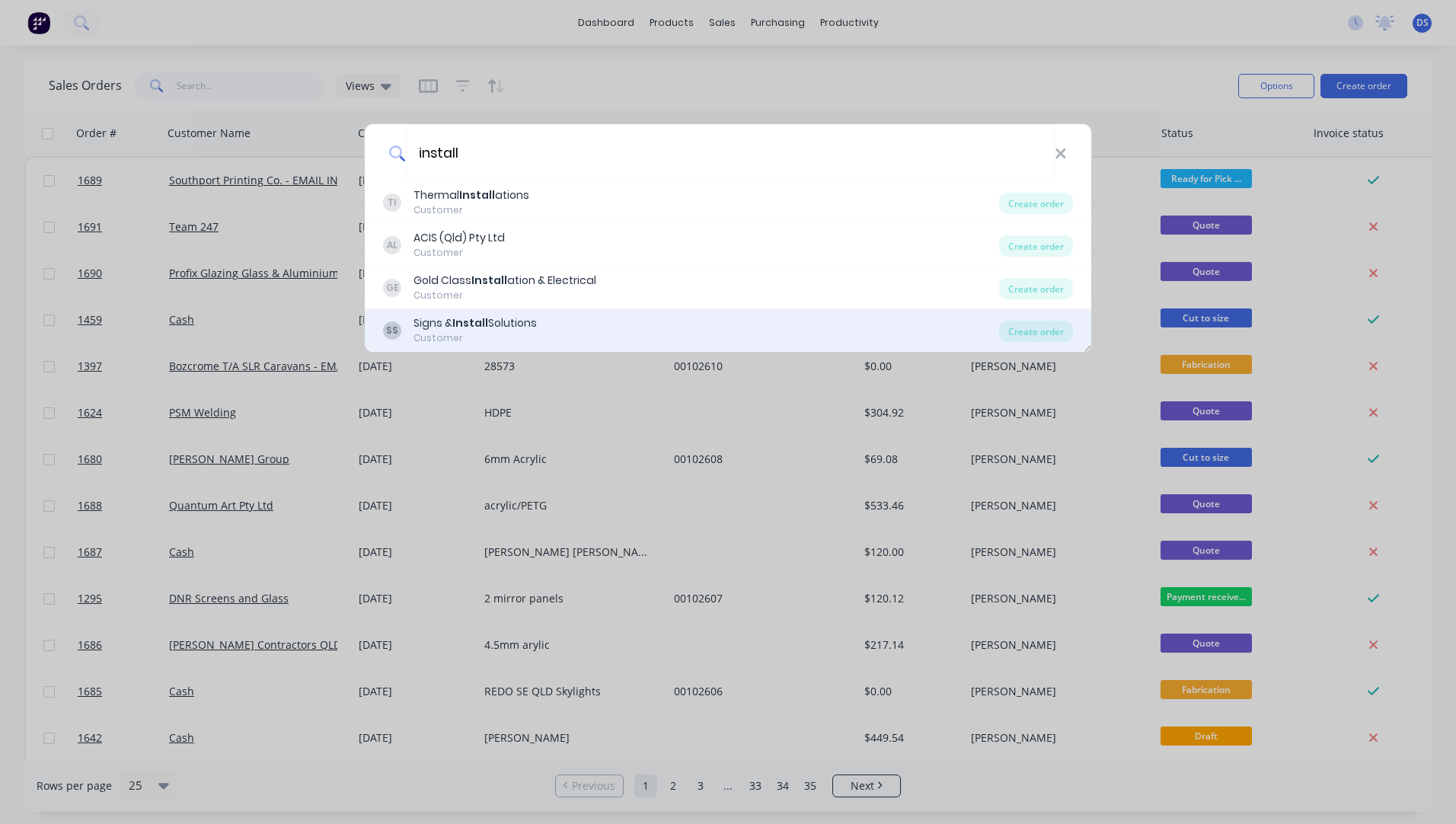
type input "install"
click at [467, 330] on b "Install" at bounding box center [470, 322] width 36 height 15
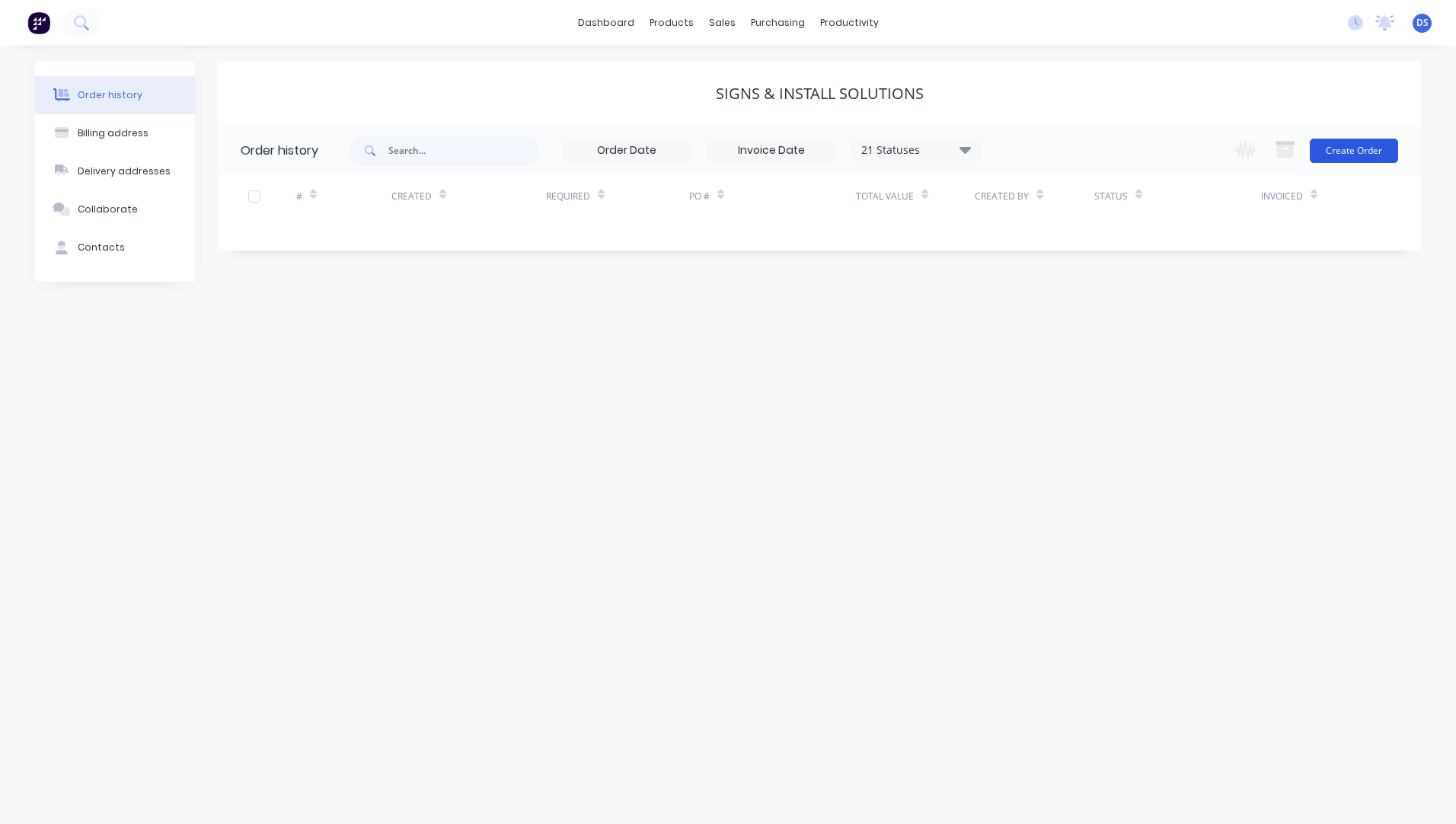
click at [1356, 156] on button "Create Order" at bounding box center [1354, 151] width 88 height 25
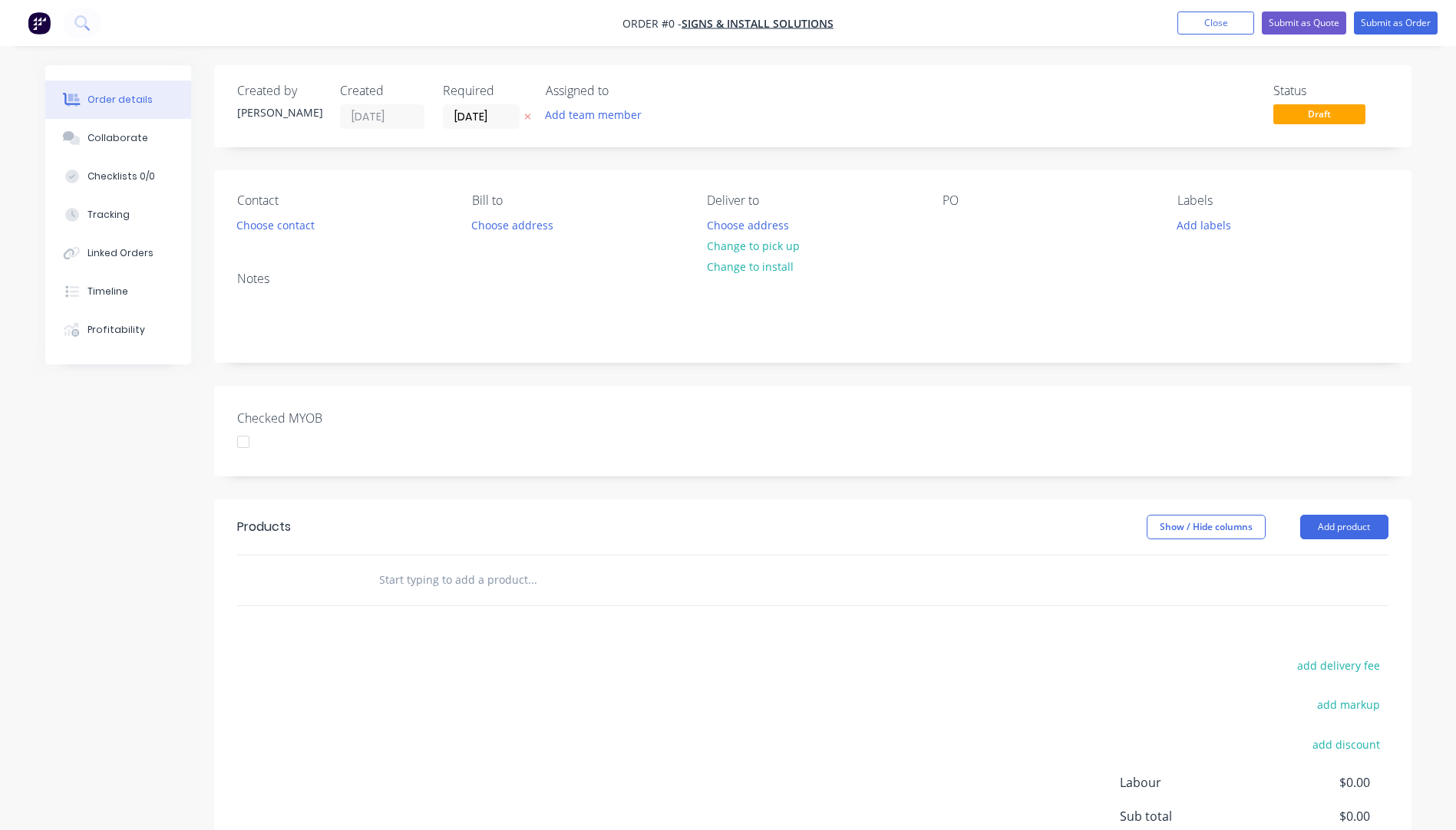
click at [529, 119] on icon "button" at bounding box center [527, 118] width 6 height 6
click at [290, 233] on button "Choose contact" at bounding box center [275, 224] width 95 height 21
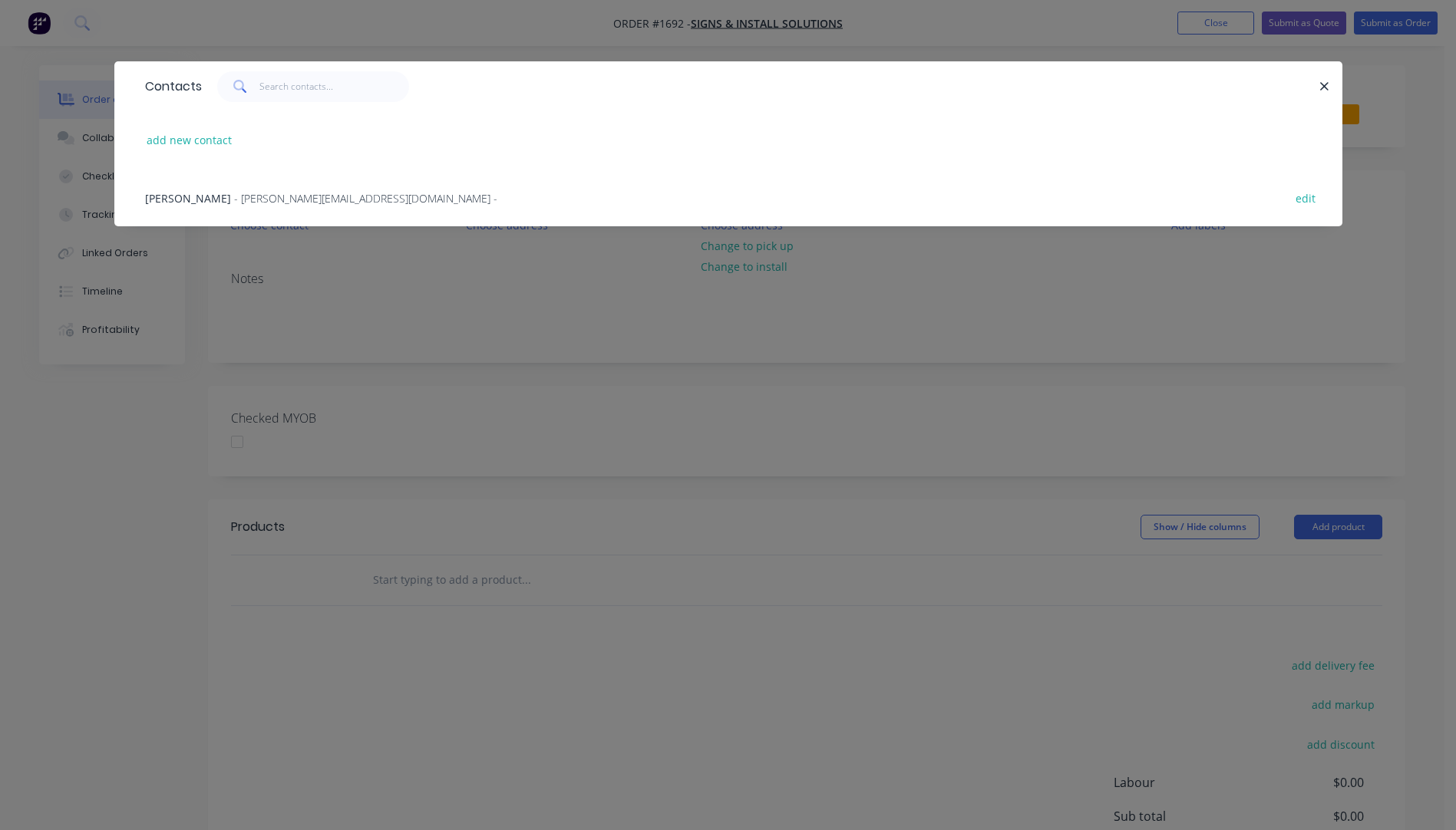
click at [234, 205] on span "- geoff.sis@bigpond.com -" at bounding box center [365, 198] width 264 height 15
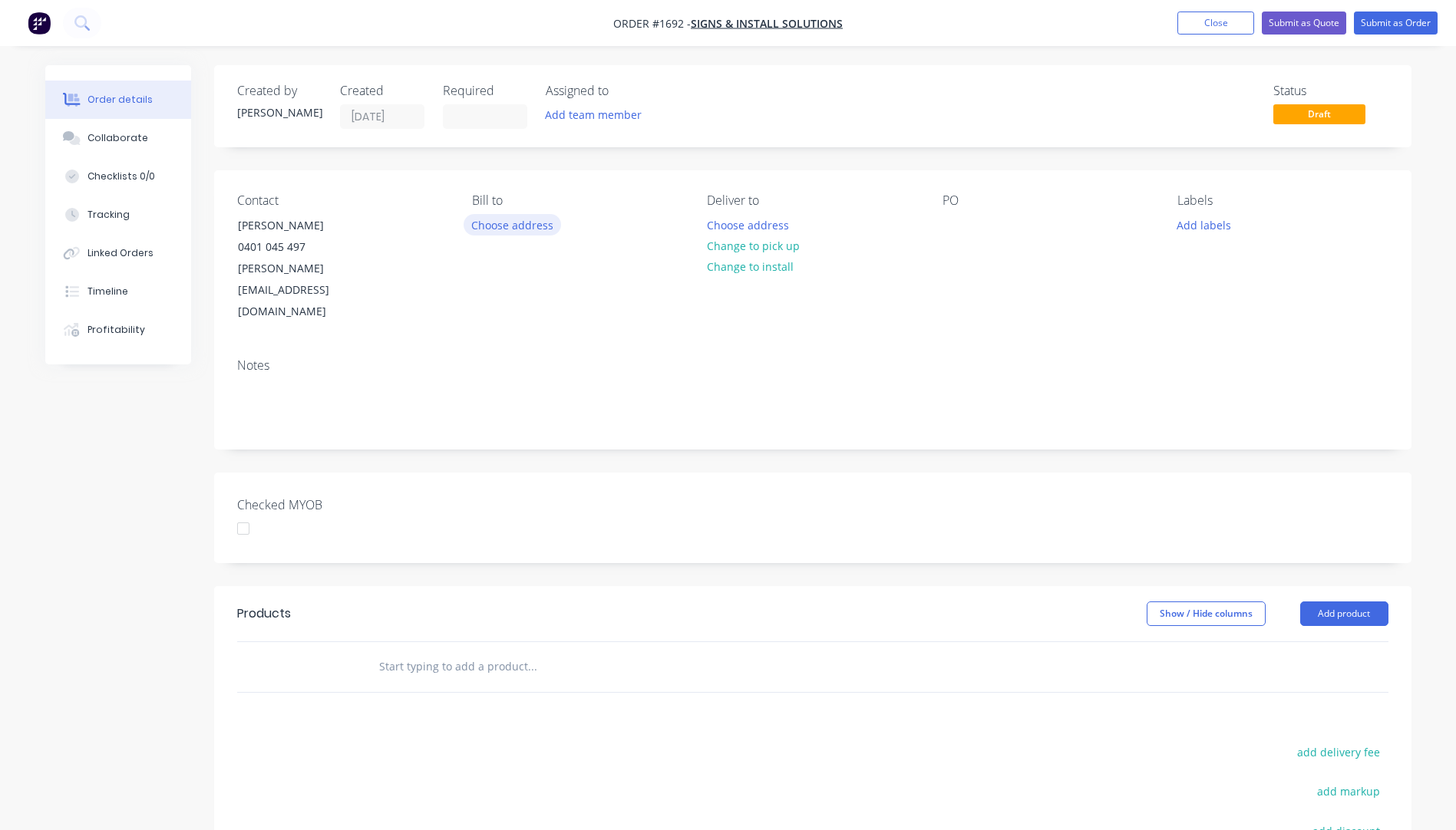
click at [507, 224] on button "Choose address" at bounding box center [512, 224] width 98 height 21
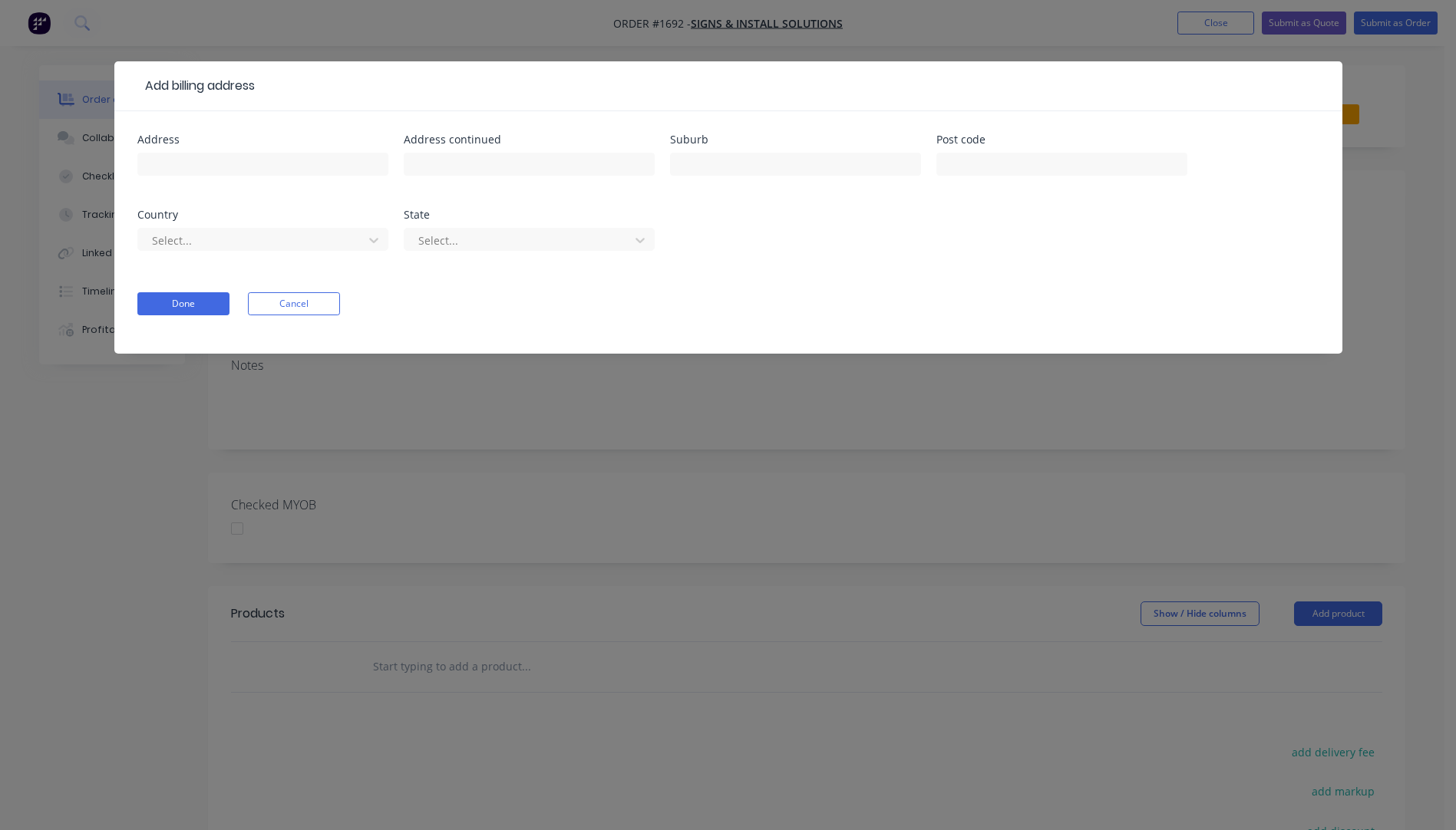
click at [118, 435] on div "Add billing address Address Address continued Suburb Post code Country Select..…" at bounding box center [728, 415] width 1456 height 830
